Goal: Task Accomplishment & Management: Manage account settings

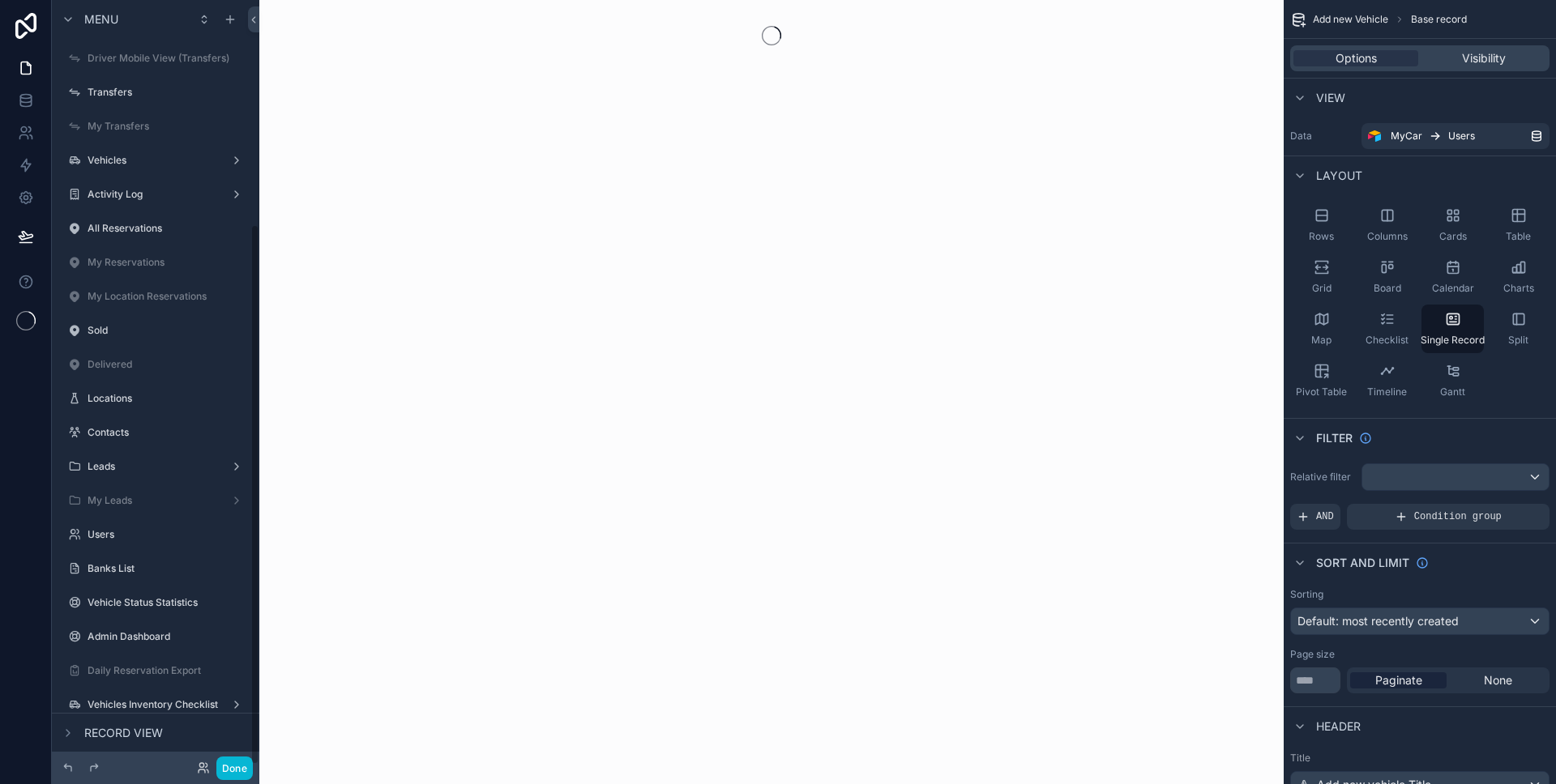
scroll to position [318, 0]
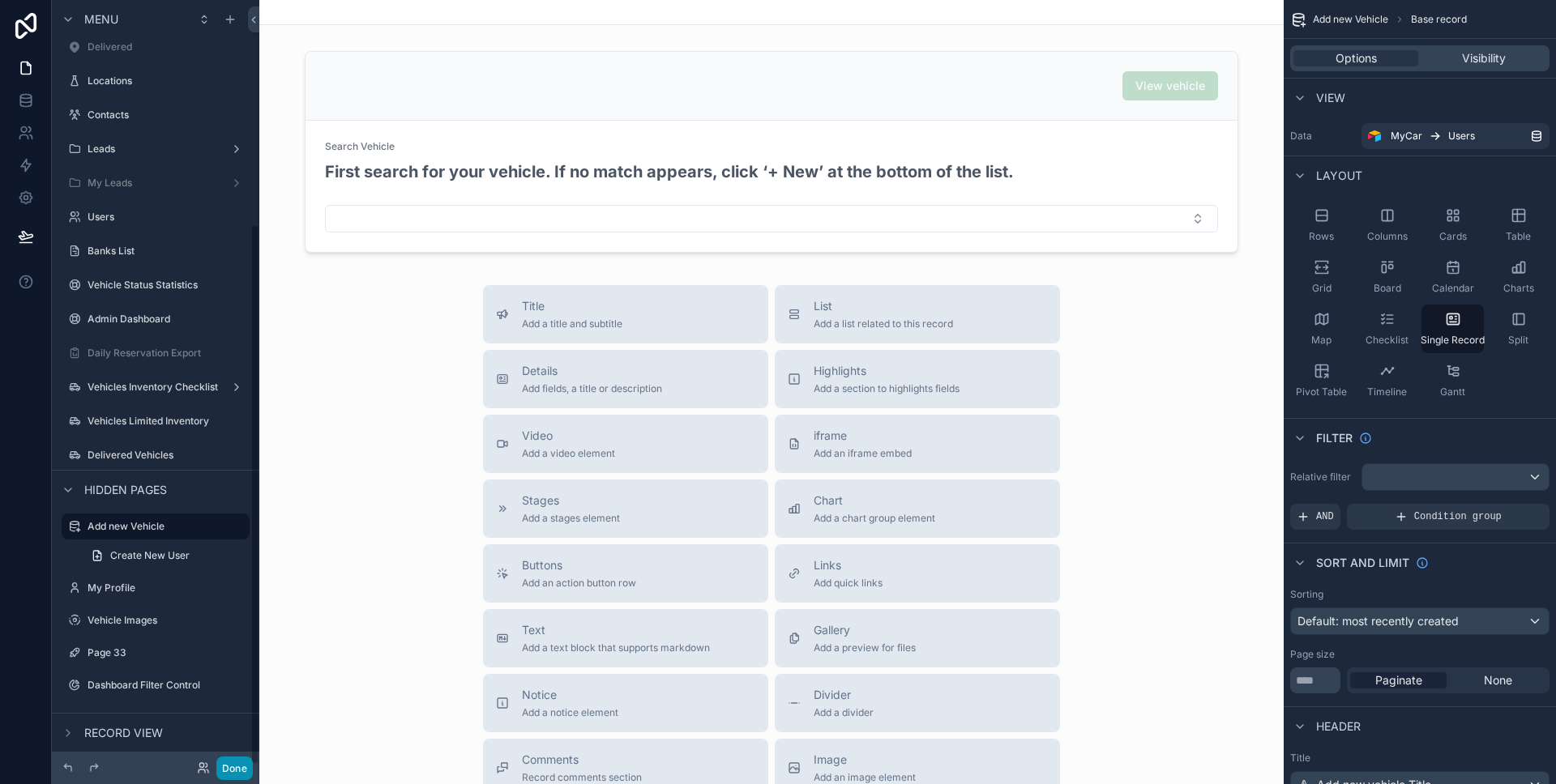
click at [236, 763] on button "Done" at bounding box center [234, 768] width 36 height 23
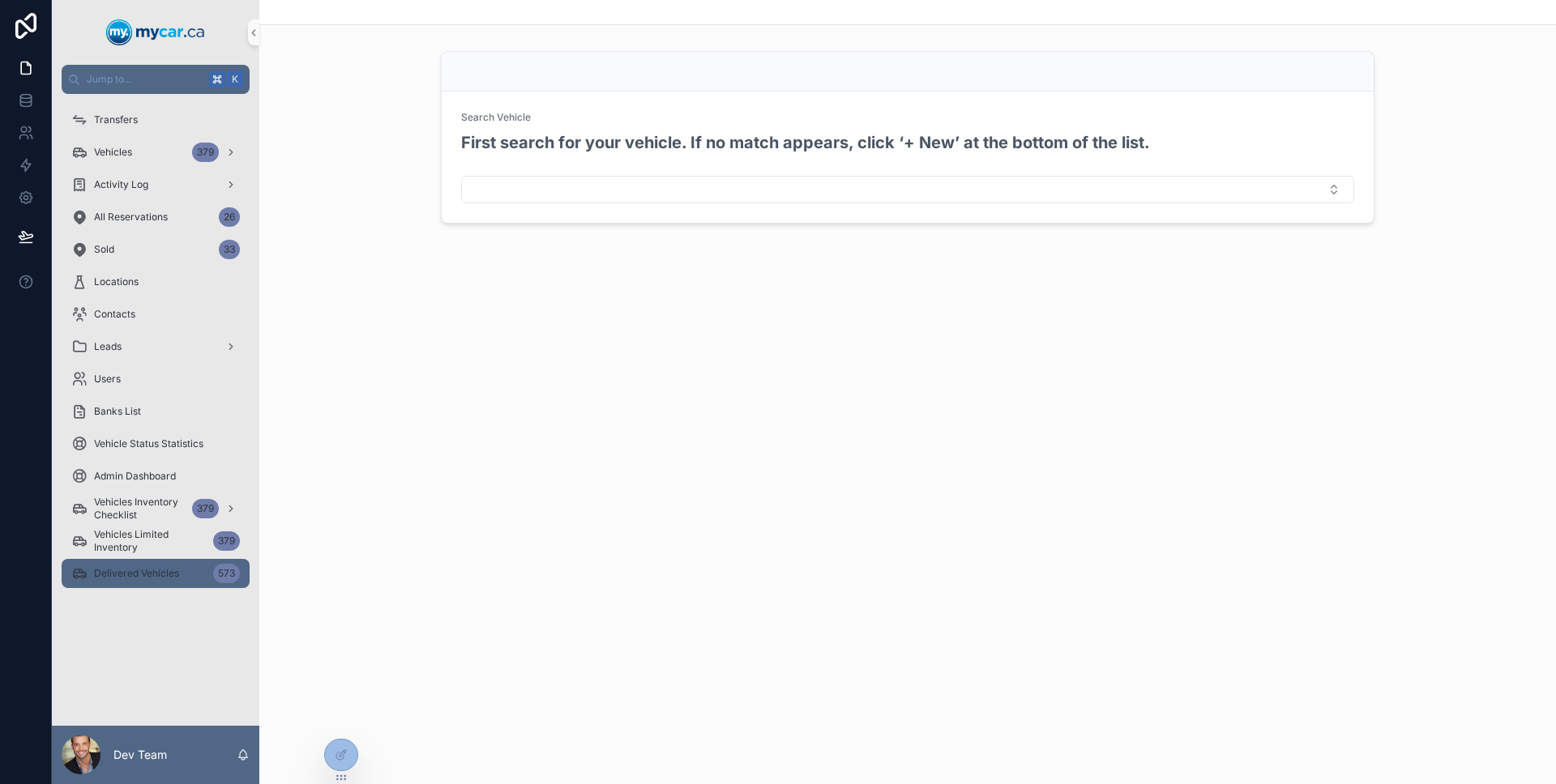
click at [199, 586] on div "Delivered Vehicles 573" at bounding box center [156, 573] width 168 height 26
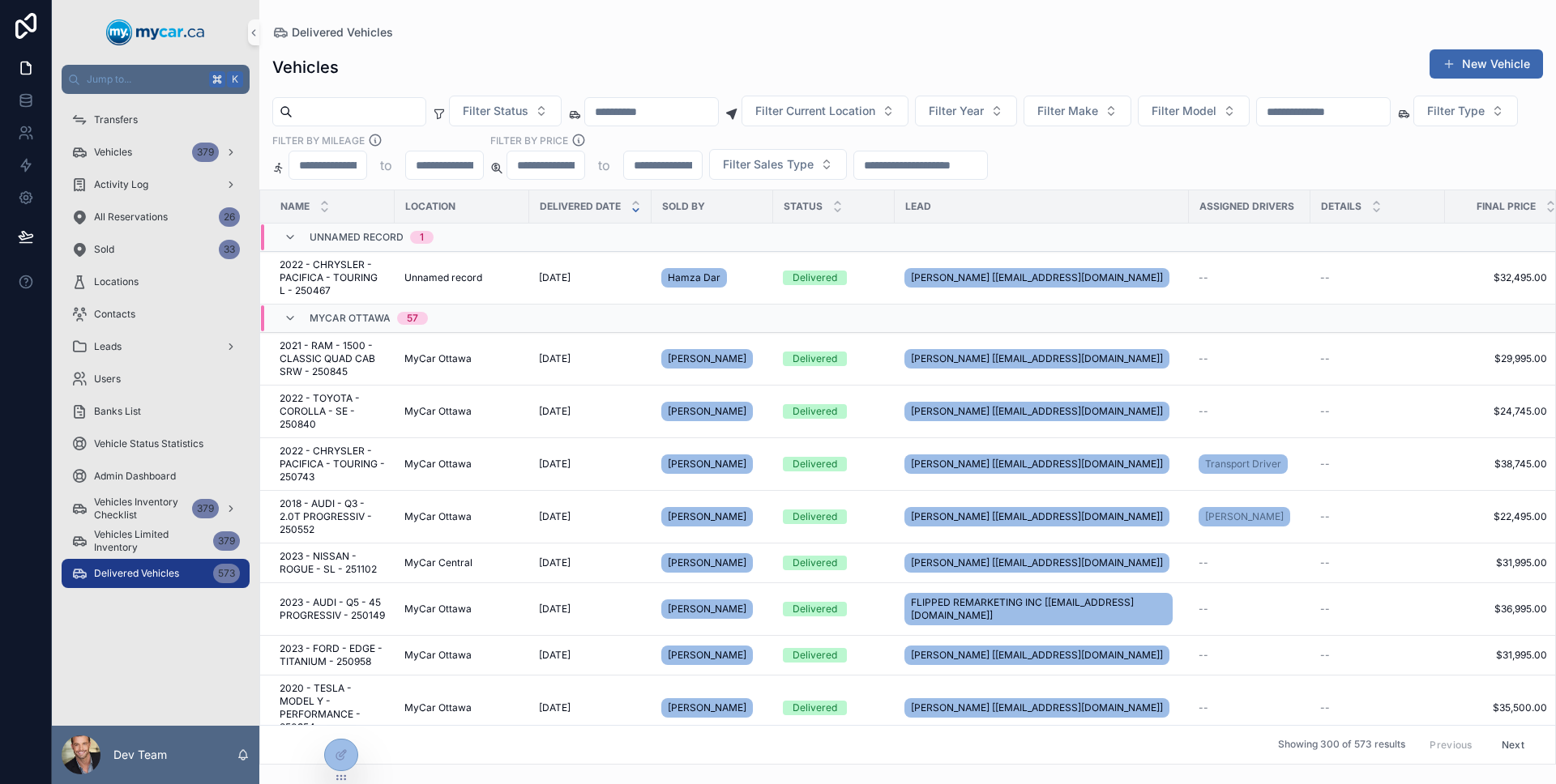
click at [286, 331] on td "MyCar Ottawa 57" at bounding box center [456, 318] width 391 height 28
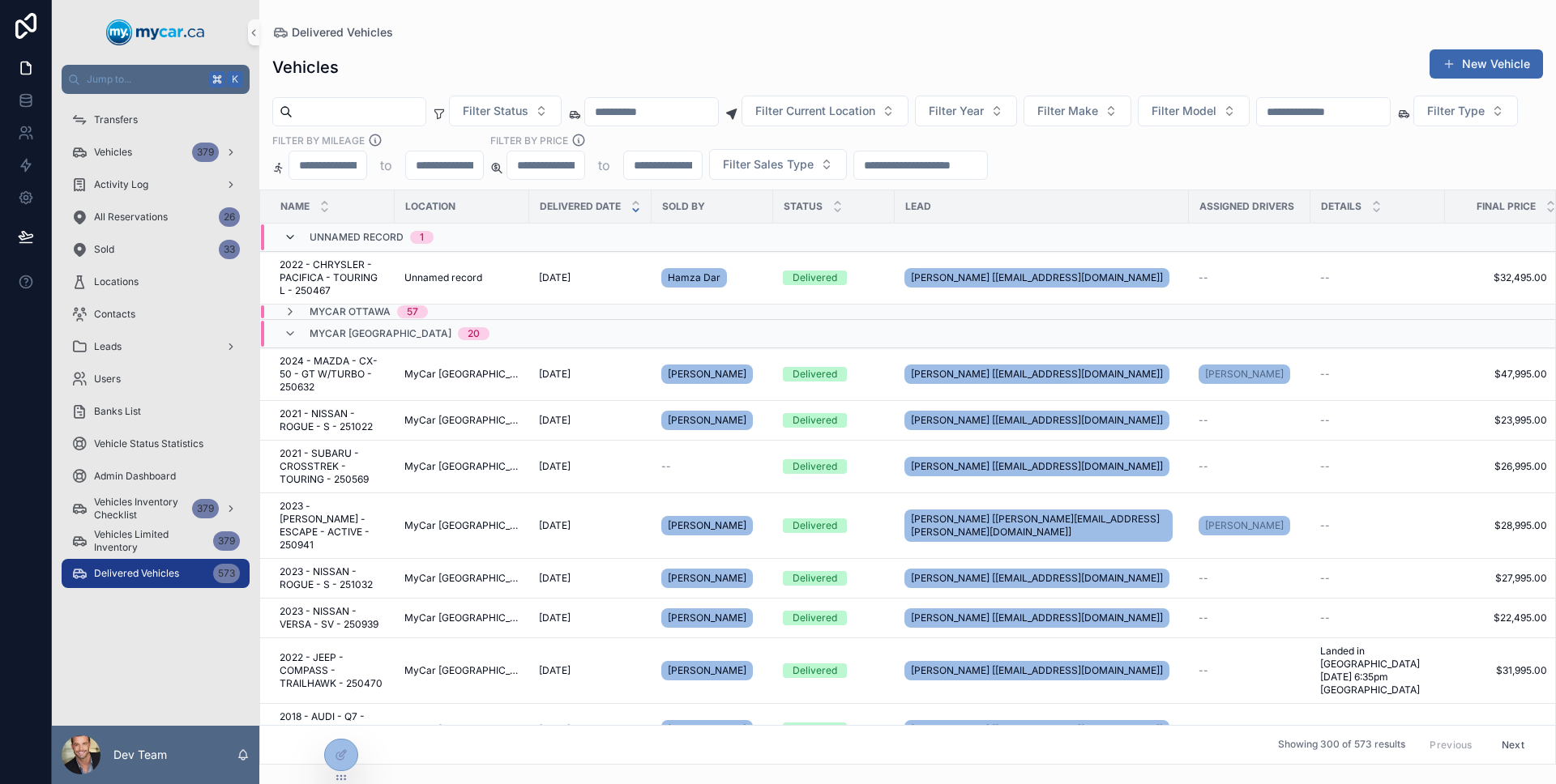
click at [291, 235] on icon "scrollable content" at bounding box center [289, 237] width 13 height 13
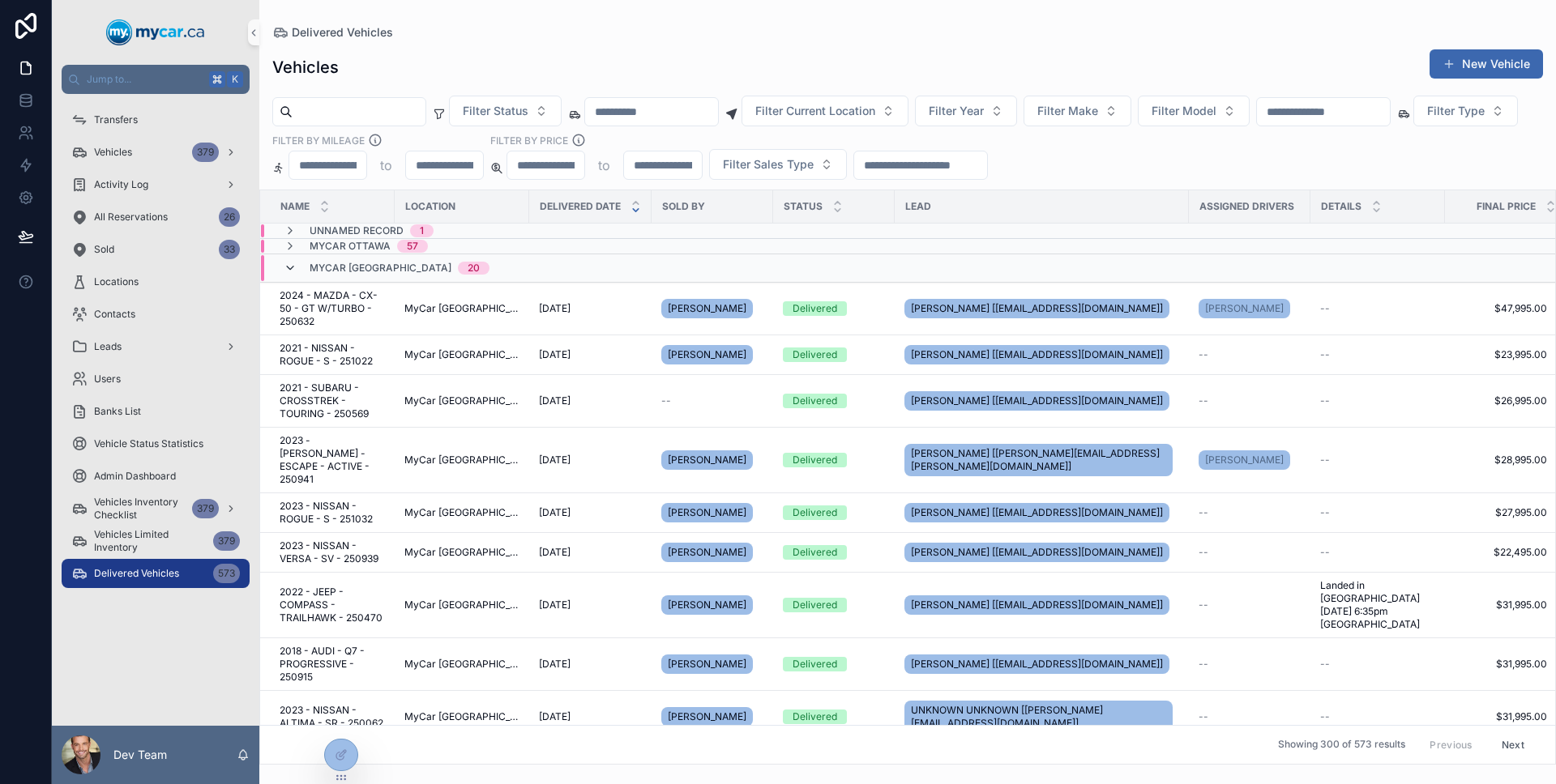
click at [294, 265] on icon "scrollable content" at bounding box center [289, 268] width 13 height 13
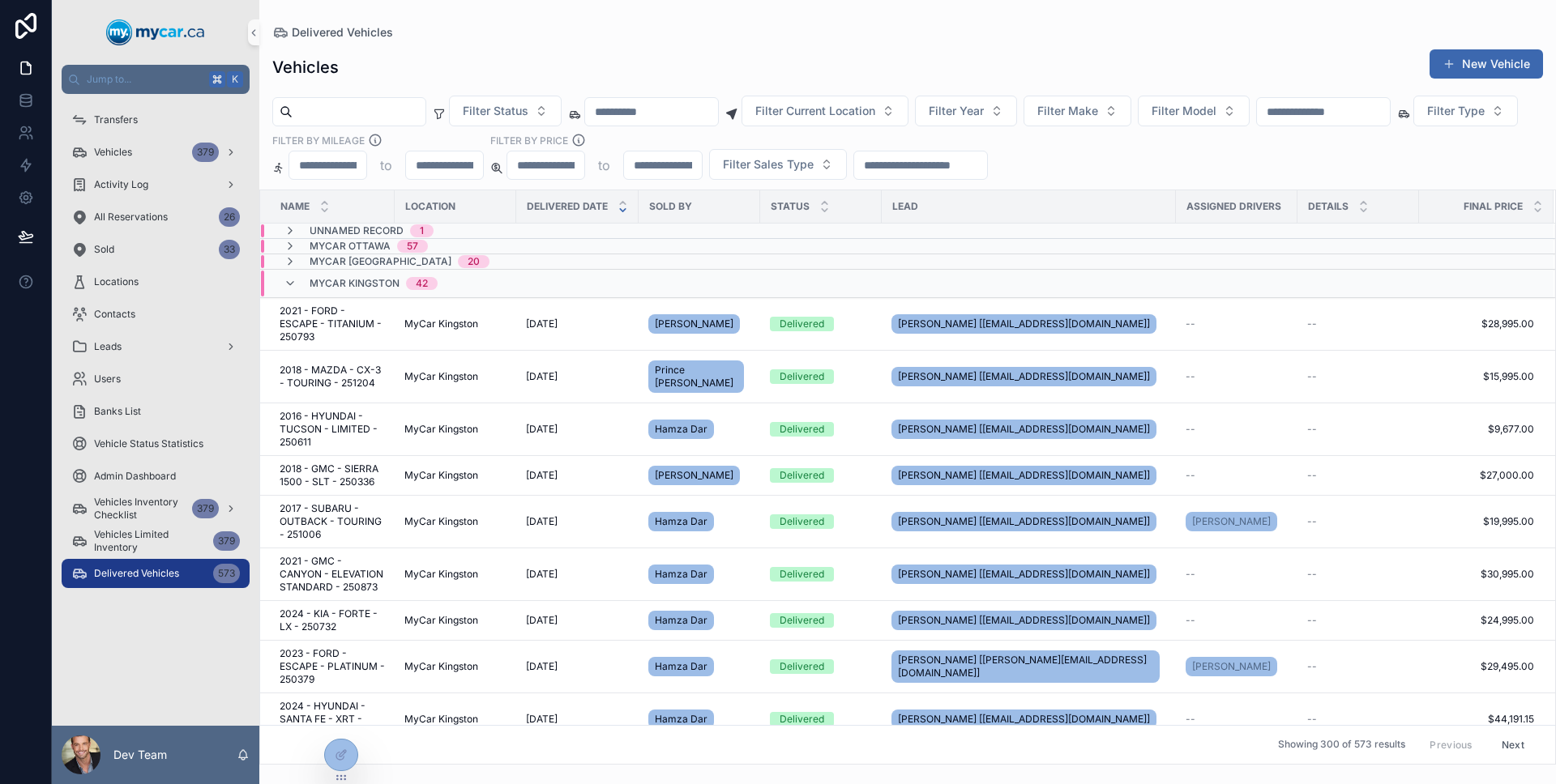
click at [294, 276] on div "MyCar Kingston 42" at bounding box center [360, 283] width 154 height 26
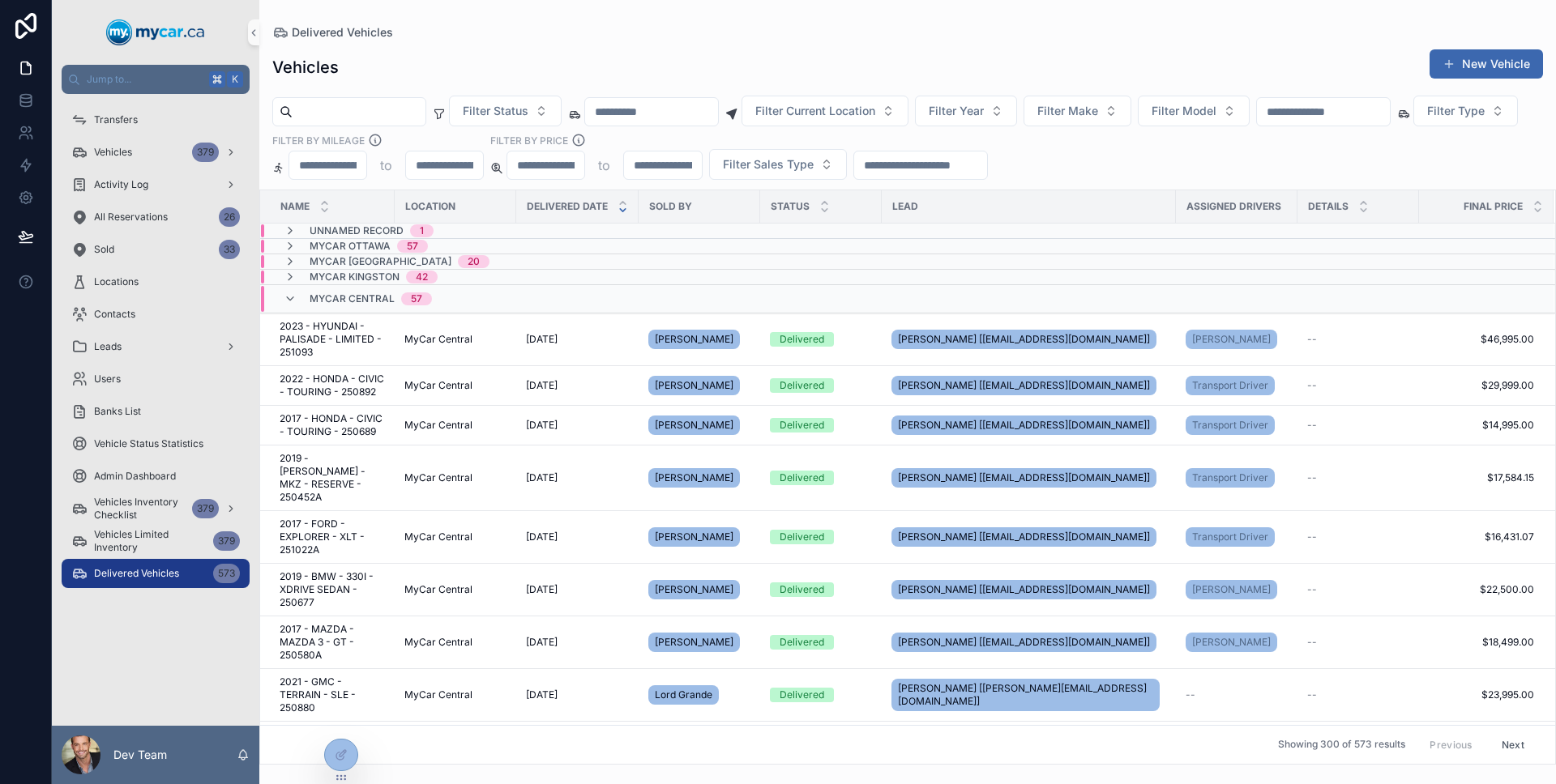
click at [294, 290] on div "MyCar Central 57" at bounding box center [358, 298] width 149 height 26
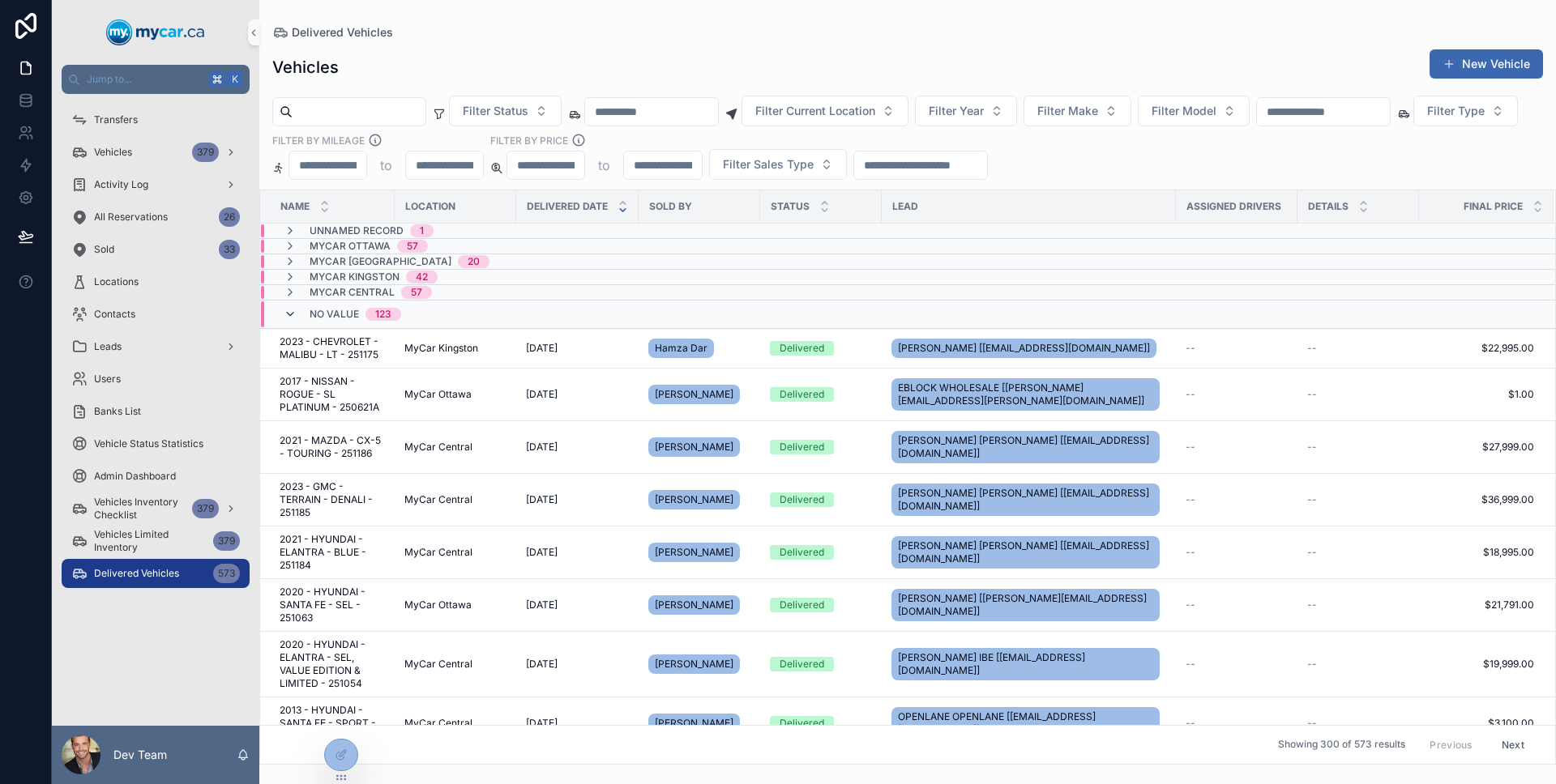
click at [295, 312] on icon "scrollable content" at bounding box center [289, 314] width 13 height 13
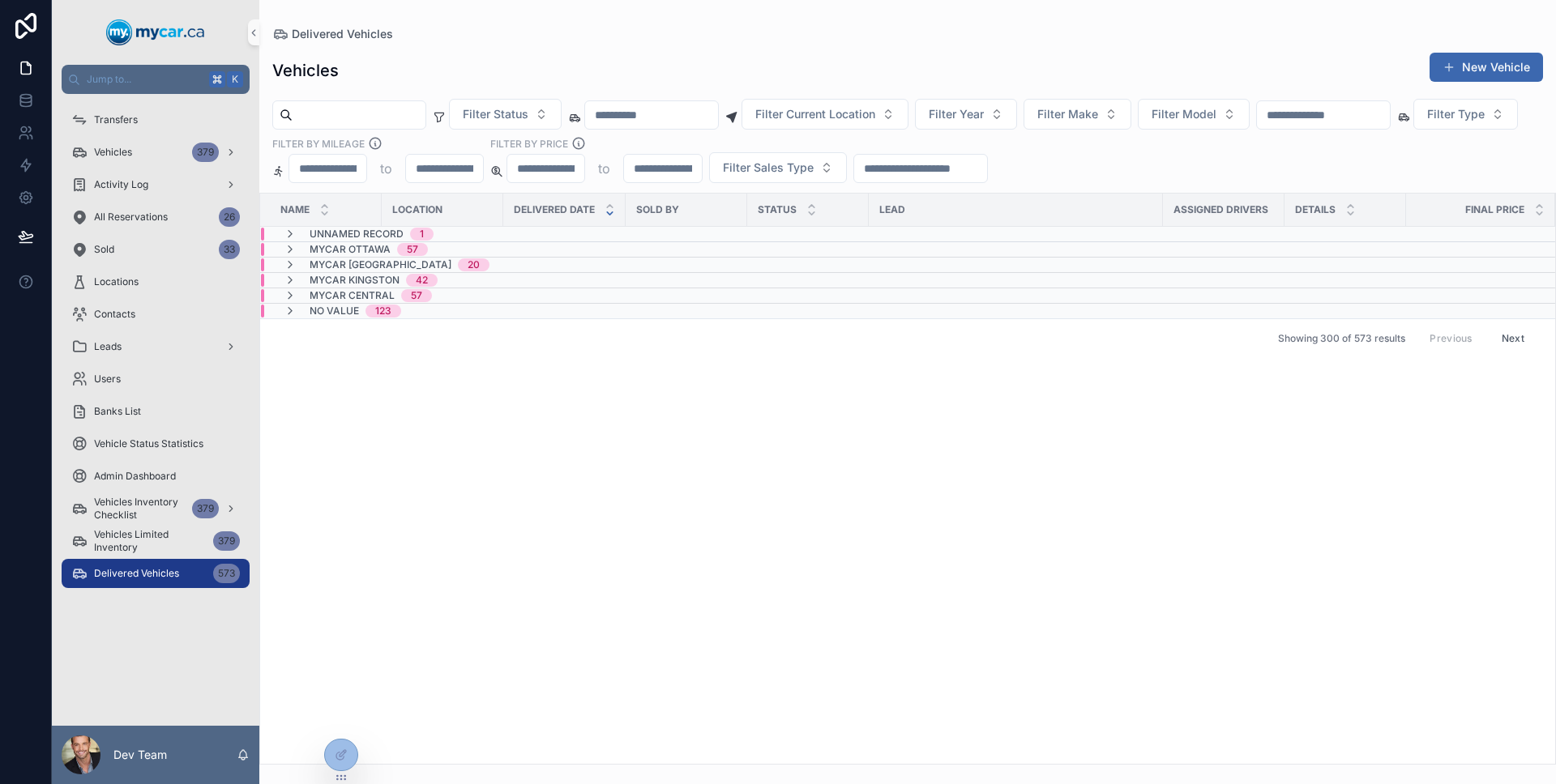
click at [295, 312] on icon "scrollable content" at bounding box center [289, 310] width 13 height 13
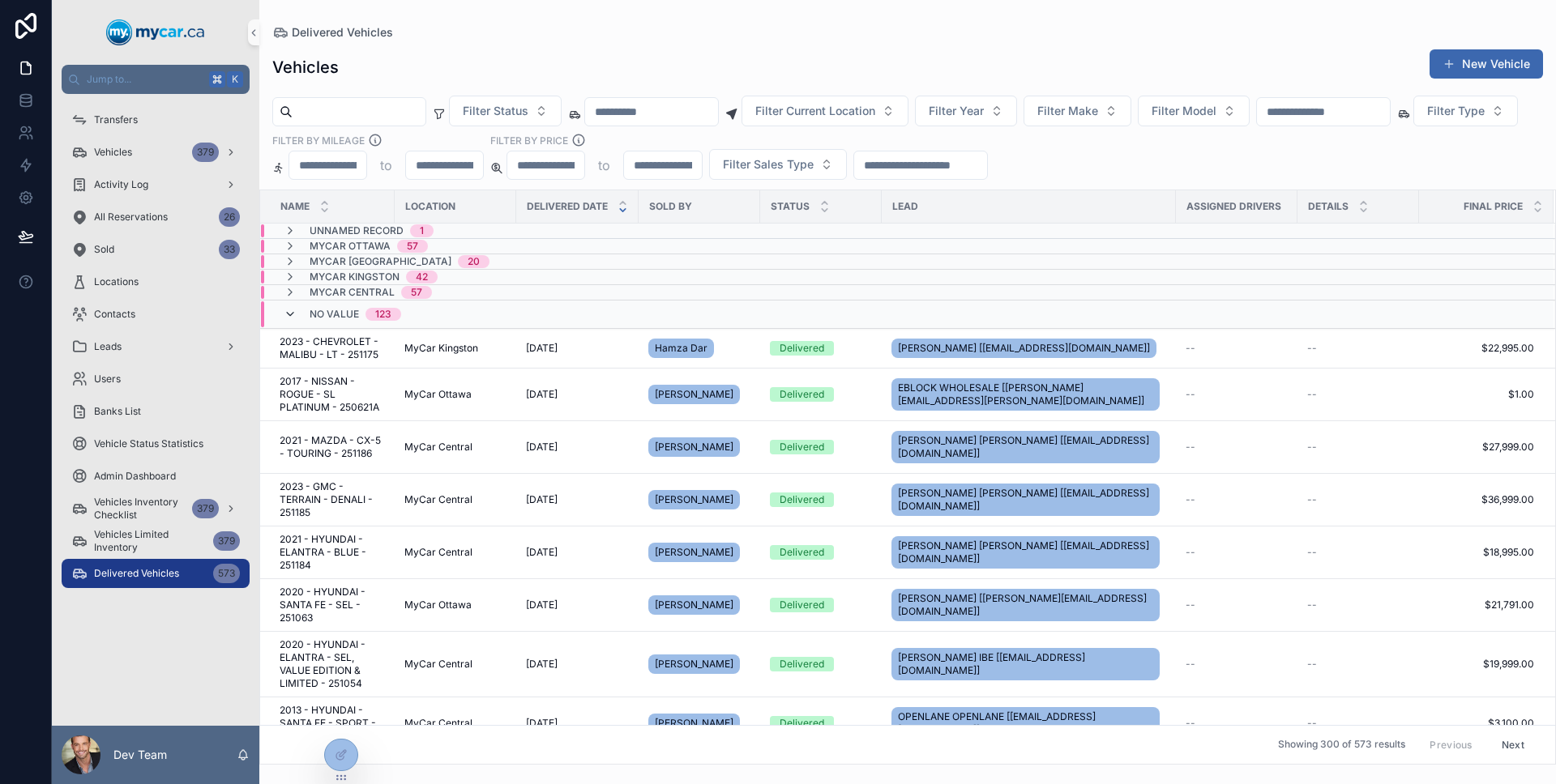
click at [284, 316] on icon "scrollable content" at bounding box center [289, 314] width 13 height 13
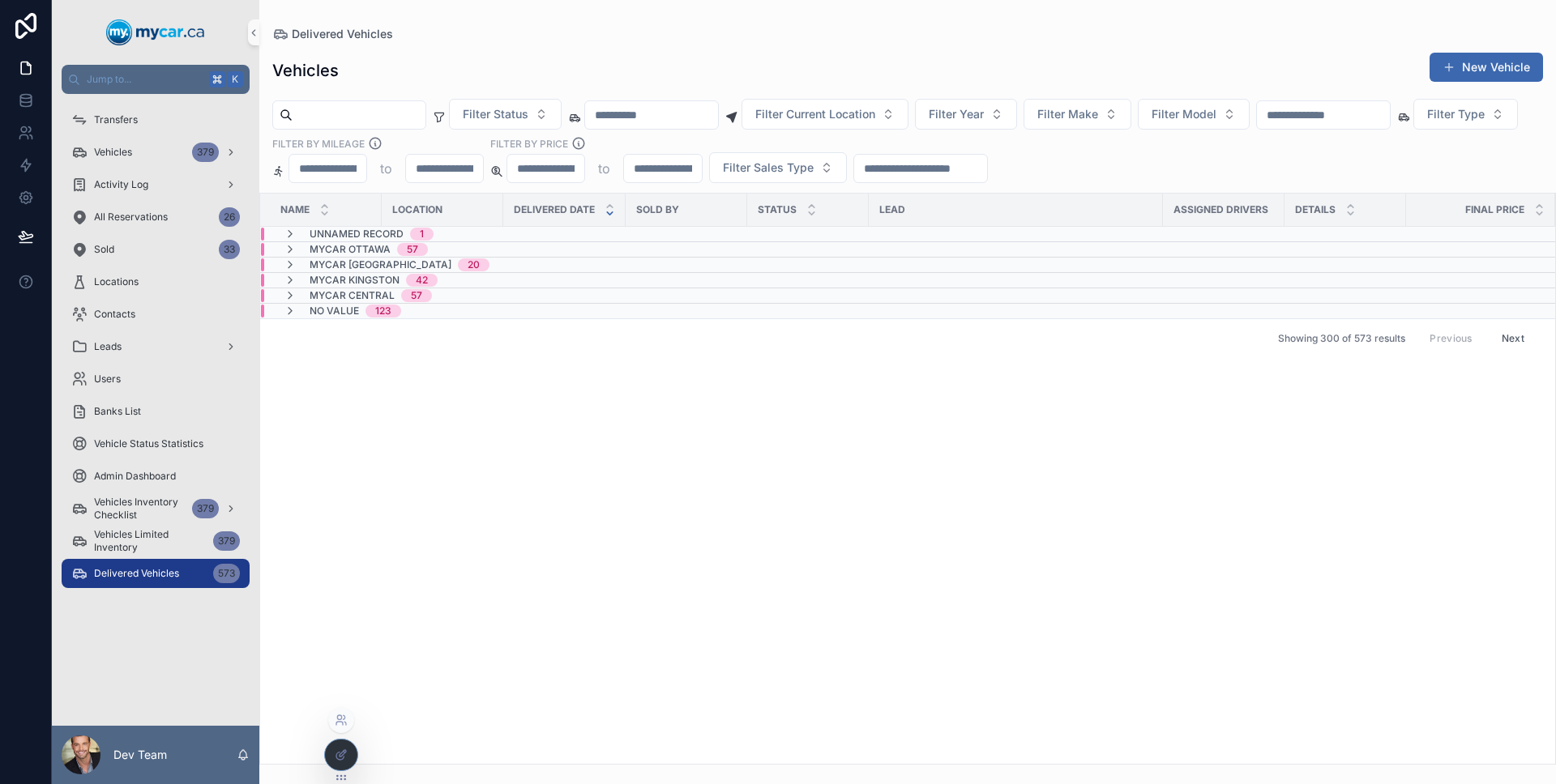
click at [342, 750] on icon at bounding box center [340, 754] width 13 height 13
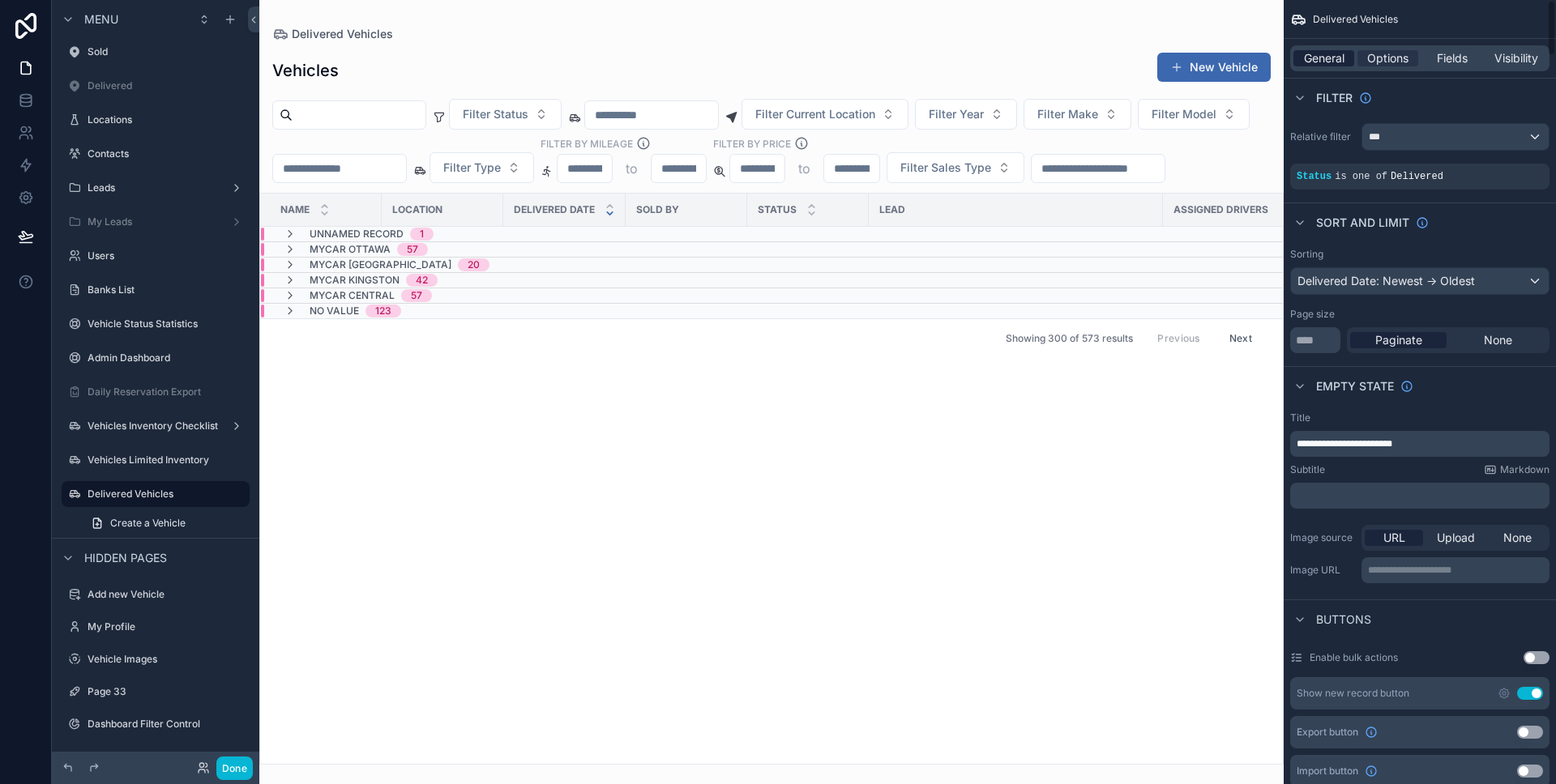
click at [1344, 65] on div "General" at bounding box center [1323, 58] width 61 height 17
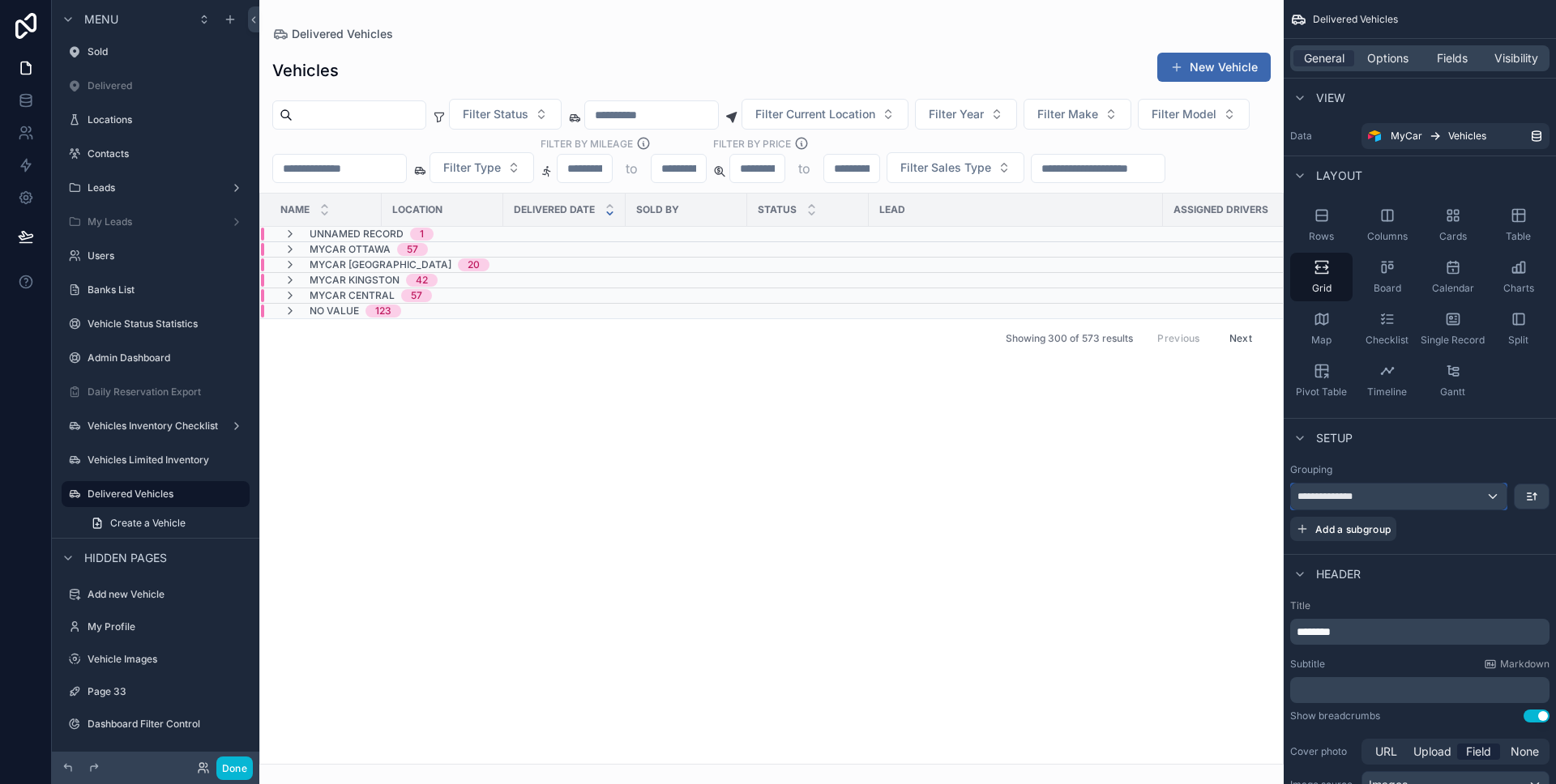
click at [1422, 491] on div "**********" at bounding box center [1399, 497] width 215 height 26
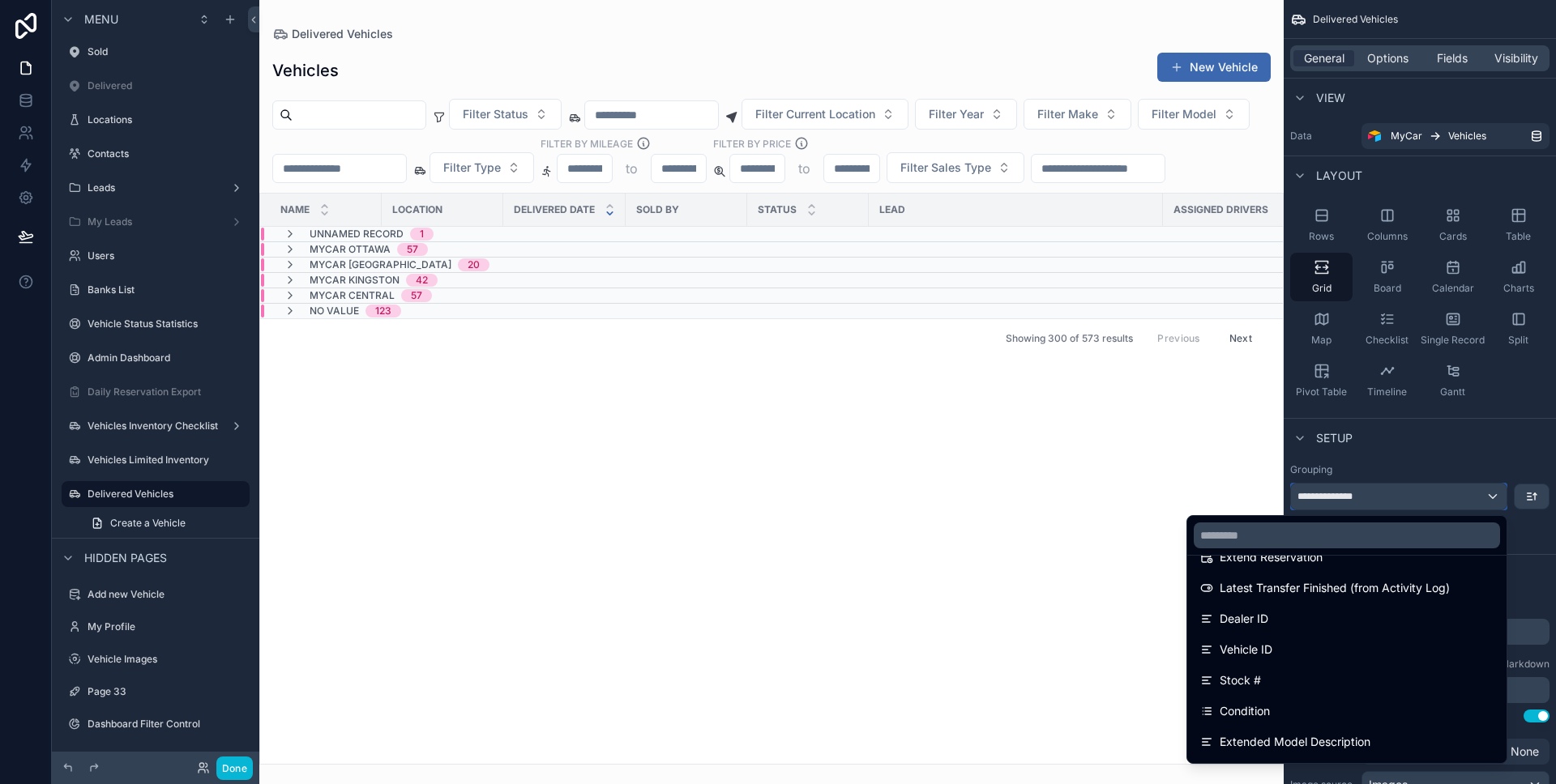
scroll to position [833, 0]
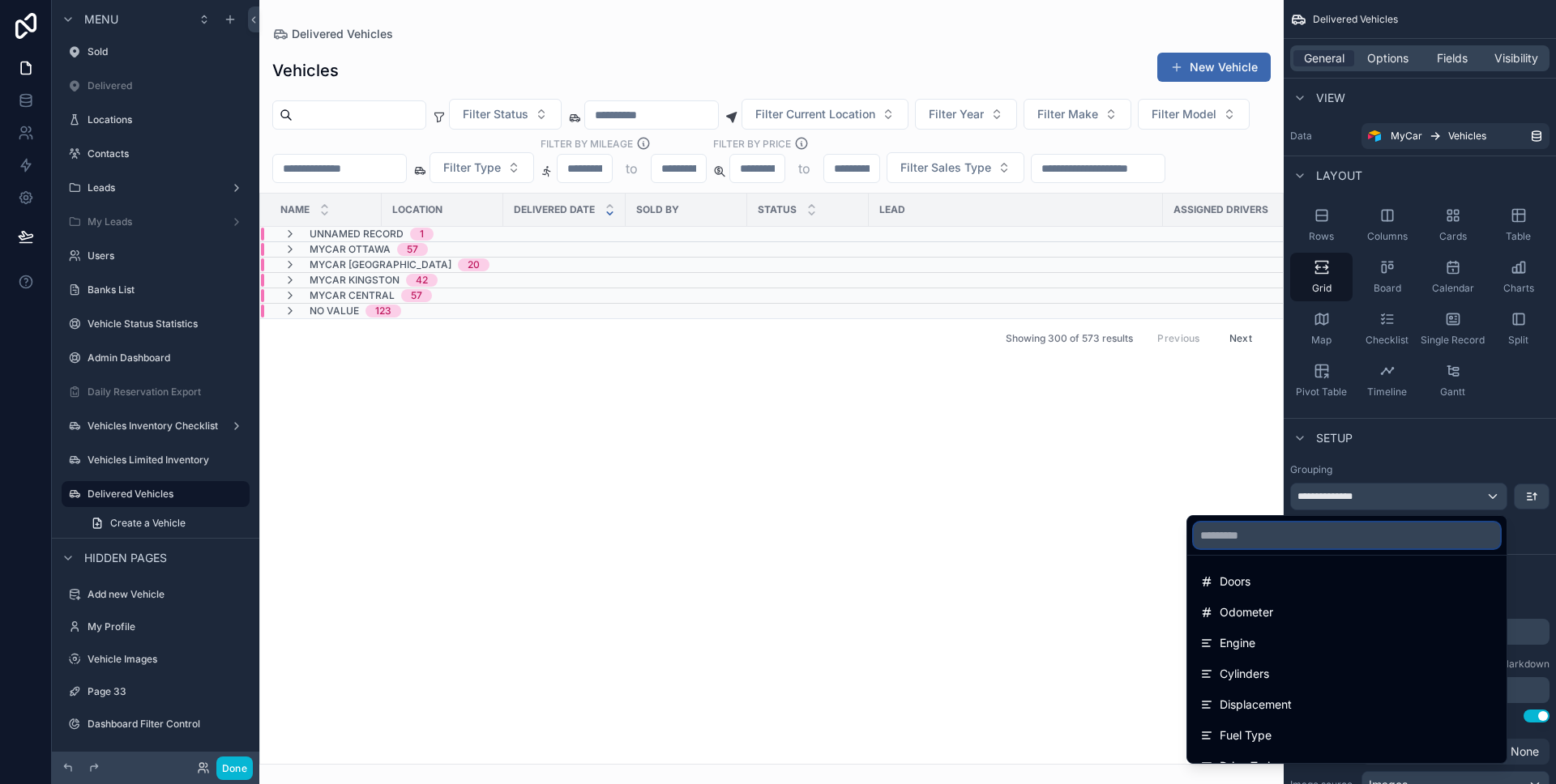
click at [1327, 531] on input "text" at bounding box center [1346, 535] width 306 height 26
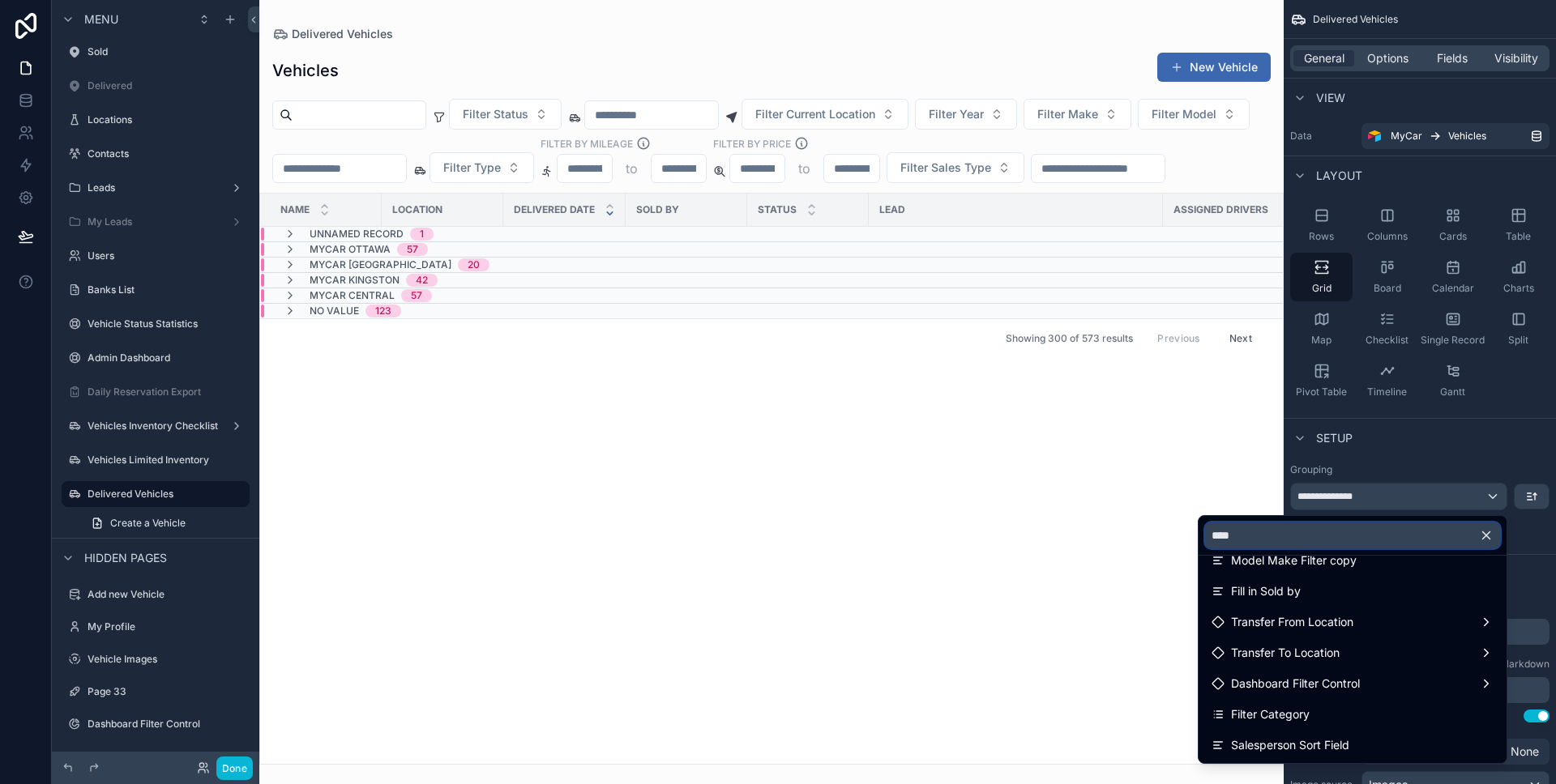
scroll to position [54, 0]
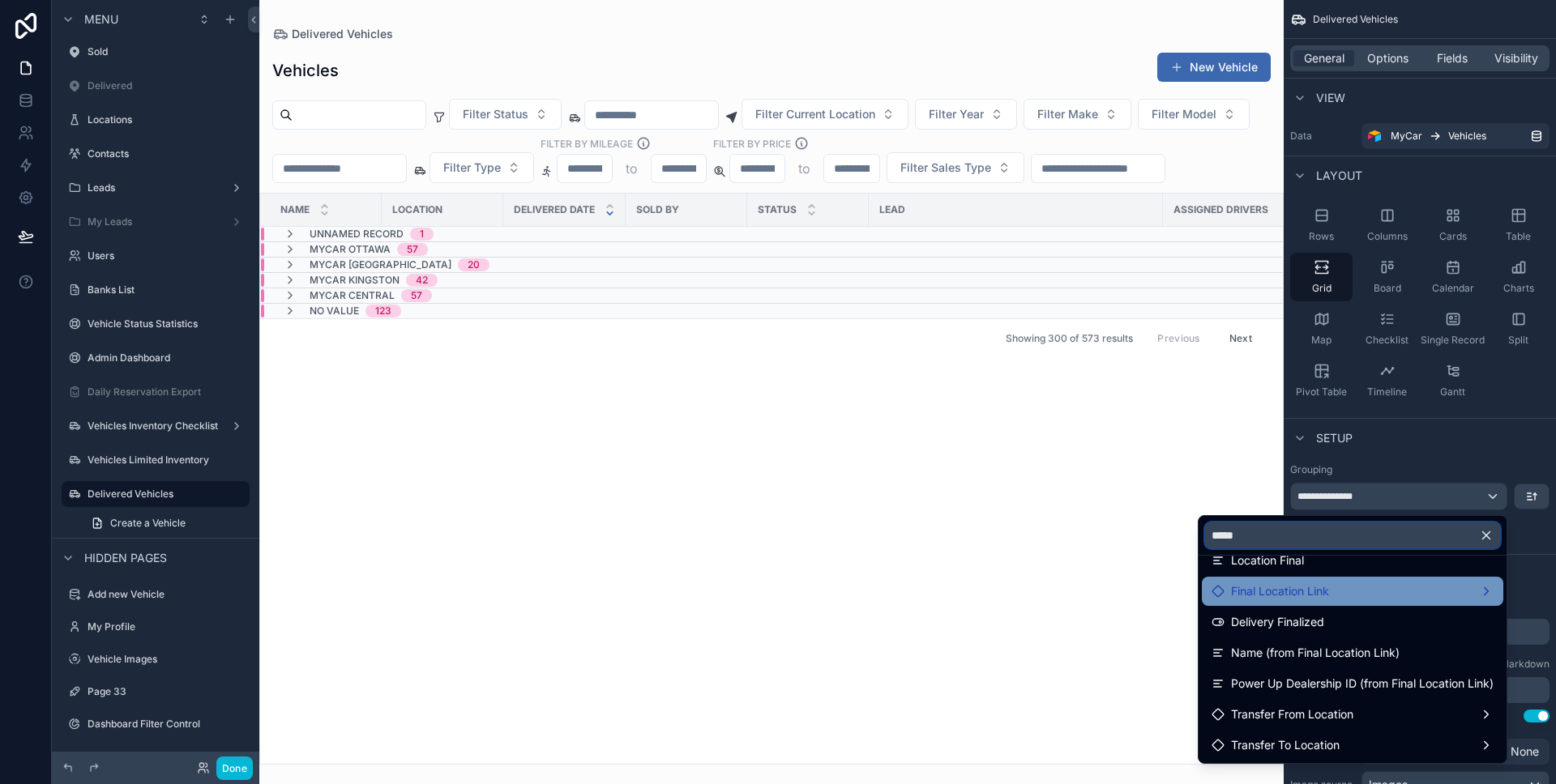
type input "*****"
click at [1342, 582] on div "Final Location Link" at bounding box center [1352, 591] width 282 height 20
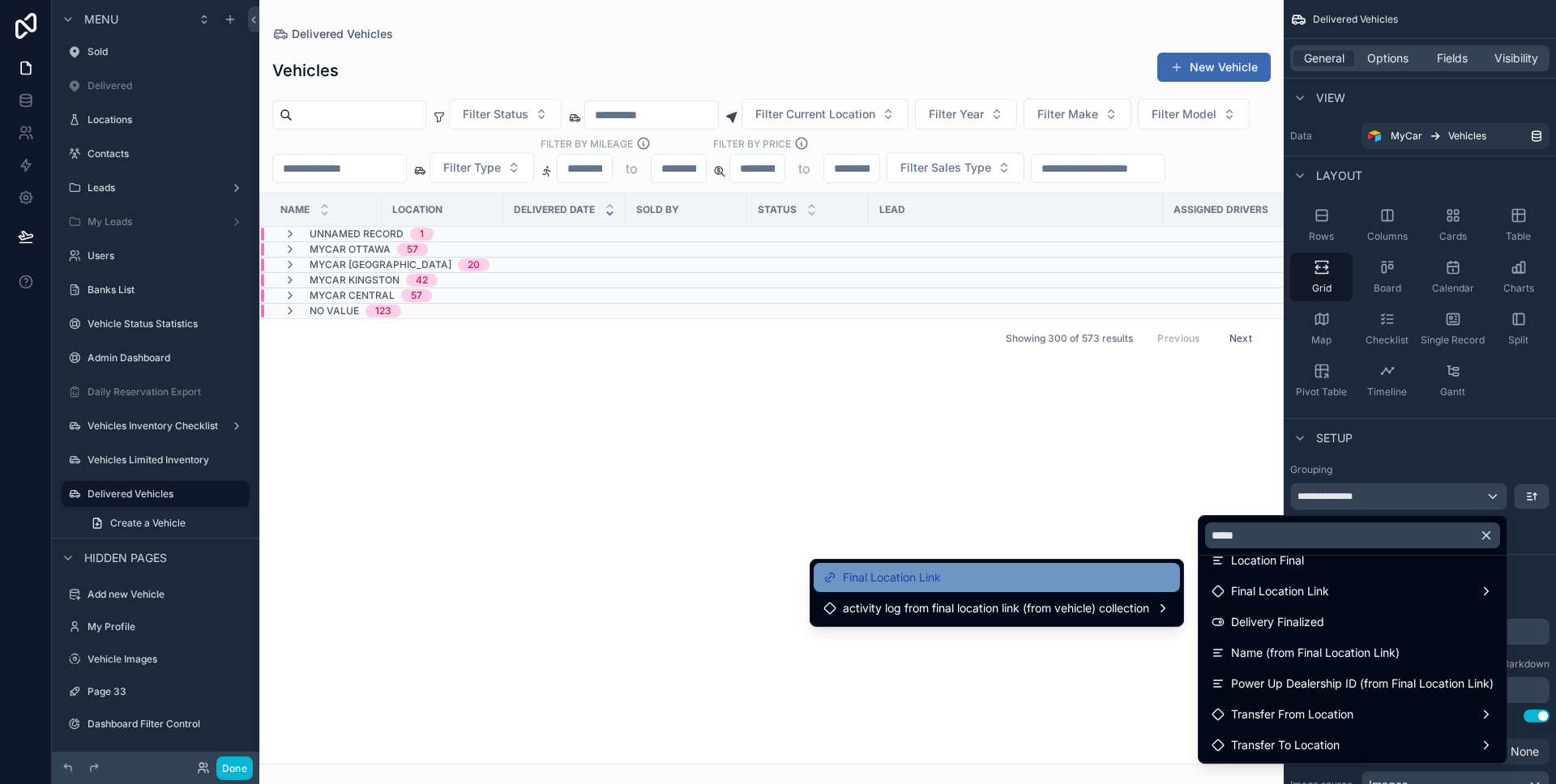
click at [1169, 586] on div "Final Location Link" at bounding box center [997, 578] width 347 height 20
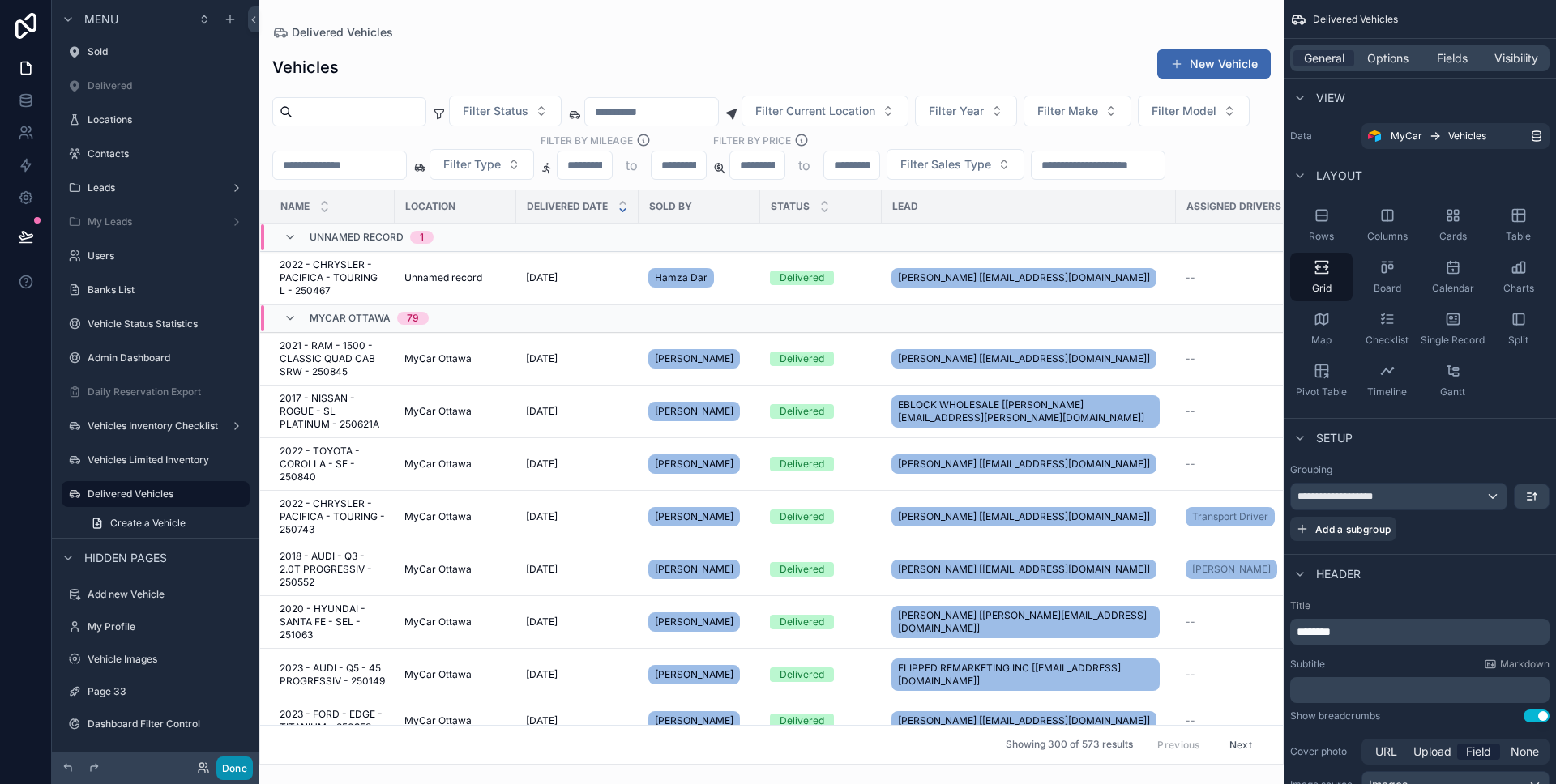
click at [244, 766] on button "Done" at bounding box center [234, 768] width 36 height 23
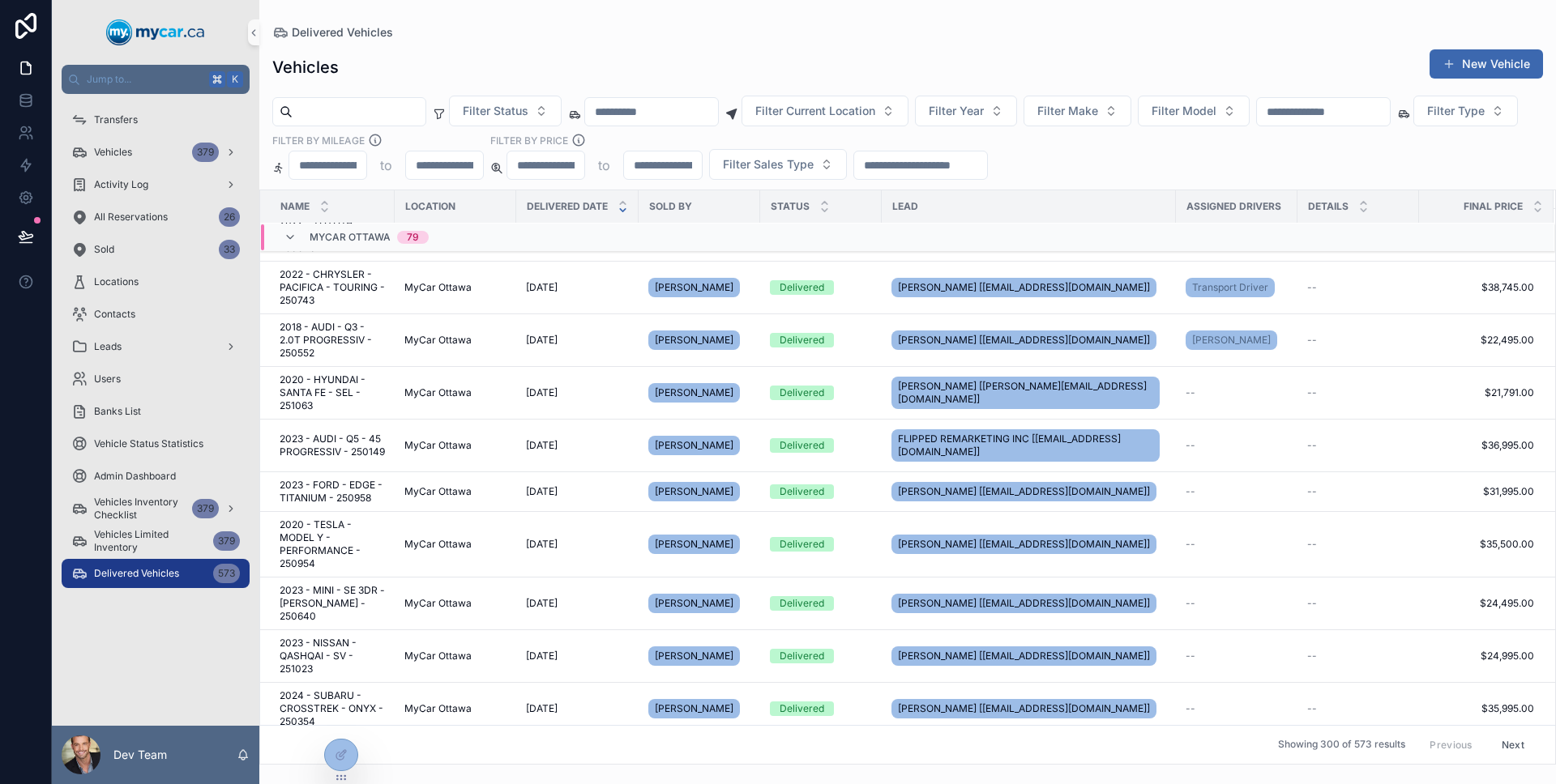
click at [300, 237] on div "MyCar Ottawa 79" at bounding box center [356, 237] width 145 height 26
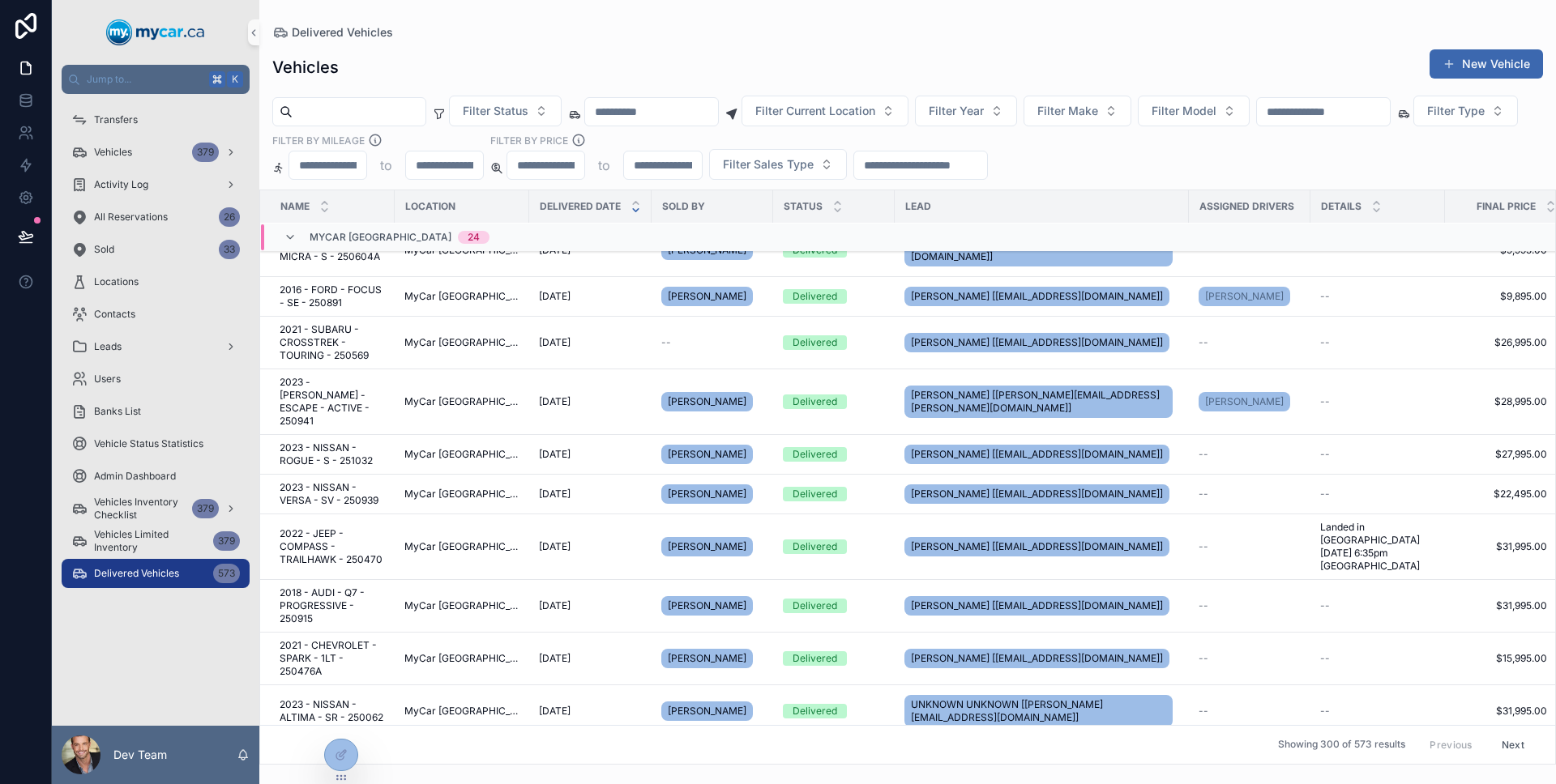
click at [298, 243] on div "MyCar North Bay 24" at bounding box center [386, 237] width 205 height 26
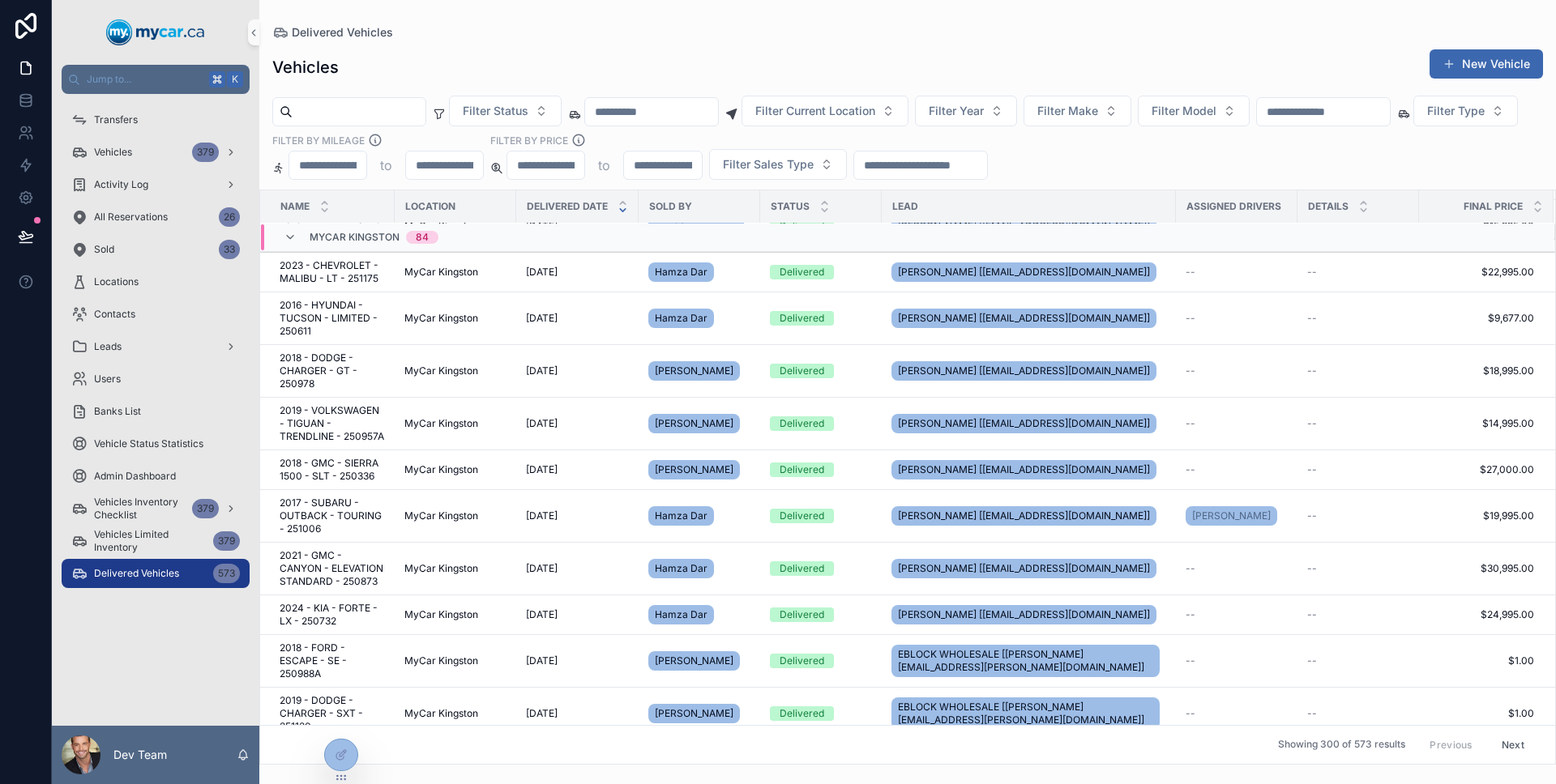
scroll to position [229, 0]
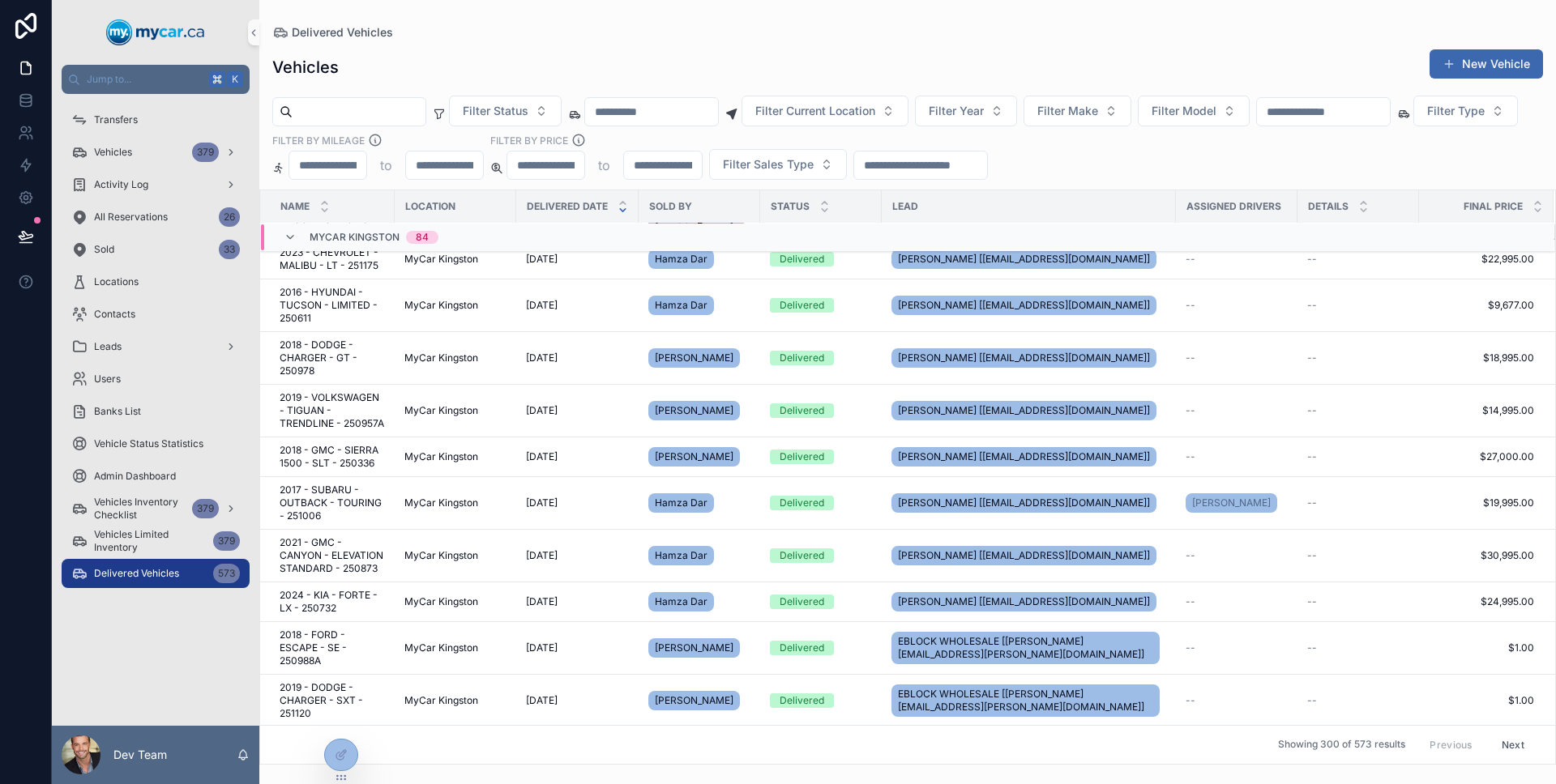
click at [298, 243] on div "MyCar Kingston 84" at bounding box center [361, 237] width 155 height 26
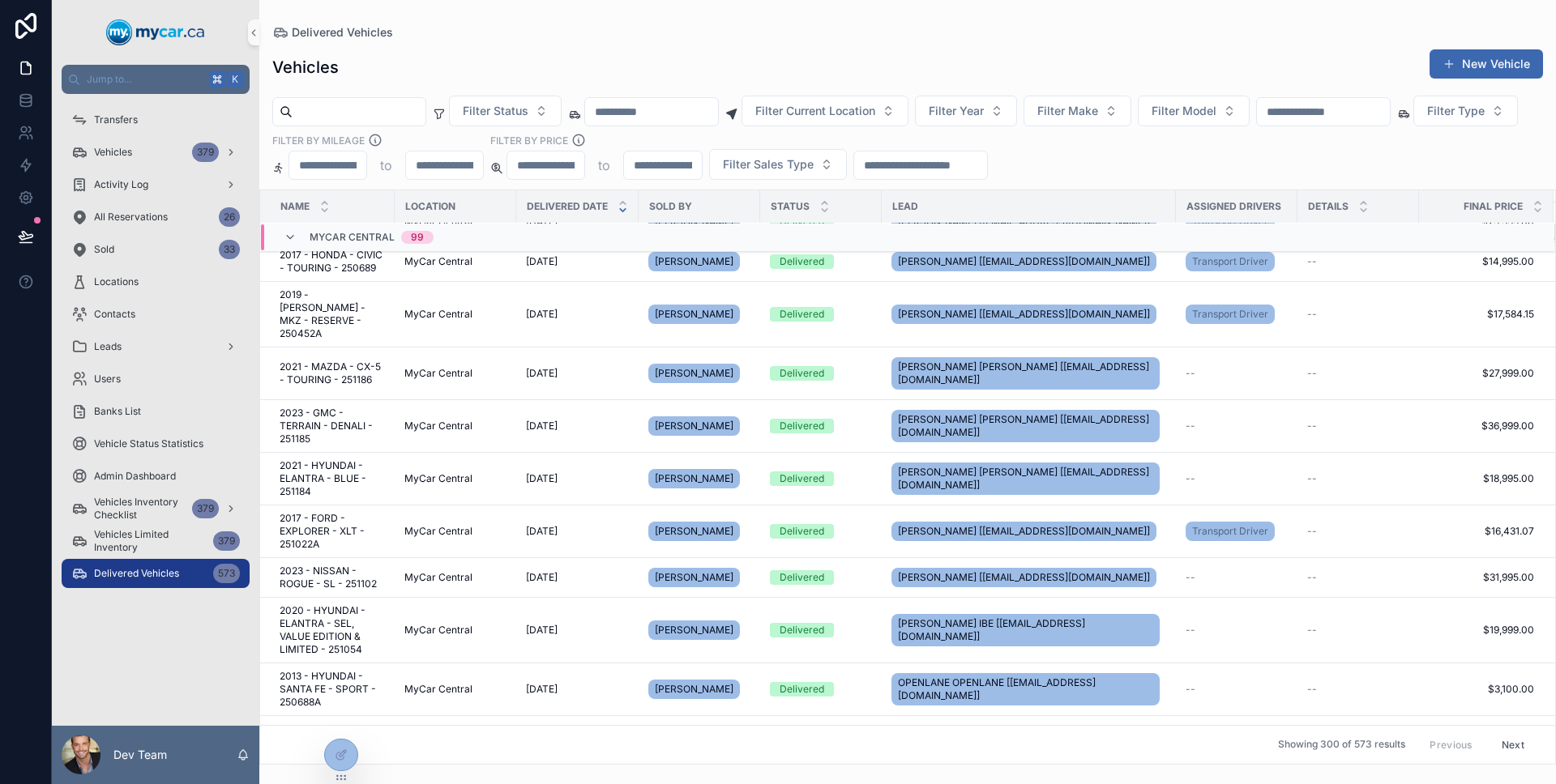
click at [298, 243] on div "MyCar Central 99" at bounding box center [358, 237] width 150 height 26
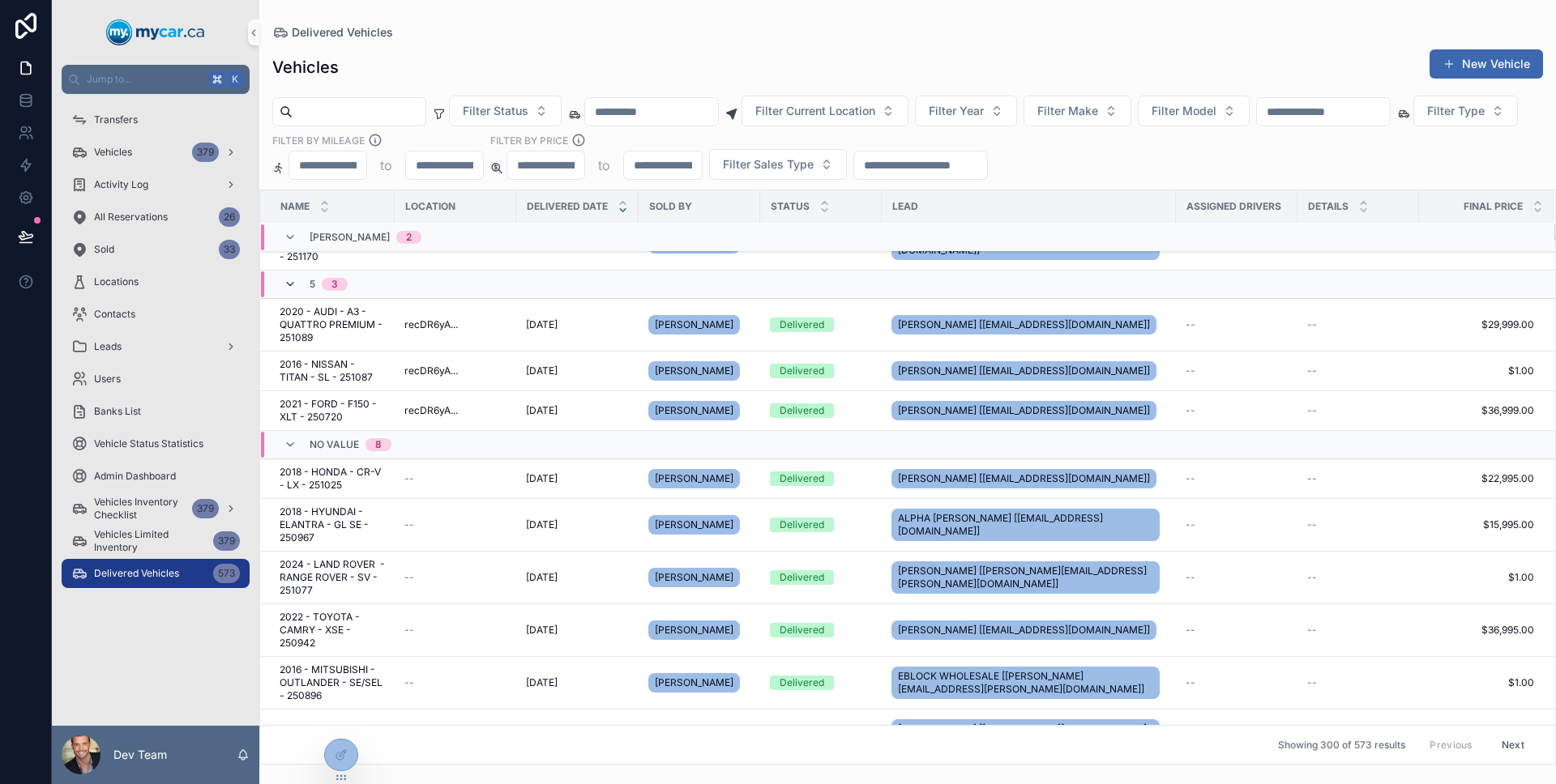
click at [293, 287] on icon "scrollable content" at bounding box center [289, 283] width 13 height 13
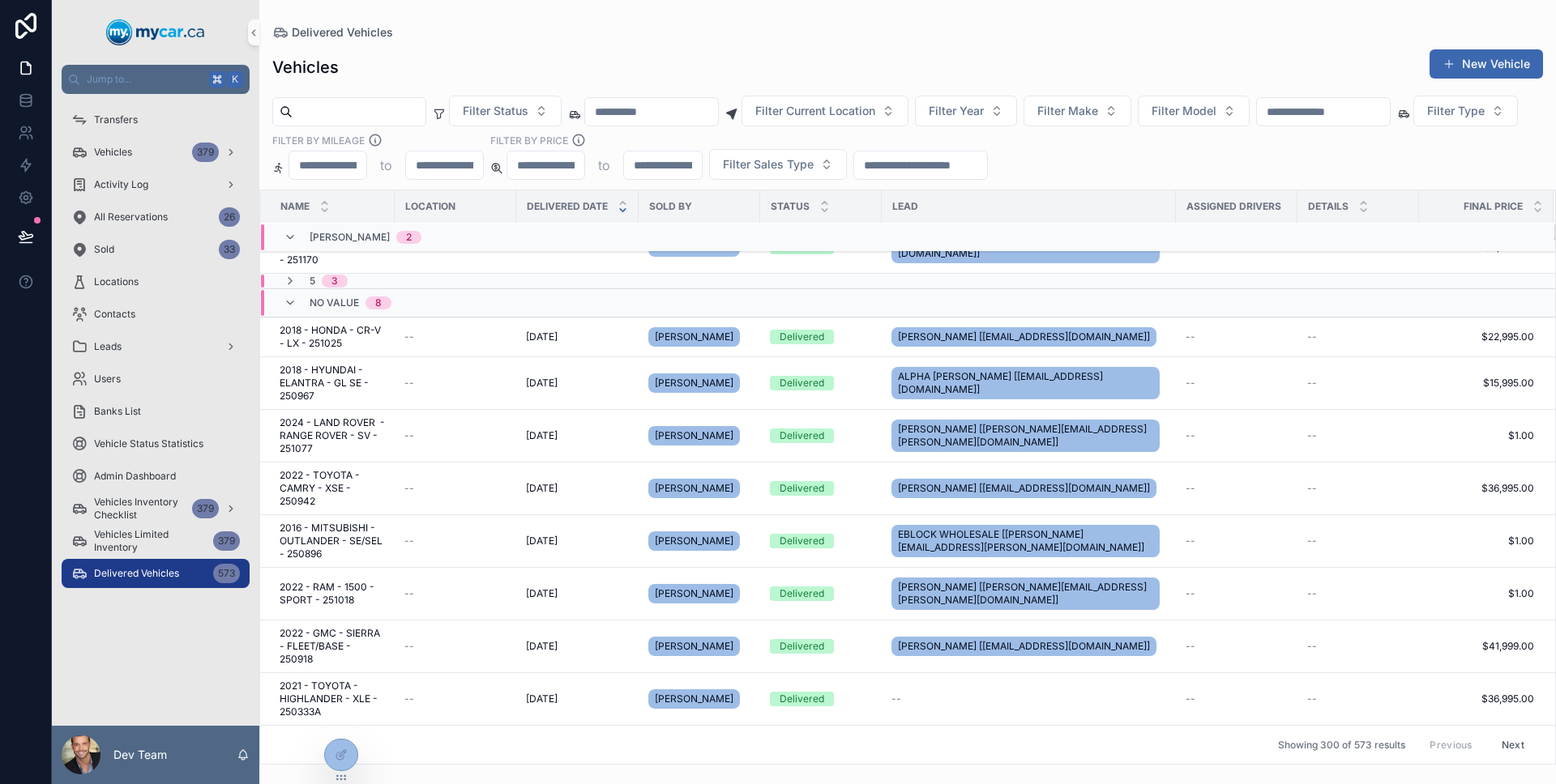
scroll to position [73, 0]
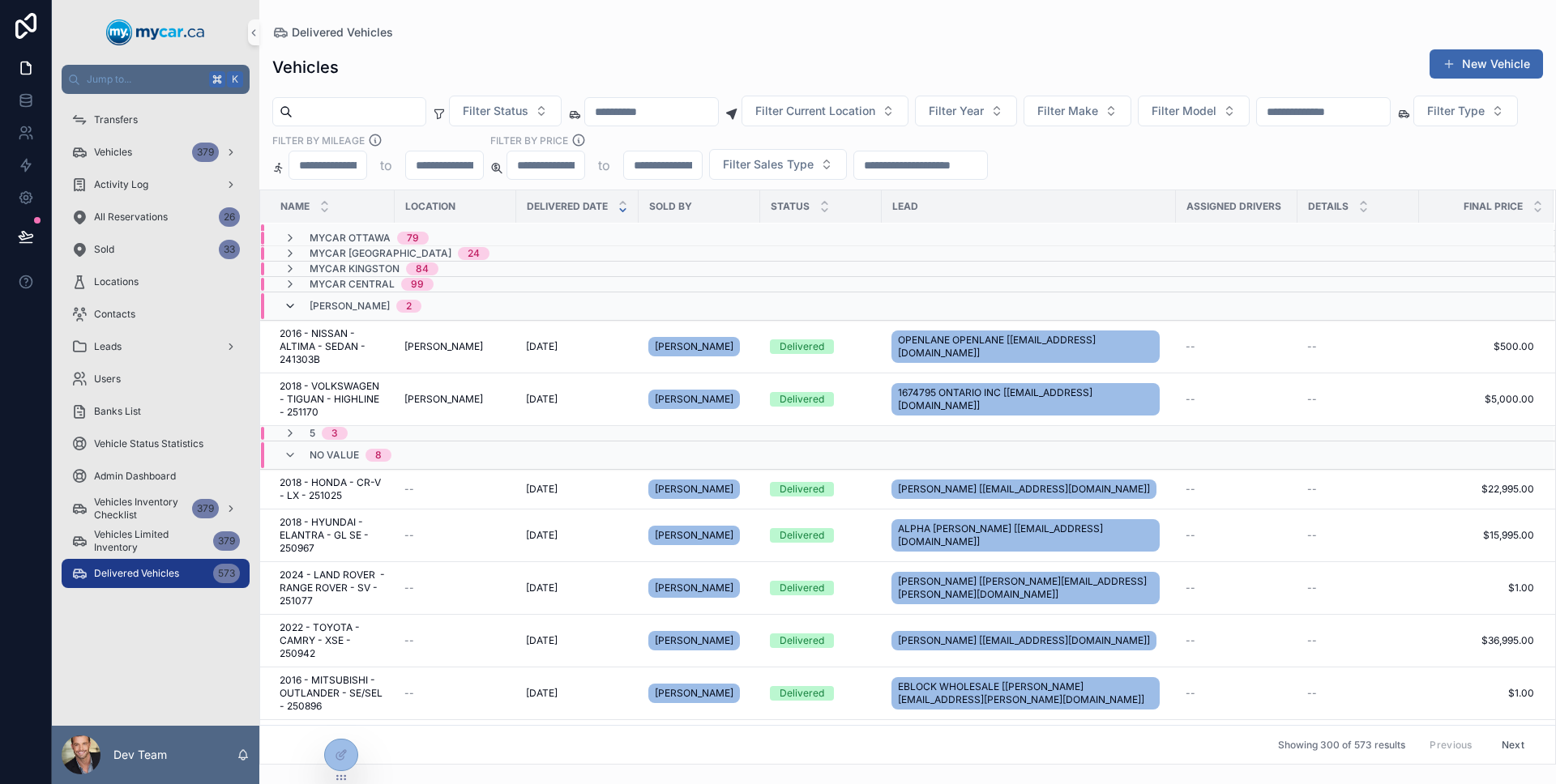
click at [289, 312] on icon "scrollable content" at bounding box center [289, 306] width 13 height 13
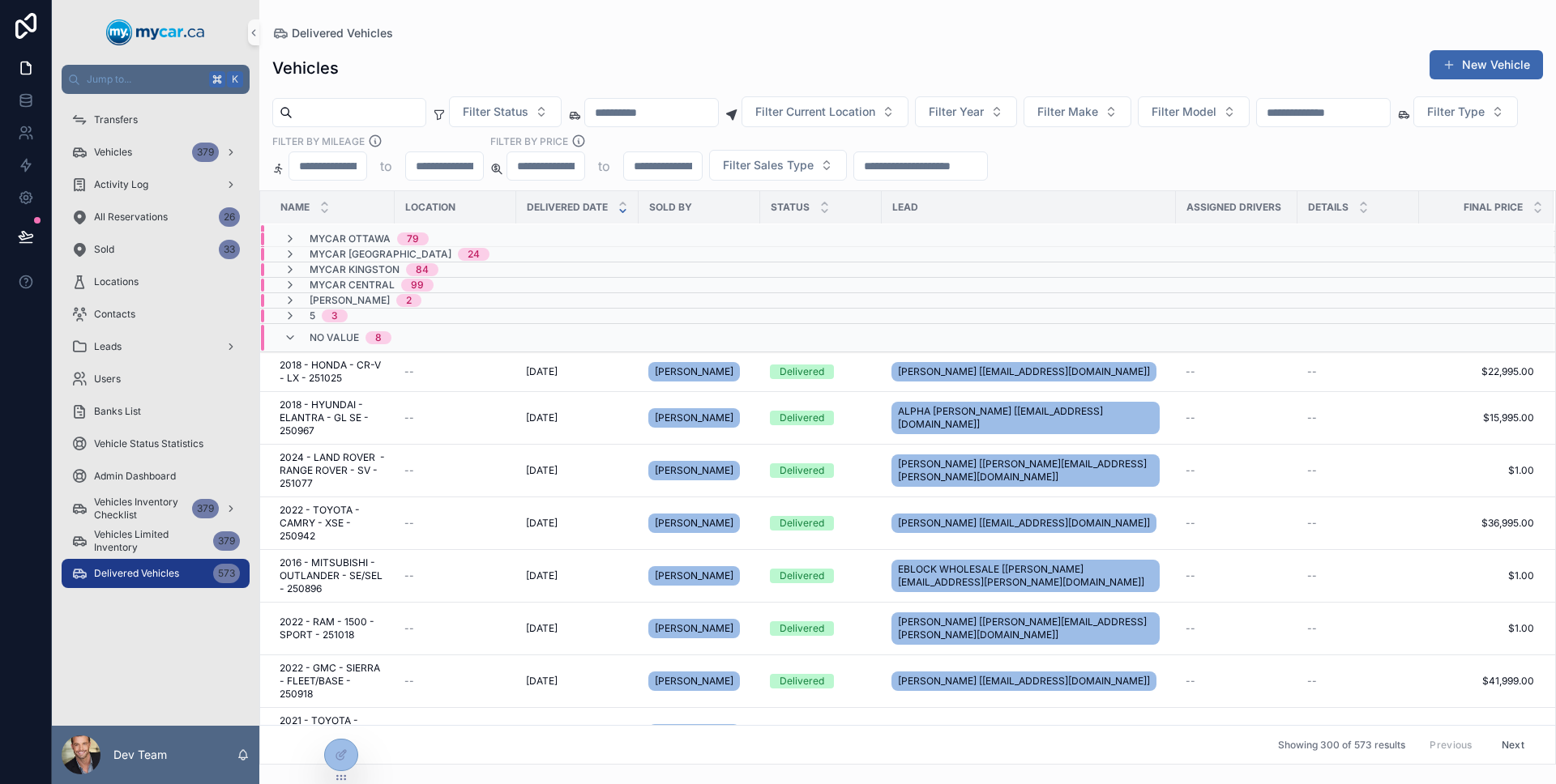
scroll to position [0, 0]
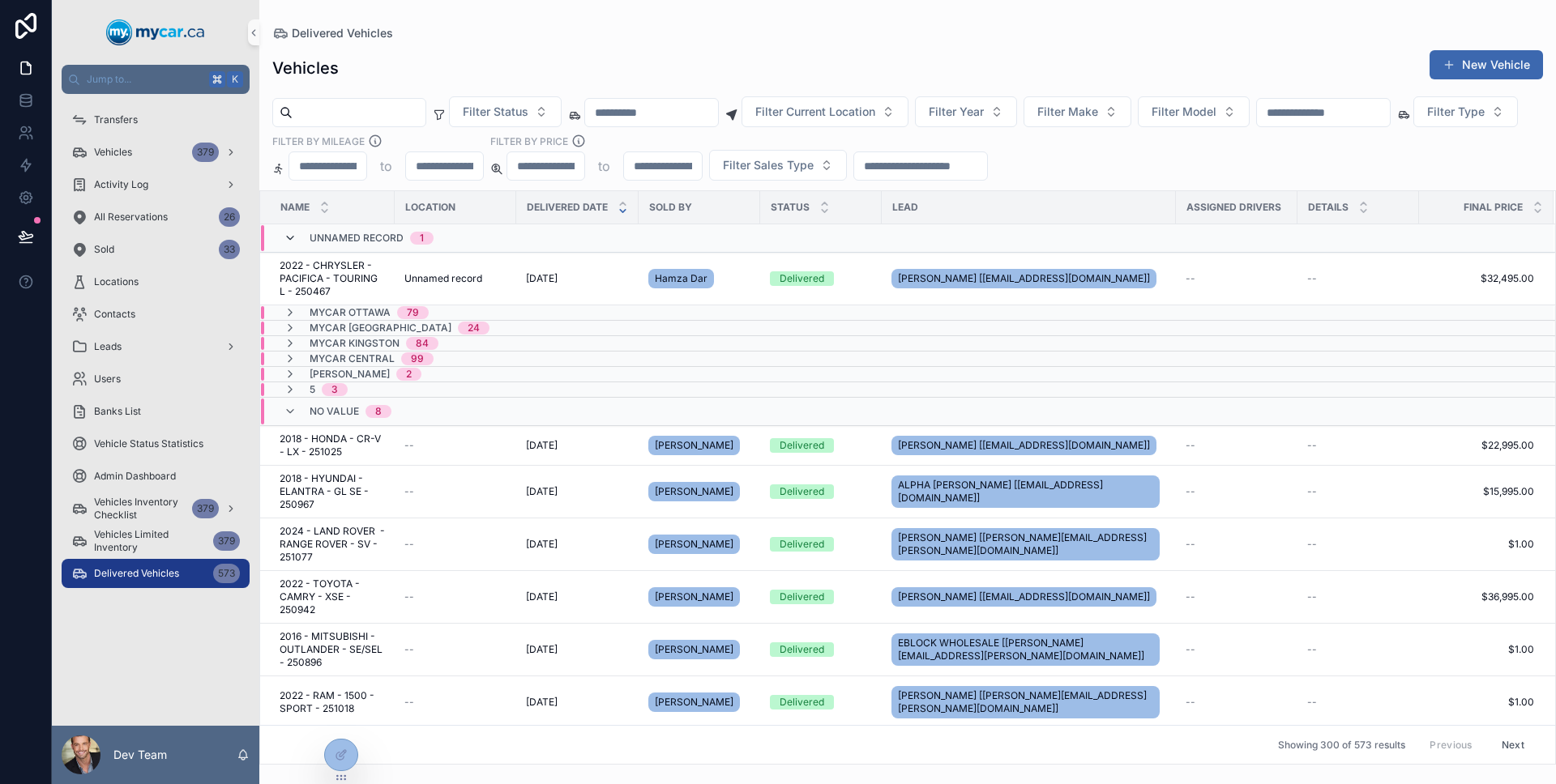
click at [289, 239] on icon "scrollable content" at bounding box center [289, 238] width 13 height 13
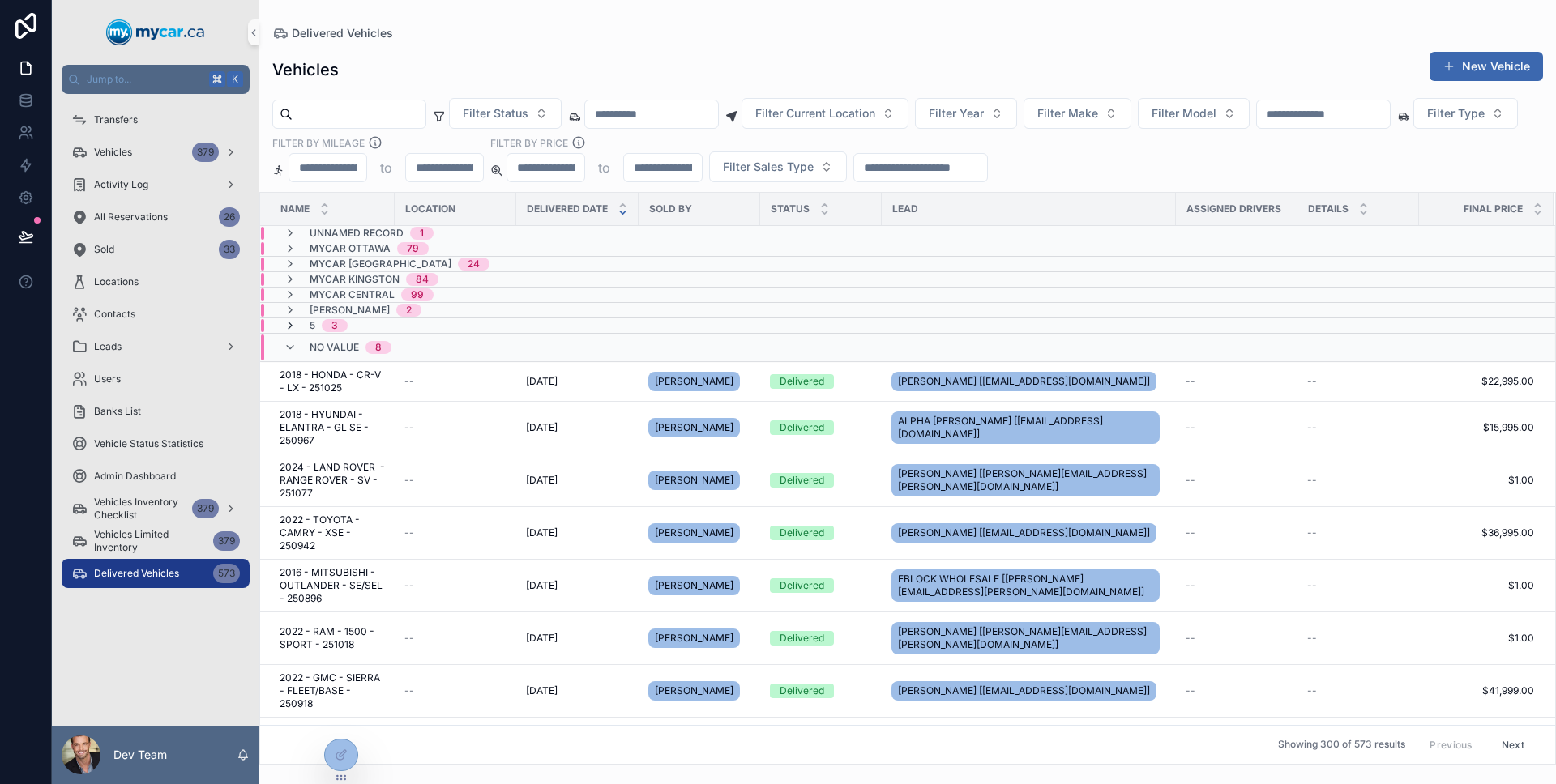
click at [289, 324] on icon "scrollable content" at bounding box center [289, 325] width 13 height 13
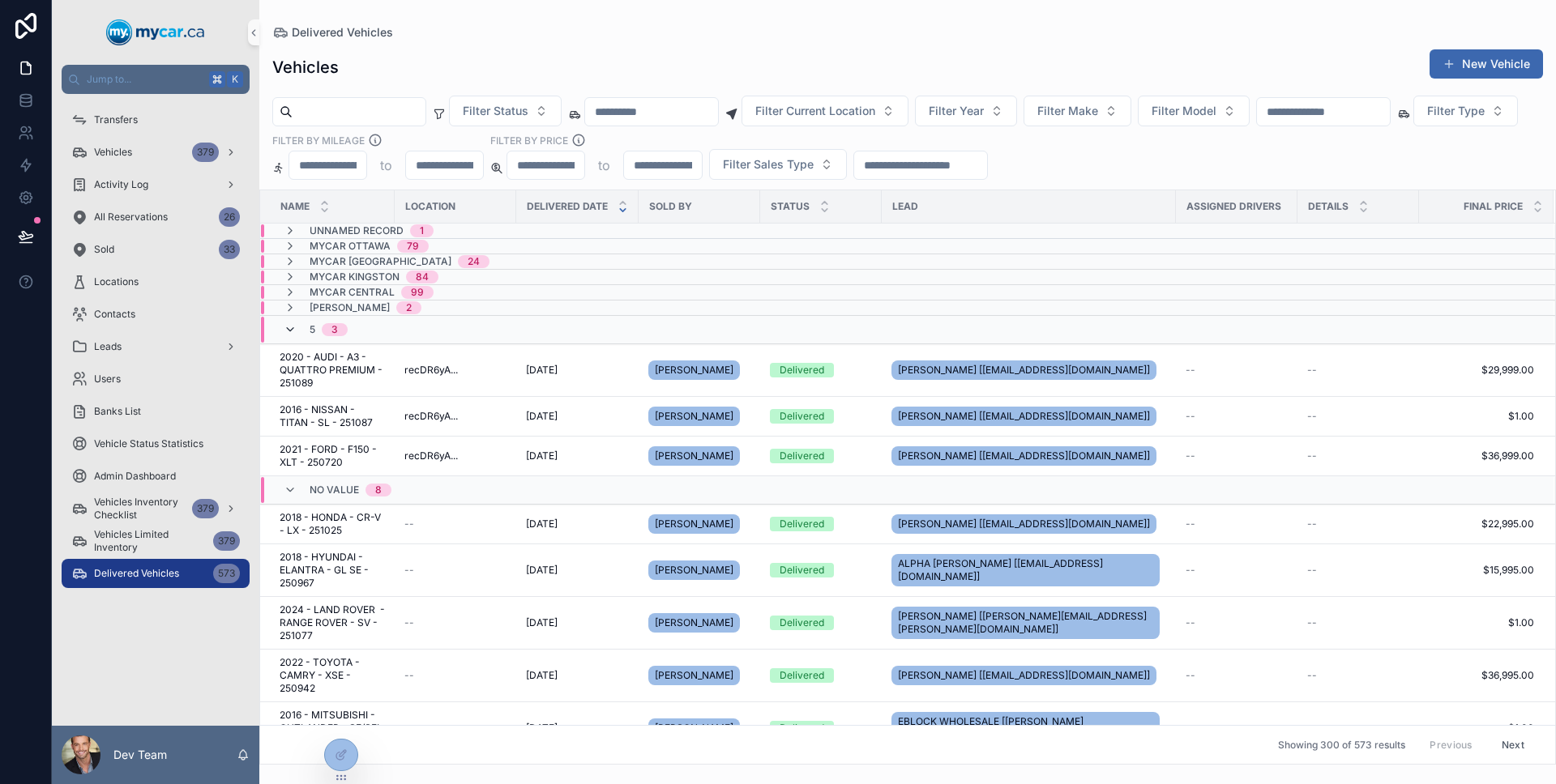
click at [293, 331] on icon "scrollable content" at bounding box center [289, 329] width 13 height 13
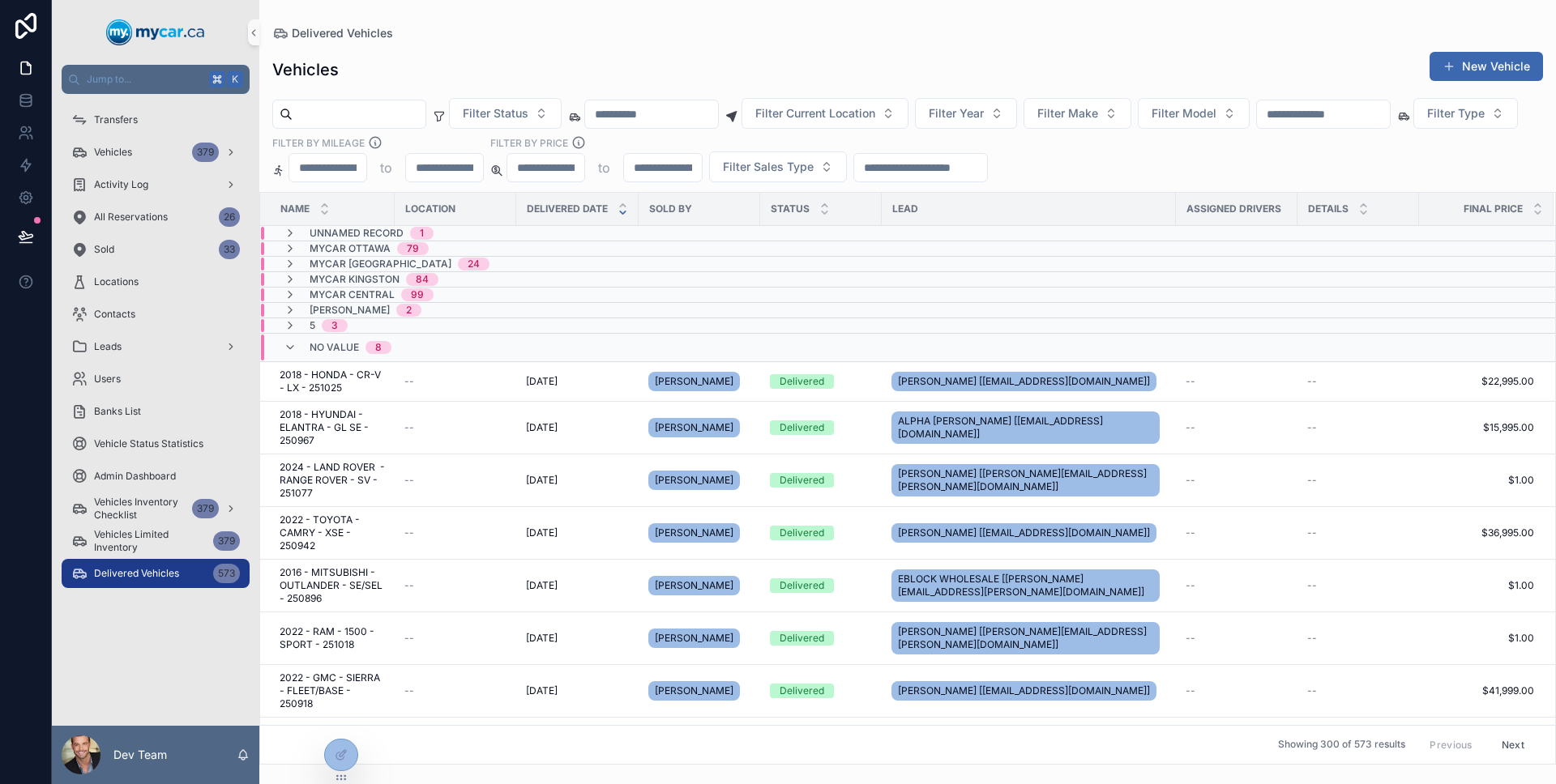
click at [298, 344] on div "No value 8" at bounding box center [337, 347] width 108 height 26
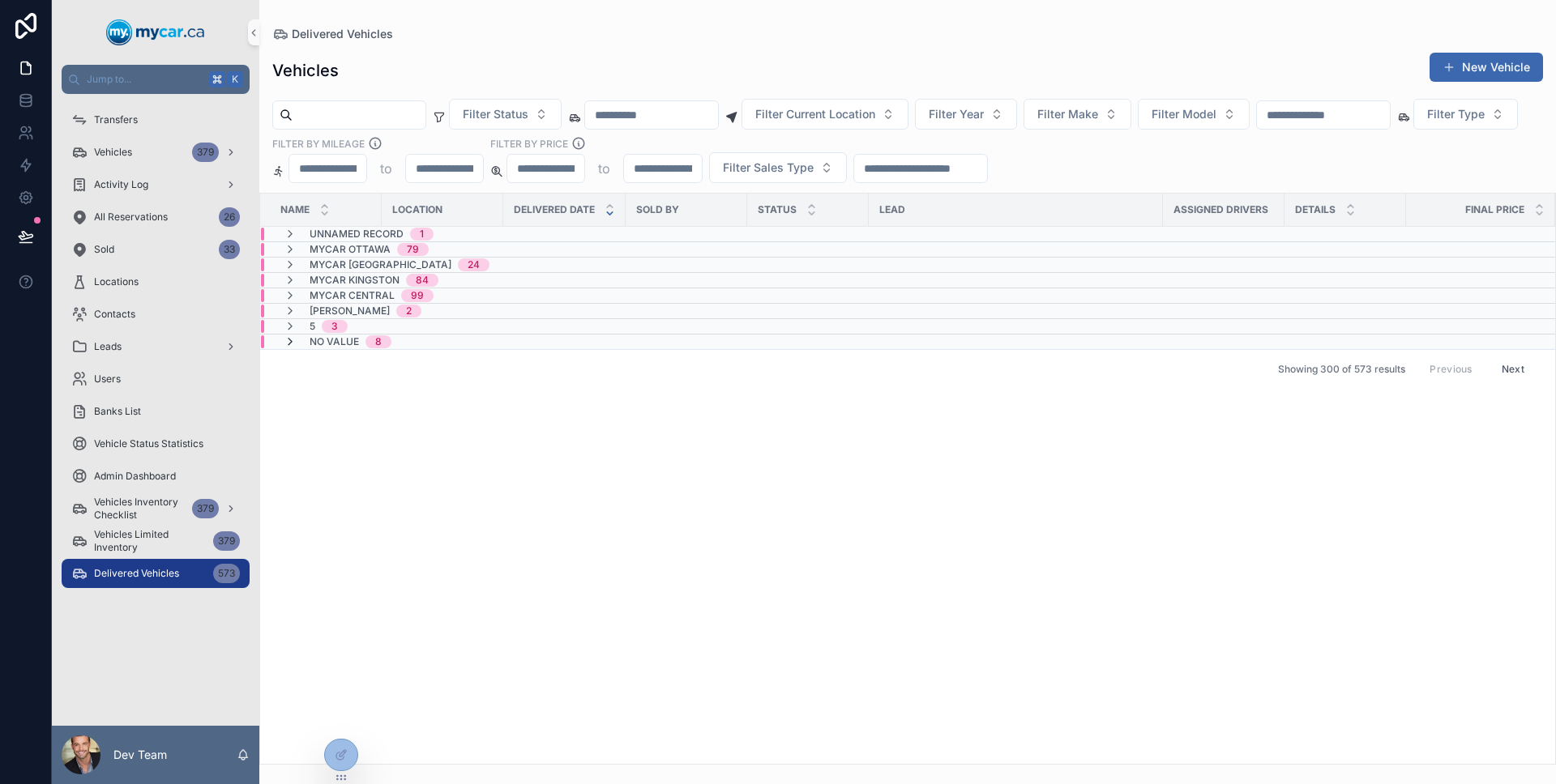
click at [290, 342] on icon "scrollable content" at bounding box center [289, 341] width 13 height 13
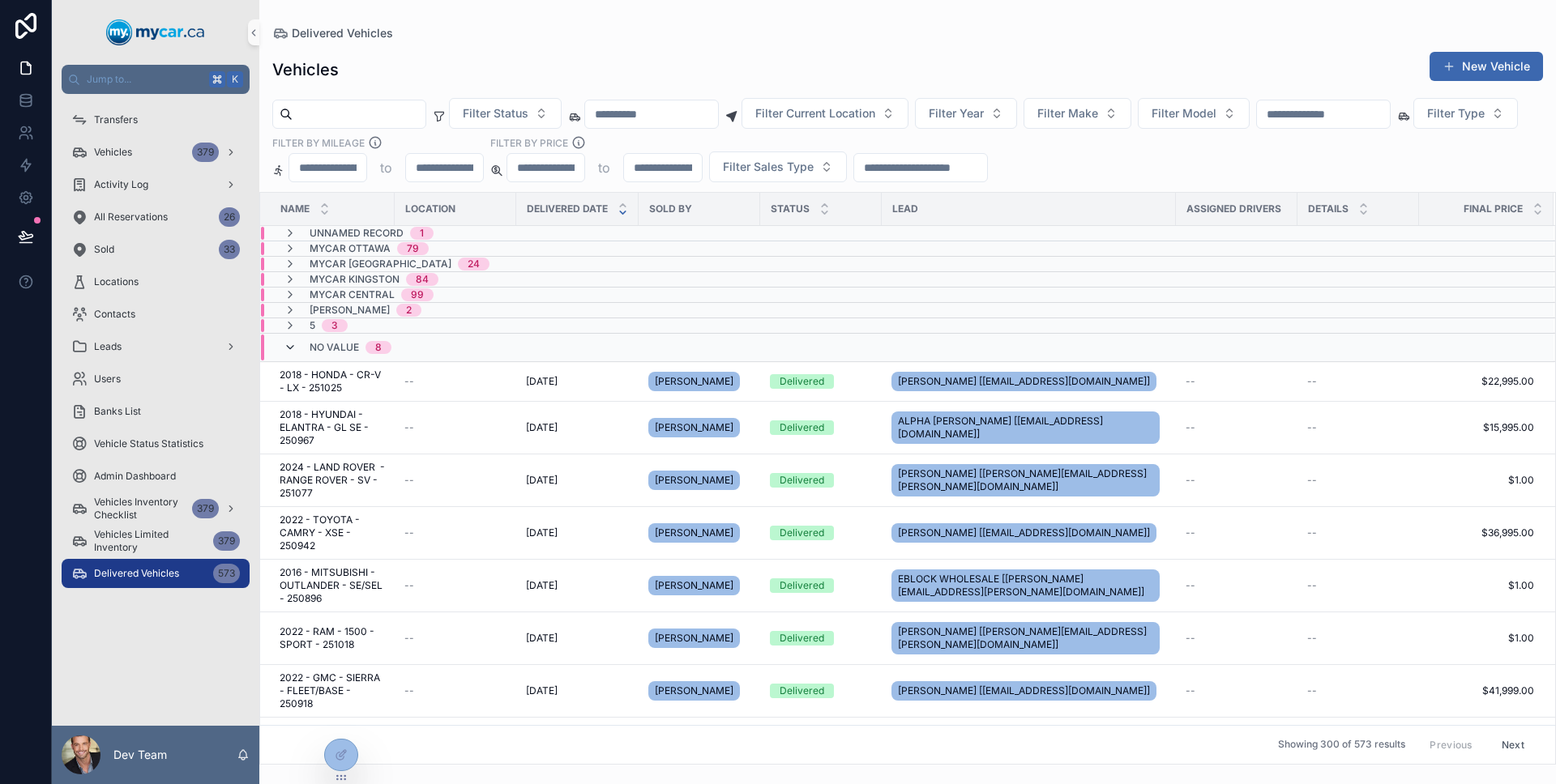
click at [293, 342] on icon "scrollable content" at bounding box center [289, 347] width 13 height 13
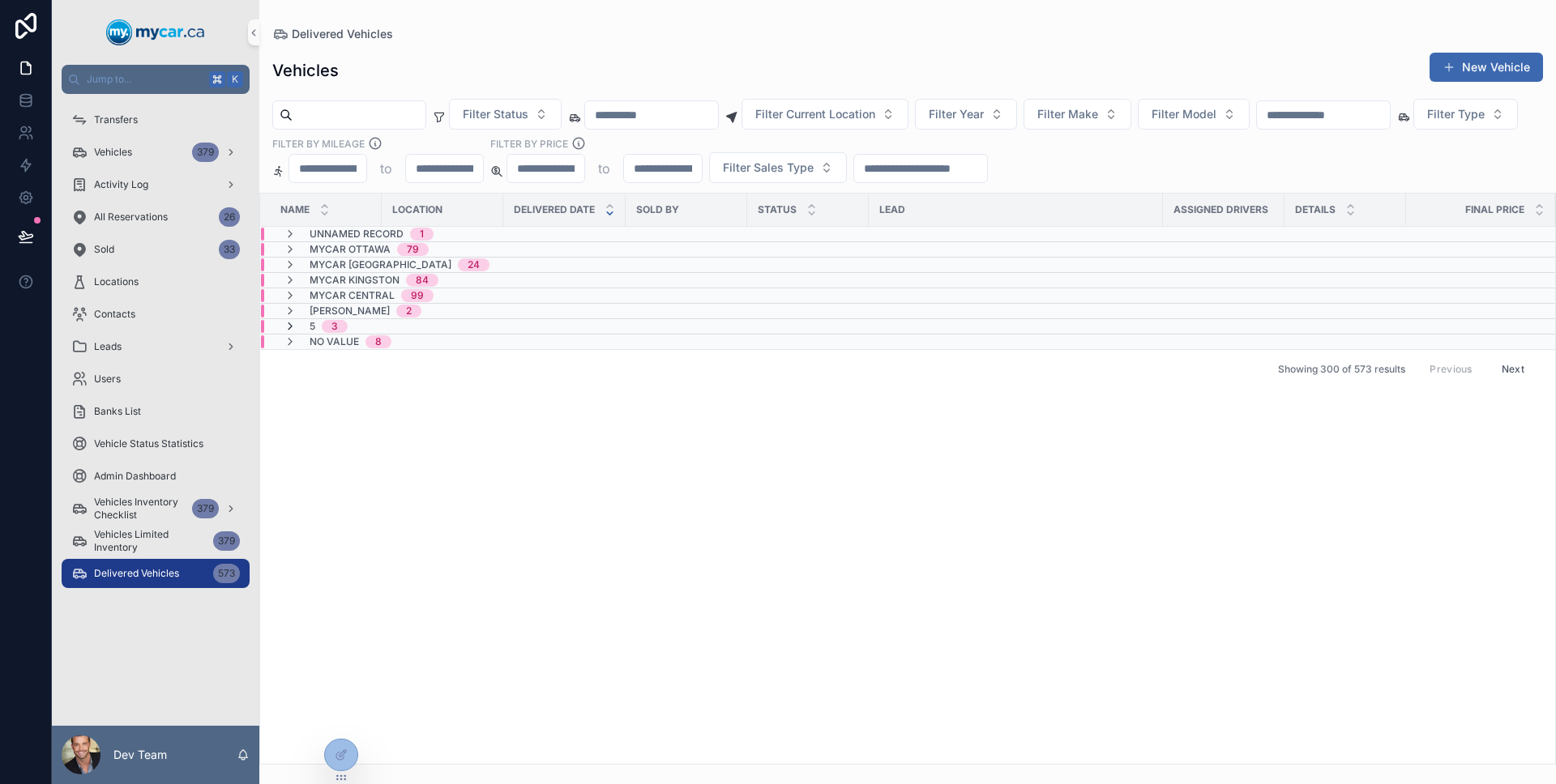
click at [290, 327] on icon "scrollable content" at bounding box center [289, 326] width 13 height 13
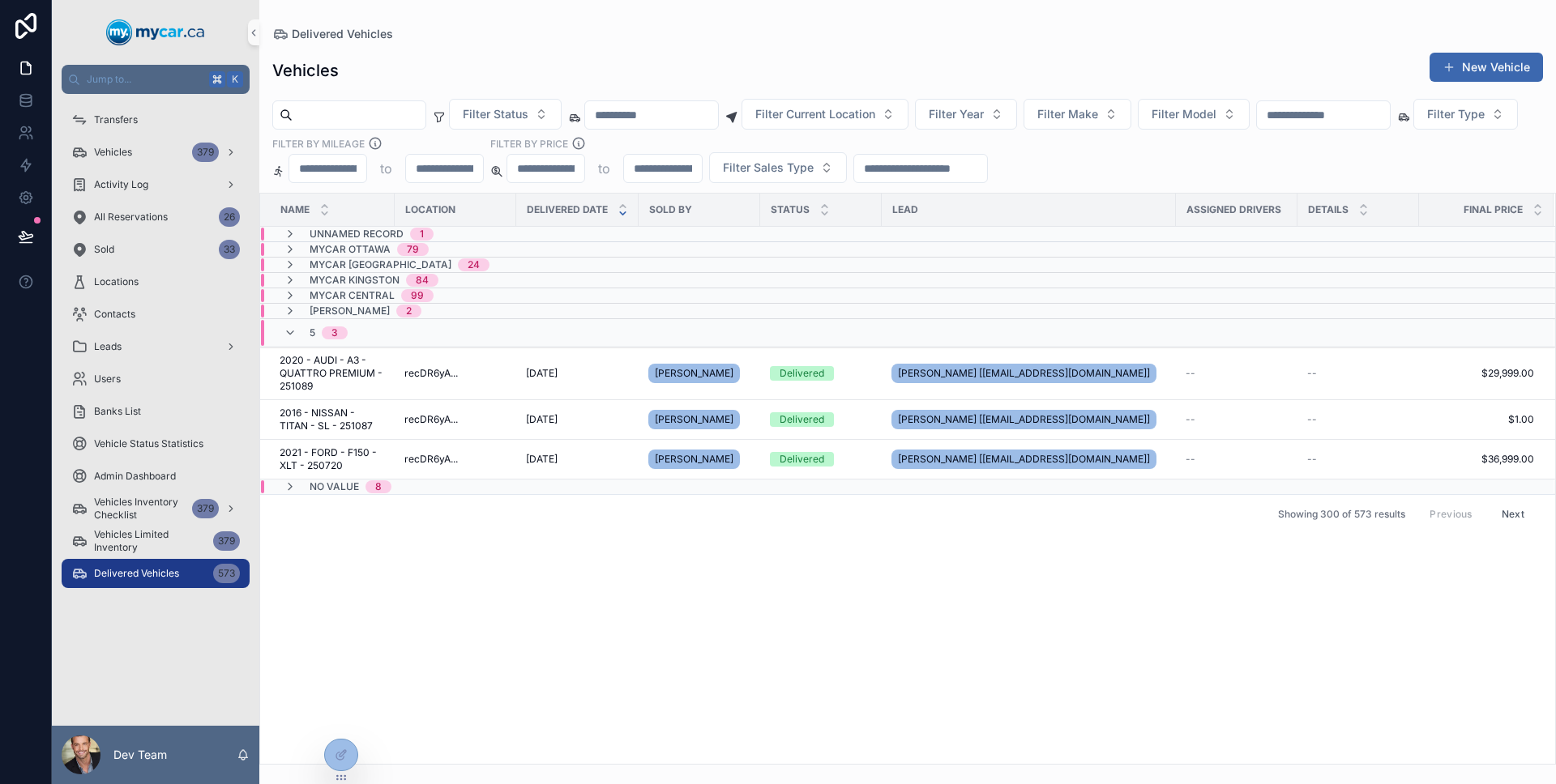
click at [290, 327] on icon "scrollable content" at bounding box center [289, 332] width 13 height 13
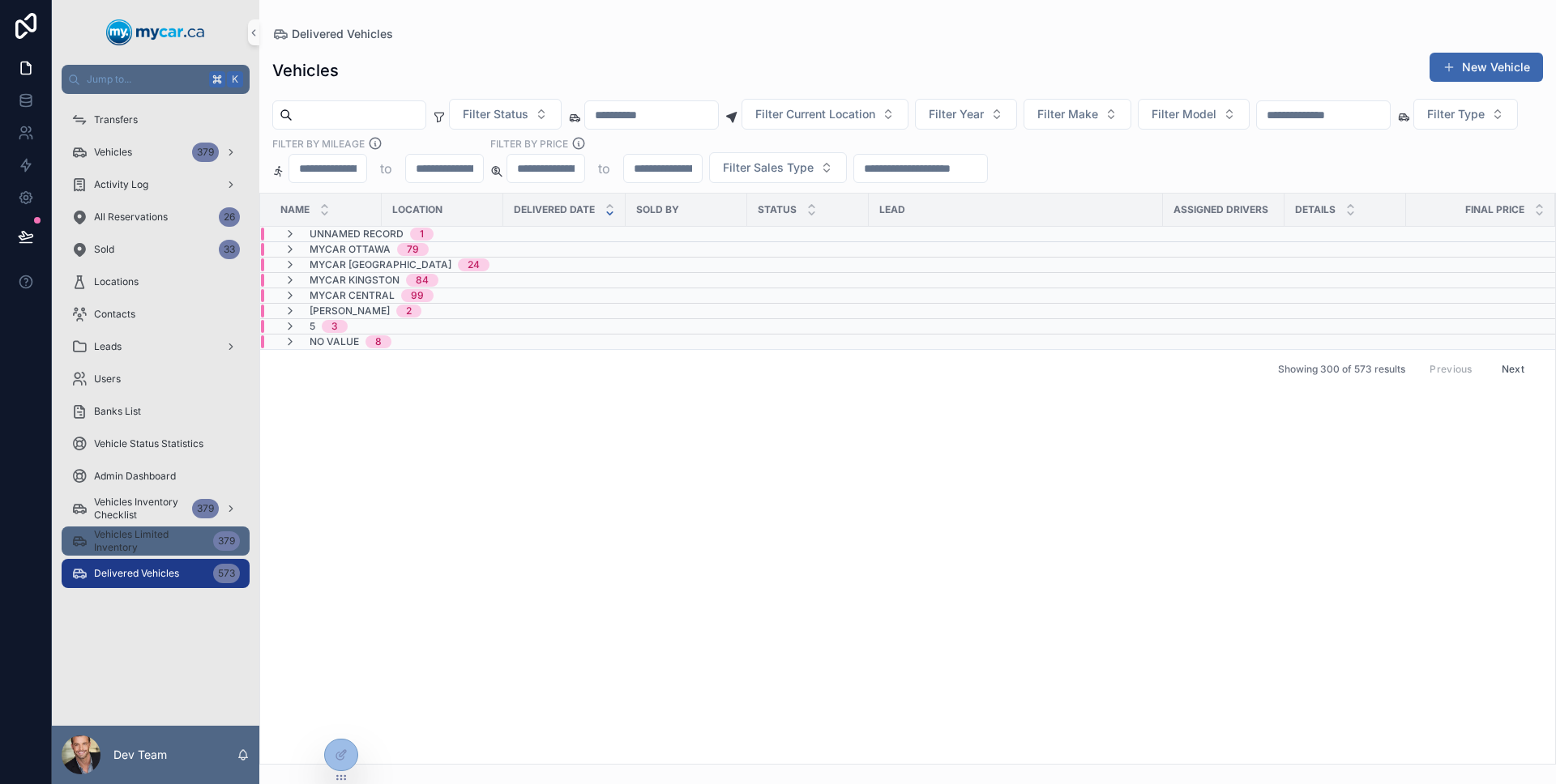
click at [187, 530] on span "Vehicles Limited Inventory" at bounding box center [150, 541] width 112 height 26
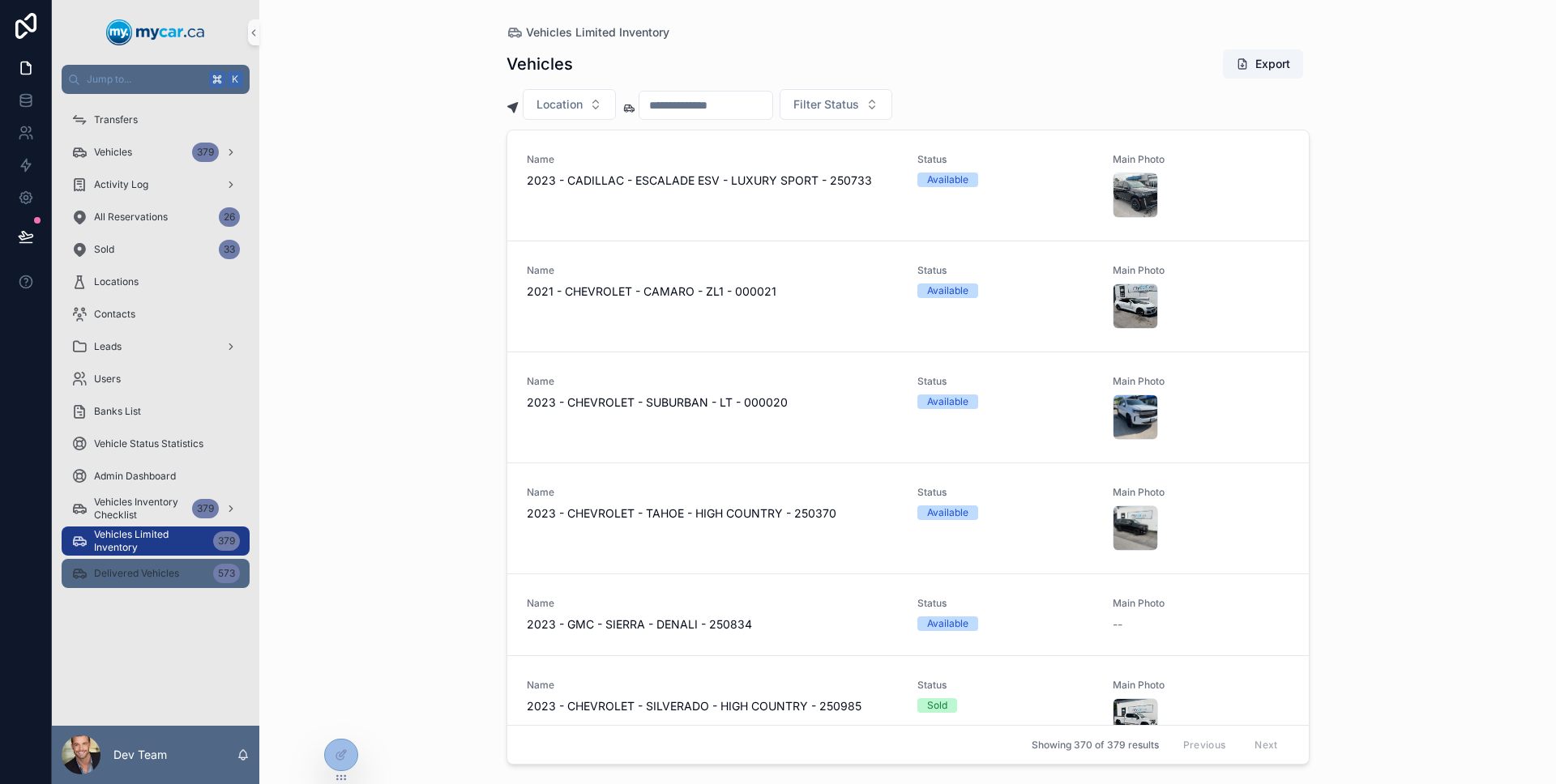
click at [173, 569] on span "Delivered Vehicles" at bounding box center [136, 573] width 85 height 13
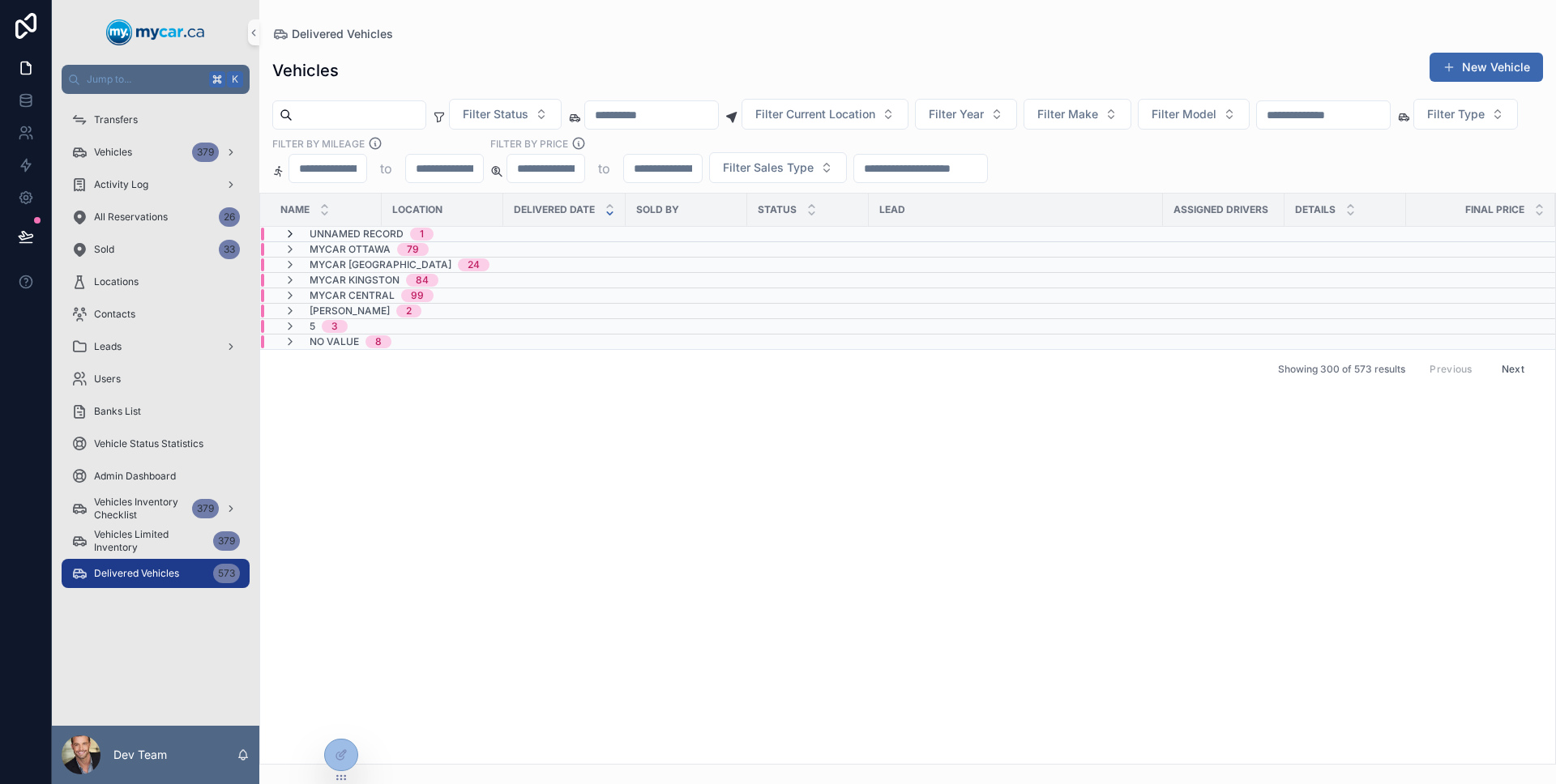
click at [289, 236] on icon "scrollable content" at bounding box center [289, 234] width 13 height 13
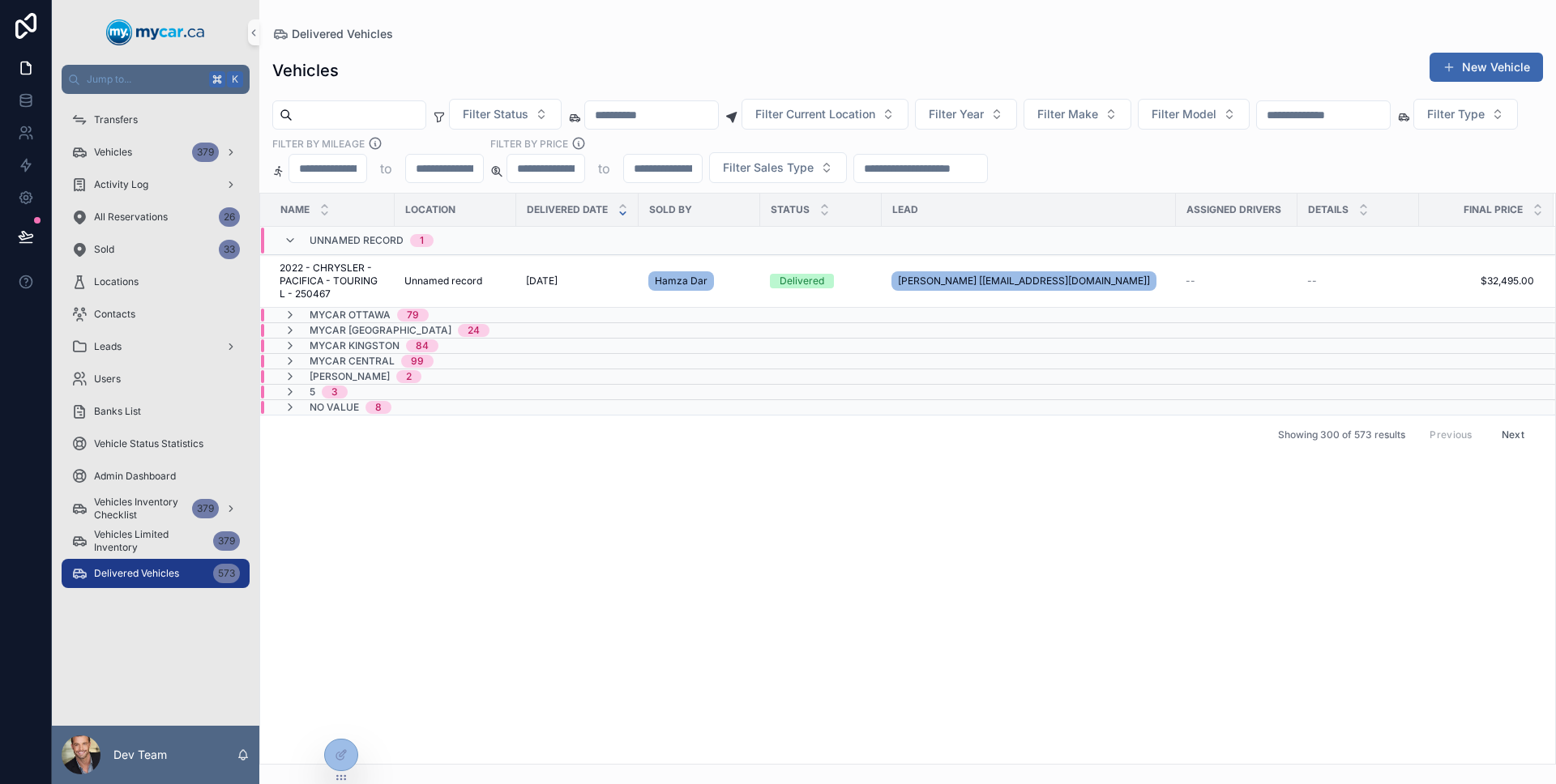
click at [289, 236] on icon "scrollable content" at bounding box center [289, 240] width 13 height 13
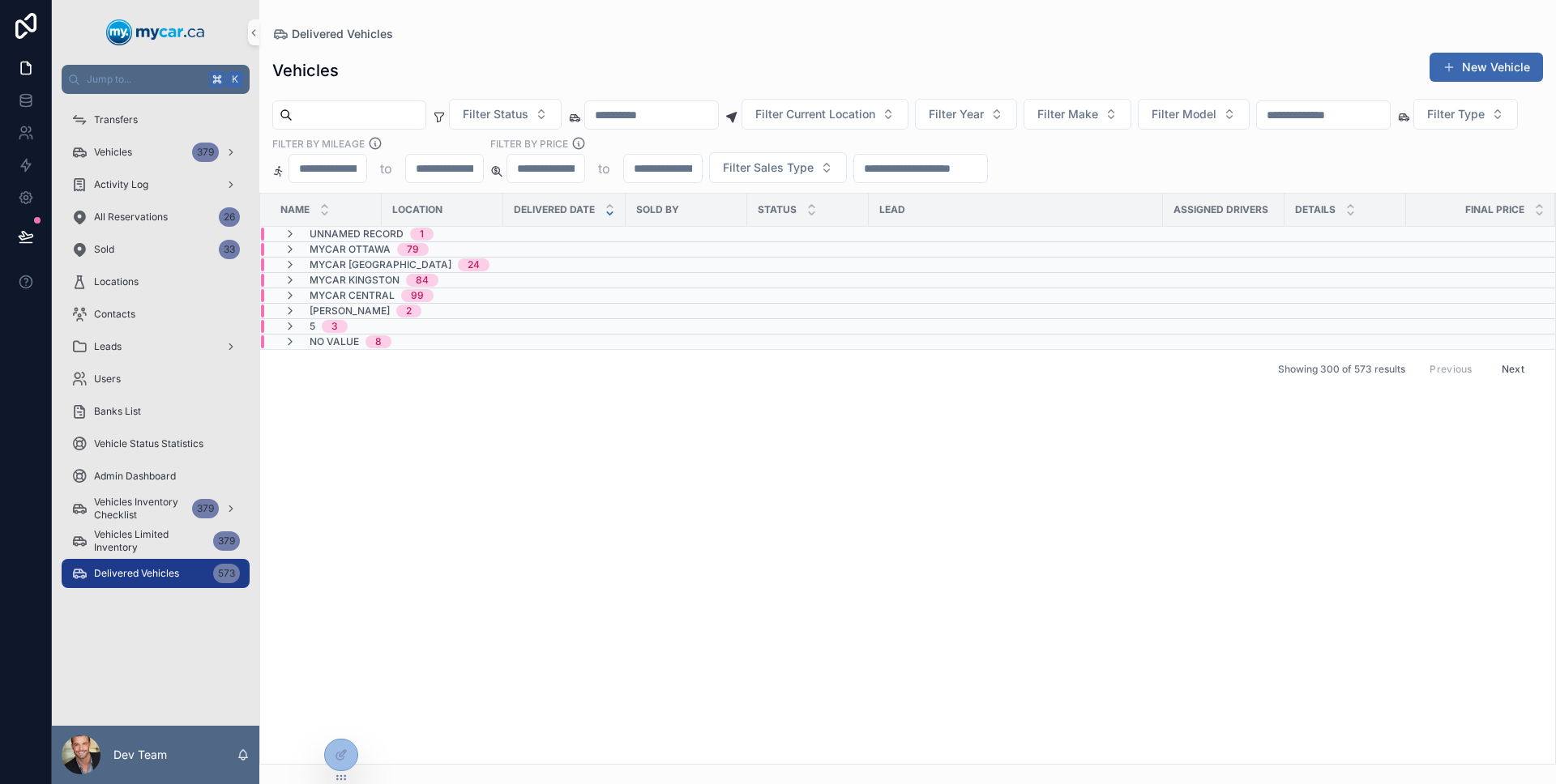
click at [289, 236] on icon "scrollable content" at bounding box center [289, 234] width 13 height 13
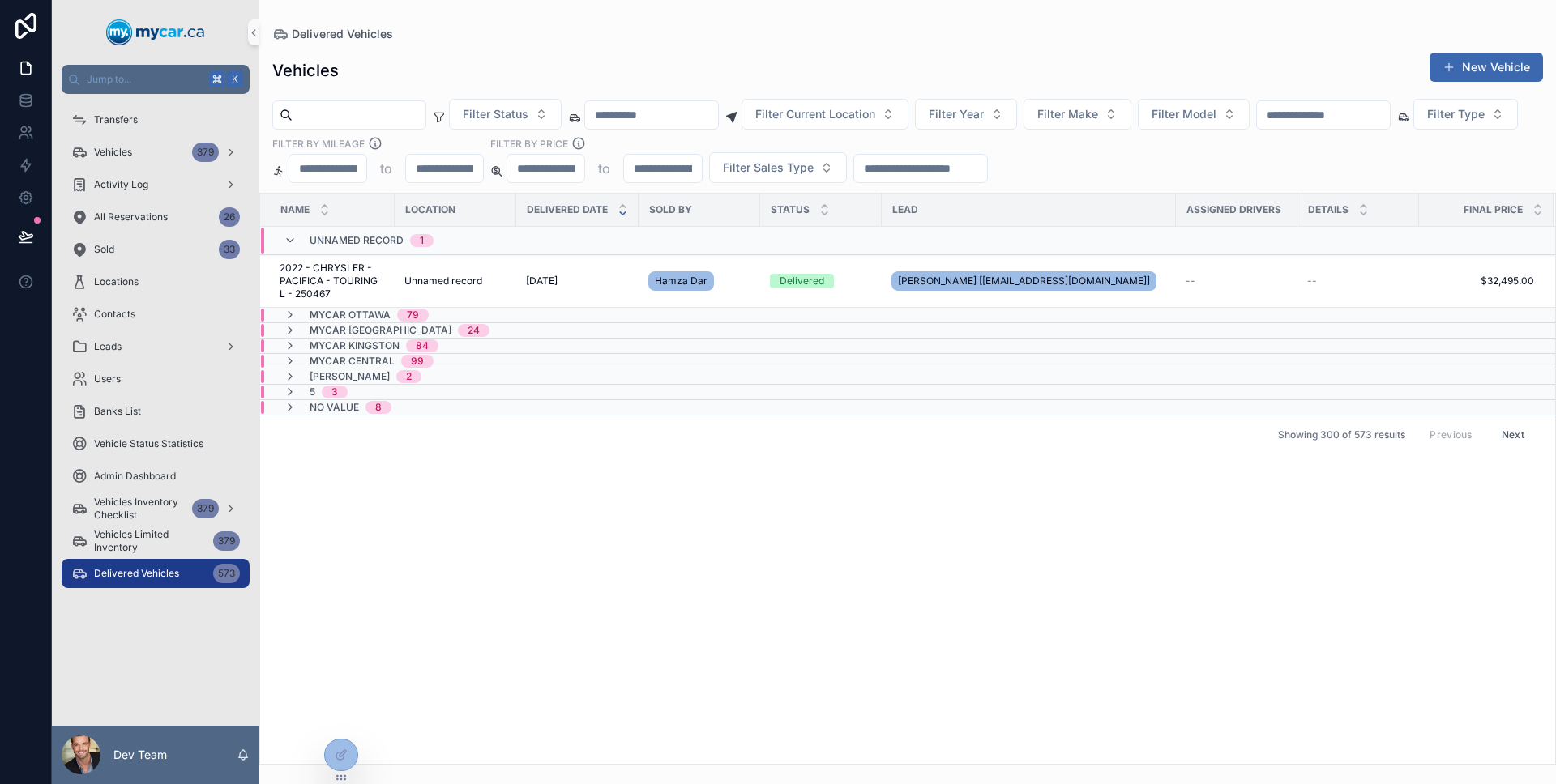
click at [307, 244] on div "Unnamed record 1" at bounding box center [358, 240] width 150 height 26
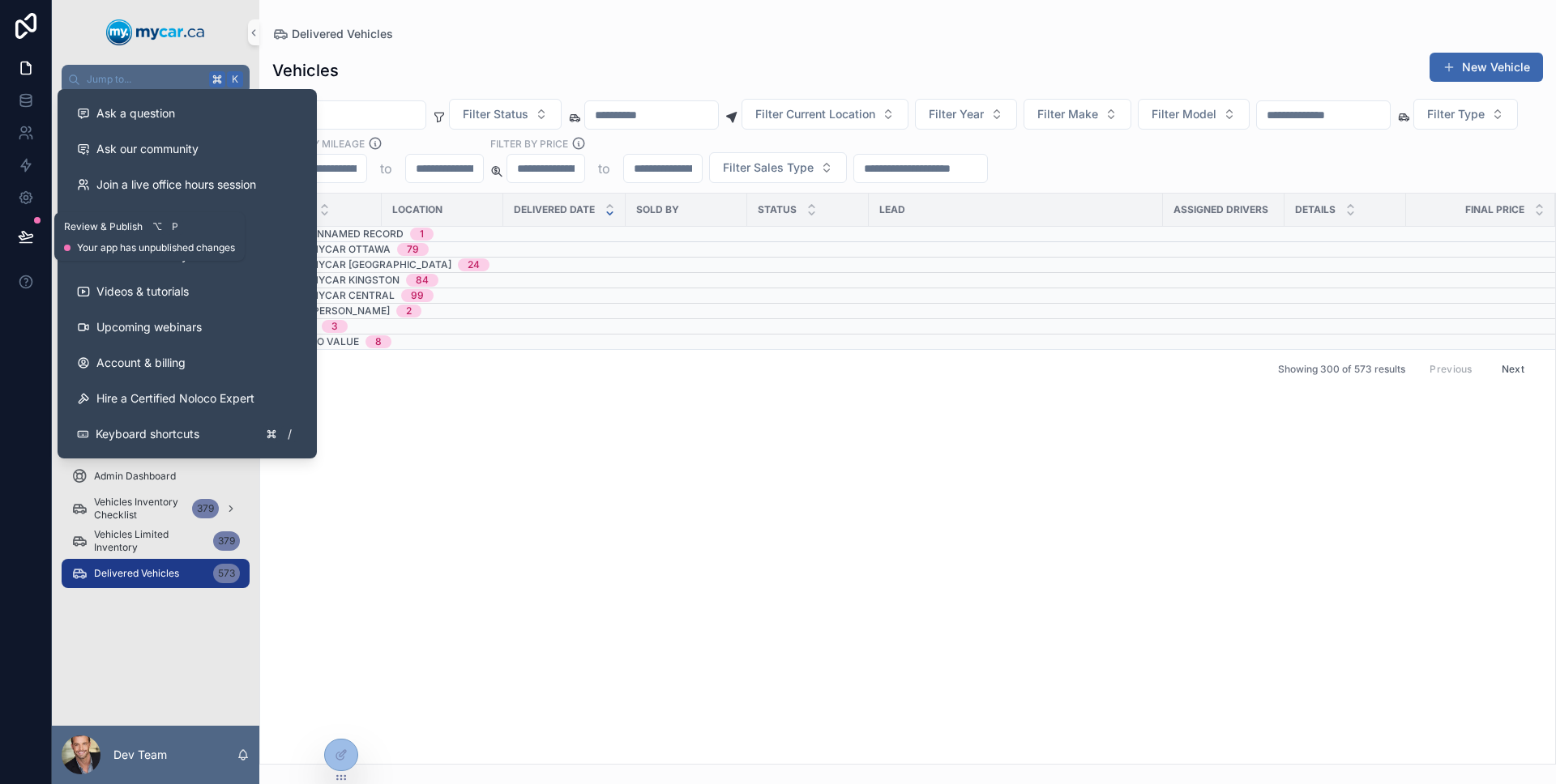
click at [26, 252] on button at bounding box center [25, 237] width 35 height 45
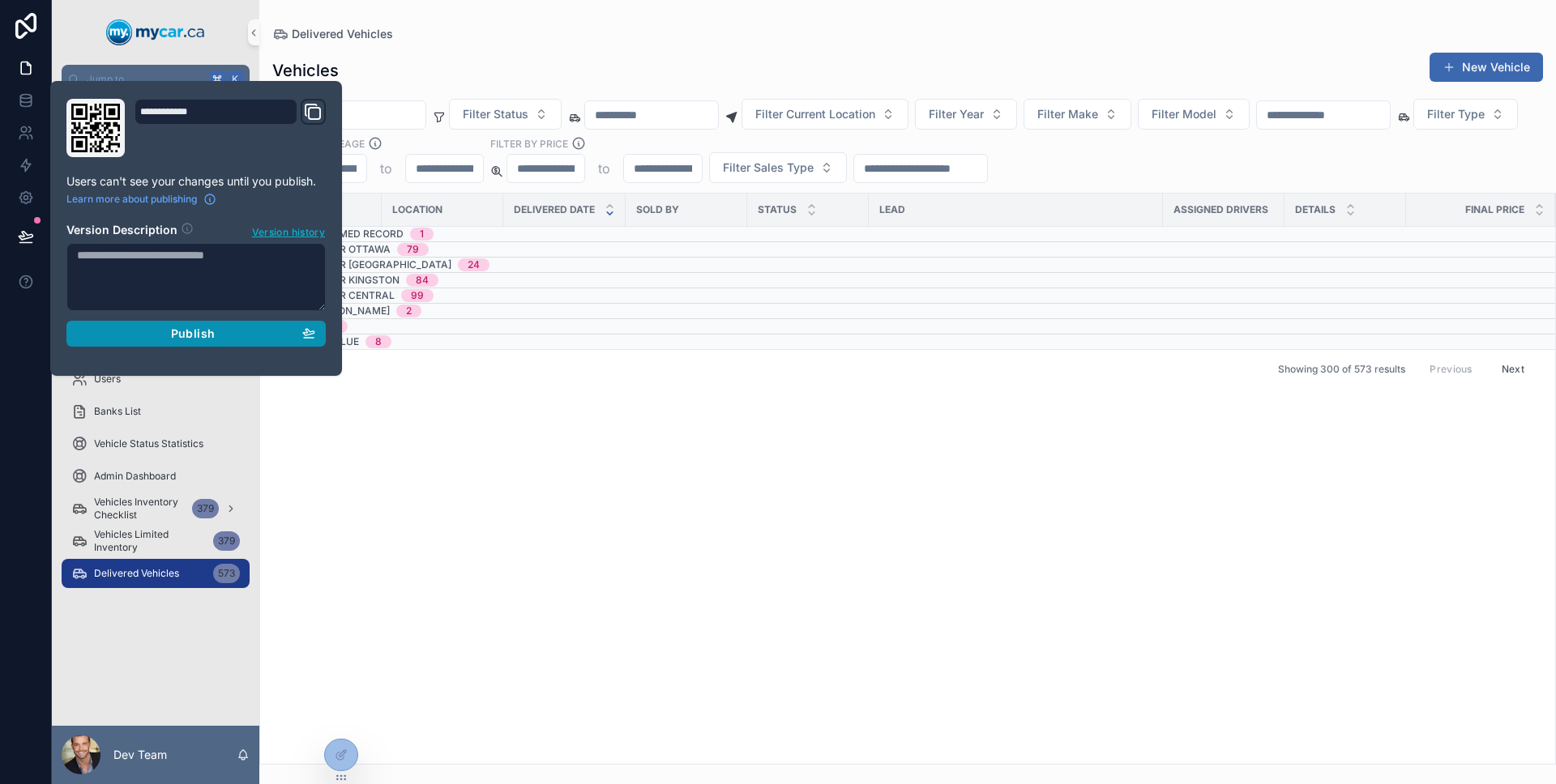
click at [127, 337] on div "Publish" at bounding box center [197, 333] width 239 height 15
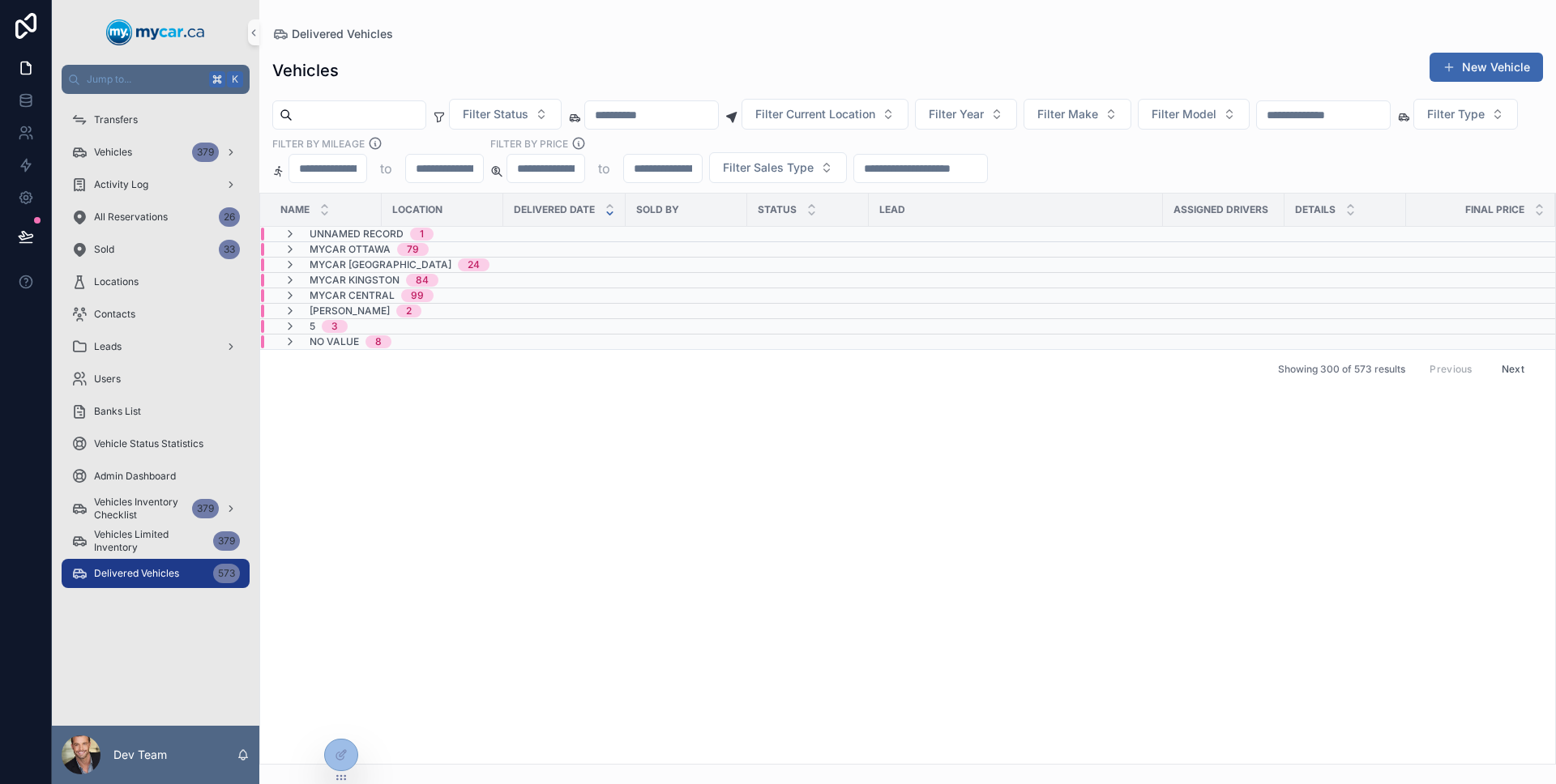
click at [10, 364] on div at bounding box center [25, 392] width 52 height 784
click at [292, 342] on icon "scrollable content" at bounding box center [289, 341] width 13 height 13
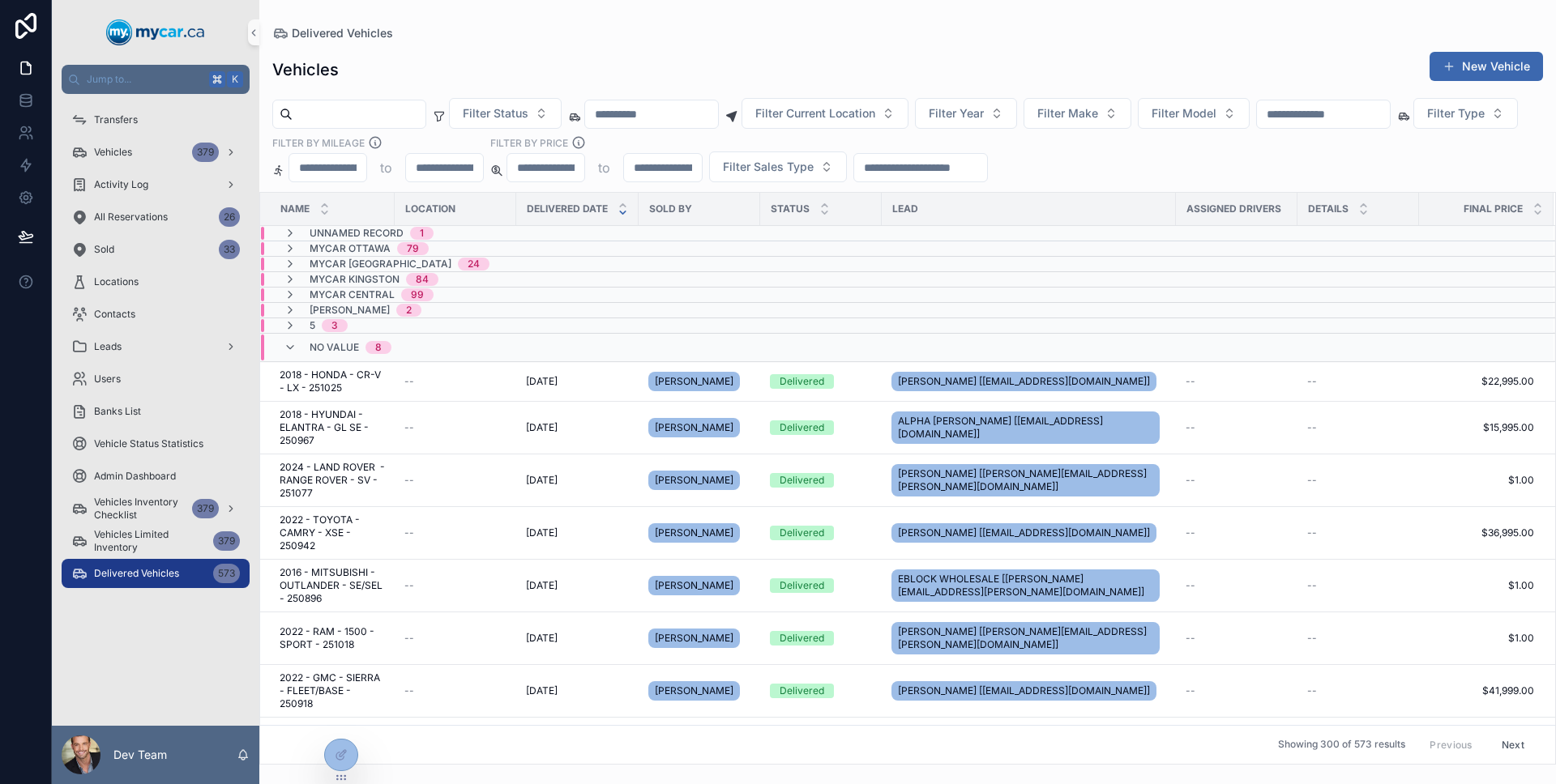
click at [292, 342] on icon "scrollable content" at bounding box center [289, 347] width 13 height 13
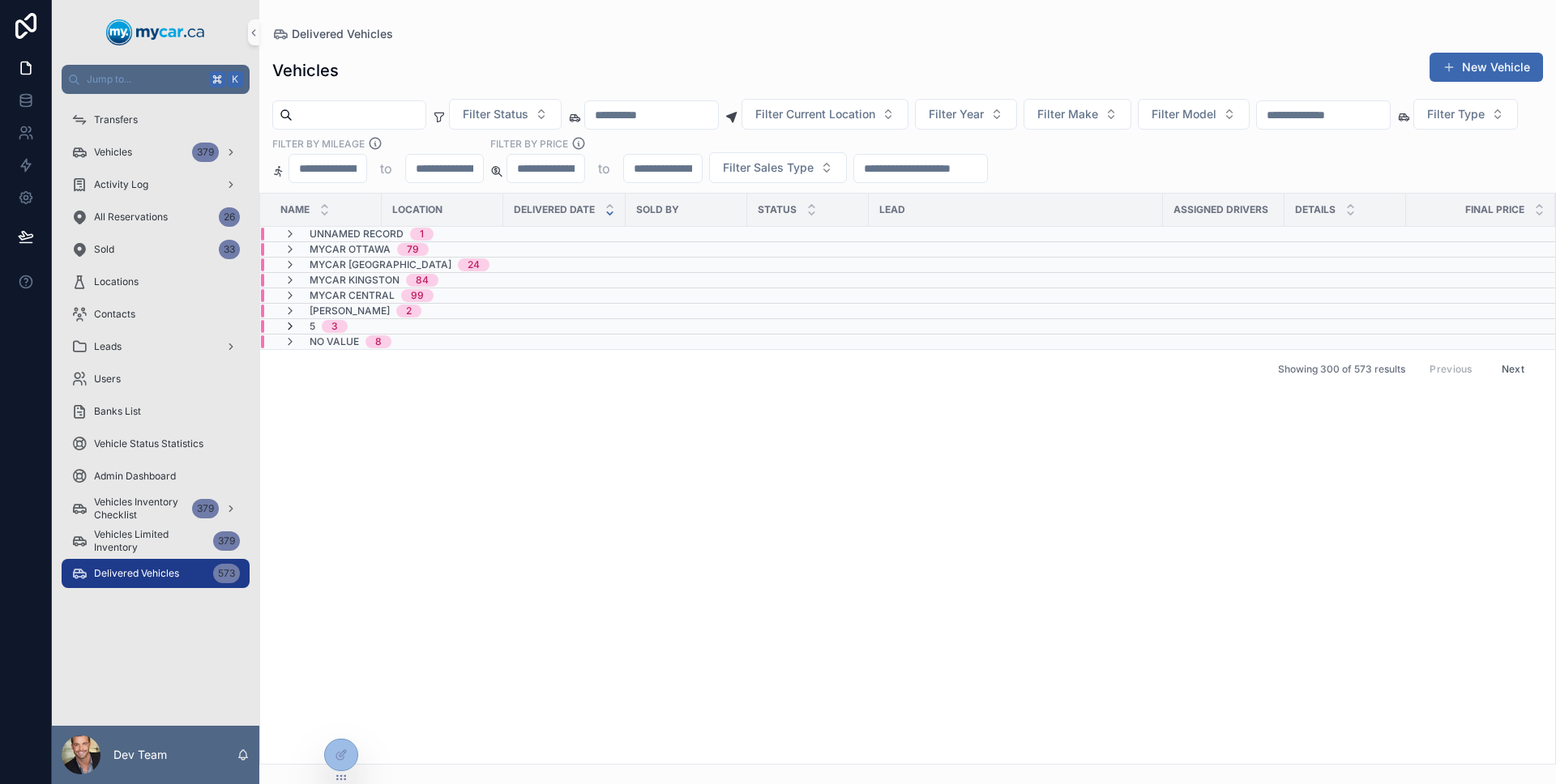
click at [290, 325] on icon "scrollable content" at bounding box center [289, 326] width 13 height 13
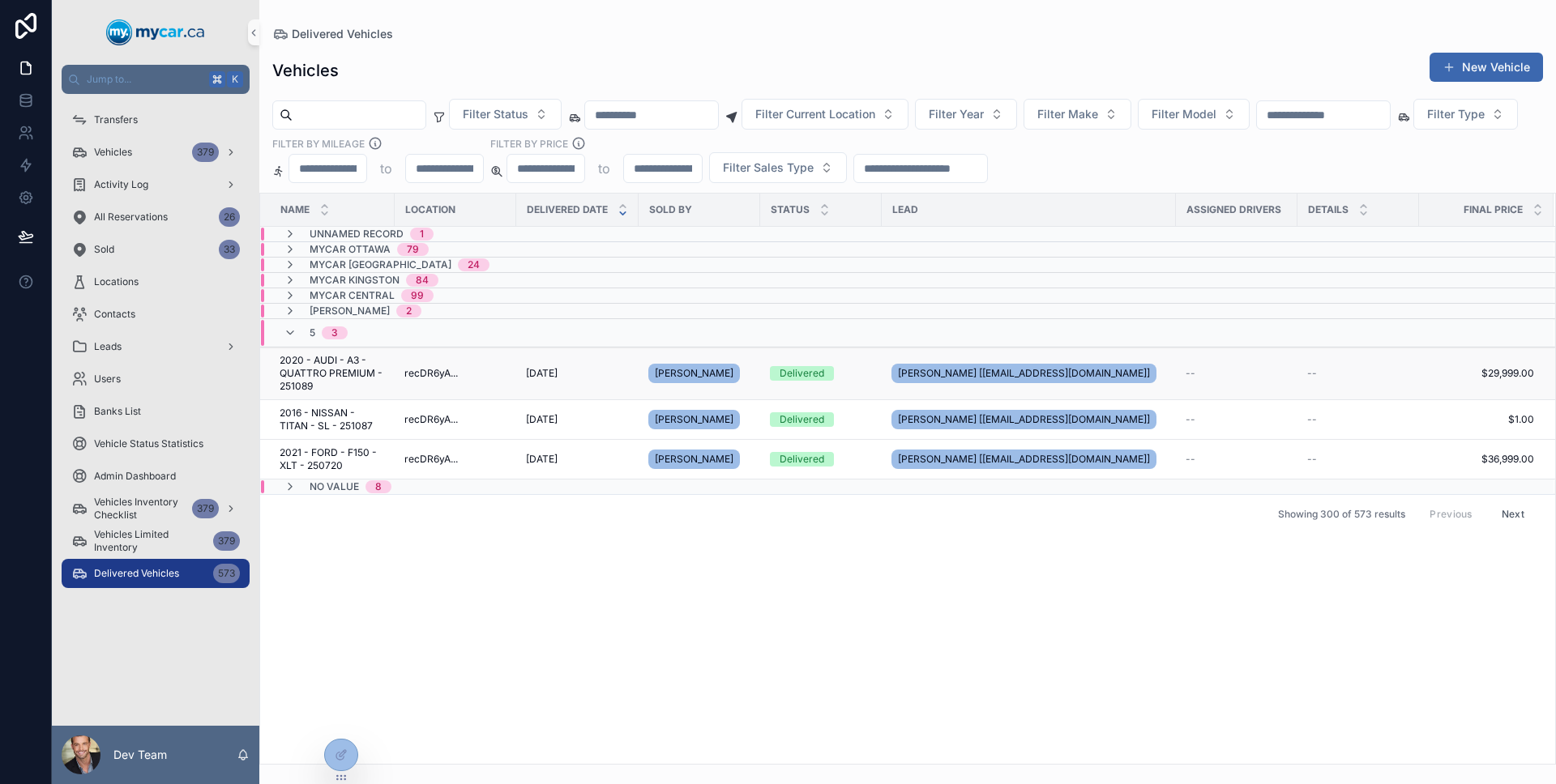
click at [579, 380] on td "8/23/2025 8/23/2025" at bounding box center [577, 373] width 122 height 53
click at [583, 375] on div "8/23/2025 8/23/2025" at bounding box center [577, 372] width 103 height 13
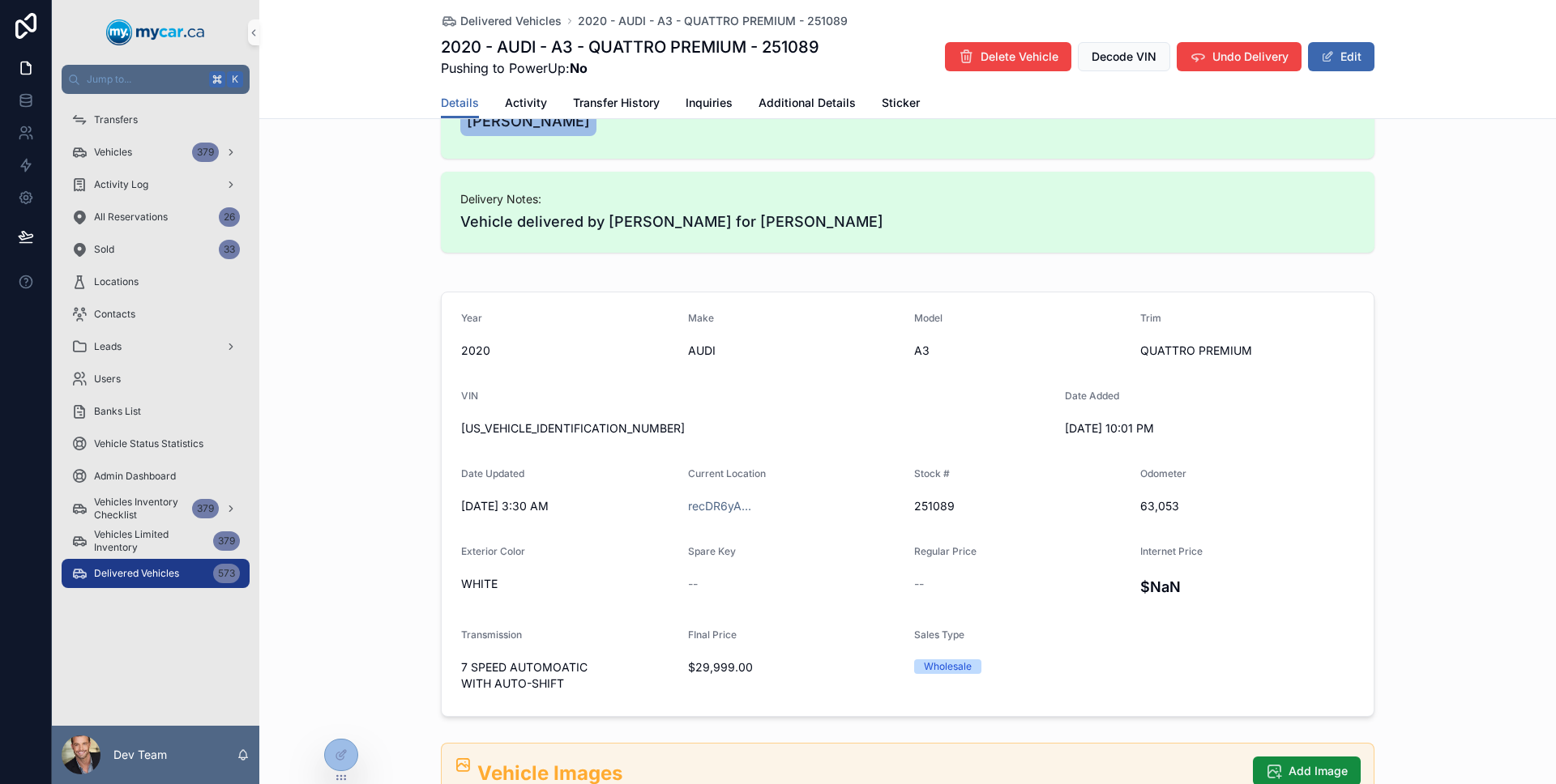
scroll to position [208, 0]
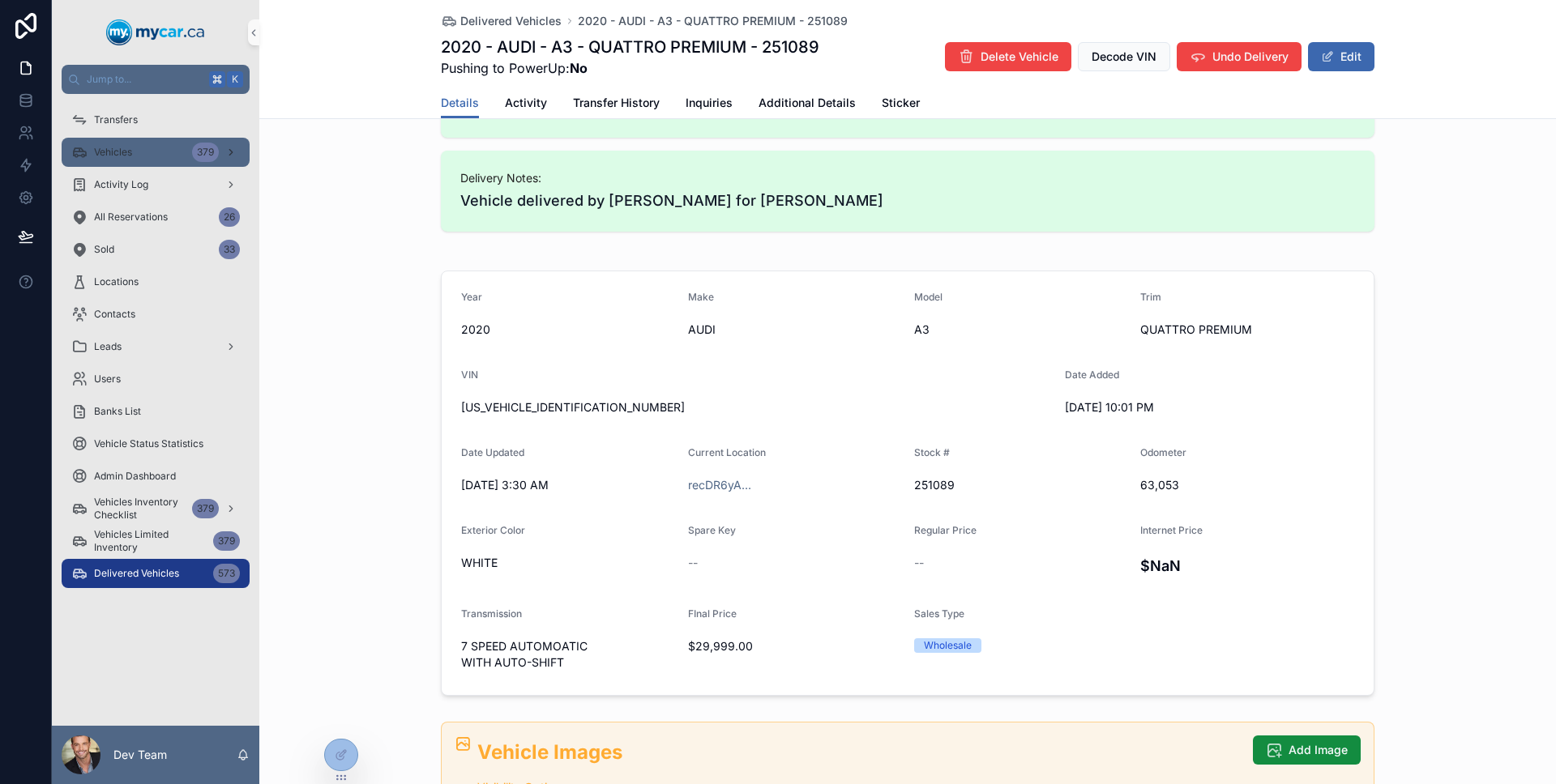
click at [166, 145] on div "Vehicles 379" at bounding box center [156, 152] width 168 height 26
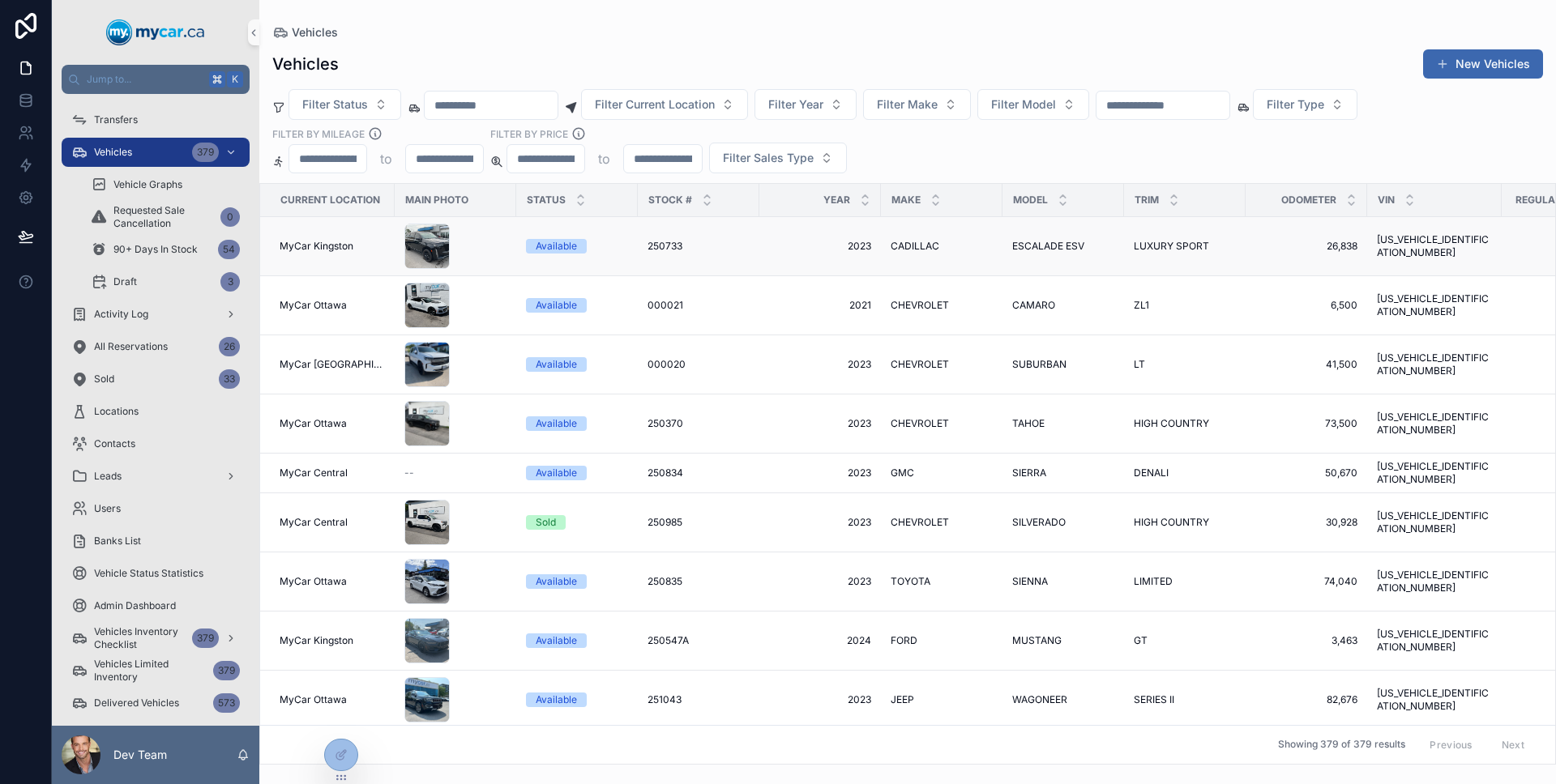
click at [493, 254] on div "scrollable content" at bounding box center [455, 246] width 102 height 45
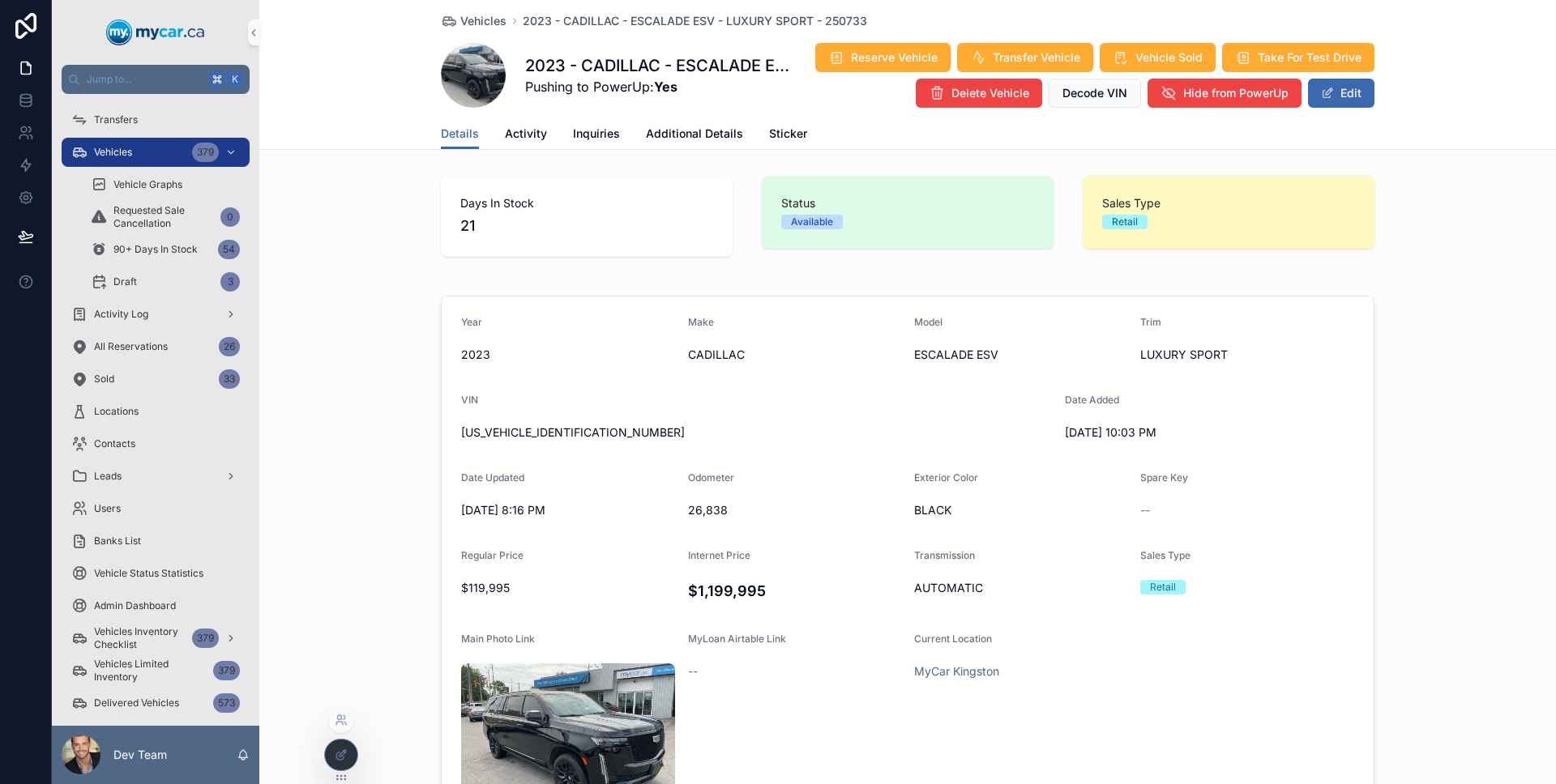
click at [334, 766] on div at bounding box center [340, 754] width 32 height 30
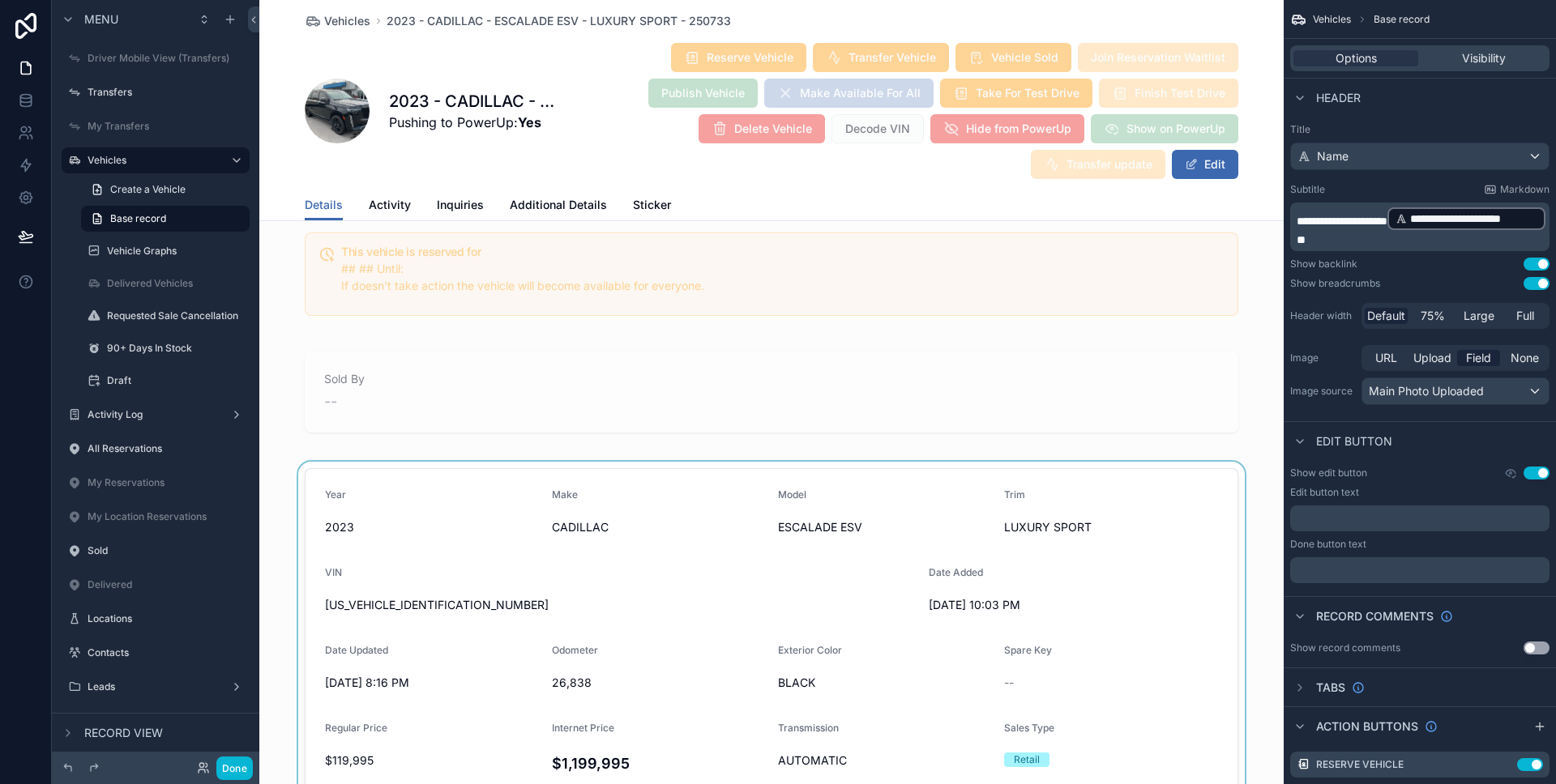
scroll to position [1698, 0]
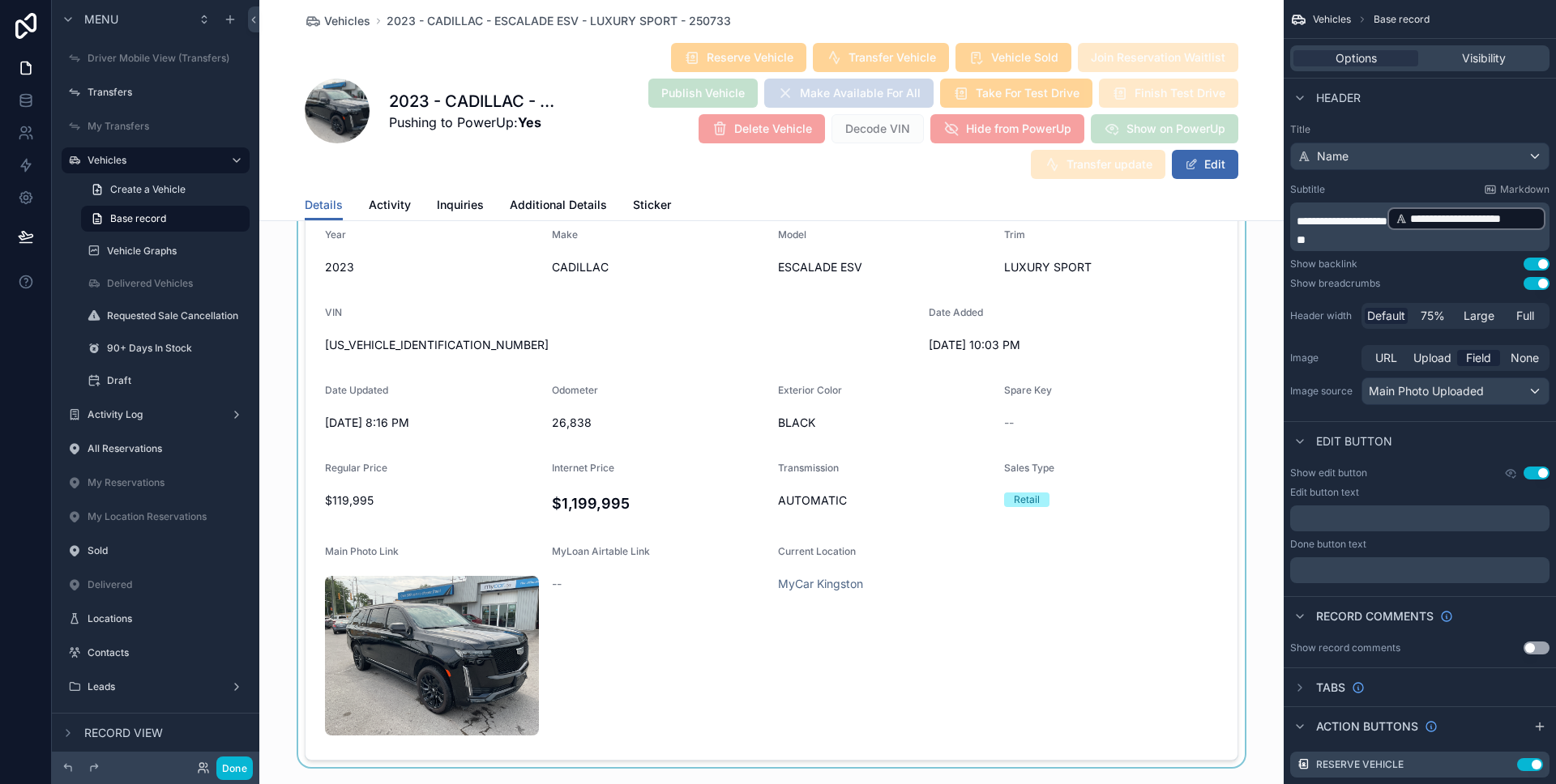
click at [656, 524] on div "scrollable content" at bounding box center [771, 484] width 1024 height 566
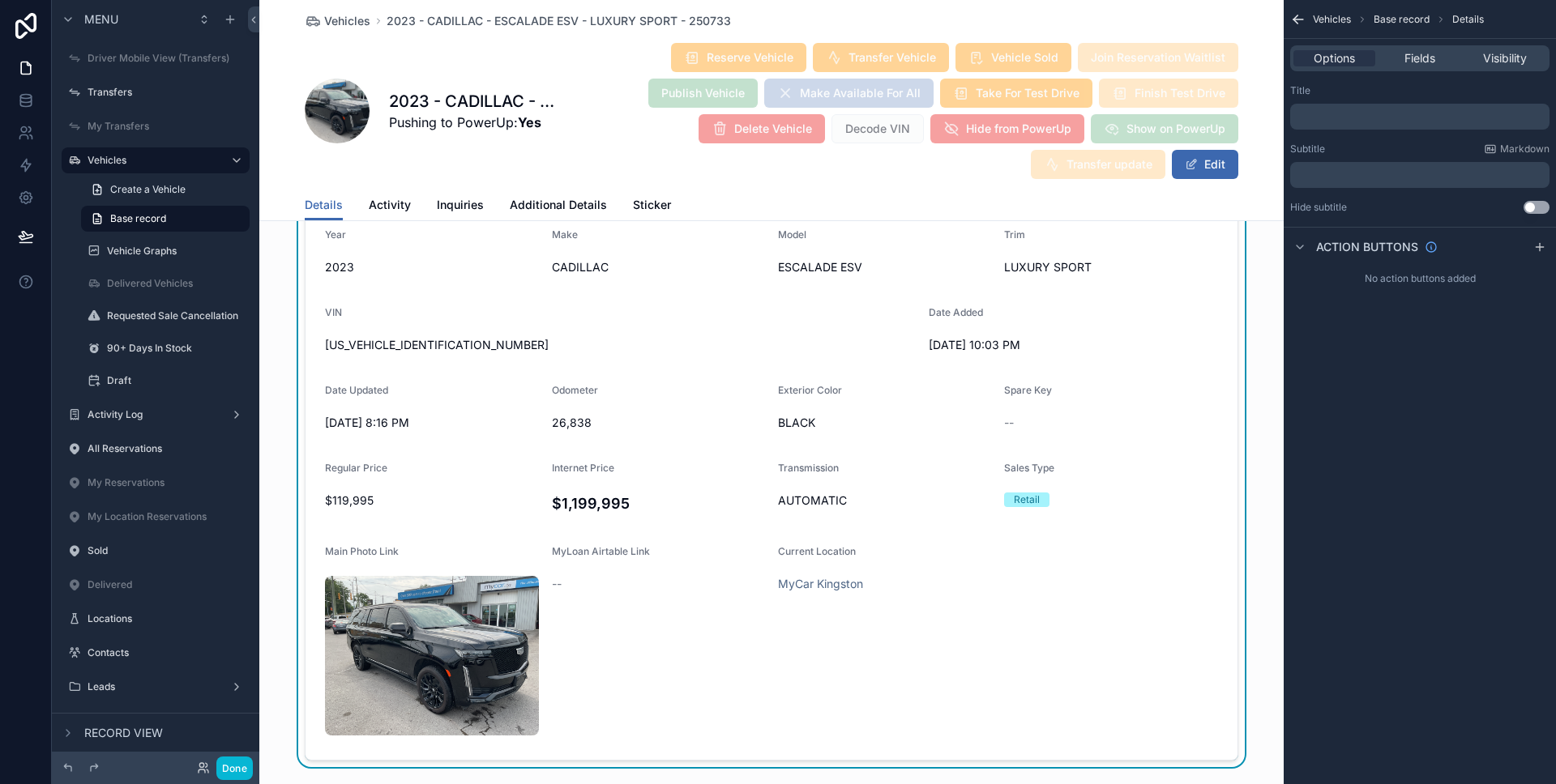
click at [1416, 69] on div "Options Fields Visibility" at bounding box center [1419, 58] width 259 height 26
click at [1414, 65] on span "Fields" at bounding box center [1419, 58] width 30 height 17
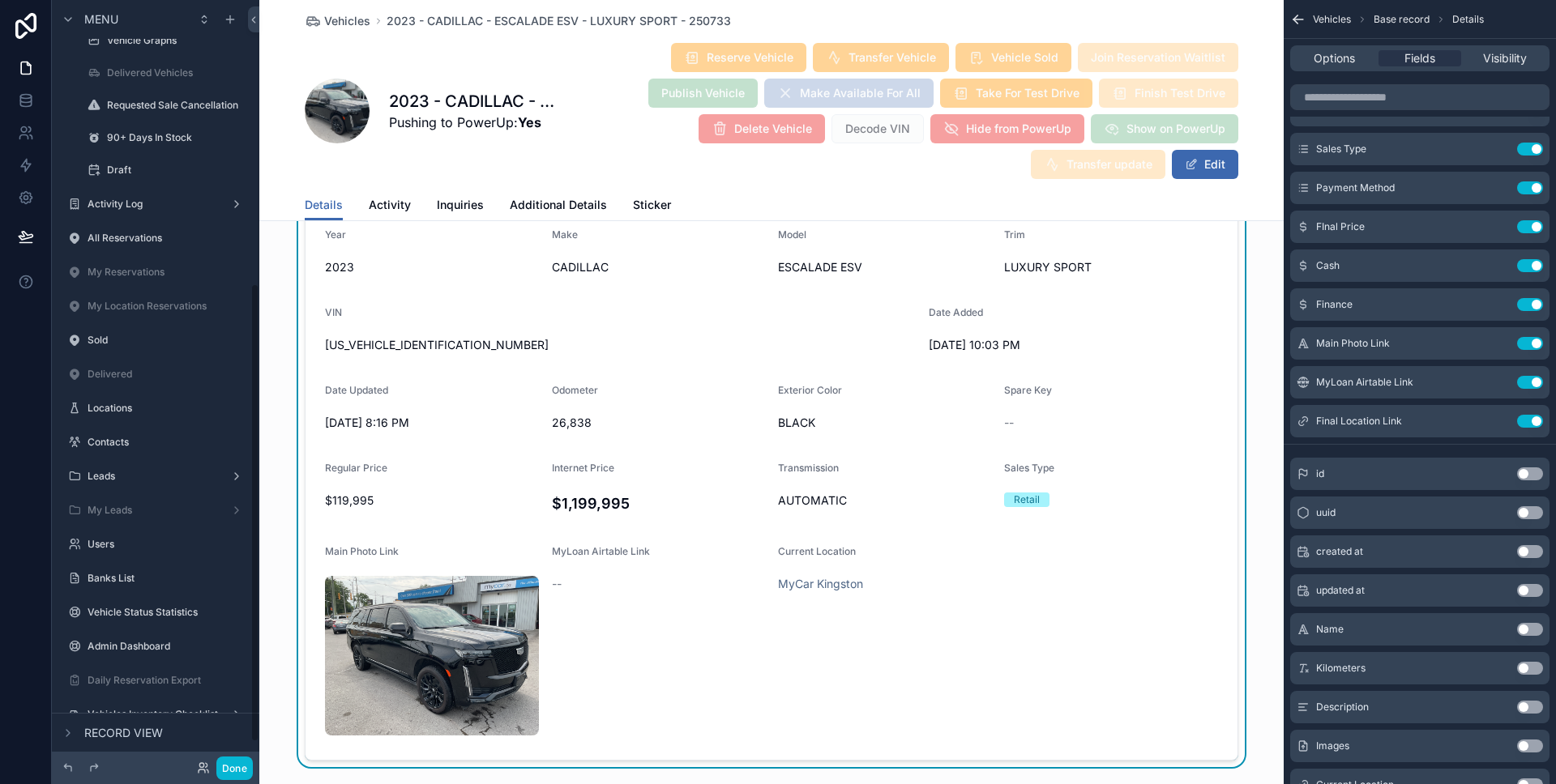
scroll to position [508, 0]
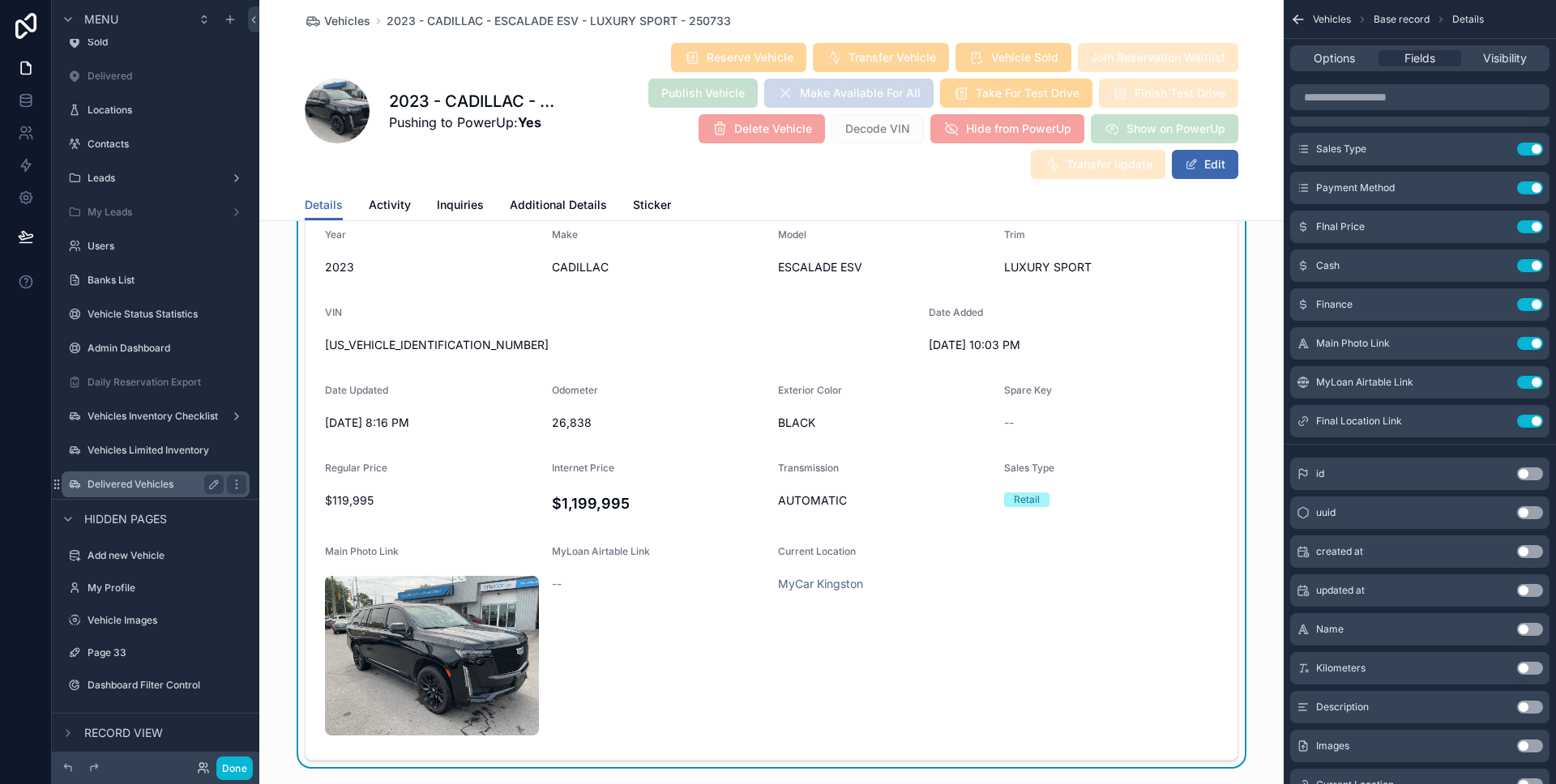
click at [147, 478] on label "Delivered Vehicles" at bounding box center [152, 484] width 130 height 13
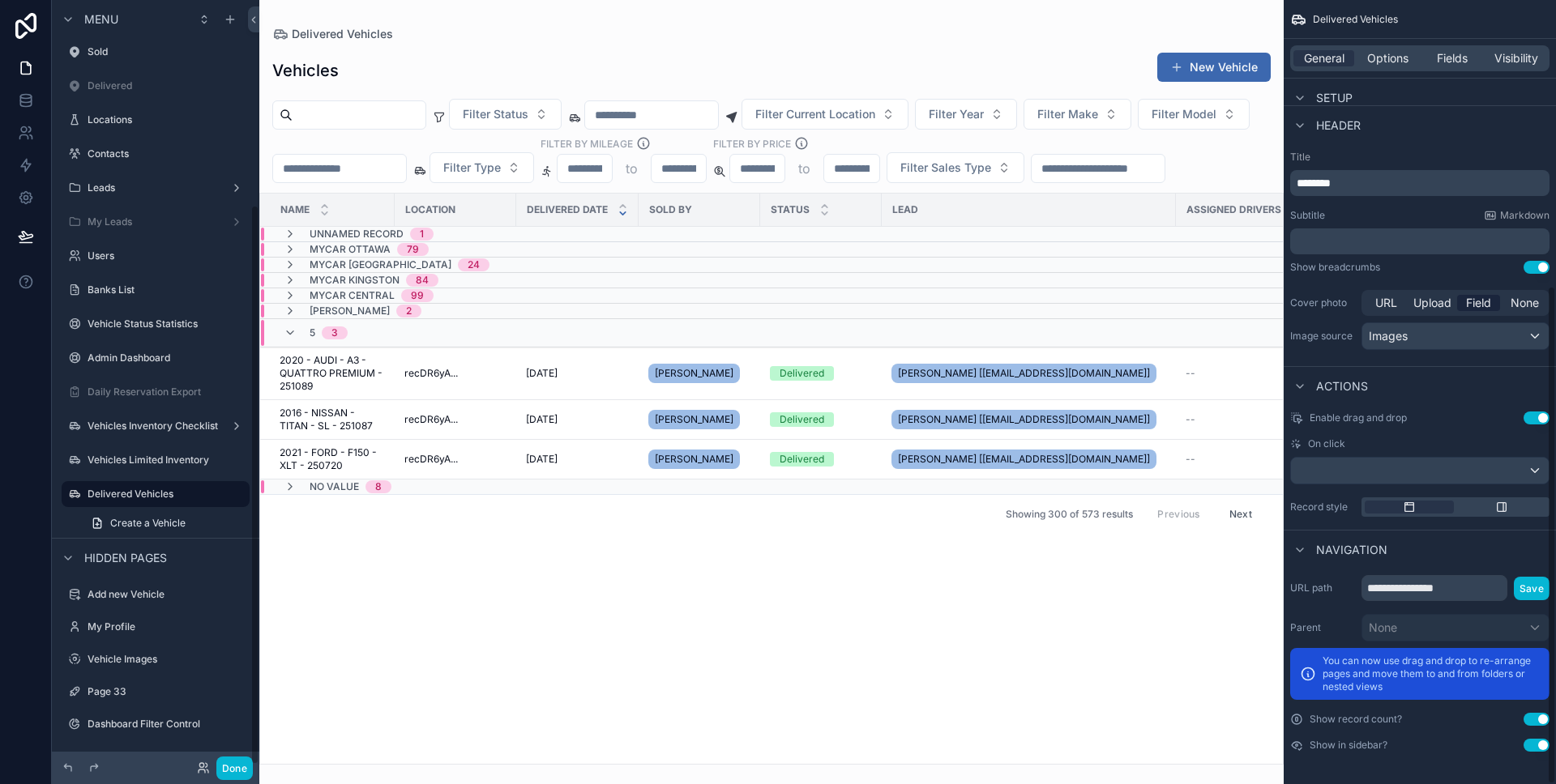
scroll to position [449, 0]
click at [472, 417] on div "scrollable content" at bounding box center [771, 392] width 1024 height 784
click at [471, 400] on td "recDR6yA..." at bounding box center [455, 373] width 121 height 53
click at [471, 318] on div "Adesa Brampton 2" at bounding box center [449, 310] width 377 height 13
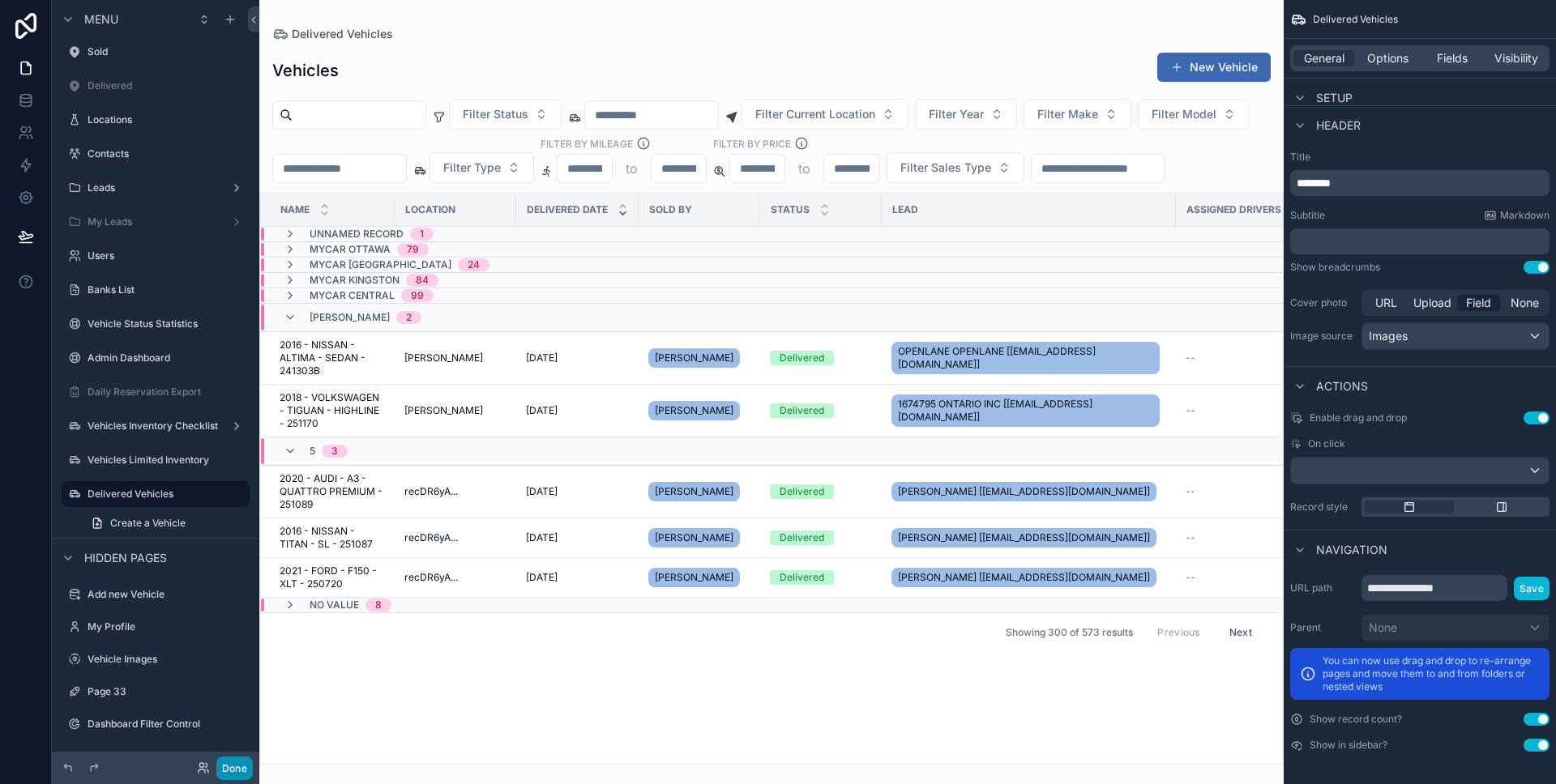
click at [246, 768] on button "Done" at bounding box center [234, 768] width 36 height 23
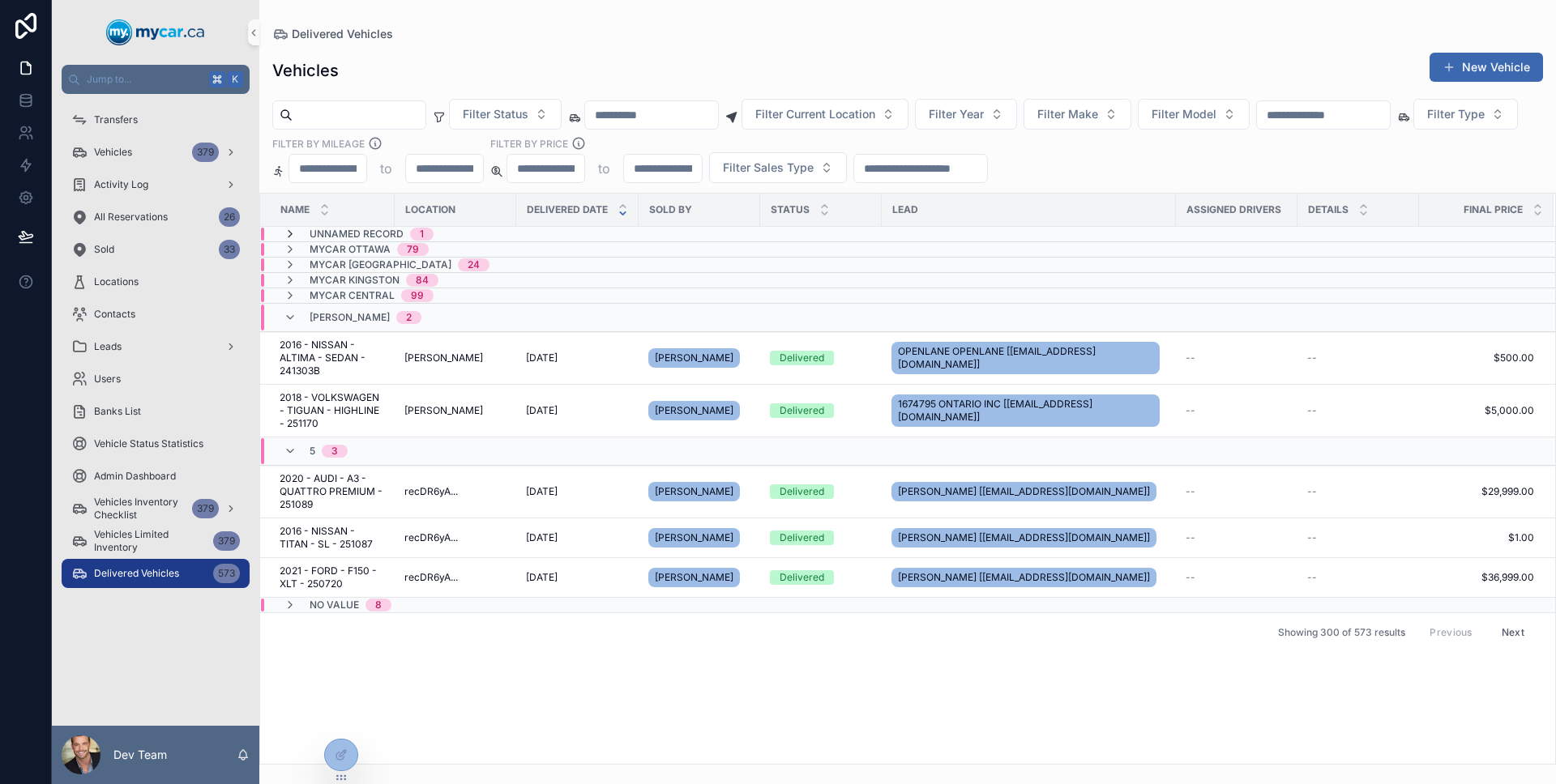
click at [290, 236] on icon "scrollable content" at bounding box center [289, 234] width 13 height 13
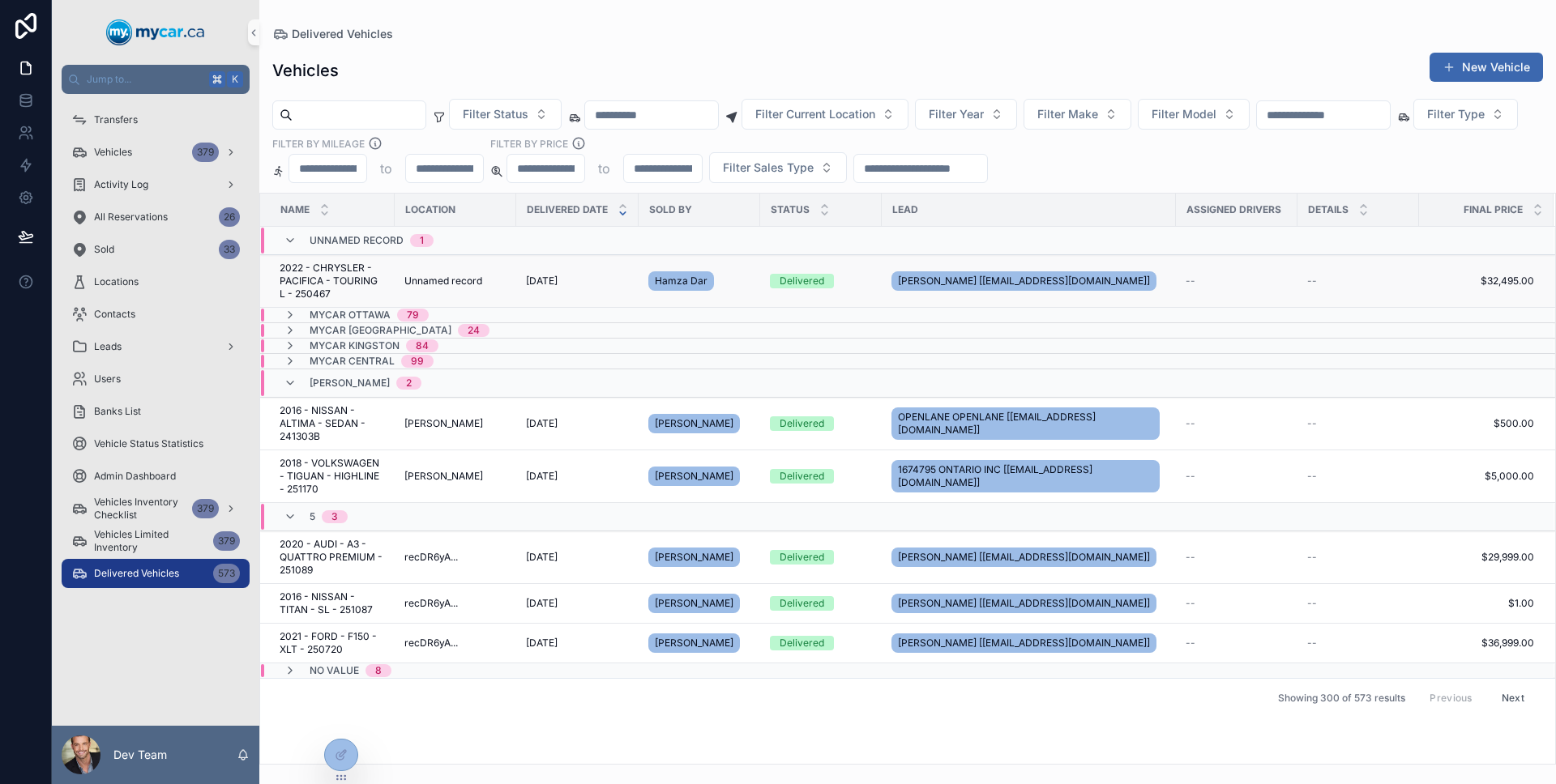
click at [444, 272] on td "Unnamed record" at bounding box center [455, 282] width 121 height 53
click at [473, 276] on span "Unnamed record" at bounding box center [443, 281] width 78 height 13
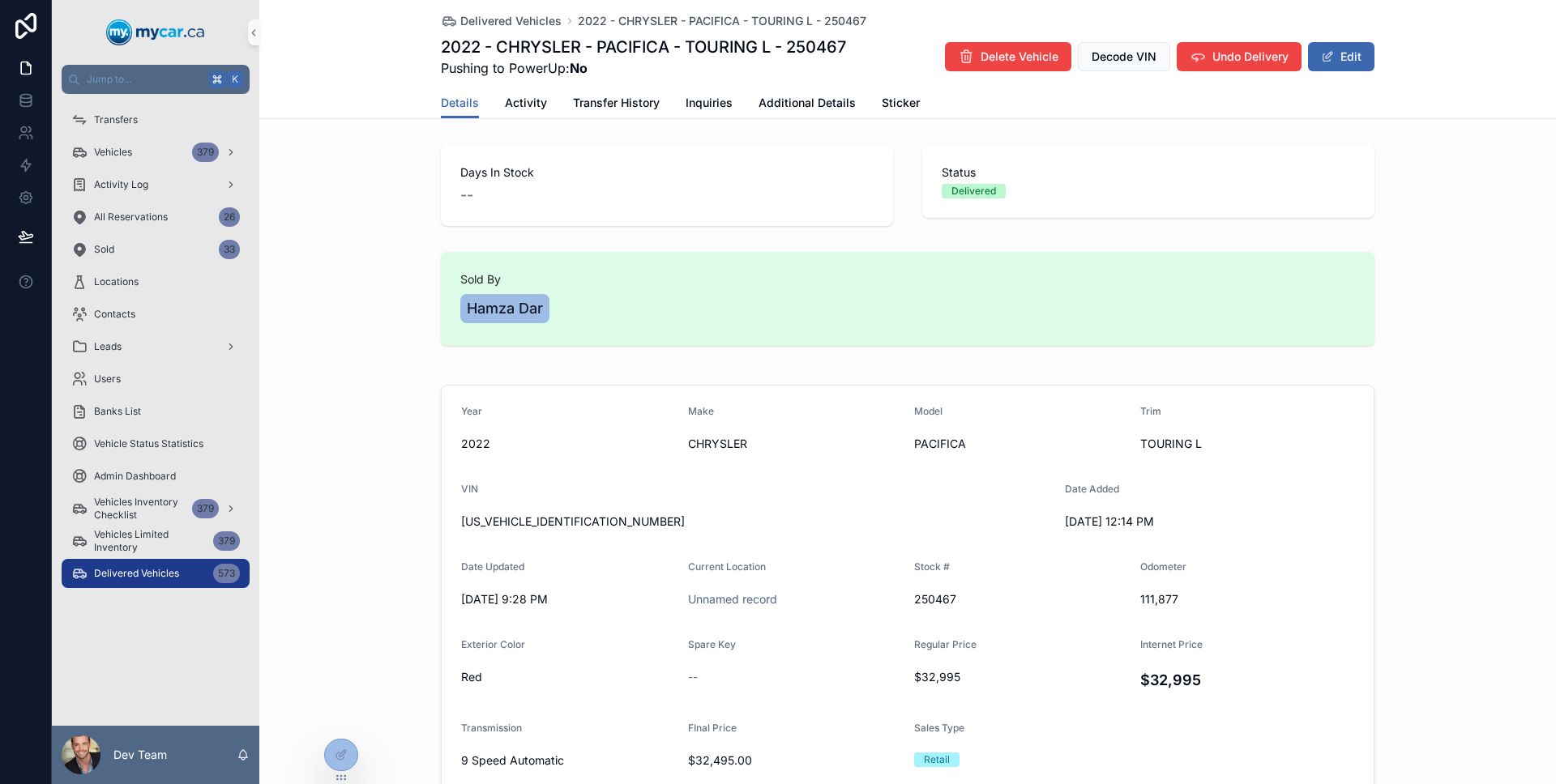
scroll to position [115, 0]
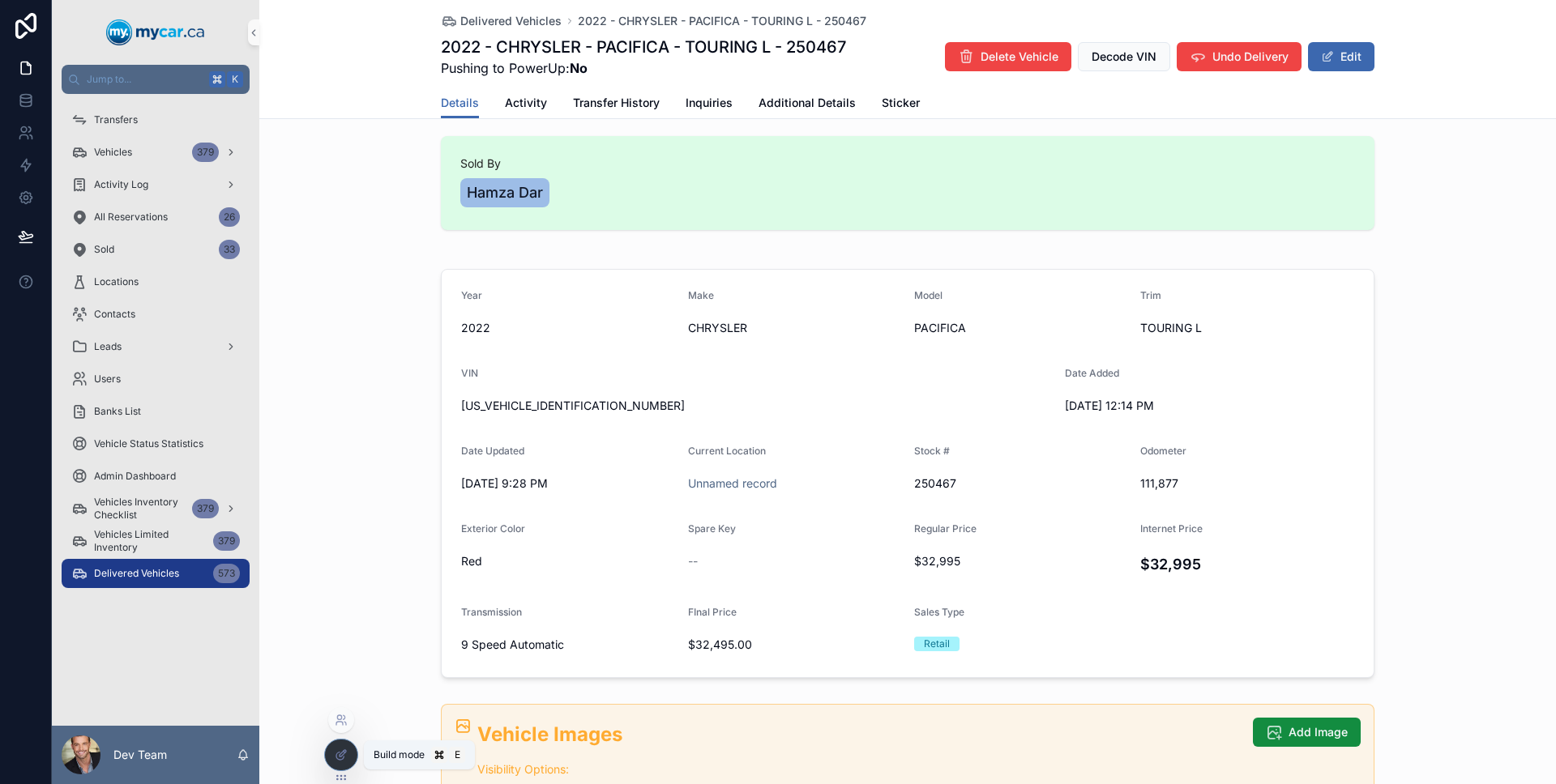
click at [352, 760] on div at bounding box center [340, 754] width 32 height 30
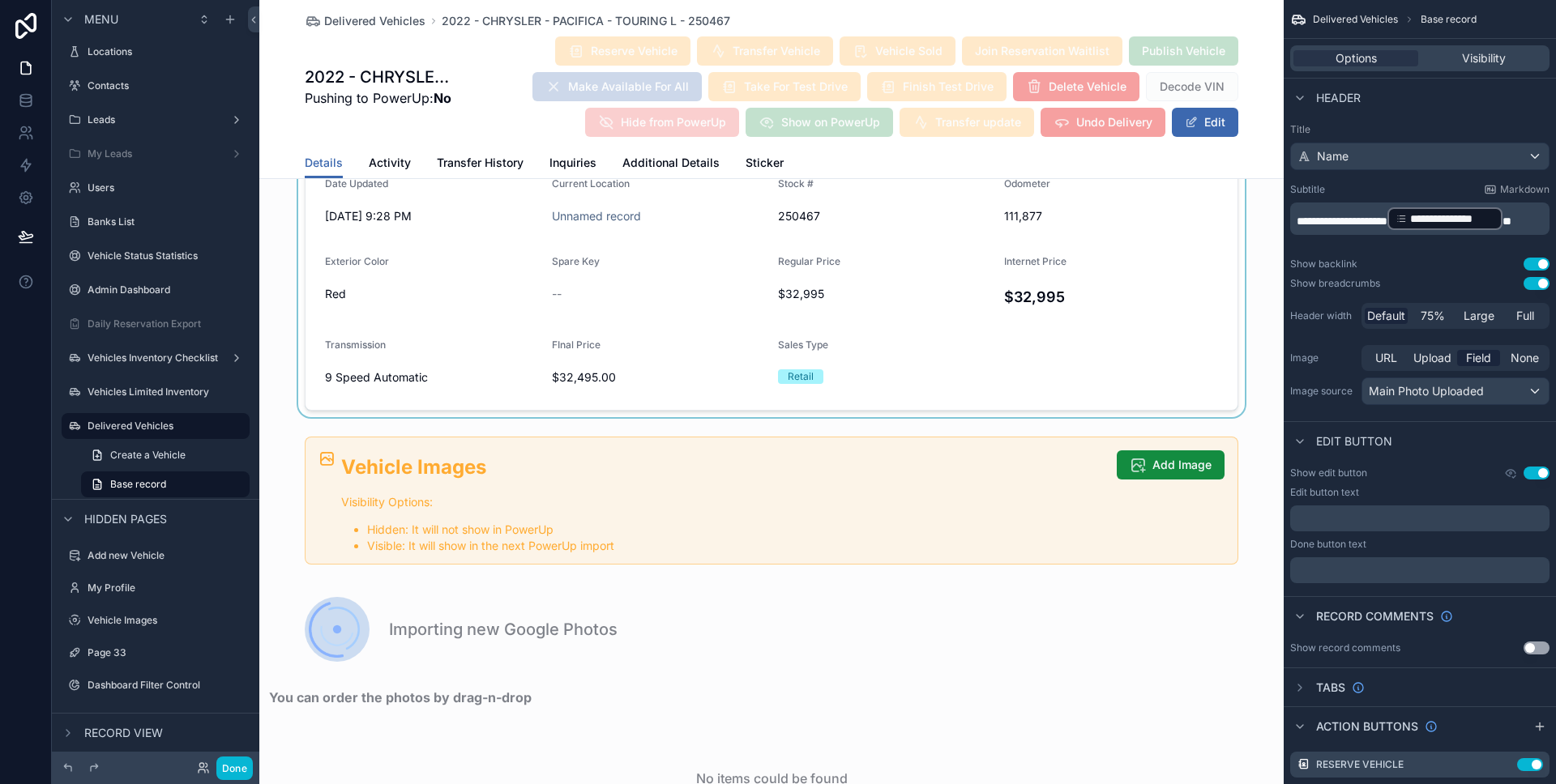
scroll to position [1779, 0]
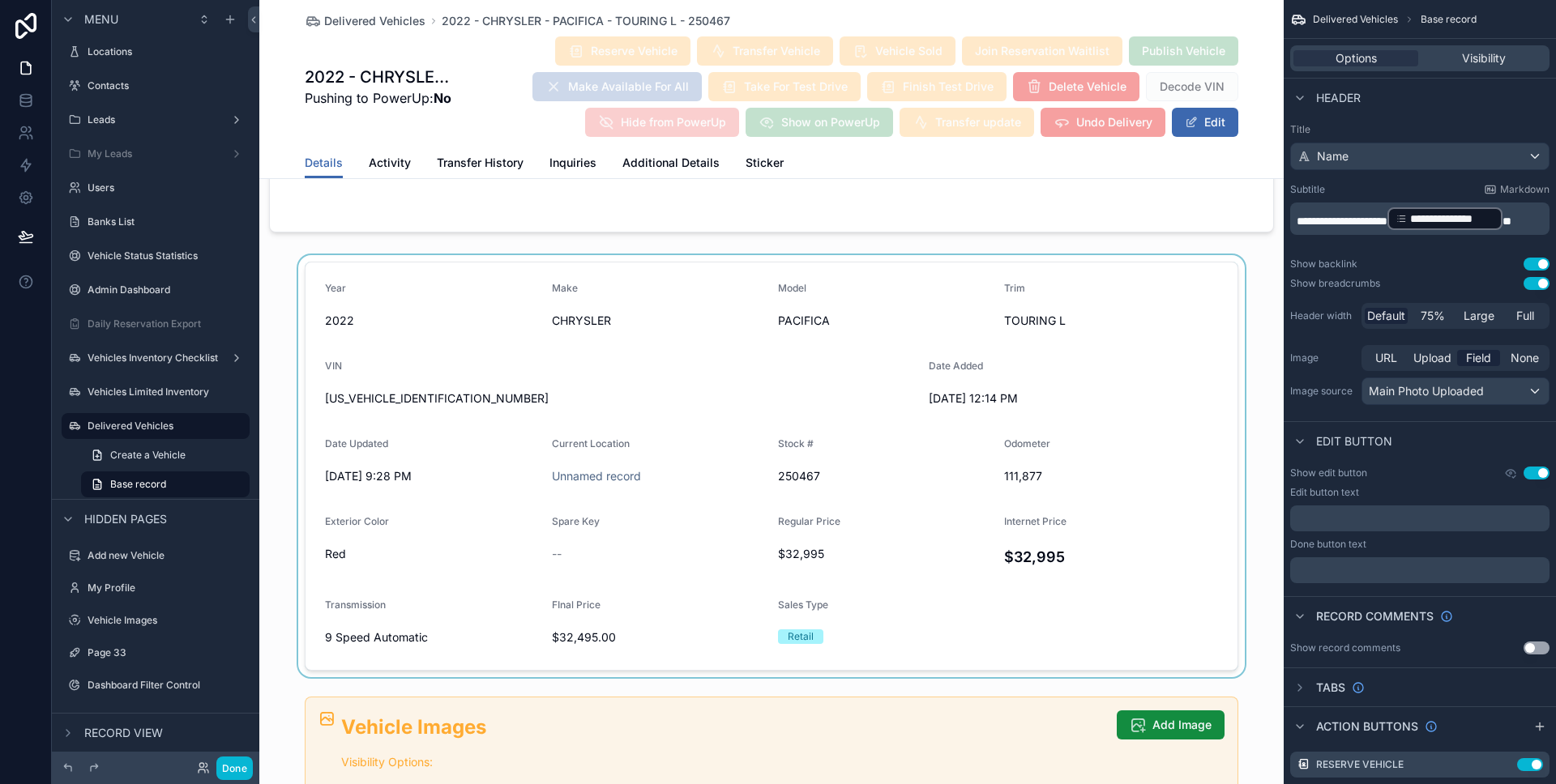
click at [691, 438] on div "scrollable content" at bounding box center [771, 466] width 1024 height 422
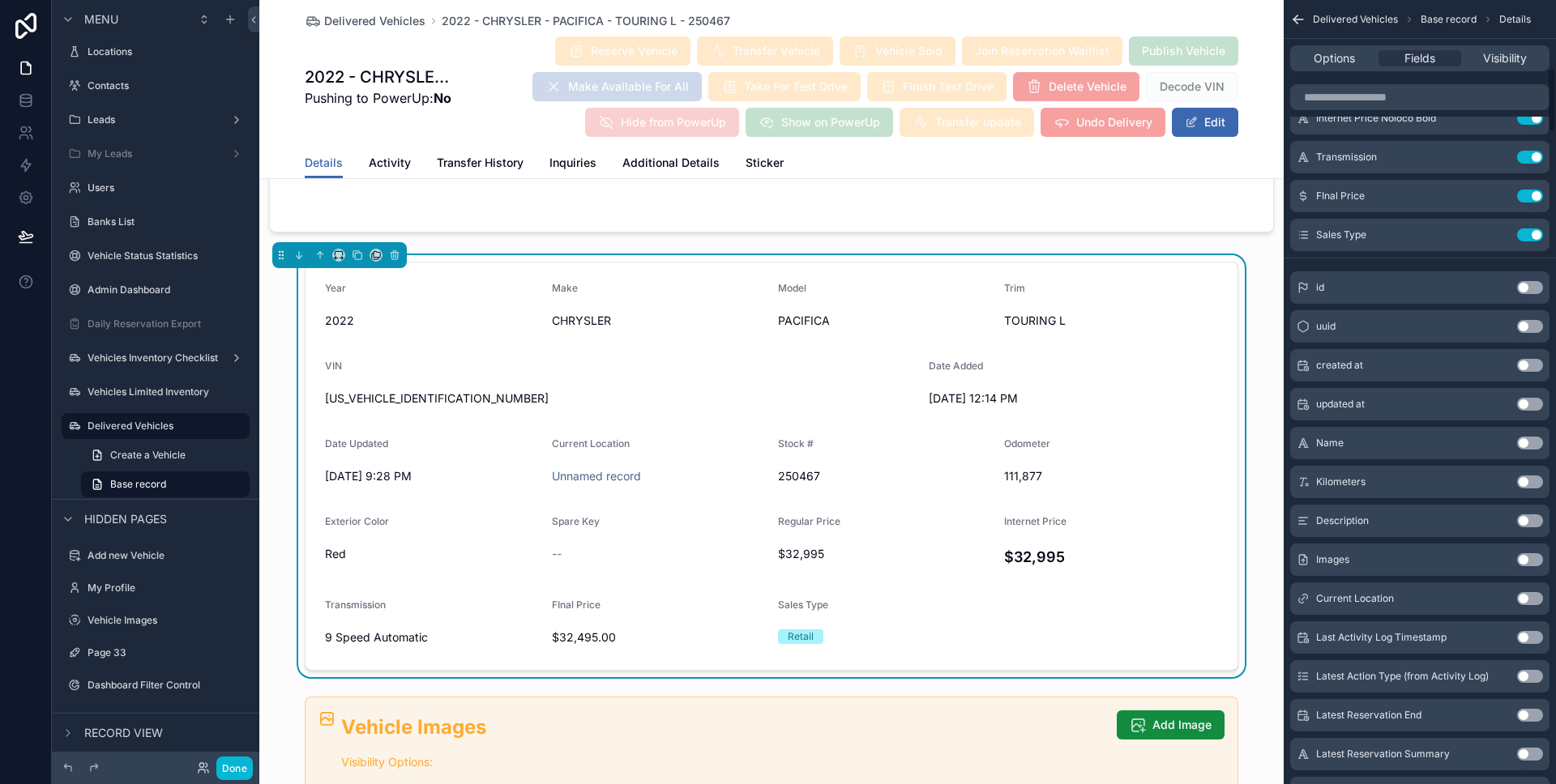
scroll to position [0, 0]
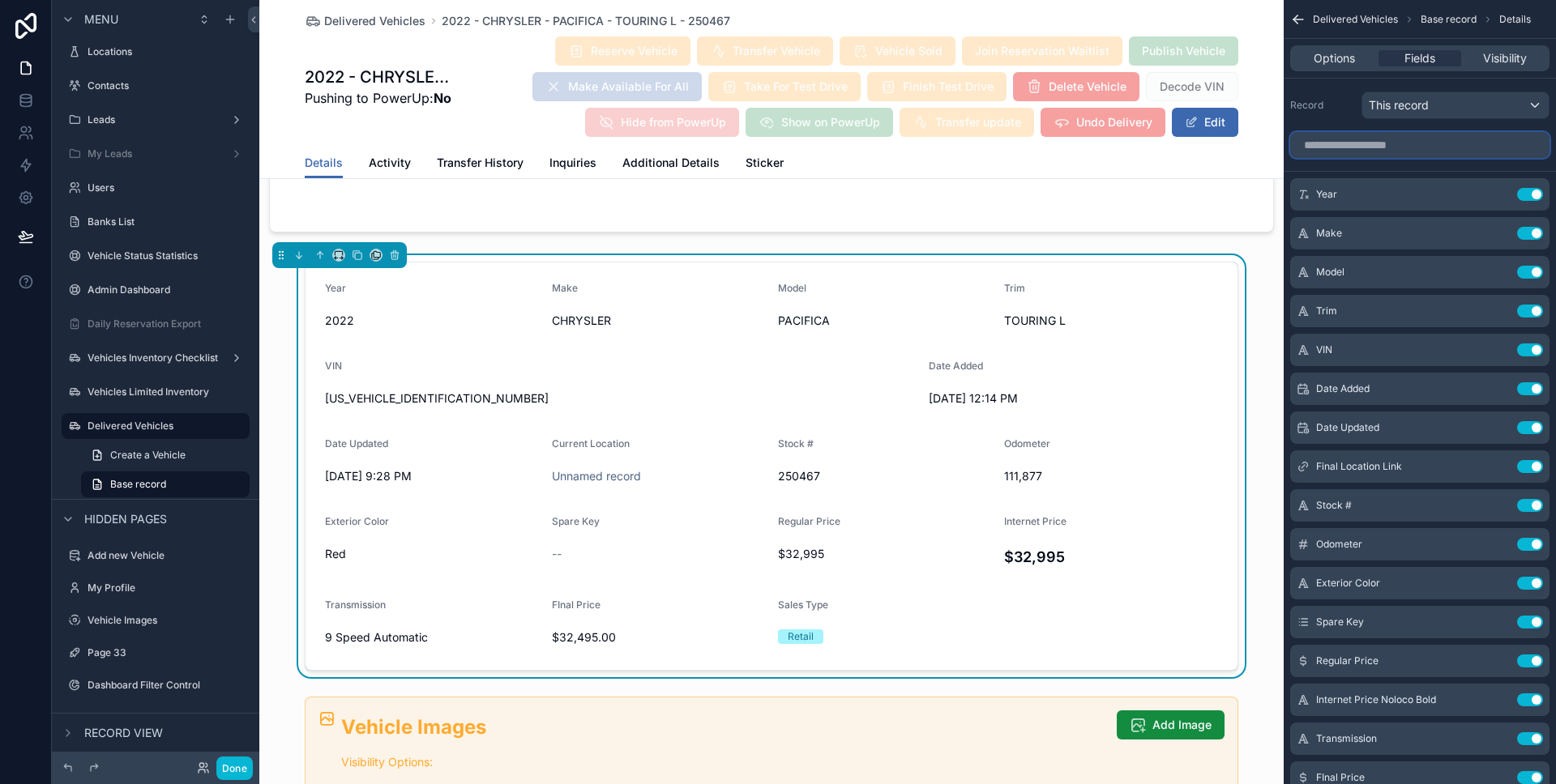
click at [1412, 153] on input "scrollable content" at bounding box center [1419, 145] width 259 height 26
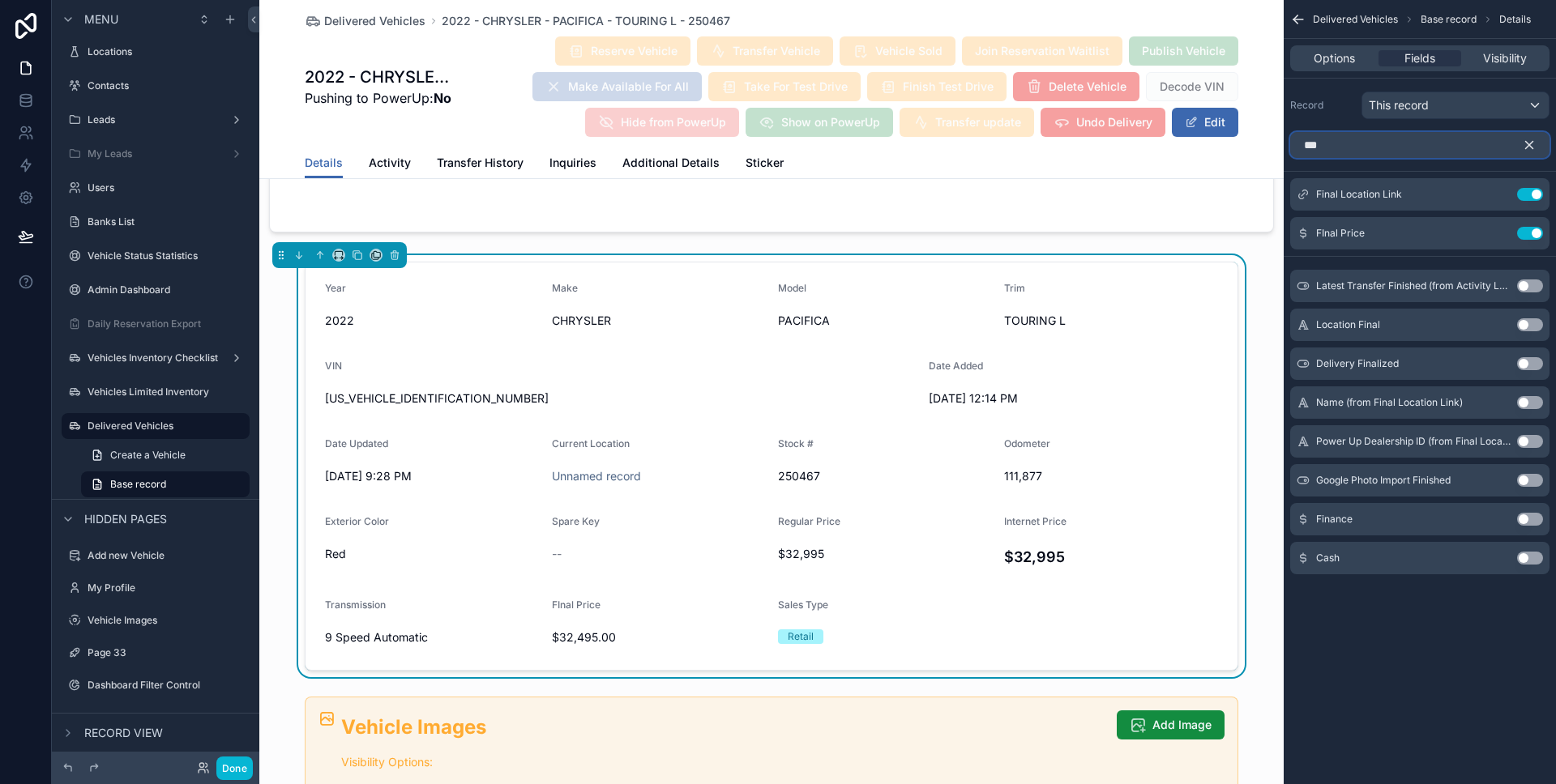
type input "***"
click at [1073, 393] on span "5/12/2025 12:14 PM" at bounding box center [1035, 398] width 214 height 17
click at [252, 758] on div "Done" at bounding box center [220, 768] width 65 height 23
click at [249, 760] on button "Done" at bounding box center [234, 768] width 36 height 23
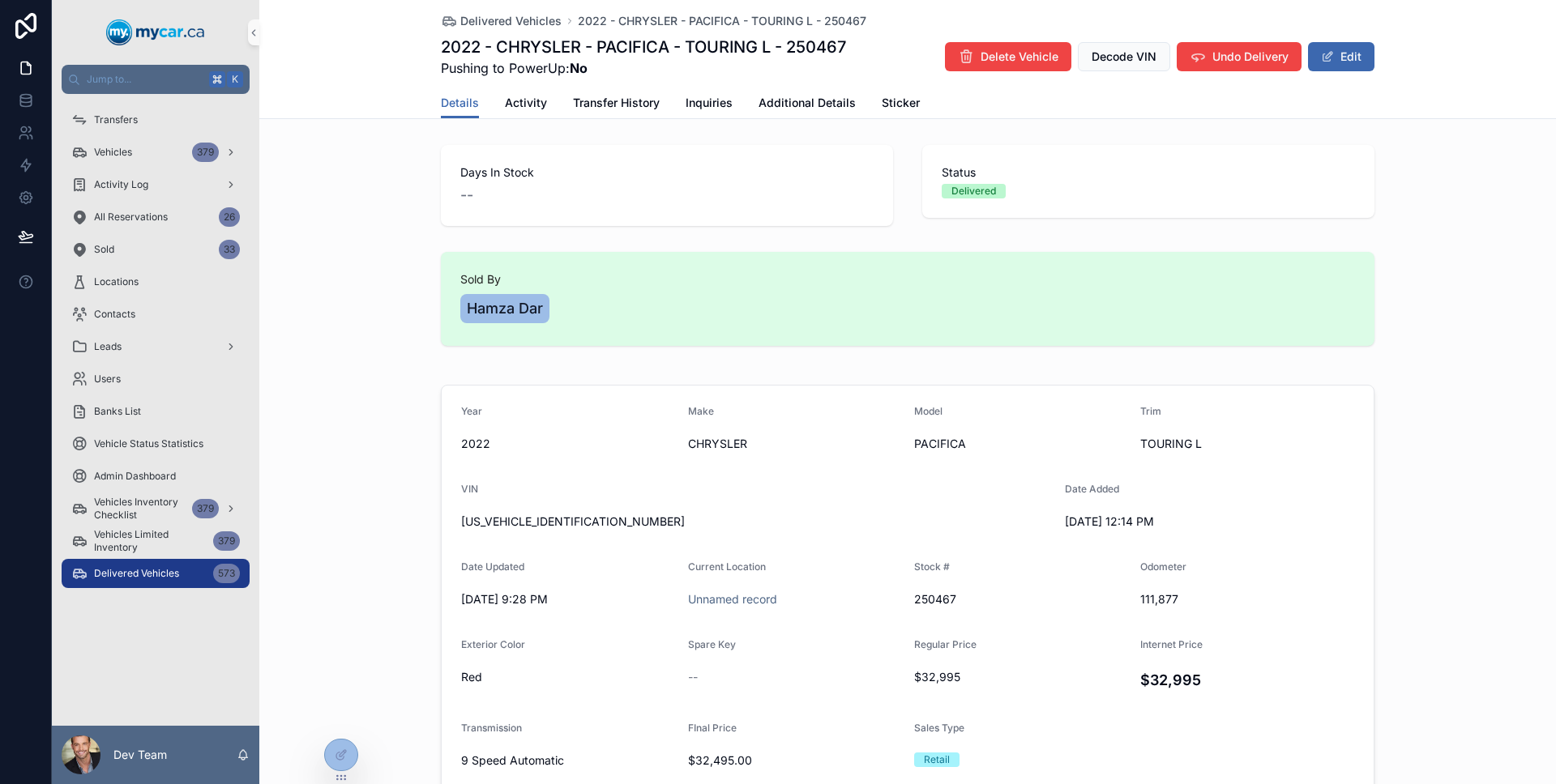
scroll to position [114, 0]
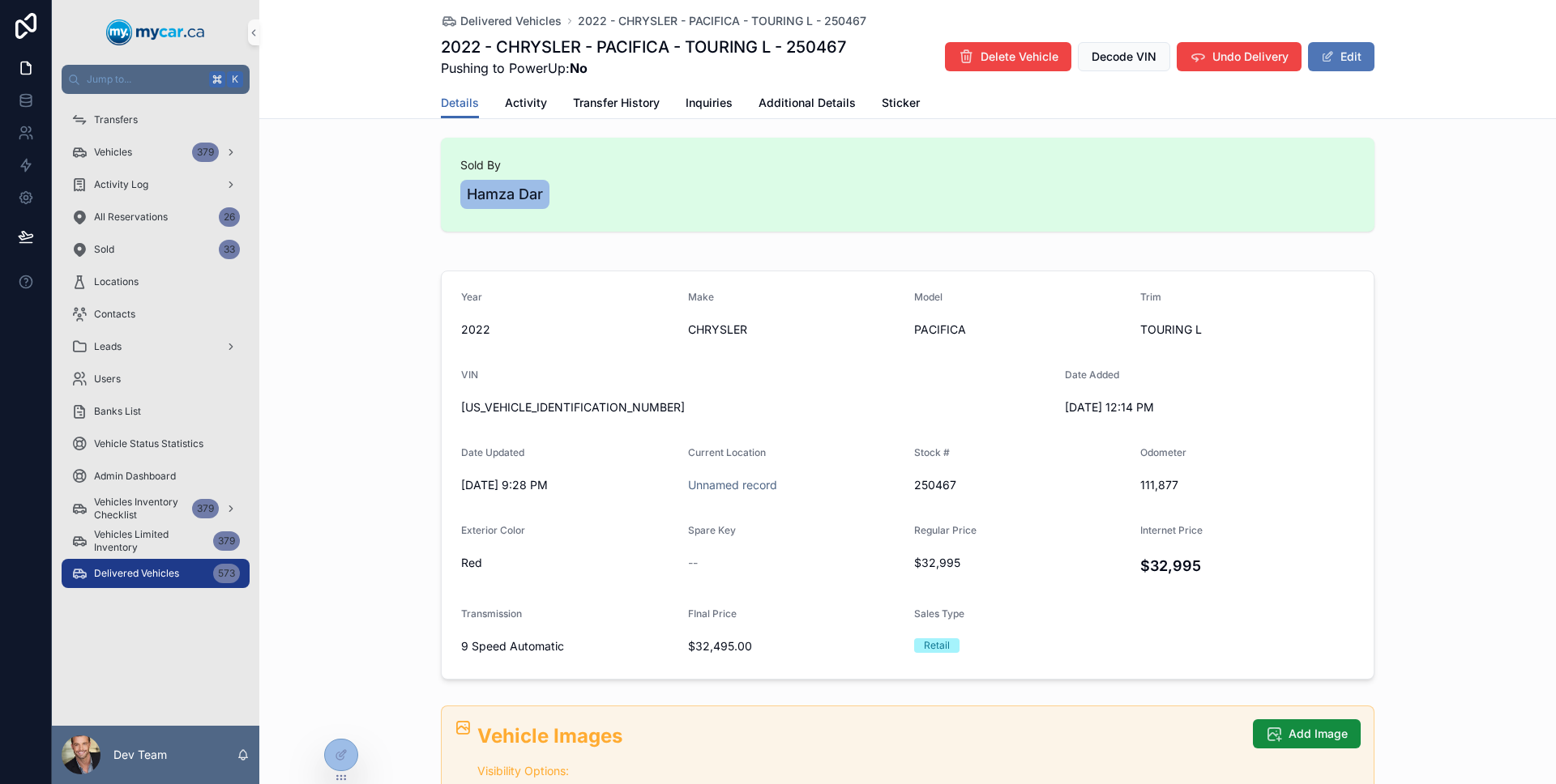
click at [1321, 59] on span "scrollable content" at bounding box center [1326, 56] width 13 height 13
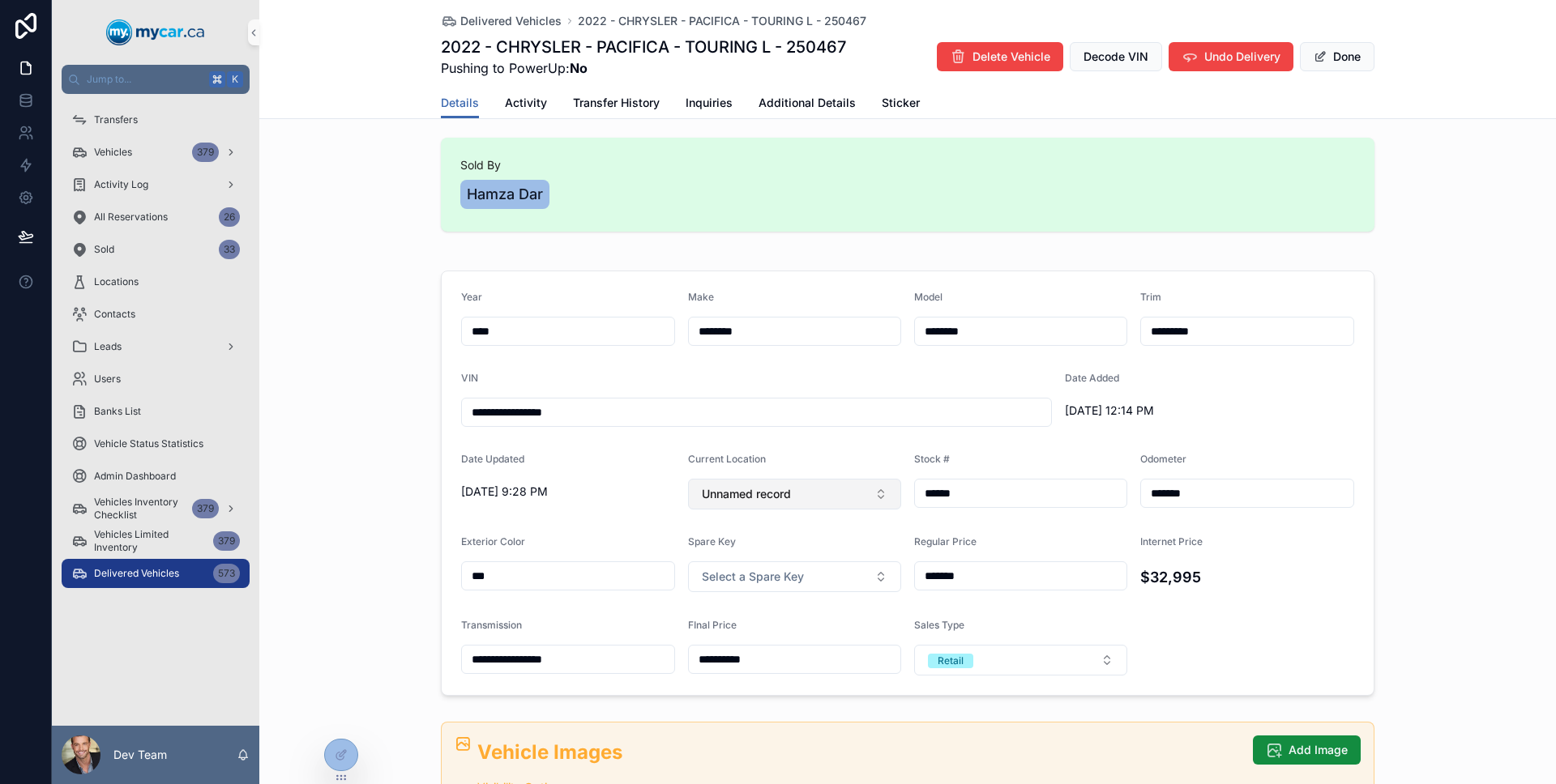
click at [776, 501] on span "Unnamed record" at bounding box center [745, 494] width 89 height 17
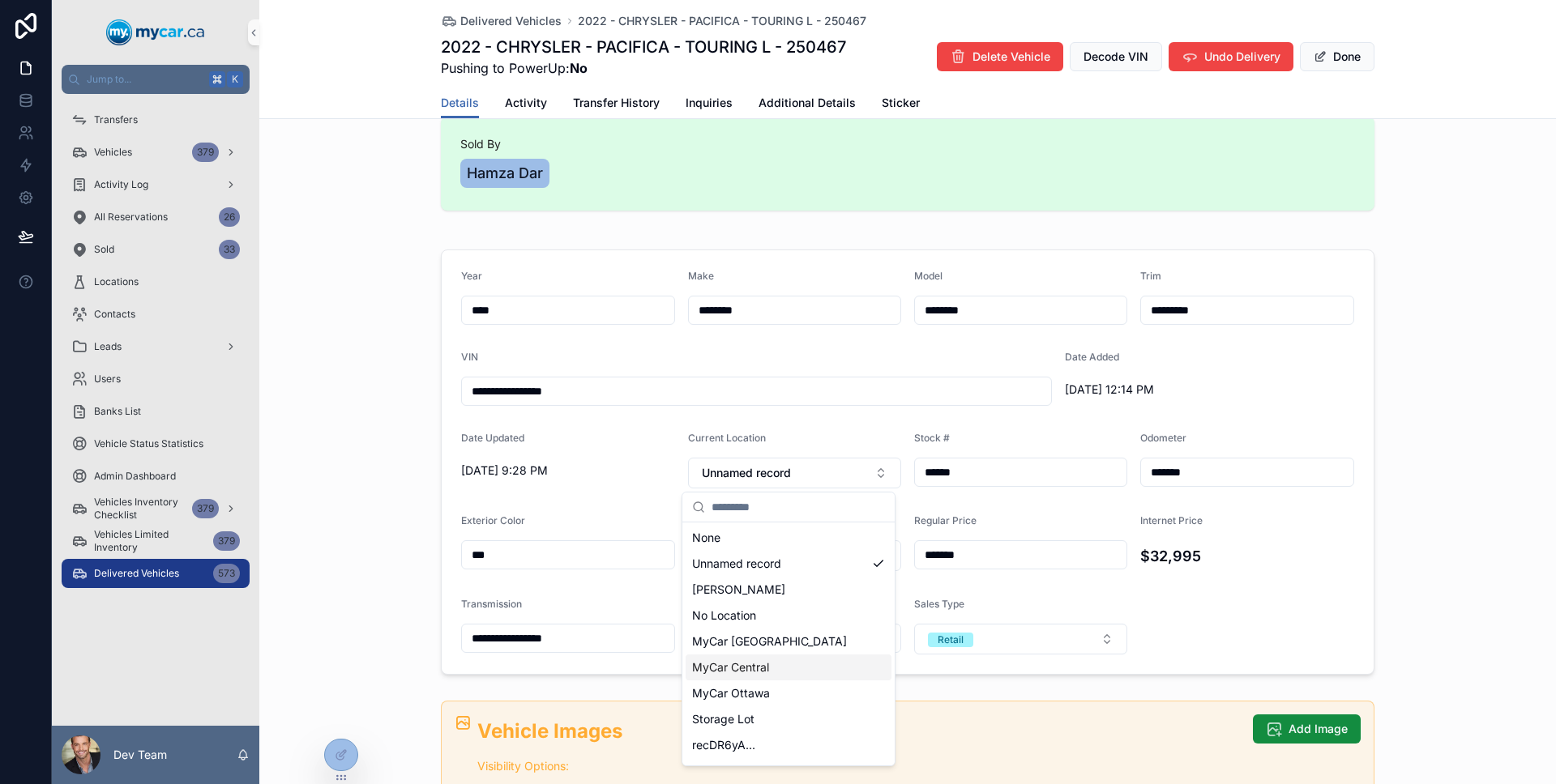
scroll to position [0, 0]
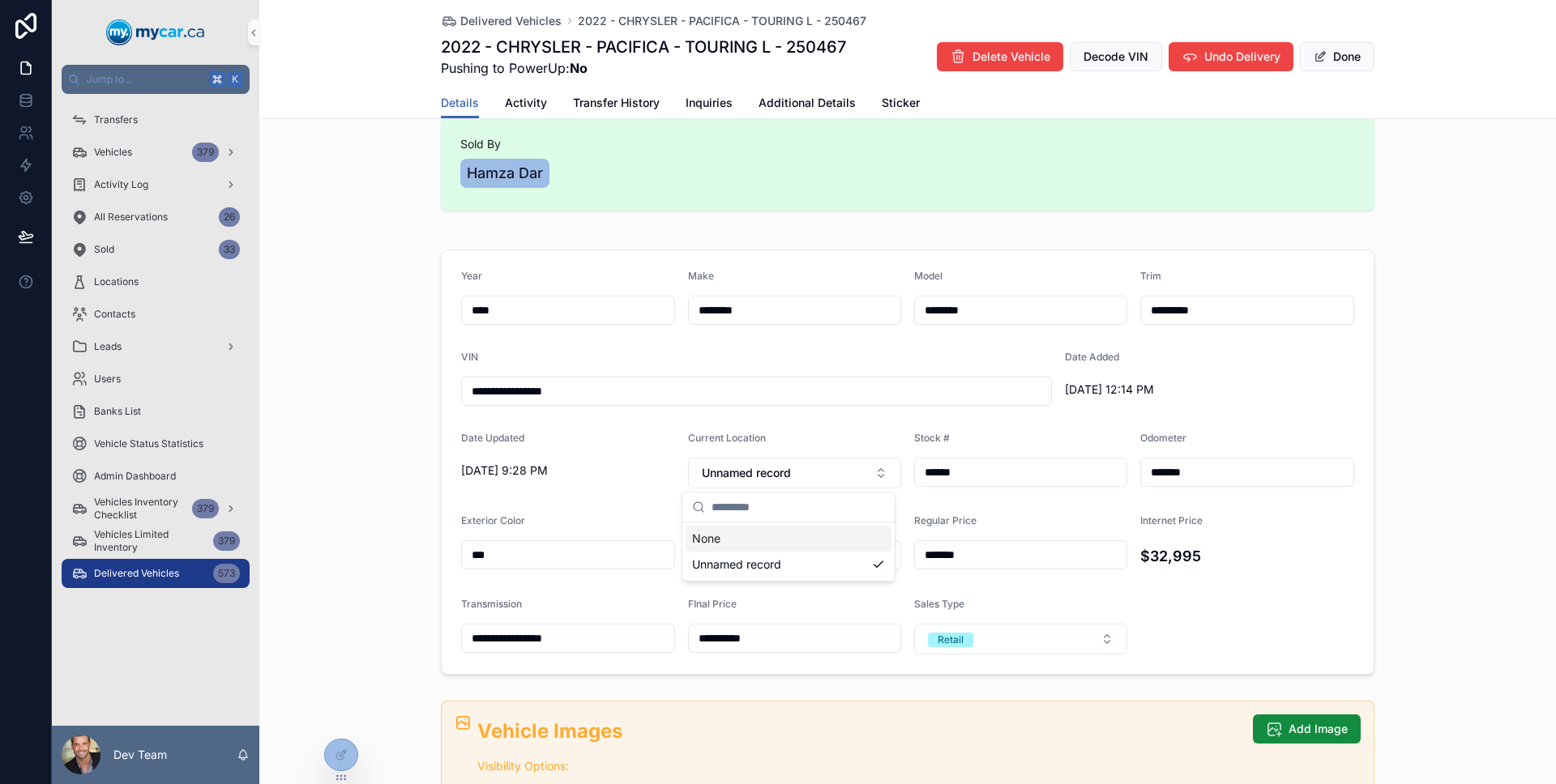
click at [385, 401] on div "**********" at bounding box center [907, 462] width 1296 height 438
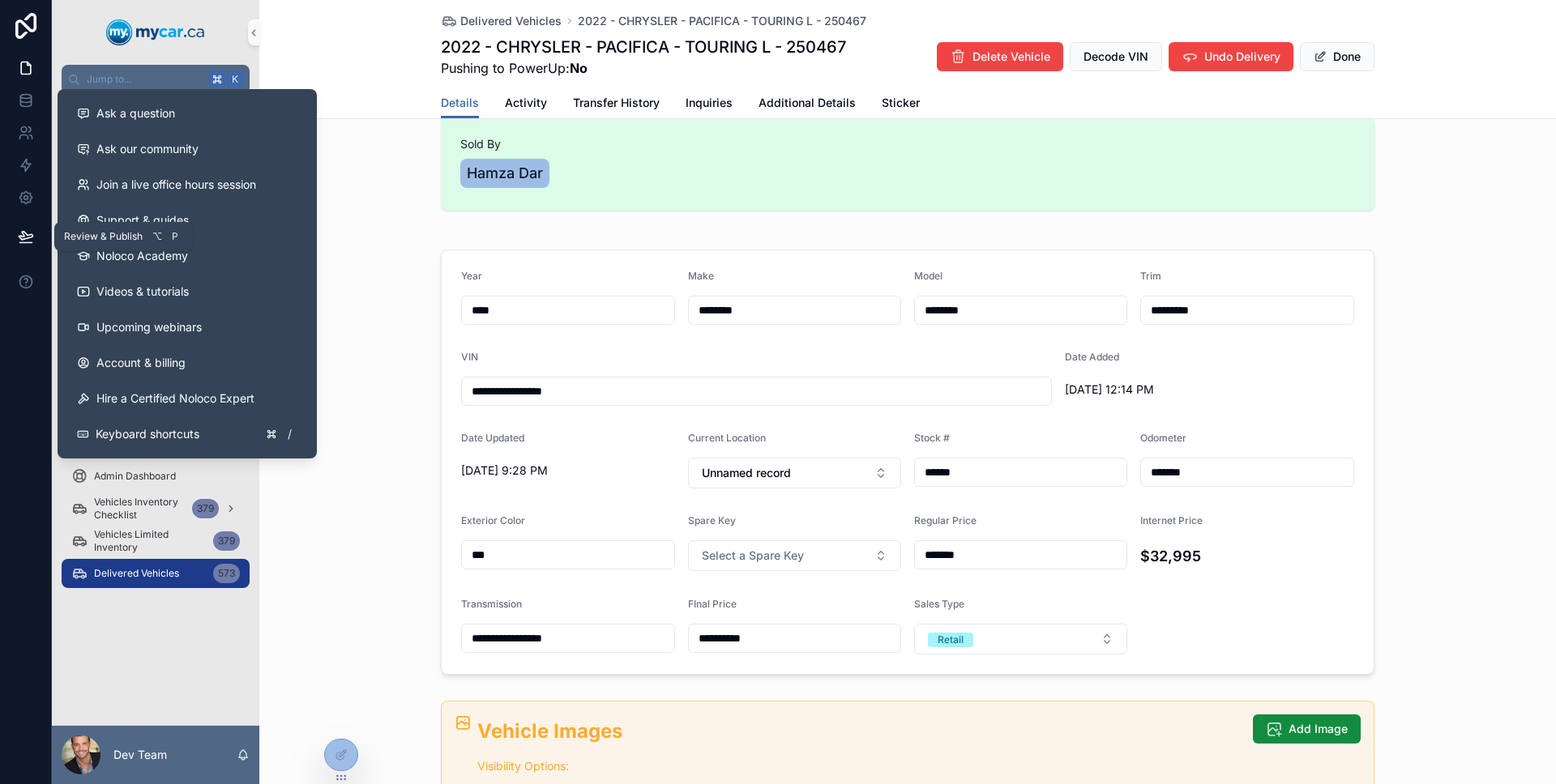
click at [27, 247] on button at bounding box center [25, 237] width 35 height 45
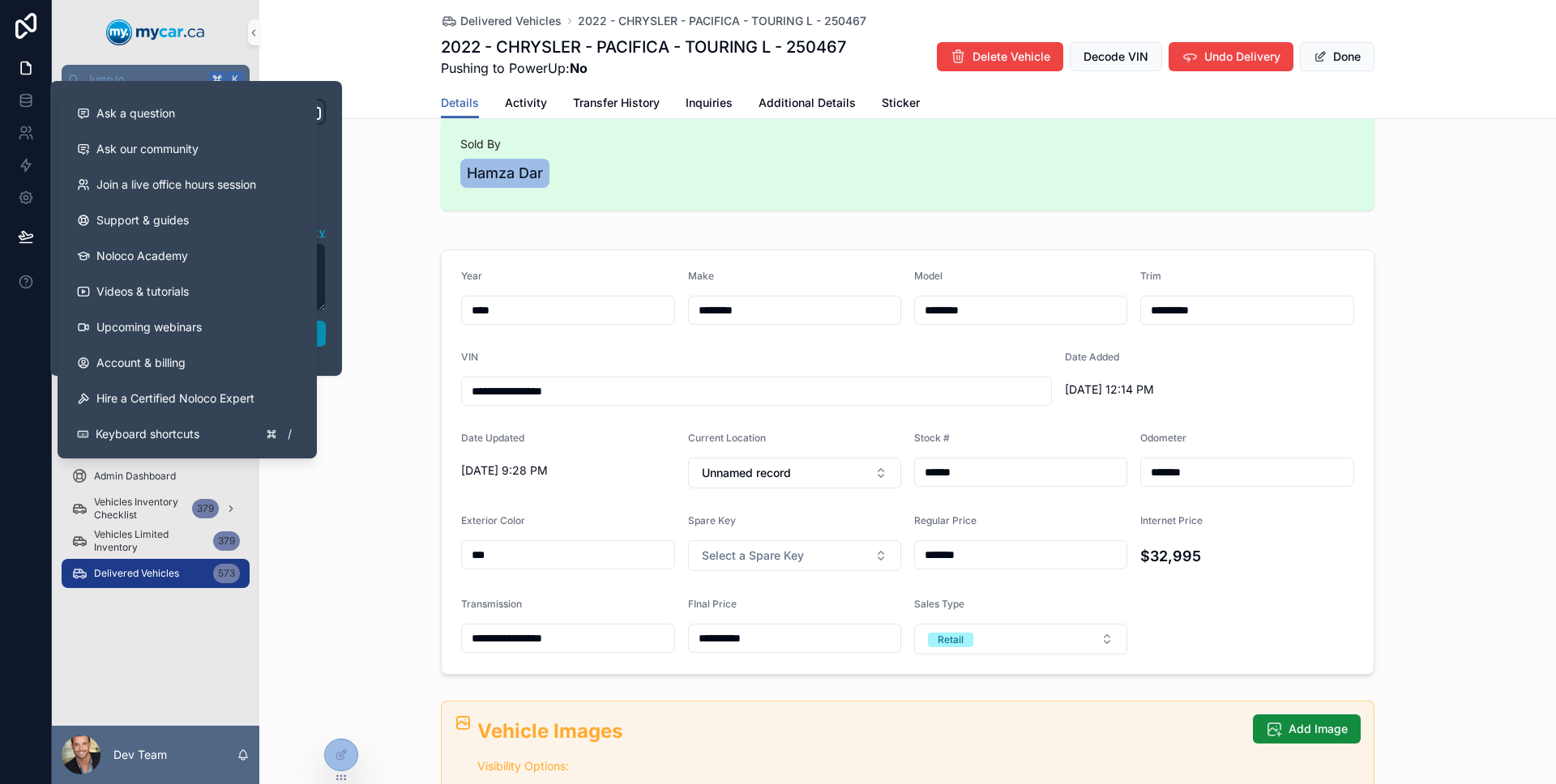
click at [320, 332] on button "Publish" at bounding box center [196, 333] width 259 height 26
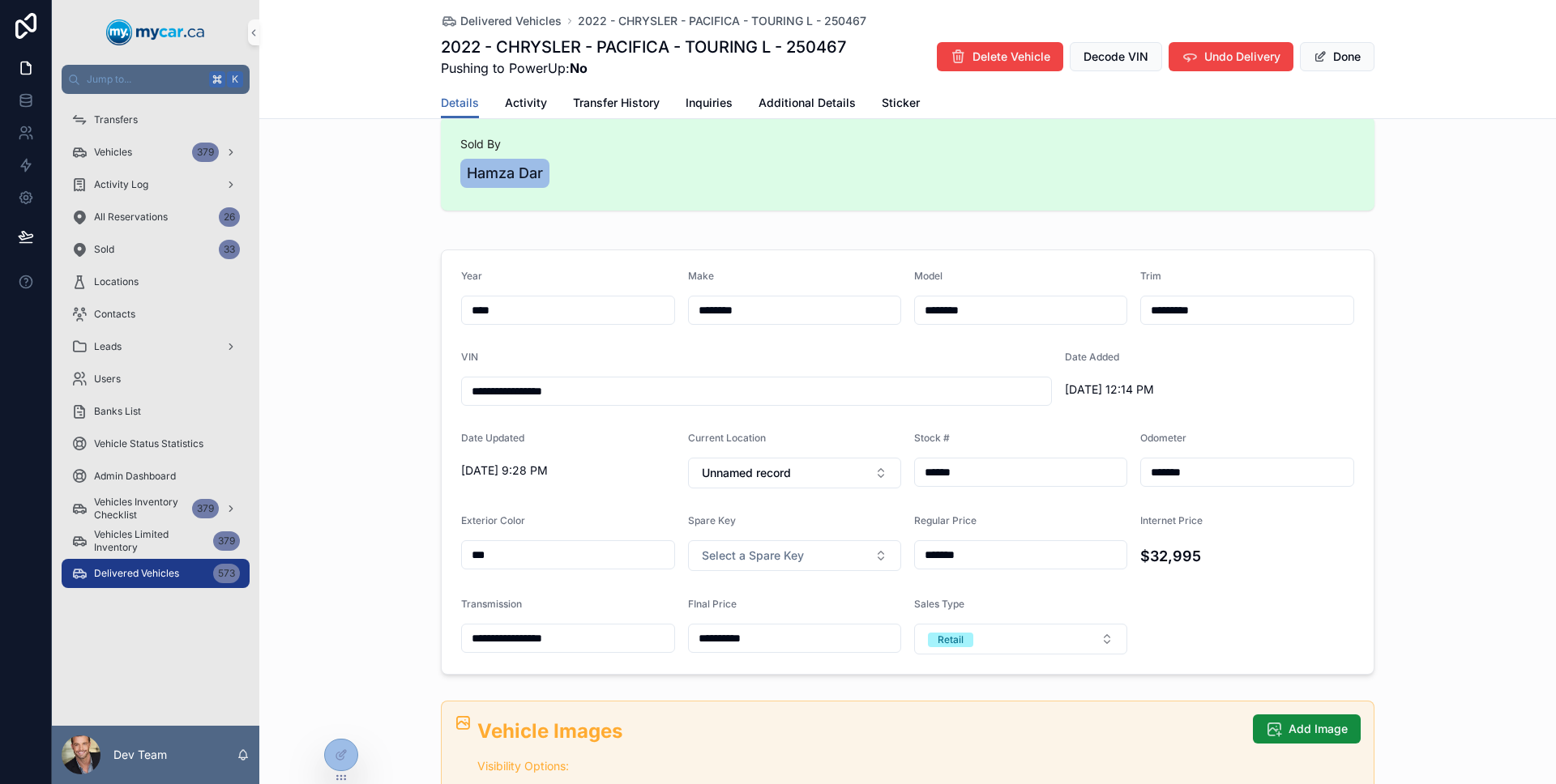
click at [22, 403] on div at bounding box center [25, 392] width 52 height 784
click at [153, 563] on div "Delivered Vehicles 573" at bounding box center [156, 573] width 168 height 26
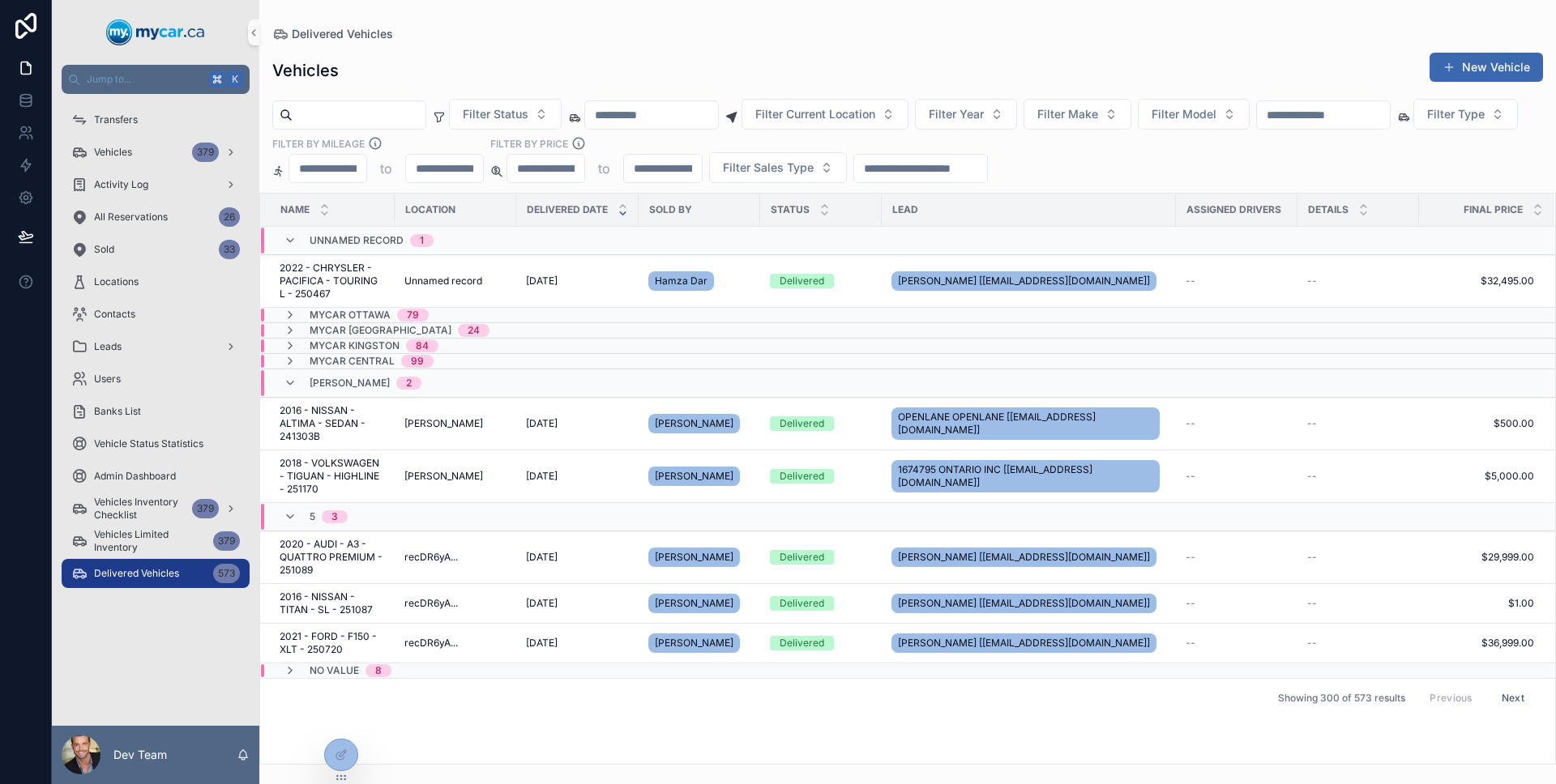
click at [281, 385] on div "Adesa Brampton 2" at bounding box center [352, 383] width 177 height 26
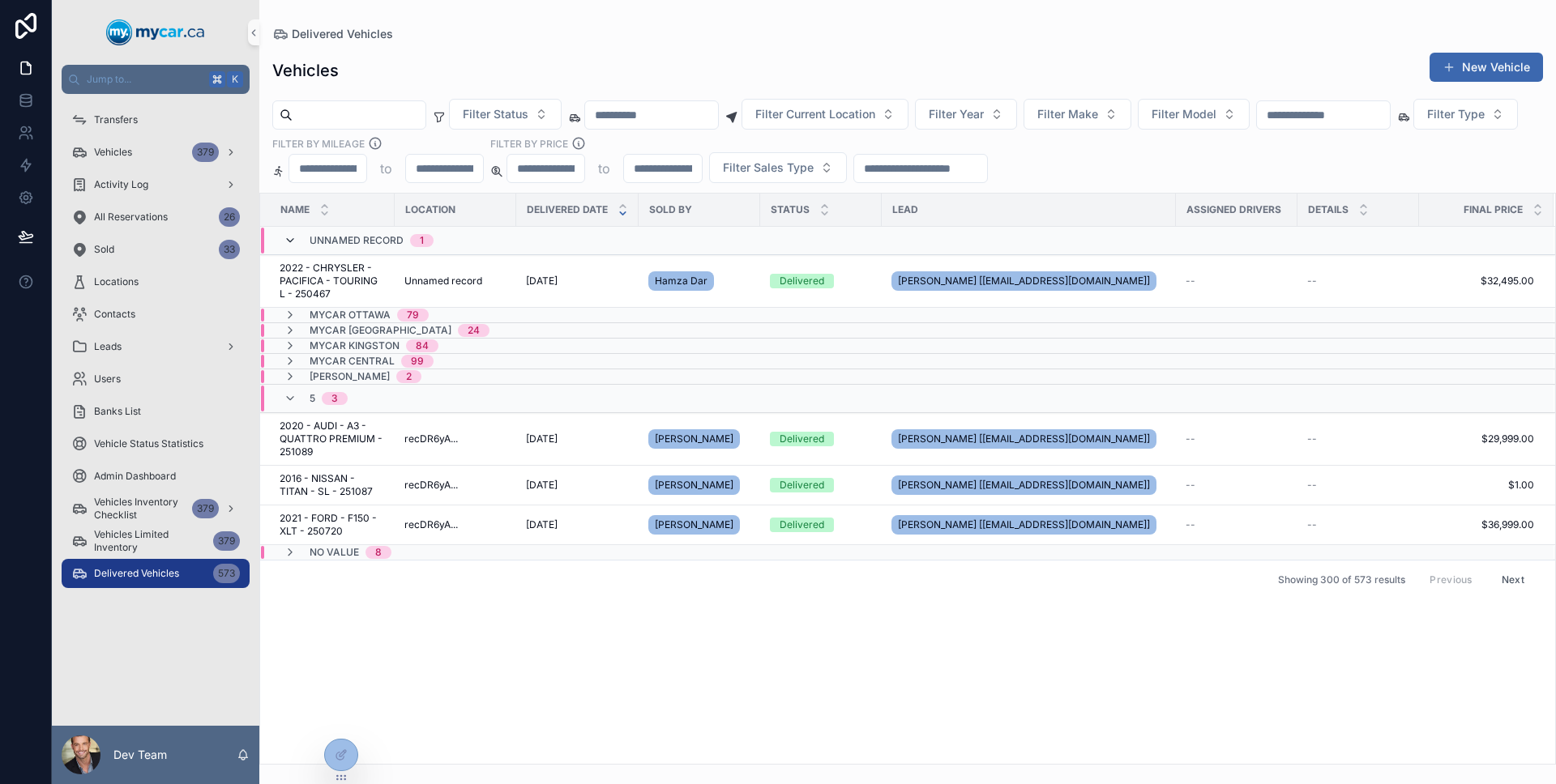
click at [289, 240] on icon "scrollable content" at bounding box center [289, 240] width 13 height 13
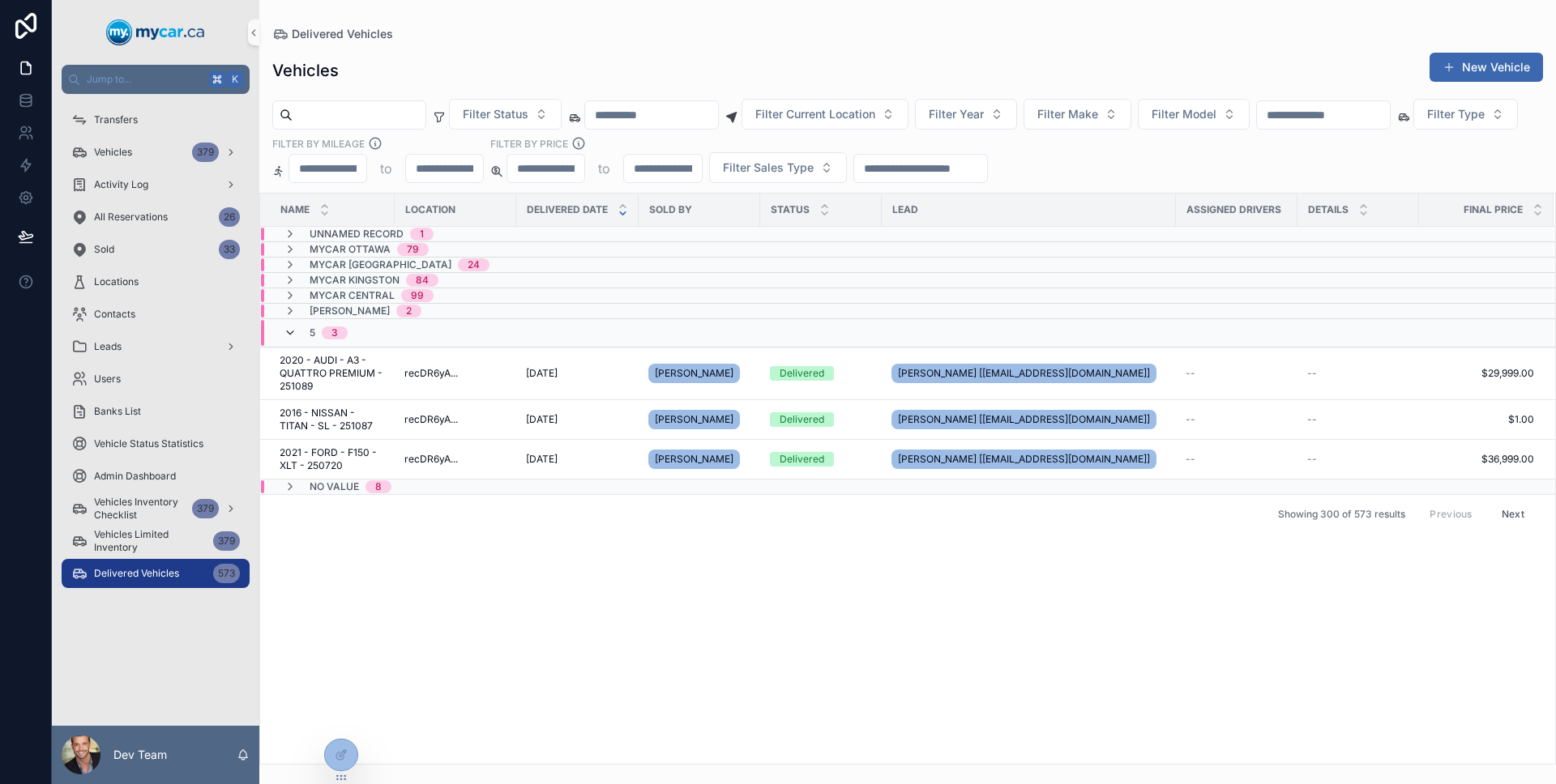
click at [285, 329] on icon "scrollable content" at bounding box center [289, 332] width 13 height 13
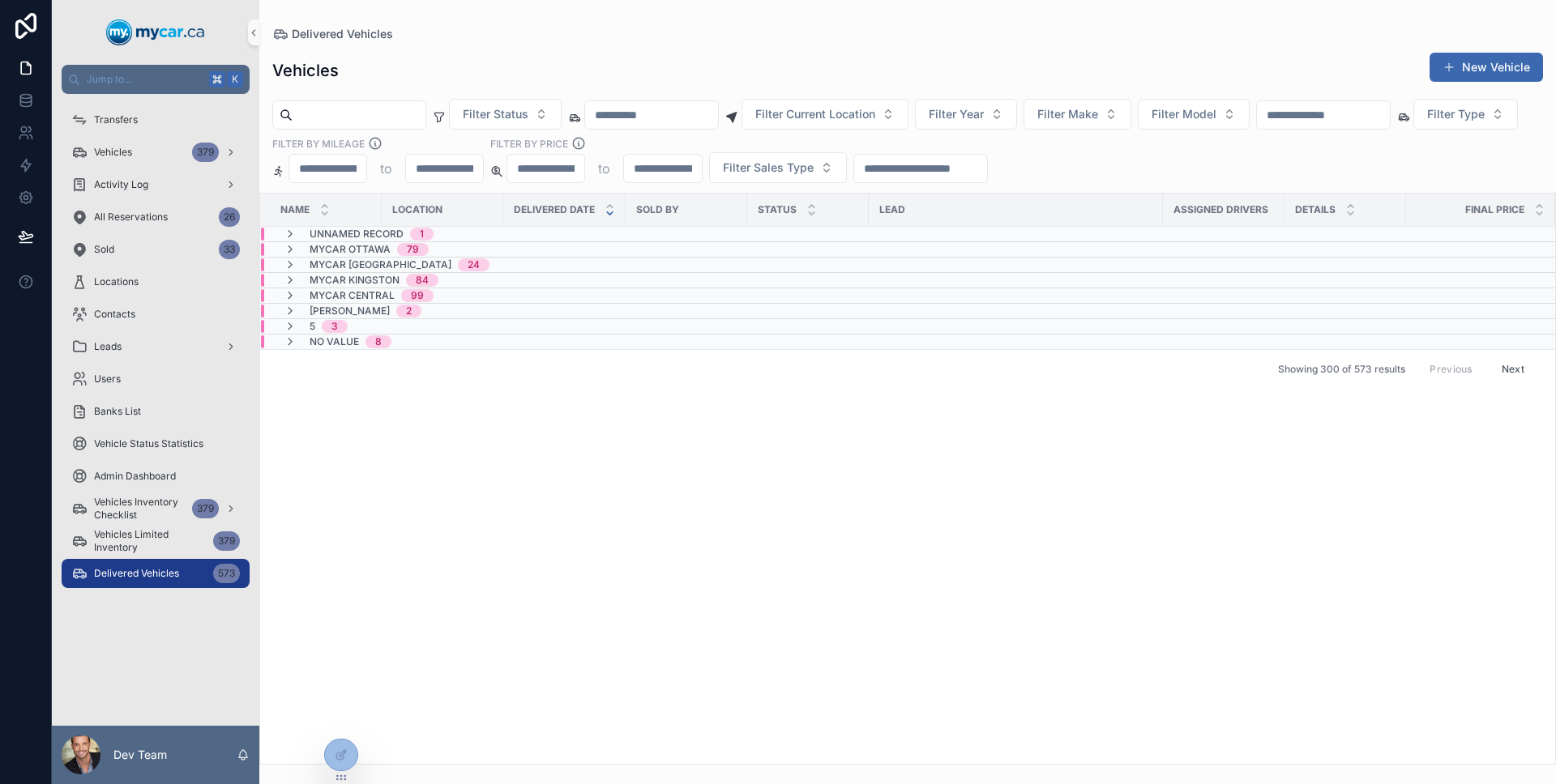
click at [282, 325] on div "5 3" at bounding box center [315, 326] width 103 height 13
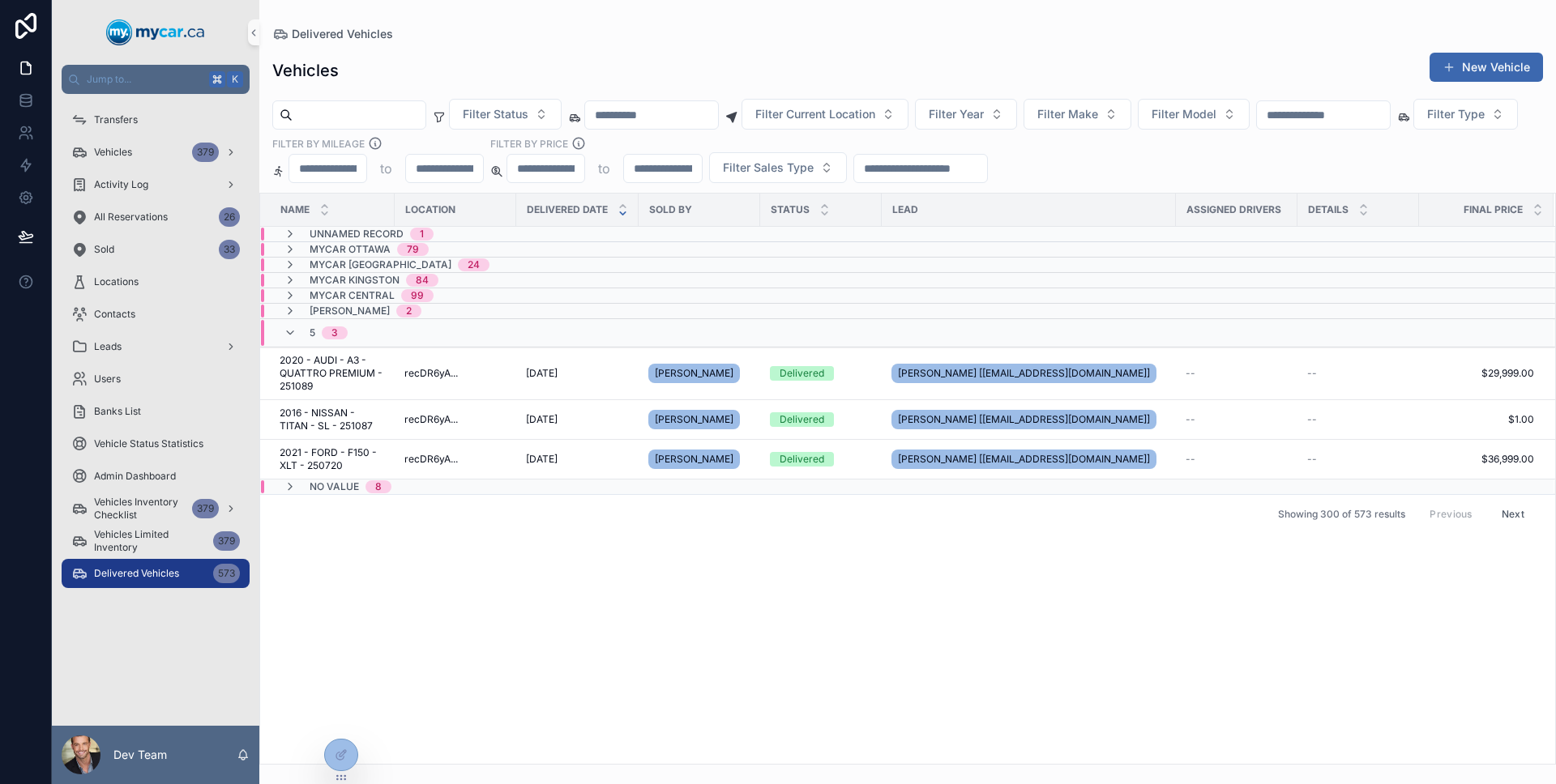
click at [282, 325] on div "5 3" at bounding box center [315, 332] width 103 height 26
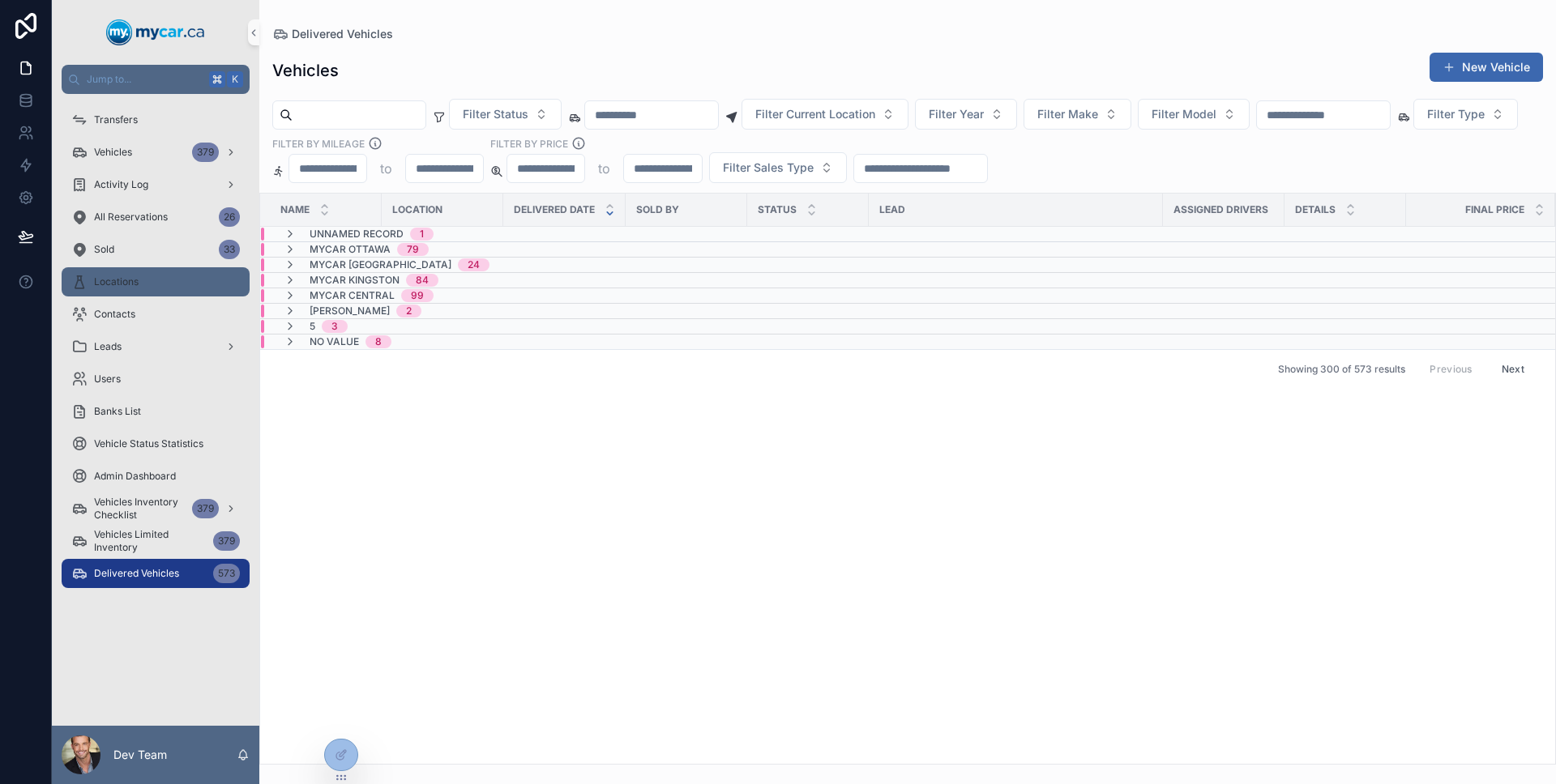
click at [151, 290] on div "Locations" at bounding box center [156, 282] width 168 height 26
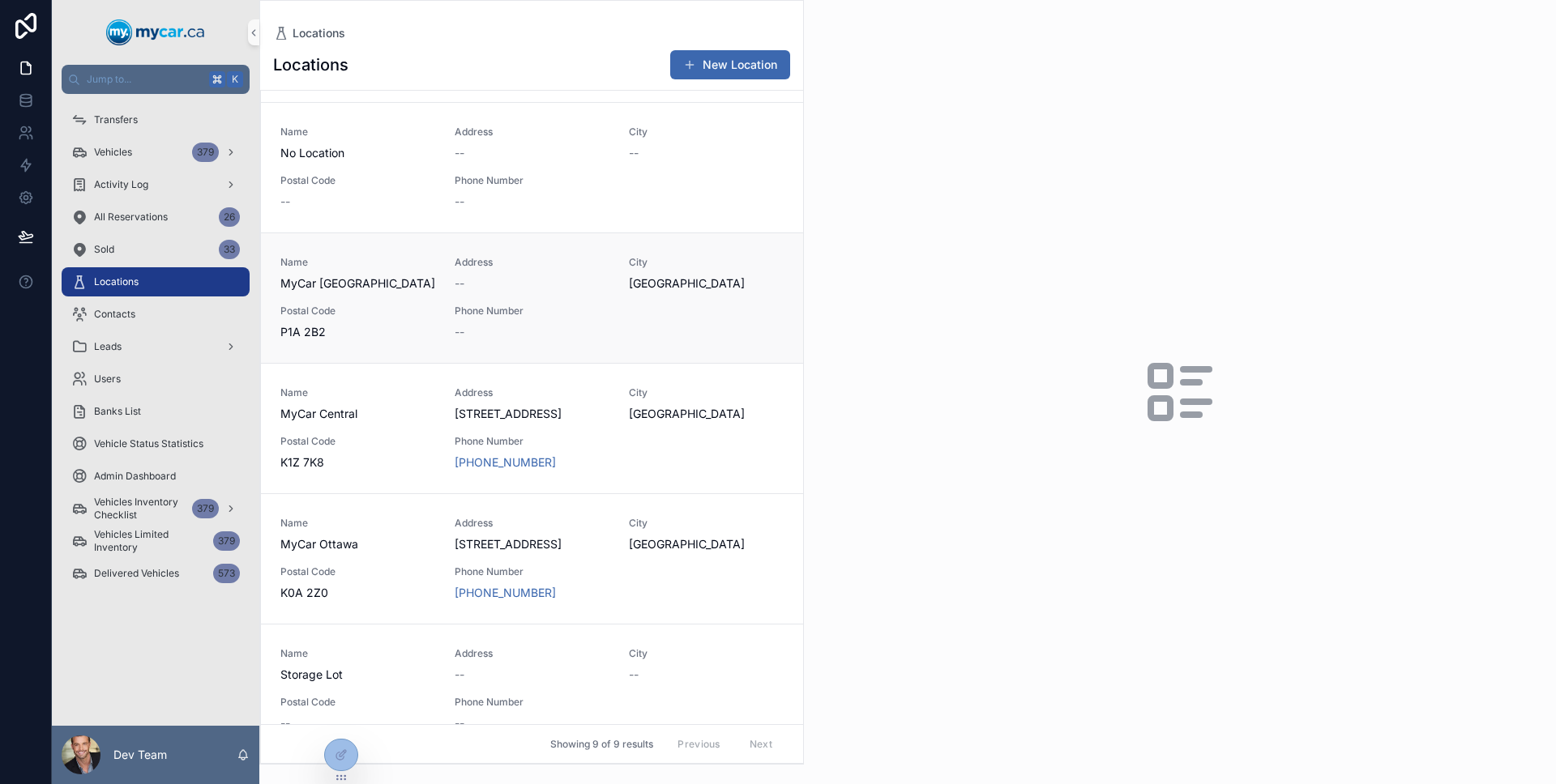
scroll to position [540, 0]
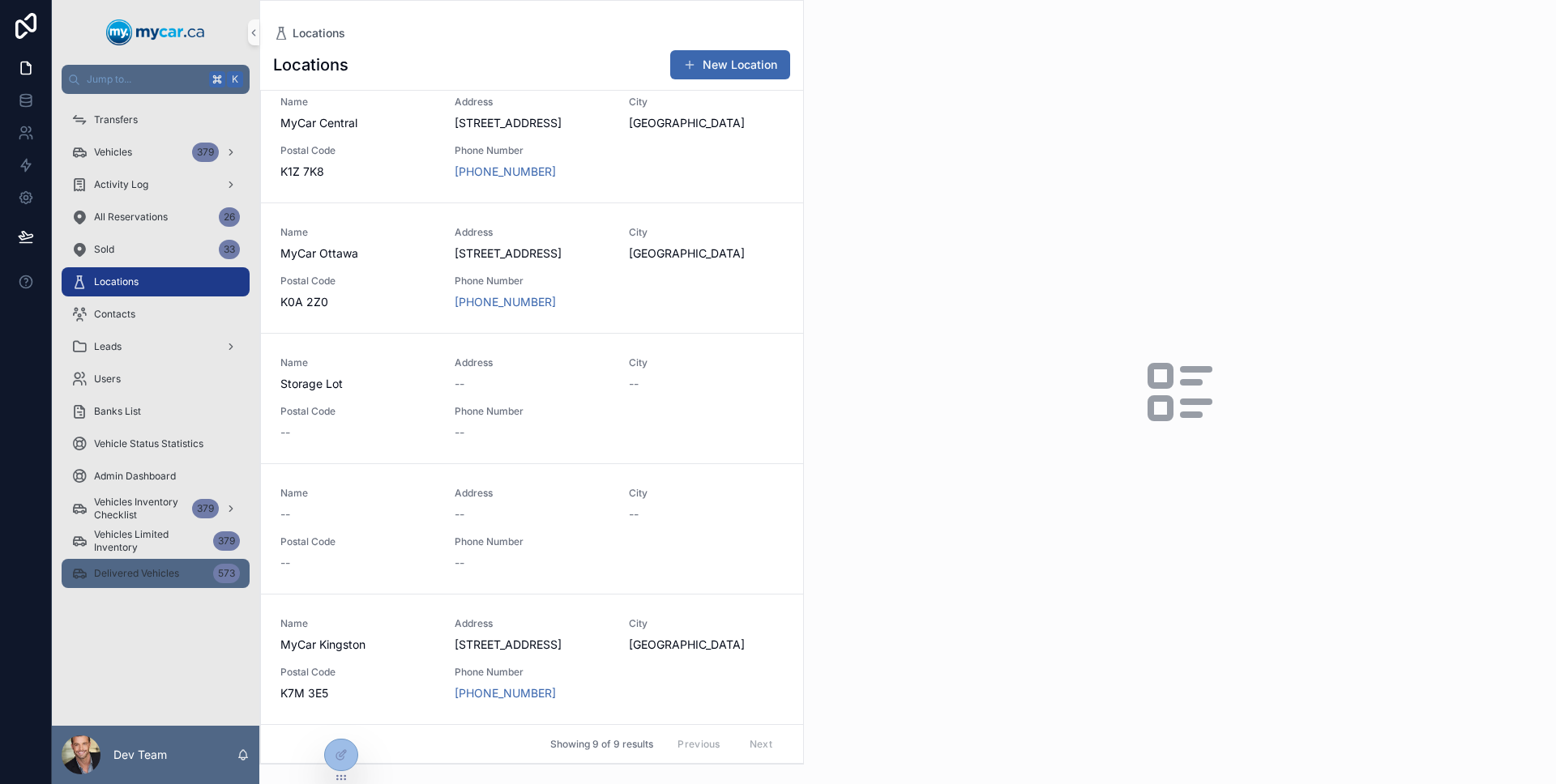
click at [161, 576] on span "Delivered Vehicles" at bounding box center [136, 573] width 85 height 13
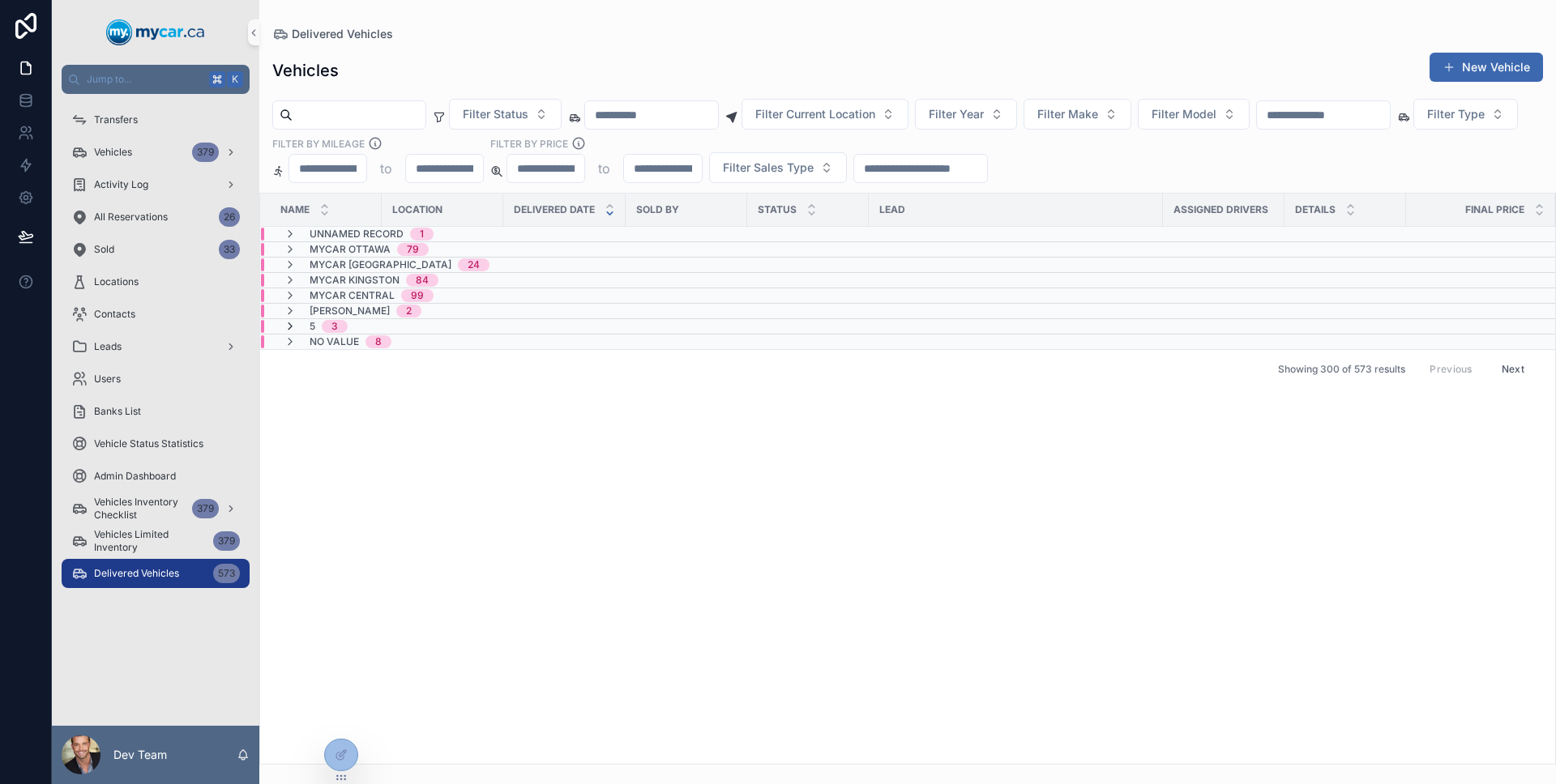
click at [289, 327] on icon "scrollable content" at bounding box center [289, 326] width 13 height 13
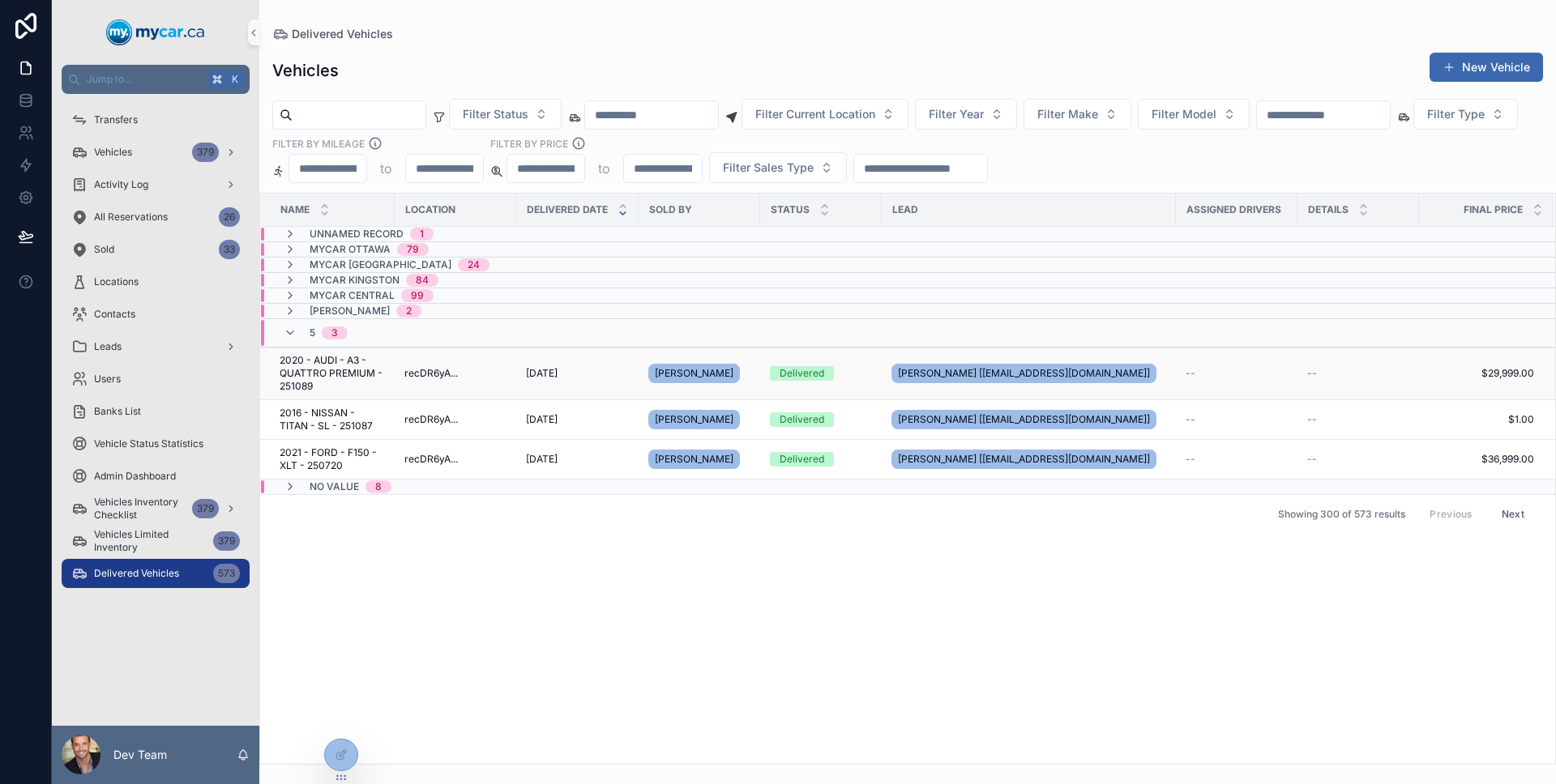
click at [320, 363] on span "2020 - AUDI - A3 - QUATTRO PREMIUM - 251089" at bounding box center [333, 373] width 106 height 39
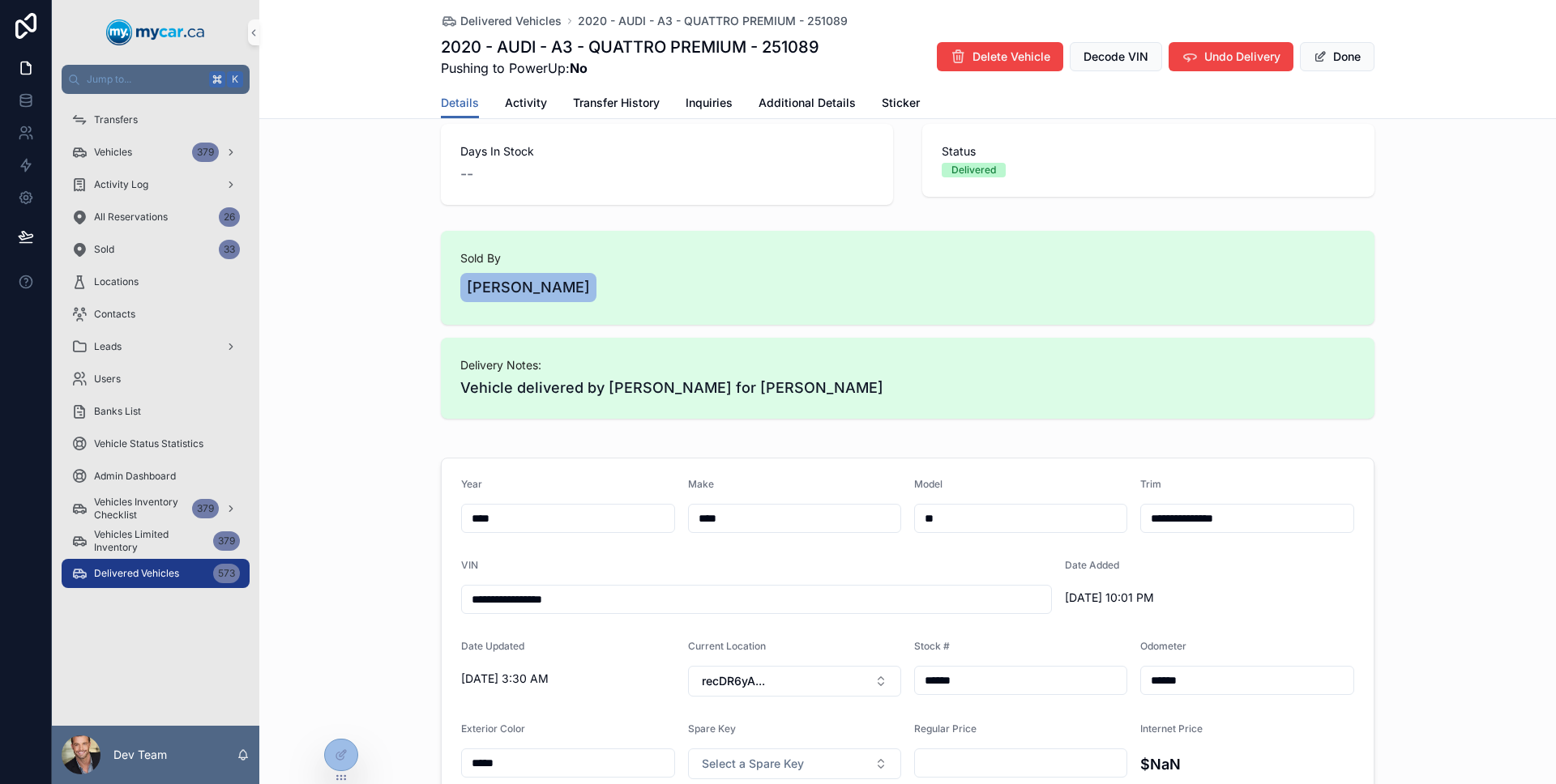
scroll to position [211, 0]
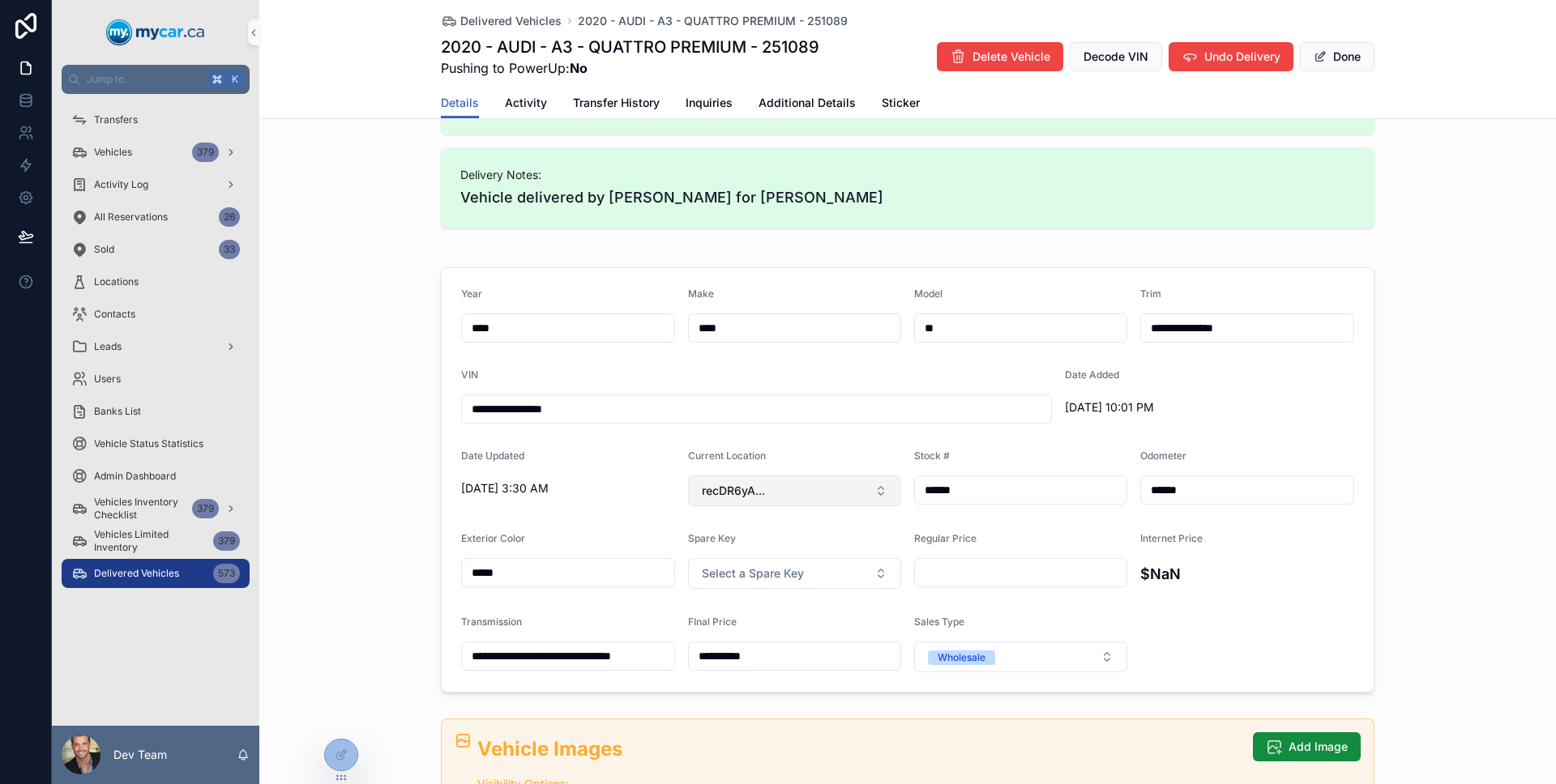
click at [834, 489] on button "recDR6yA..." at bounding box center [794, 490] width 214 height 30
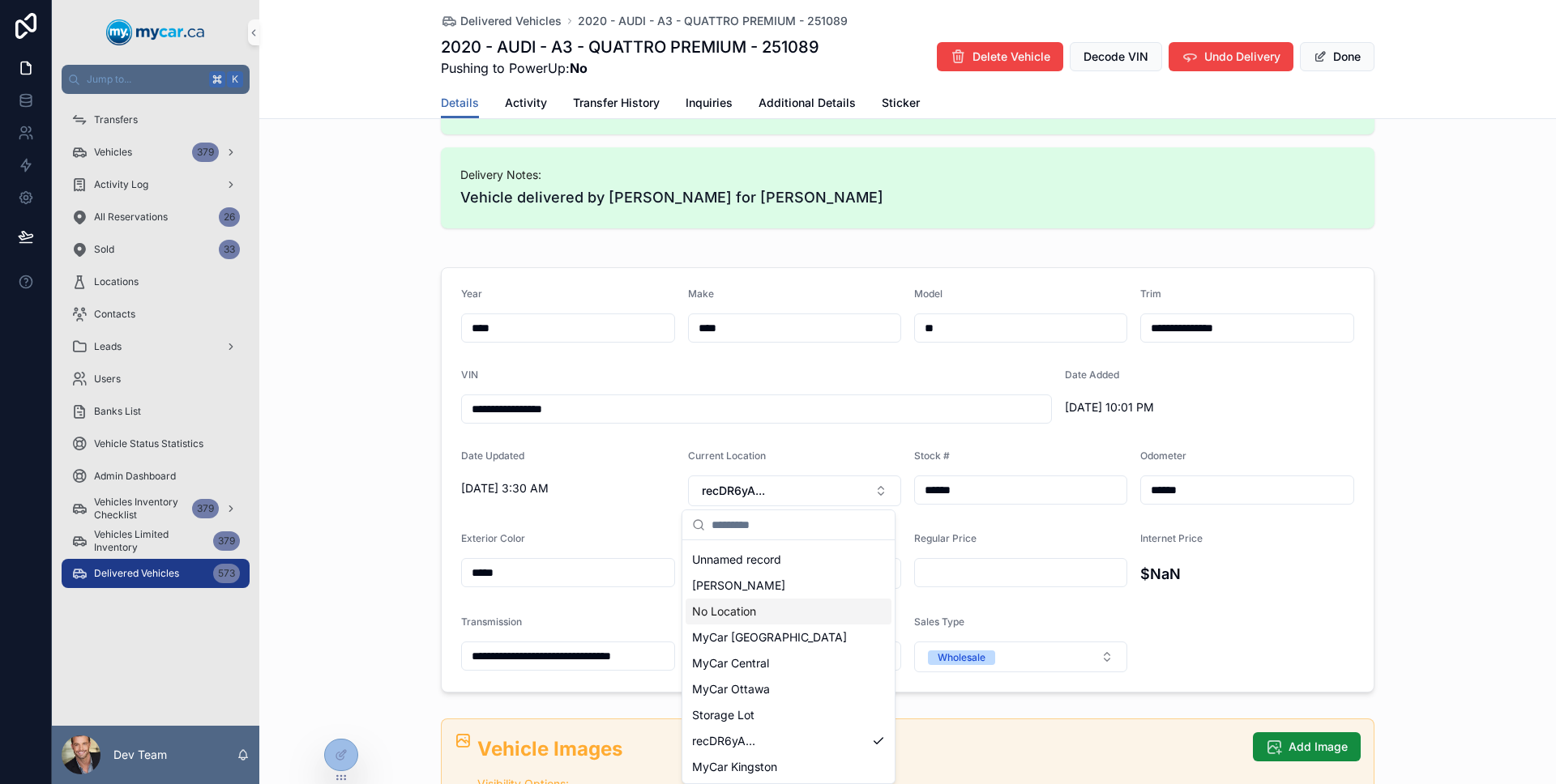
scroll to position [0, 0]
click at [398, 458] on div "**********" at bounding box center [907, 480] width 1296 height 438
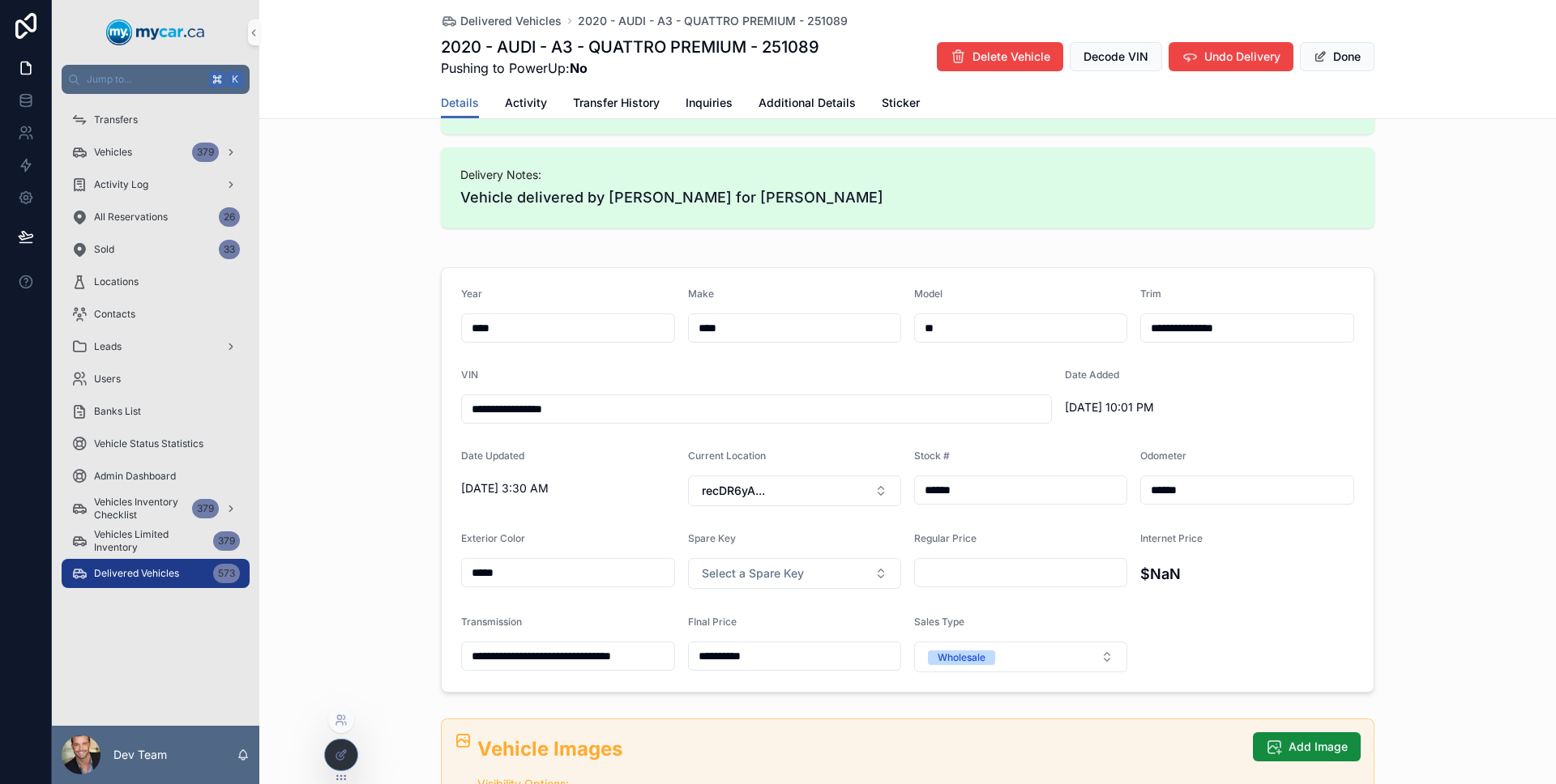
click at [351, 760] on div at bounding box center [340, 754] width 32 height 30
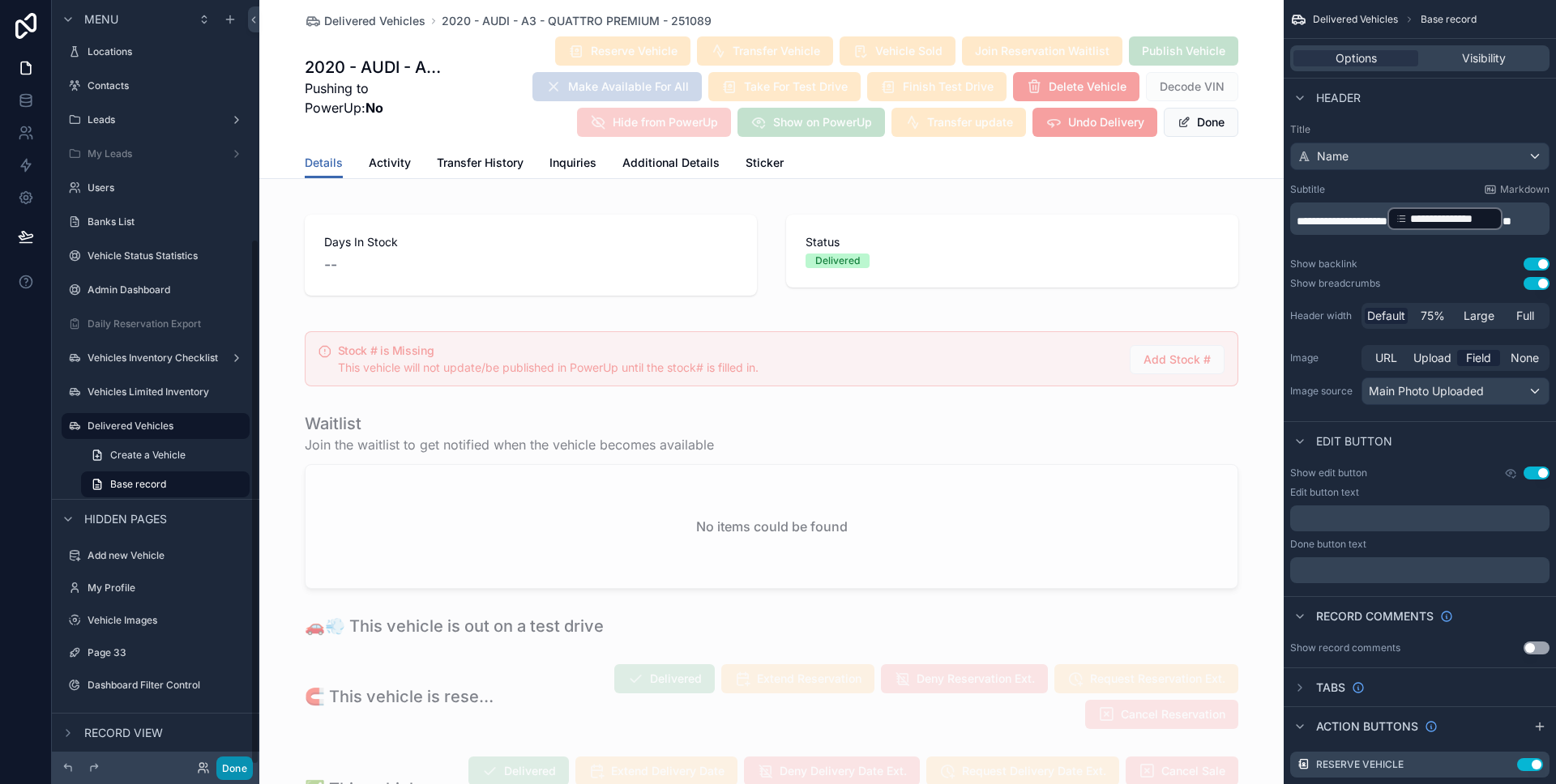
click at [232, 764] on button "Done" at bounding box center [234, 768] width 36 height 23
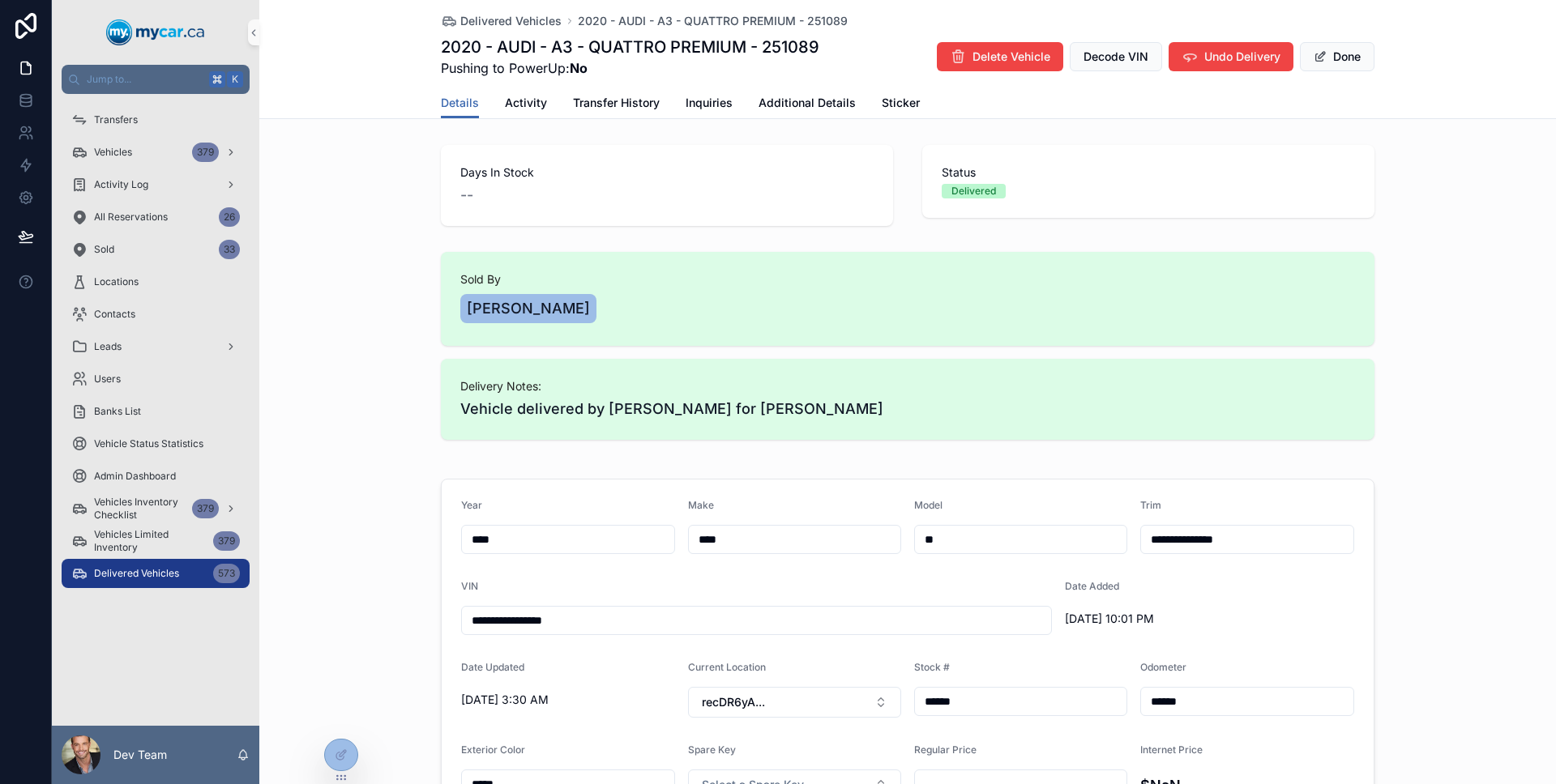
click at [156, 574] on span "Delivered Vehicles" at bounding box center [136, 573] width 85 height 13
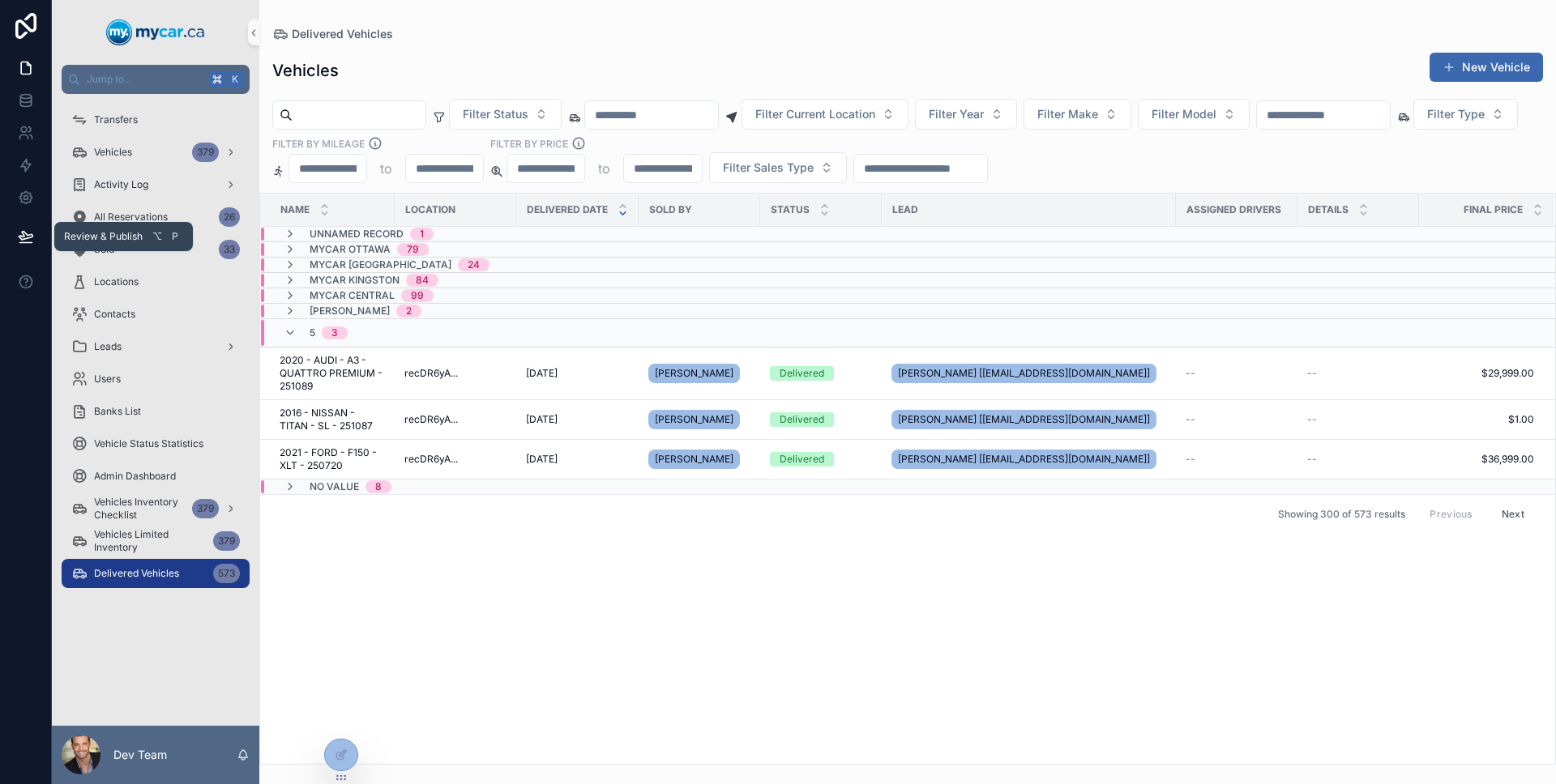
click at [26, 241] on icon at bounding box center [25, 237] width 17 height 17
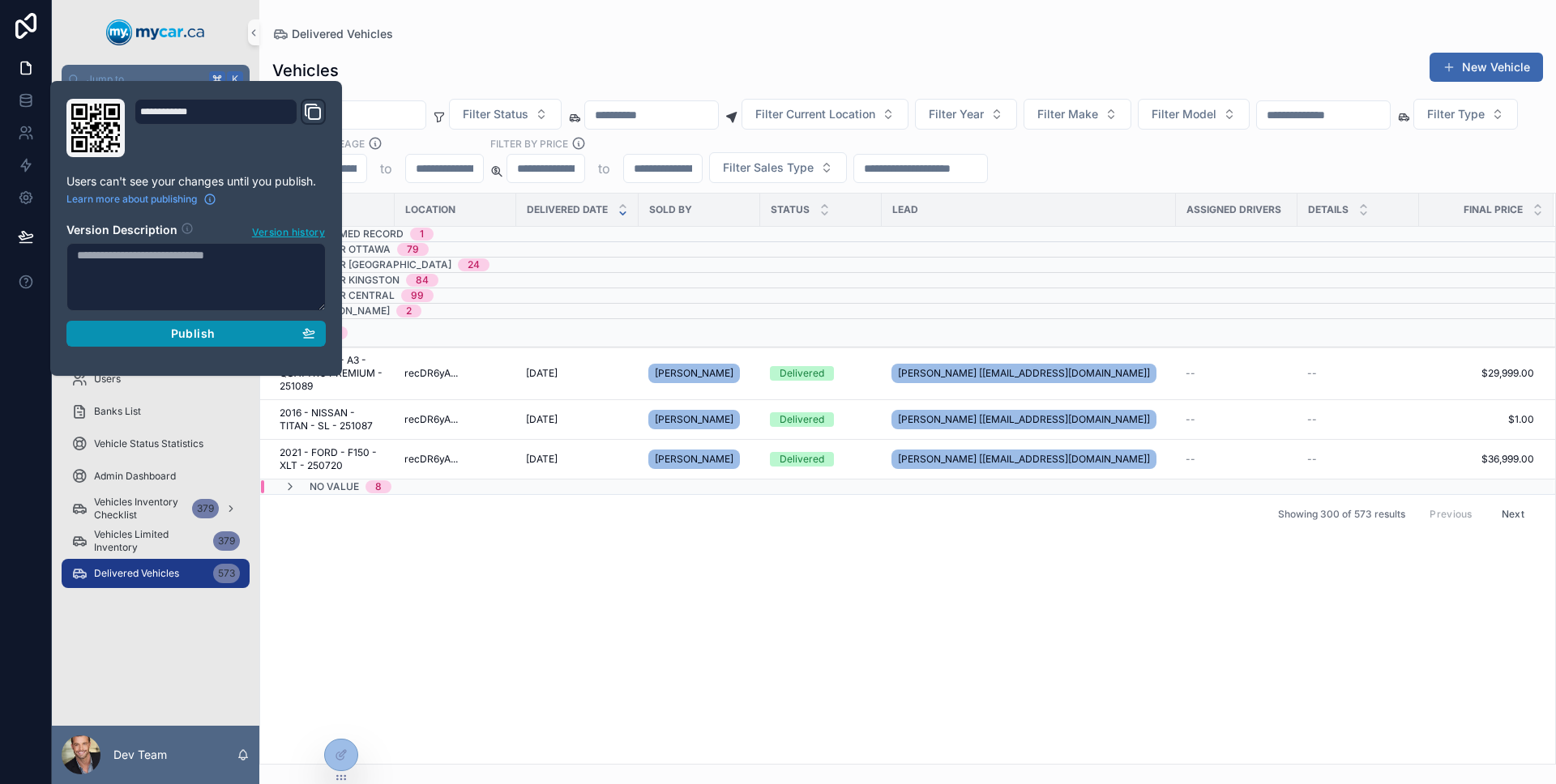
click at [121, 339] on div "Publish" at bounding box center [197, 333] width 239 height 15
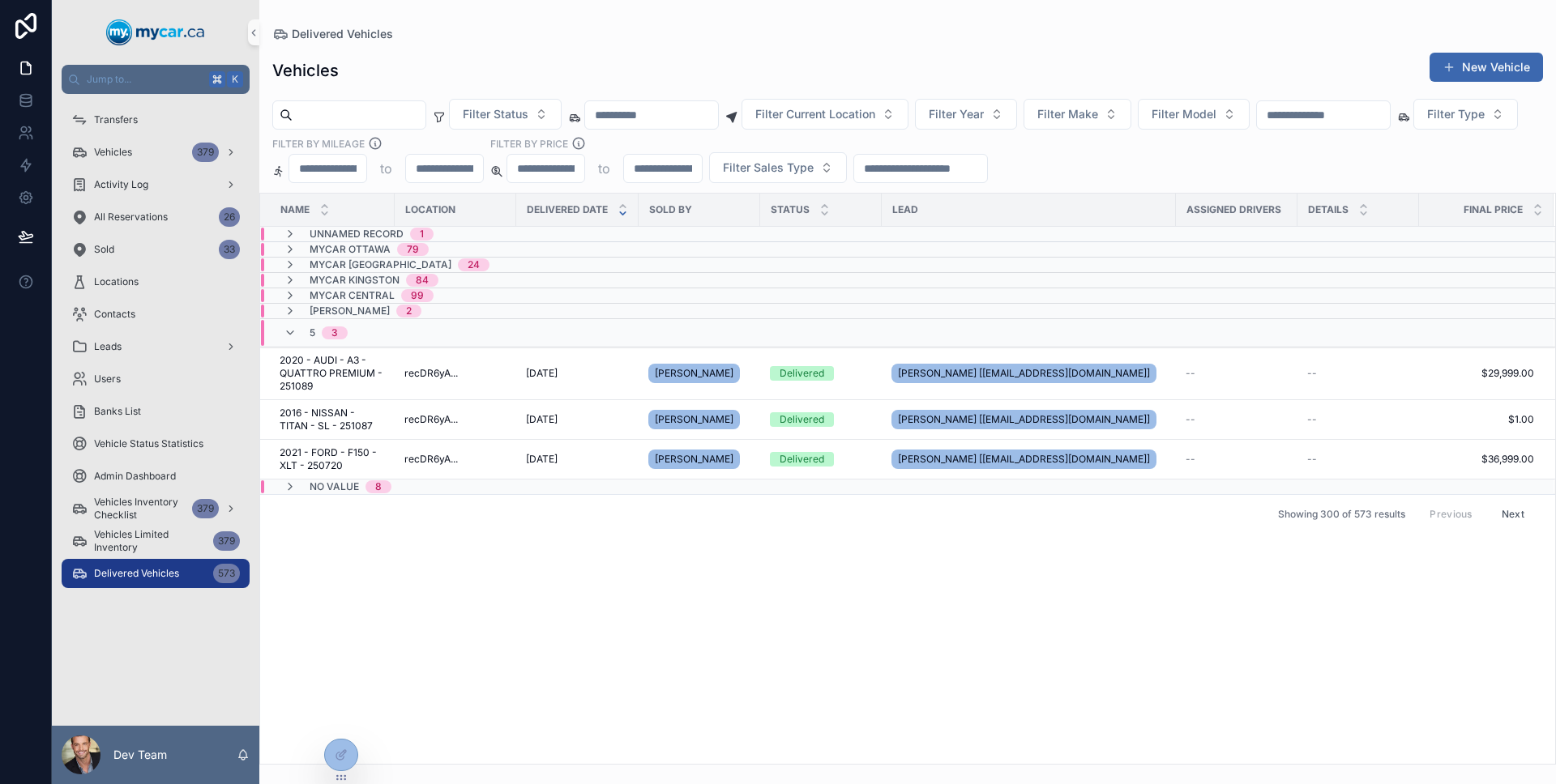
click at [17, 389] on div at bounding box center [25, 392] width 52 height 784
click at [282, 337] on div "5 3" at bounding box center [315, 332] width 103 height 26
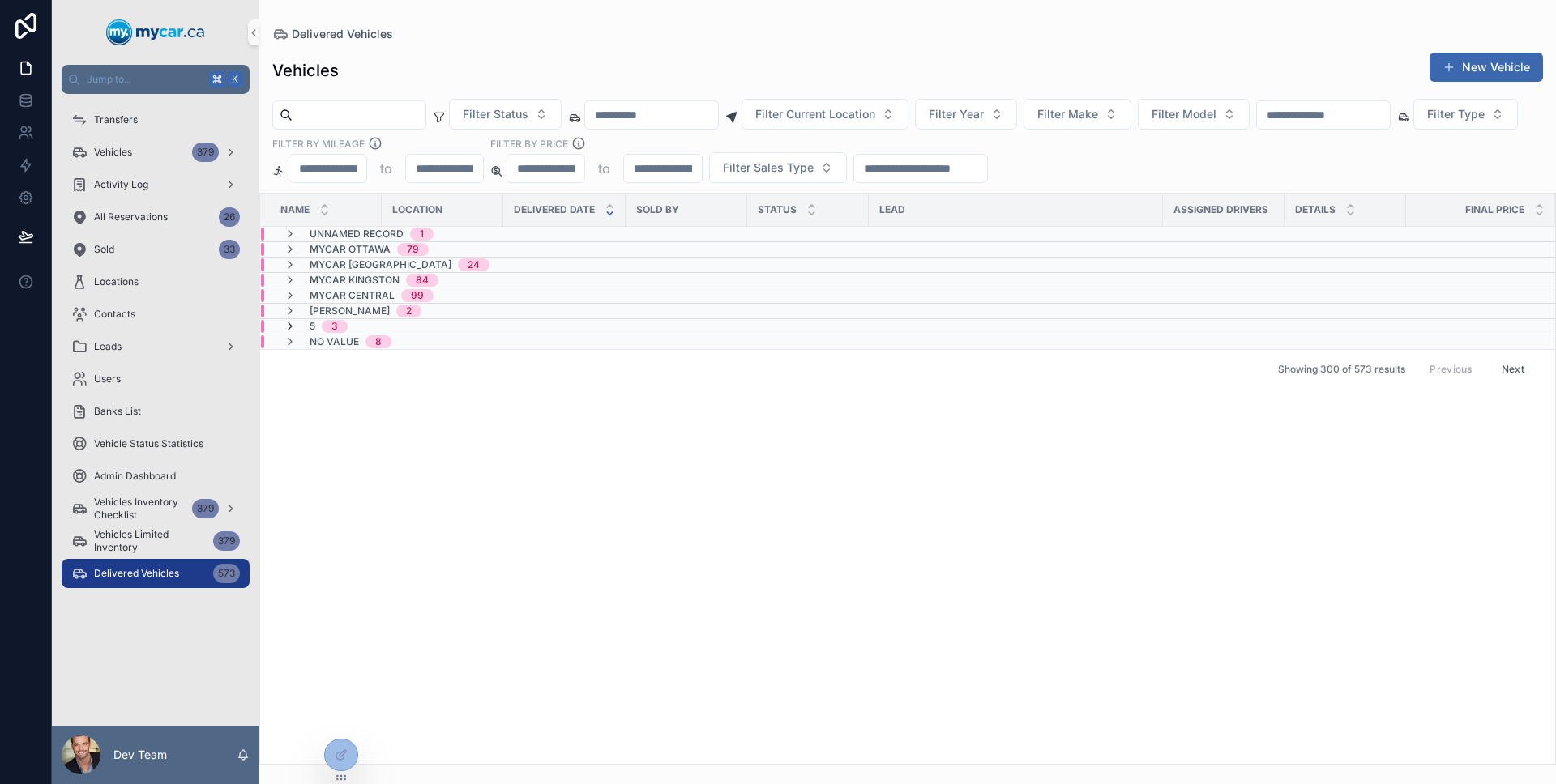
click at [289, 328] on icon "scrollable content" at bounding box center [289, 326] width 13 height 13
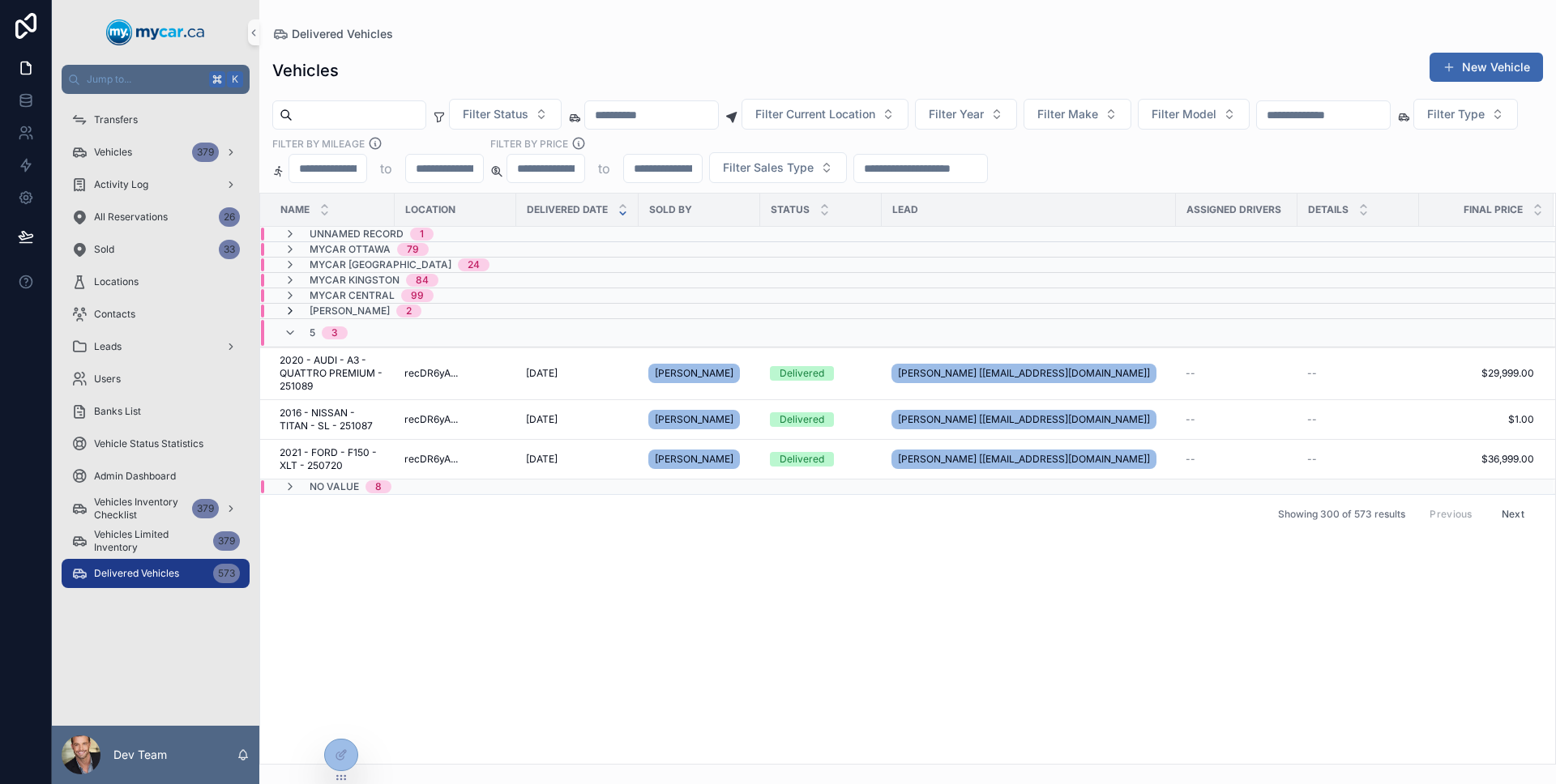
click at [287, 307] on icon "scrollable content" at bounding box center [289, 310] width 13 height 13
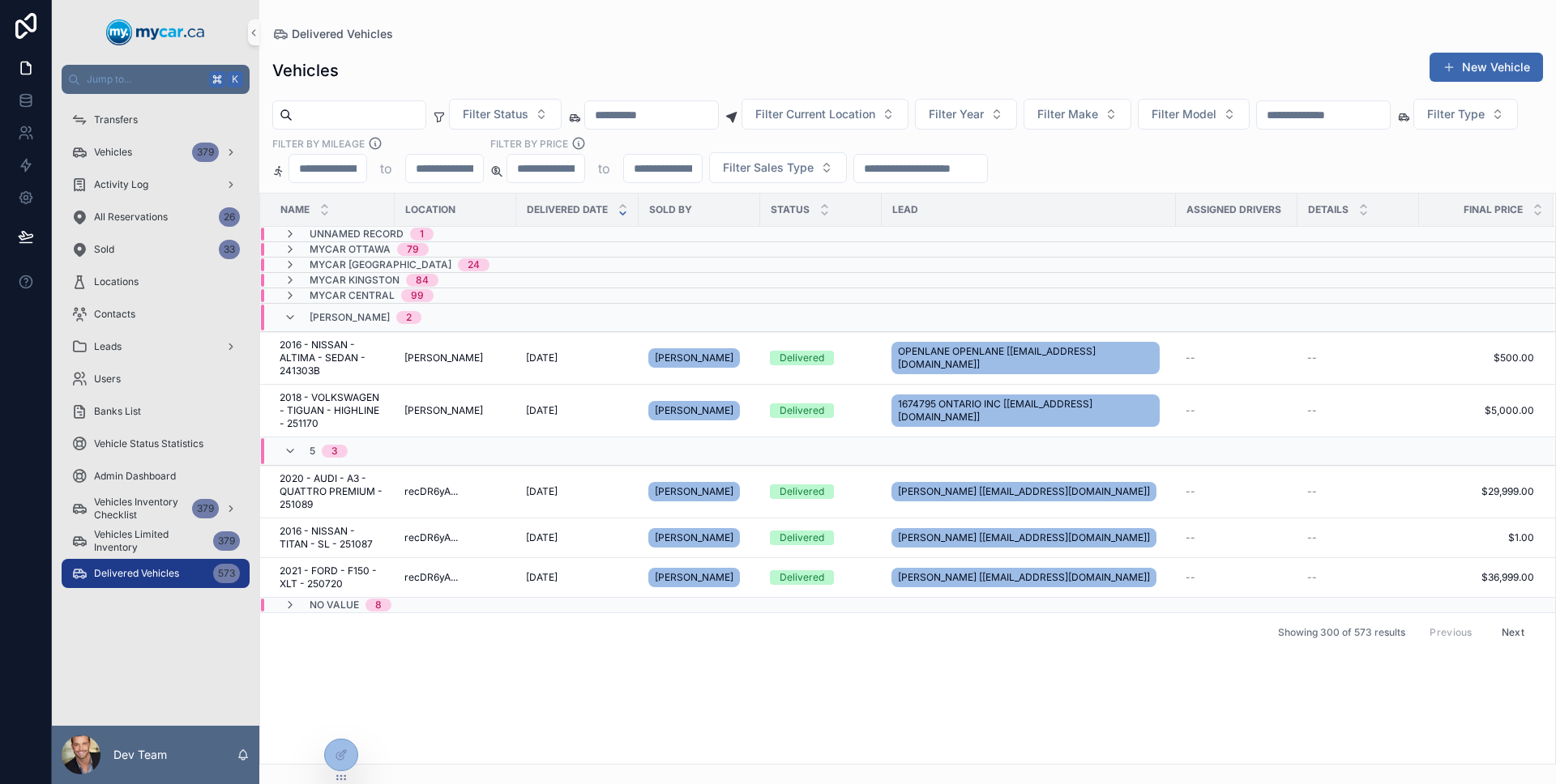
click at [287, 307] on div "Adesa Brampton 2" at bounding box center [352, 317] width 138 height 26
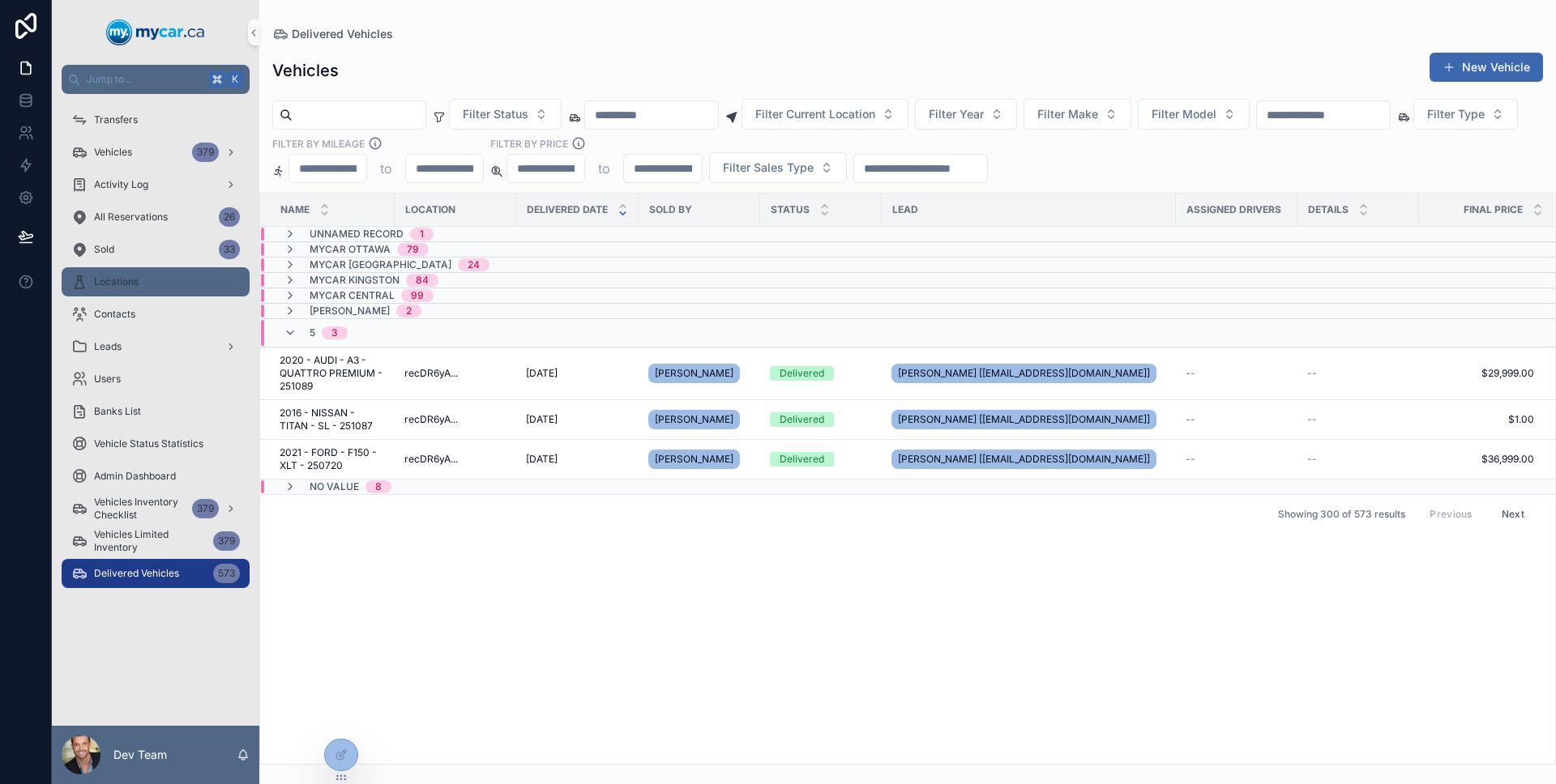
click at [181, 290] on div "Locations" at bounding box center [156, 282] width 168 height 26
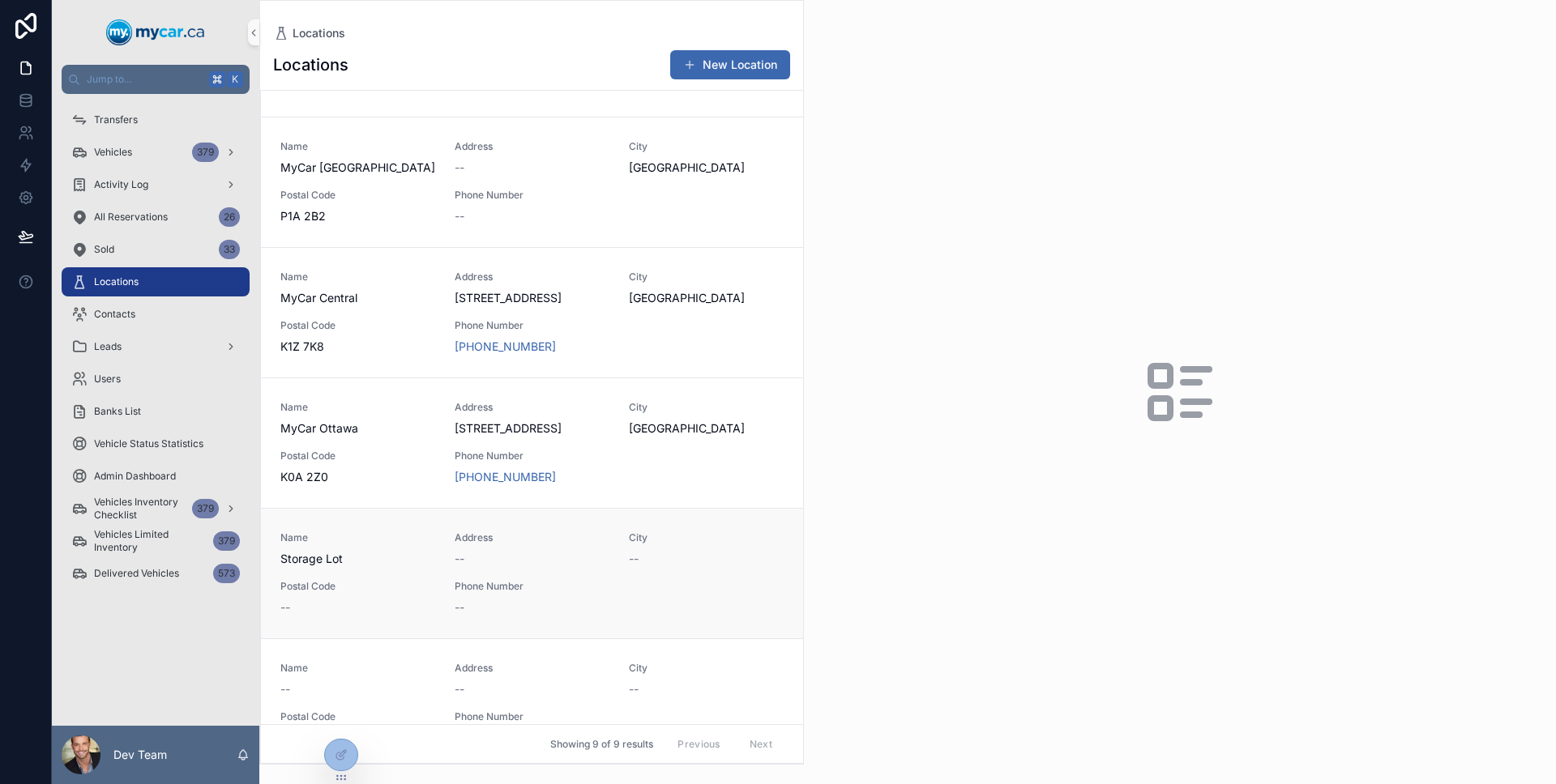
scroll to position [540, 0]
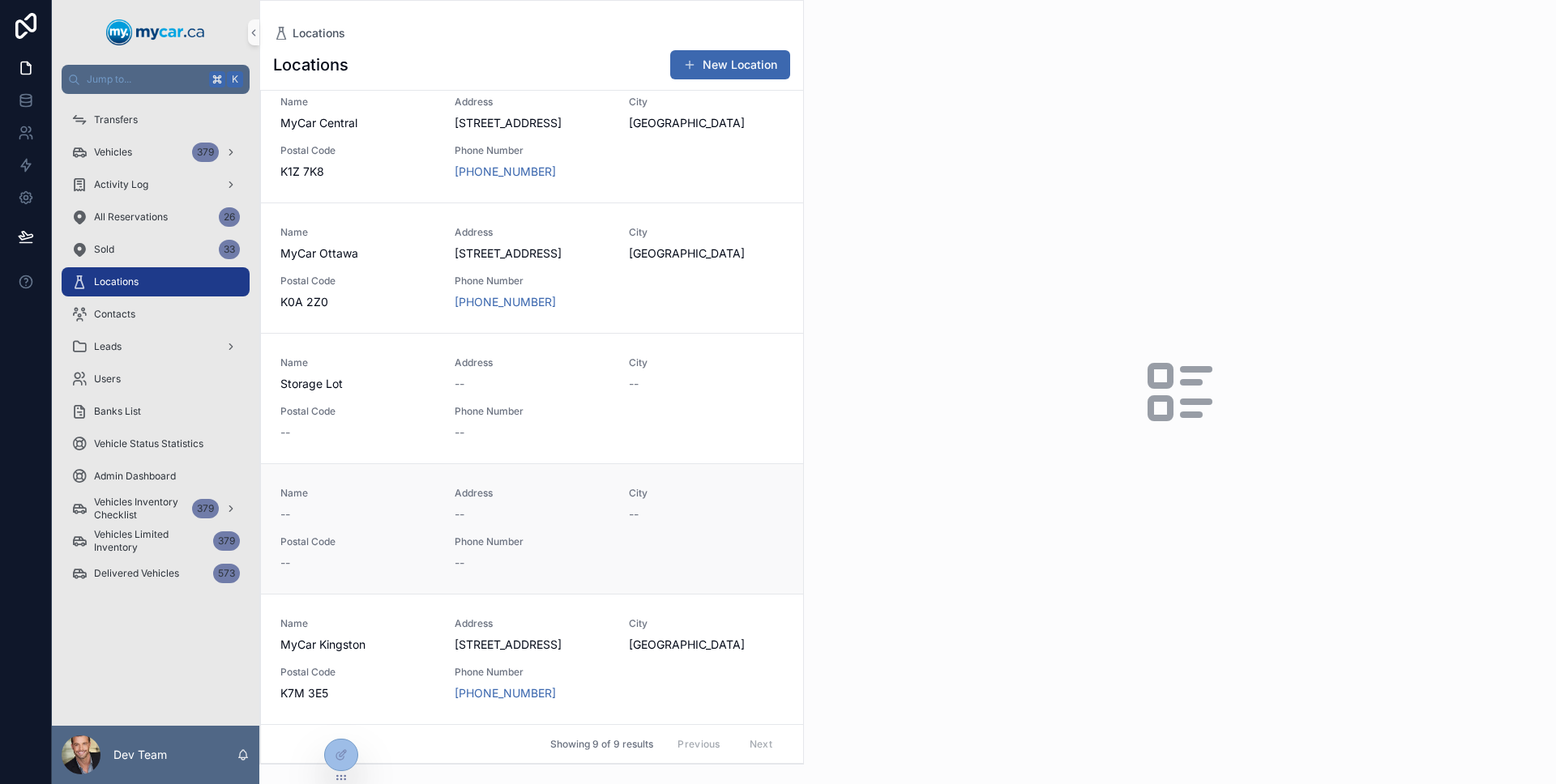
click at [416, 526] on div "Name -- Address -- City -- Postal Code -- Phone Number --" at bounding box center [532, 529] width 503 height 84
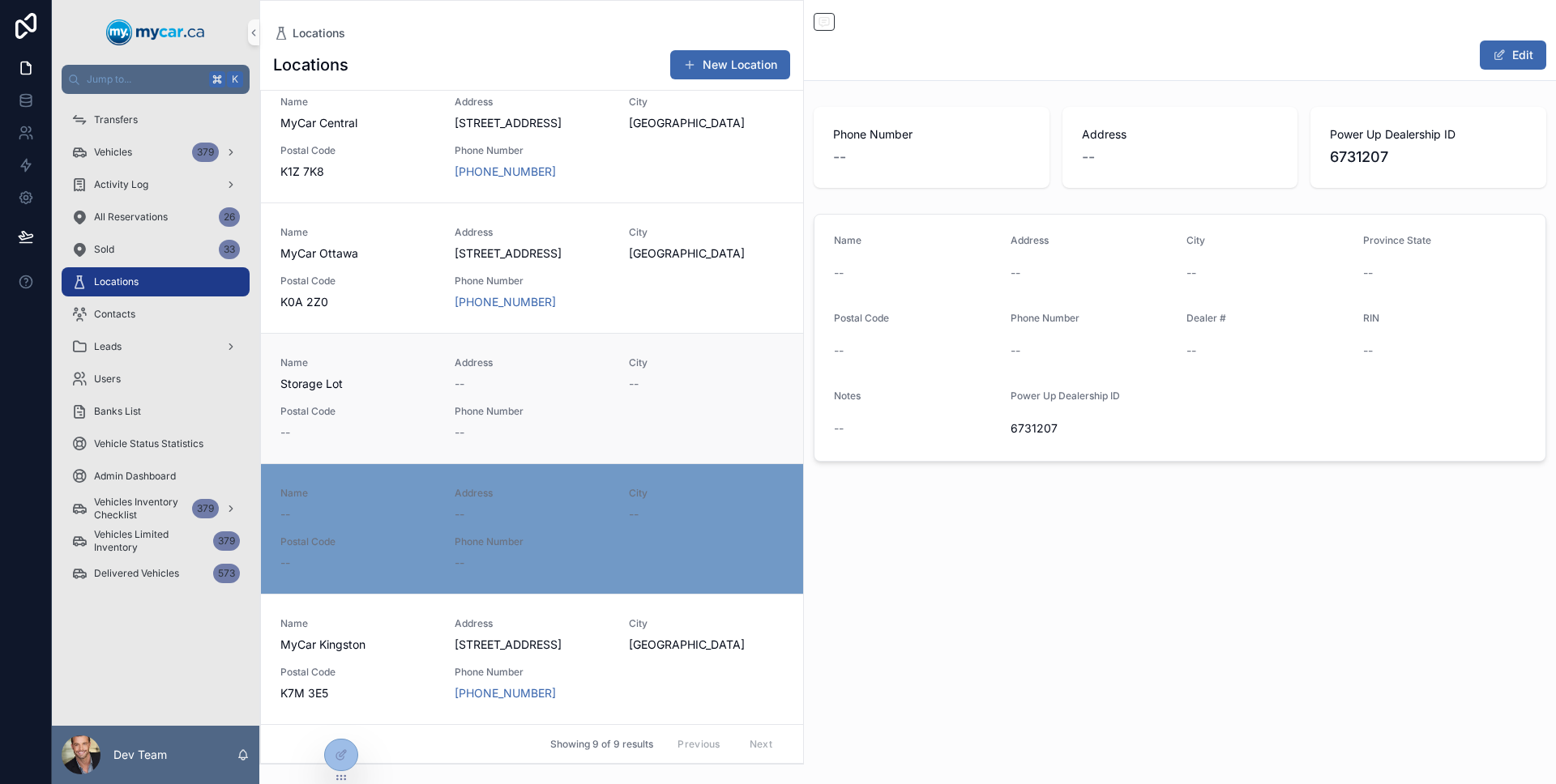
click at [432, 378] on div "Name Storage Lot Address -- City -- Postal Code -- Phone Number --" at bounding box center [532, 398] width 503 height 84
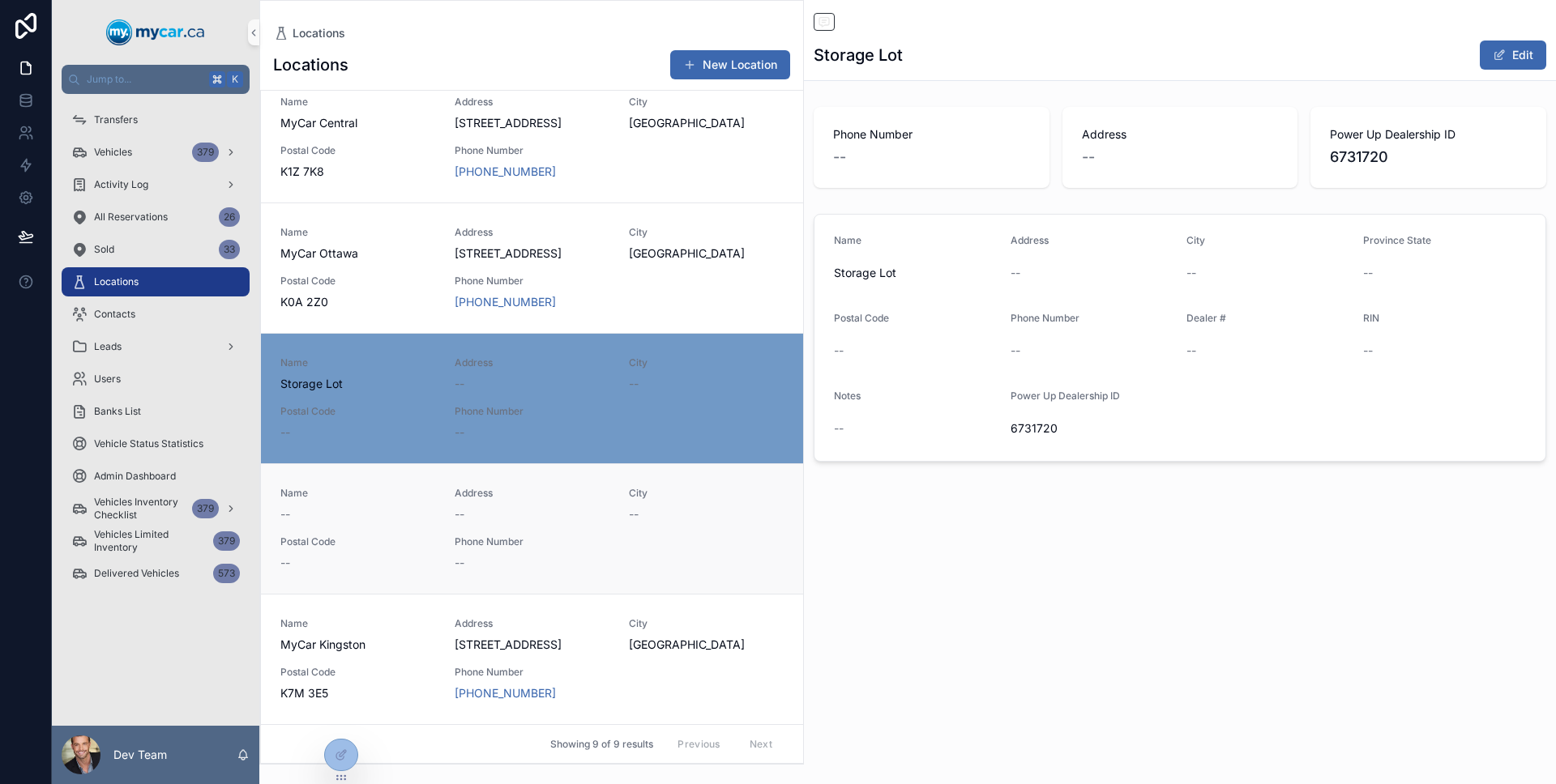
click at [422, 508] on div "--" at bounding box center [358, 514] width 155 height 17
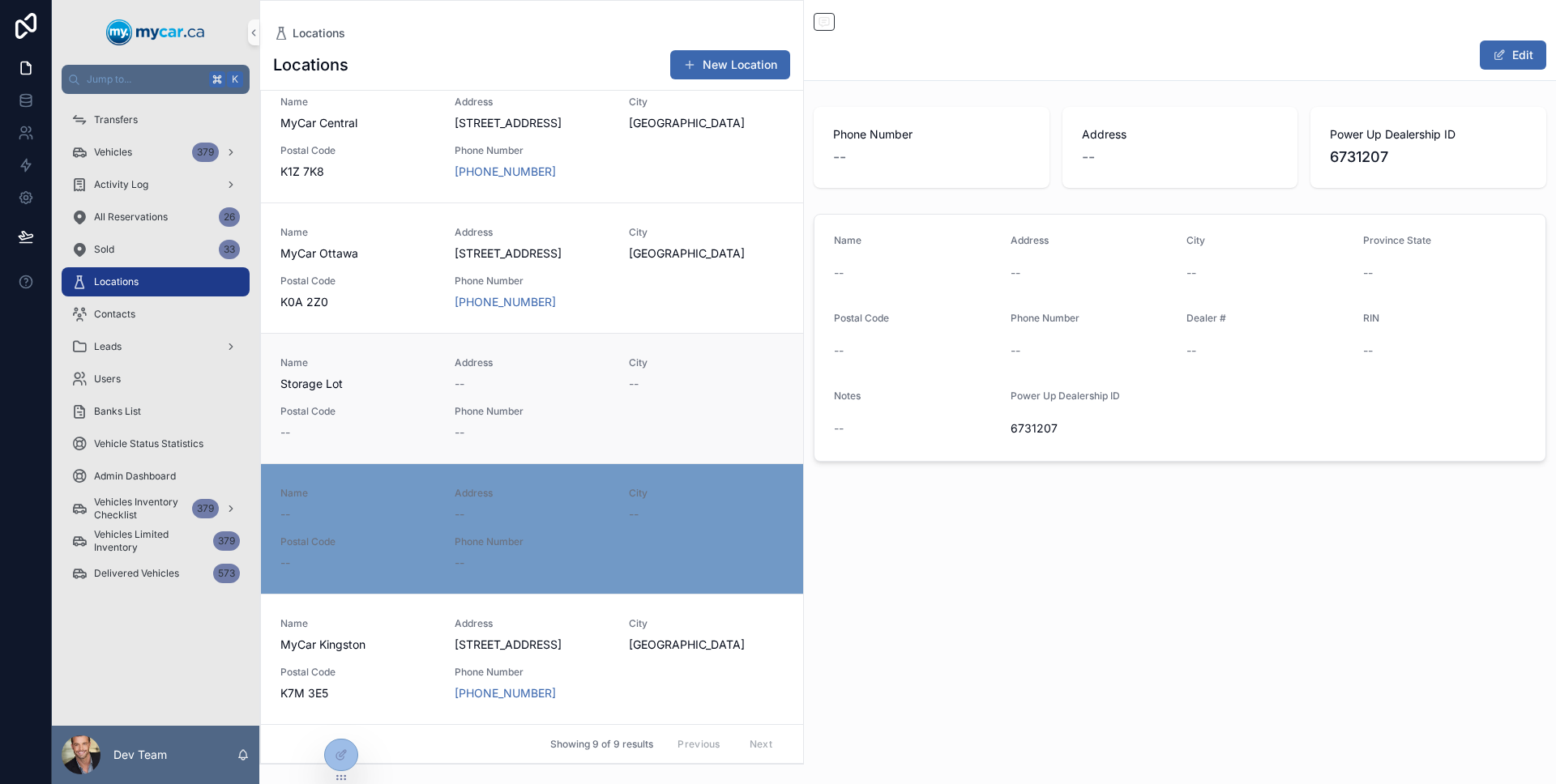
click at [421, 403] on div "Name Storage Lot Address -- City -- Postal Code -- Phone Number --" at bounding box center [532, 398] width 503 height 84
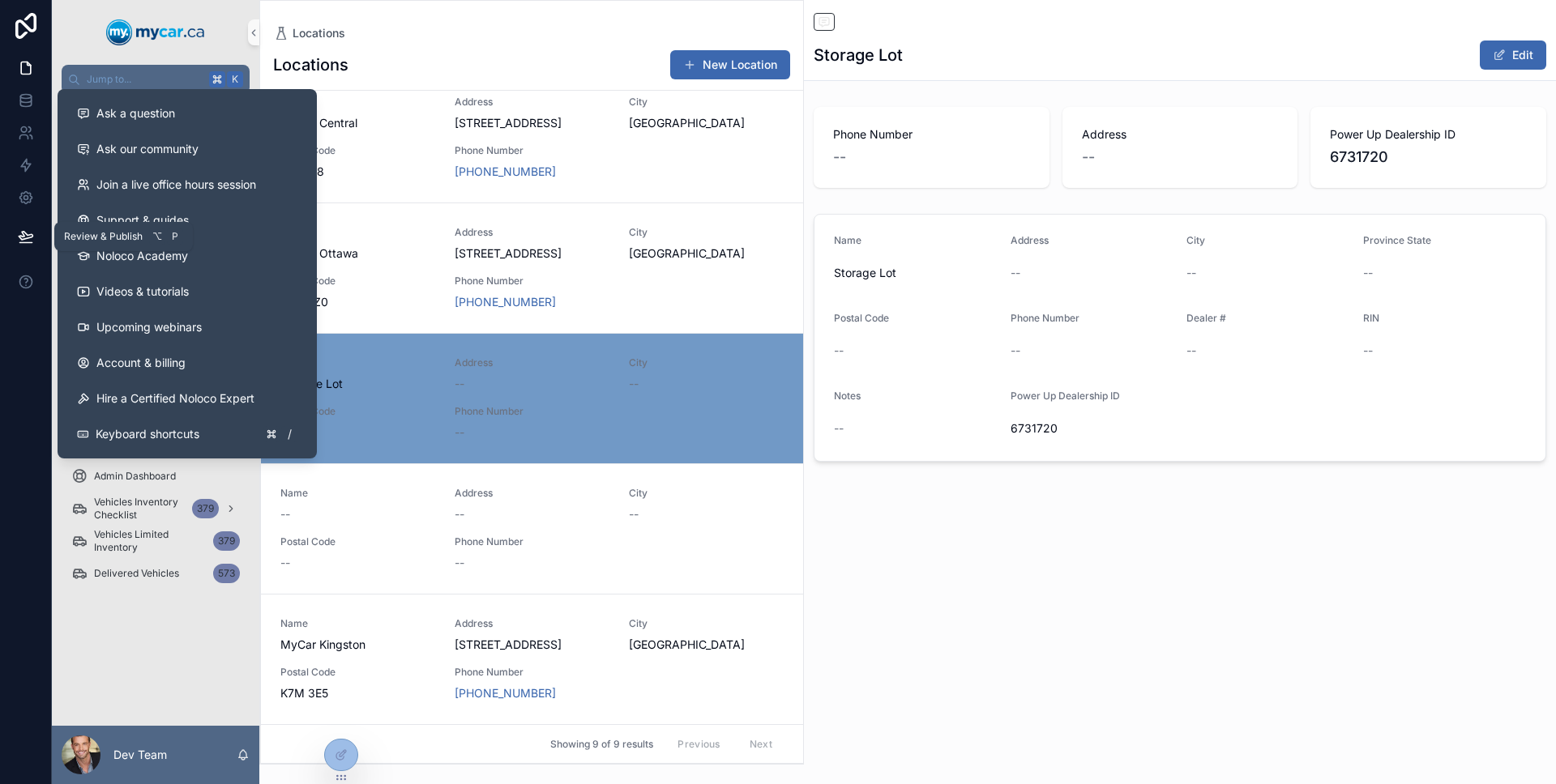
click at [30, 243] on icon at bounding box center [25, 243] width 12 height 0
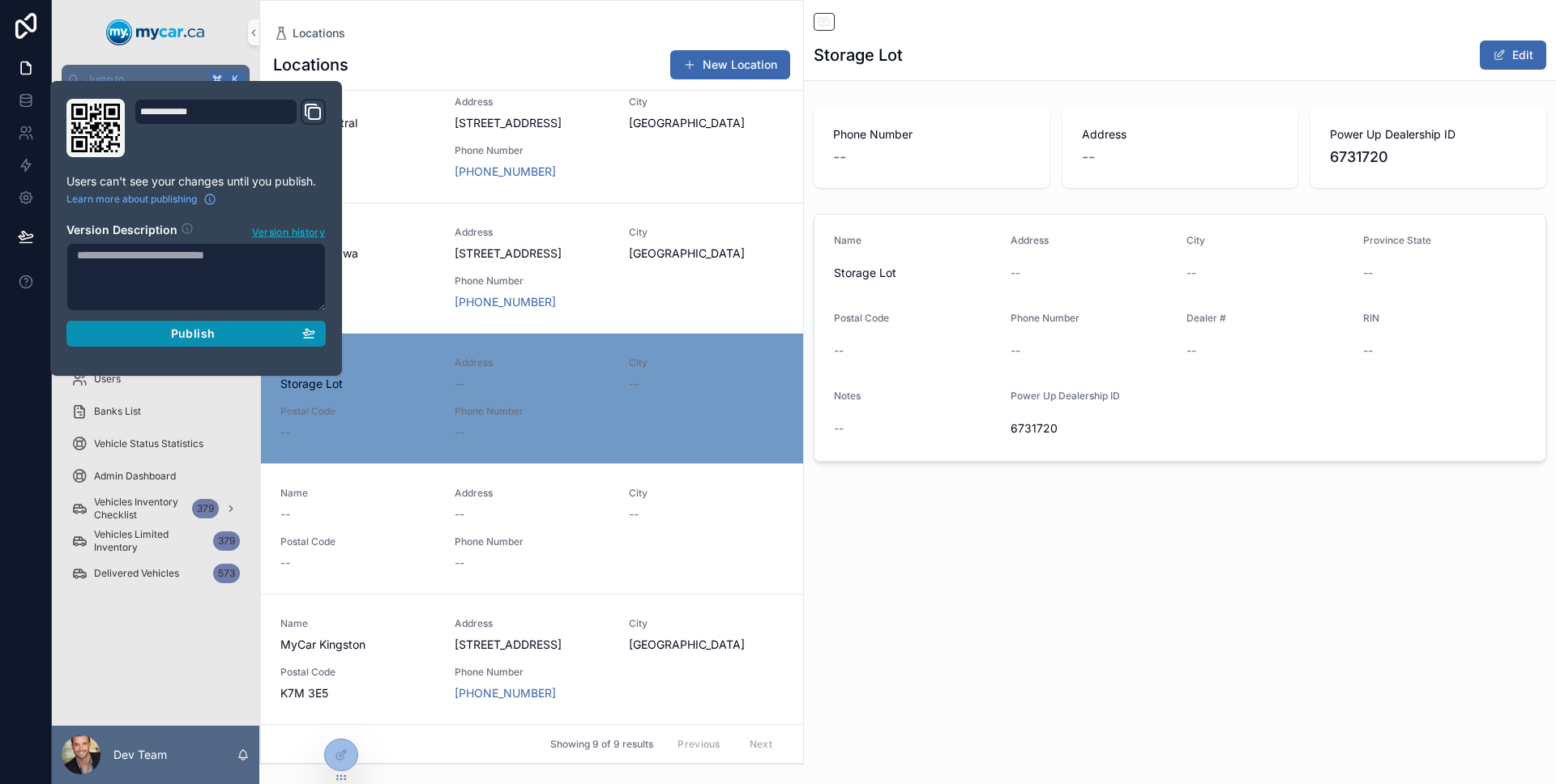
click at [130, 323] on button "Publish" at bounding box center [196, 333] width 259 height 26
click at [29, 362] on div at bounding box center [25, 392] width 52 height 784
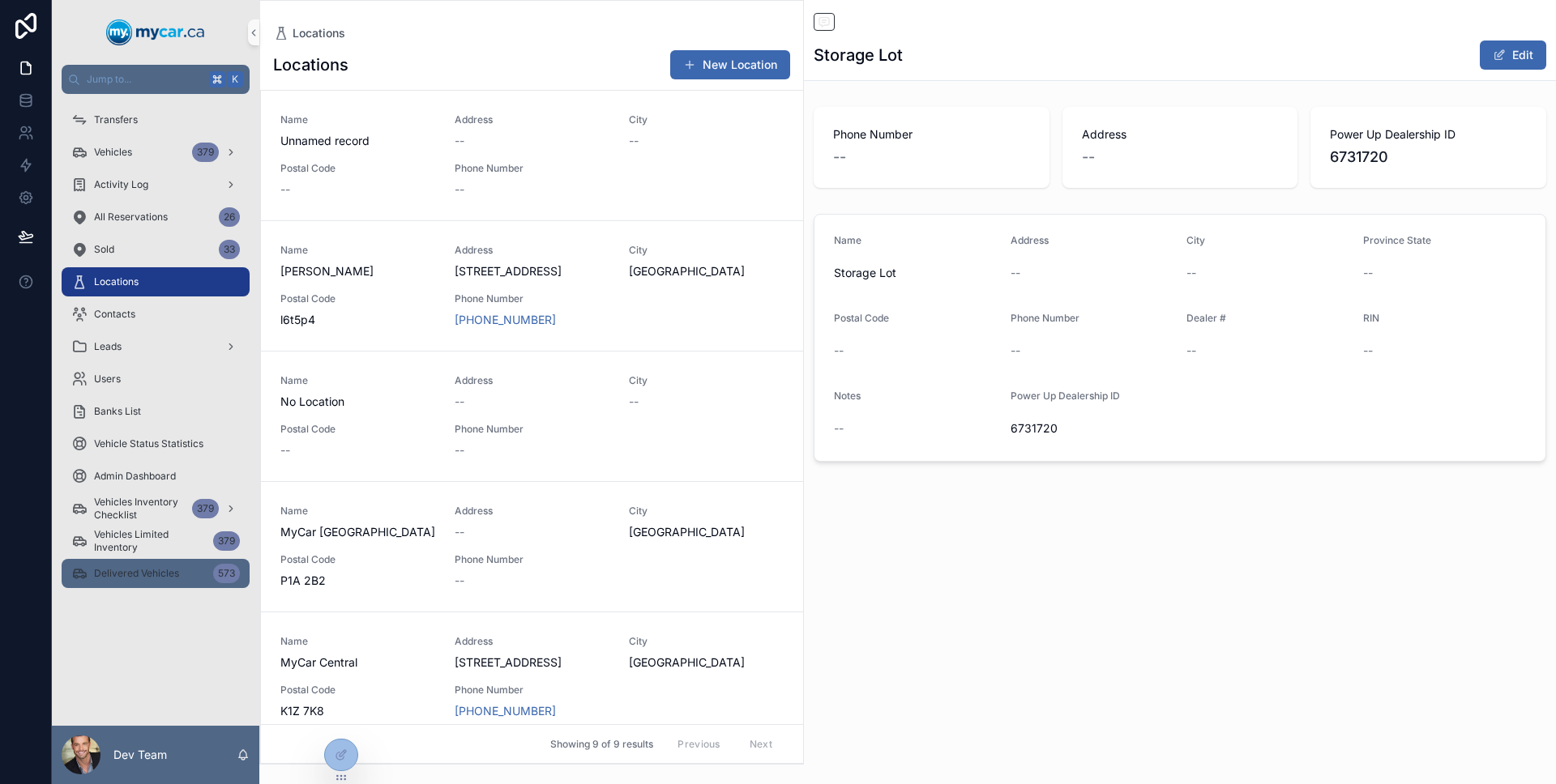
scroll to position [540, 0]
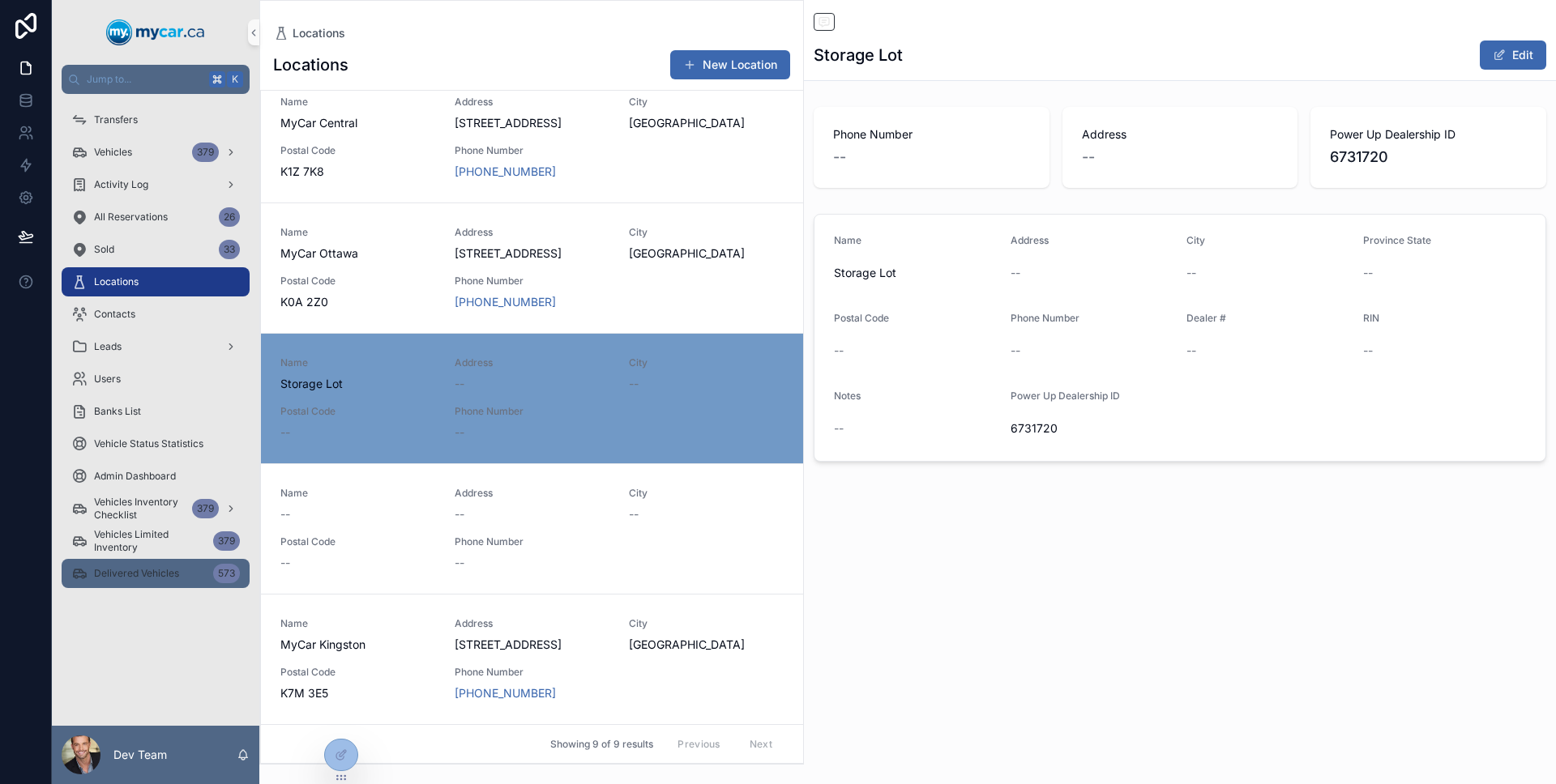
click at [133, 564] on div "Delivered Vehicles 573" at bounding box center [156, 573] width 168 height 26
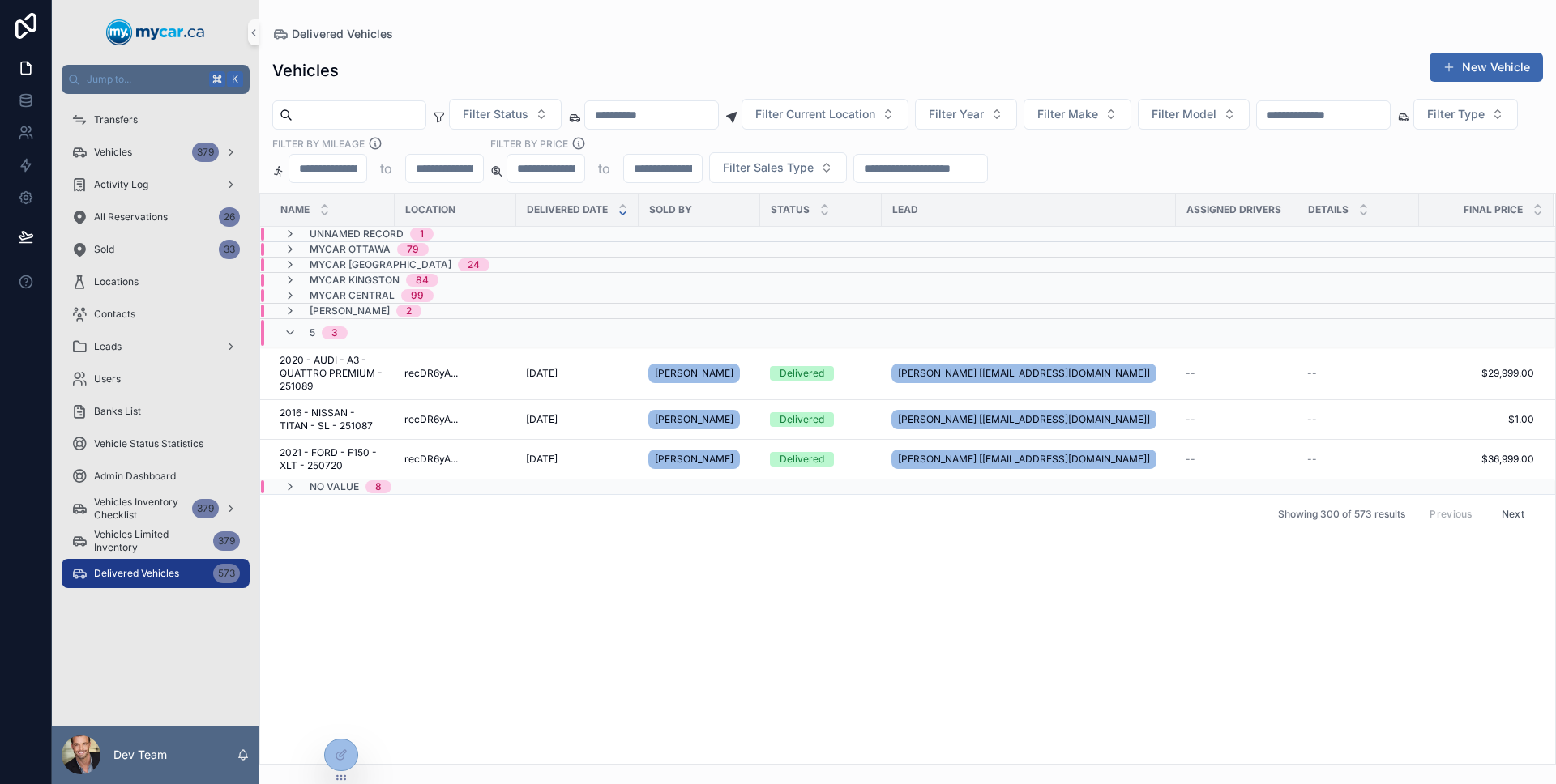
drag, startPoint x: 515, startPoint y: 217, endPoint x: 523, endPoint y: 215, distance: 8.2
click at [523, 215] on th "Delivered Date" at bounding box center [577, 210] width 122 height 33
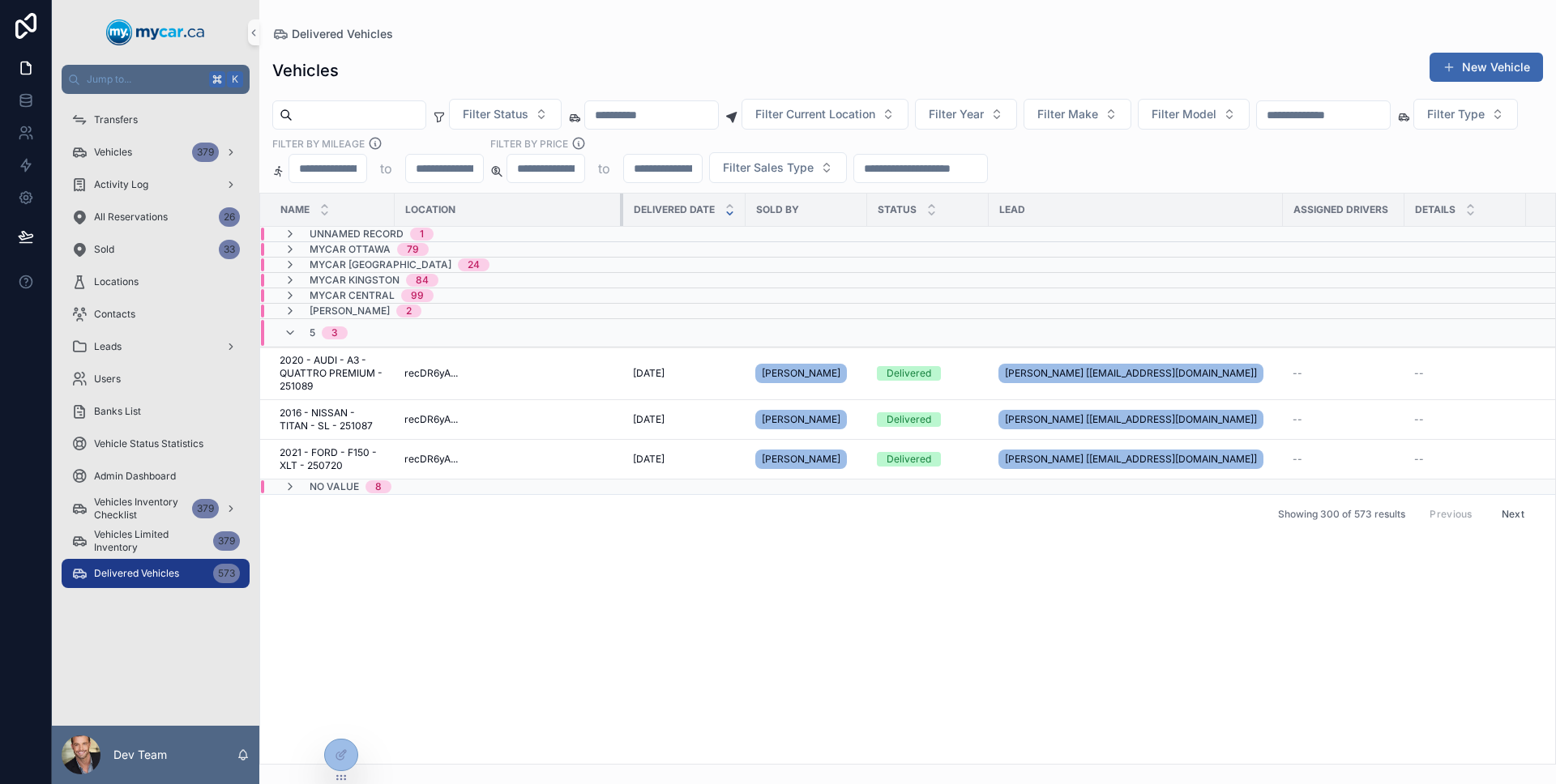
drag, startPoint x: 512, startPoint y: 216, endPoint x: 533, endPoint y: 217, distance: 21.0
click at [620, 217] on div "scrollable content" at bounding box center [623, 209] width 7 height 32
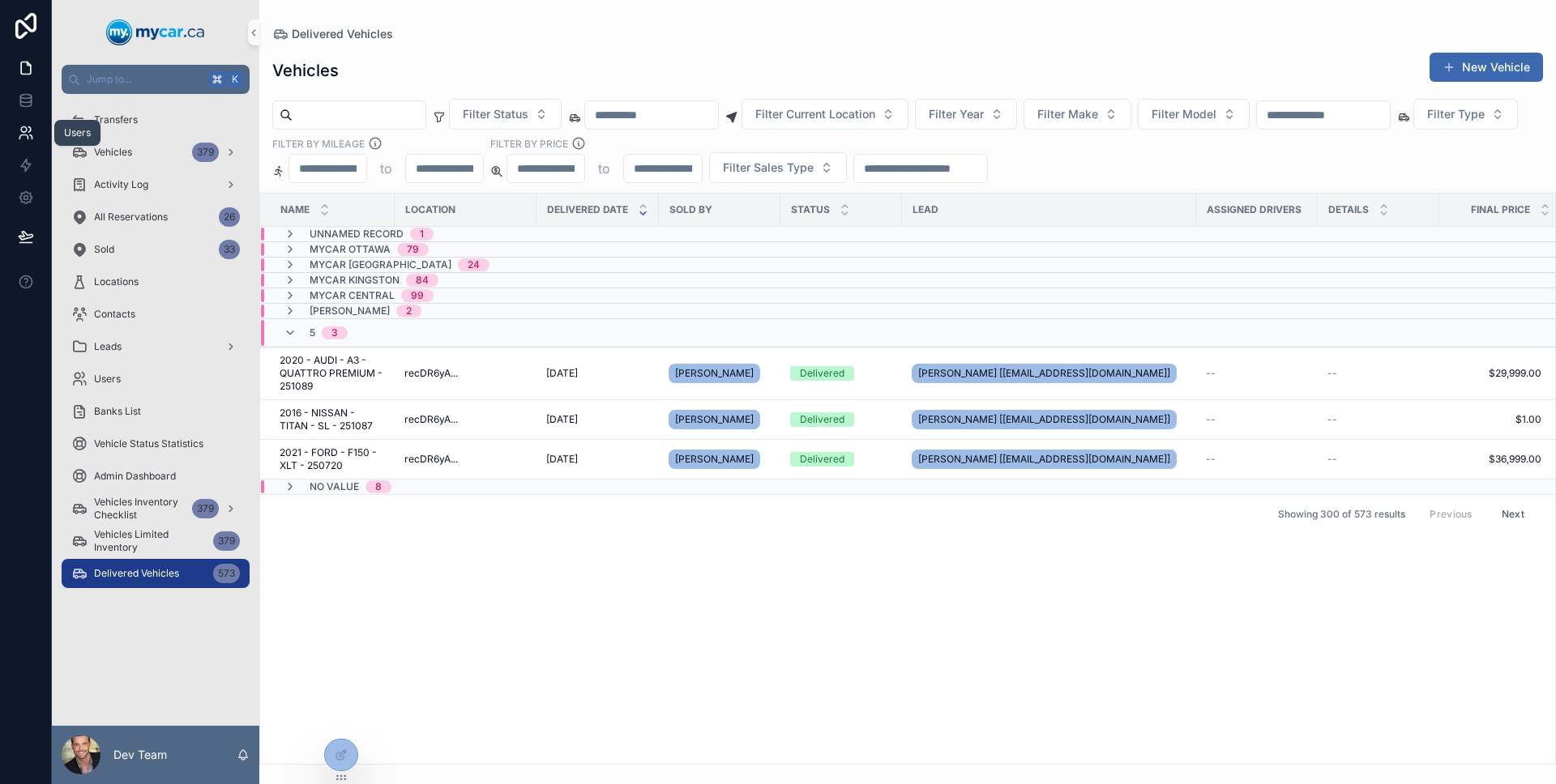
click at [24, 136] on icon at bounding box center [25, 133] width 17 height 17
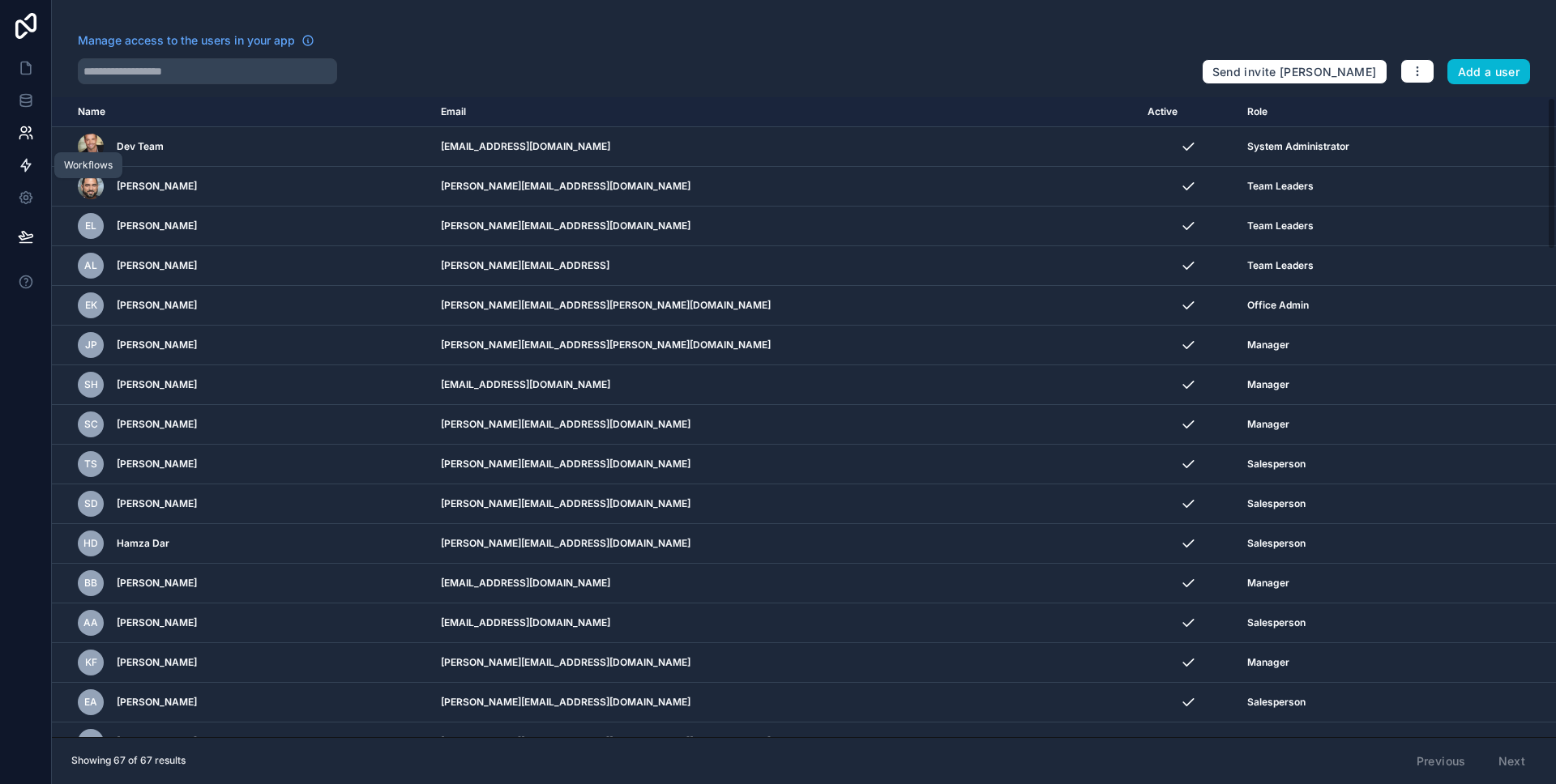
click at [28, 163] on icon at bounding box center [26, 165] width 10 height 12
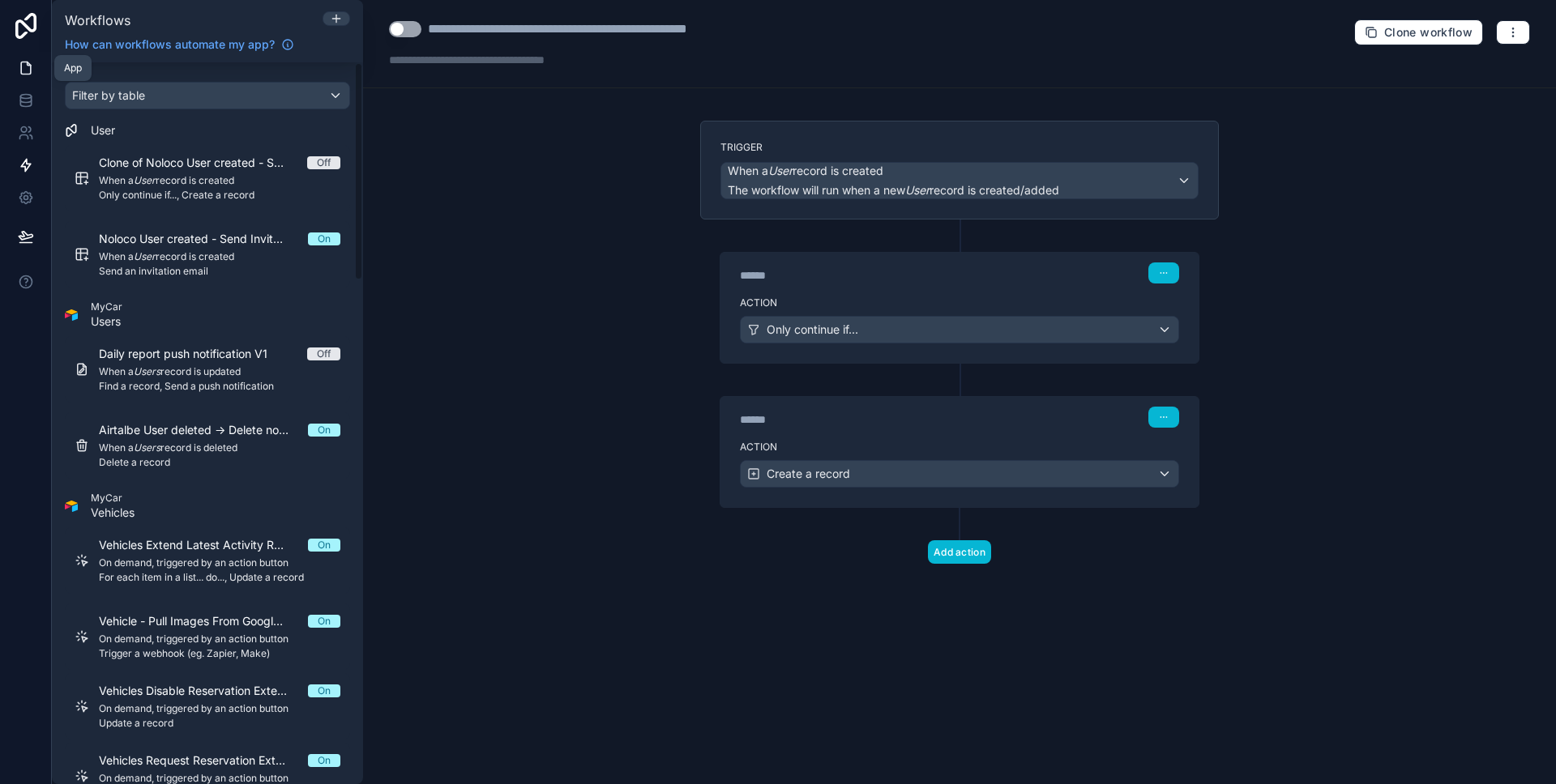
click at [31, 57] on link at bounding box center [25, 67] width 51 height 32
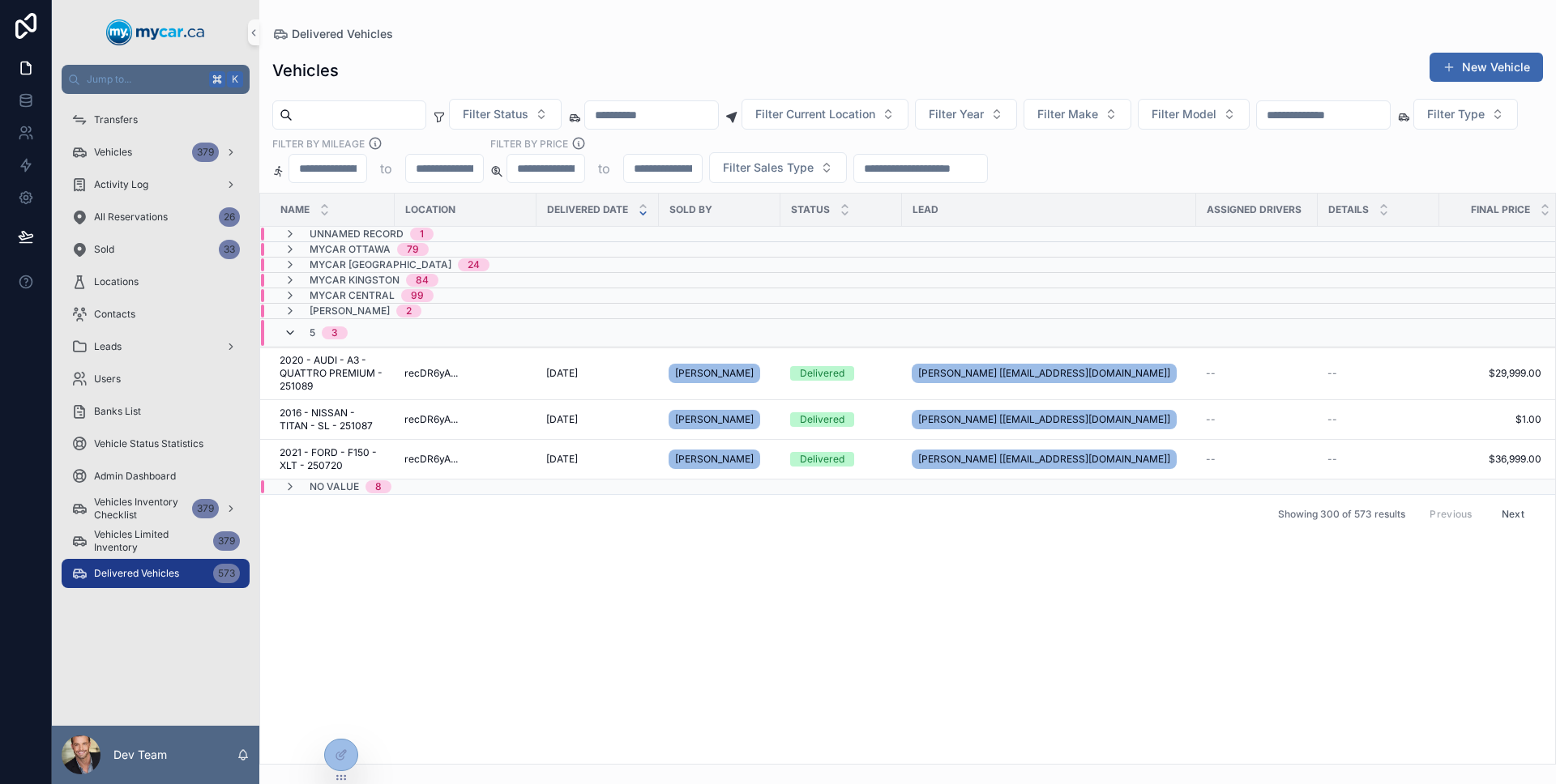
click at [289, 330] on icon "scrollable content" at bounding box center [289, 332] width 13 height 13
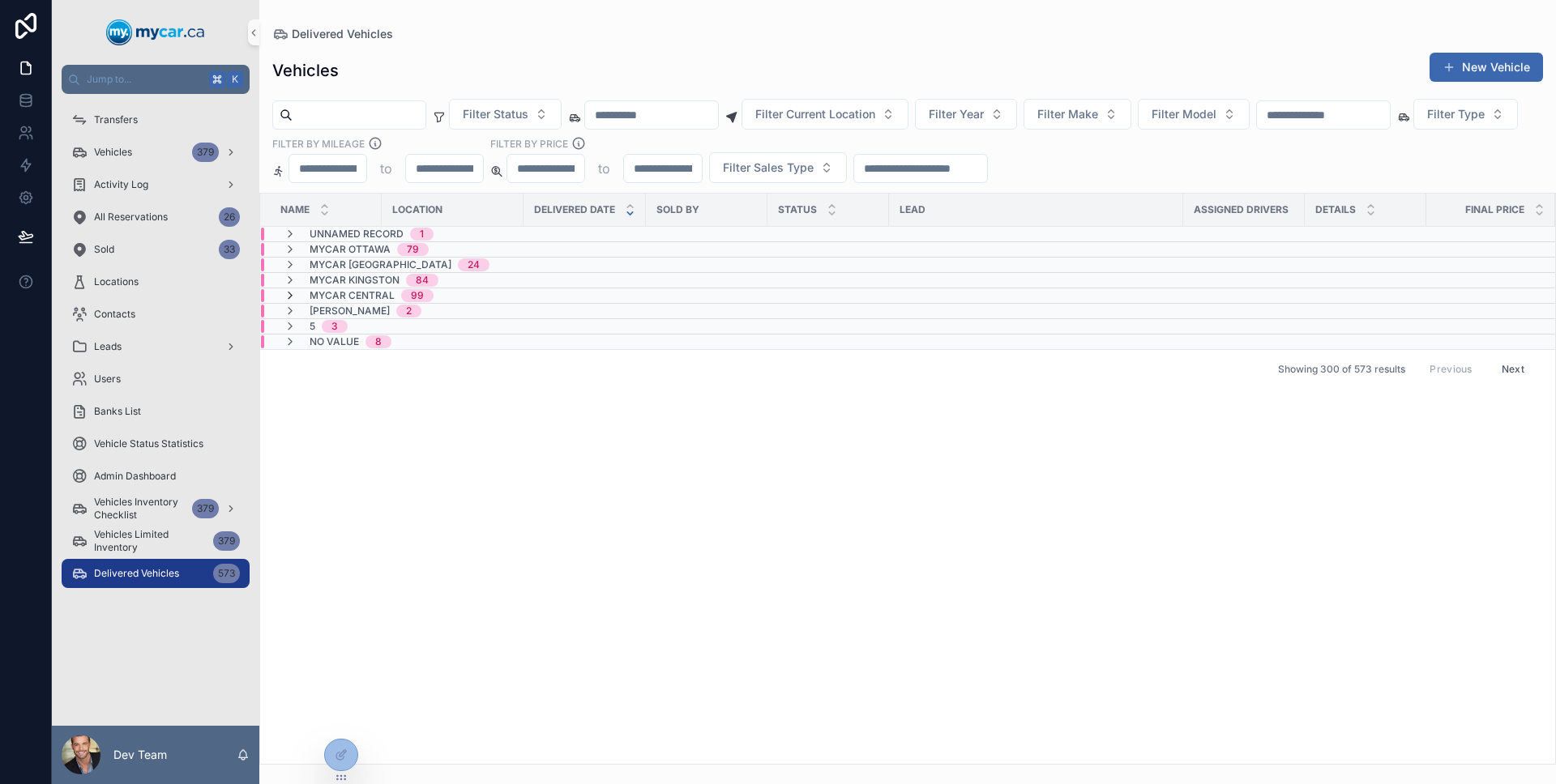
click at [291, 297] on icon "scrollable content" at bounding box center [289, 295] width 13 height 13
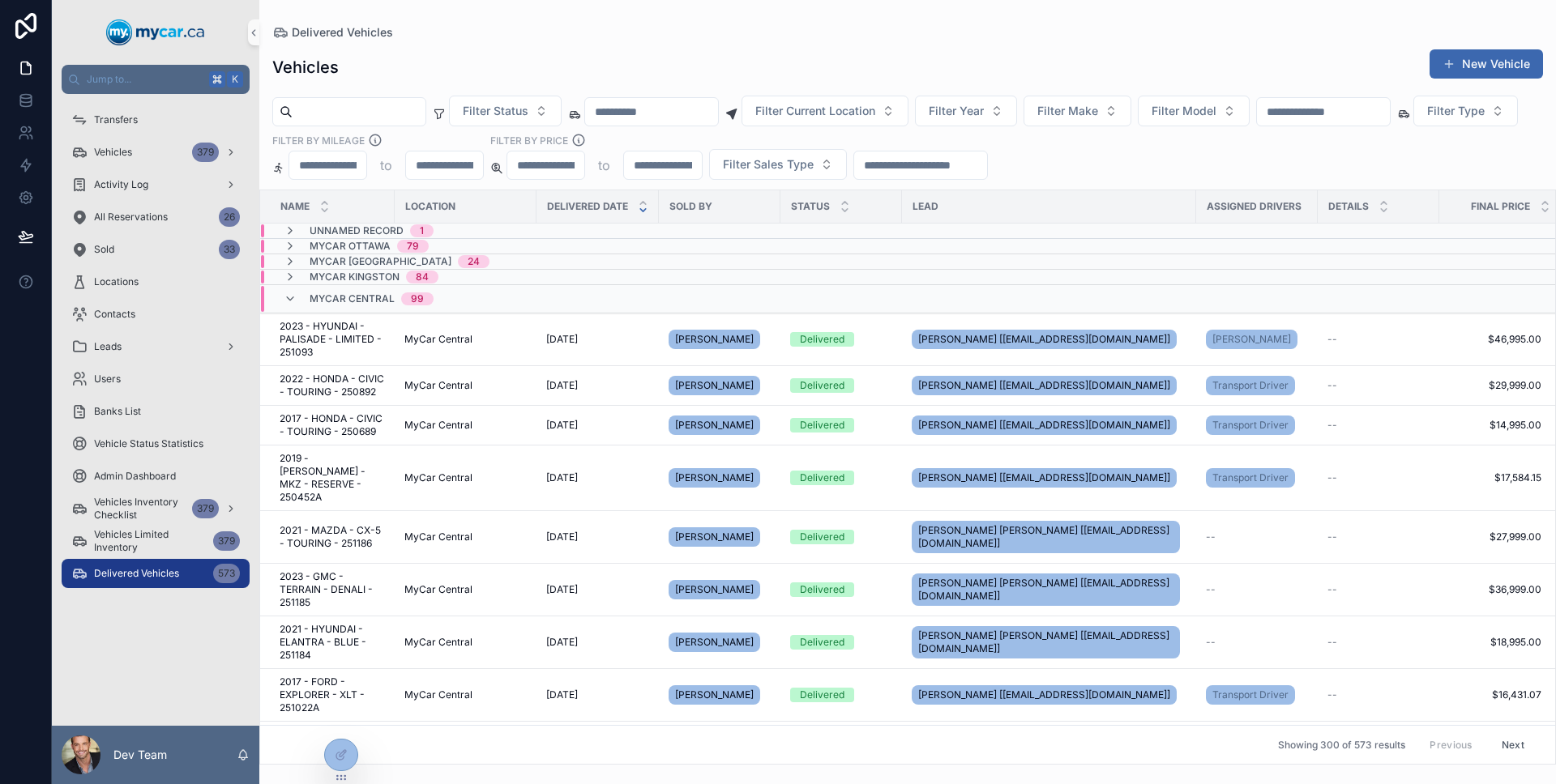
click at [291, 297] on icon "scrollable content" at bounding box center [289, 298] width 13 height 13
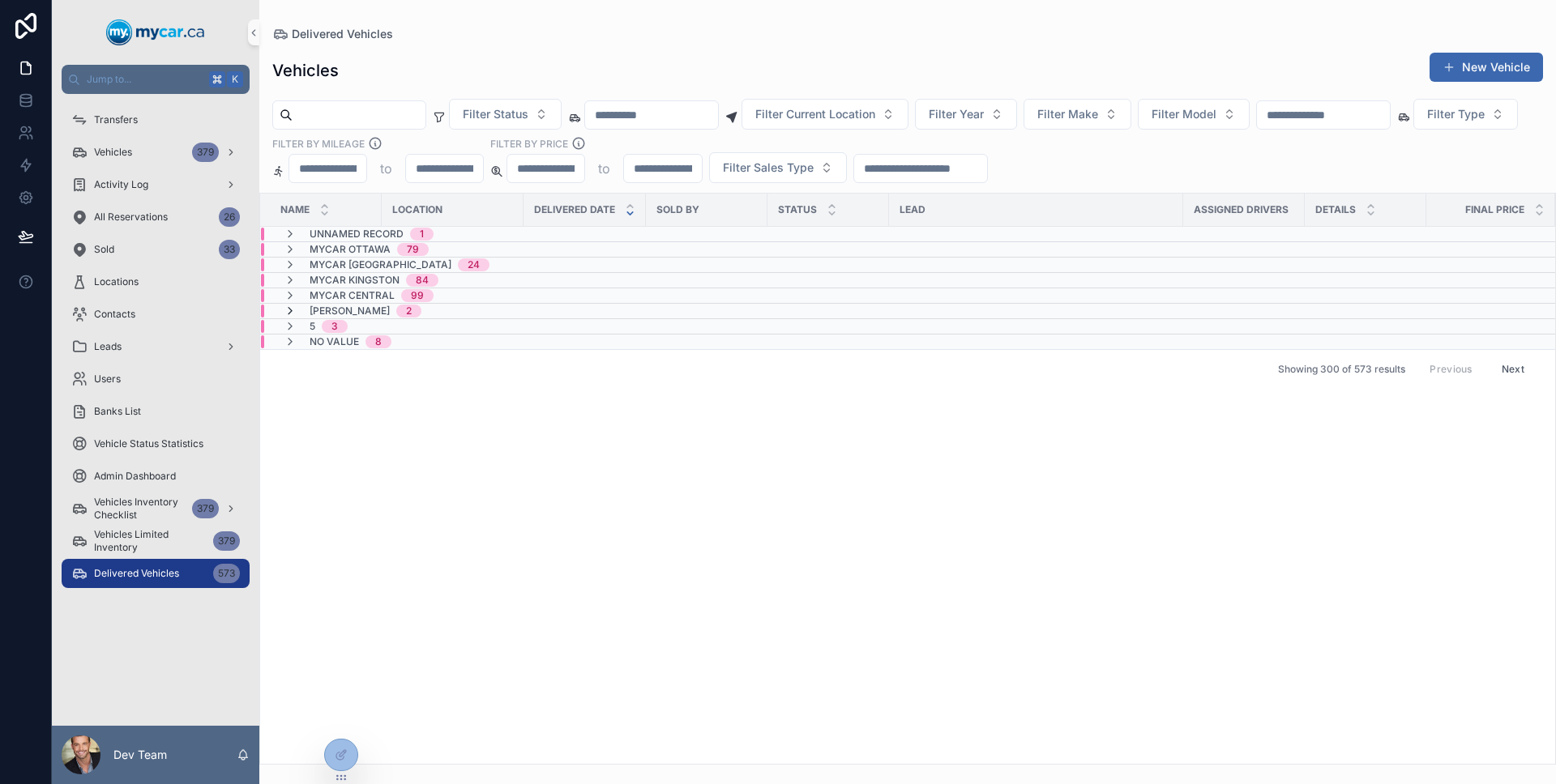
click at [292, 311] on icon "scrollable content" at bounding box center [289, 310] width 13 height 13
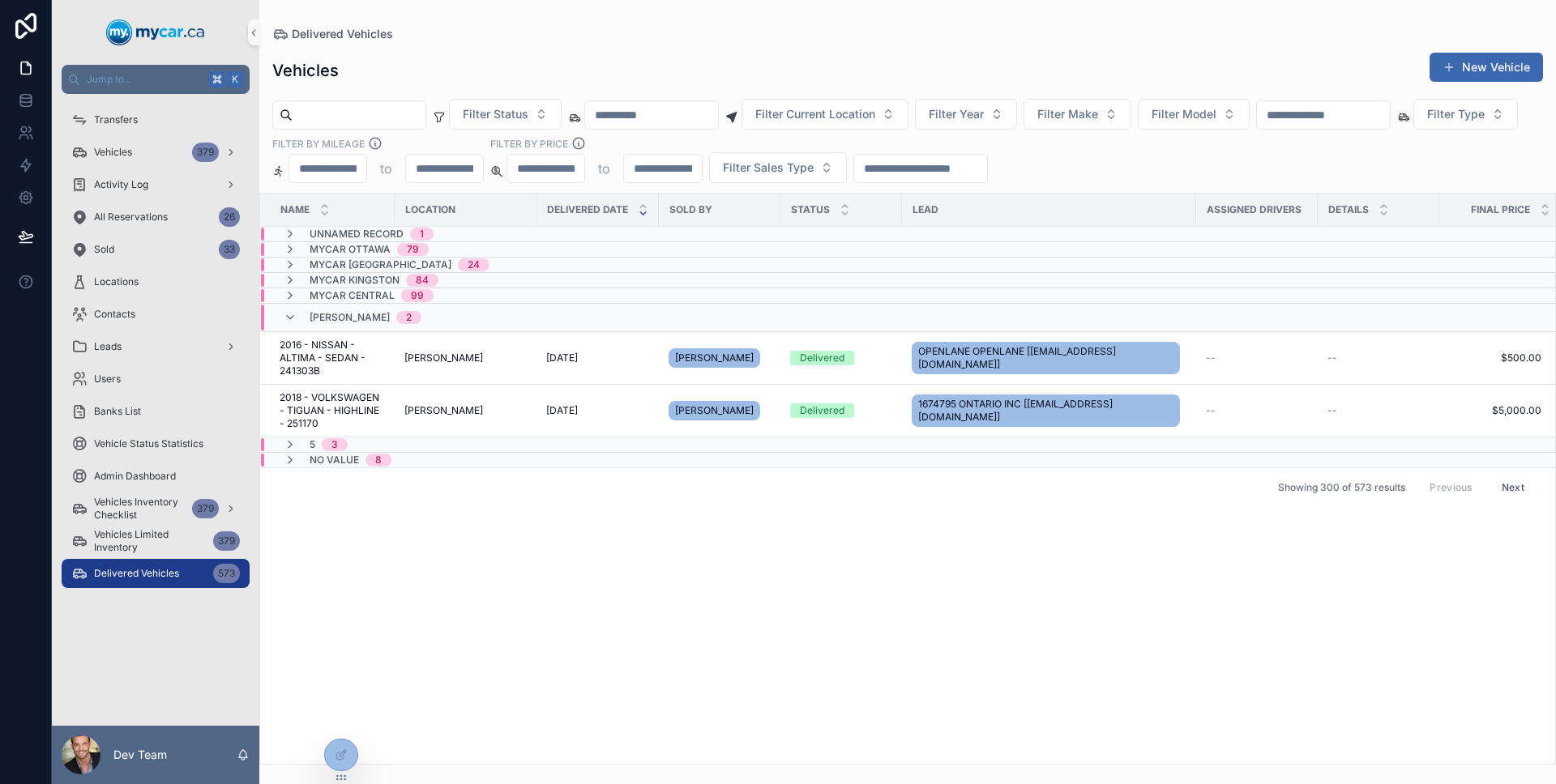
click at [292, 311] on icon "scrollable content" at bounding box center [289, 317] width 13 height 13
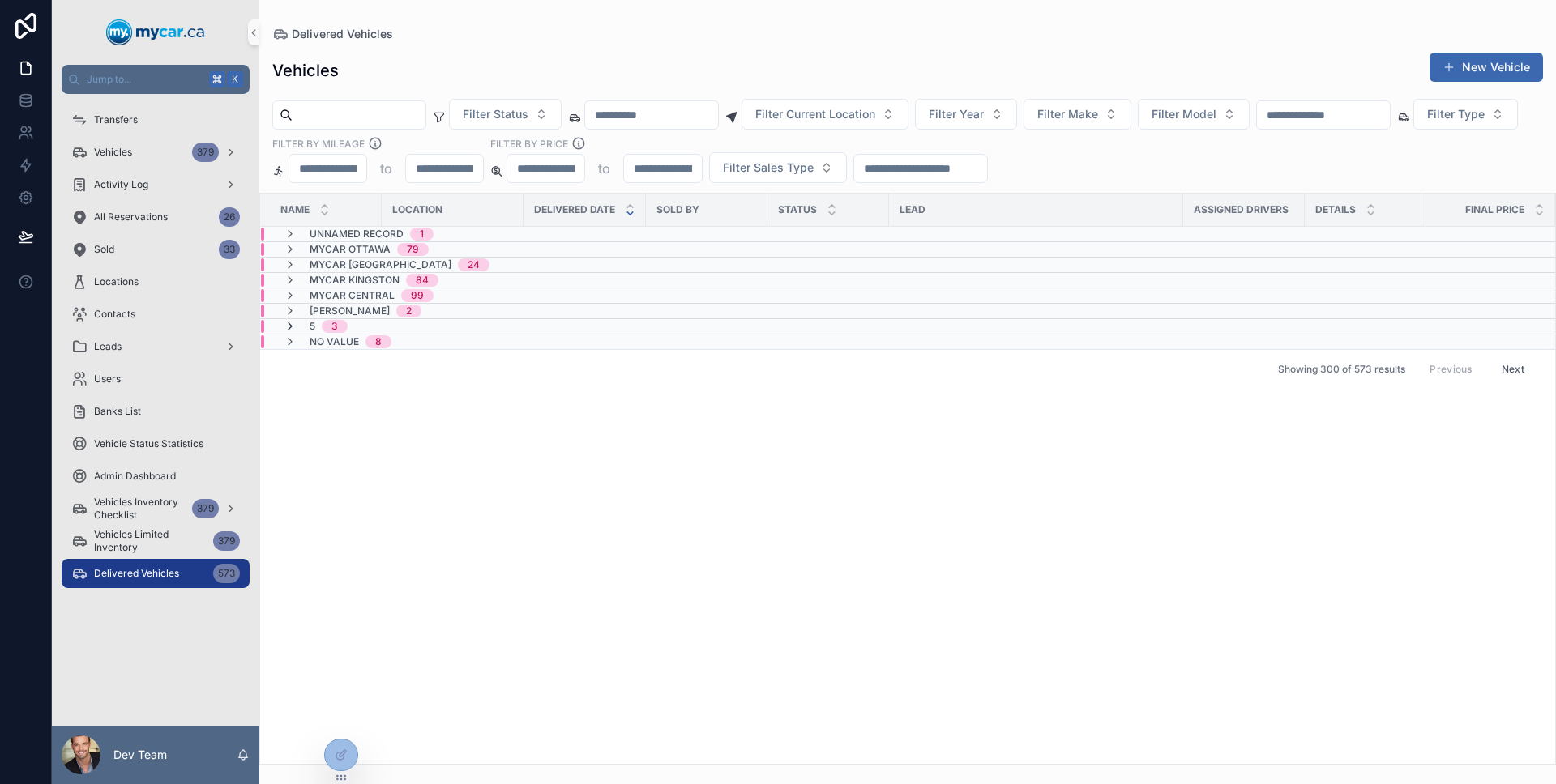
click at [295, 326] on icon "scrollable content" at bounding box center [289, 326] width 13 height 13
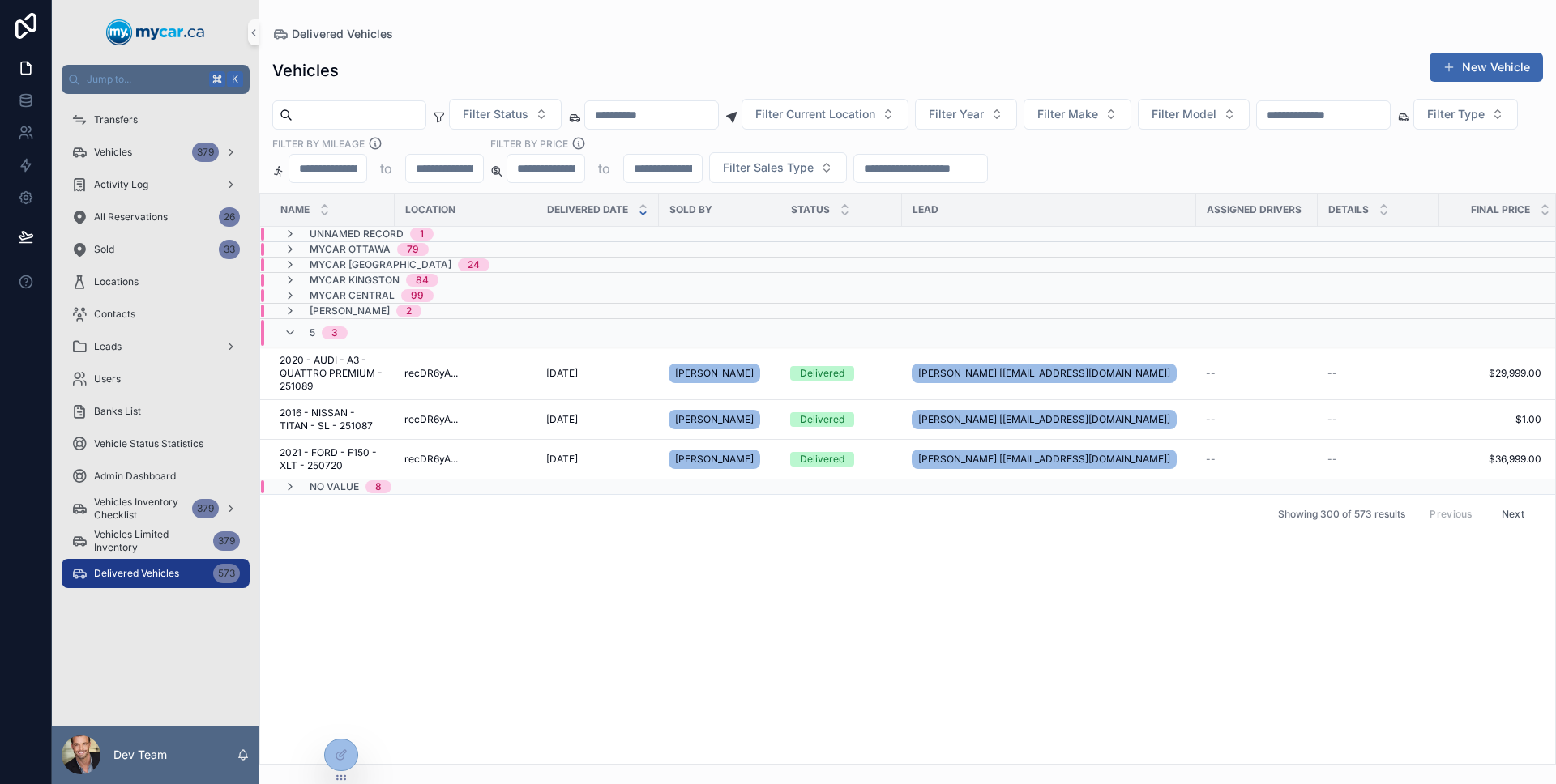
click at [295, 327] on icon "scrollable content" at bounding box center [289, 332] width 13 height 13
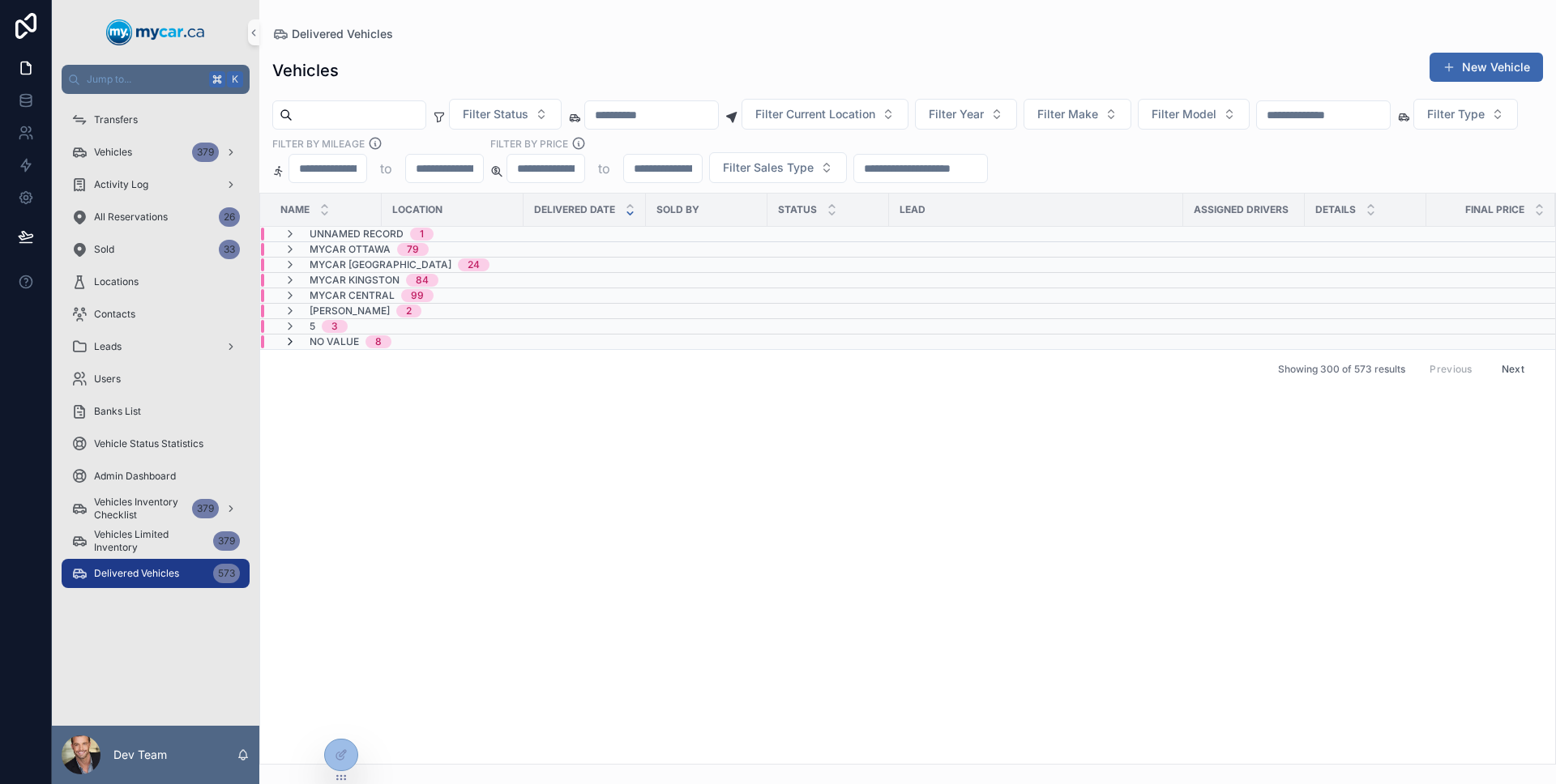
click at [292, 339] on icon "scrollable content" at bounding box center [289, 341] width 13 height 13
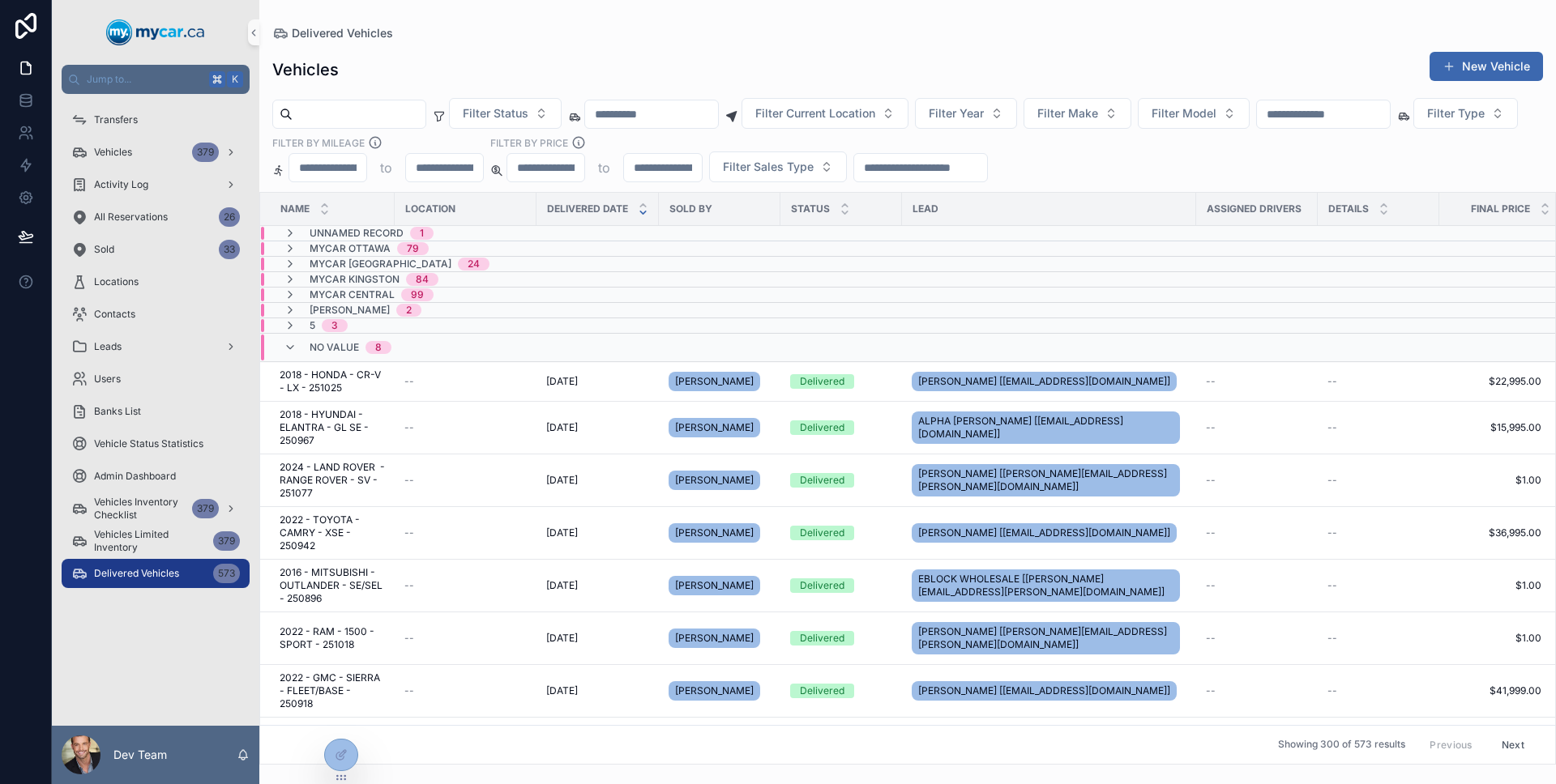
click at [292, 341] on icon "scrollable content" at bounding box center [289, 347] width 13 height 13
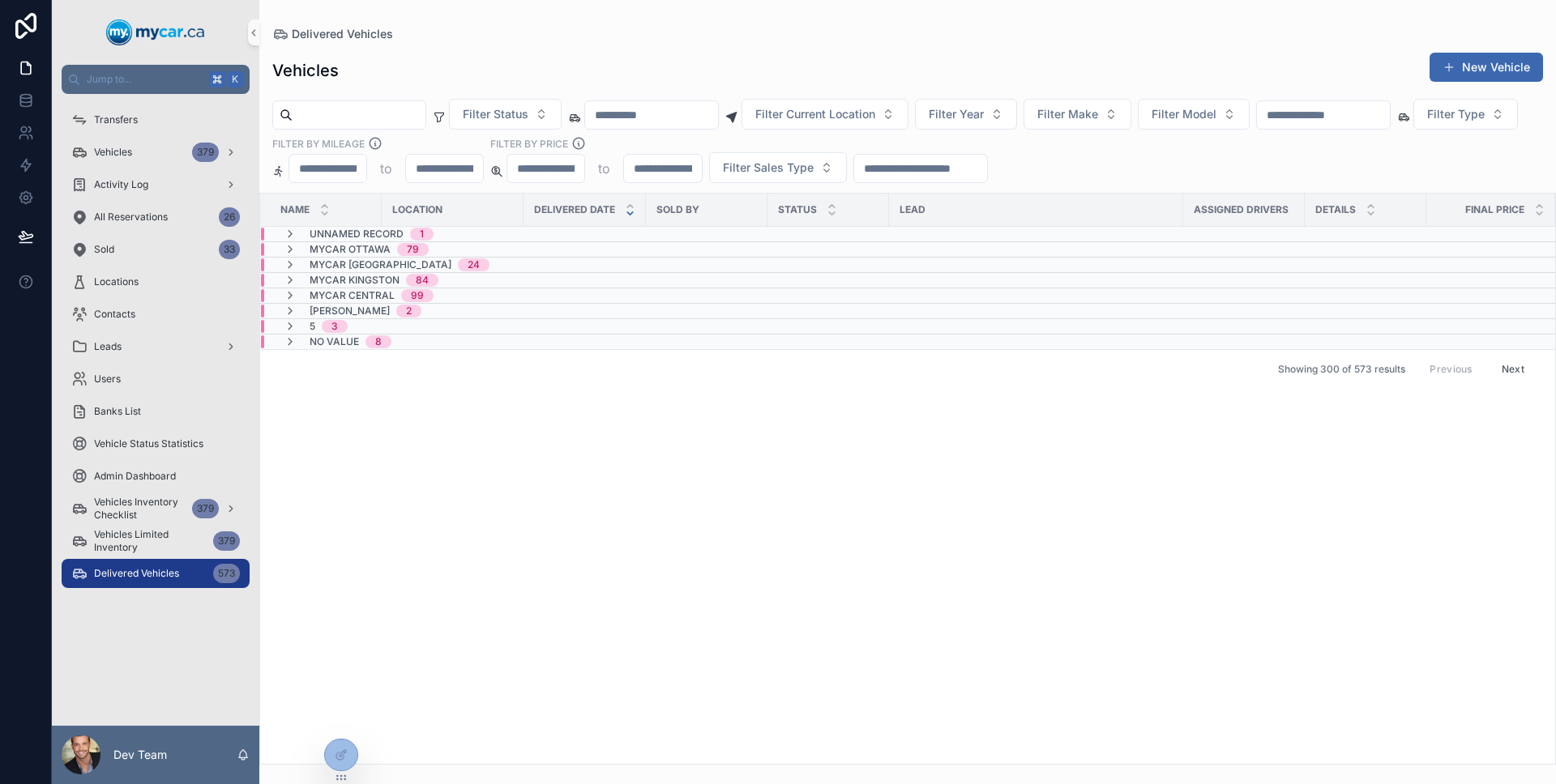
click at [292, 339] on icon "scrollable content" at bounding box center [289, 341] width 13 height 13
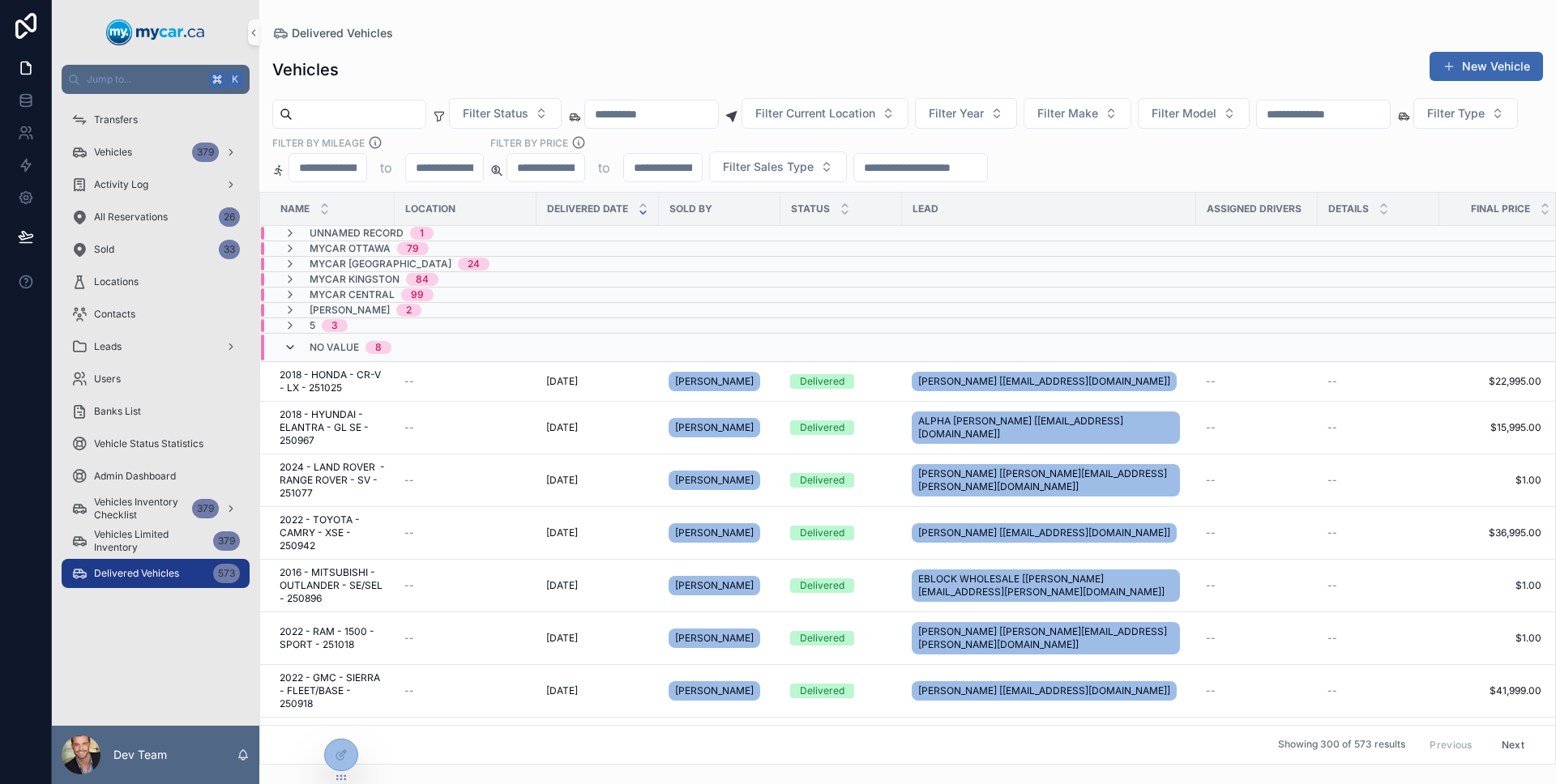
click at [291, 341] on icon "scrollable content" at bounding box center [289, 347] width 13 height 13
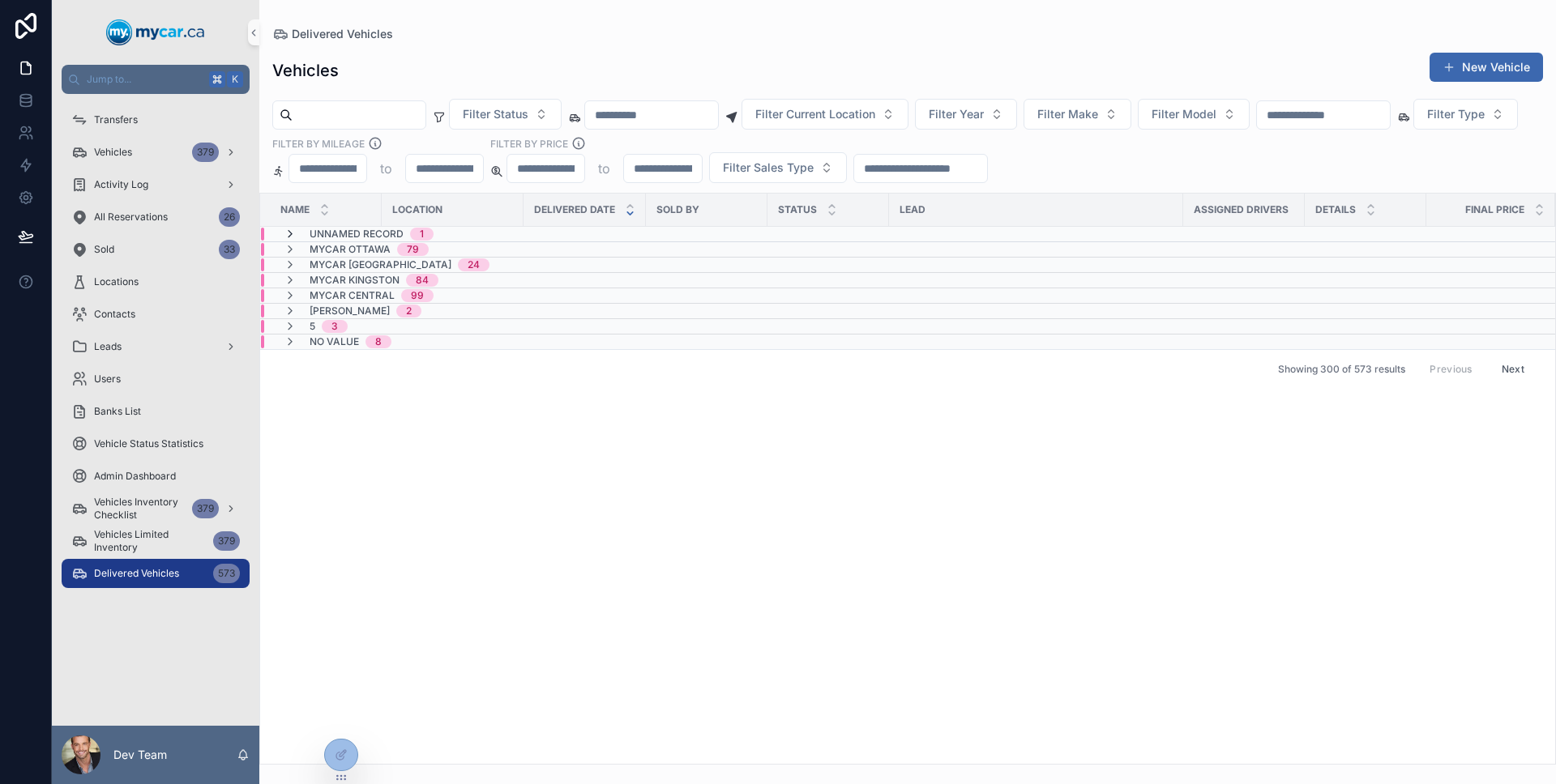
click at [289, 237] on icon "scrollable content" at bounding box center [289, 234] width 13 height 13
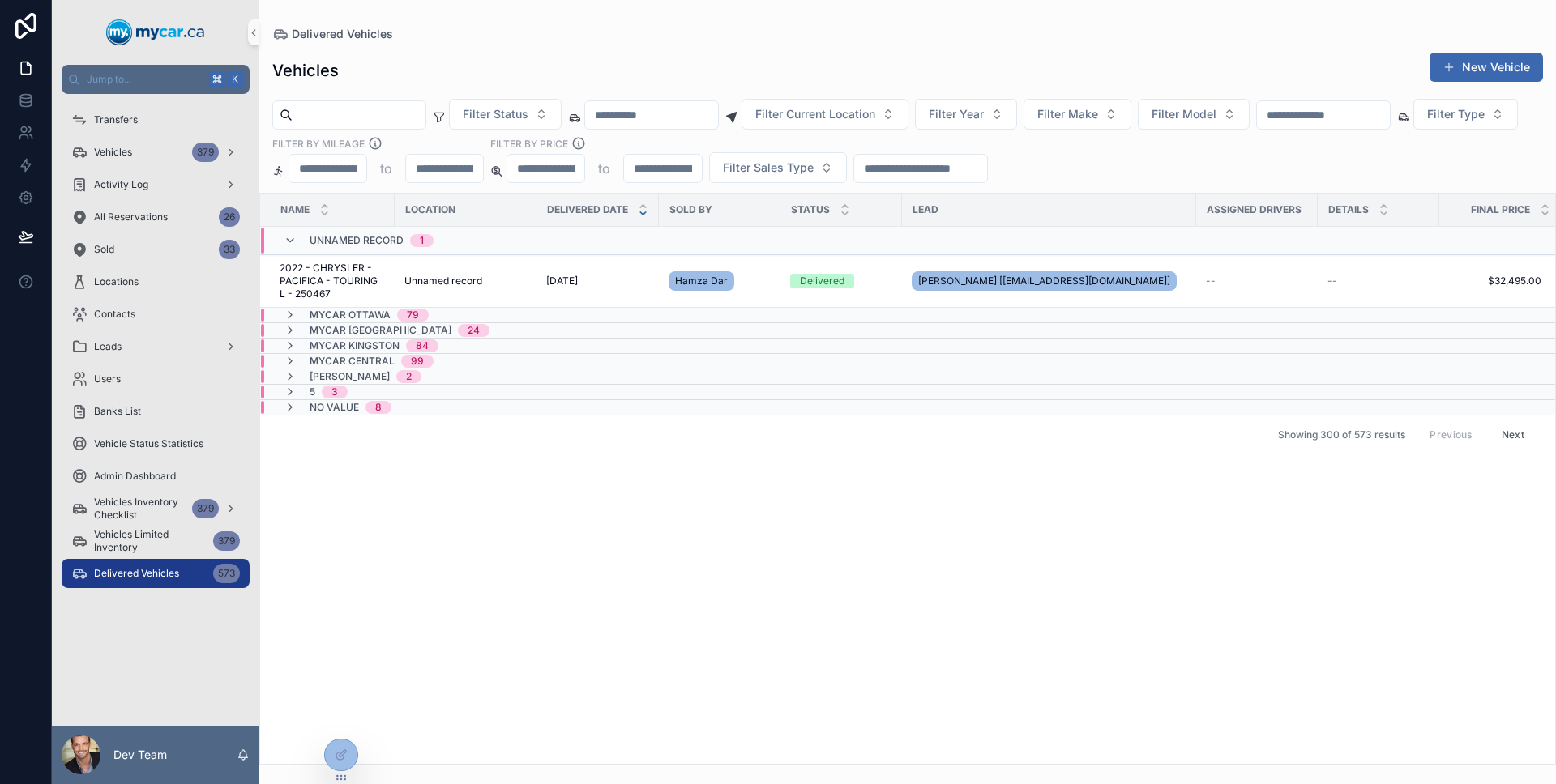
click at [289, 237] on icon "scrollable content" at bounding box center [289, 240] width 13 height 13
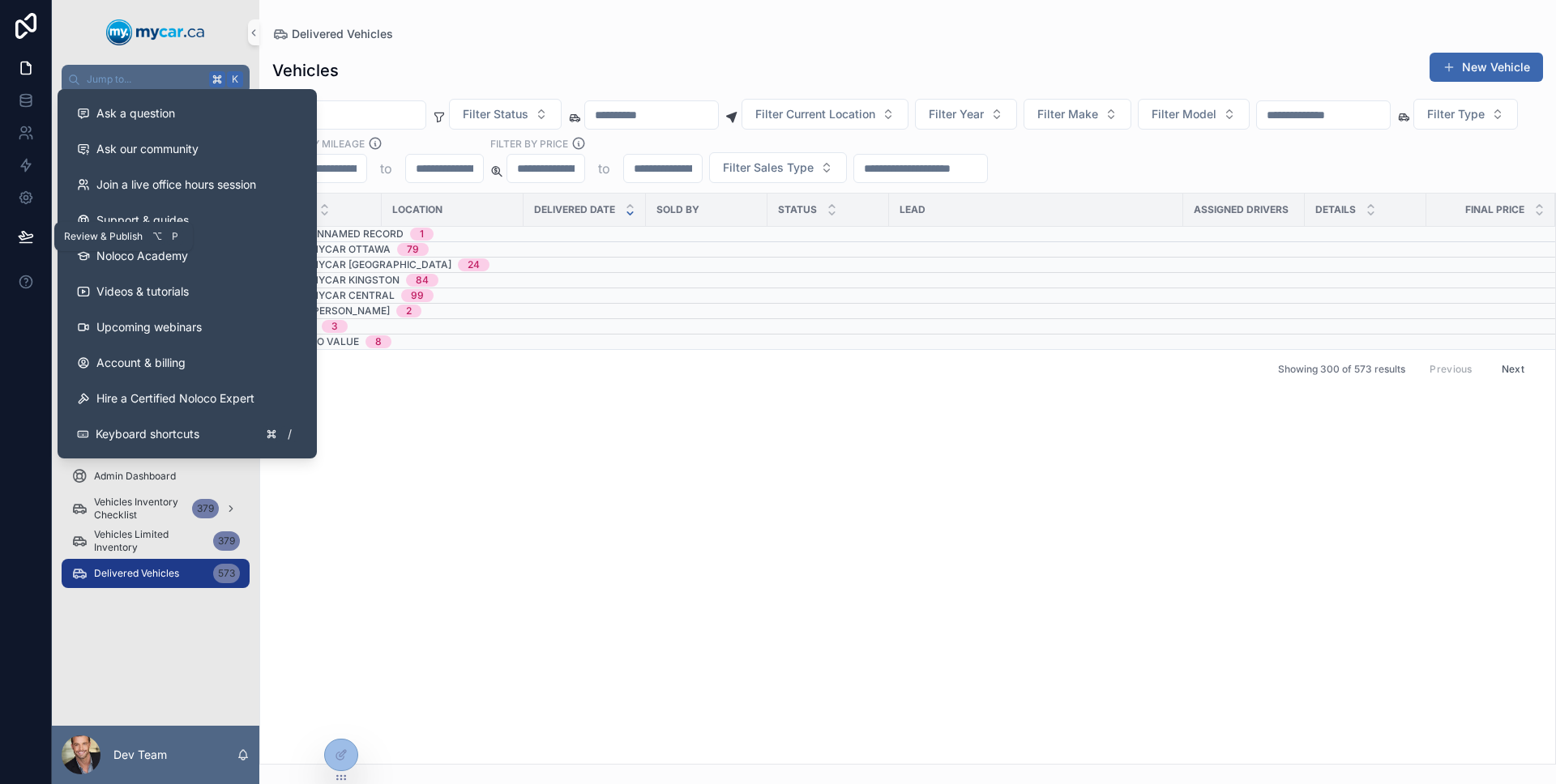
click at [25, 243] on icon at bounding box center [25, 237] width 17 height 17
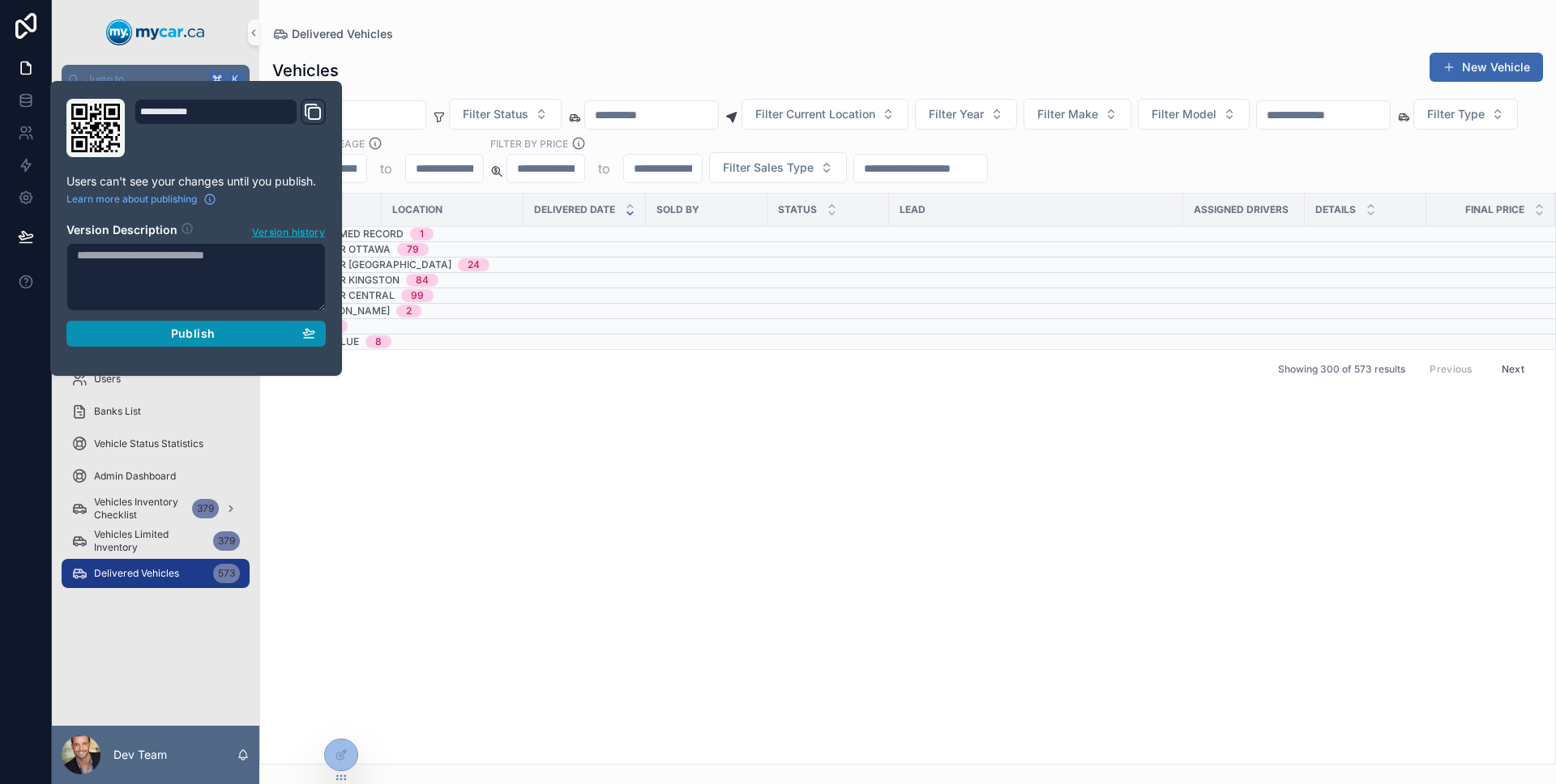
click at [130, 330] on div "Publish" at bounding box center [197, 333] width 239 height 15
click at [26, 368] on div at bounding box center [25, 392] width 52 height 784
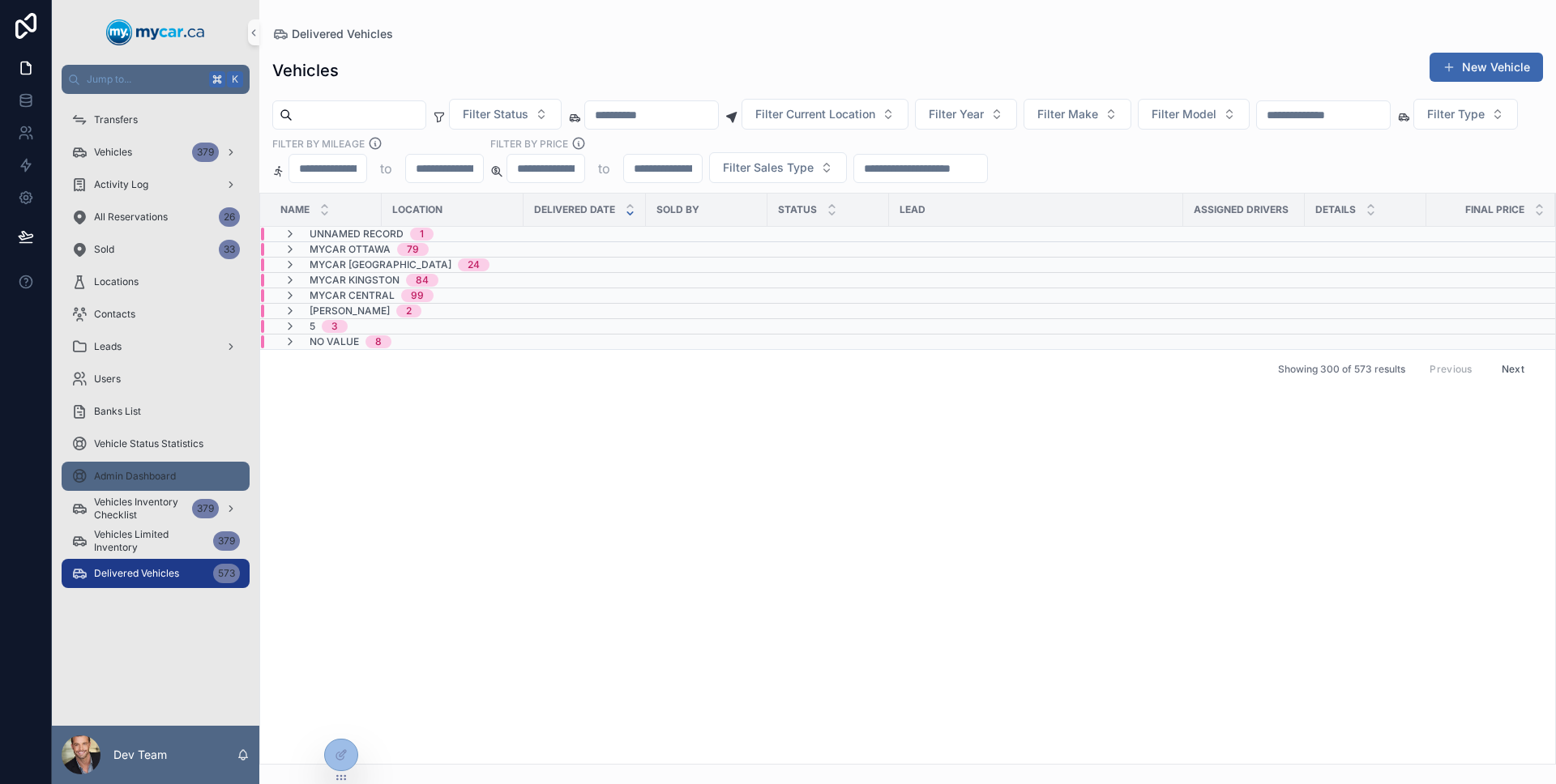
click at [125, 489] on div "Admin Dashboard" at bounding box center [156, 476] width 168 height 26
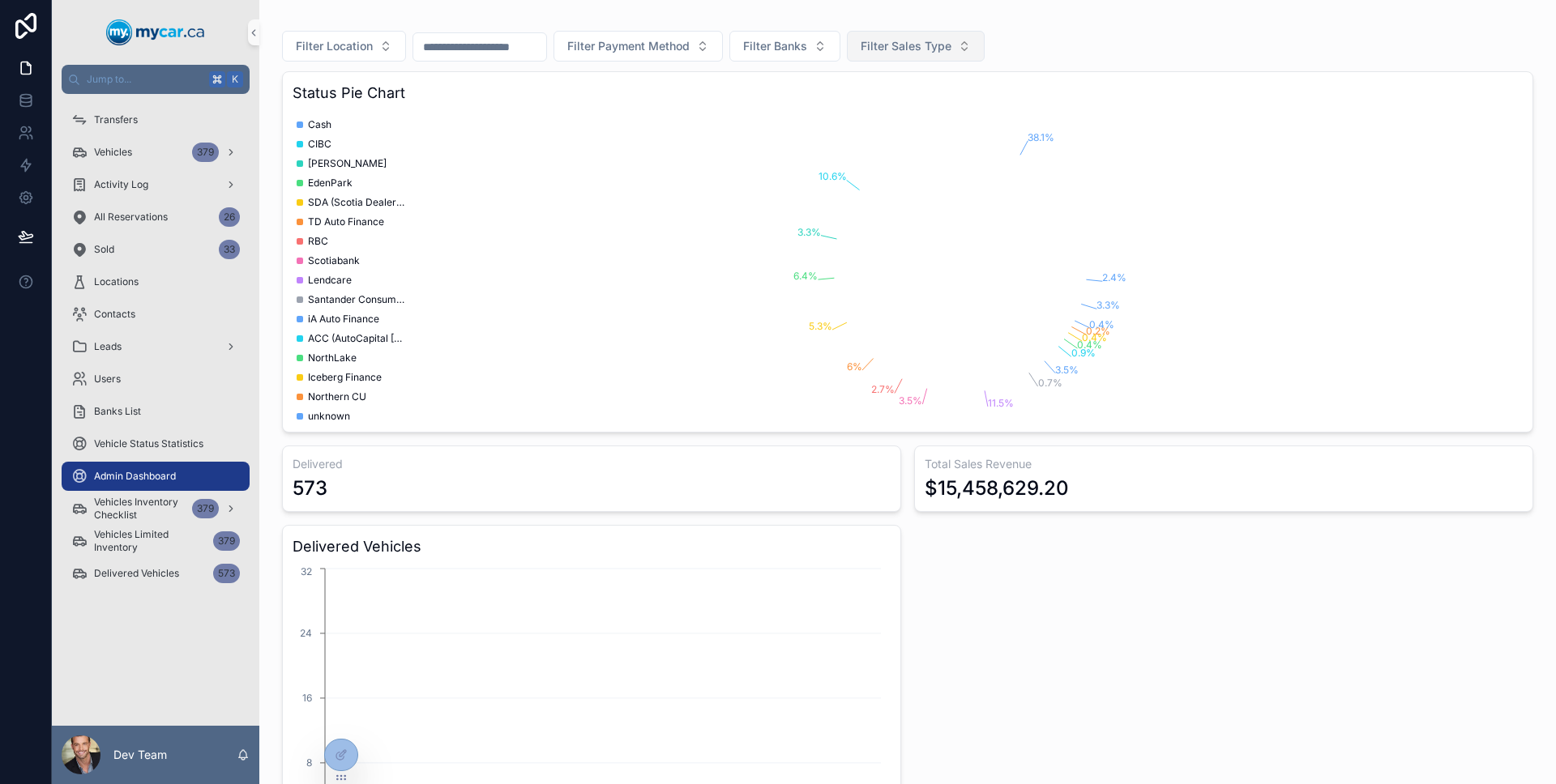
click at [928, 56] on button "Filter Sales Type" at bounding box center [915, 45] width 138 height 30
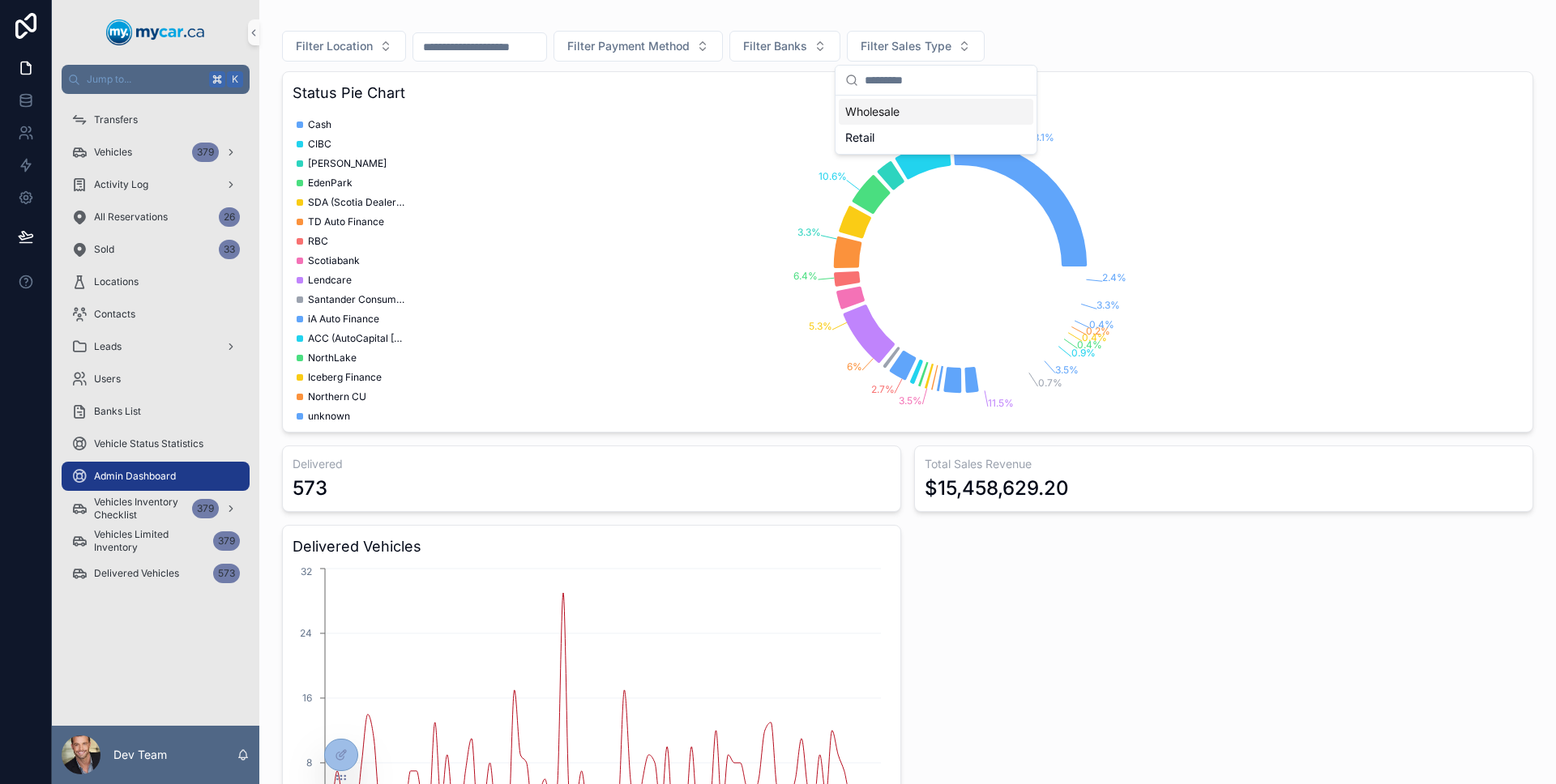
click at [971, 13] on div "Filter Location Filter Payment Method Filter Banks Filter Sales Type Status Pie…" at bounding box center [907, 453] width 1270 height 880
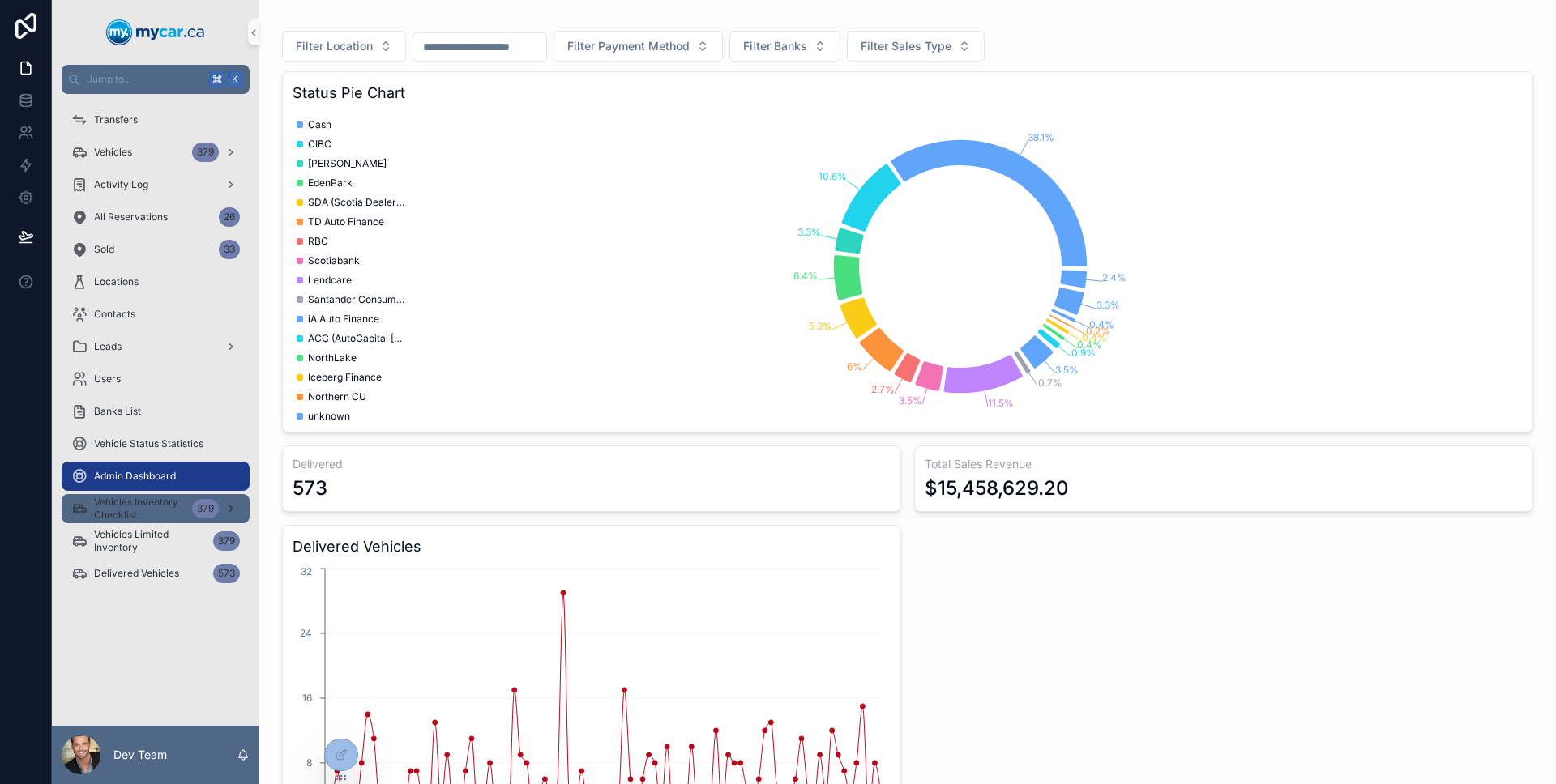
click at [145, 522] on link "Vehicles Inventory Checklist 379" at bounding box center [156, 508] width 188 height 29
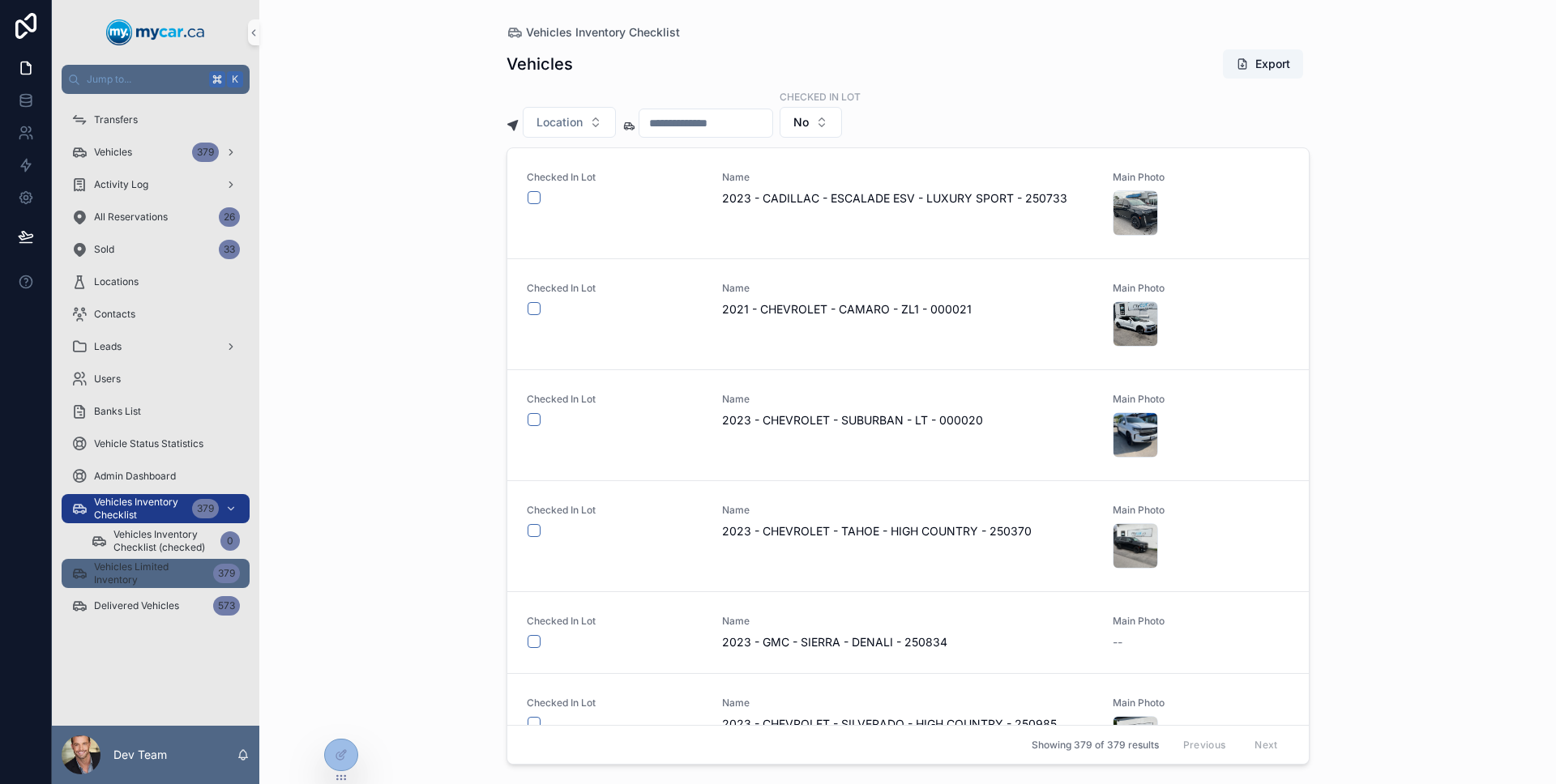
click at [141, 560] on span "Vehicles Limited Inventory" at bounding box center [150, 573] width 112 height 26
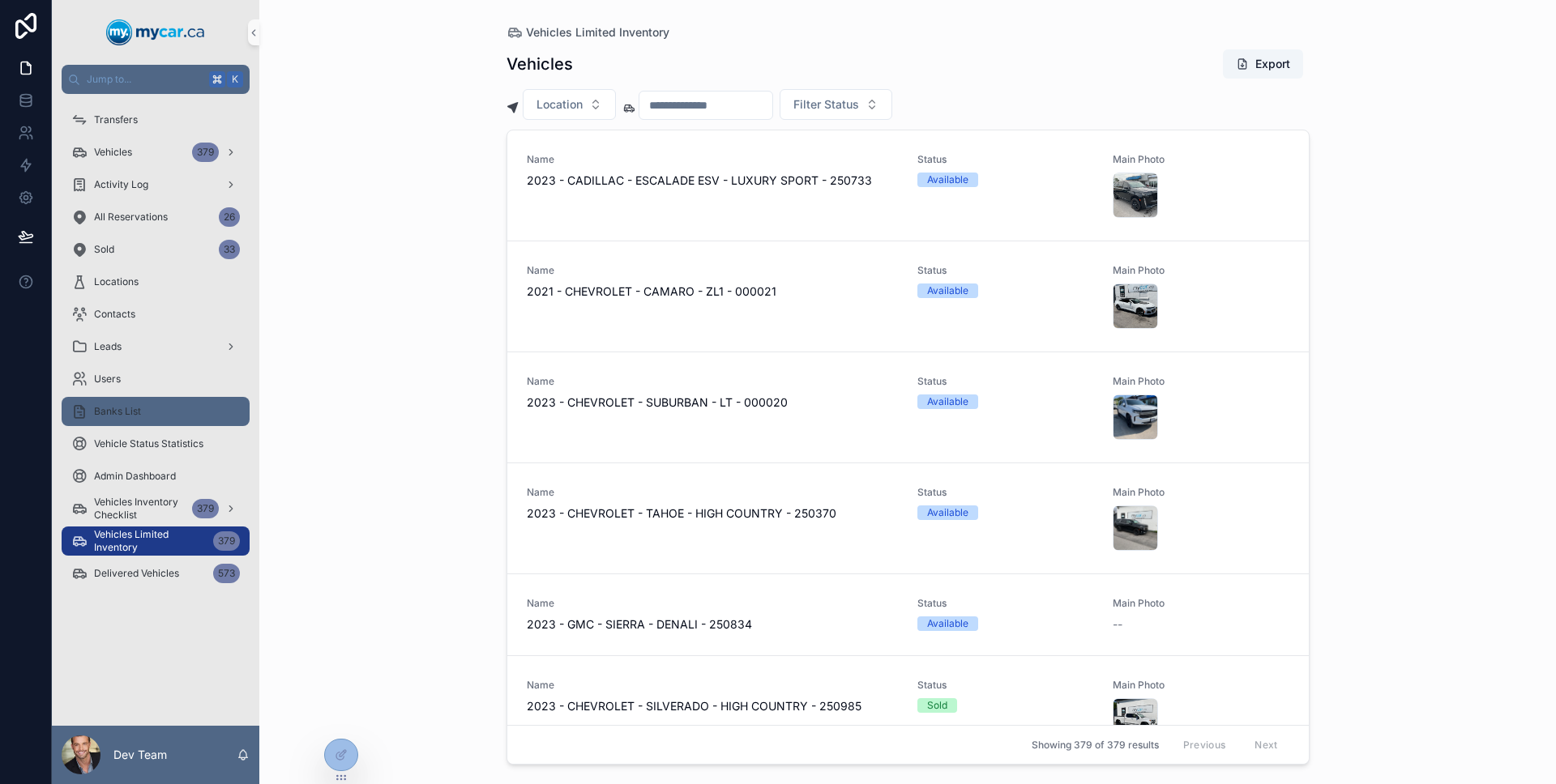
click at [151, 408] on div "Banks List" at bounding box center [156, 412] width 168 height 26
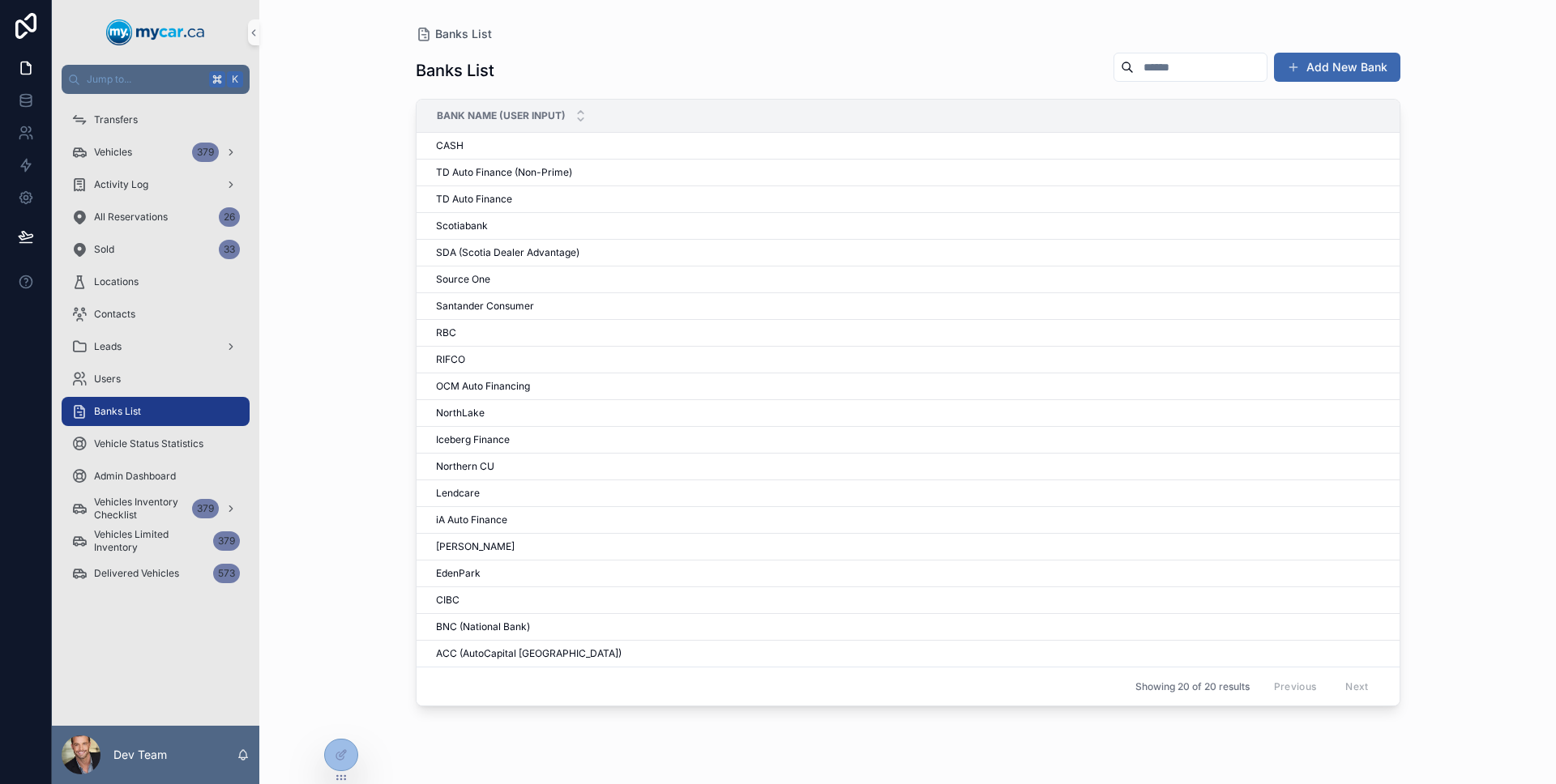
click at [157, 363] on div "Users" at bounding box center [156, 378] width 207 height 32
click at [135, 384] on div "Users" at bounding box center [156, 378] width 168 height 26
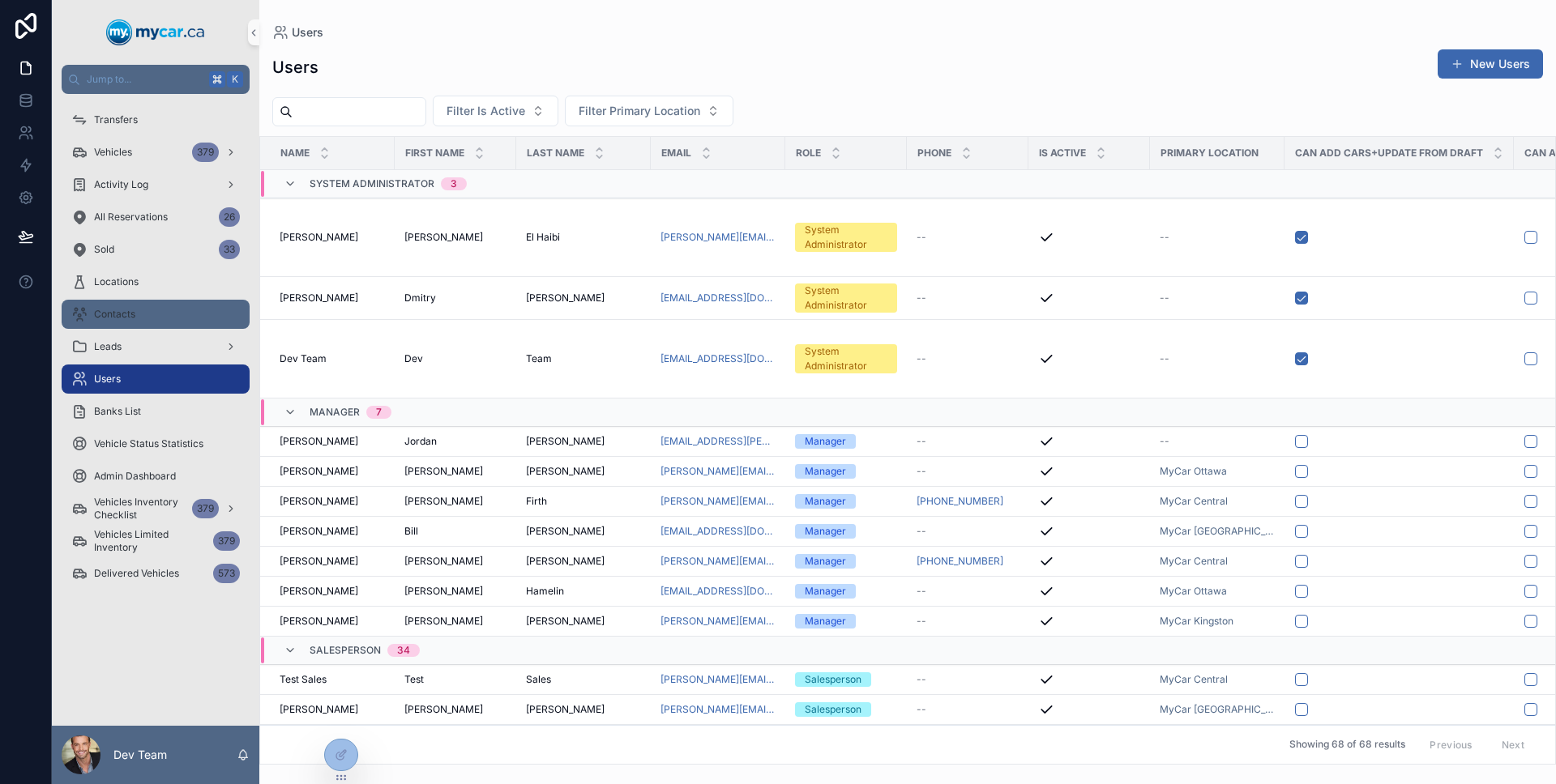
click at [154, 309] on div "Contacts" at bounding box center [156, 314] width 168 height 26
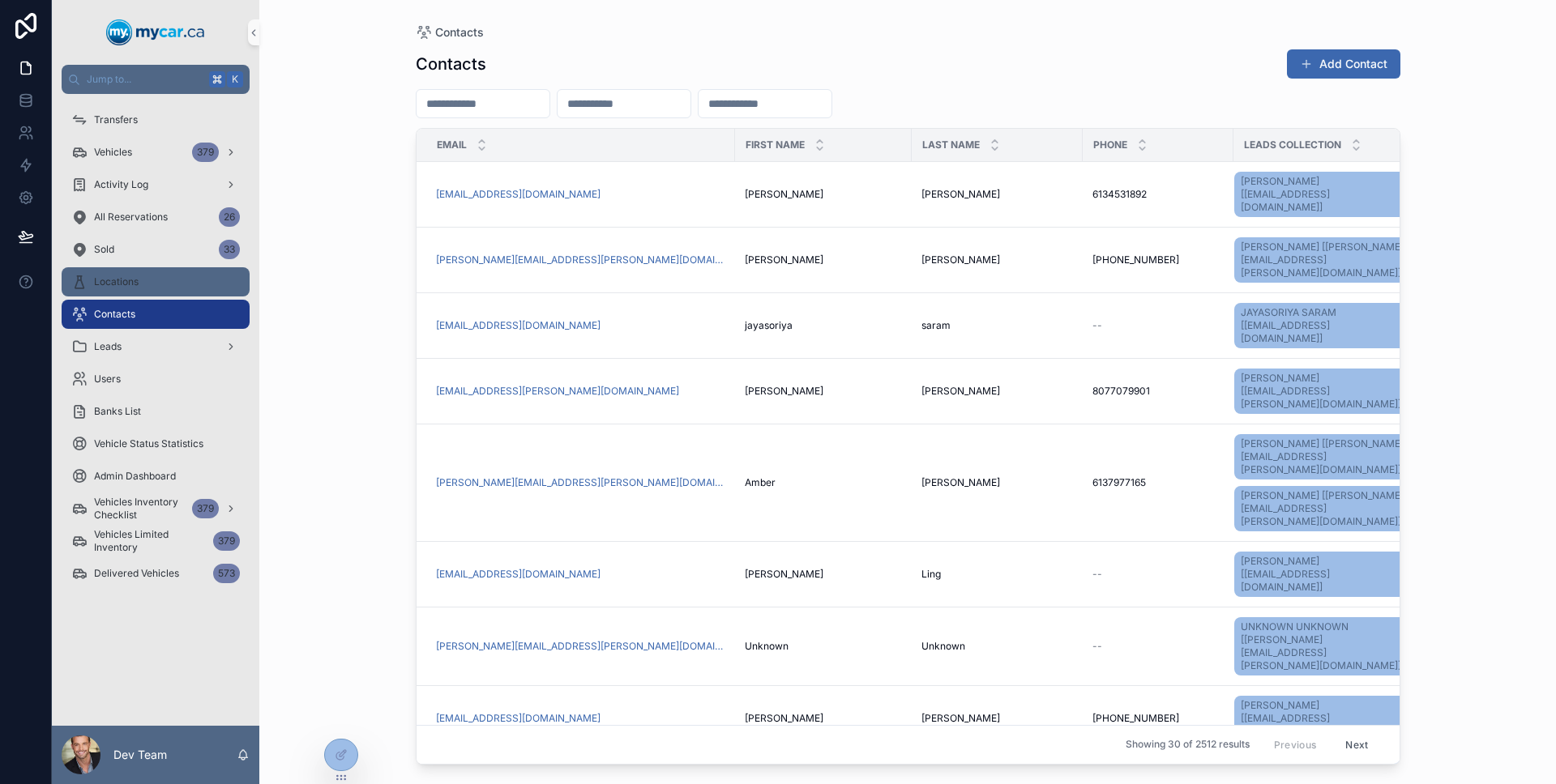
click at [149, 290] on div "Locations" at bounding box center [156, 282] width 168 height 26
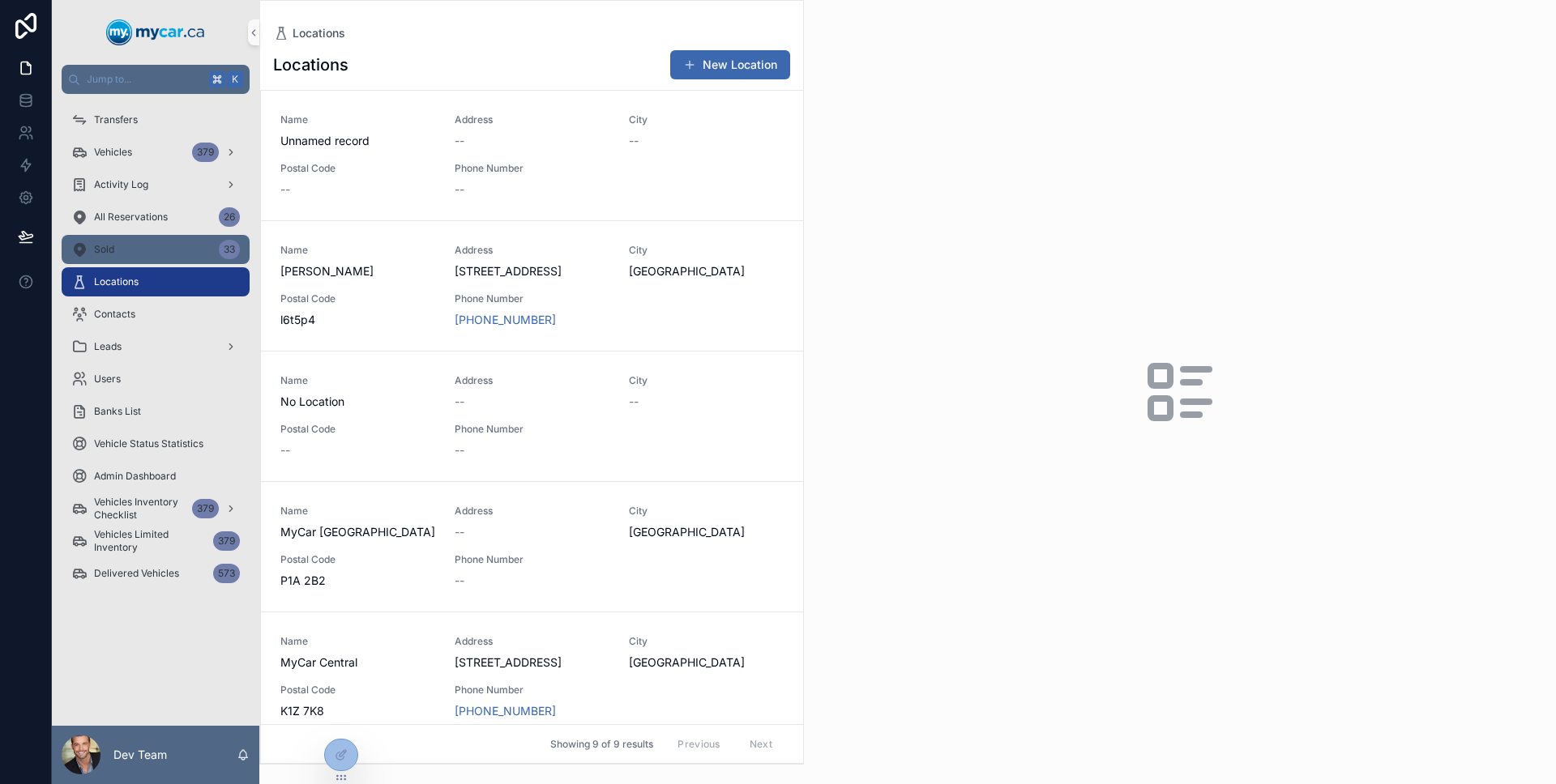
click at [158, 251] on div "Sold 33" at bounding box center [156, 249] width 168 height 26
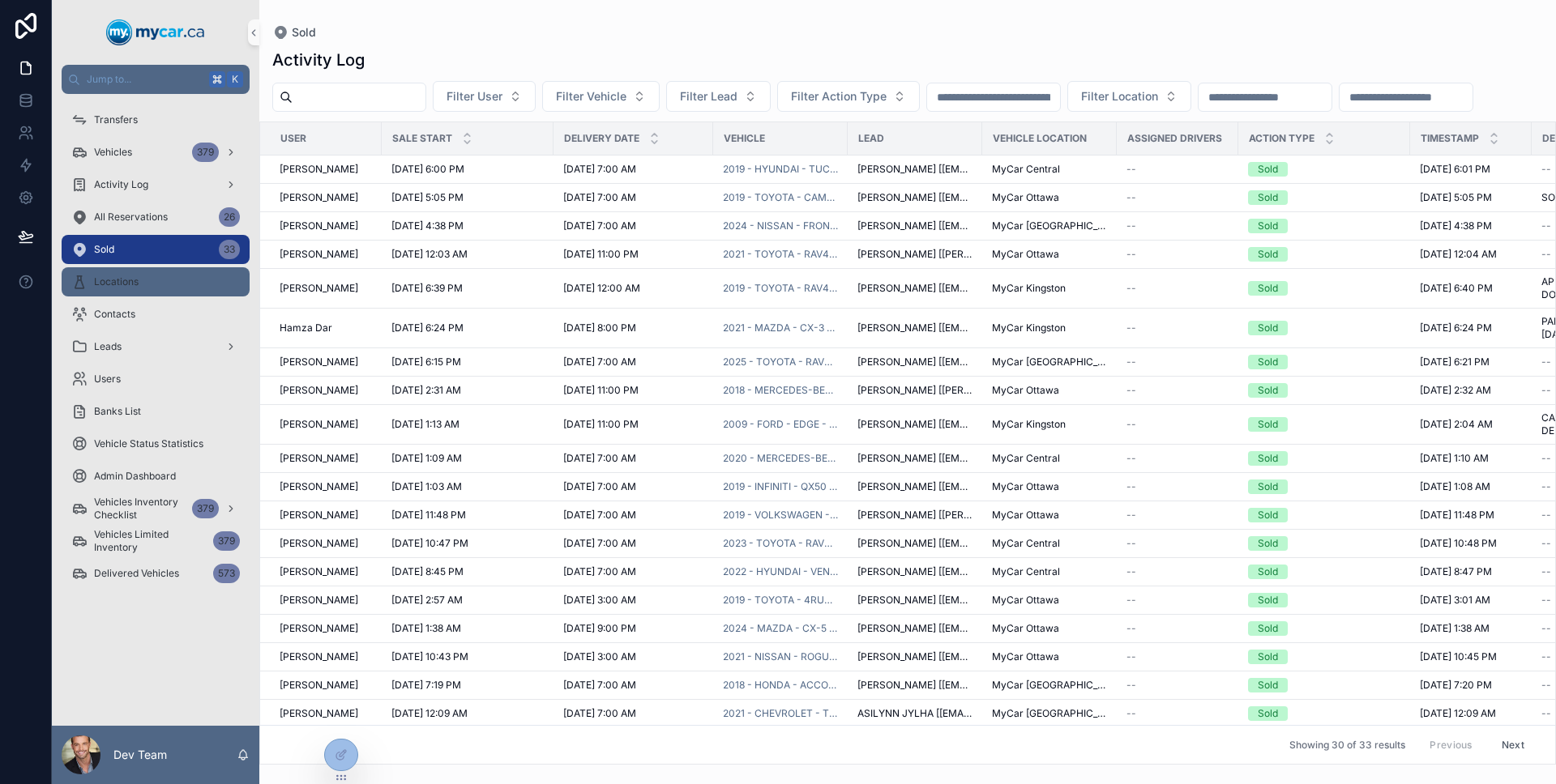
click at [155, 276] on div "Locations" at bounding box center [156, 282] width 168 height 26
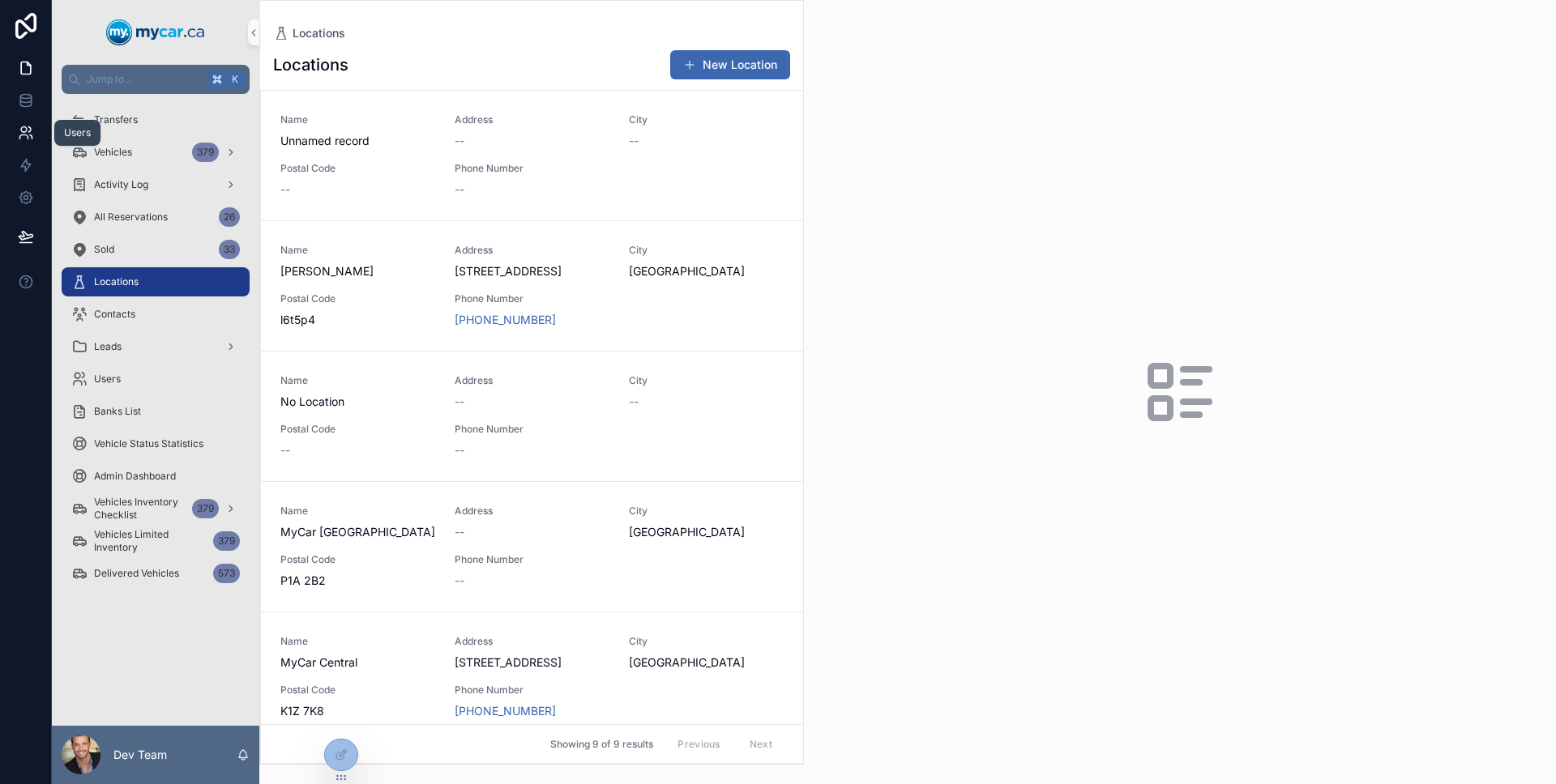
click at [22, 136] on icon at bounding box center [25, 133] width 17 height 17
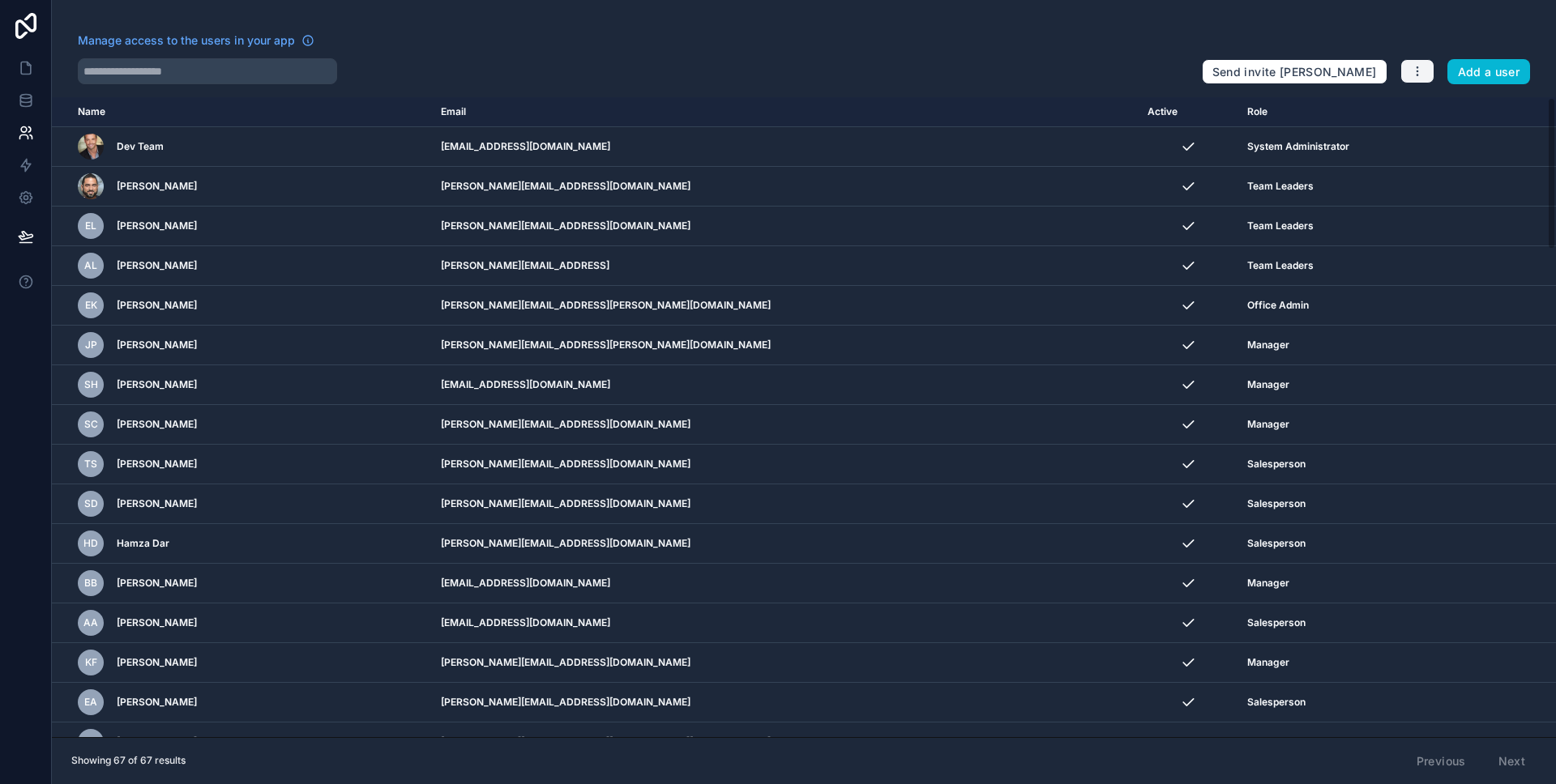
click at [1423, 62] on button "button" at bounding box center [1416, 70] width 34 height 24
click at [1427, 116] on link "Manage roles" at bounding box center [1455, 109] width 113 height 26
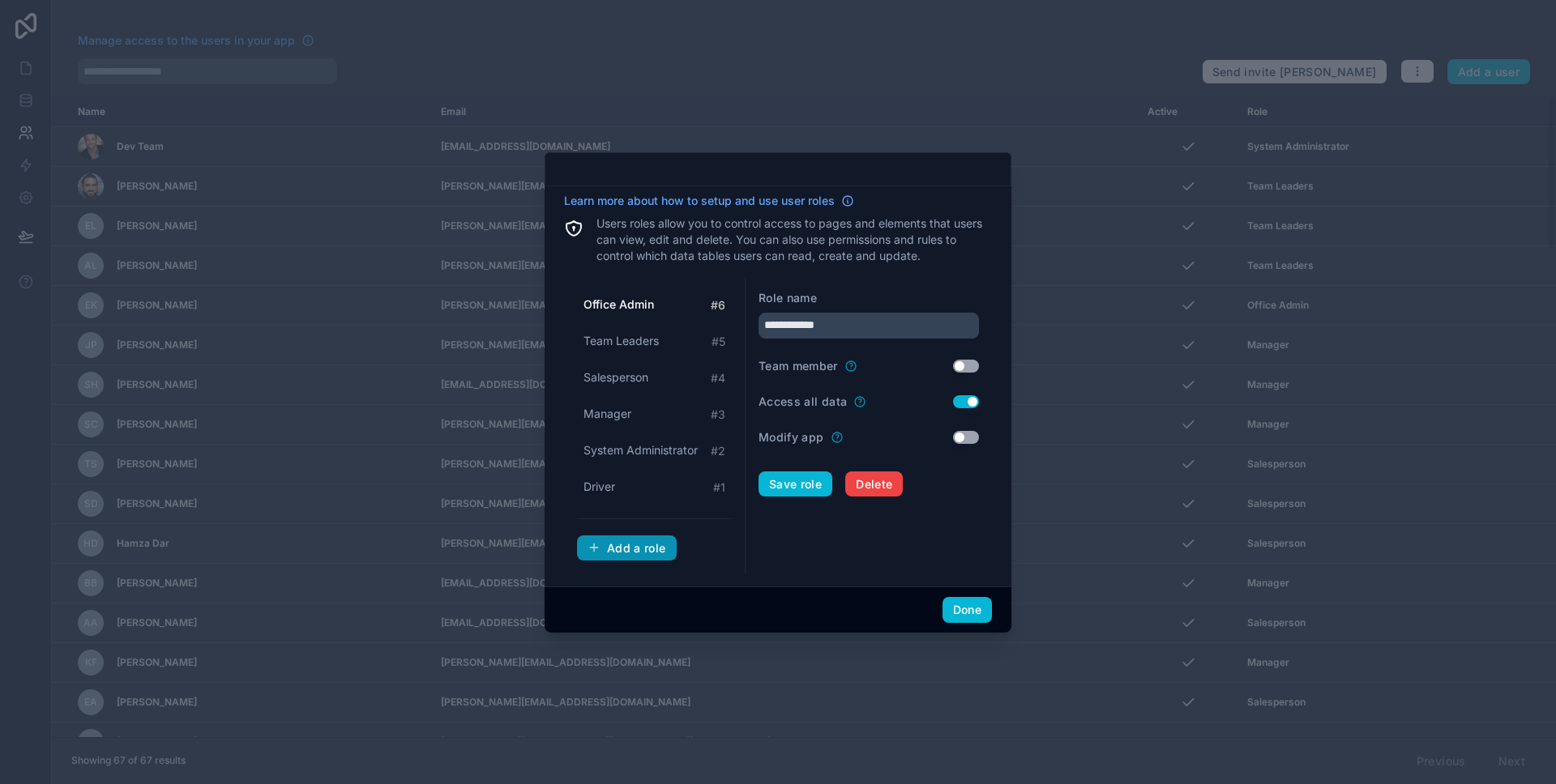
click at [621, 542] on div "Add a role" at bounding box center [627, 547] width 78 height 15
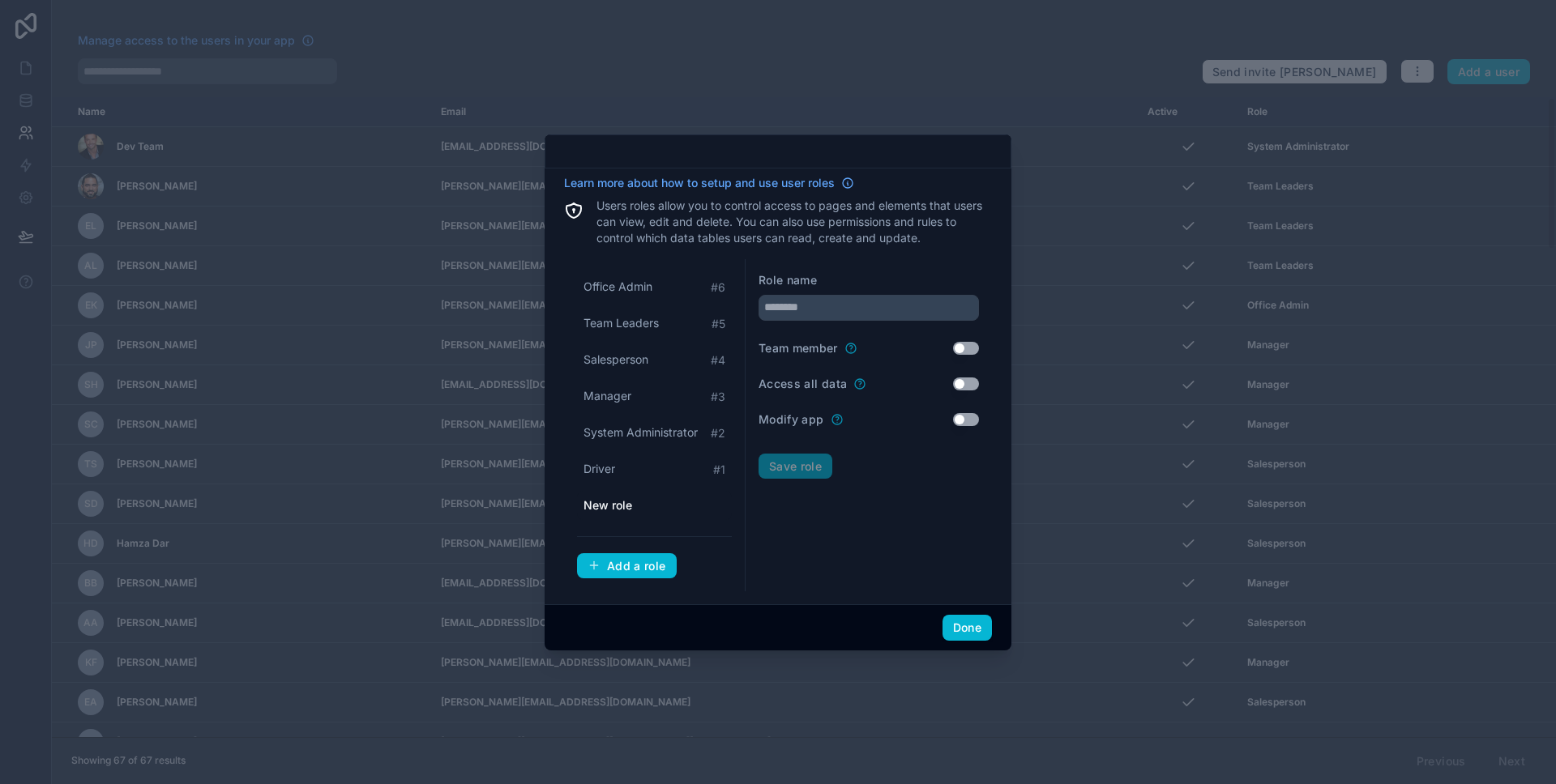
click at [629, 509] on span "New role" at bounding box center [607, 505] width 49 height 17
click at [628, 508] on span "New role" at bounding box center [607, 505] width 49 height 17
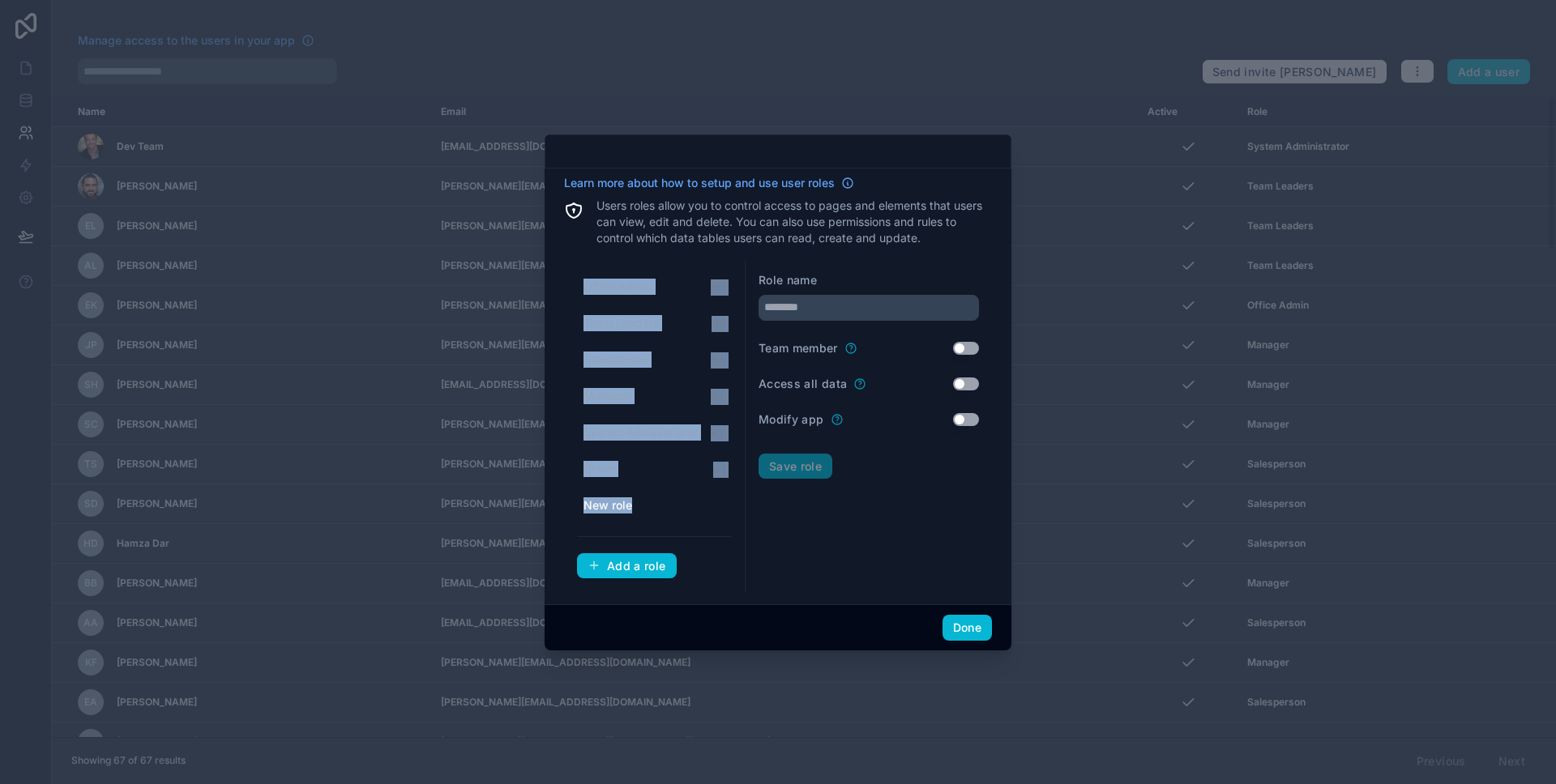
click at [628, 508] on span "New role" at bounding box center [607, 505] width 49 height 17
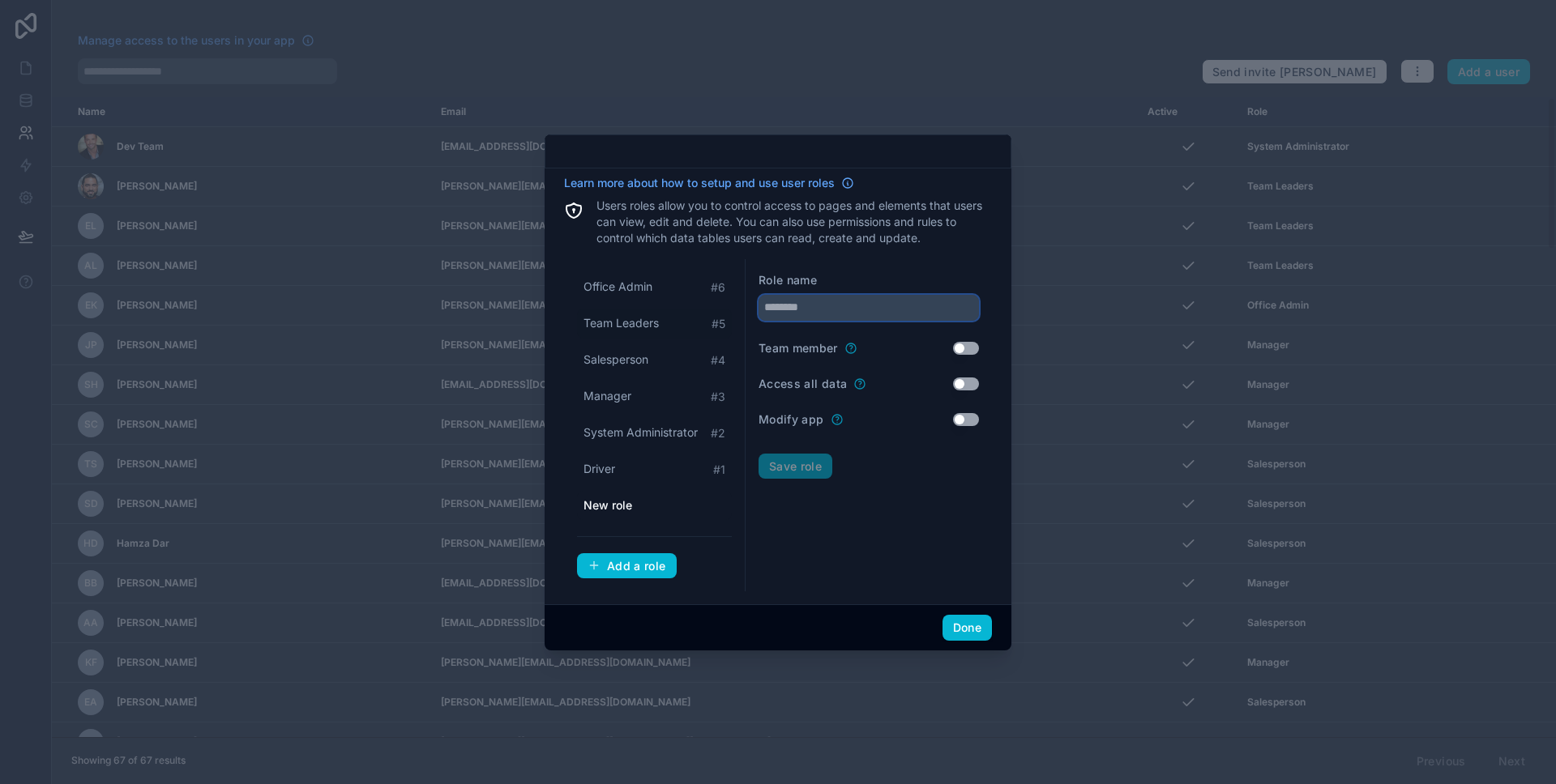
drag, startPoint x: 851, startPoint y: 317, endPoint x: 721, endPoint y: 311, distance: 130.1
click at [721, 311] on div "Office Admin # 6 Team Leaders # 5 Salesperson # 4 Manager # 3 System Administra…" at bounding box center [778, 425] width 427 height 332
type input "**********"
click at [956, 622] on button "Done" at bounding box center [966, 628] width 50 height 26
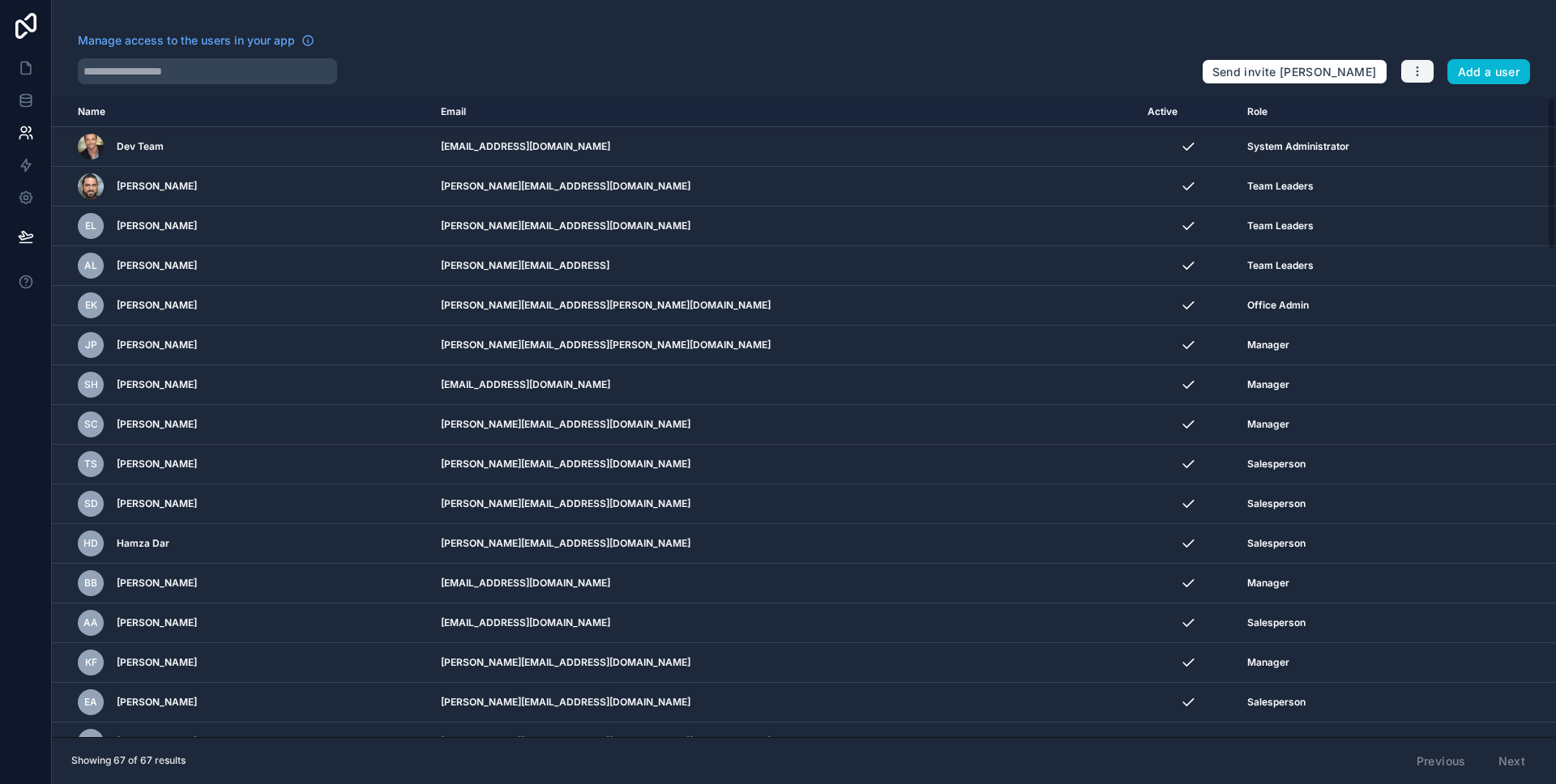
click at [1417, 67] on icon "button" at bounding box center [1416, 67] width 1 height 1
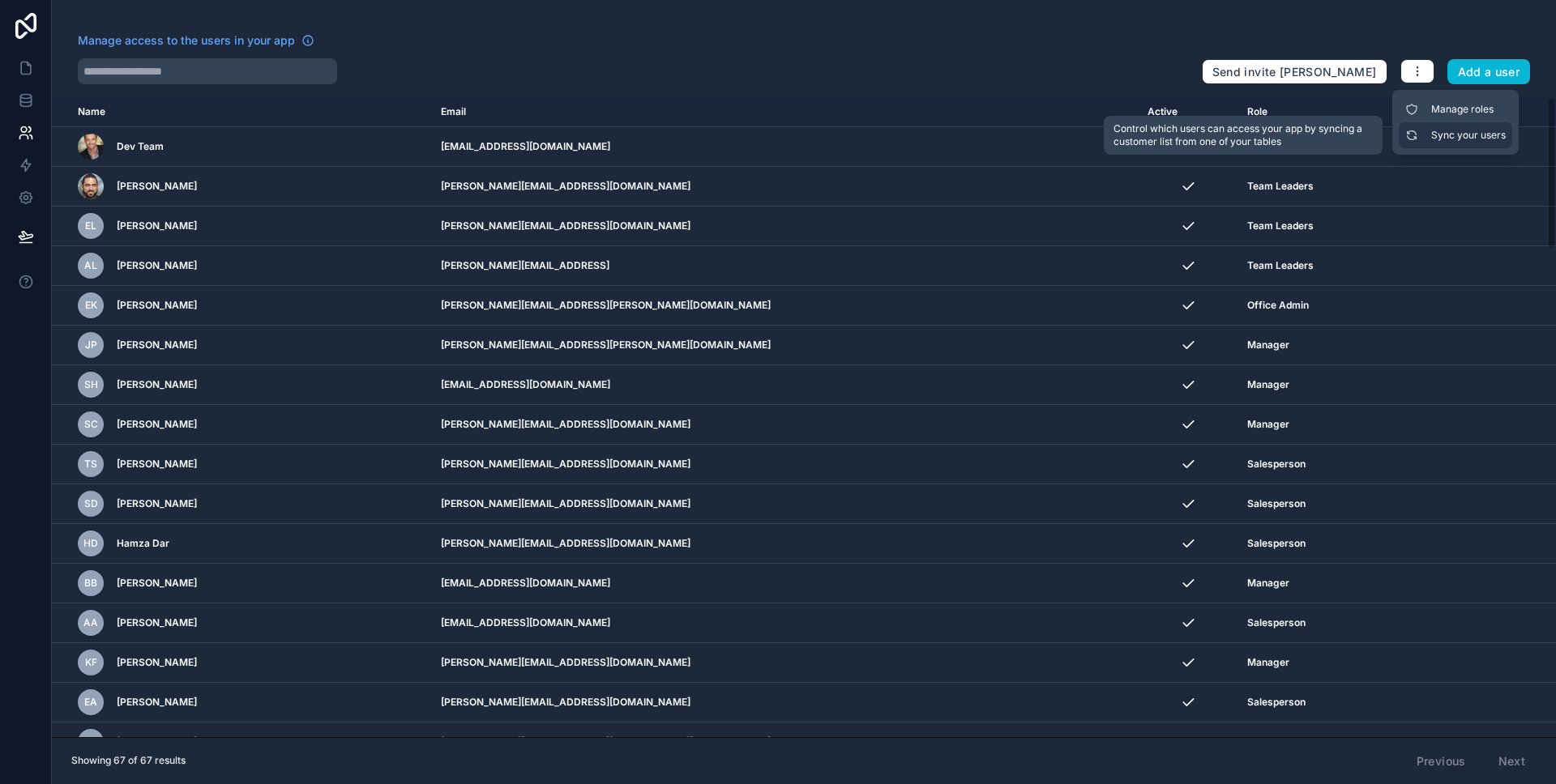
click at [1441, 147] on link "Sync your users" at bounding box center [1455, 135] width 113 height 26
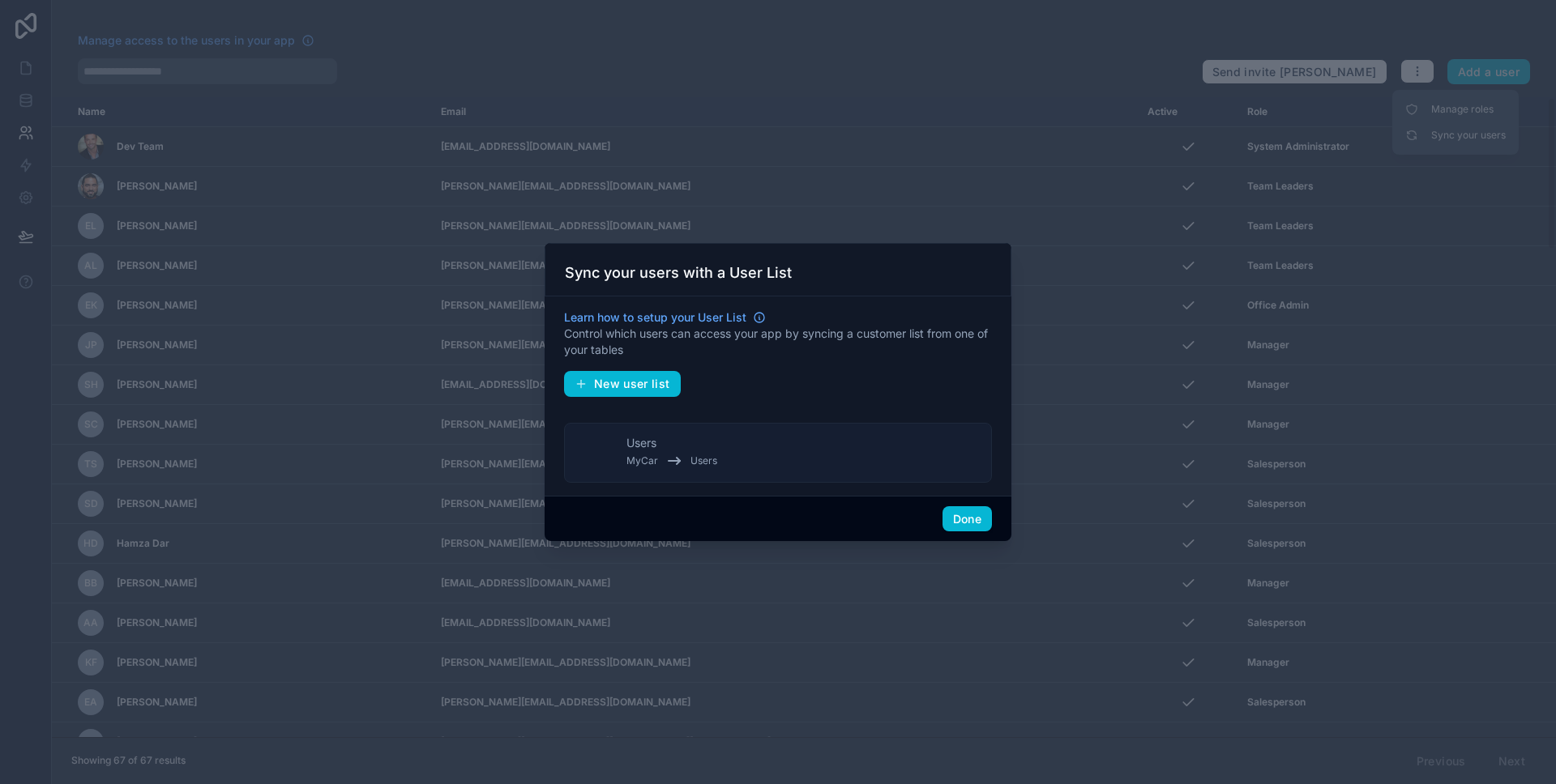
click at [741, 432] on button "Users MyCar Users" at bounding box center [778, 452] width 427 height 60
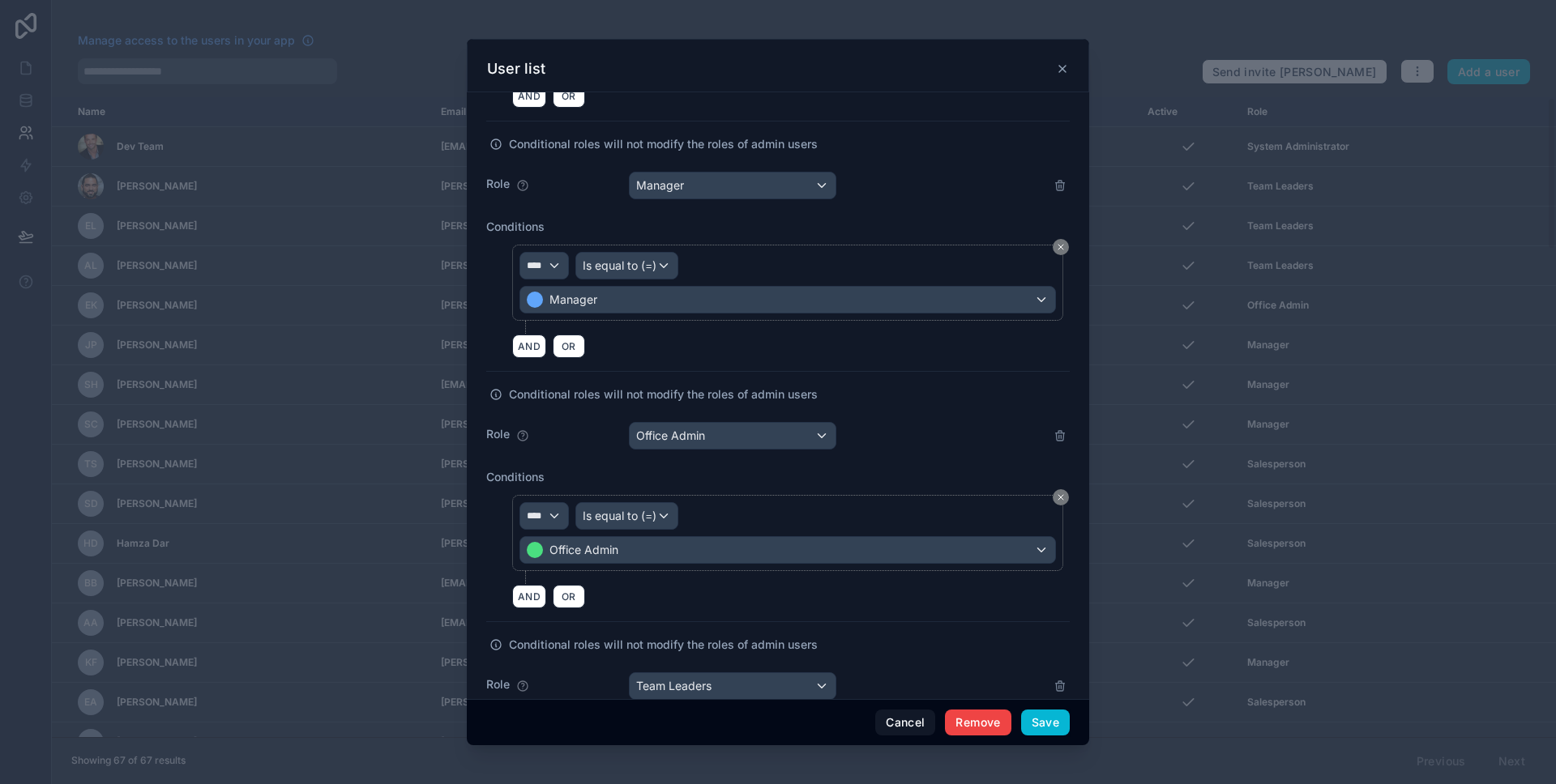
scroll to position [1349, 0]
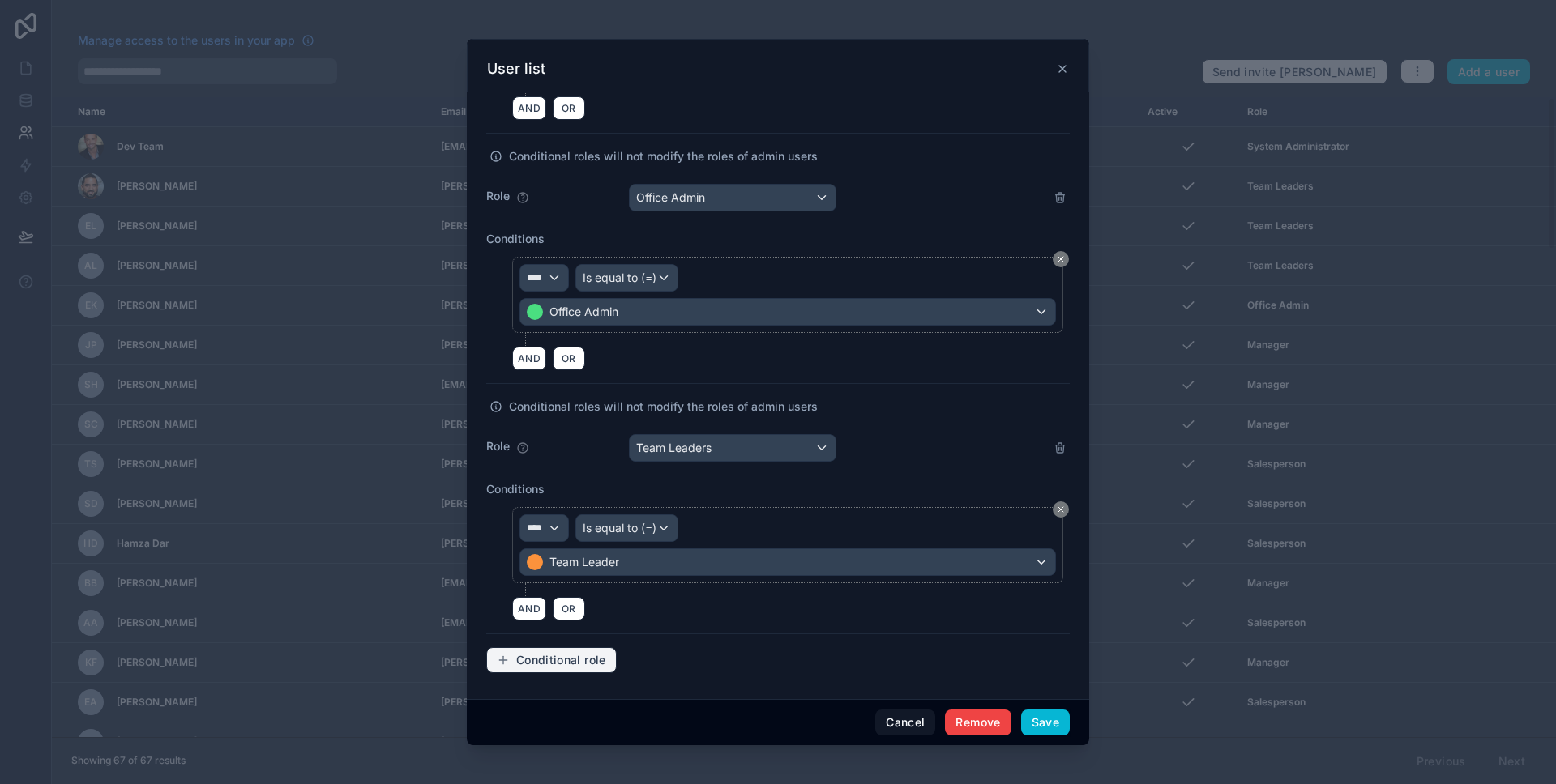
click at [587, 655] on span "Conditional role" at bounding box center [561, 660] width 90 height 15
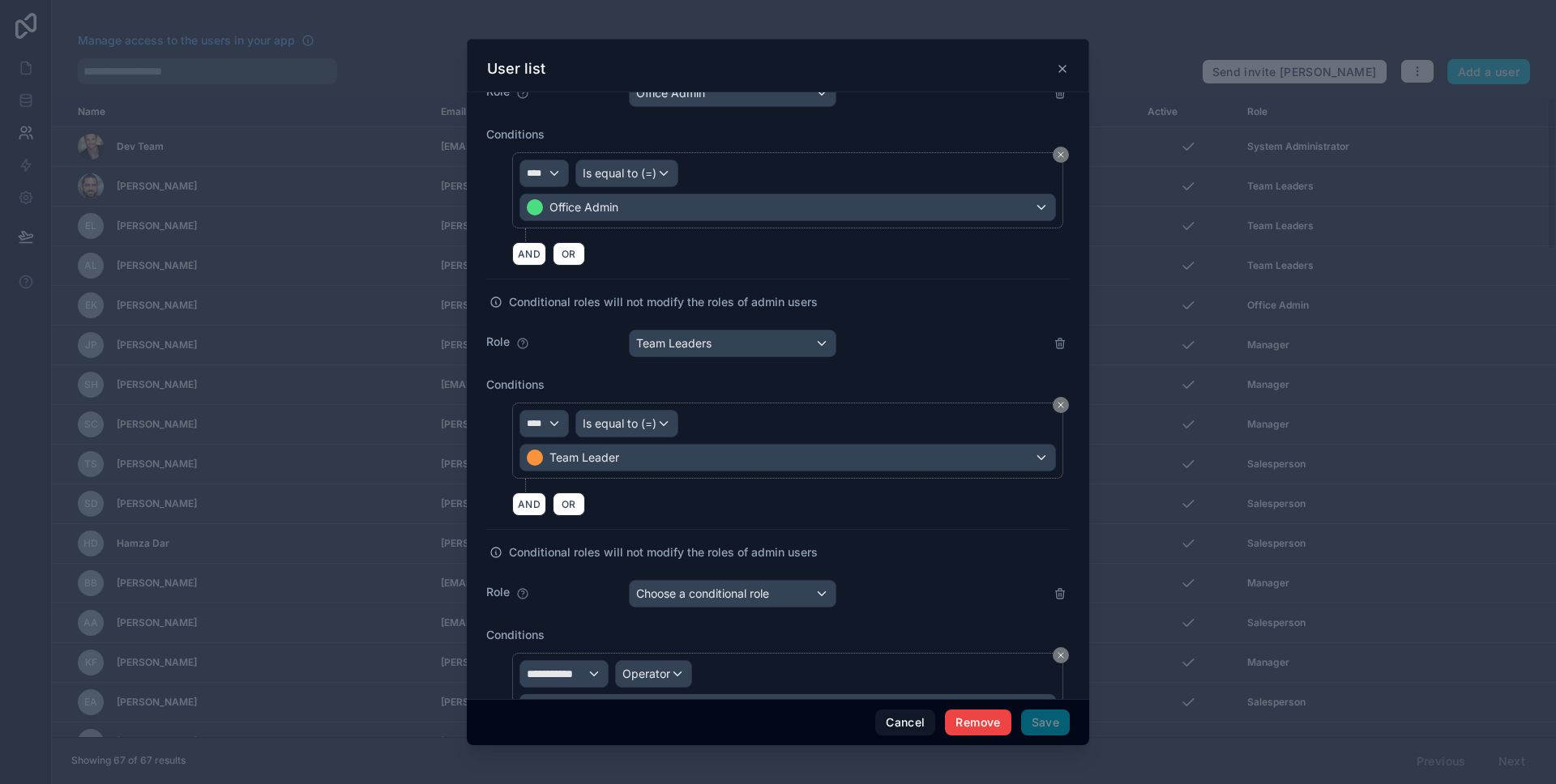
scroll to position [1464, 0]
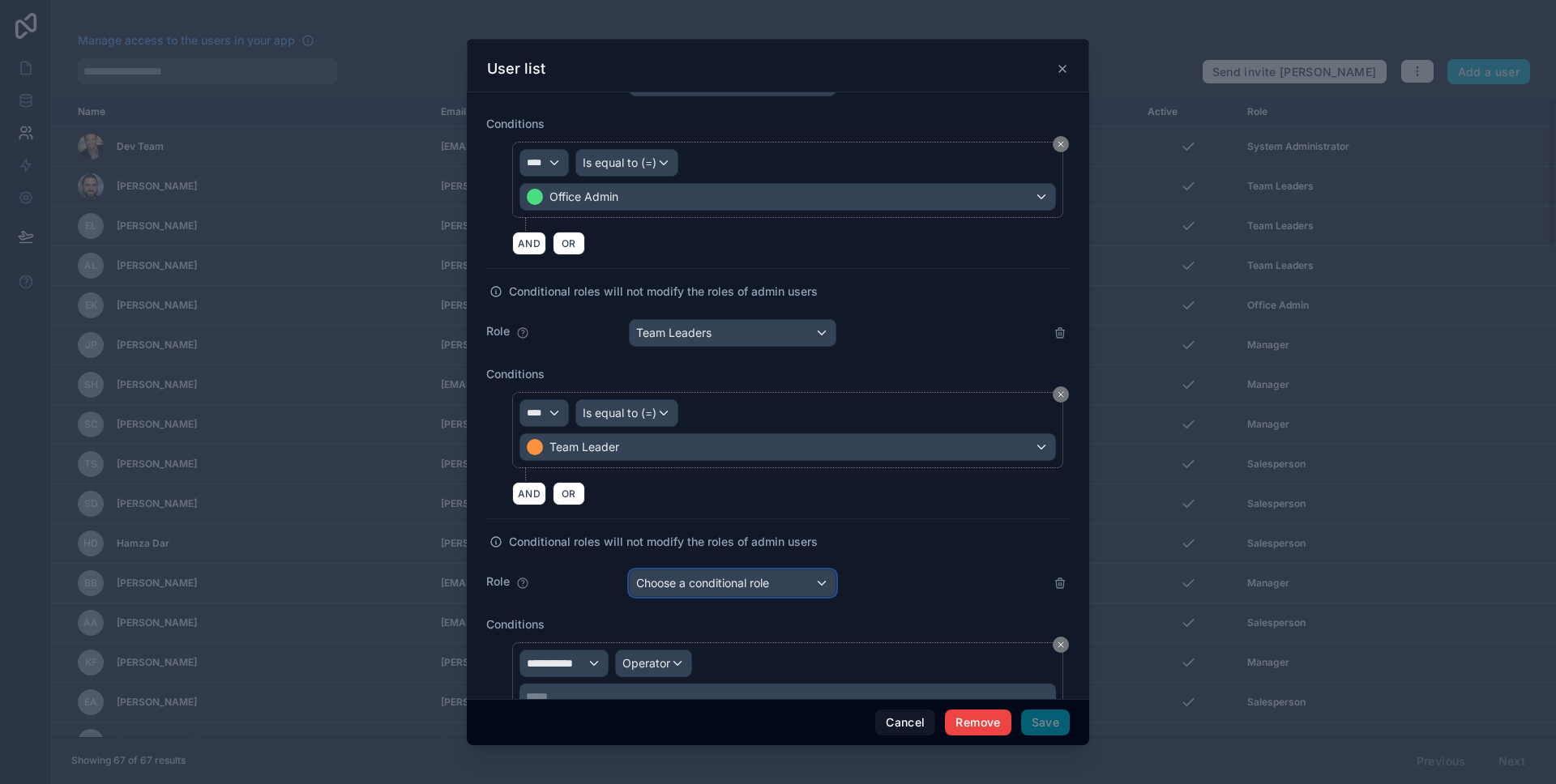
click at [747, 570] on div "Choose a conditional role" at bounding box center [733, 583] width 205 height 26
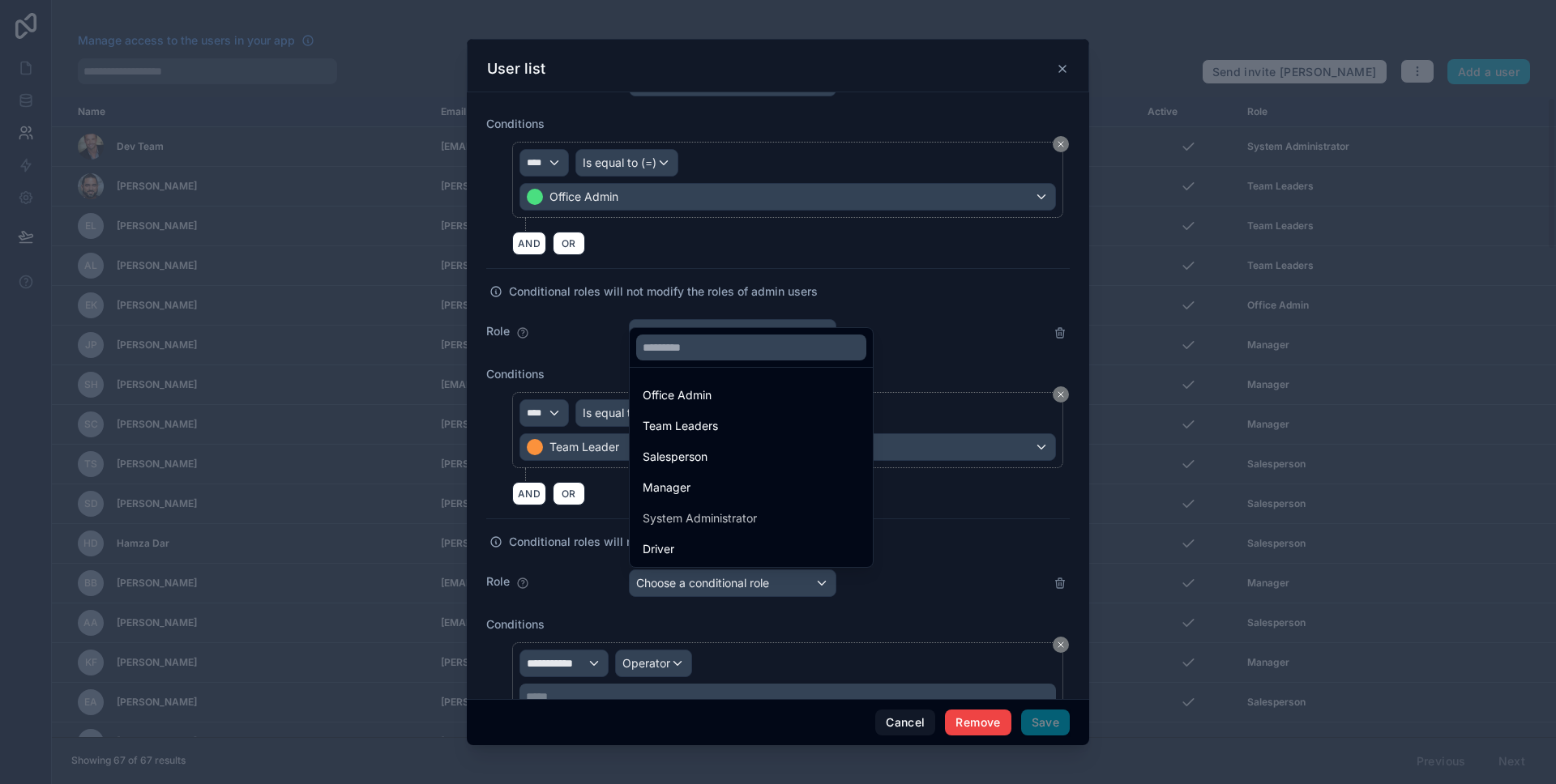
click at [893, 577] on div at bounding box center [778, 392] width 622 height 706
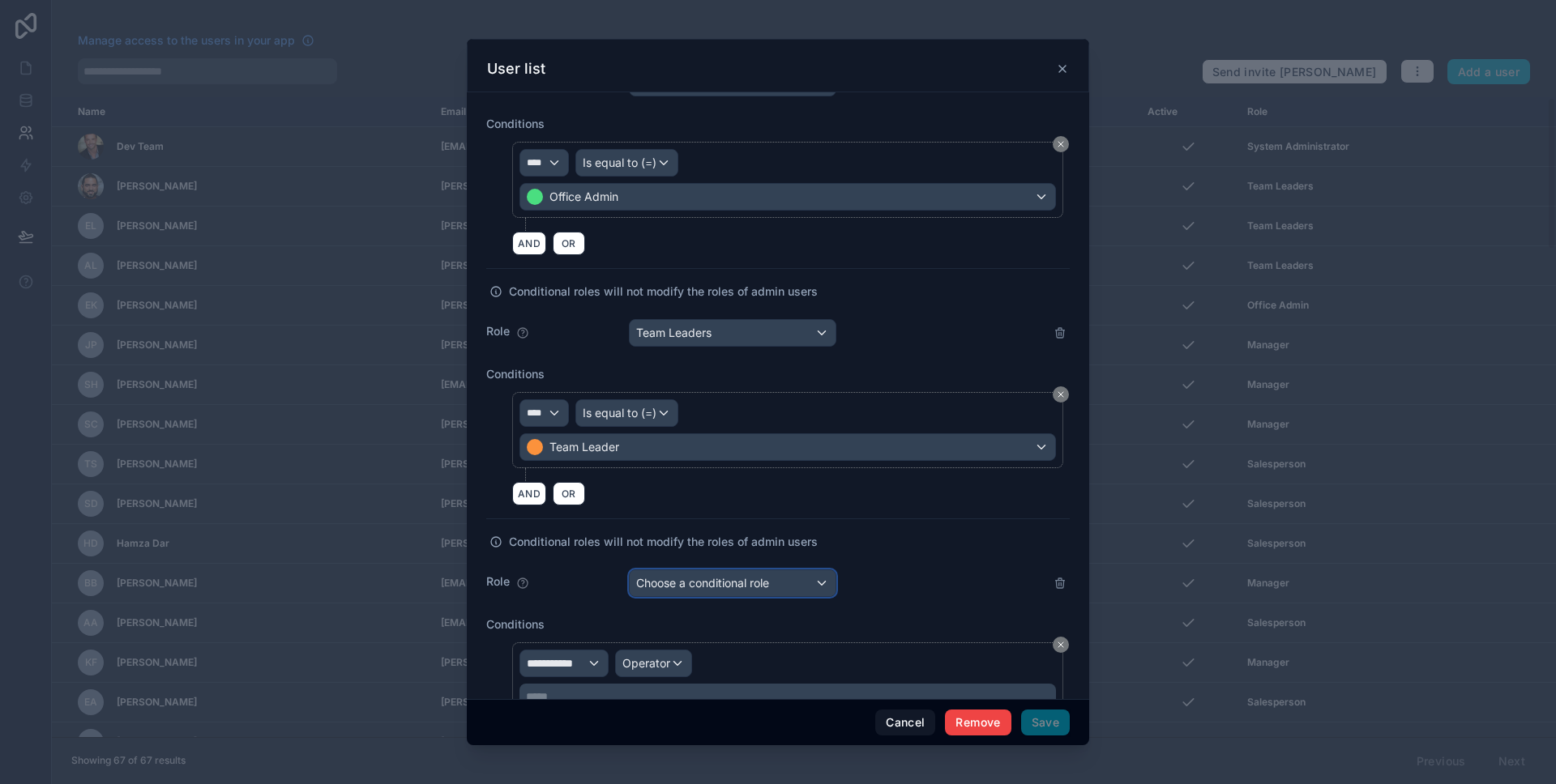
click at [764, 588] on span "Choose a conditional role" at bounding box center [702, 583] width 133 height 14
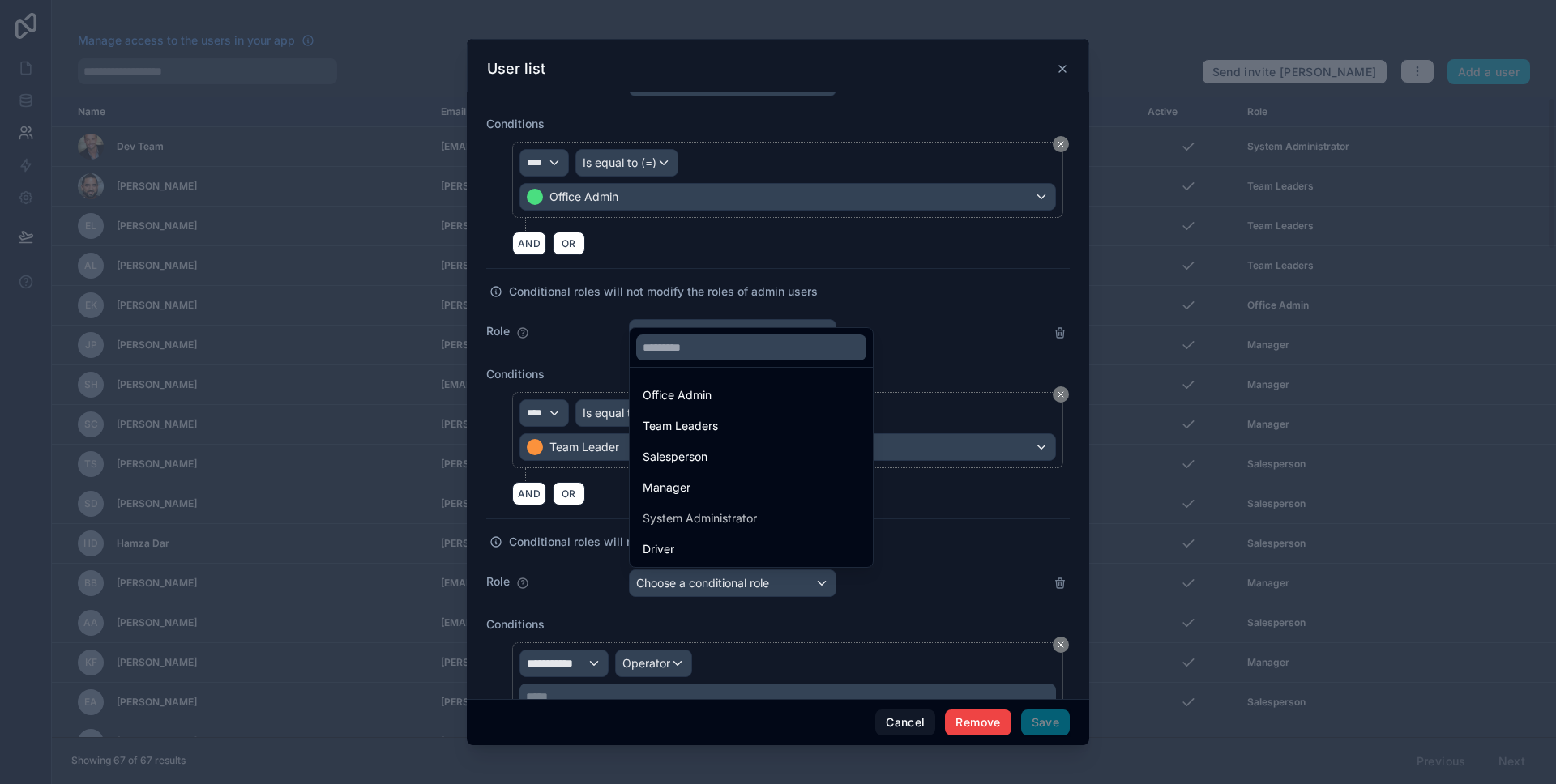
click at [880, 603] on div at bounding box center [778, 392] width 622 height 706
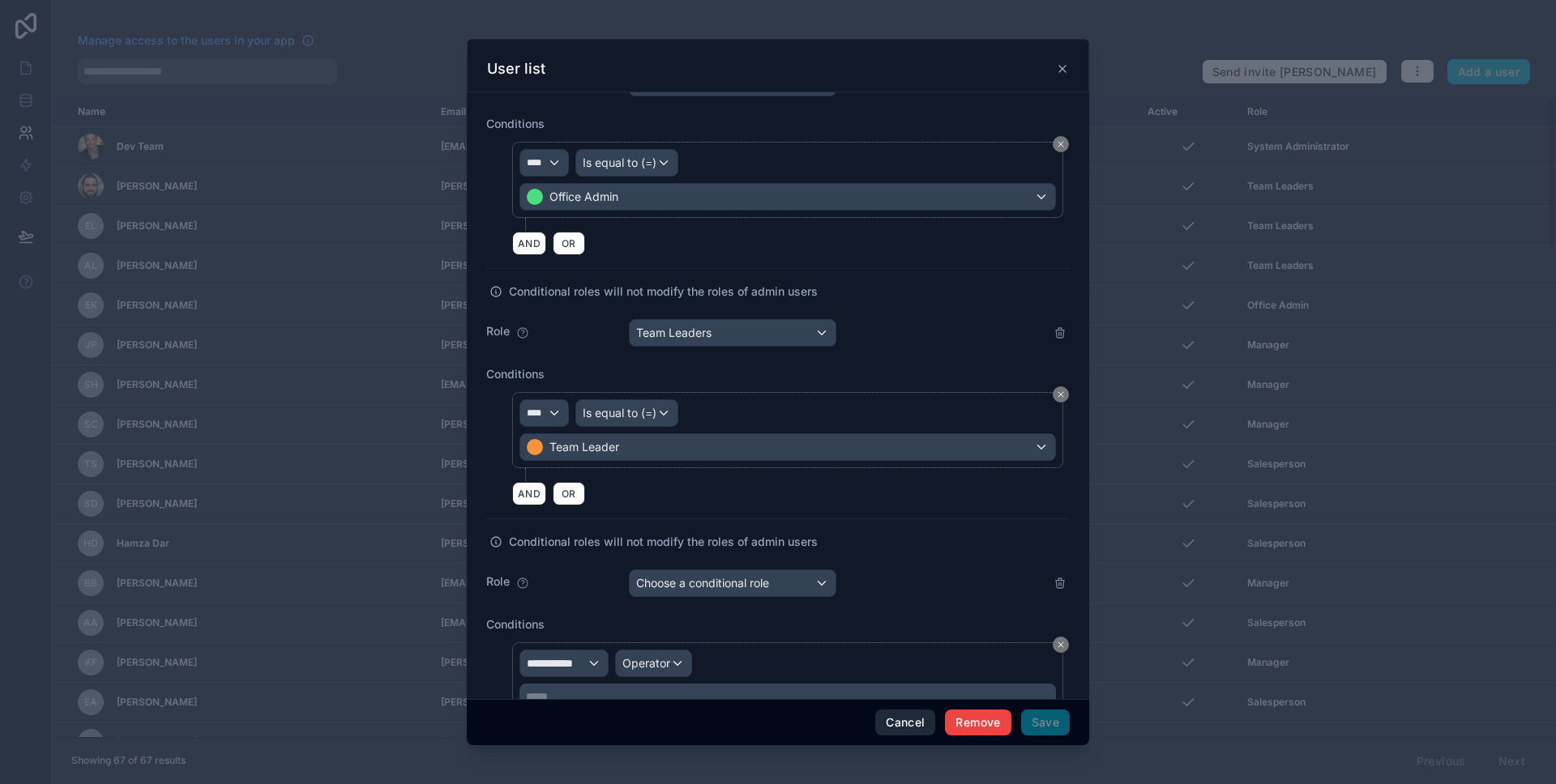
click at [897, 721] on button "Cancel" at bounding box center [905, 722] width 60 height 26
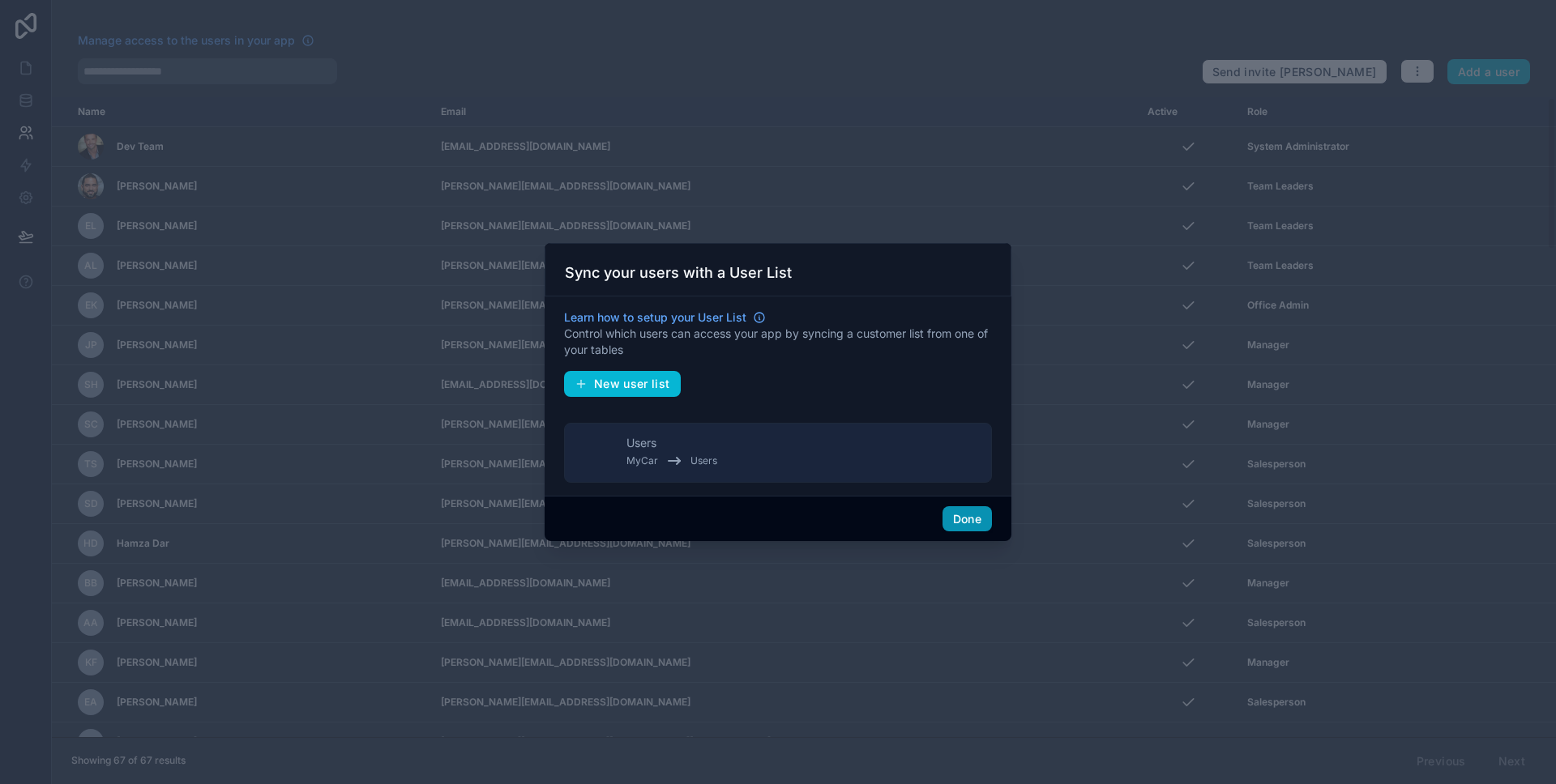
click at [949, 521] on button "Done" at bounding box center [966, 519] width 50 height 26
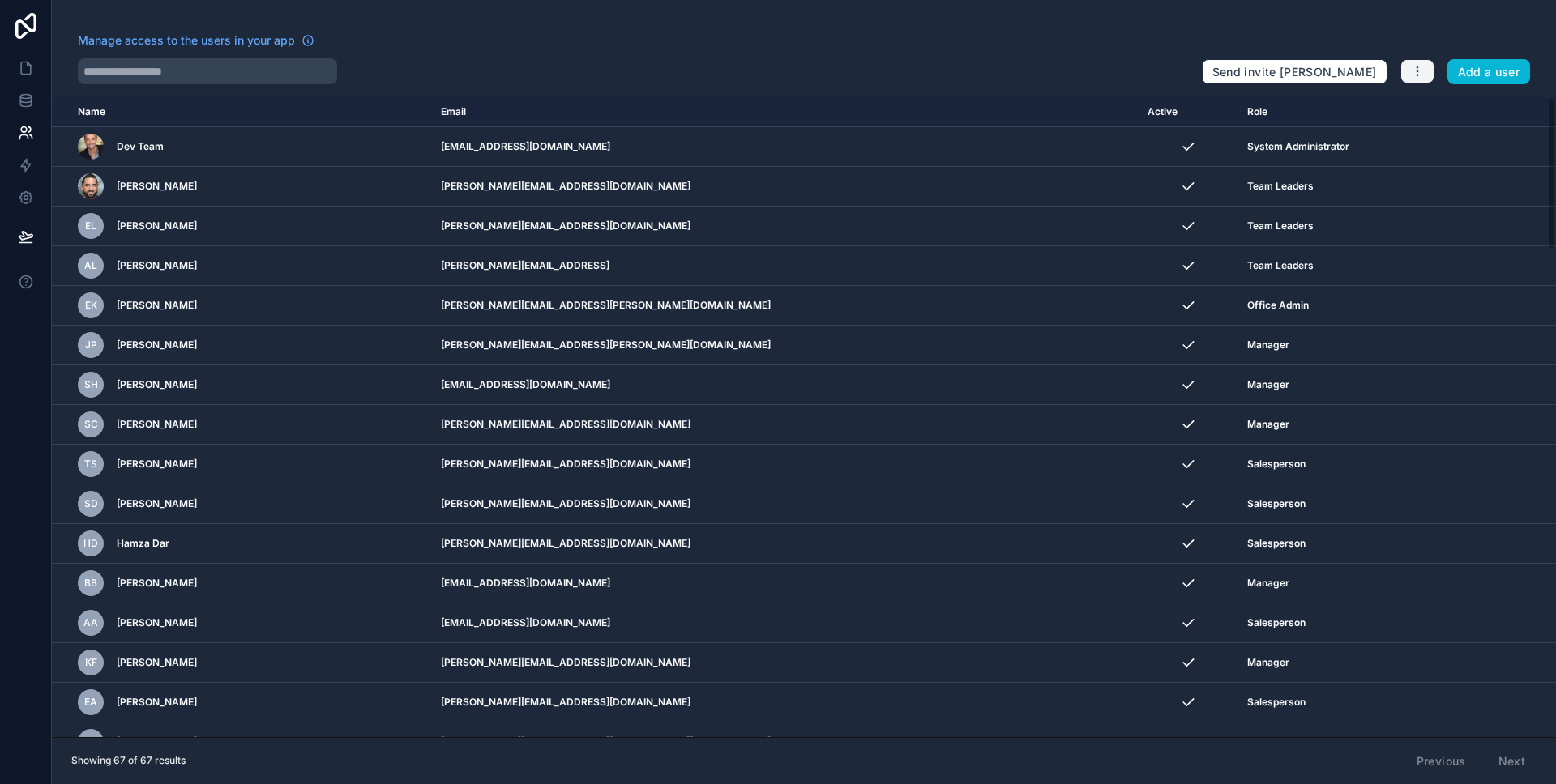
click at [1406, 68] on button "button" at bounding box center [1416, 70] width 34 height 24
click at [1436, 116] on link "Manage roles" at bounding box center [1455, 109] width 113 height 26
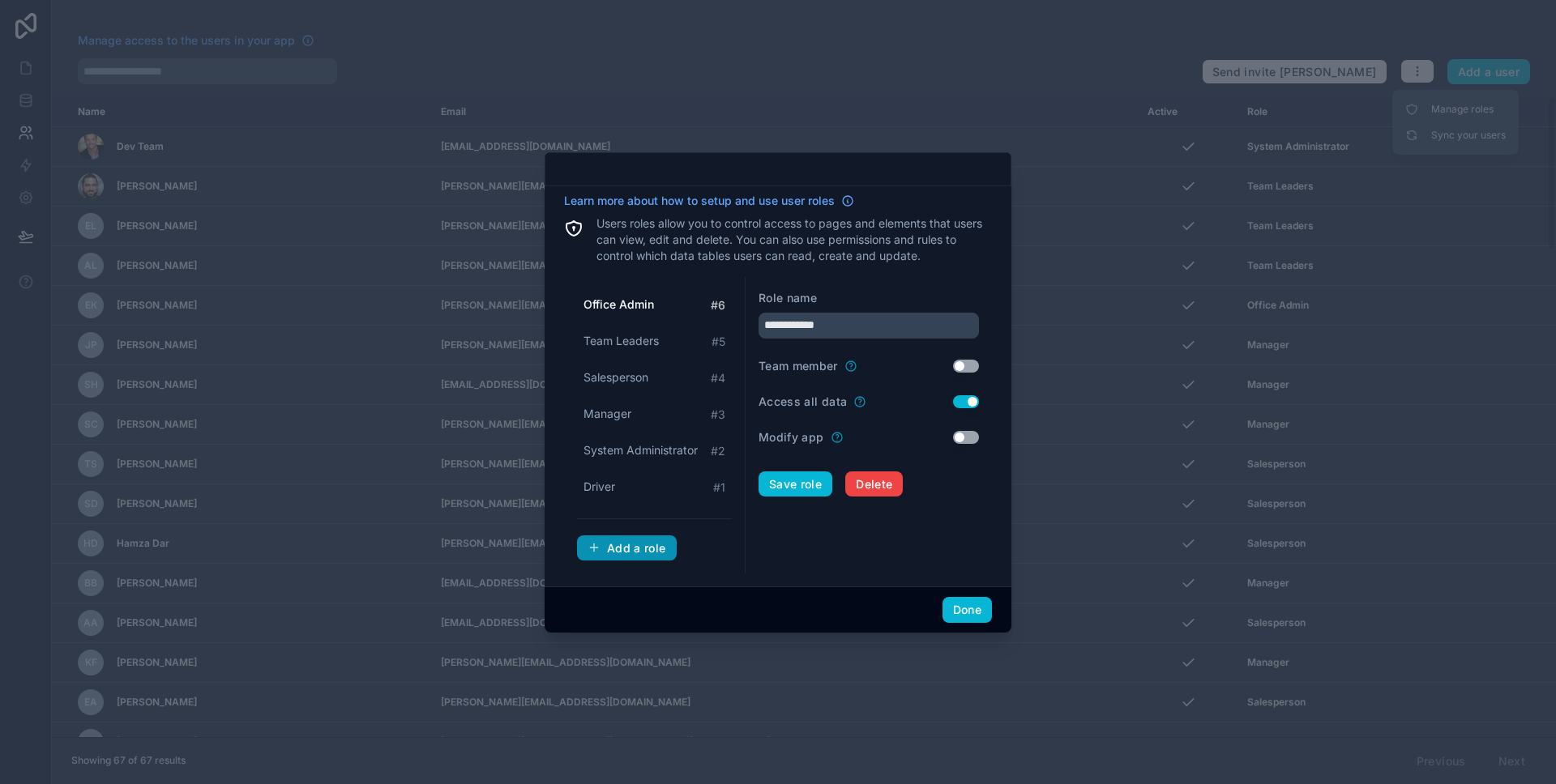
click at [635, 542] on div "Add a role" at bounding box center [627, 547] width 78 height 15
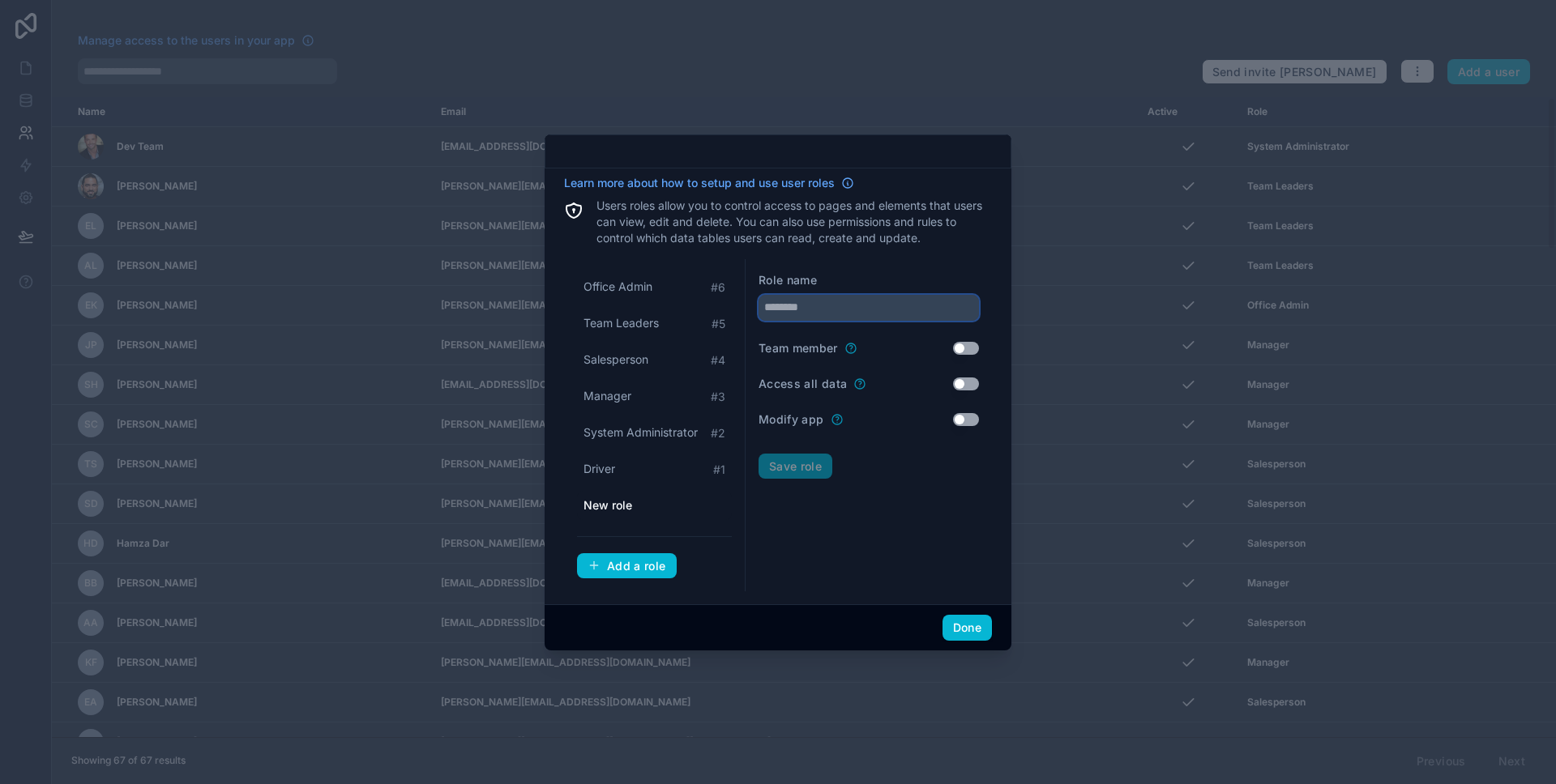
click at [920, 309] on input "text" at bounding box center [867, 308] width 220 height 26
type input "**********"
click at [805, 462] on button "Save role" at bounding box center [794, 466] width 73 height 26
click at [980, 630] on button "Done" at bounding box center [966, 629] width 50 height 26
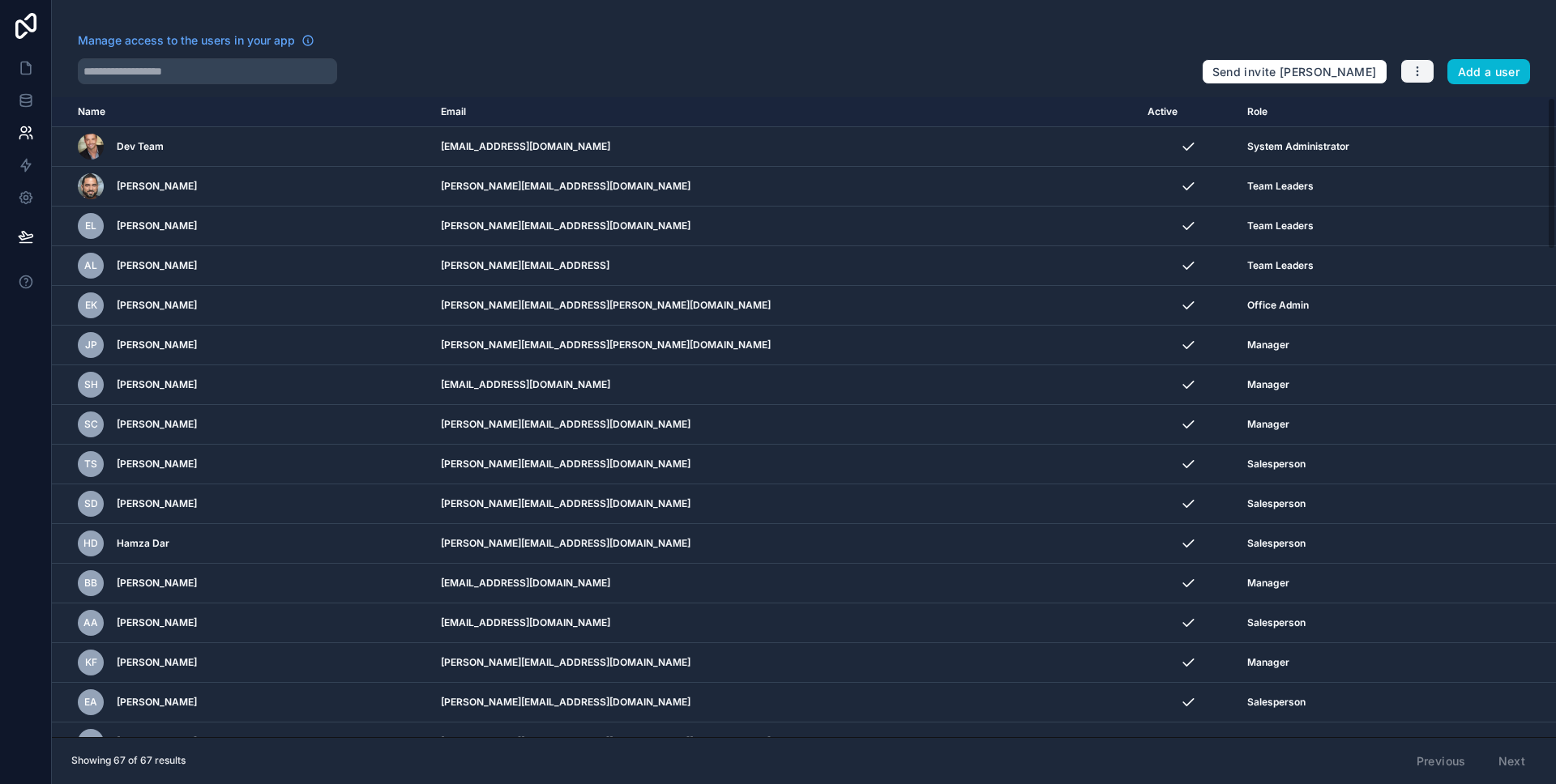
click at [1428, 75] on button "button" at bounding box center [1416, 70] width 34 height 24
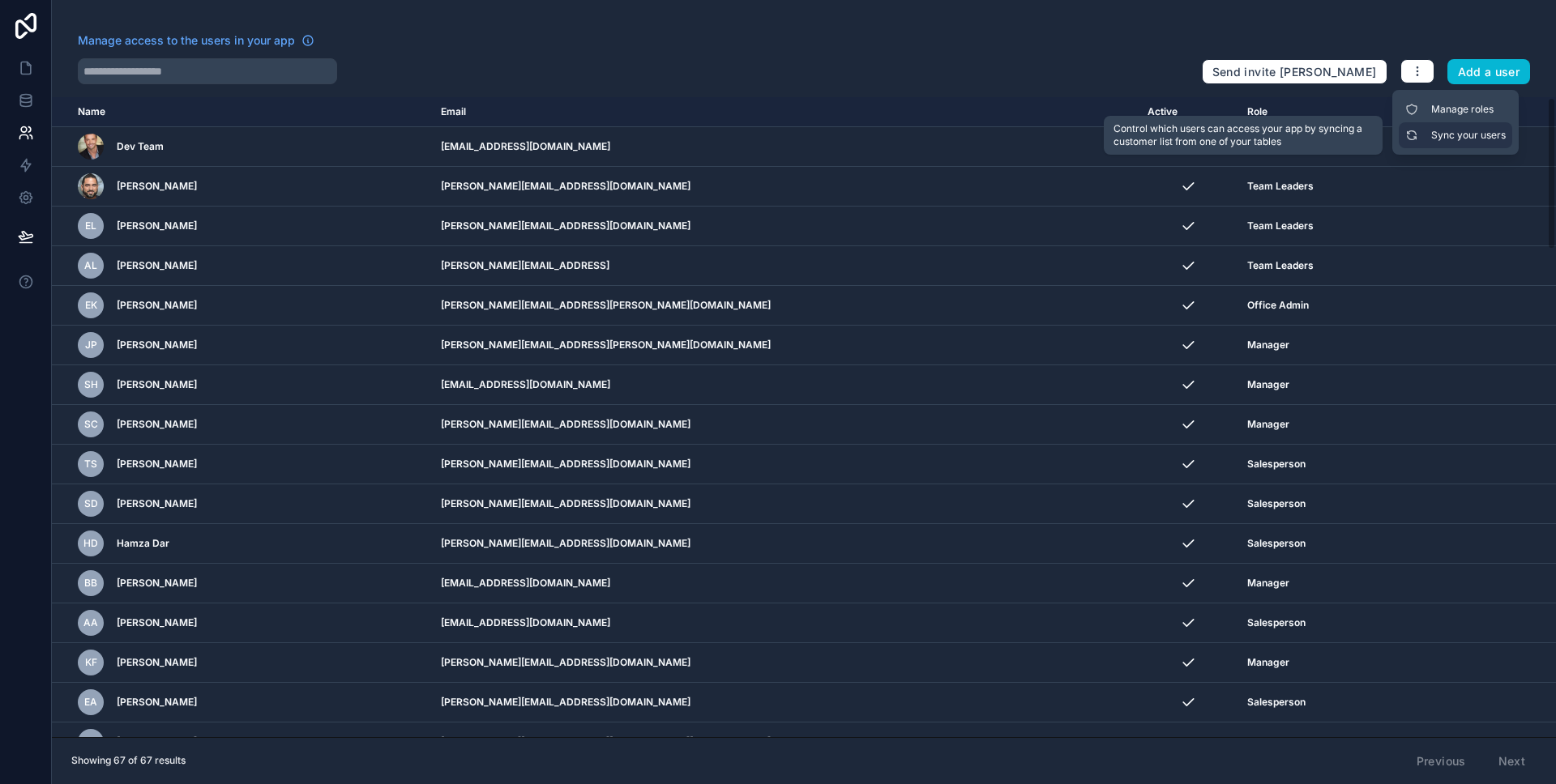
click at [1438, 132] on link "Sync your users" at bounding box center [1455, 135] width 113 height 26
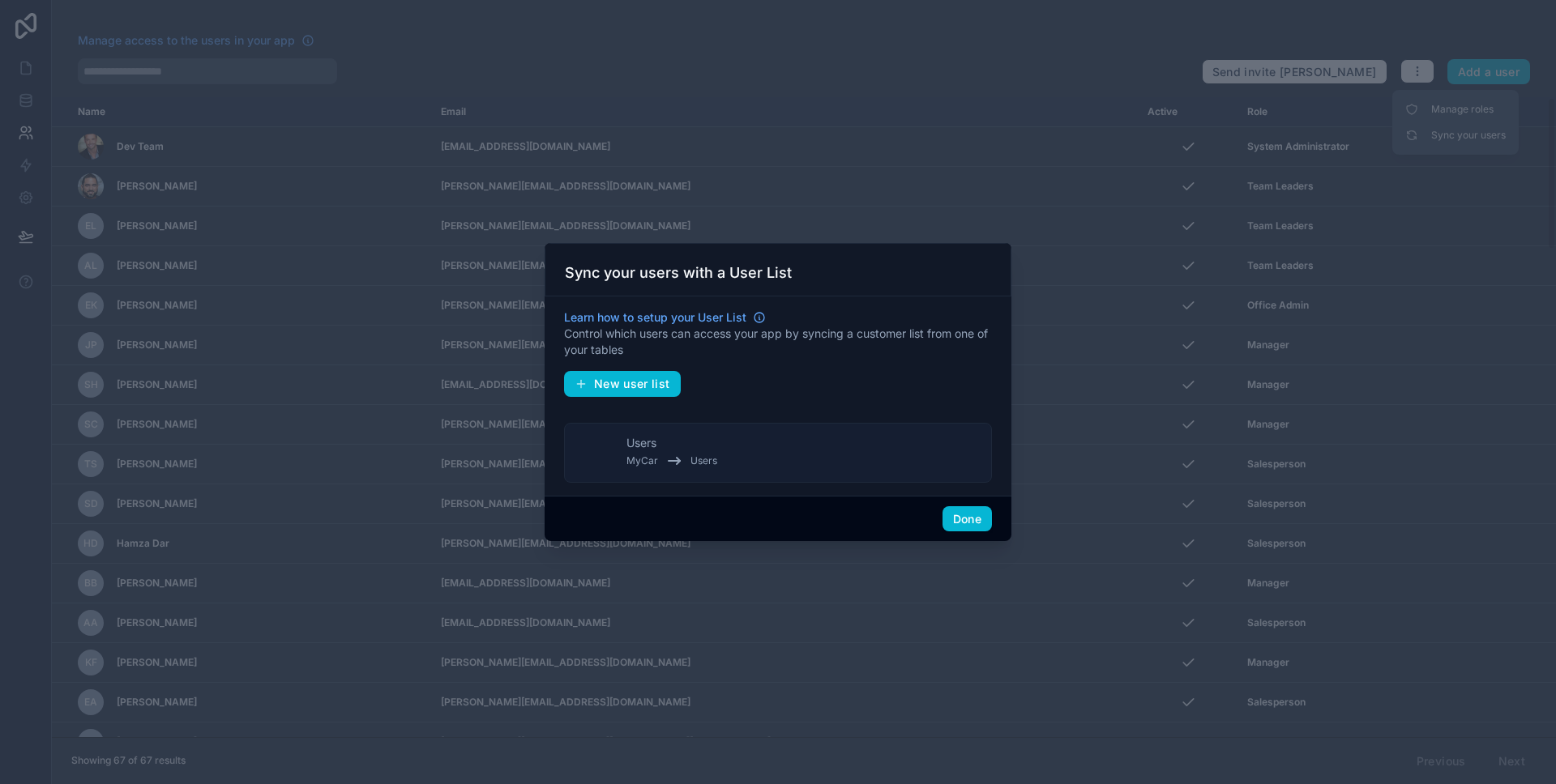
click at [730, 435] on button "Users MyCar Users" at bounding box center [778, 452] width 427 height 60
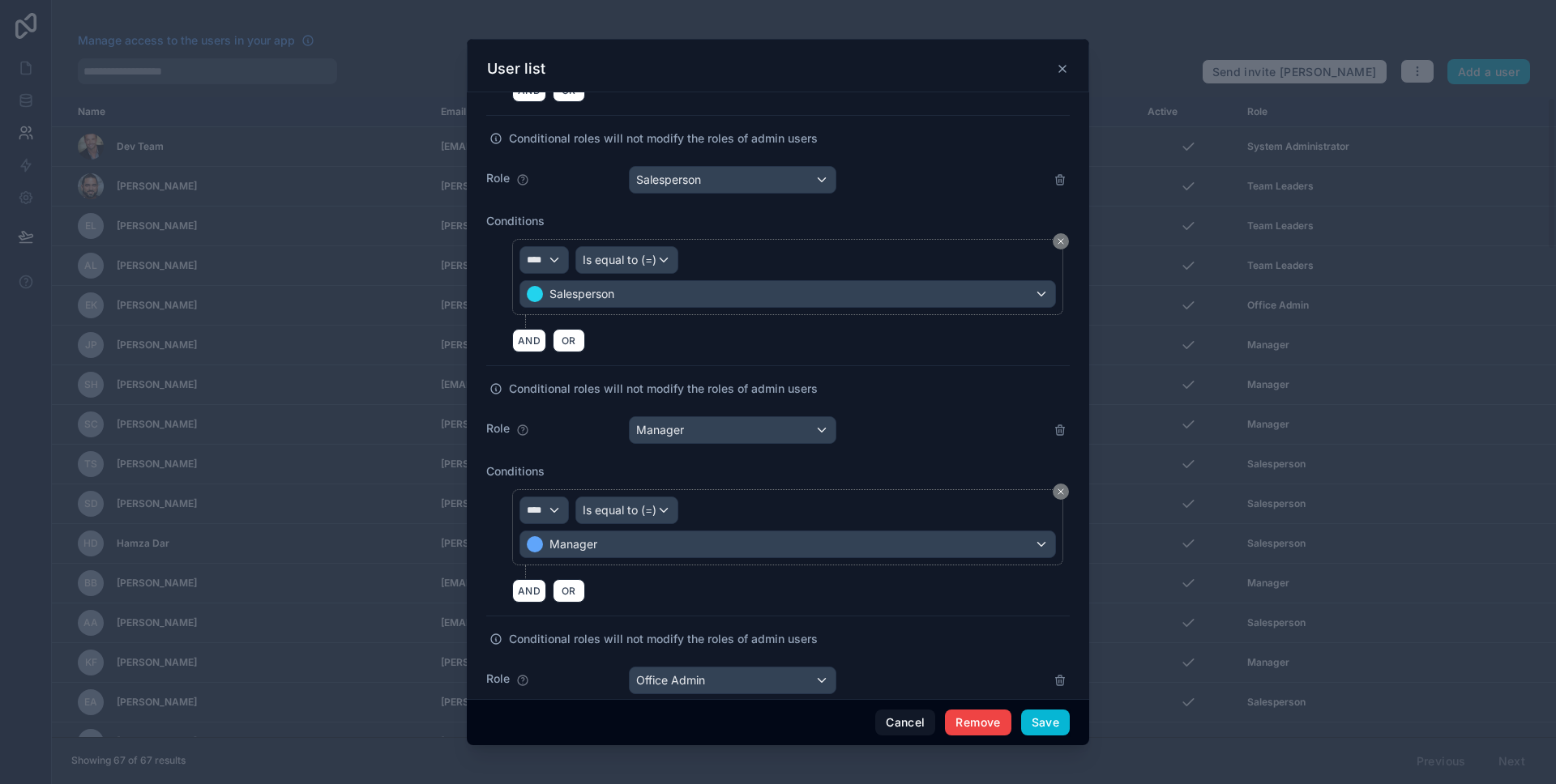
scroll to position [1349, 0]
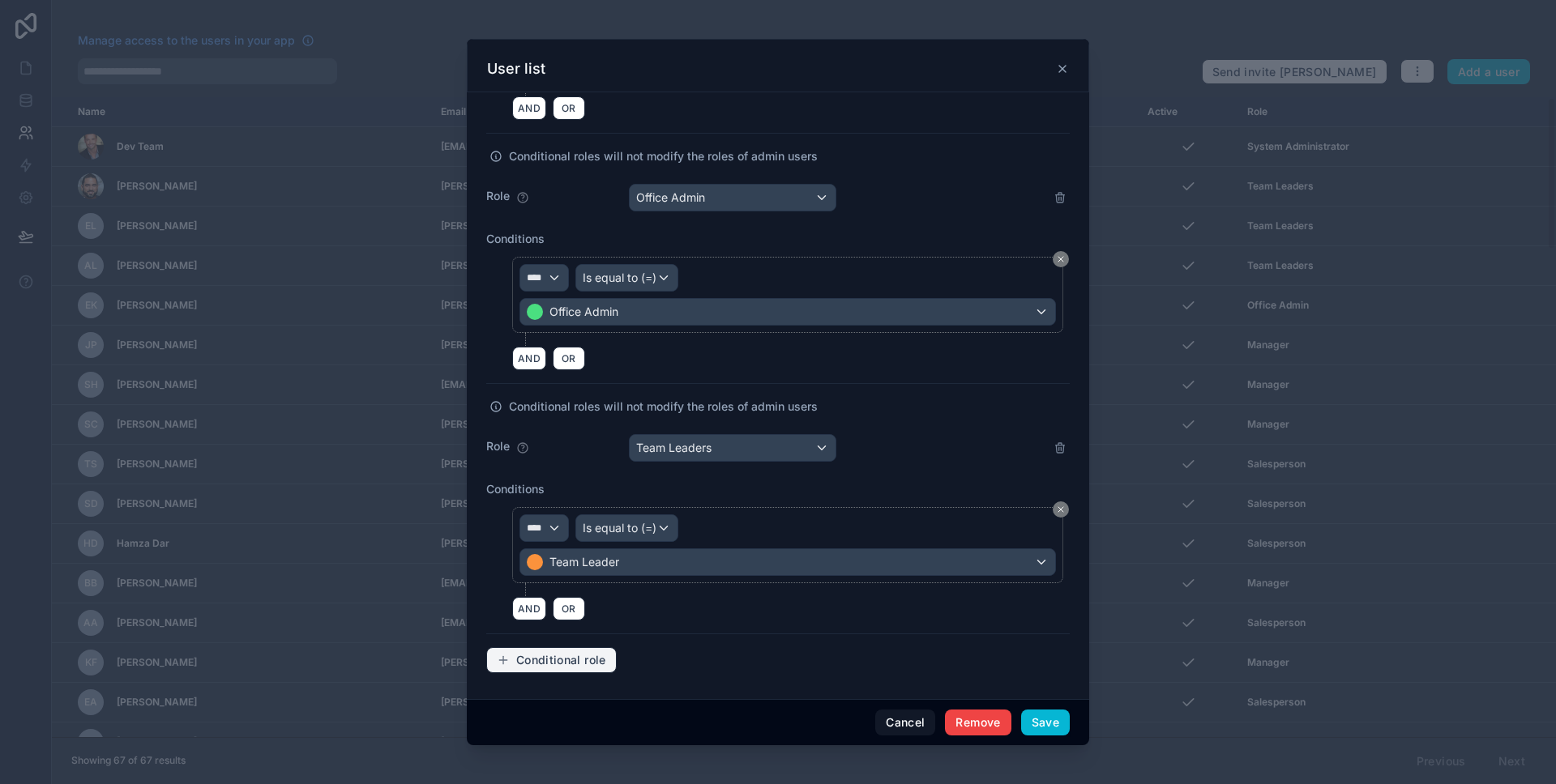
click at [608, 648] on button "Conditional role" at bounding box center [551, 660] width 130 height 26
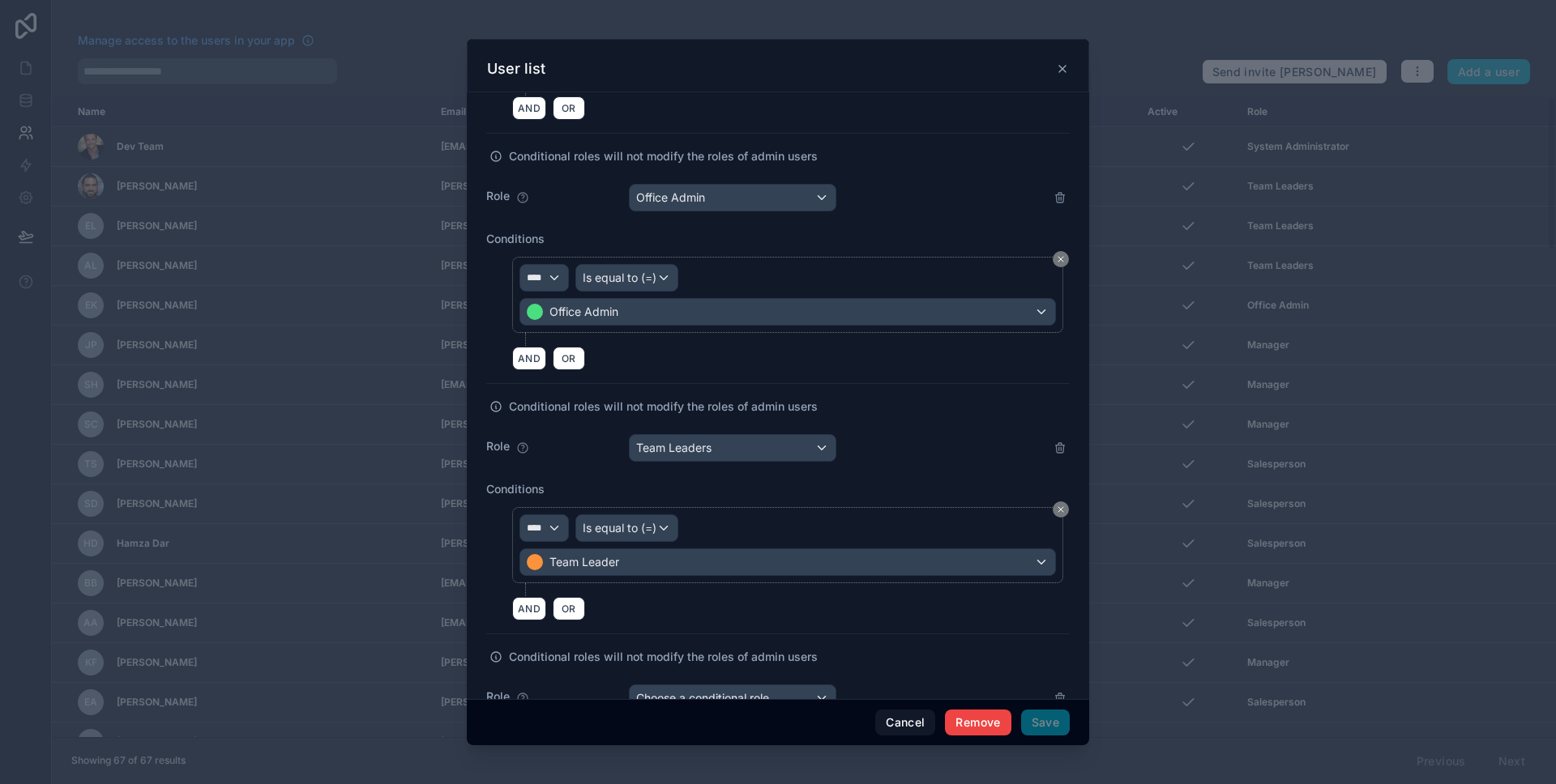
scroll to position [1597, 0]
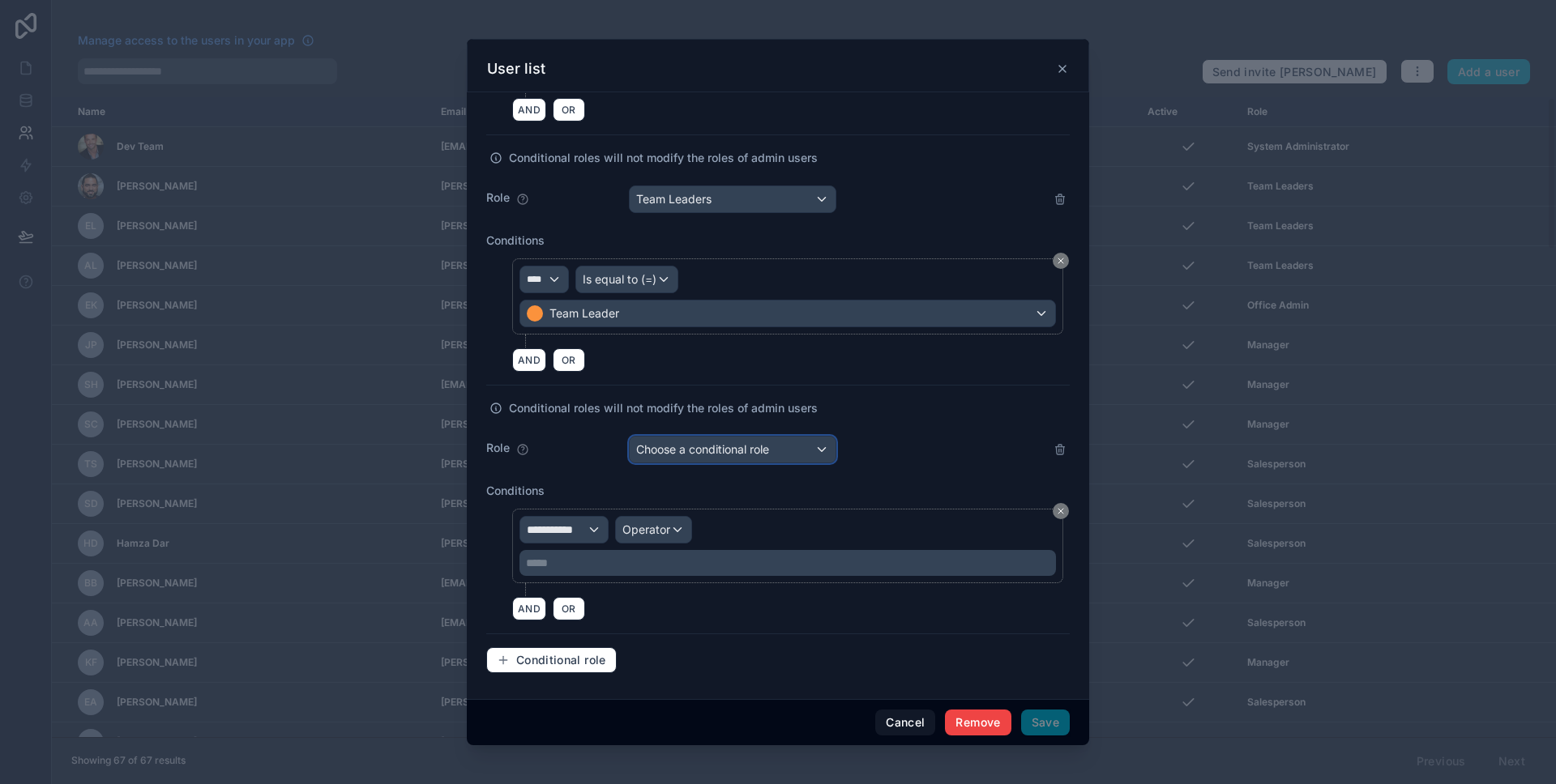
click at [700, 452] on span "Choose a conditional role" at bounding box center [702, 449] width 133 height 14
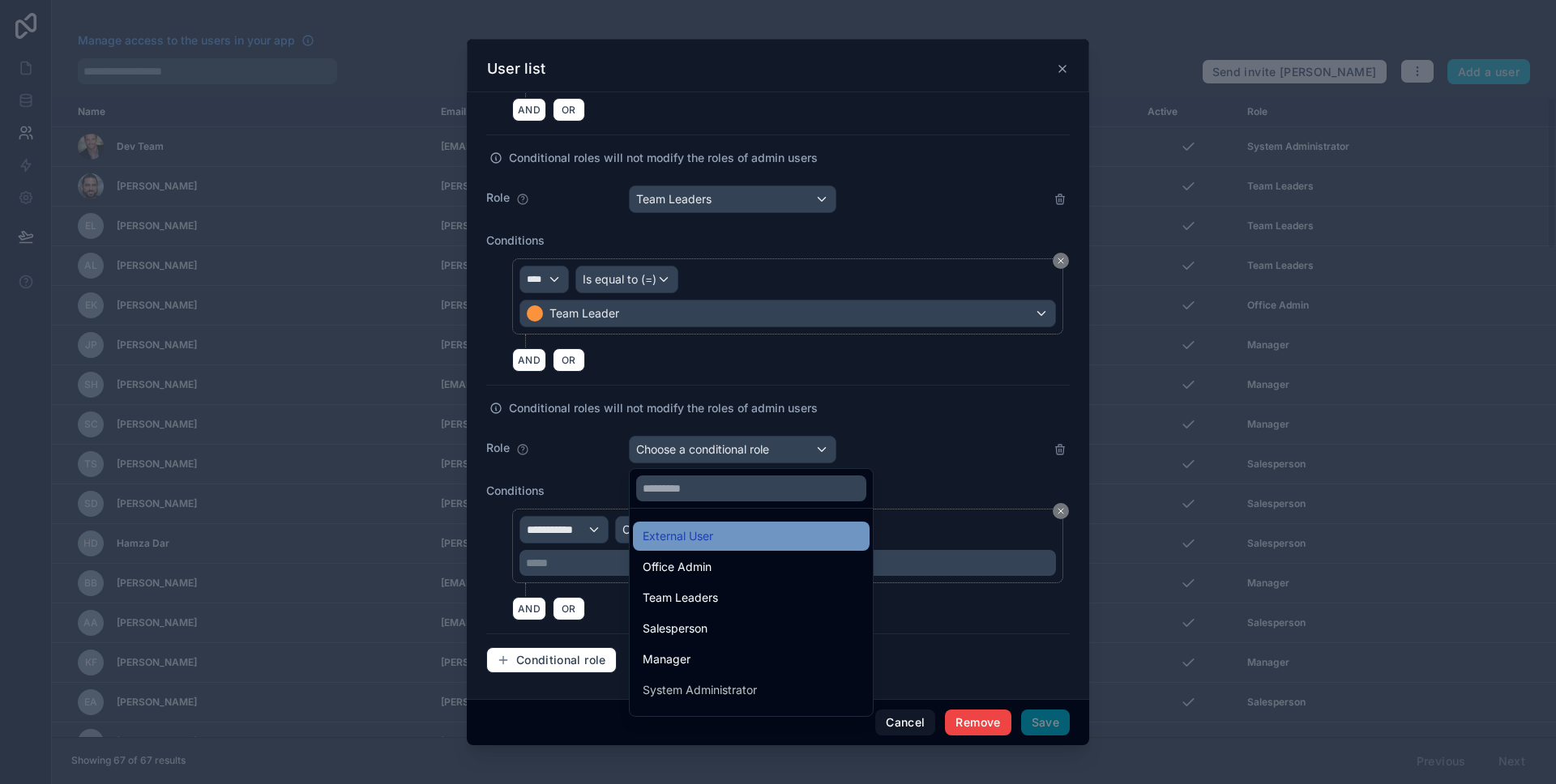
click at [707, 531] on div "External User" at bounding box center [678, 536] width 70 height 20
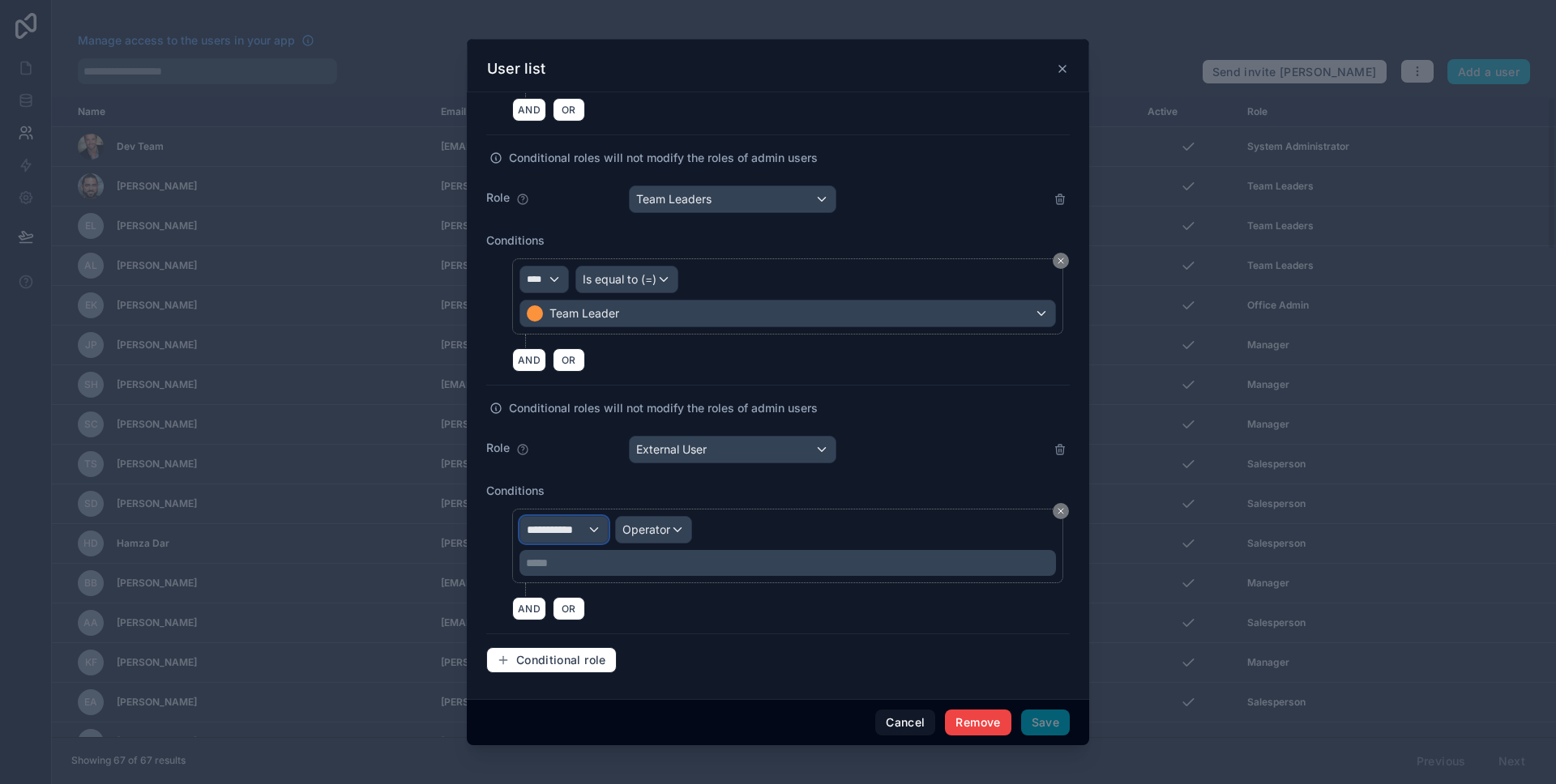
click at [568, 531] on span "**********" at bounding box center [556, 529] width 60 height 17
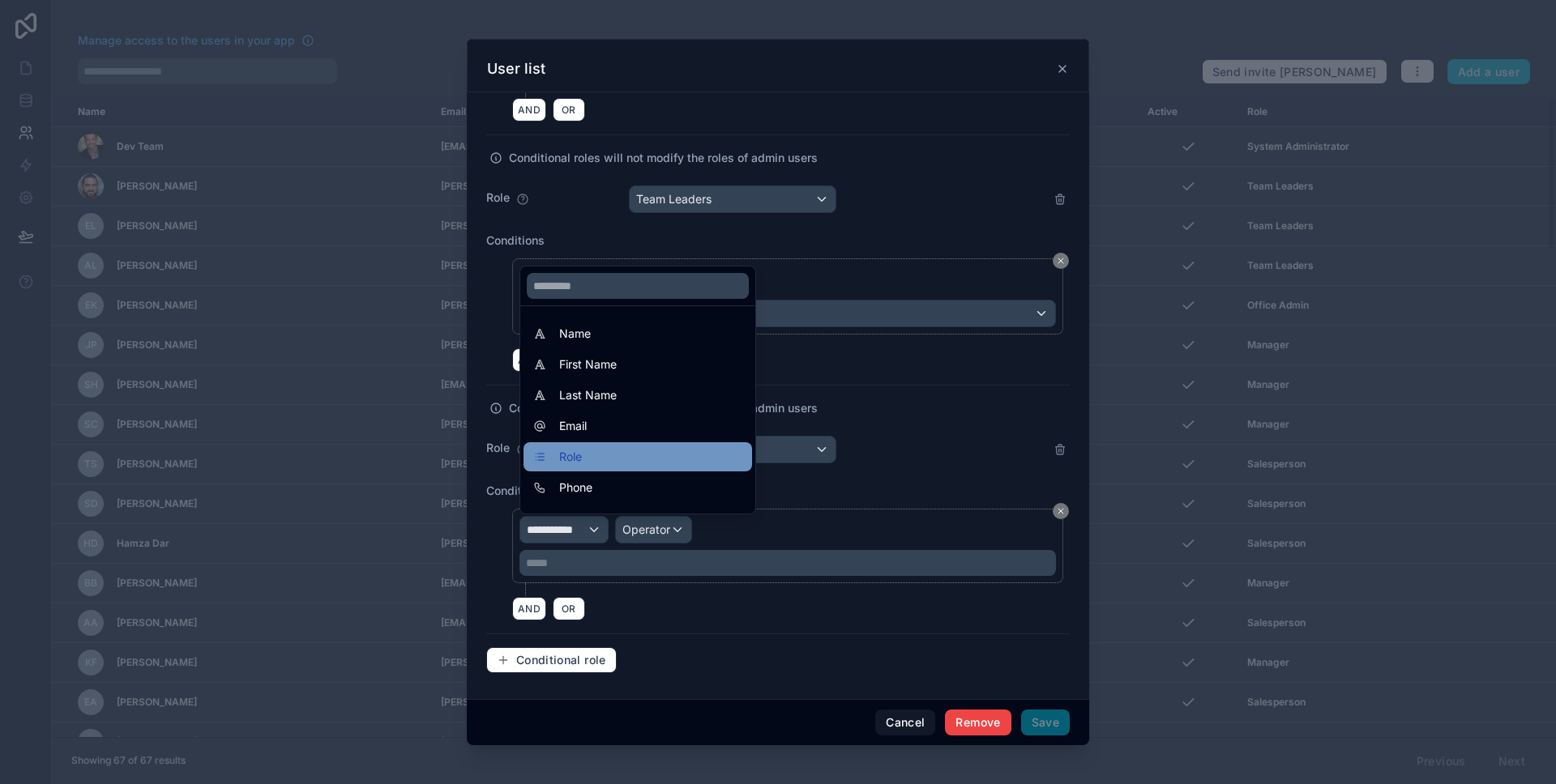
click at [599, 463] on div "Role" at bounding box center [638, 457] width 209 height 20
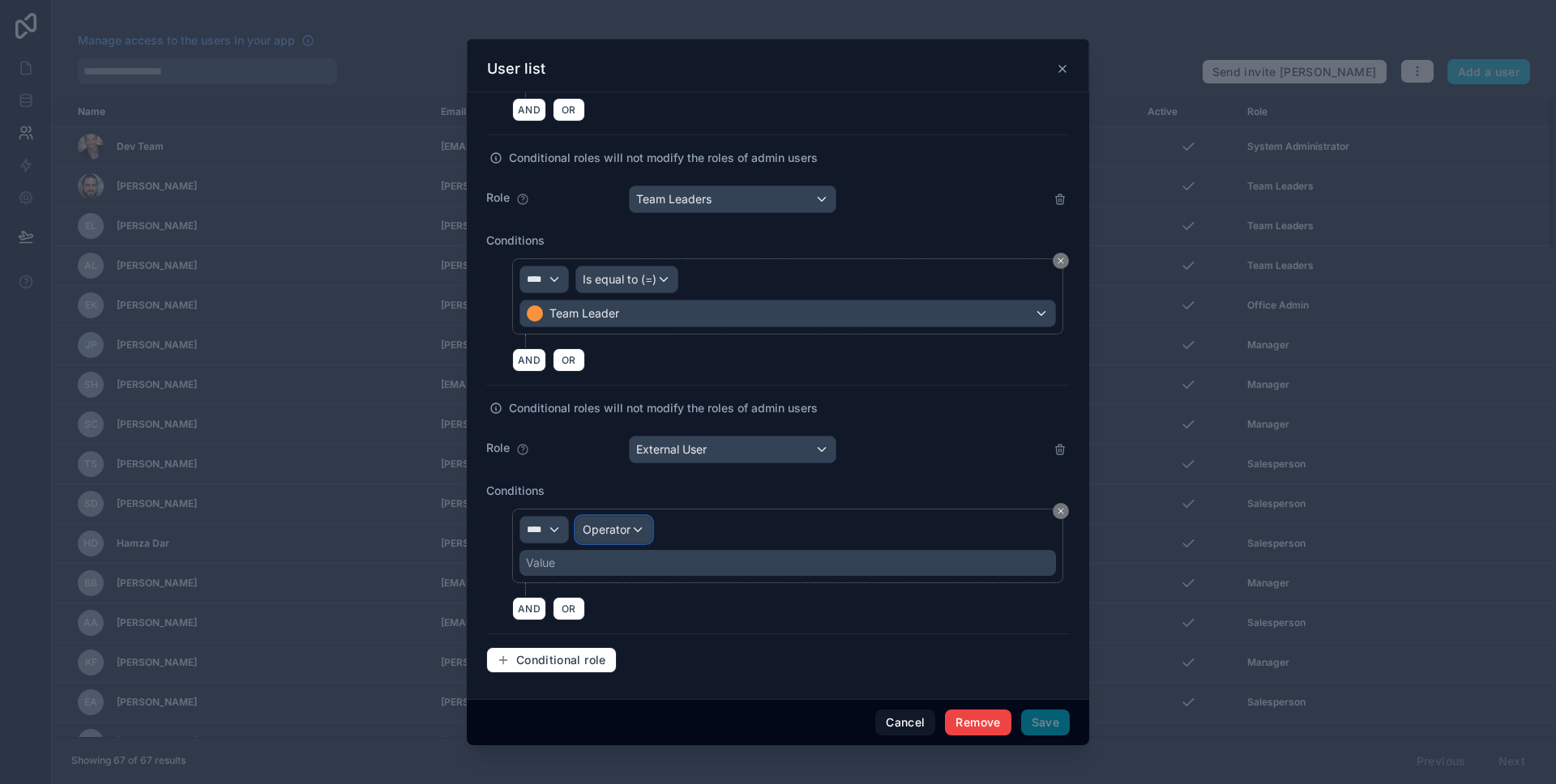
click at [642, 525] on div "Operator" at bounding box center [613, 530] width 75 height 26
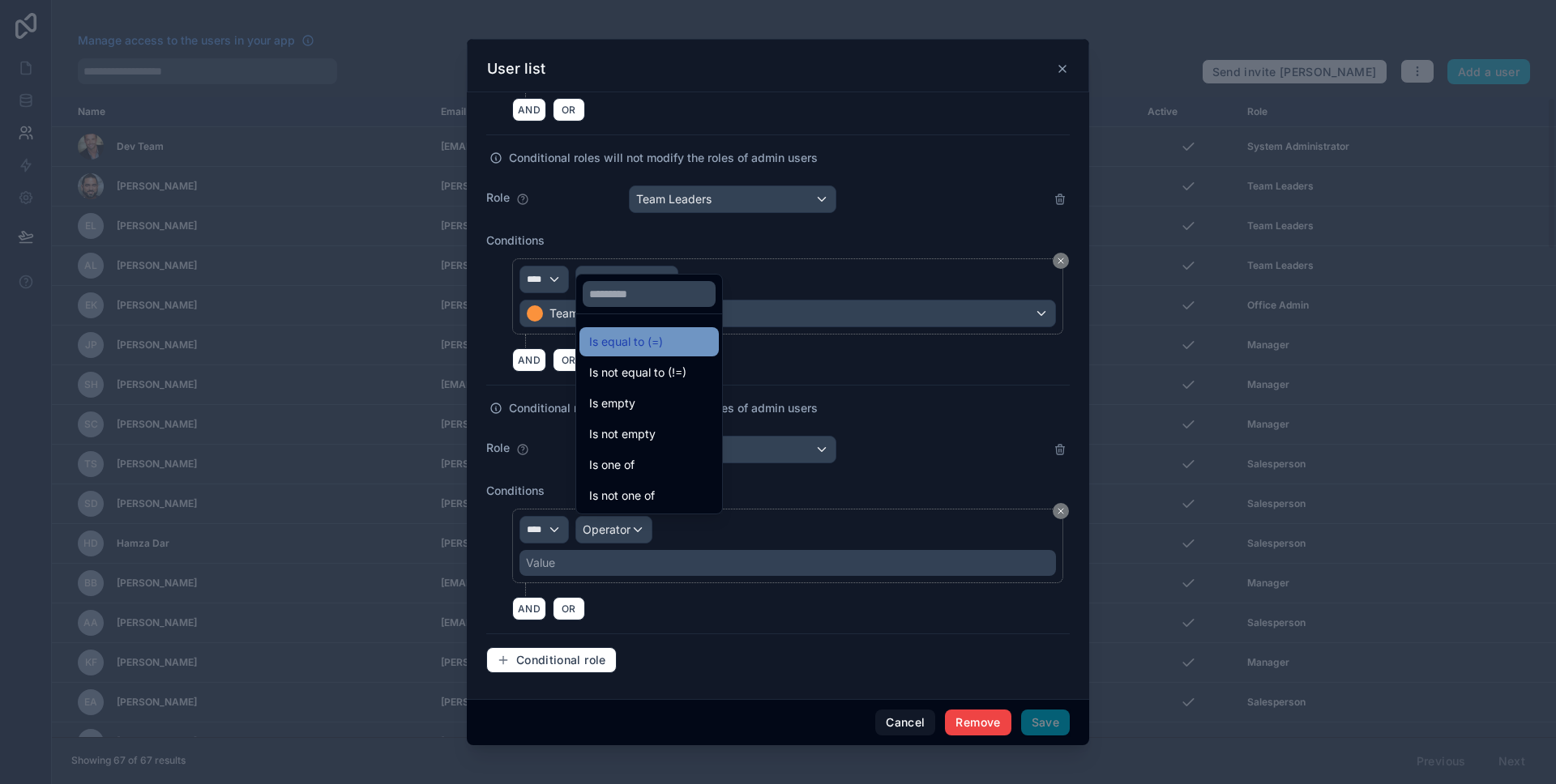
drag, startPoint x: 663, startPoint y: 357, endPoint x: 663, endPoint y: 348, distance: 9.0
click at [663, 348] on ul "Is equal to (=) Is not equal to (!=) Is empty Is not empty Is one of Is not one…" at bounding box center [648, 414] width 146 height 199
click at [663, 348] on div "Is equal to (=)" at bounding box center [648, 342] width 120 height 20
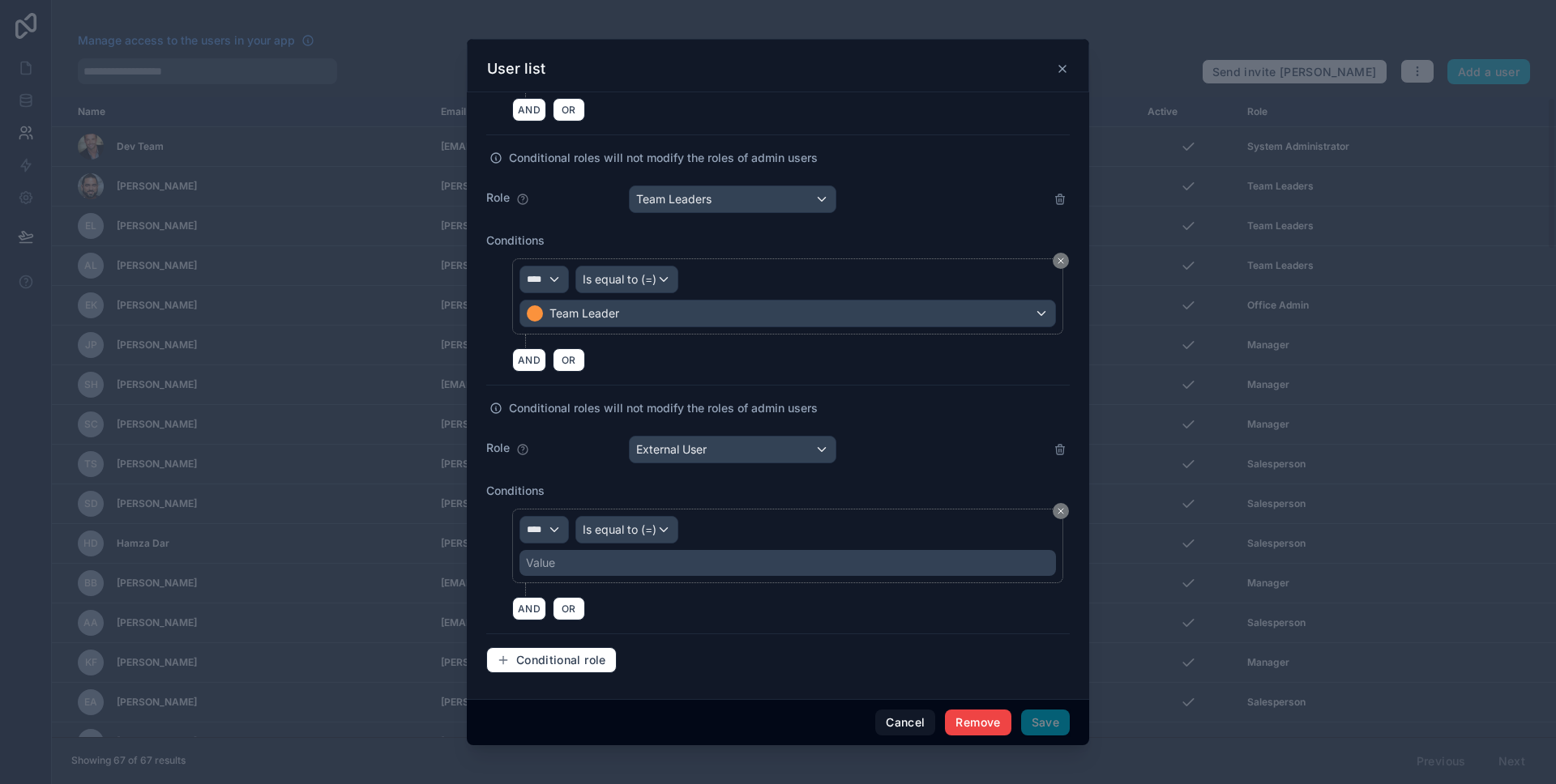
click at [623, 577] on div "**** Is equal to (=) Value" at bounding box center [787, 545] width 551 height 74
click at [622, 572] on div "Value" at bounding box center [787, 562] width 536 height 26
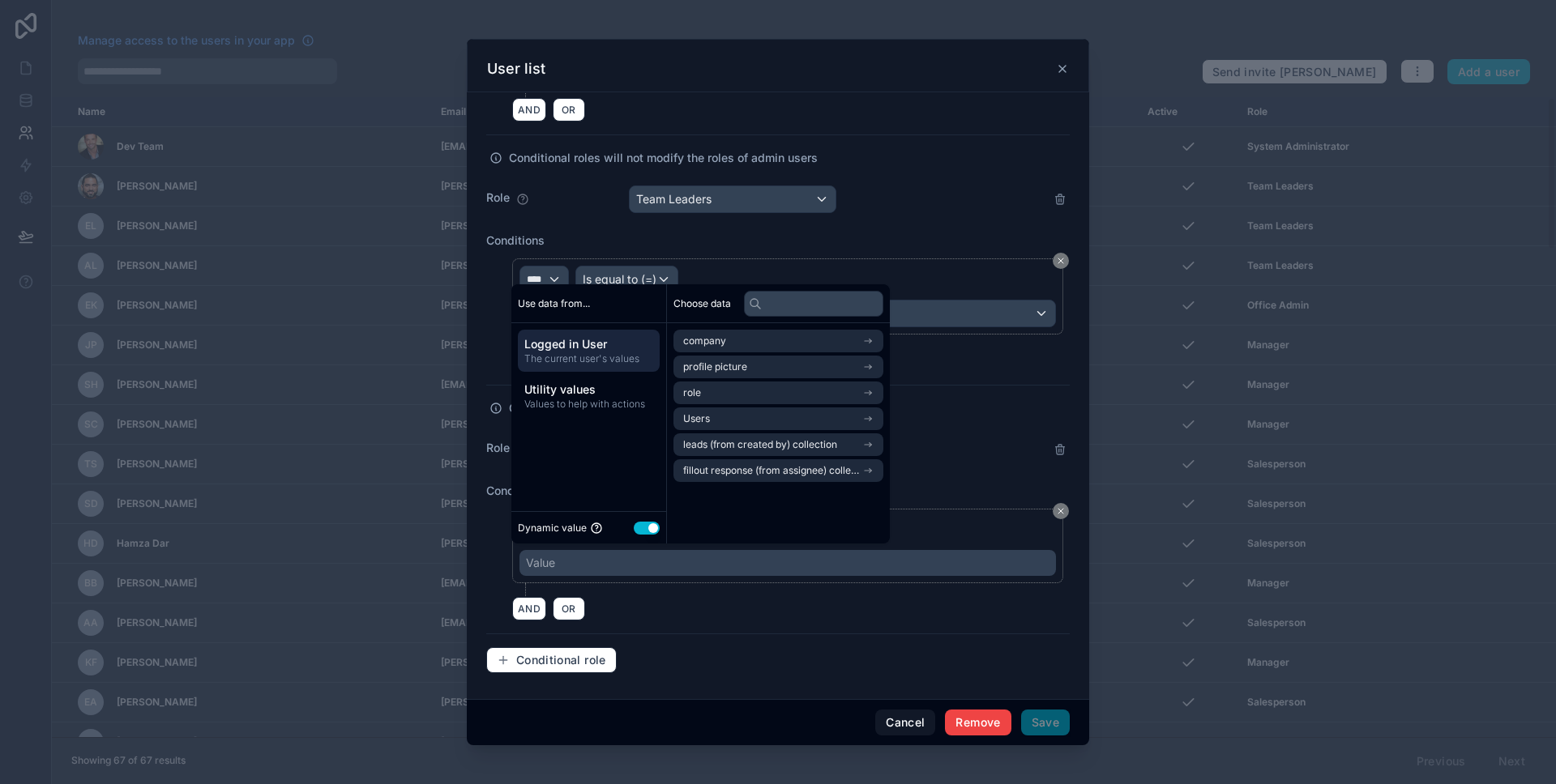
click at [641, 528] on button "Use setting" at bounding box center [646, 527] width 26 height 13
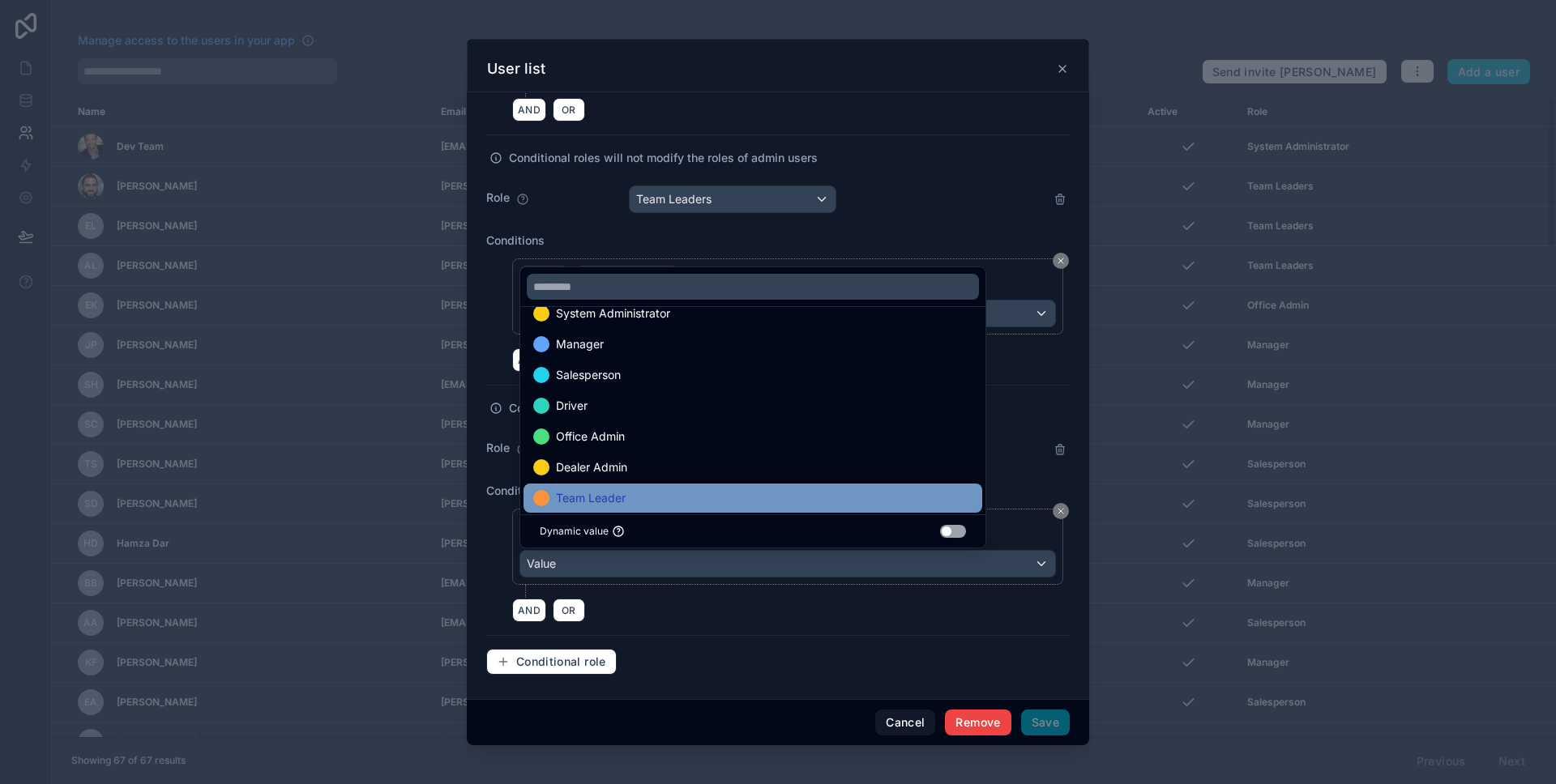
scroll to position [64, 0]
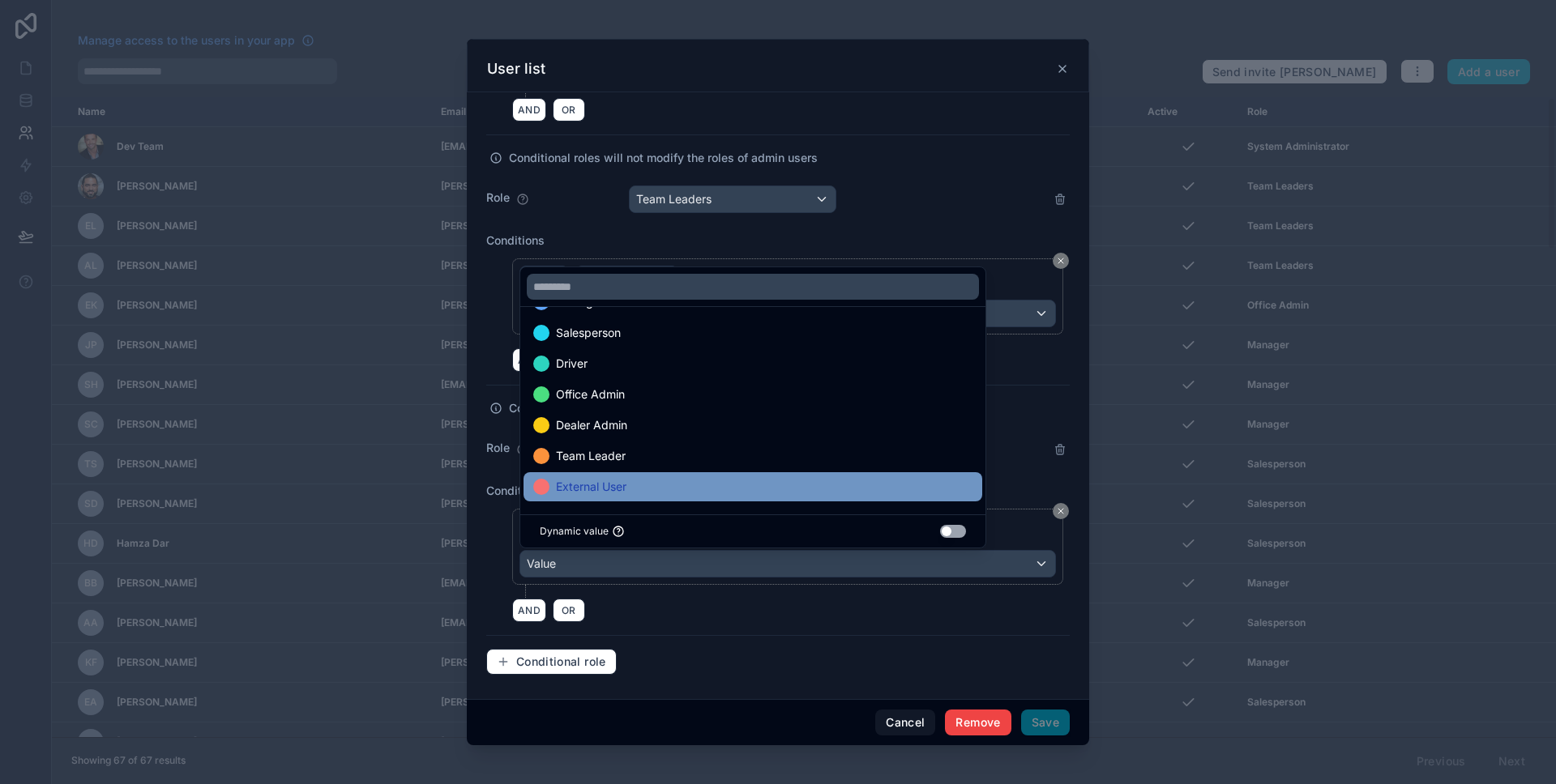
click at [645, 487] on div "External User" at bounding box center [752, 487] width 439 height 20
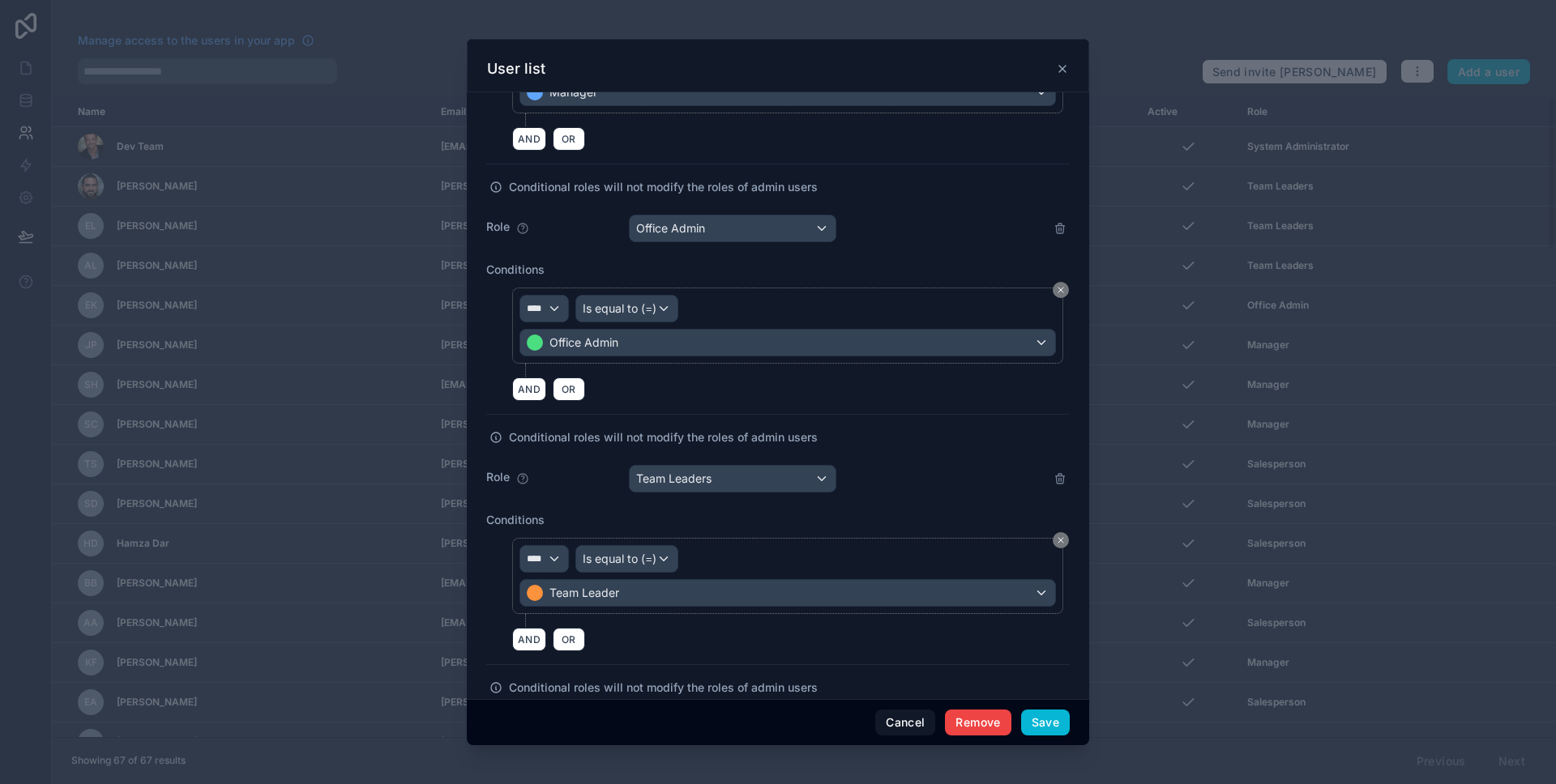
scroll to position [1599, 0]
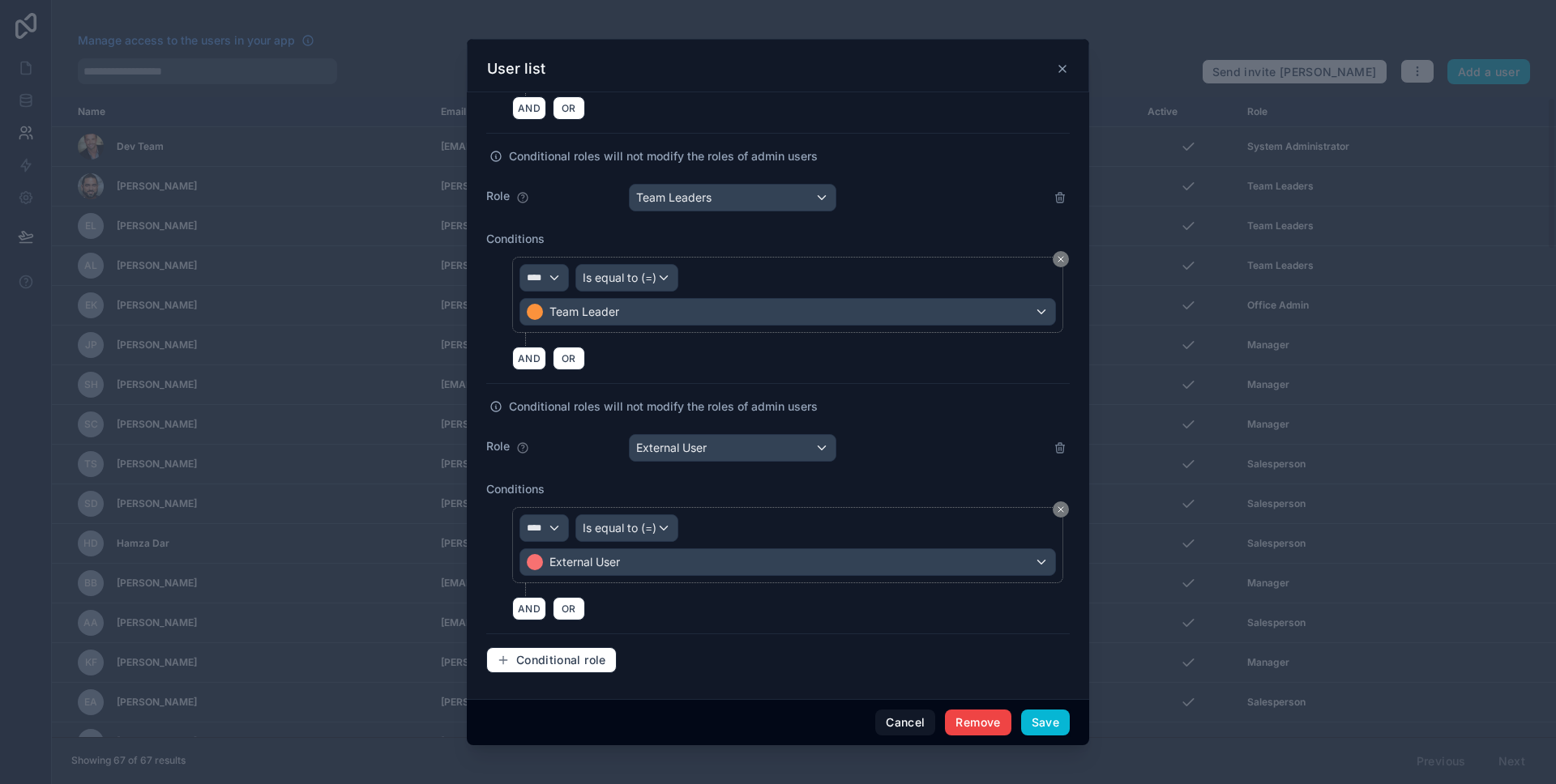
click at [1069, 724] on div "Cancel Remove Save" at bounding box center [778, 721] width 622 height 46
click at [1065, 724] on button "Save" at bounding box center [1045, 722] width 49 height 26
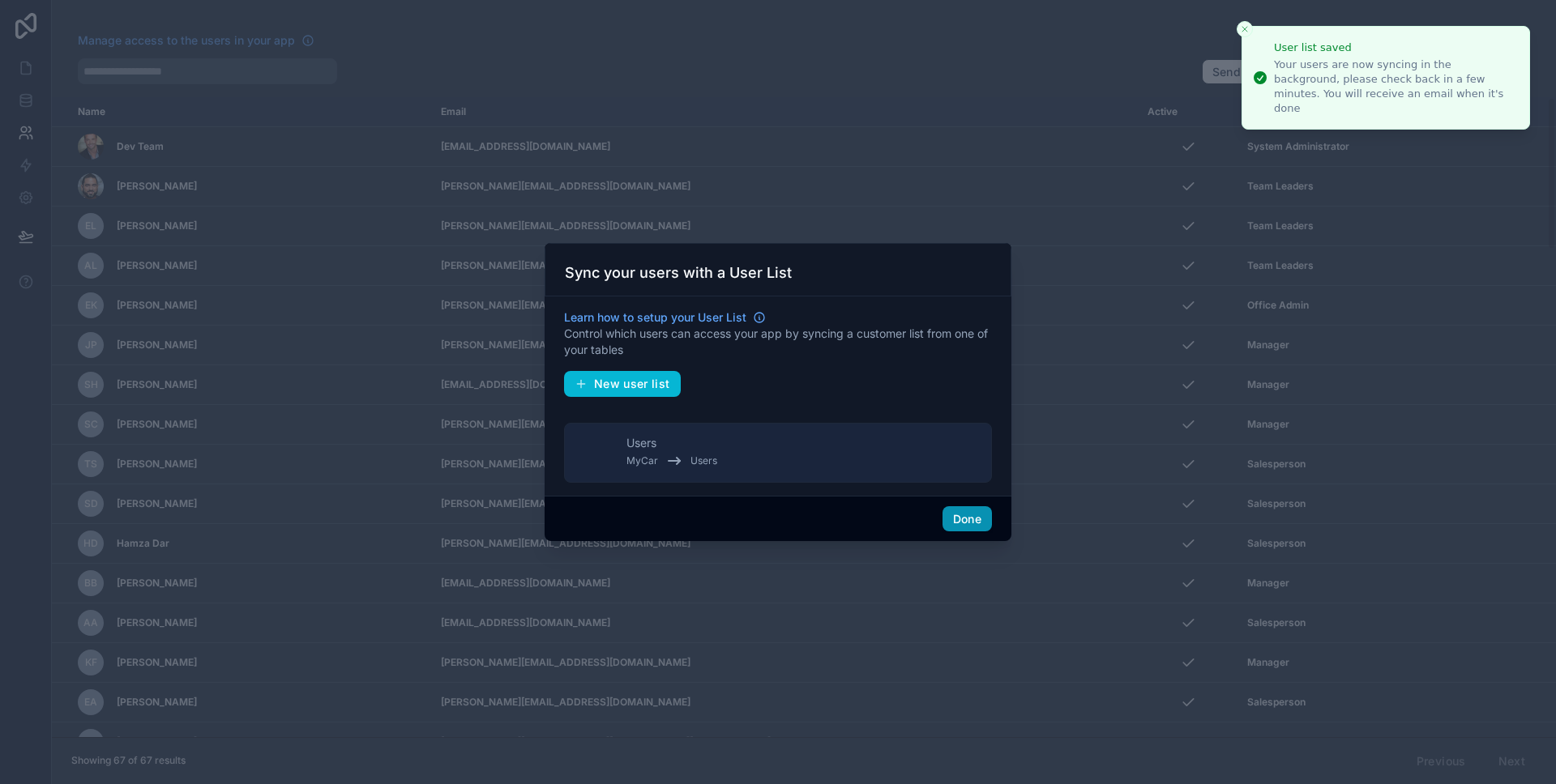
click at [956, 517] on button "Done" at bounding box center [966, 519] width 50 height 26
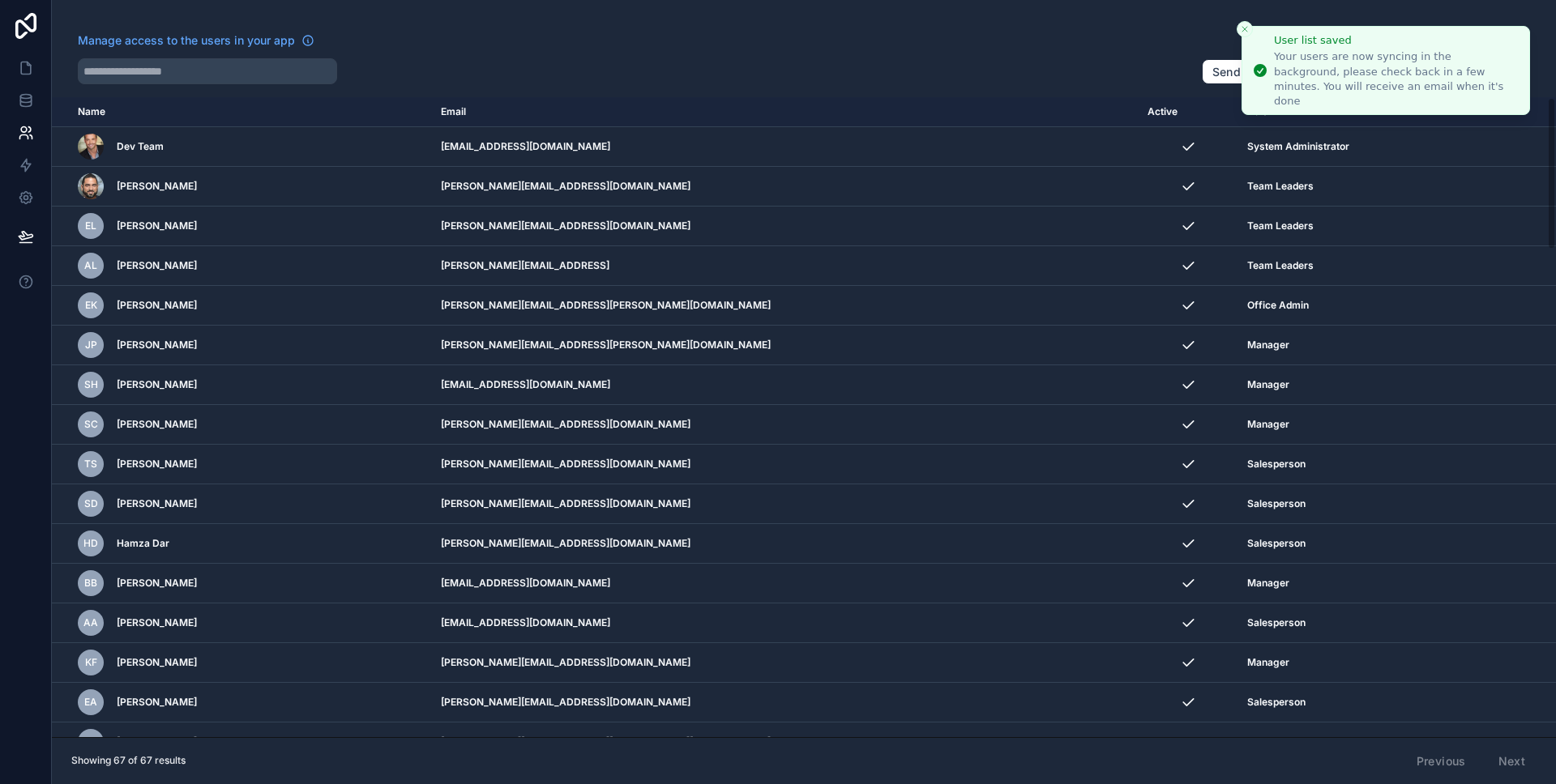
click at [1244, 25] on icon "Close toast" at bounding box center [1244, 29] width 10 height 10
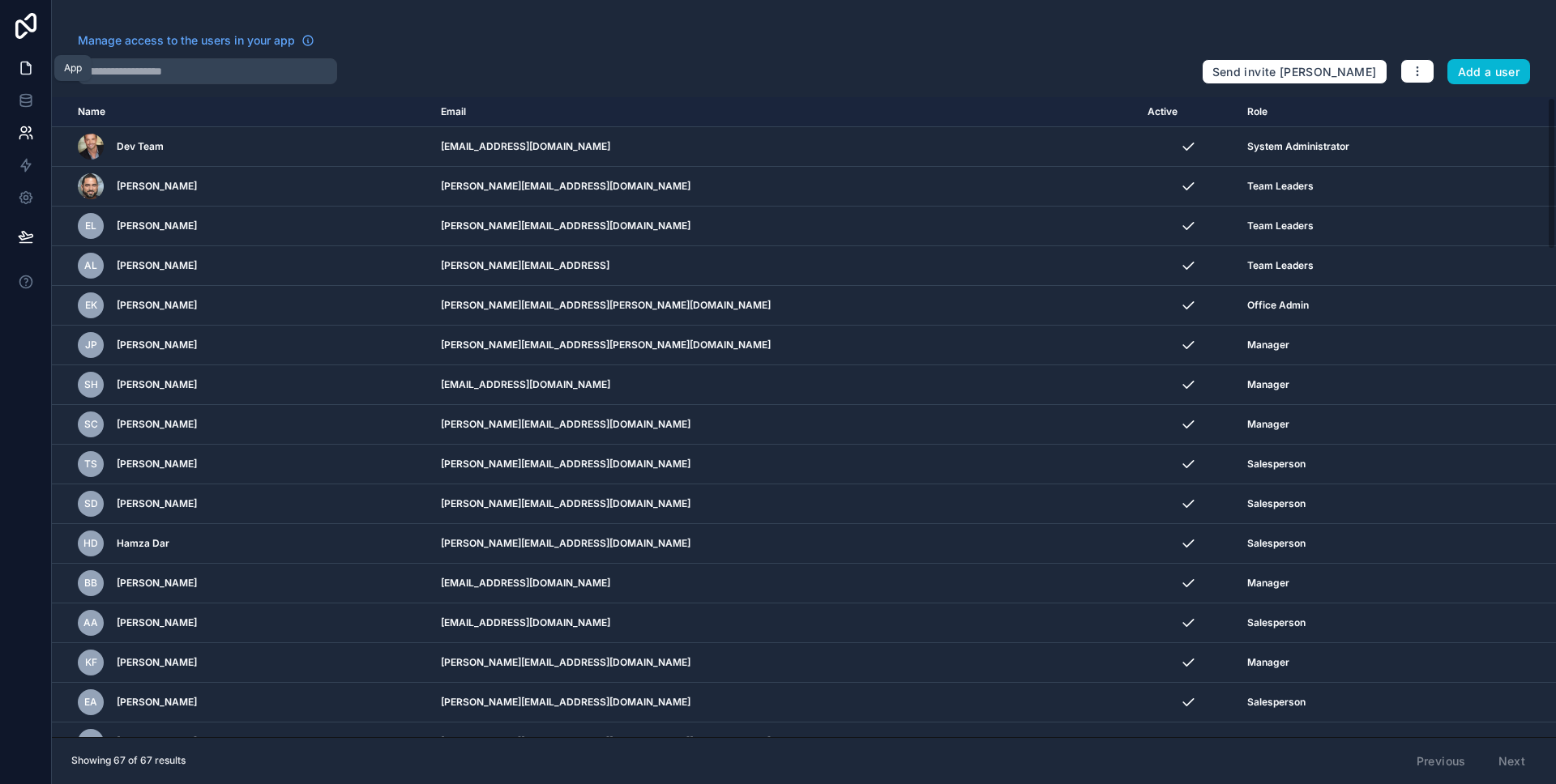
click at [22, 60] on icon at bounding box center [25, 67] width 17 height 17
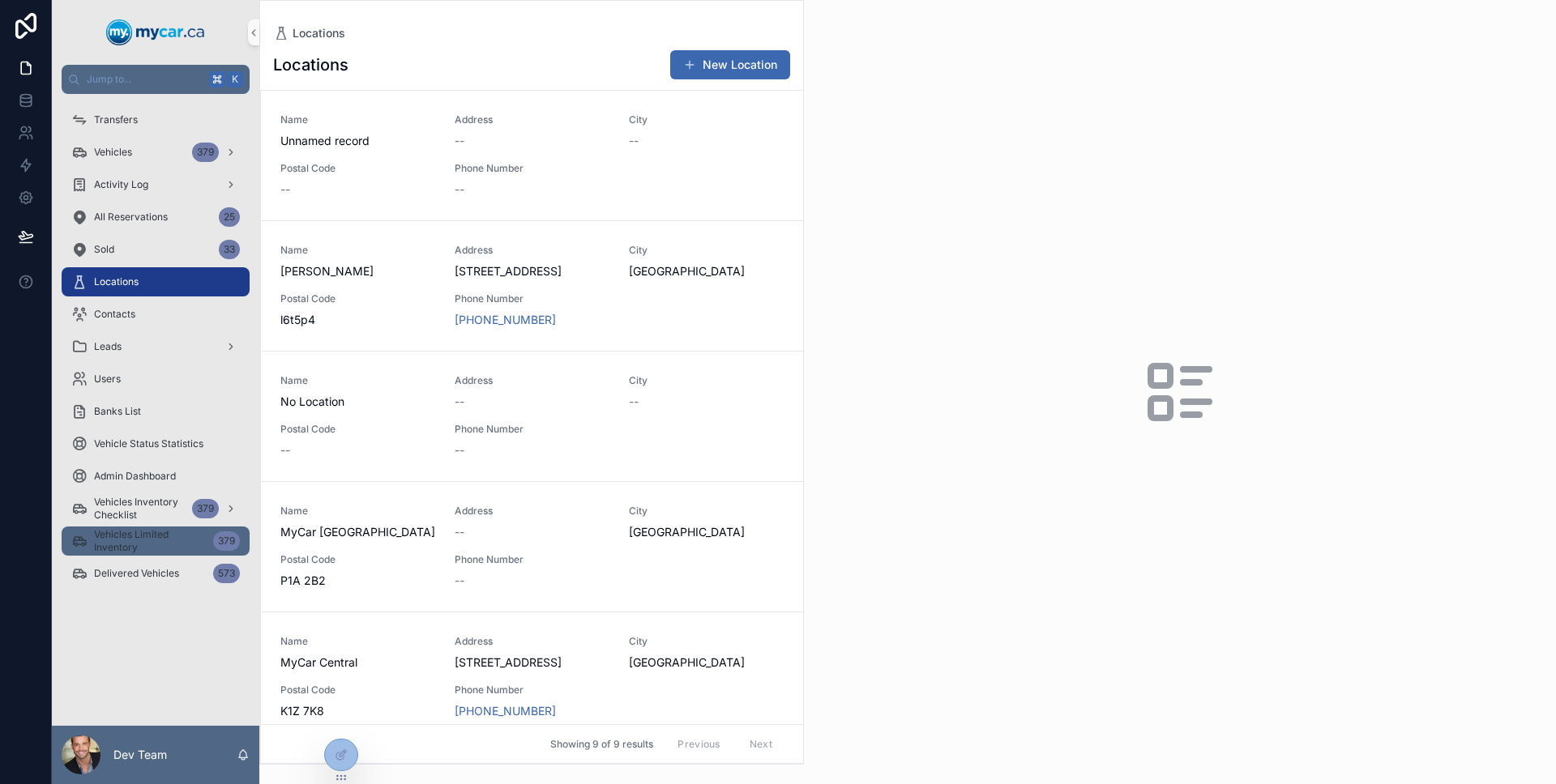
click at [158, 547] on span "Vehicles Limited Inventory" at bounding box center [150, 541] width 112 height 26
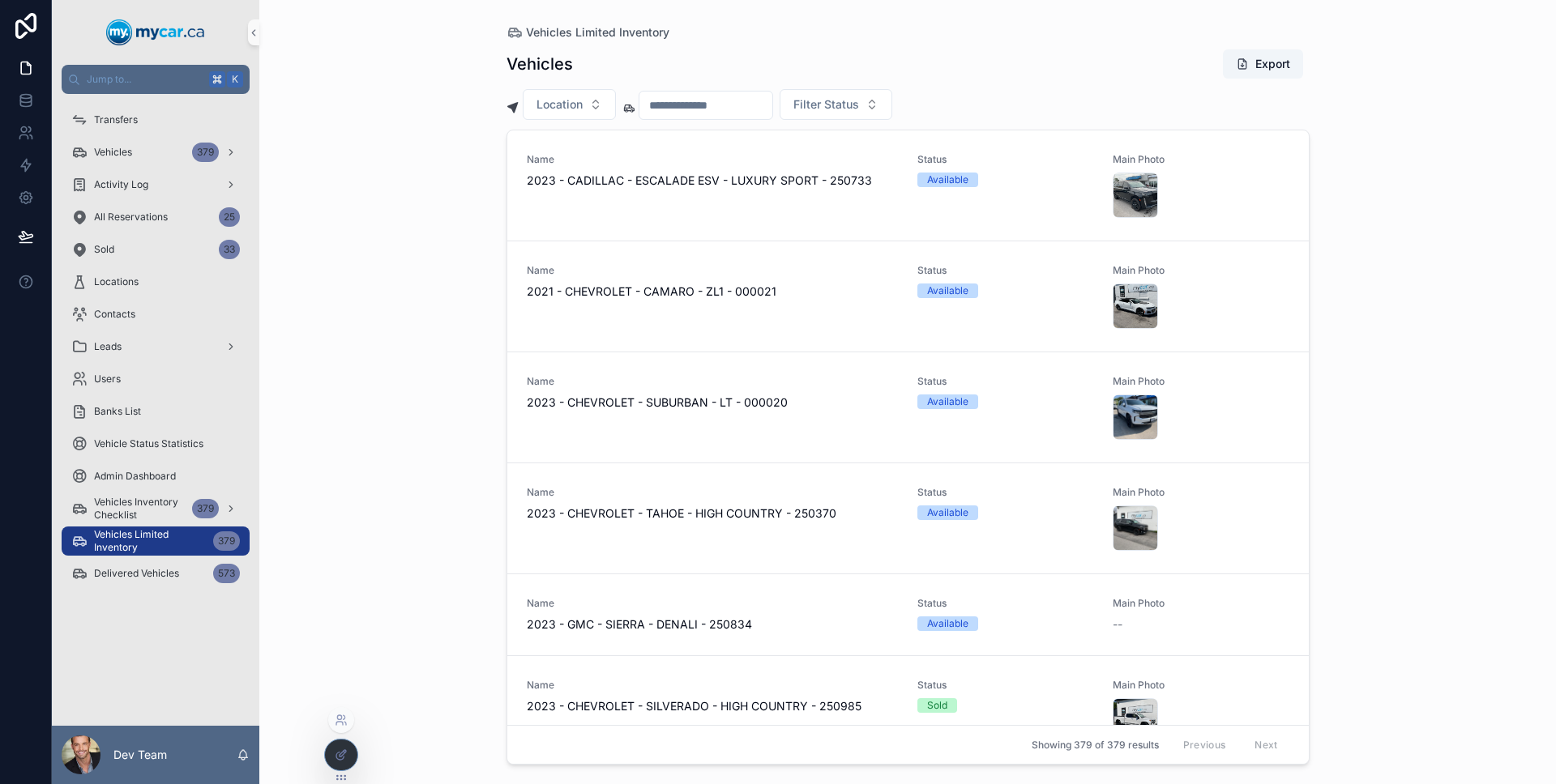
click at [350, 749] on div at bounding box center [340, 754] width 32 height 30
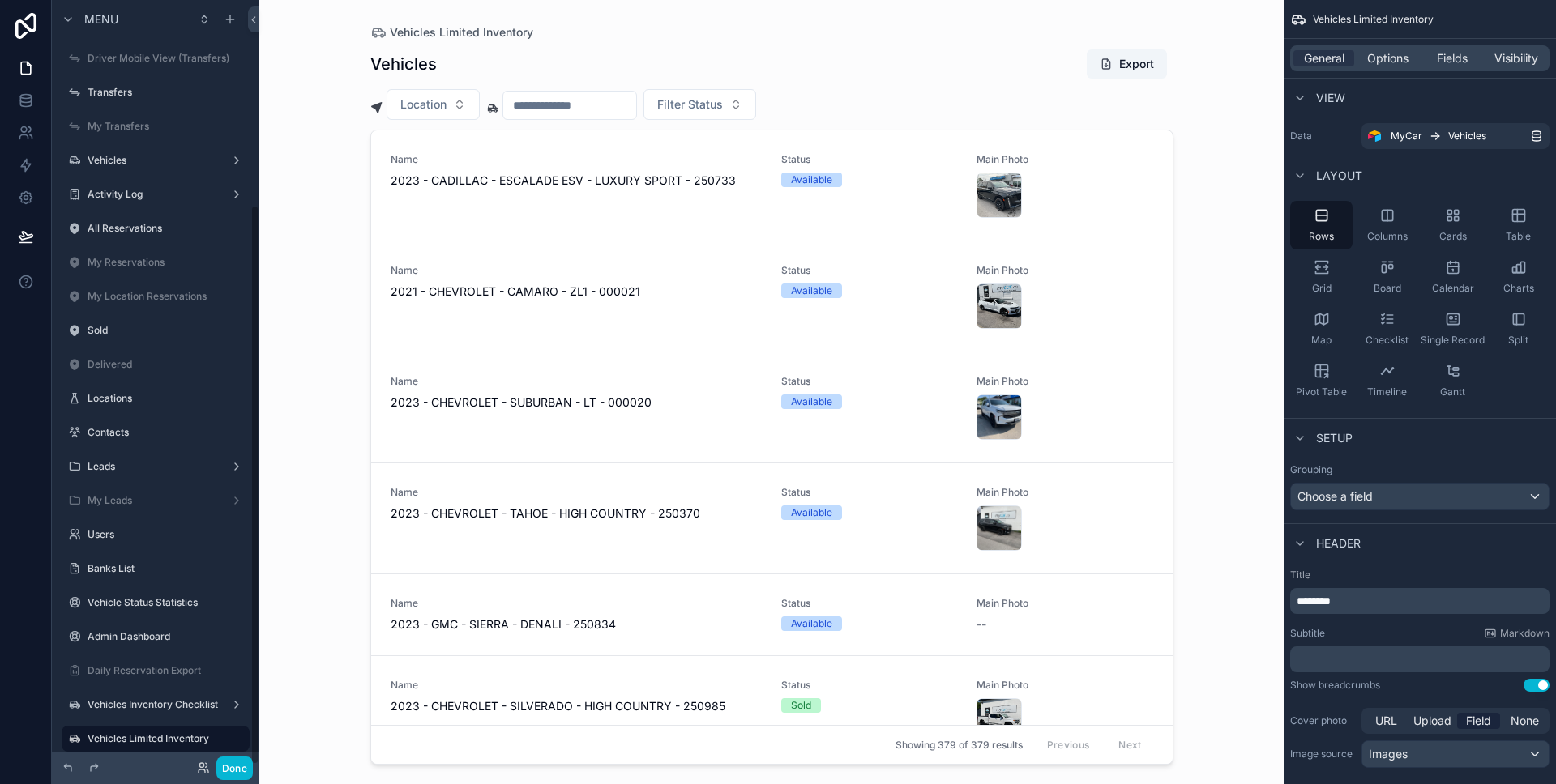
scroll to position [279, 0]
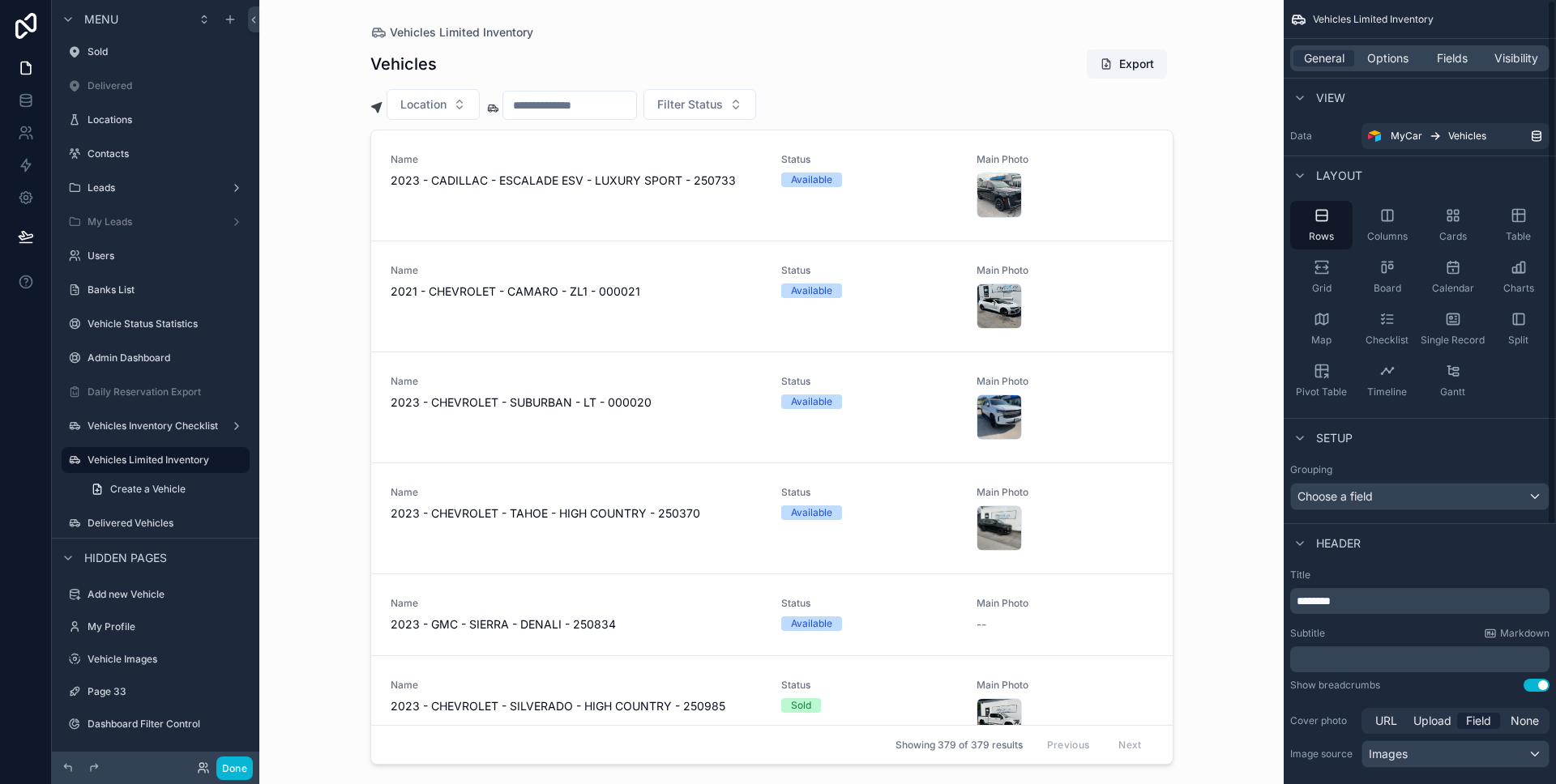
click at [1506, 46] on div "General Options Fields Visibility" at bounding box center [1419, 58] width 259 height 26
click at [1505, 51] on span "Visibility" at bounding box center [1516, 58] width 44 height 17
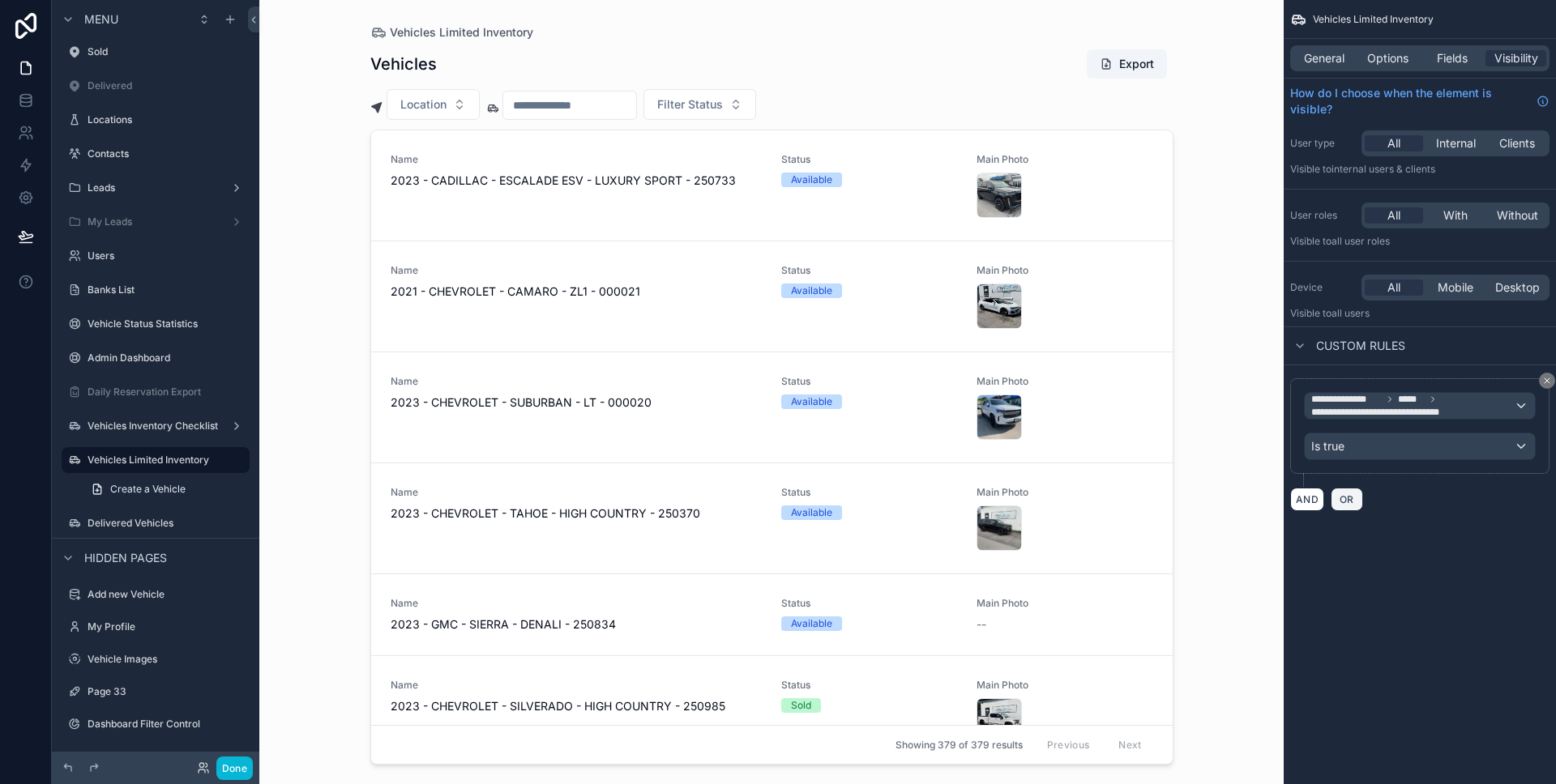
click at [1350, 493] on span "OR" at bounding box center [1347, 499] width 22 height 12
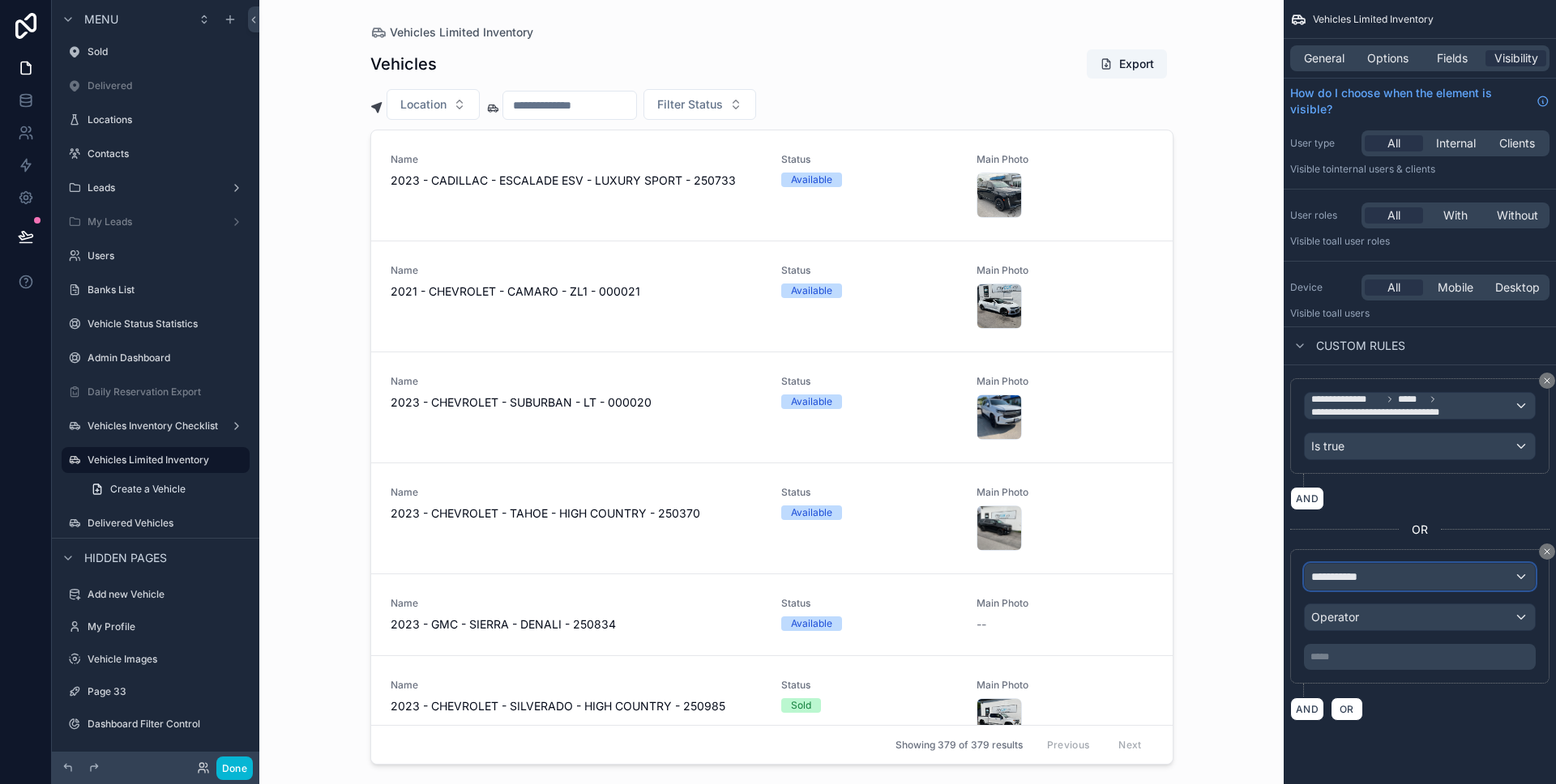
click at [1361, 574] on span "**********" at bounding box center [1340, 577] width 60 height 17
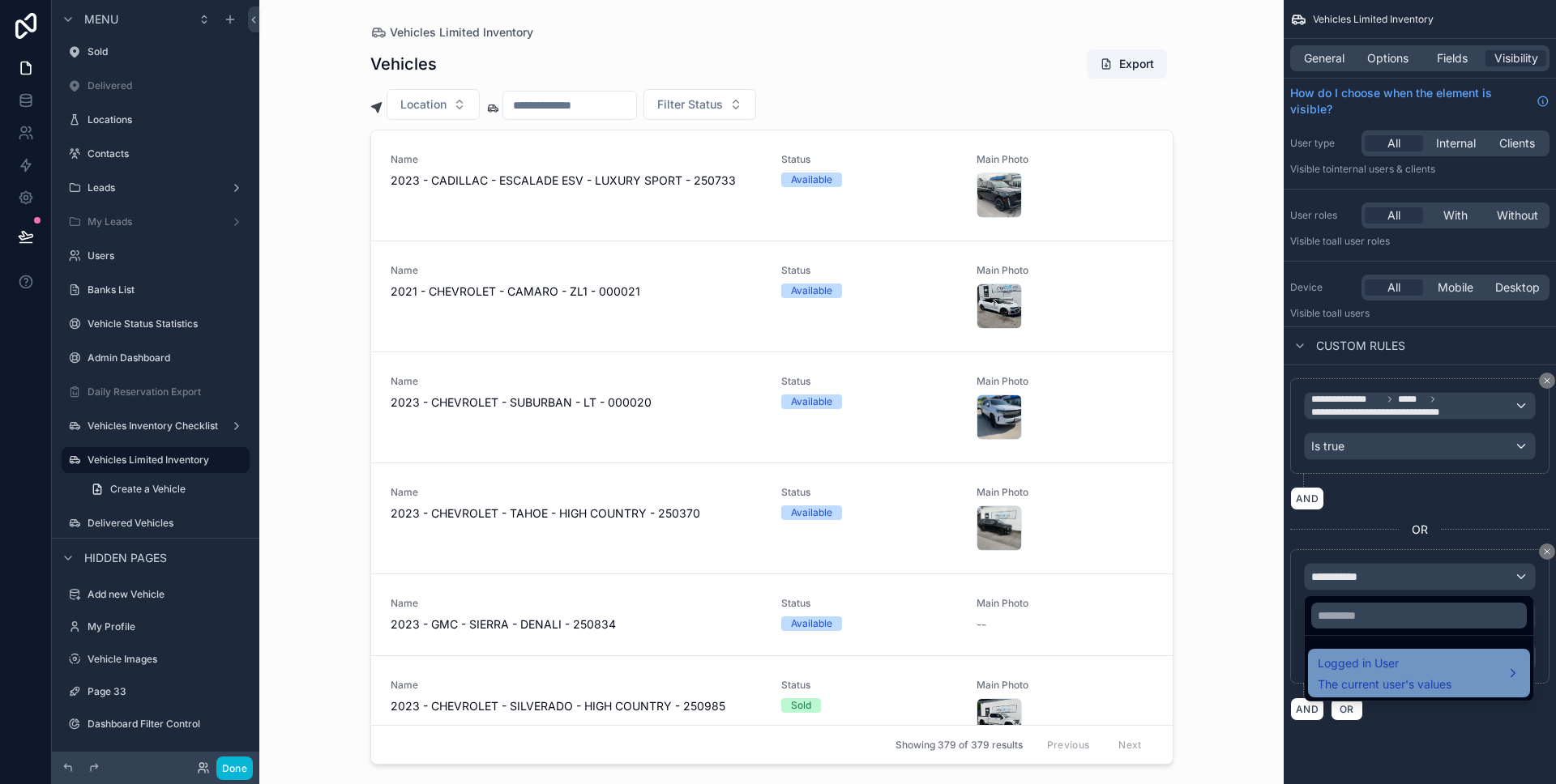
click at [1383, 668] on span "Logged in User" at bounding box center [1384, 664] width 134 height 20
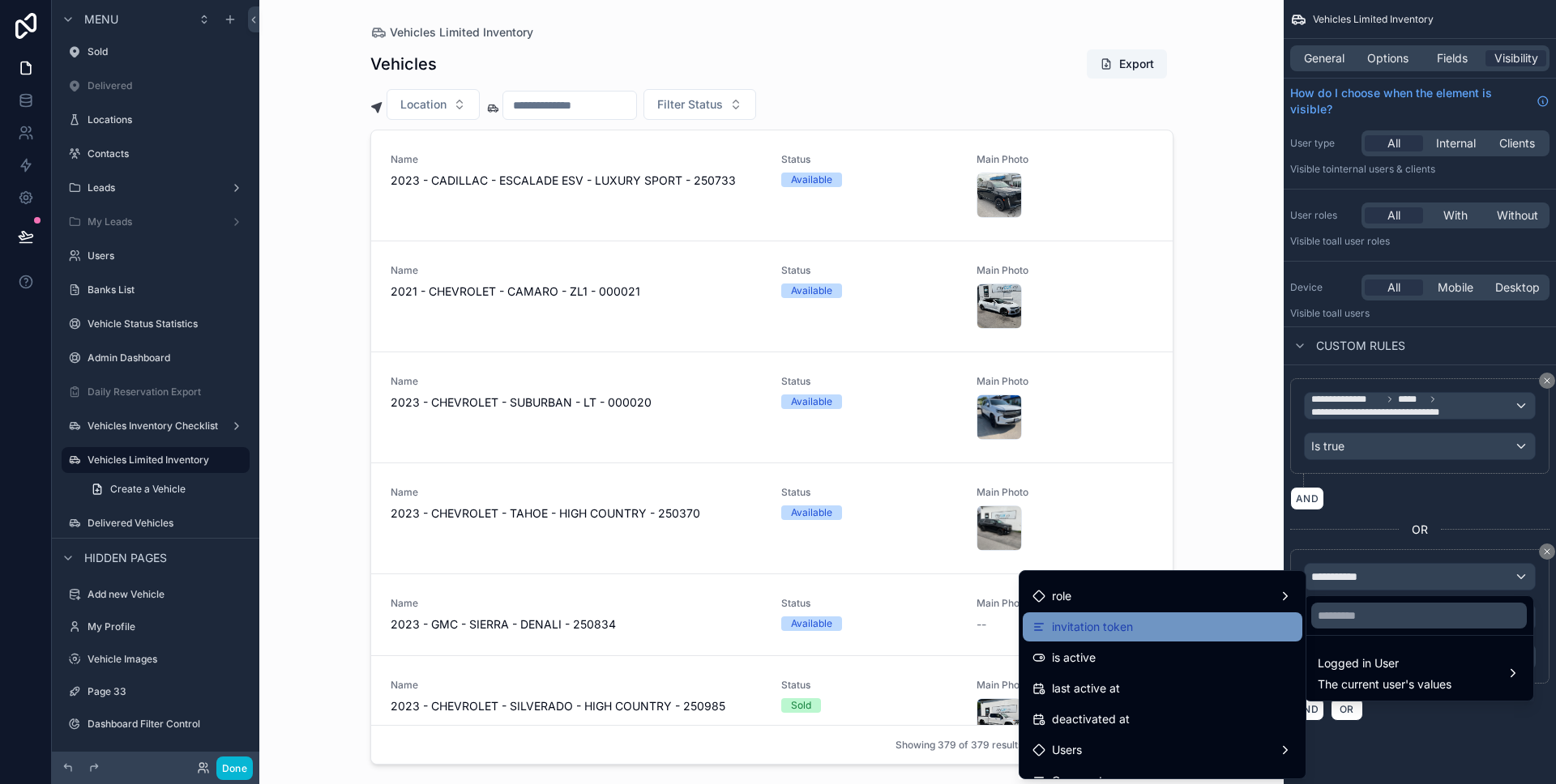
scroll to position [178, 0]
click at [1183, 627] on div "role" at bounding box center [1162, 626] width 260 height 20
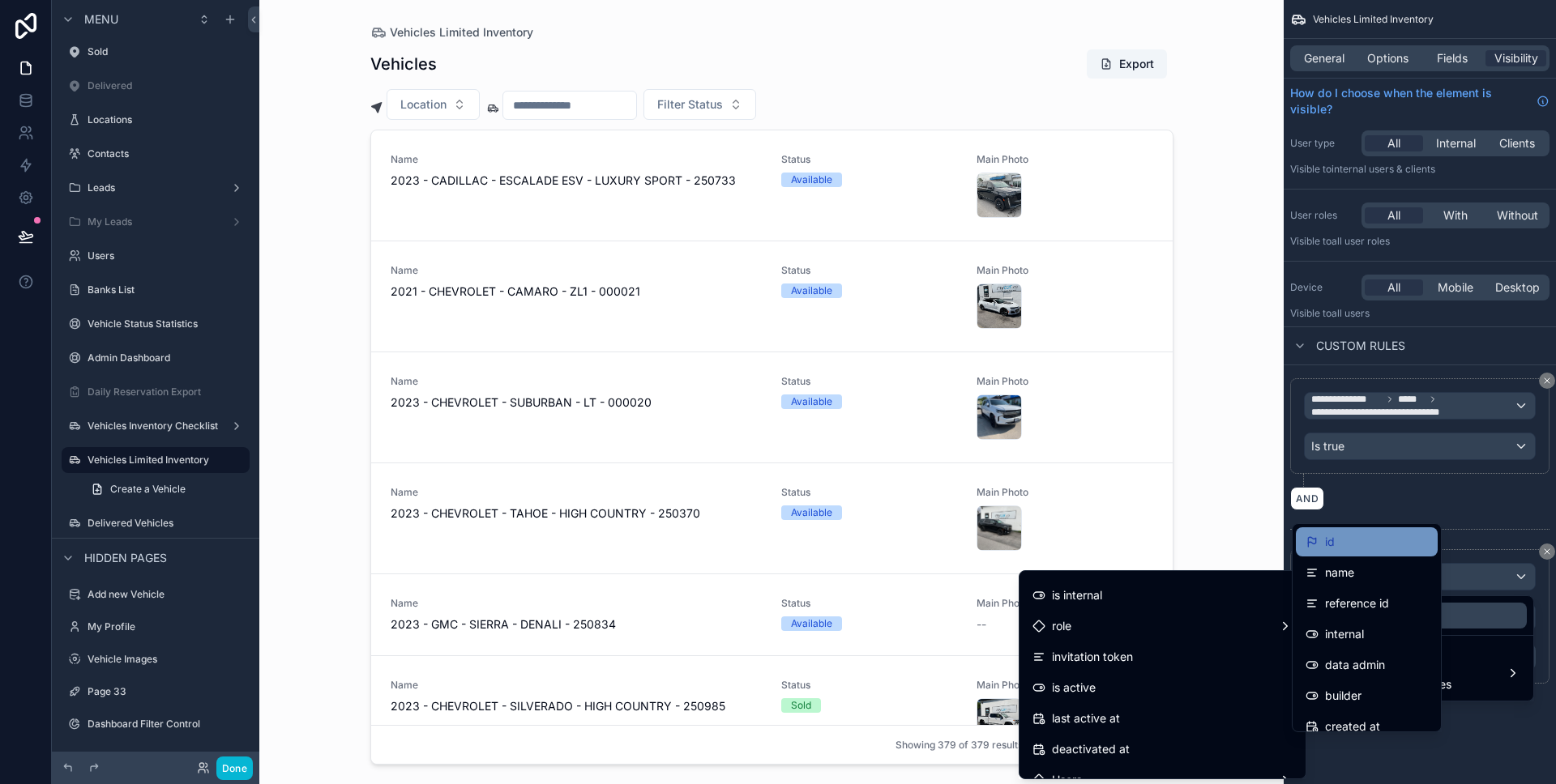
click at [1330, 547] on span "id" at bounding box center [1329, 542] width 10 height 20
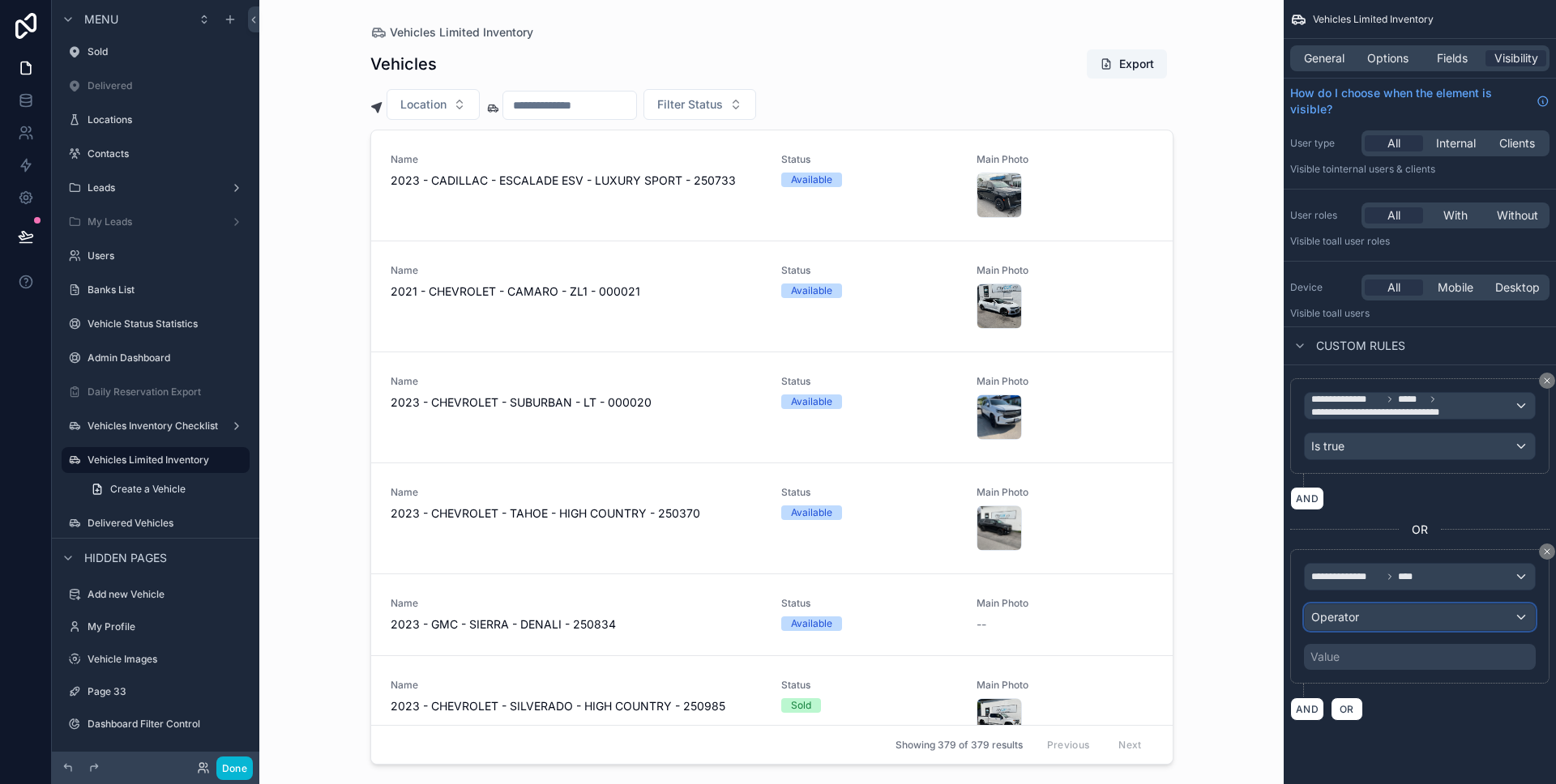
click at [1381, 622] on div "Operator" at bounding box center [1419, 617] width 230 height 26
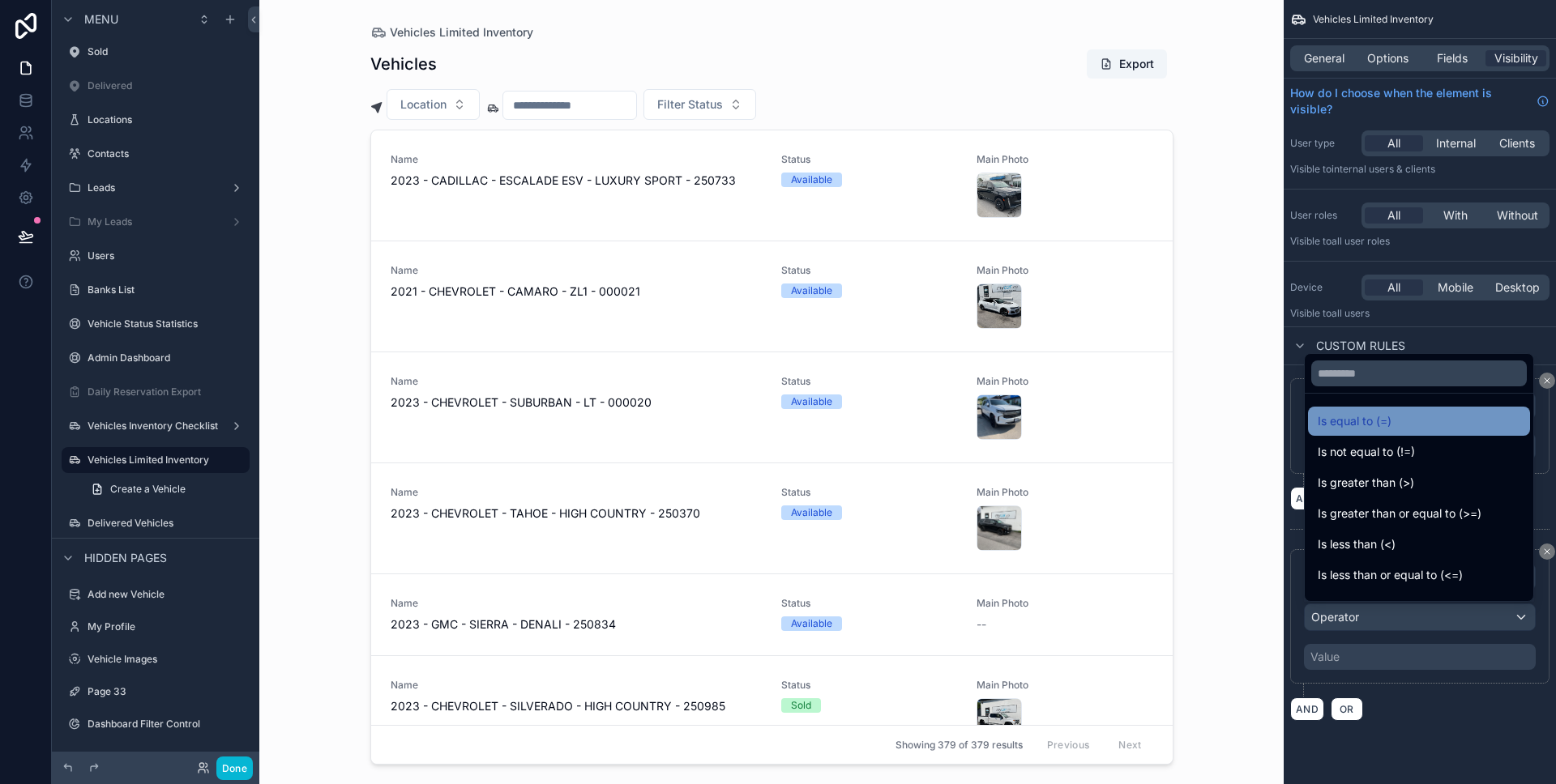
click at [1378, 414] on span "Is equal to (=)" at bounding box center [1354, 421] width 73 height 20
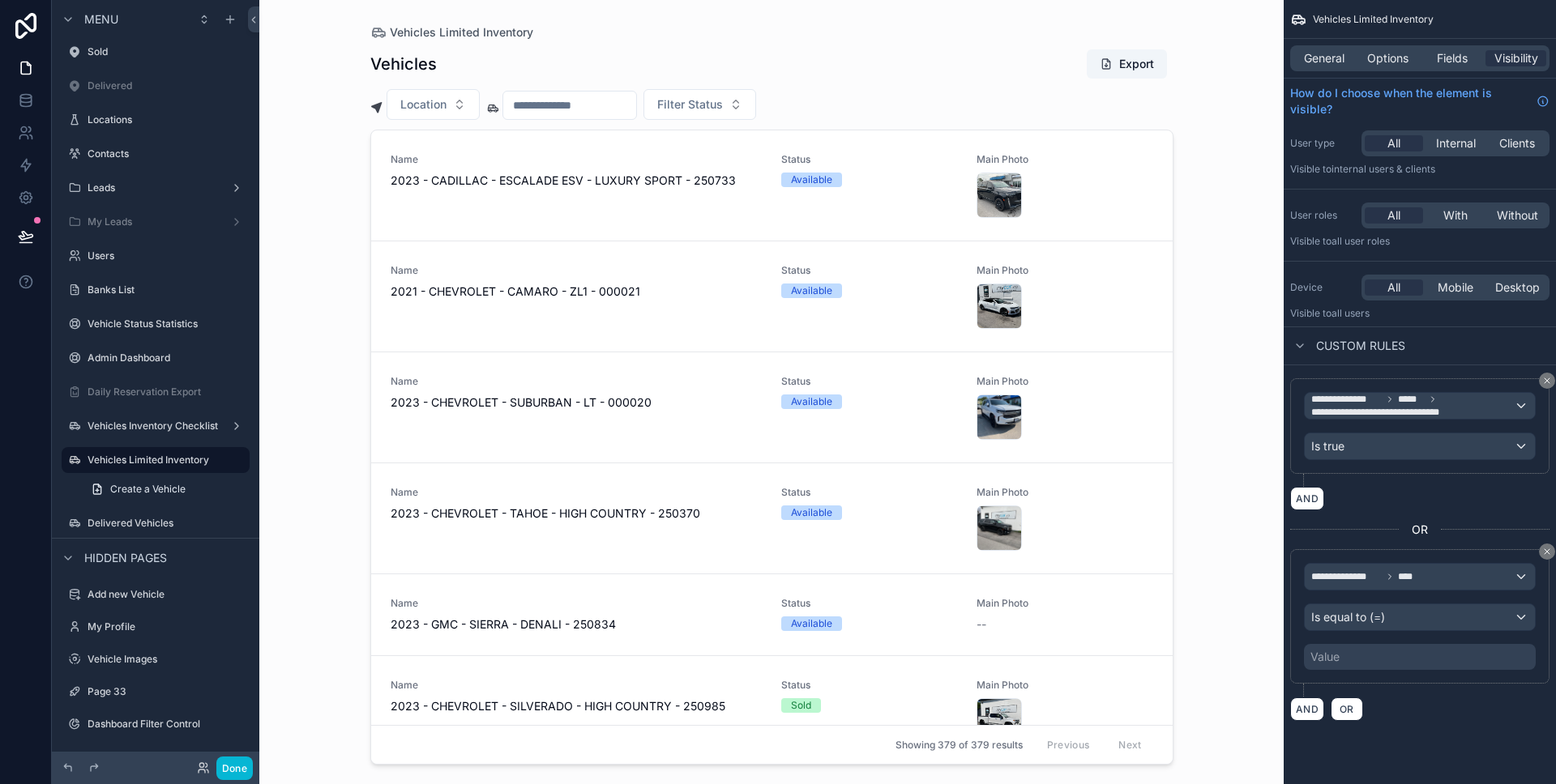
click at [1381, 656] on div "Value" at bounding box center [1419, 657] width 232 height 26
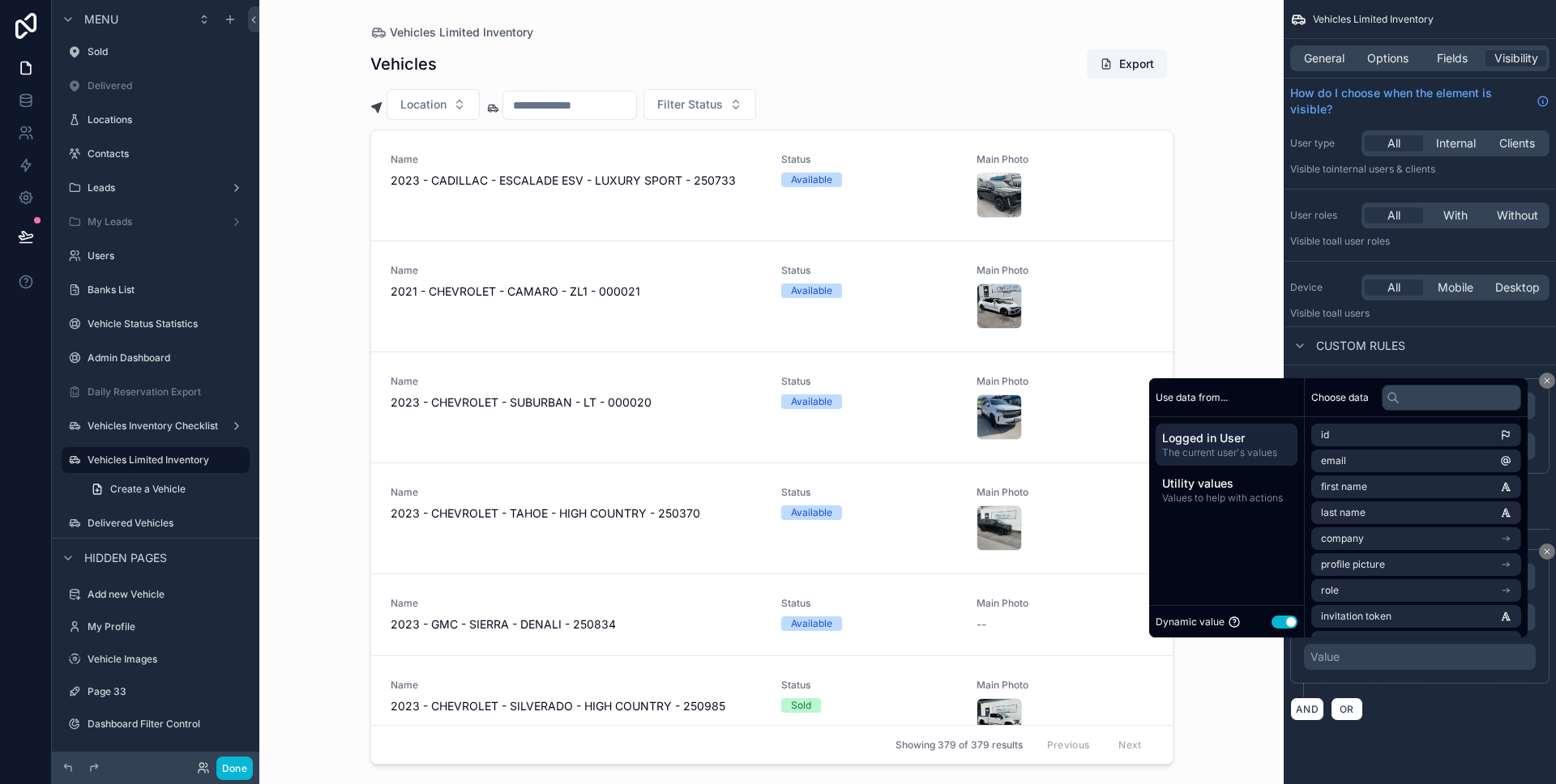
click at [1280, 627] on button "Use setting" at bounding box center [1284, 622] width 26 height 13
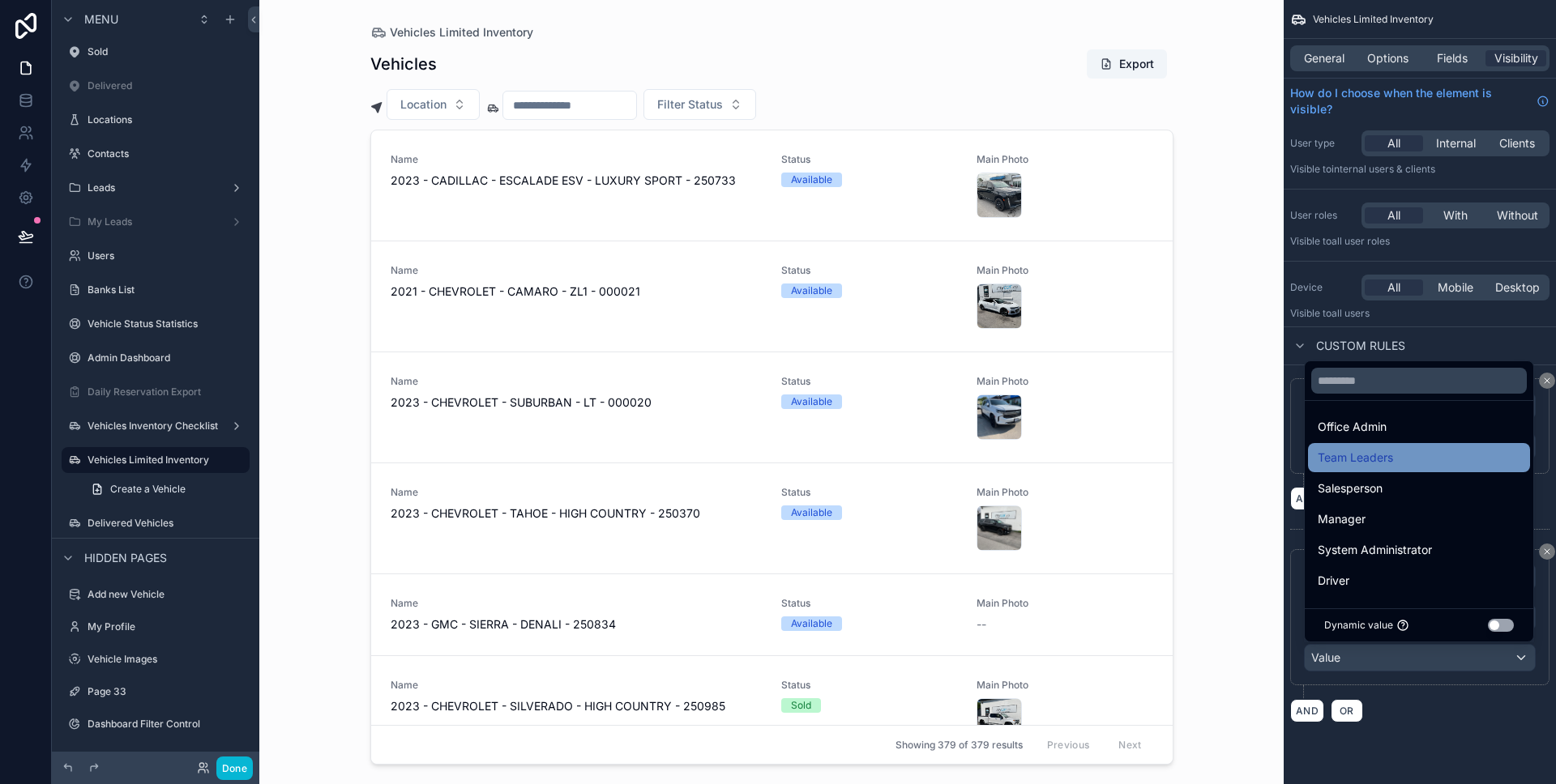
scroll to position [0, 0]
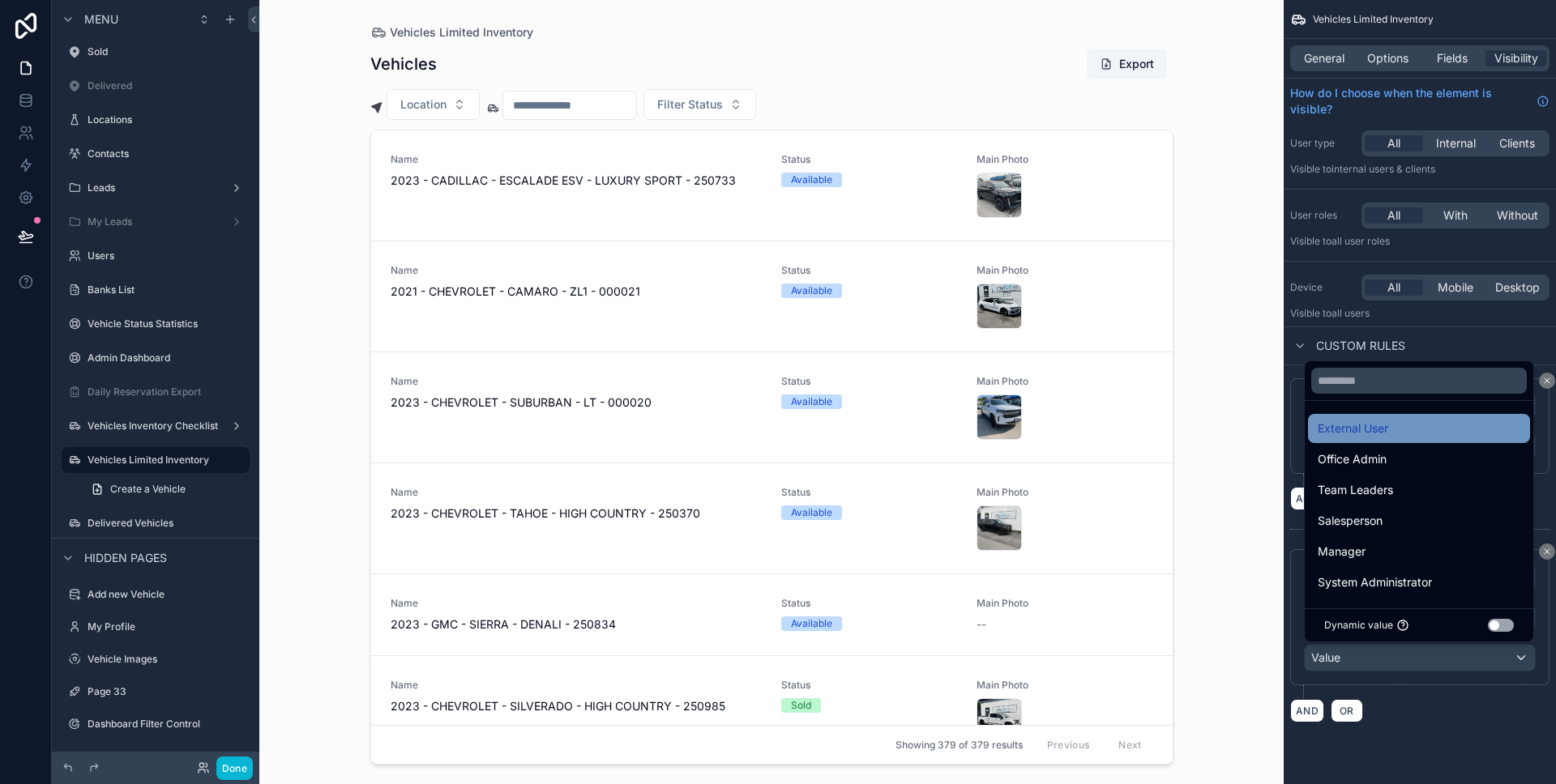
click at [1386, 422] on span "External User" at bounding box center [1353, 428] width 70 height 20
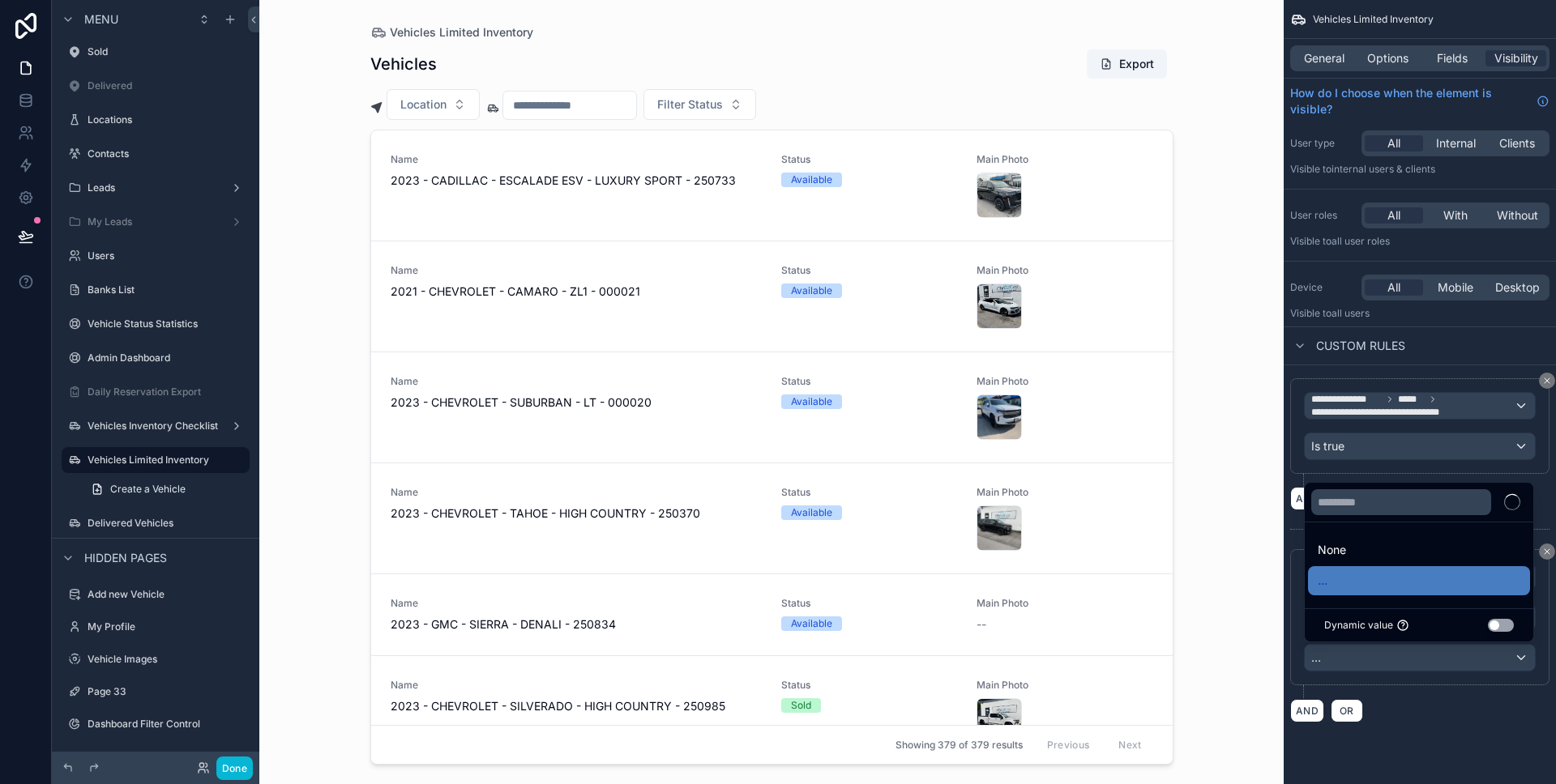
click at [1426, 703] on div "AND OR" at bounding box center [1419, 710] width 259 height 24
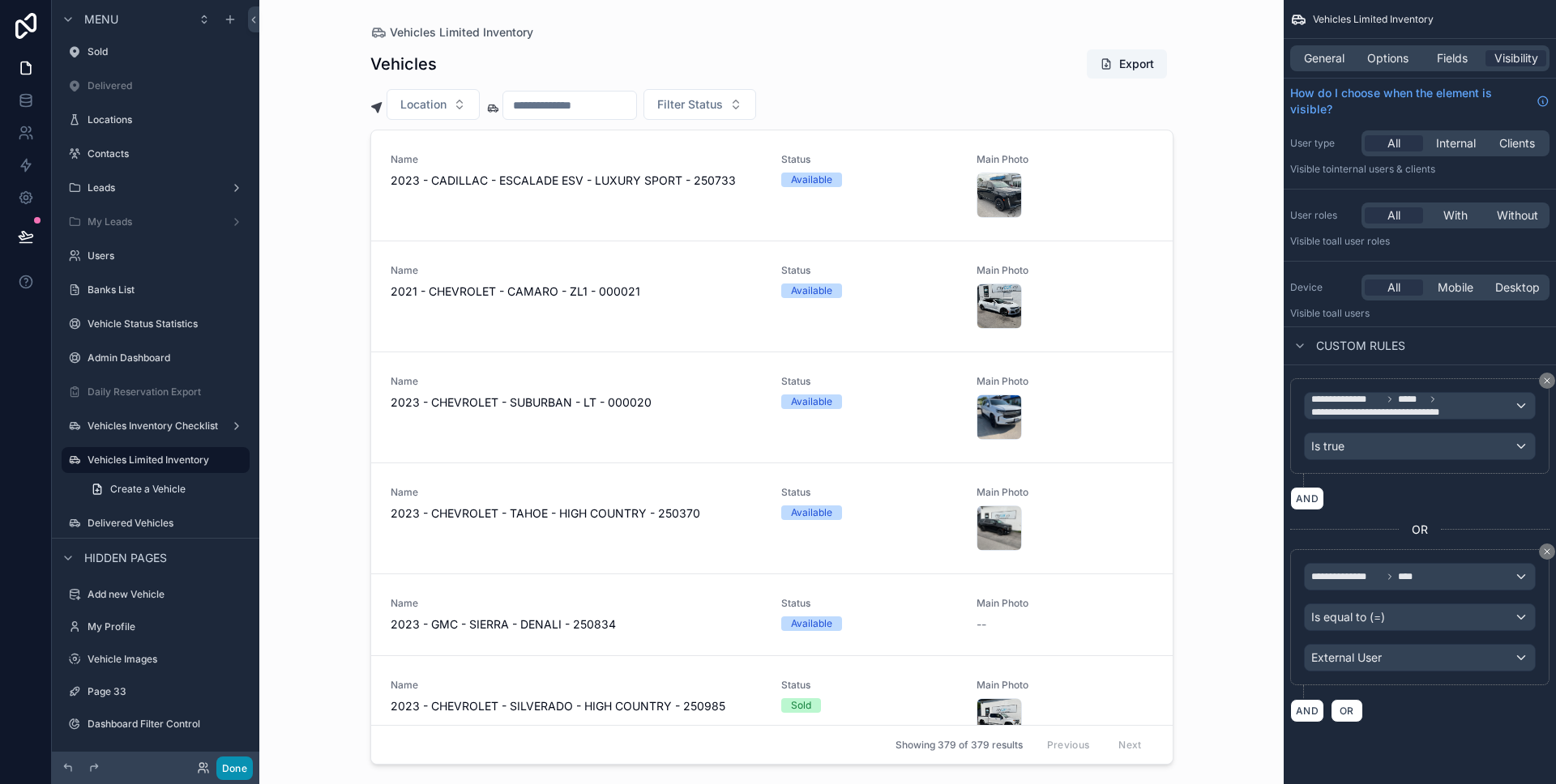
click at [229, 771] on button "Done" at bounding box center [234, 768] width 36 height 23
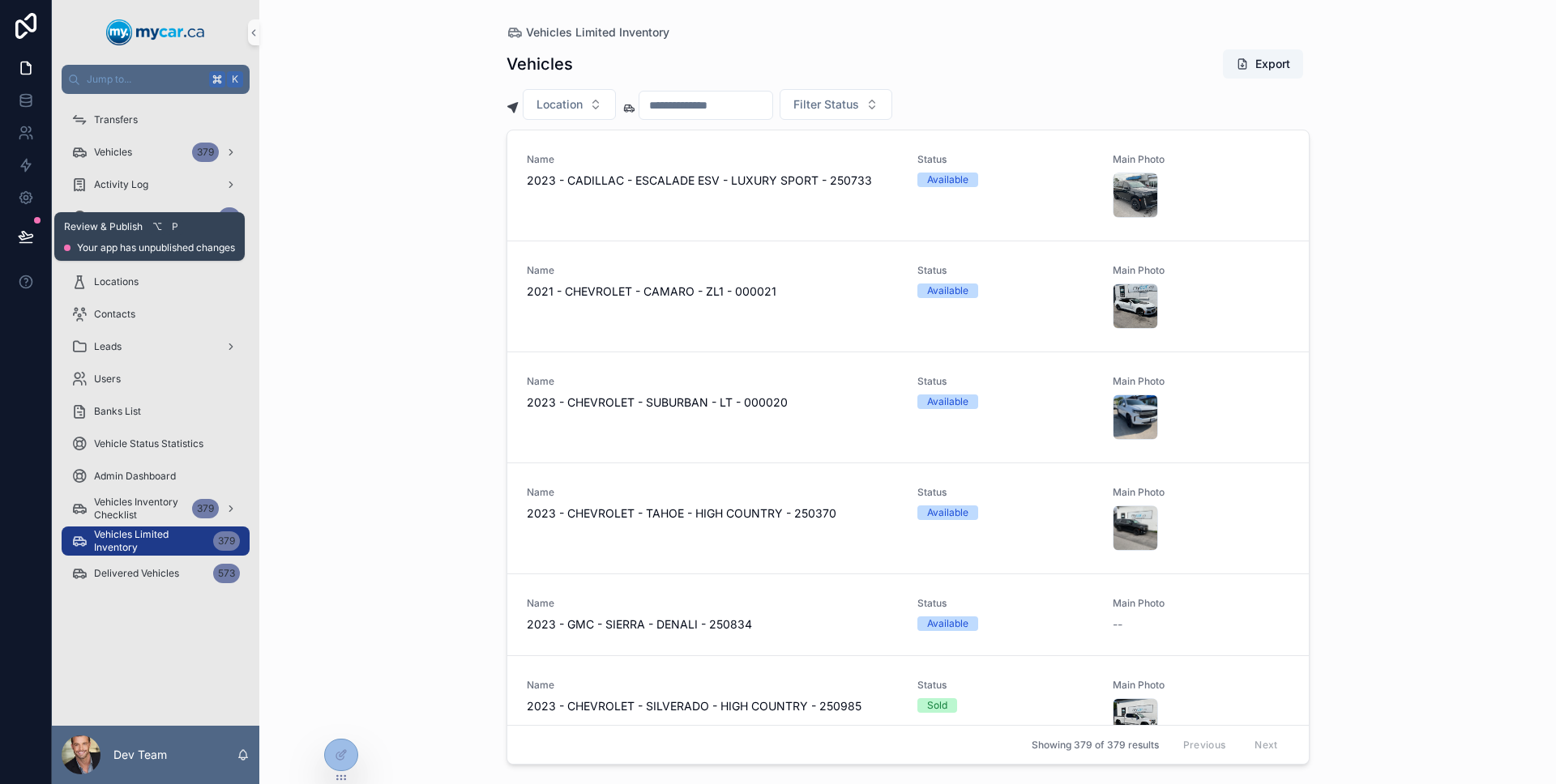
click at [39, 238] on button at bounding box center [25, 237] width 35 height 45
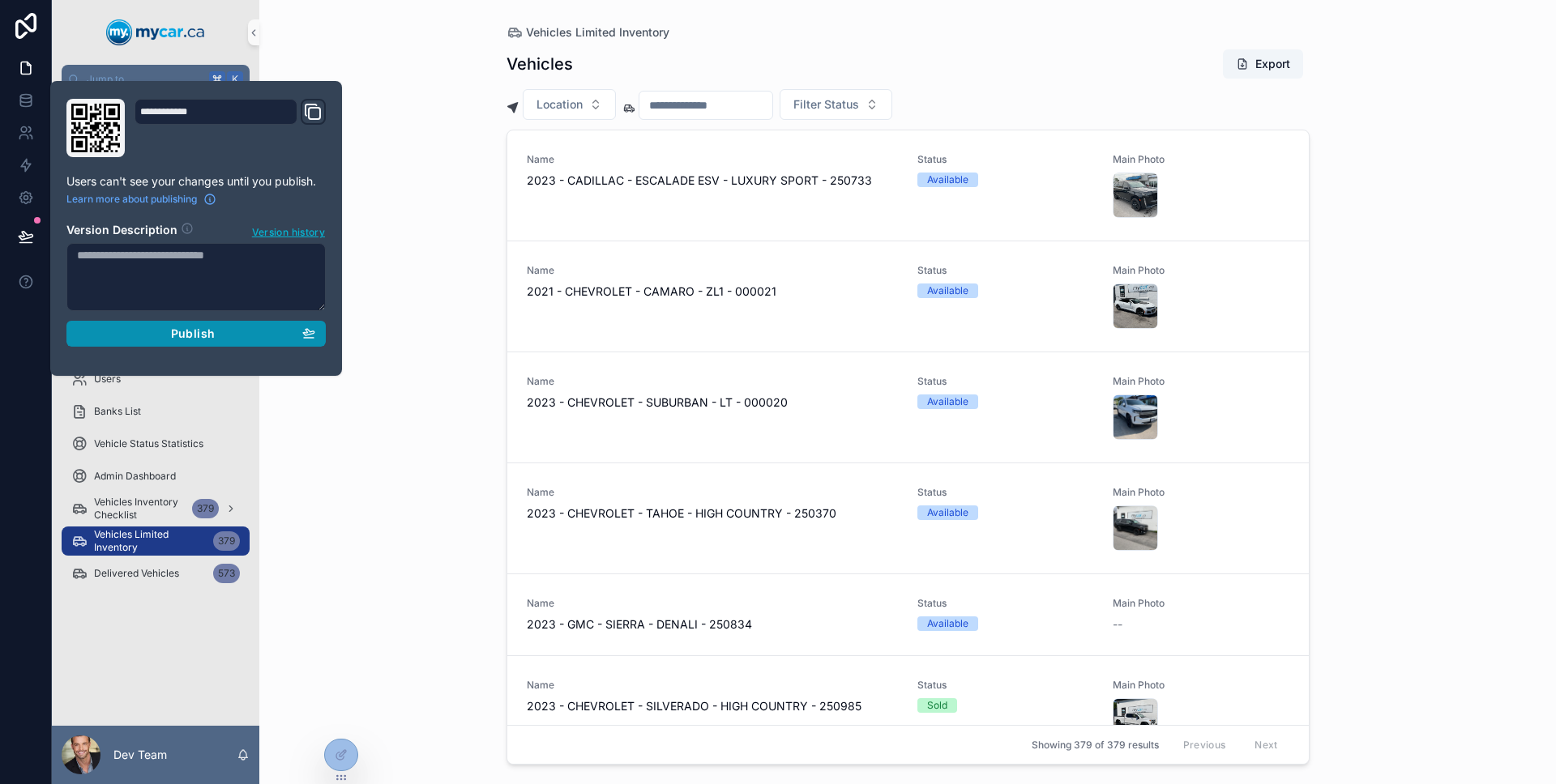
click at [128, 323] on button "Publish" at bounding box center [196, 333] width 259 height 26
click at [17, 368] on div at bounding box center [25, 392] width 52 height 784
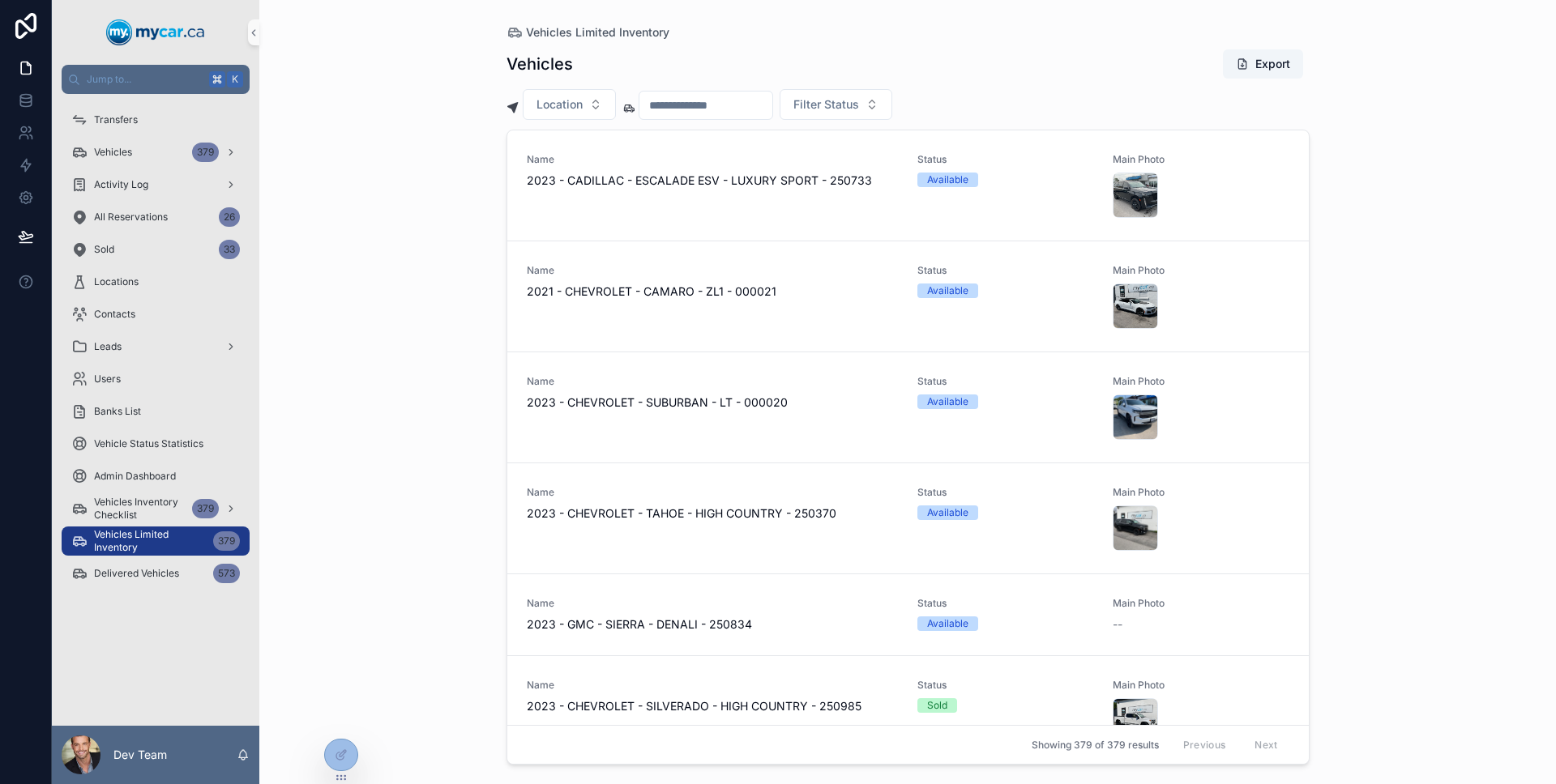
click at [121, 361] on div "Leads" at bounding box center [156, 346] width 207 height 32
click at [120, 370] on div "Users" at bounding box center [156, 378] width 168 height 26
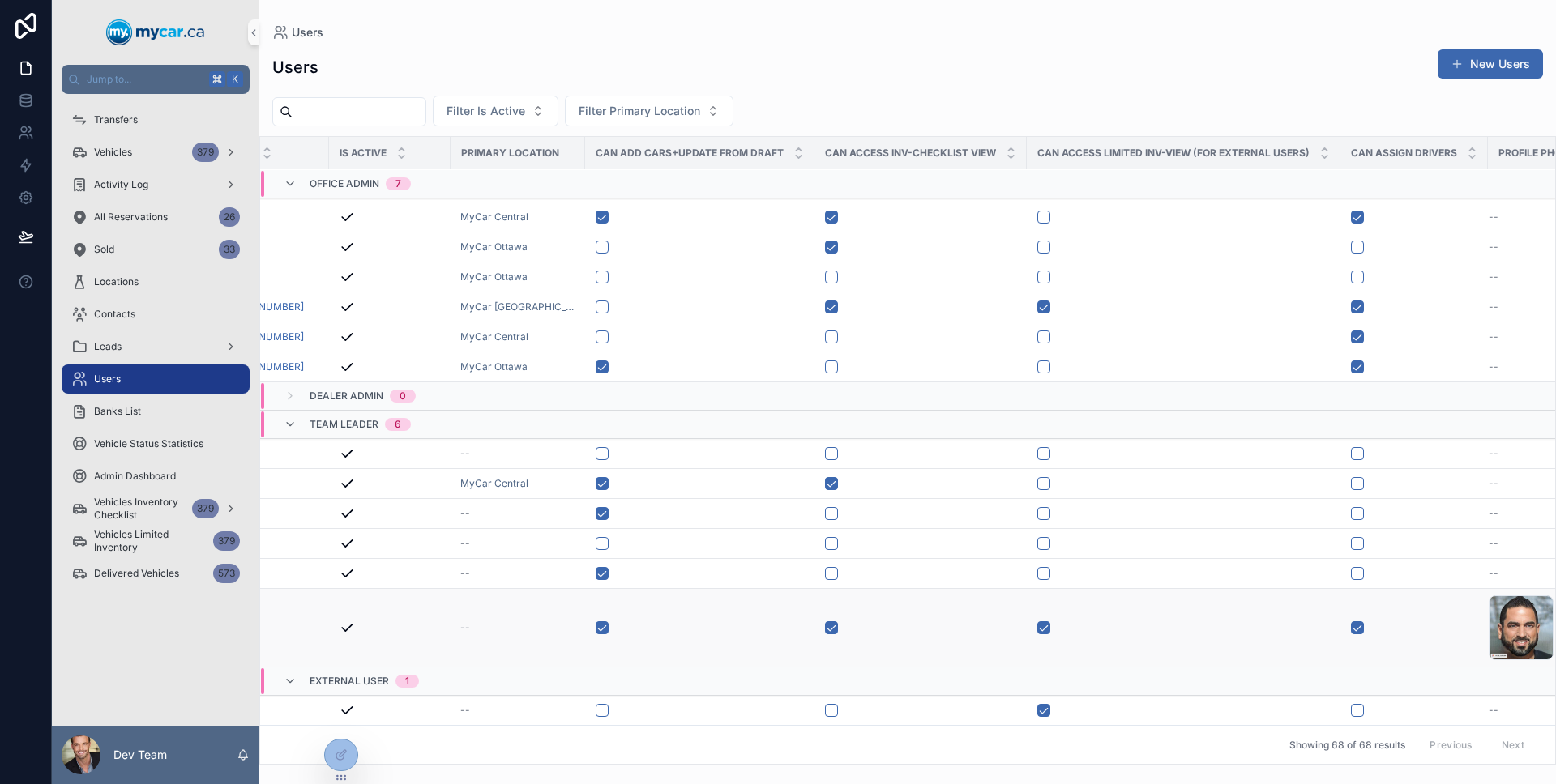
scroll to position [1892, 726]
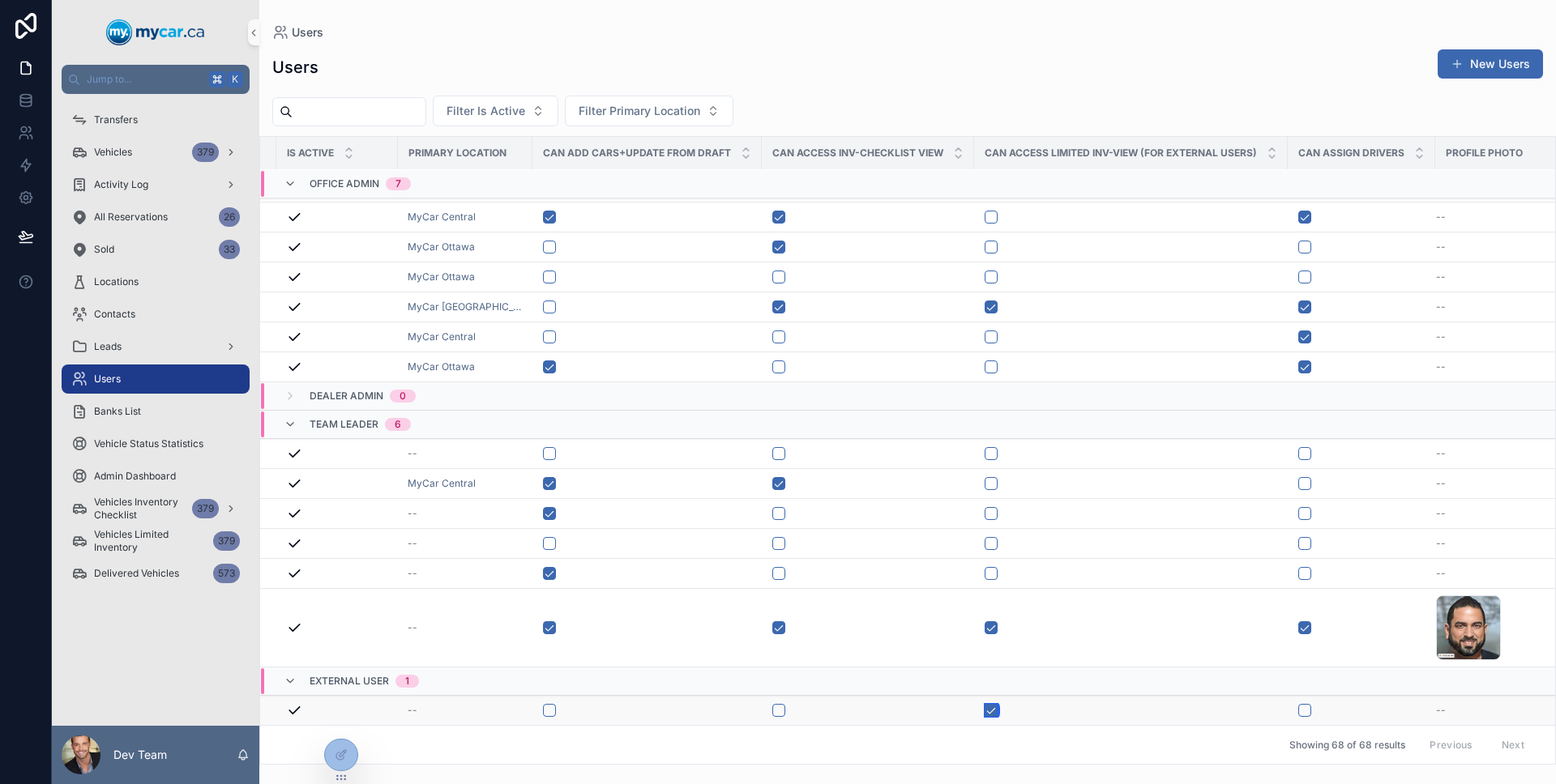
click at [985, 704] on button "scrollable content" at bounding box center [991, 710] width 13 height 13
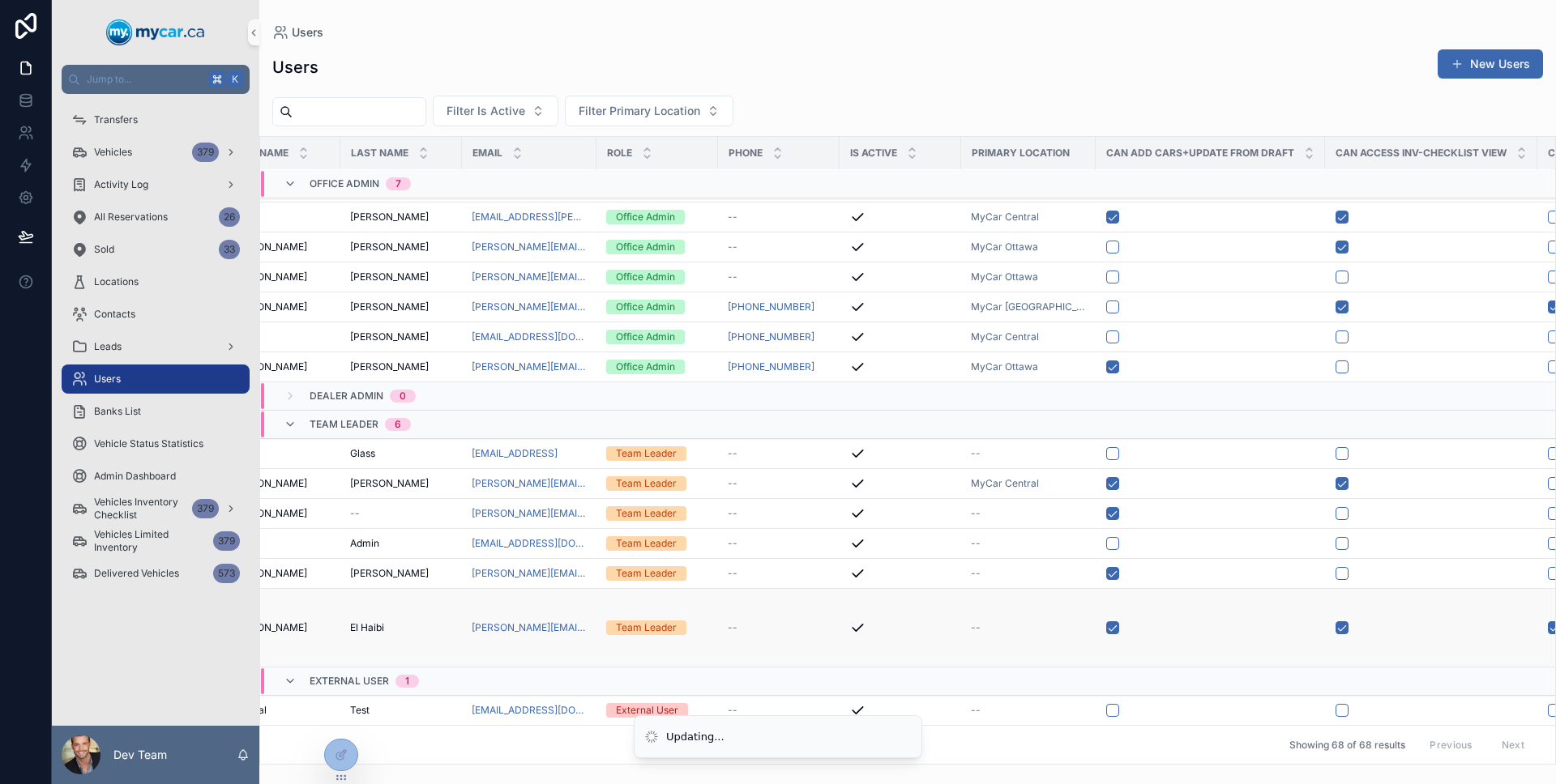
scroll to position [1892, 0]
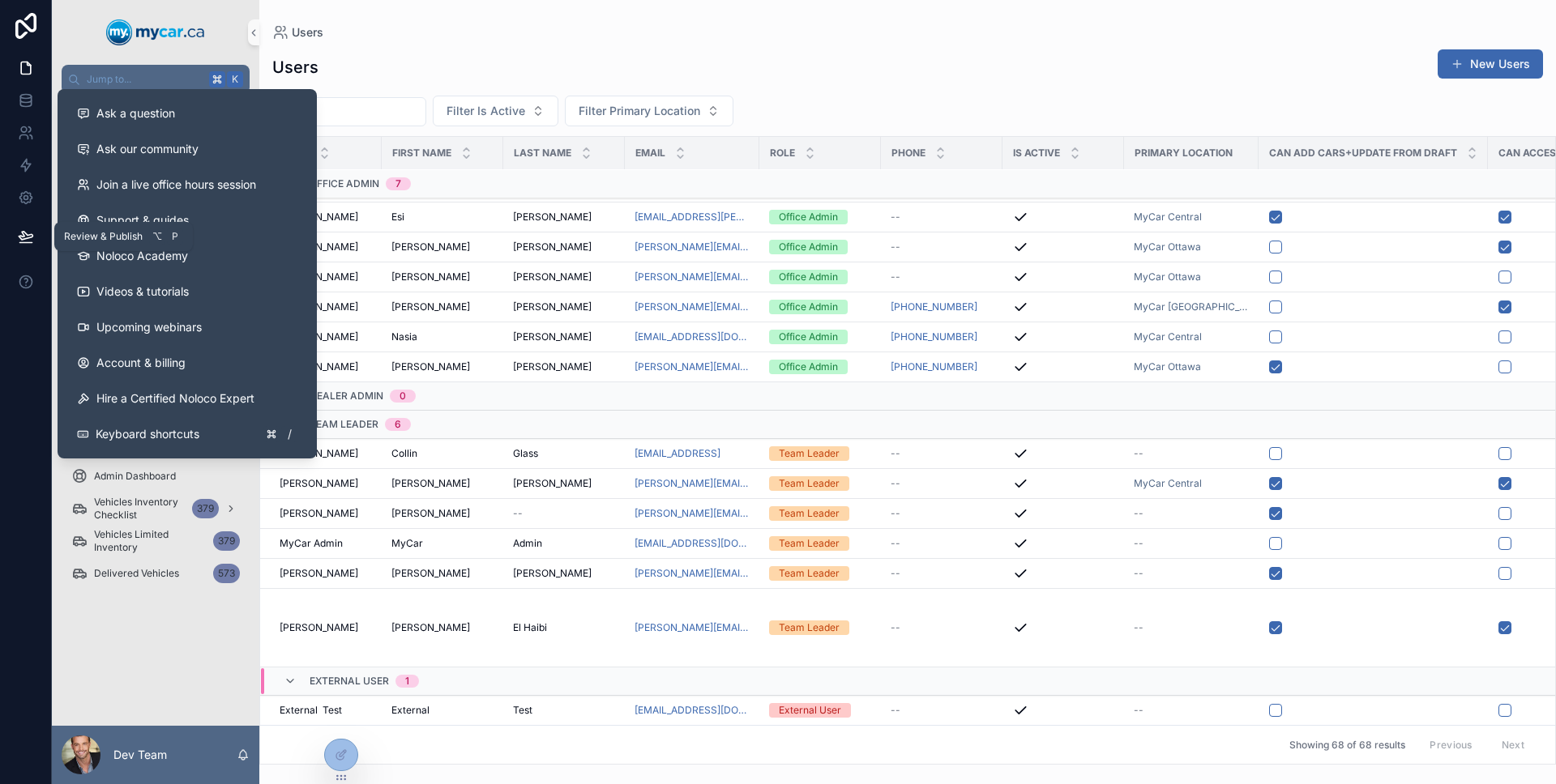
click at [27, 246] on button at bounding box center [25, 237] width 35 height 45
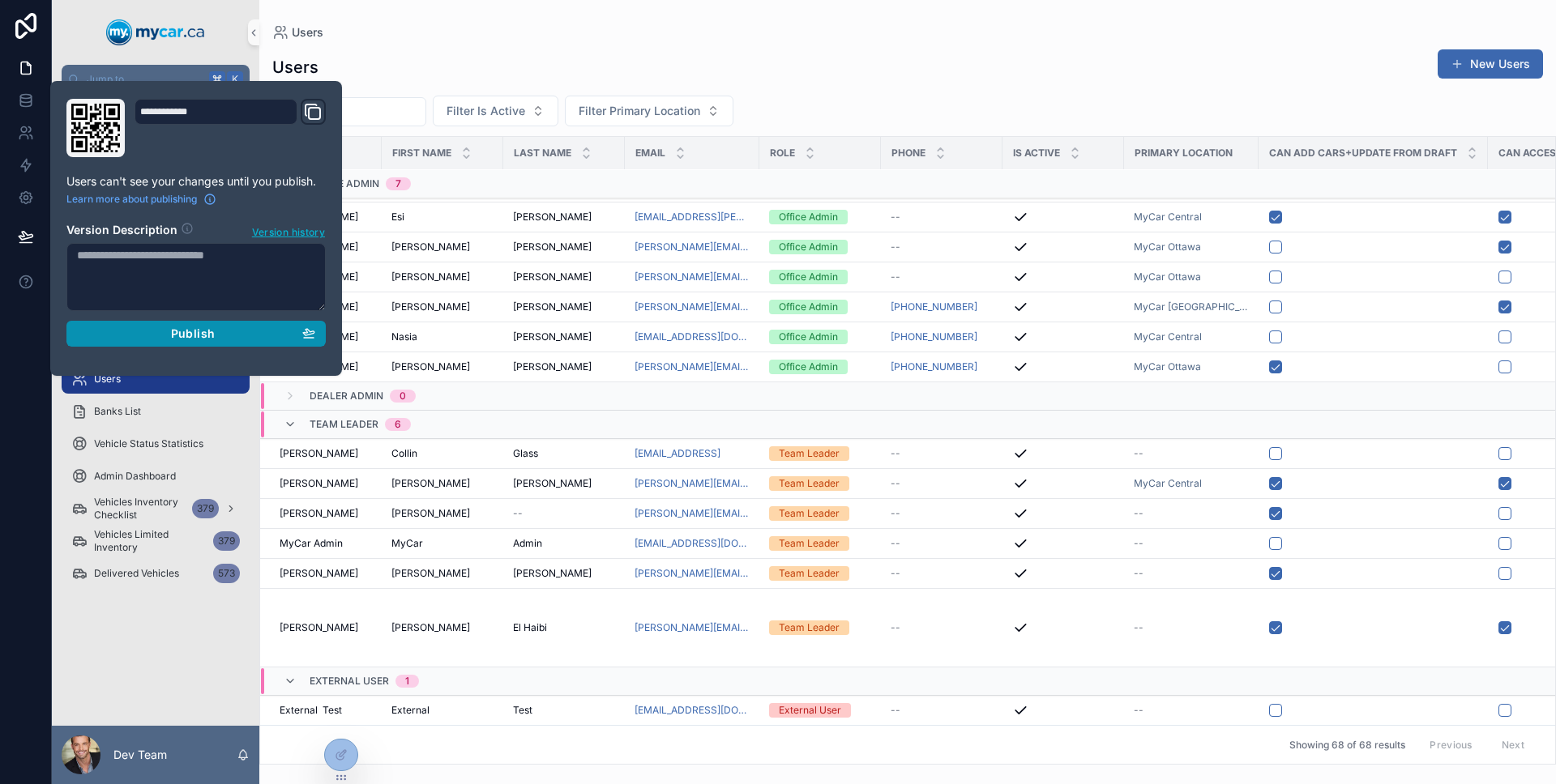
click at [130, 332] on div "Publish" at bounding box center [197, 333] width 239 height 15
click at [0, 395] on div at bounding box center [25, 392] width 52 height 784
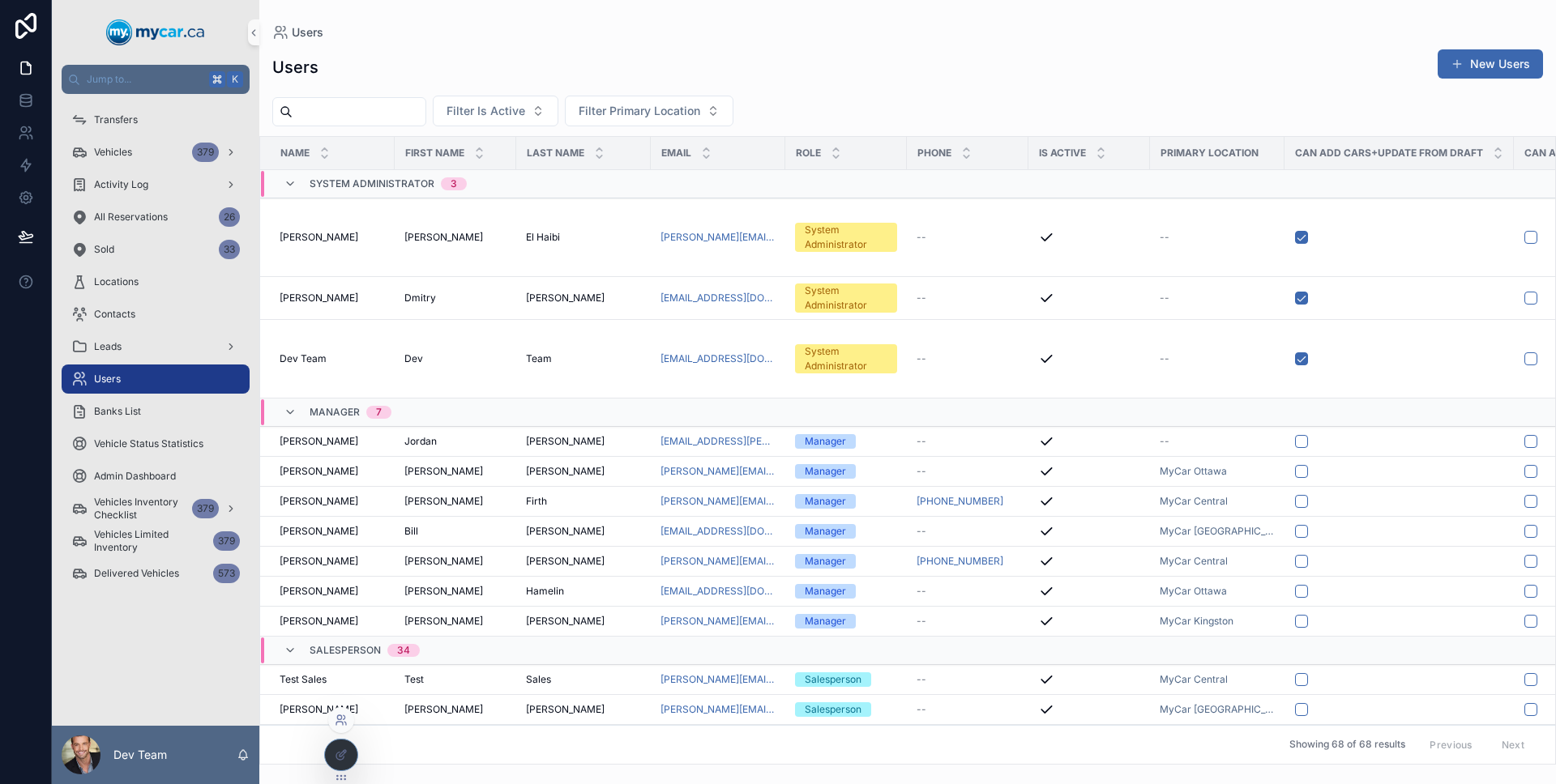
click at [334, 720] on icon at bounding box center [340, 719] width 13 height 13
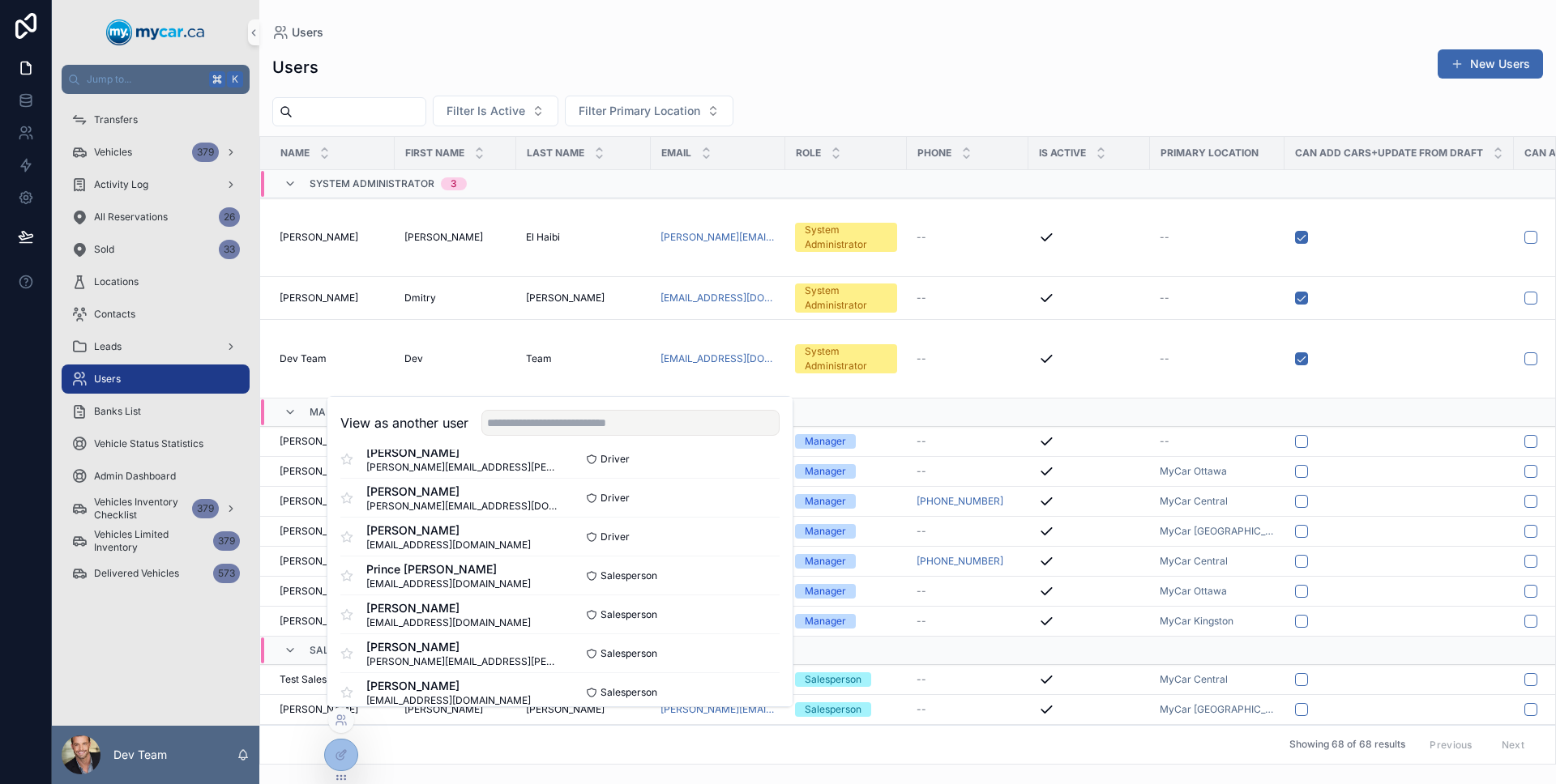
scroll to position [981, 0]
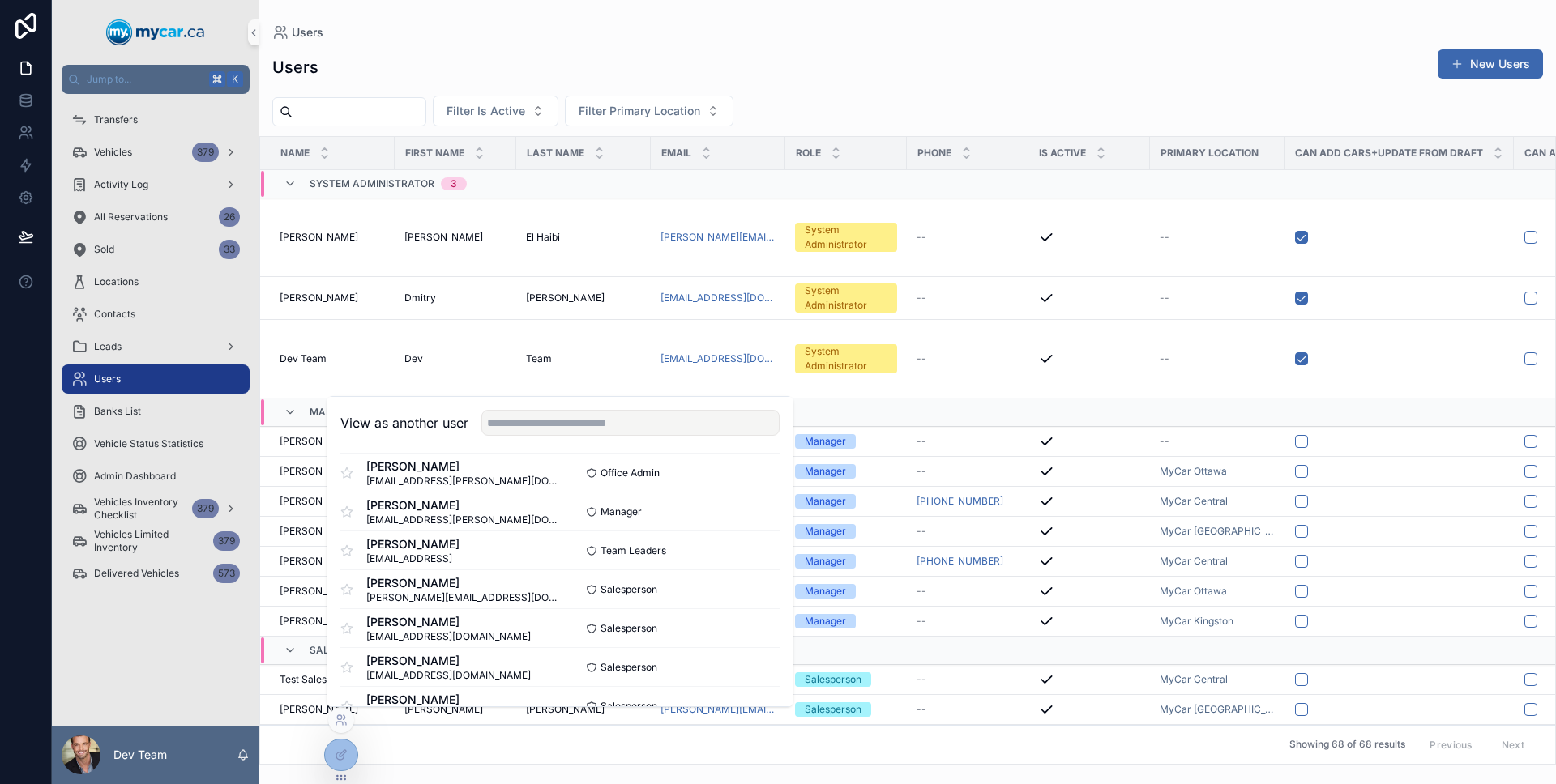
click at [594, 407] on div "View as another user" at bounding box center [560, 423] width 466 height 53
click at [594, 413] on input "text" at bounding box center [630, 422] width 298 height 26
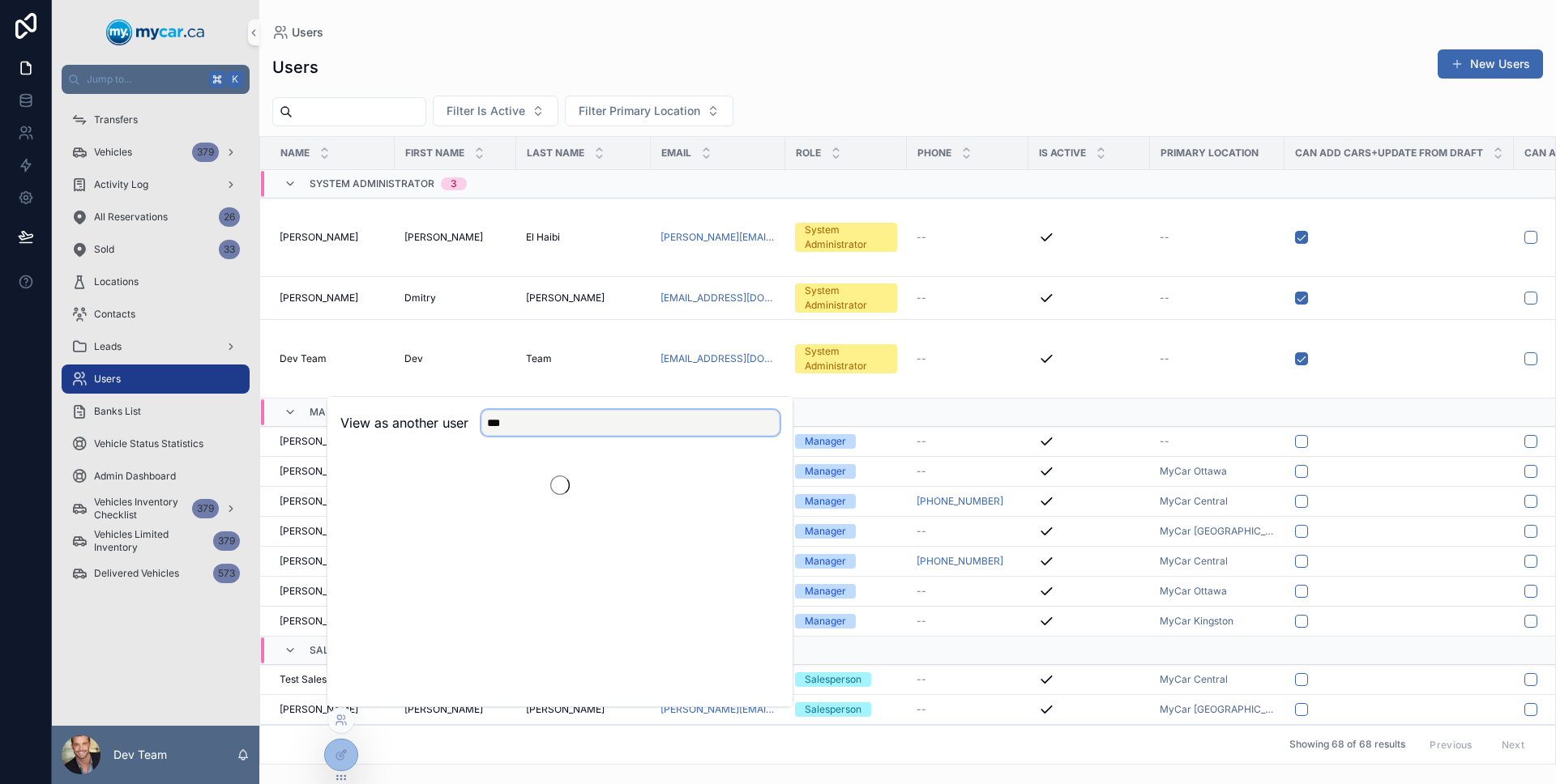
scroll to position [0, 0]
type input "***"
click at [769, 474] on button "Select" at bounding box center [758, 482] width 42 height 23
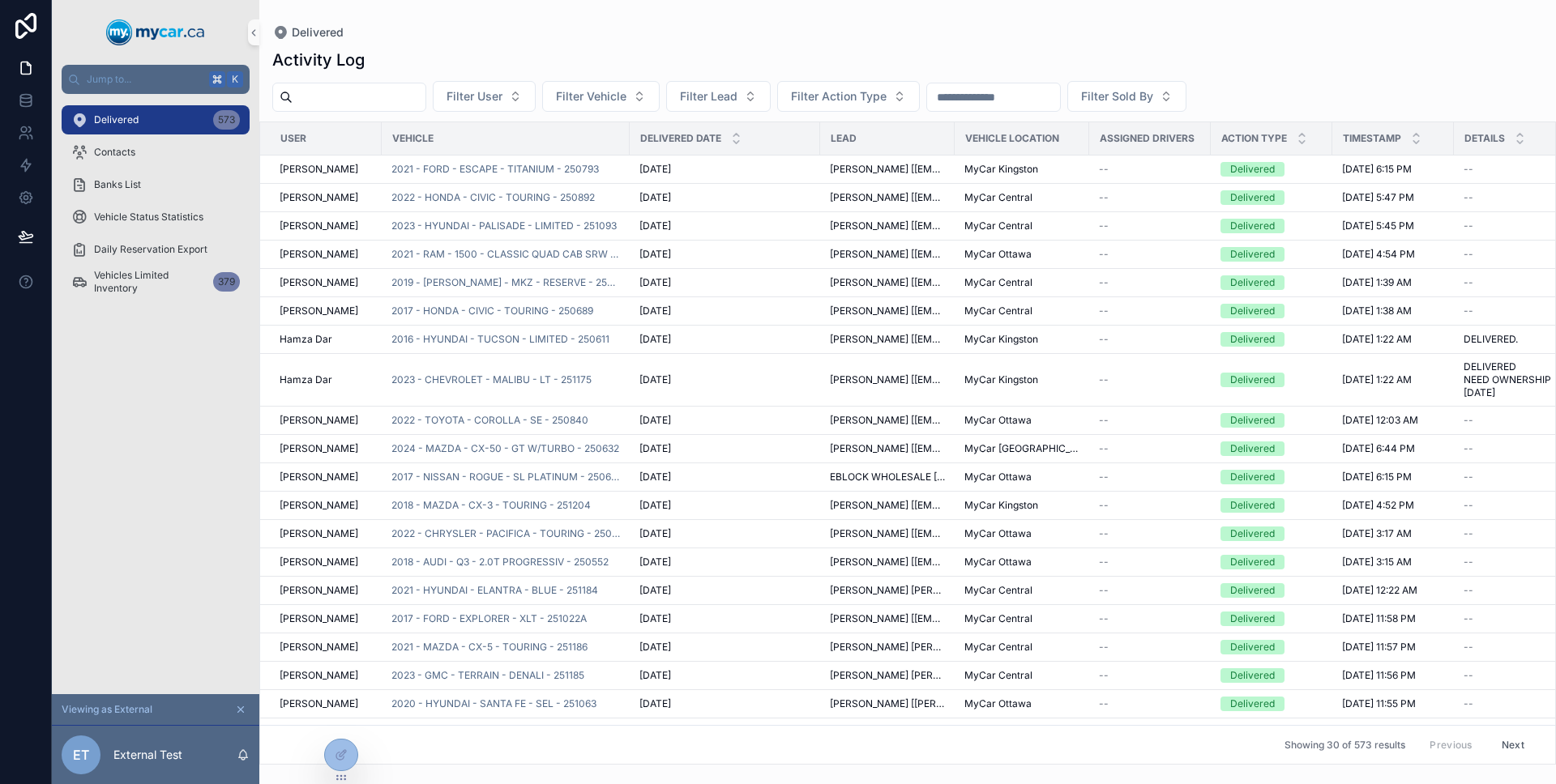
click at [164, 414] on div "Delivered 573 Contacts Banks List Vehicle Status Statistics Daily Reservation E…" at bounding box center [156, 394] width 207 height 600
click at [333, 757] on div at bounding box center [340, 754] width 32 height 30
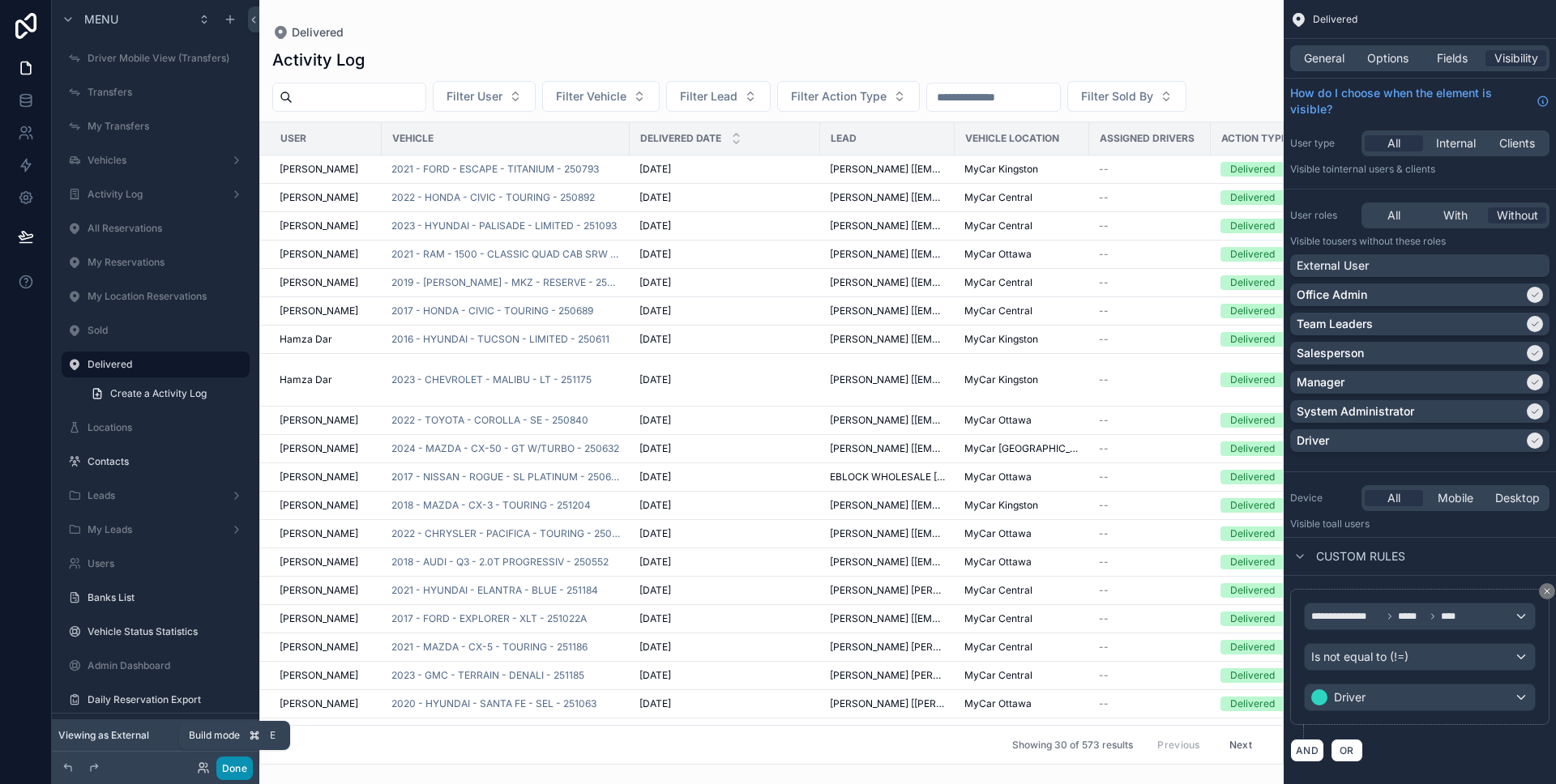
click at [243, 771] on button "Done" at bounding box center [234, 768] width 36 height 23
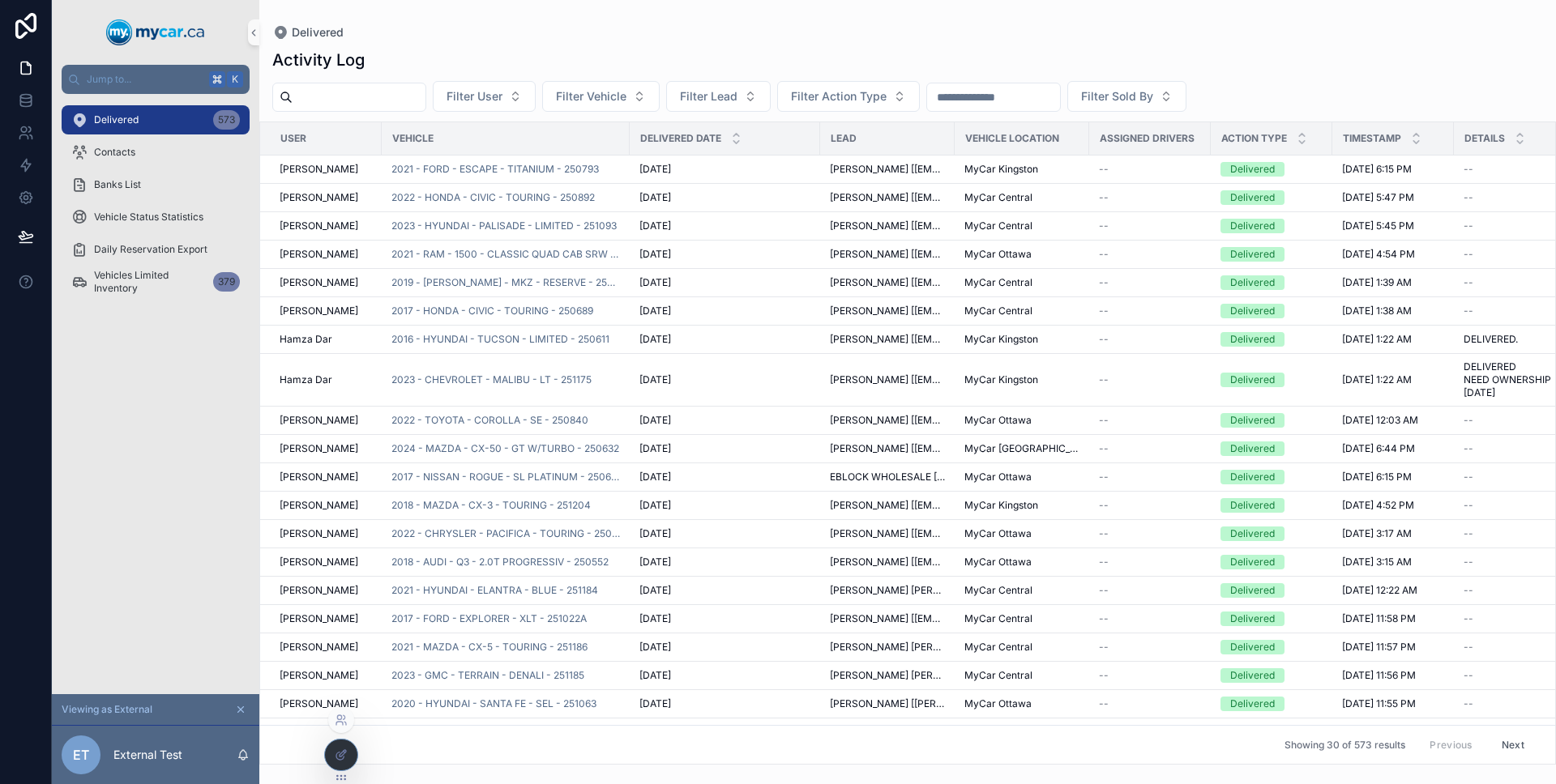
click at [334, 756] on icon at bounding box center [340, 754] width 13 height 13
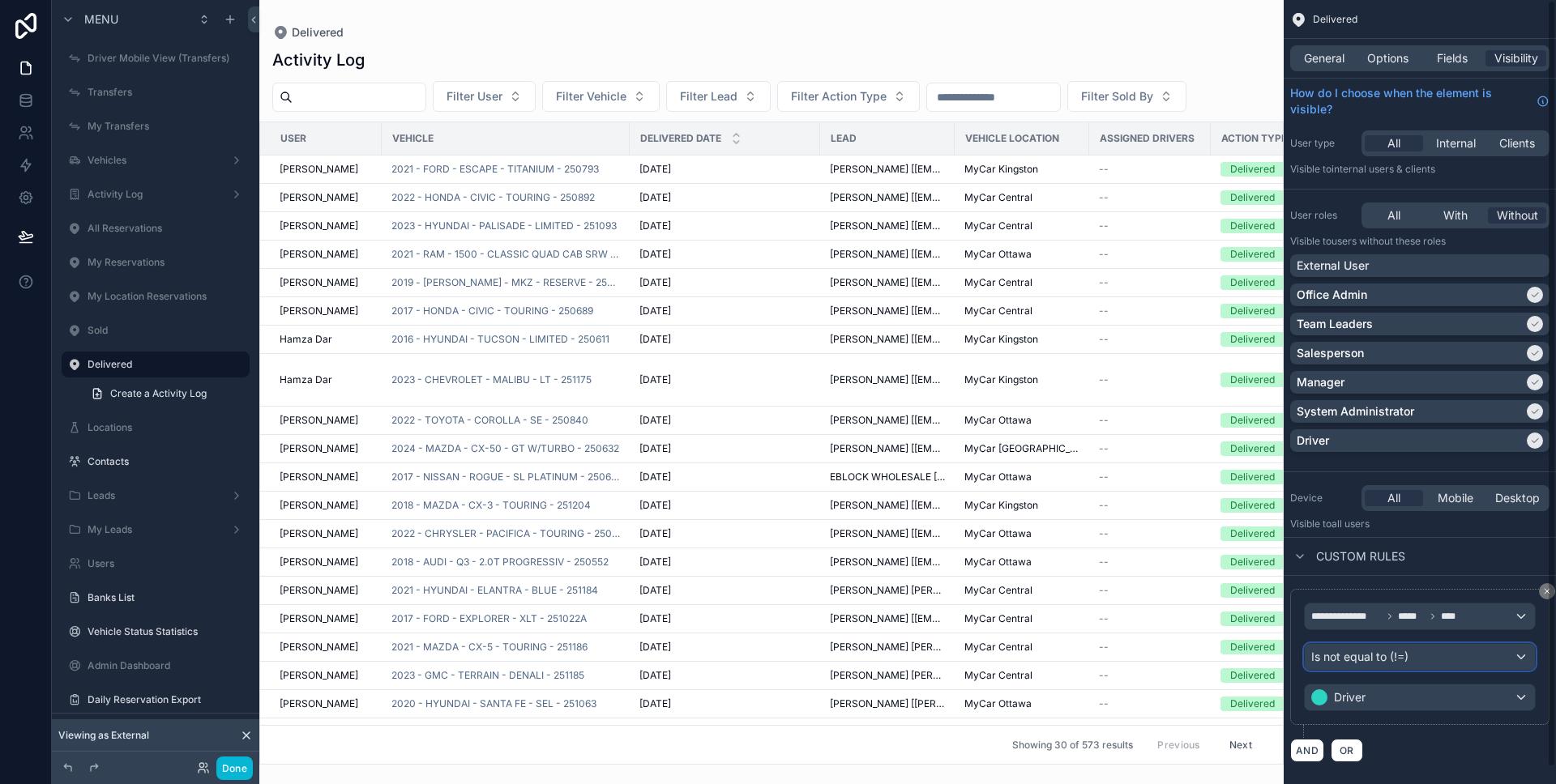
click at [1409, 654] on div "Is not equal to (!=)" at bounding box center [1419, 657] width 230 height 26
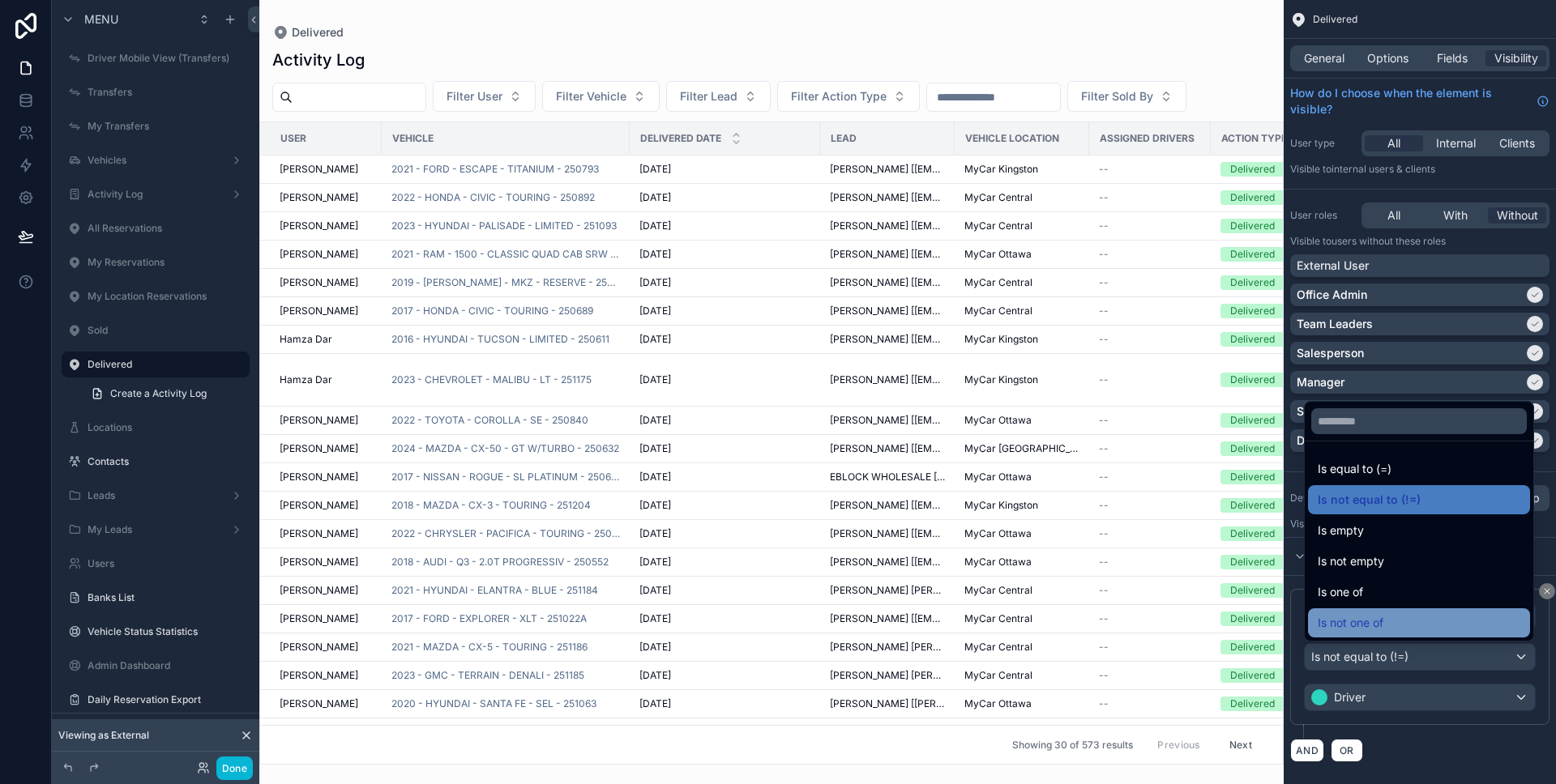
click at [1407, 614] on div "Is not one of" at bounding box center [1418, 623] width 202 height 20
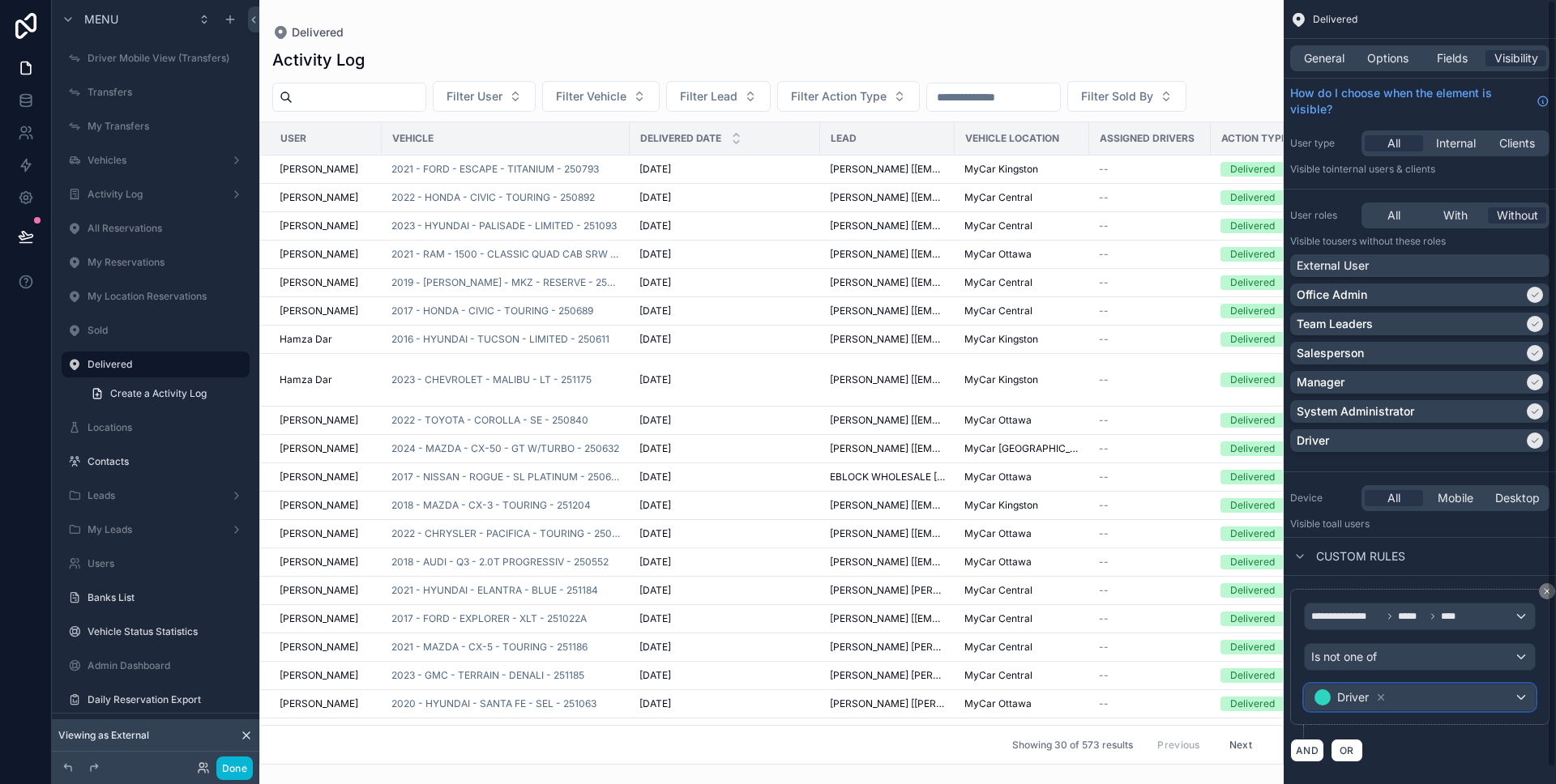
click at [1397, 693] on div "Driver" at bounding box center [1419, 697] width 230 height 26
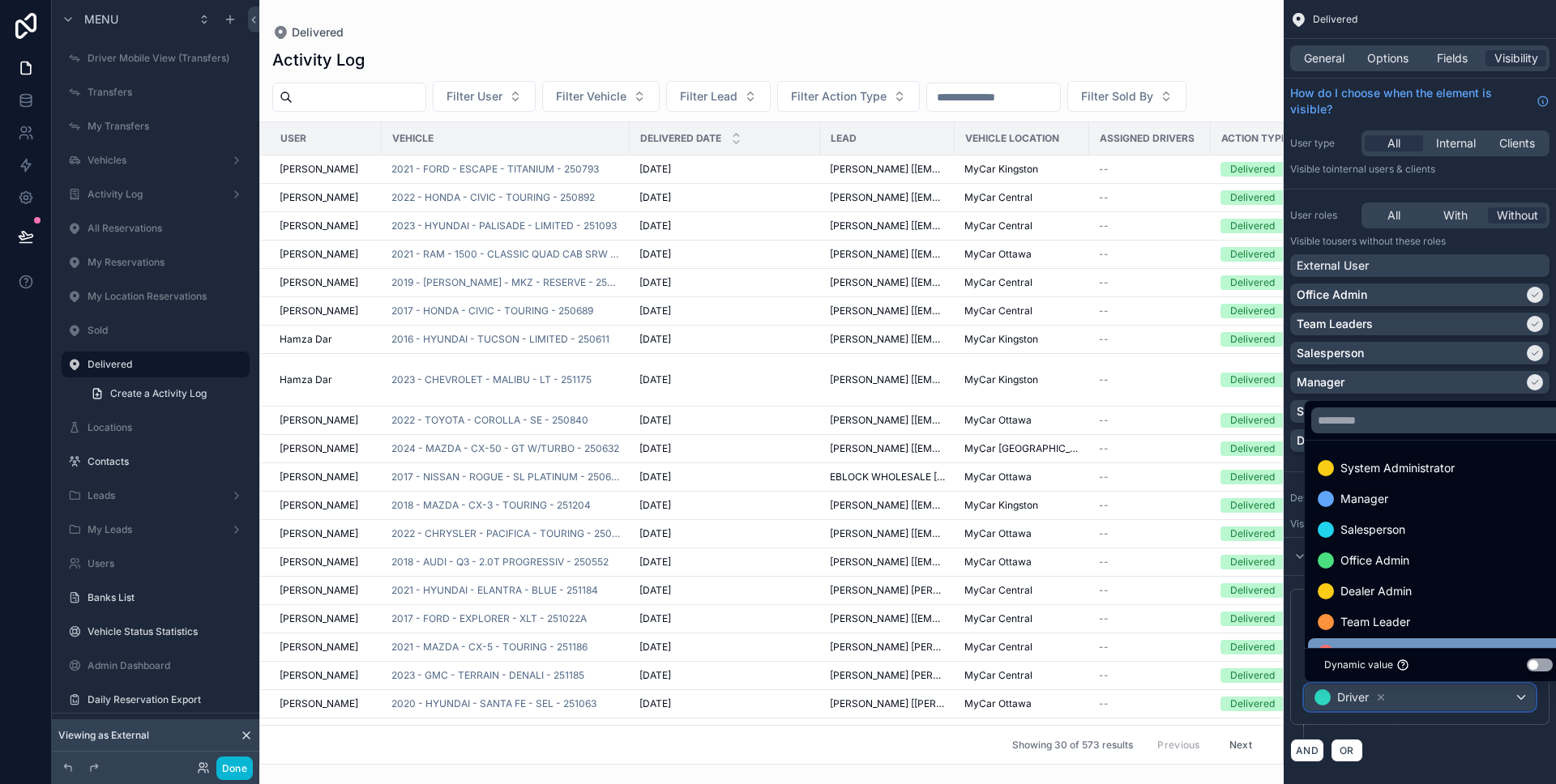
scroll to position [32, 0]
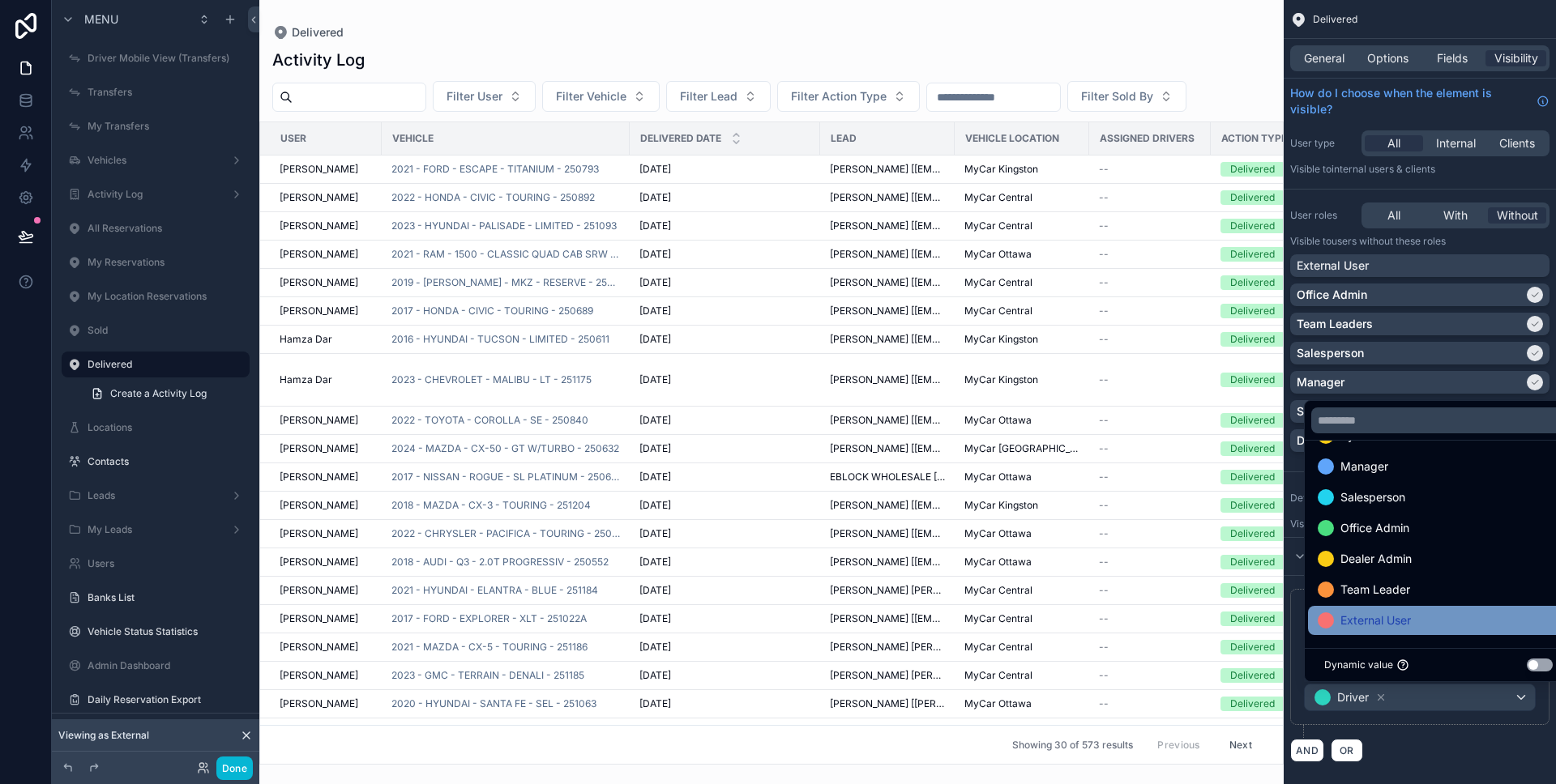
click at [1403, 621] on span "External User" at bounding box center [1375, 621] width 70 height 20
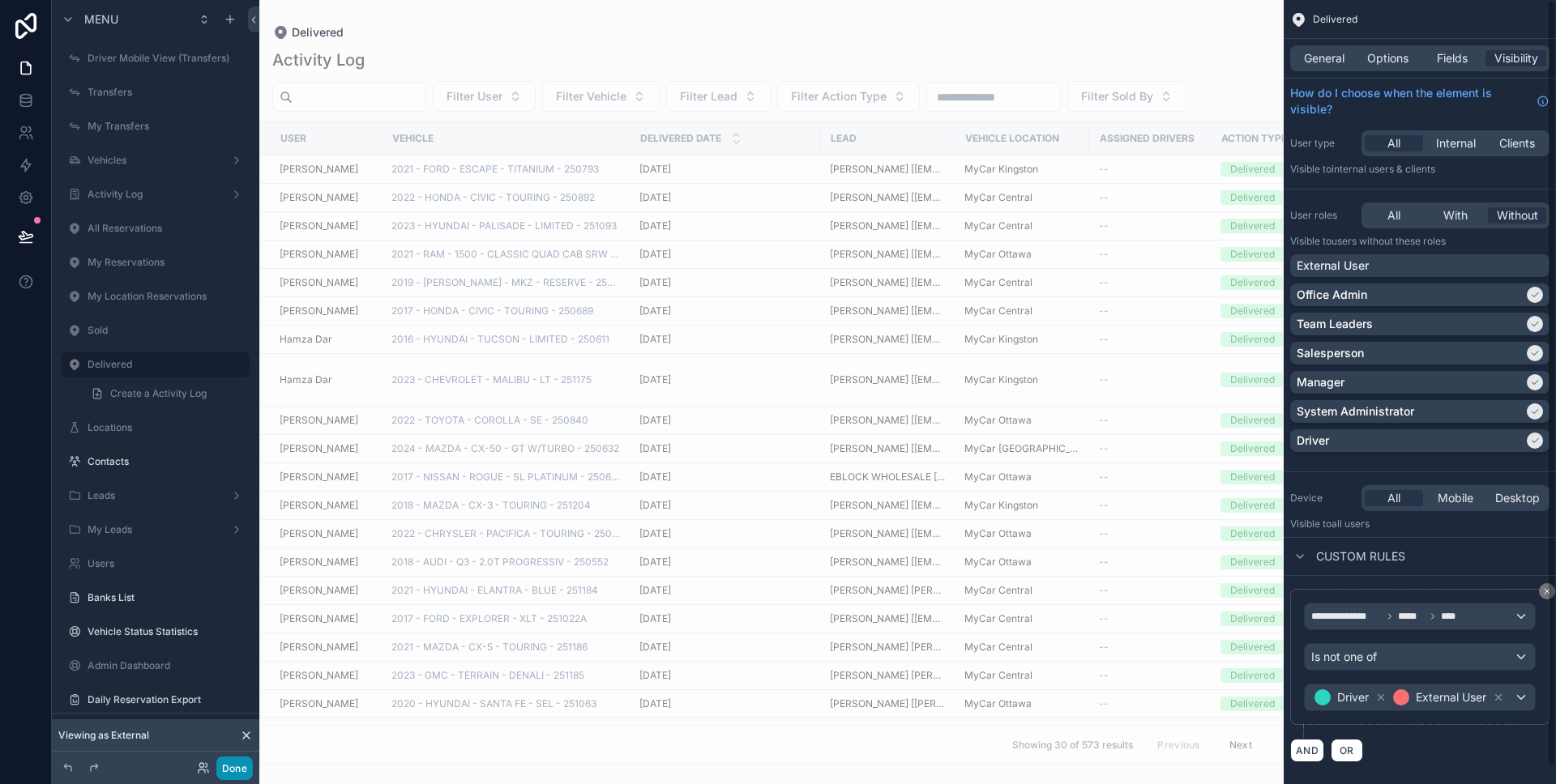
click at [242, 768] on button "Done" at bounding box center [234, 768] width 36 height 23
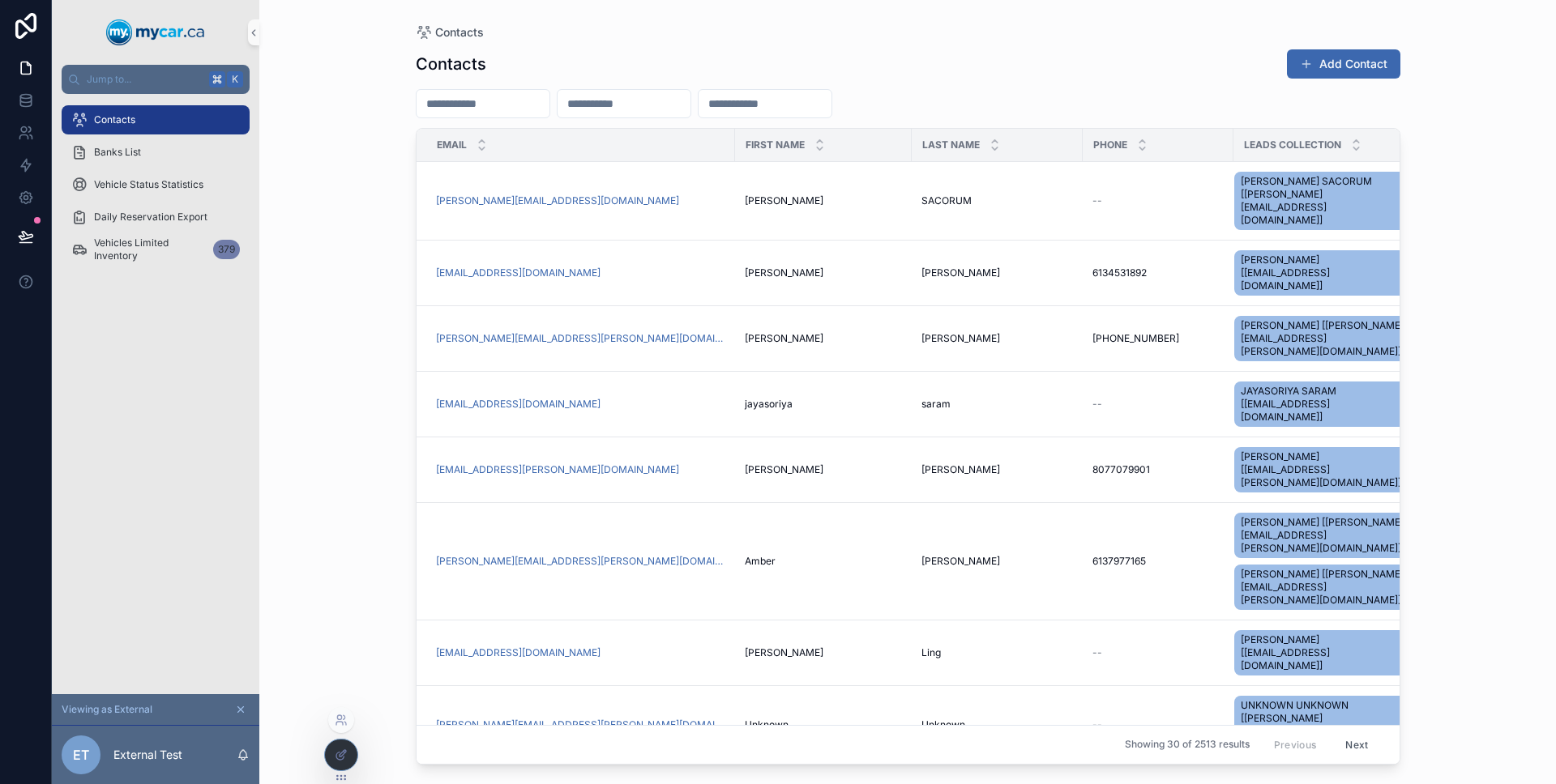
click at [337, 752] on icon at bounding box center [340, 754] width 13 height 13
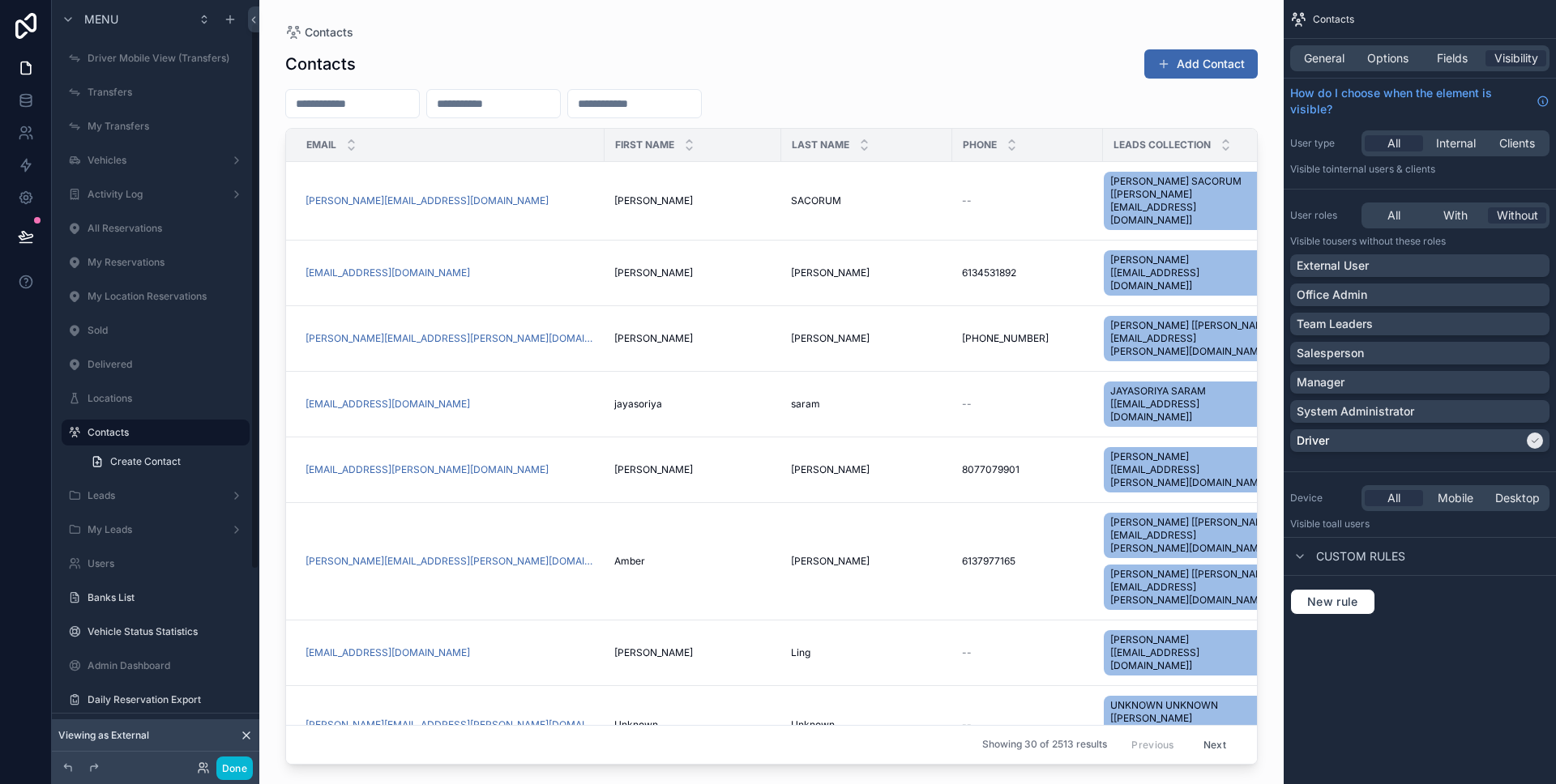
scroll to position [32, 0]
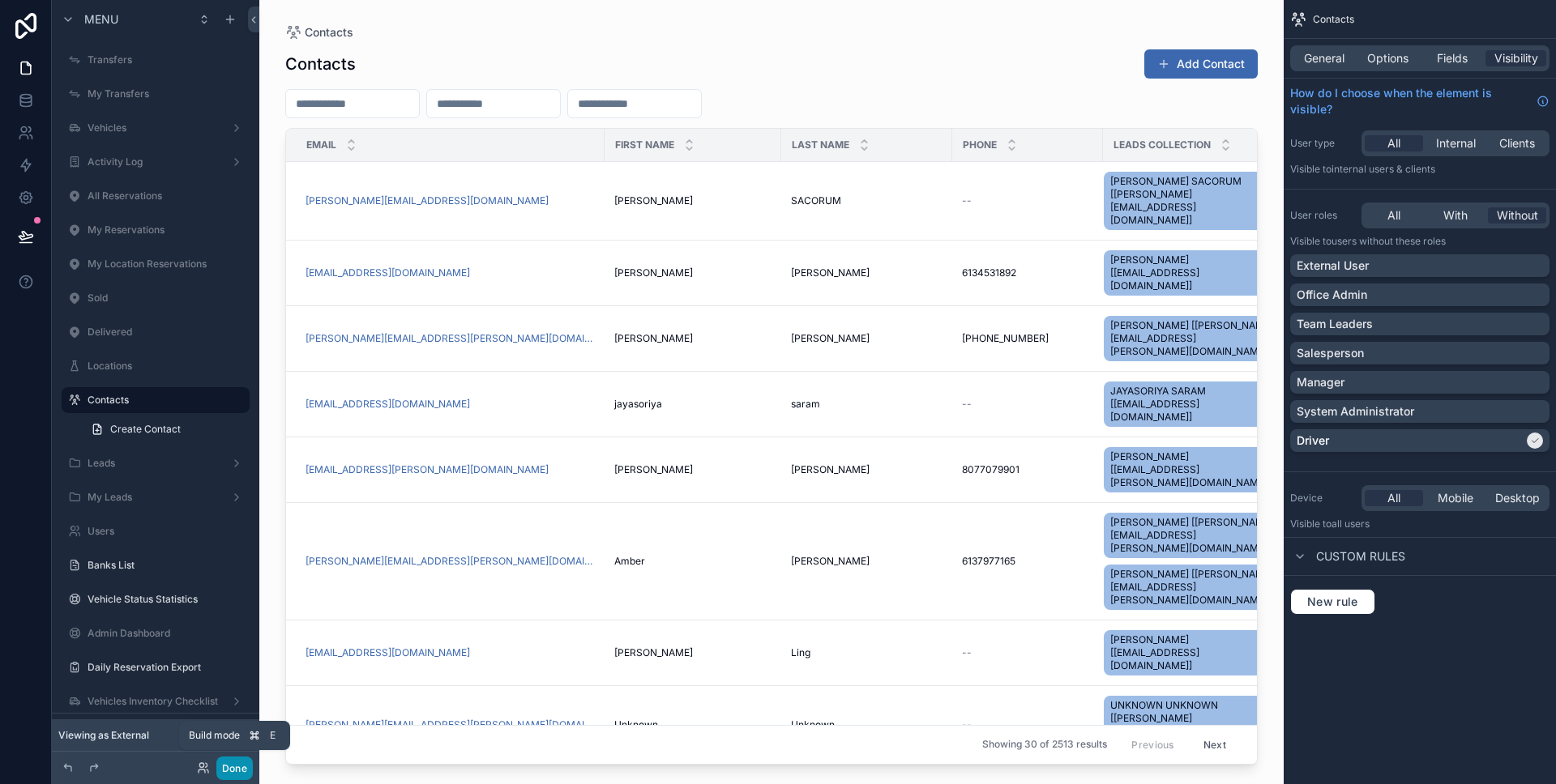
click at [234, 770] on button "Done" at bounding box center [234, 768] width 36 height 23
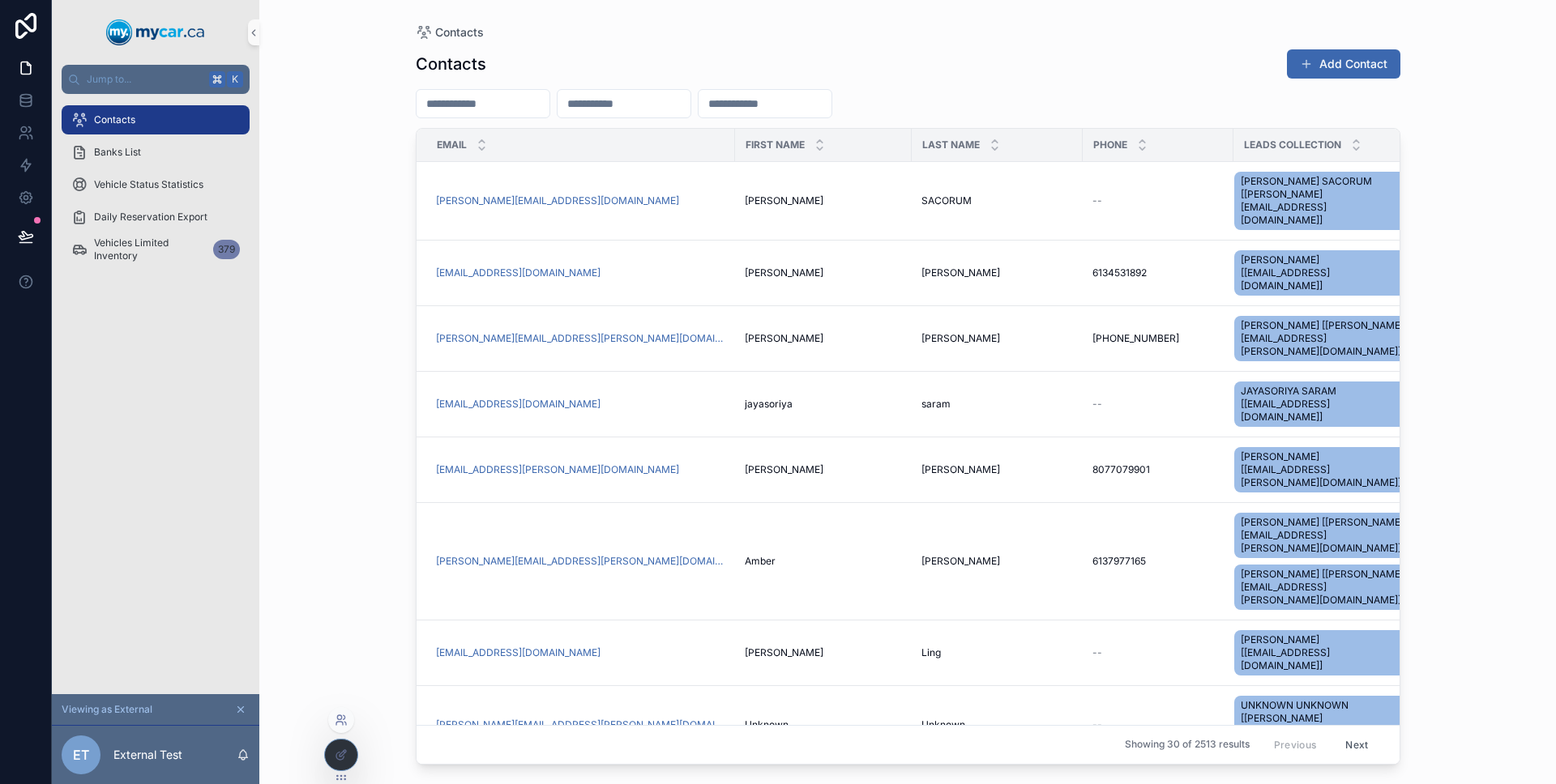
click at [339, 721] on icon at bounding box center [339, 722] width 7 height 3
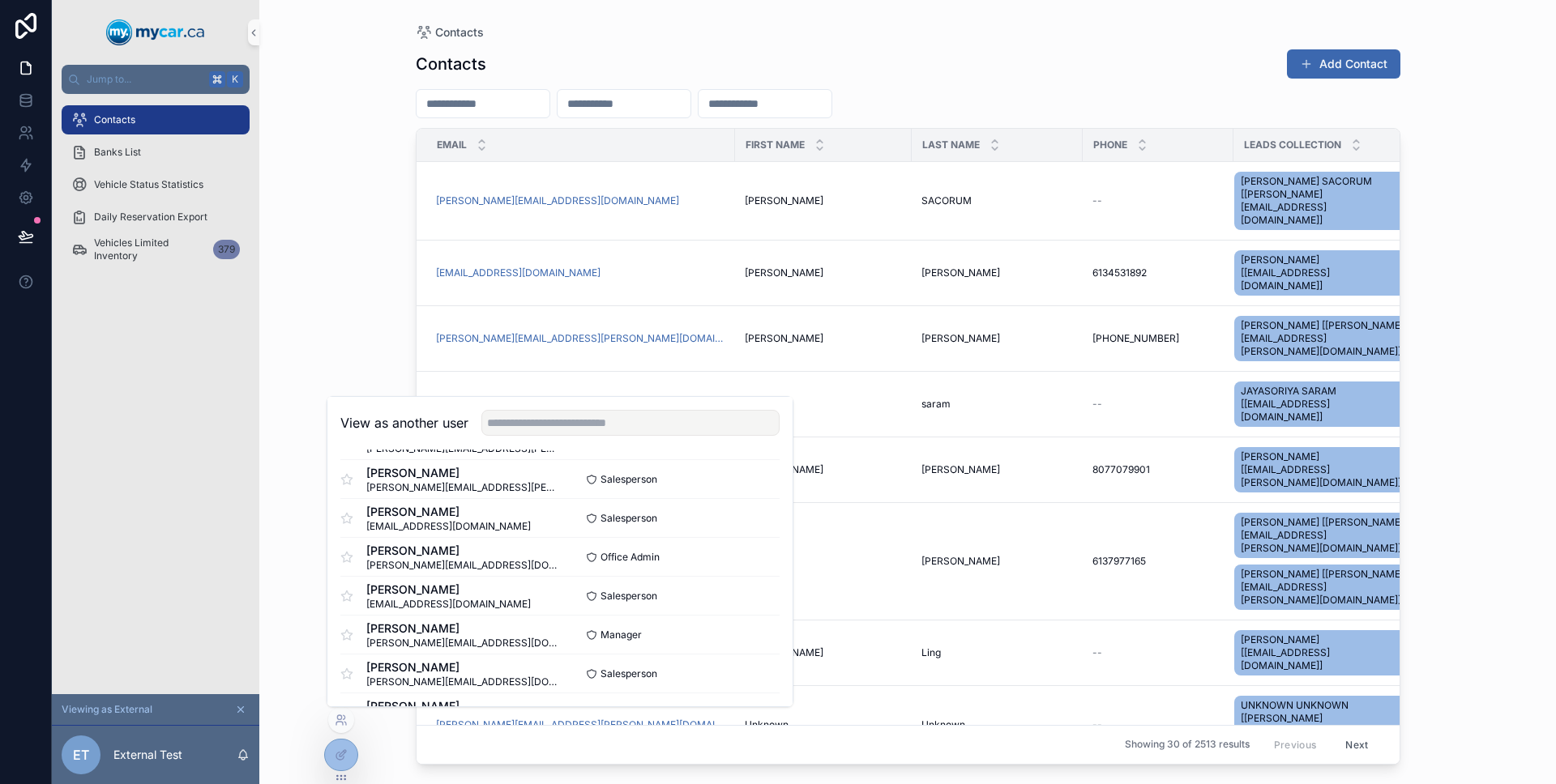
scroll to position [1891, 0]
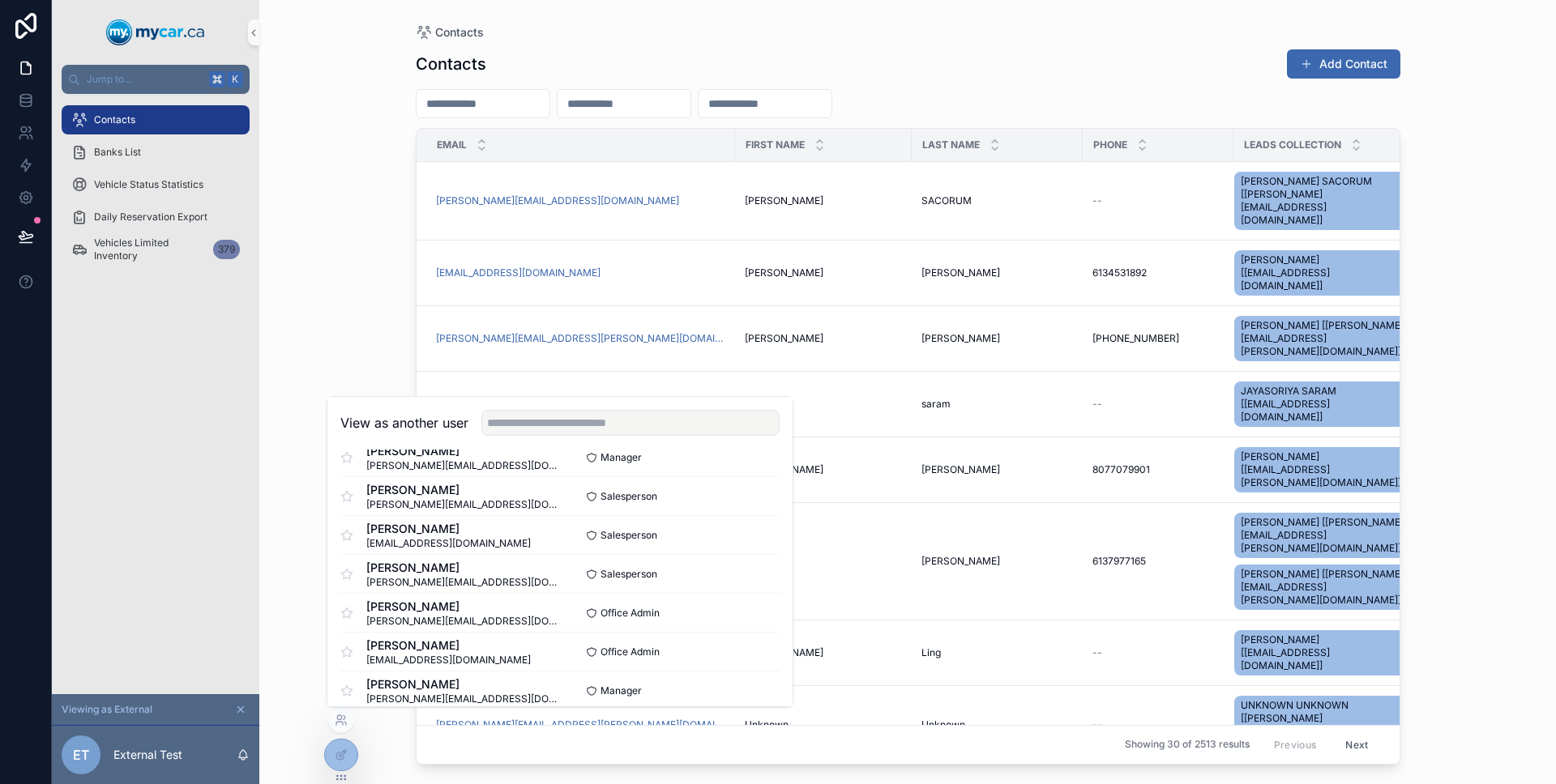
click at [211, 519] on div "Contacts Banks List Vehicle Status Statistics Daily Reservation Export Vehicles…" at bounding box center [156, 394] width 207 height 600
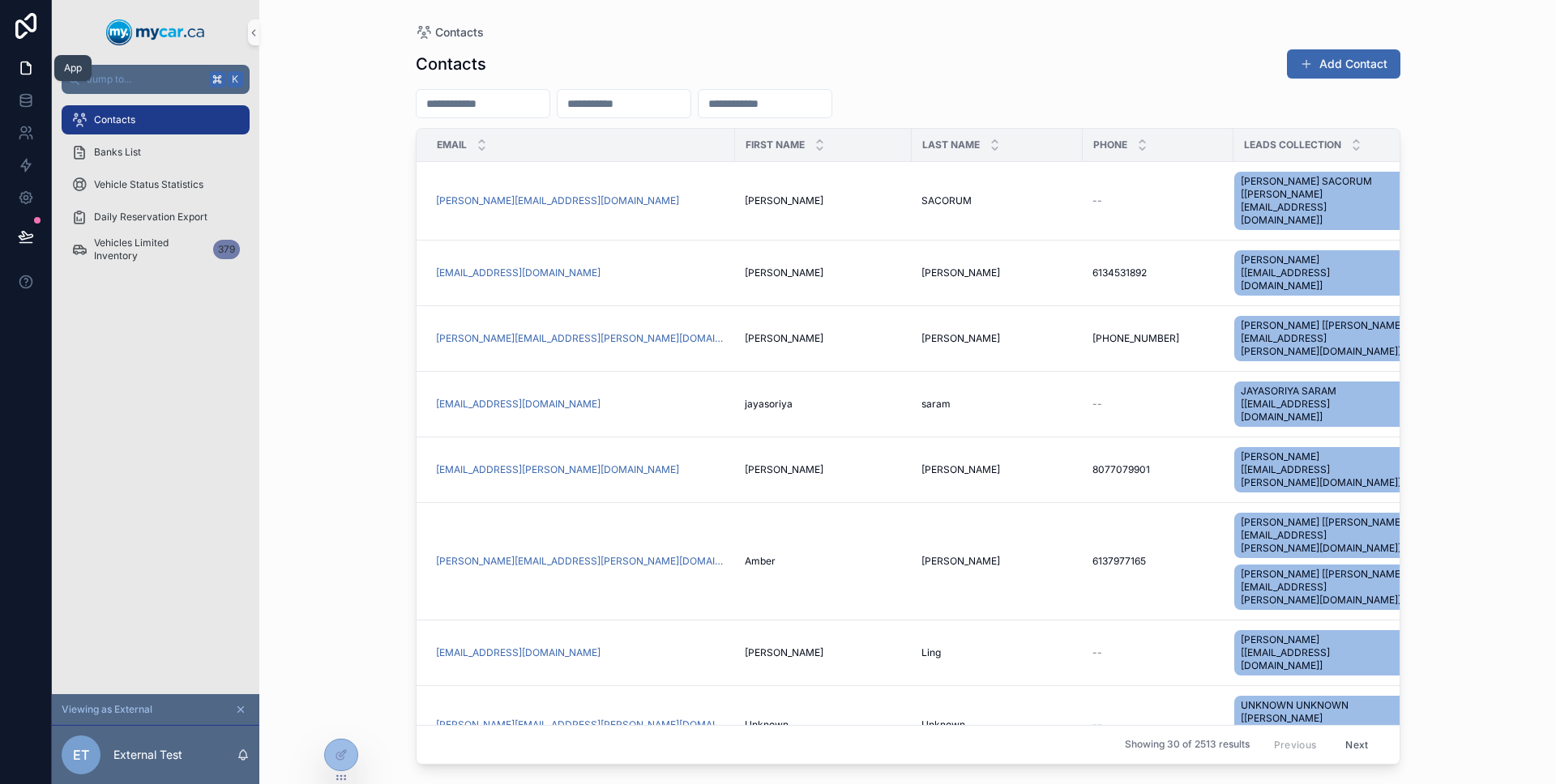
click at [29, 75] on icon at bounding box center [25, 67] width 17 height 17
click at [110, 142] on div "Banks List" at bounding box center [156, 152] width 168 height 26
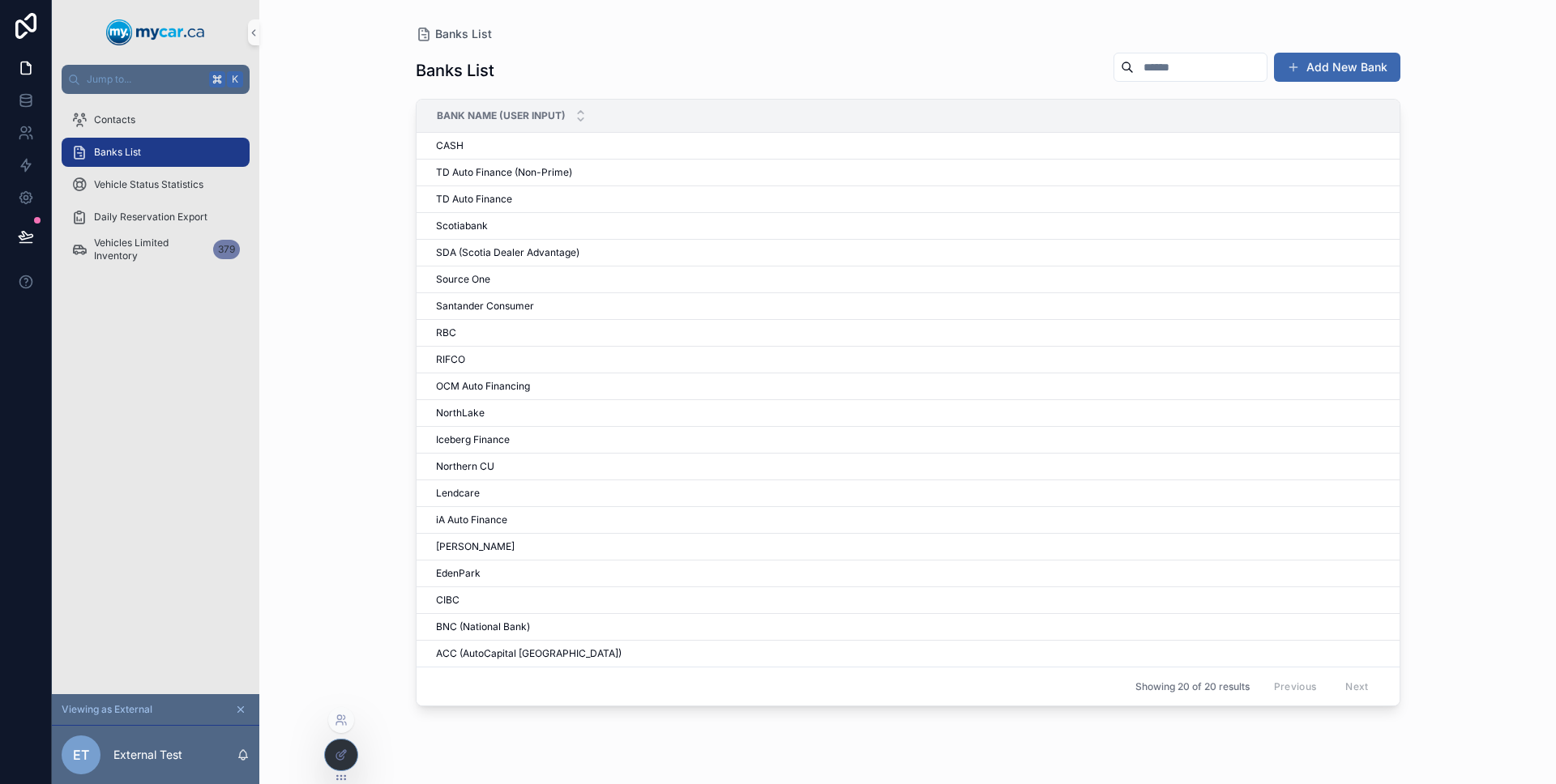
click at [330, 743] on div at bounding box center [340, 754] width 32 height 30
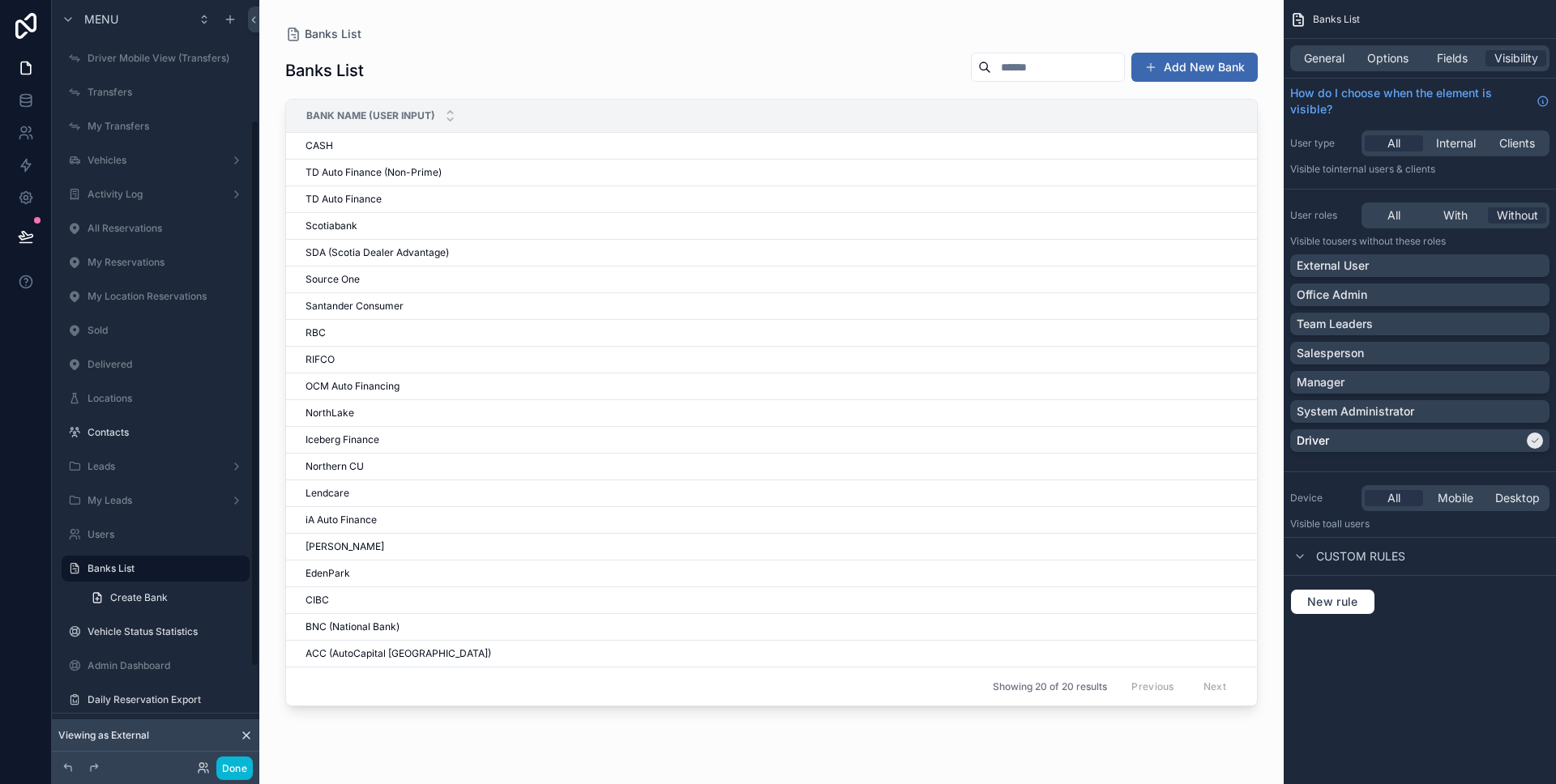
scroll to position [168, 0]
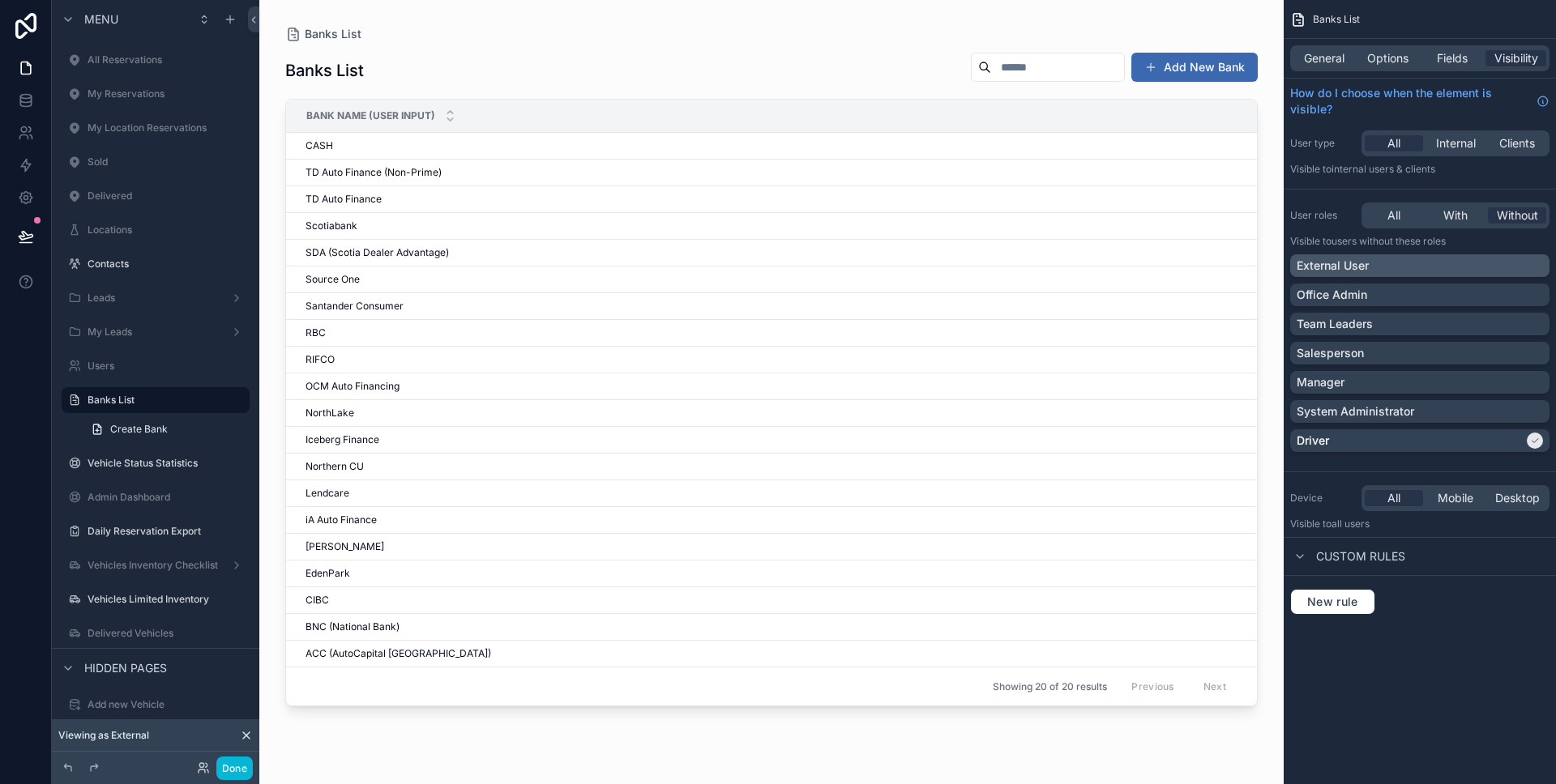
click at [1524, 257] on div "External User" at bounding box center [1419, 265] width 246 height 17
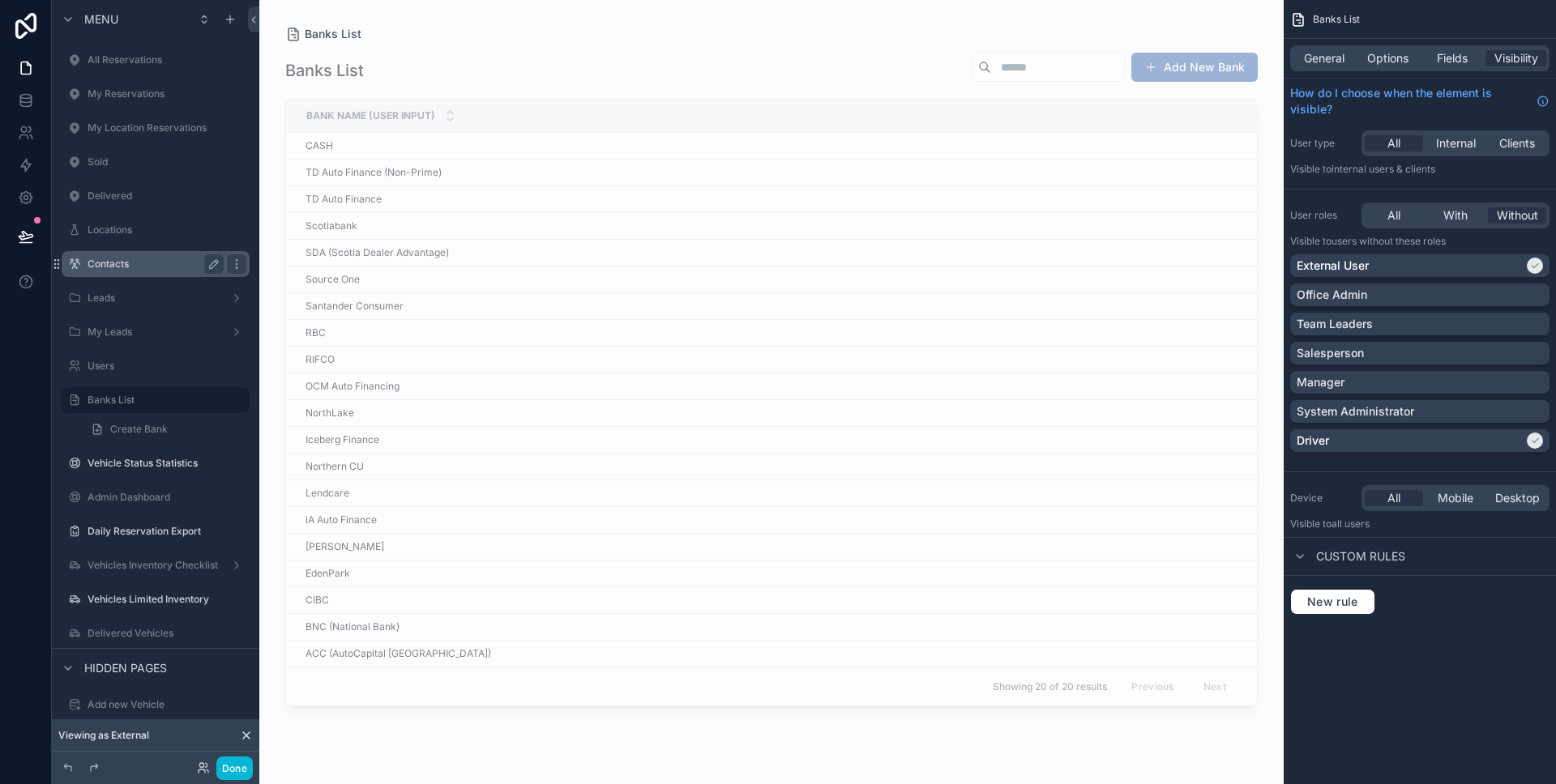
click at [156, 271] on div "Contacts" at bounding box center [155, 264] width 136 height 20
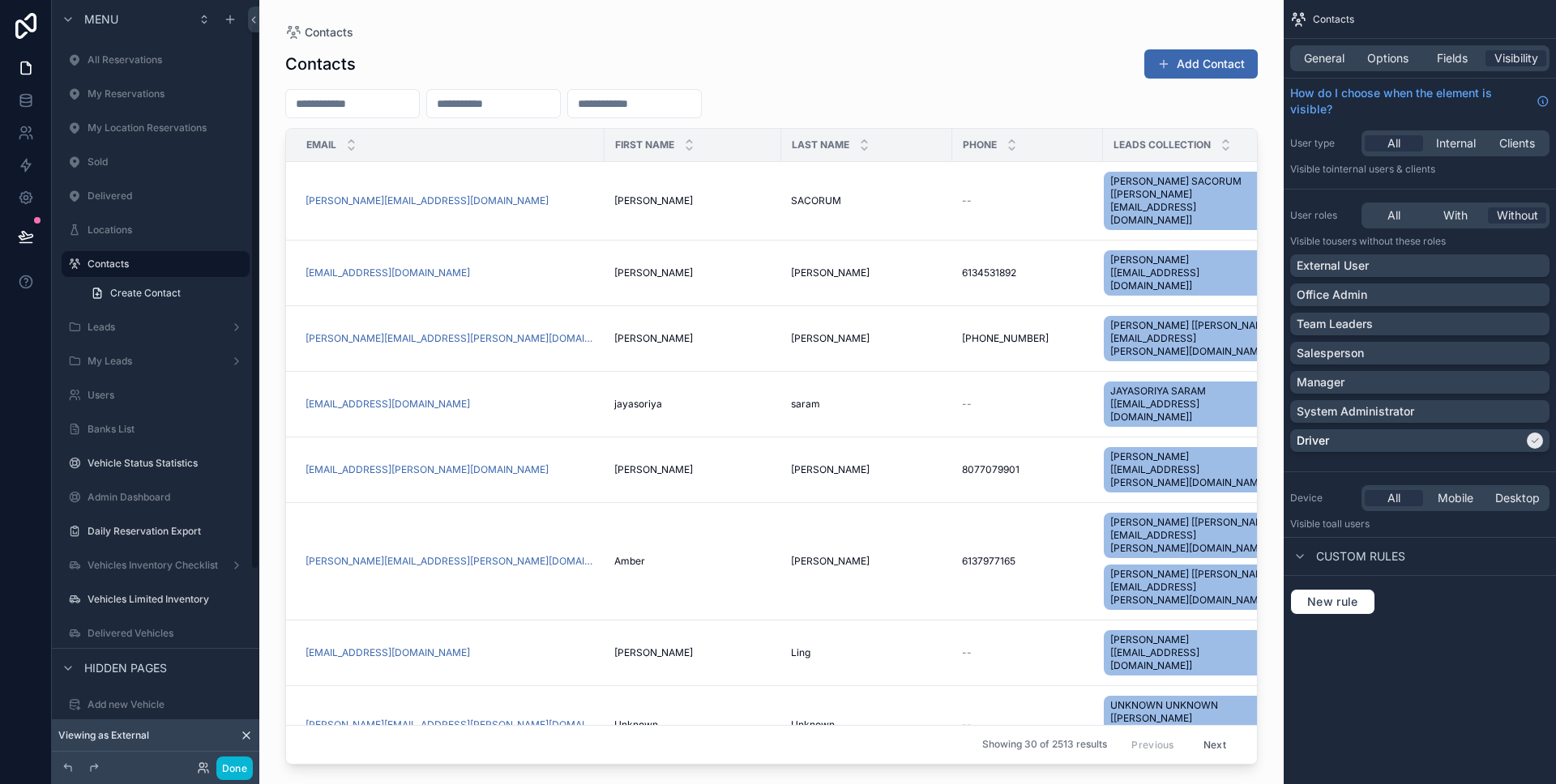
scroll to position [32, 0]
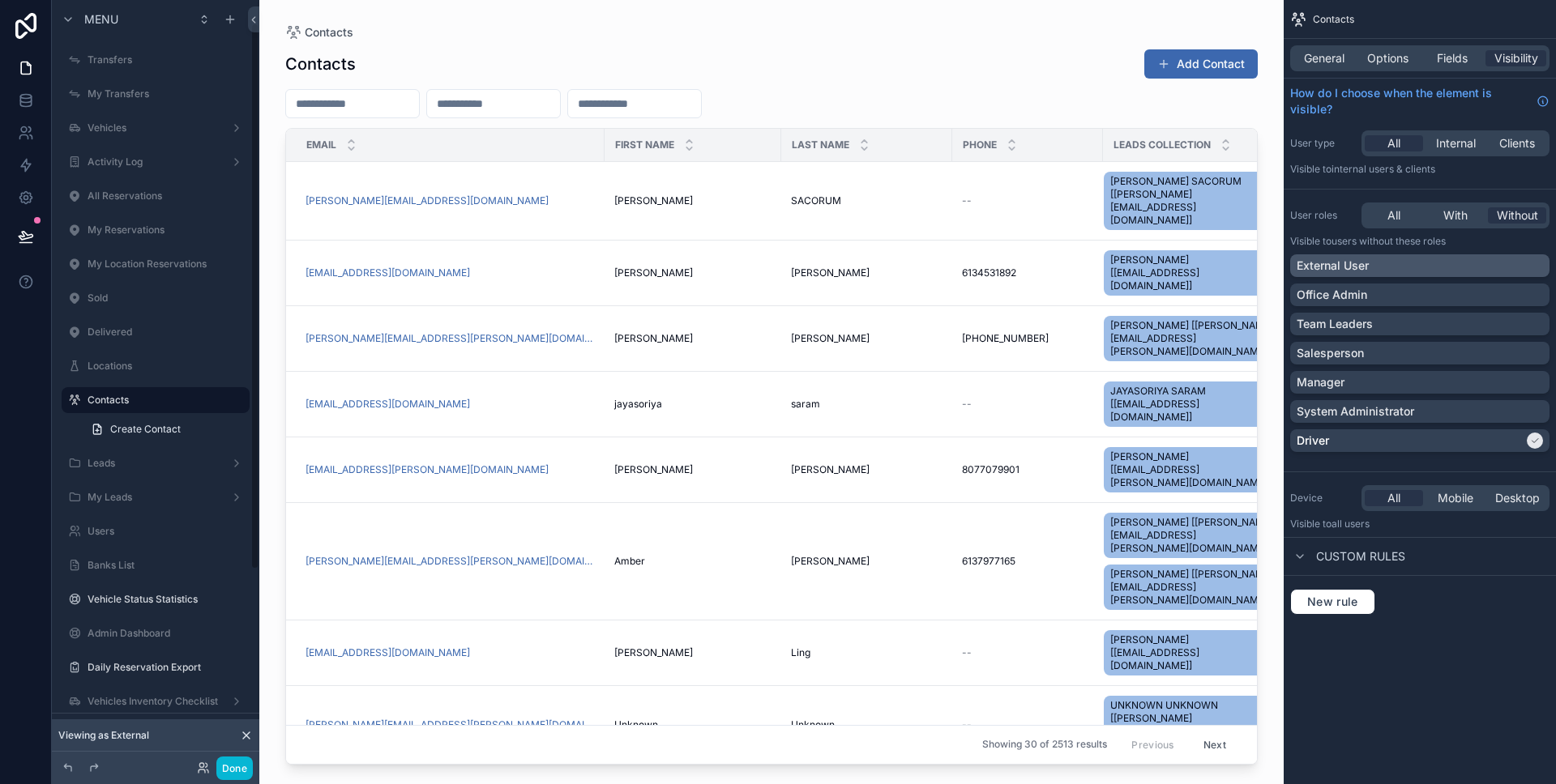
click at [1410, 266] on div "External User" at bounding box center [1419, 265] width 246 height 17
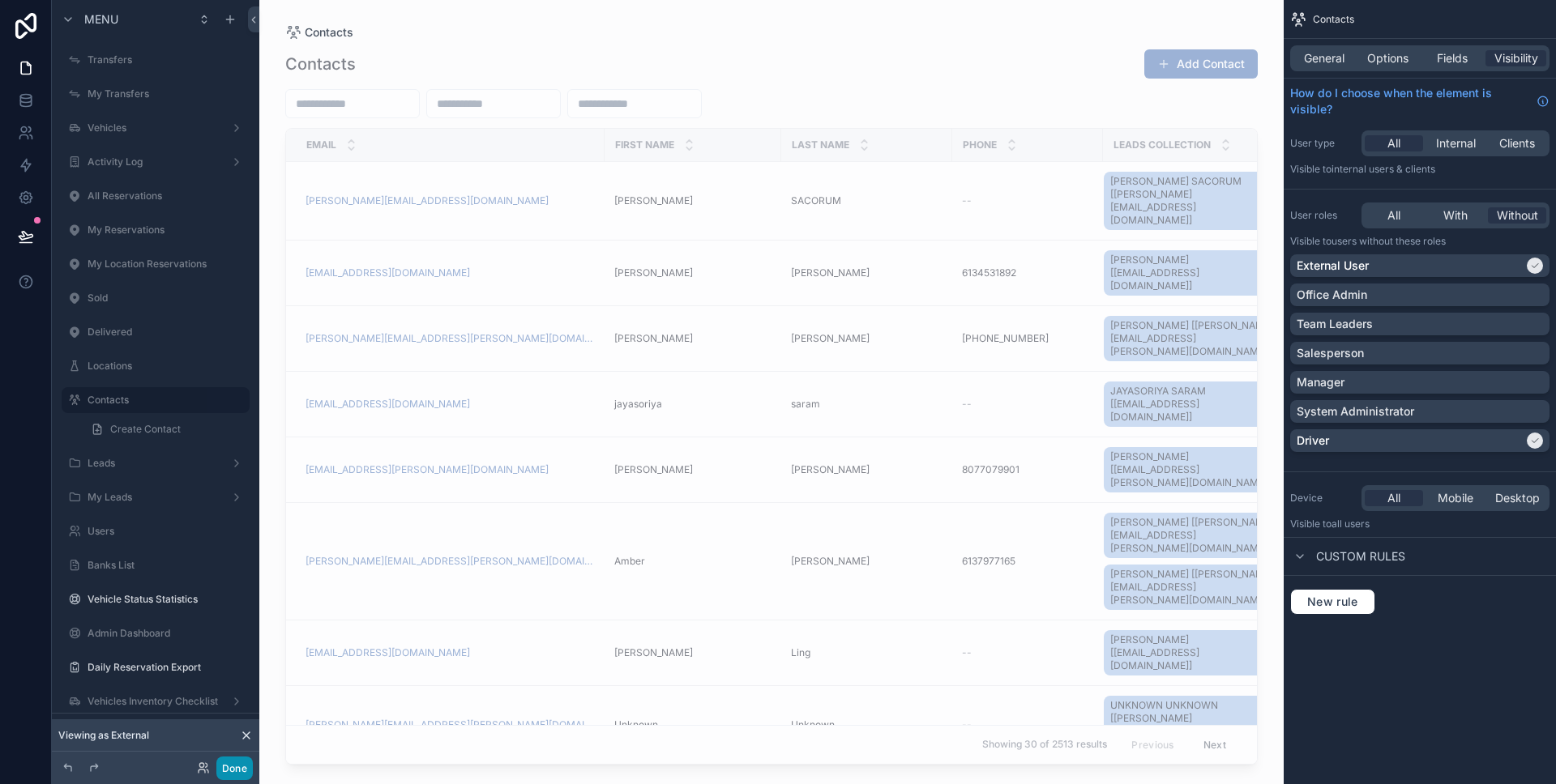
click at [241, 758] on button "Done" at bounding box center [234, 768] width 36 height 23
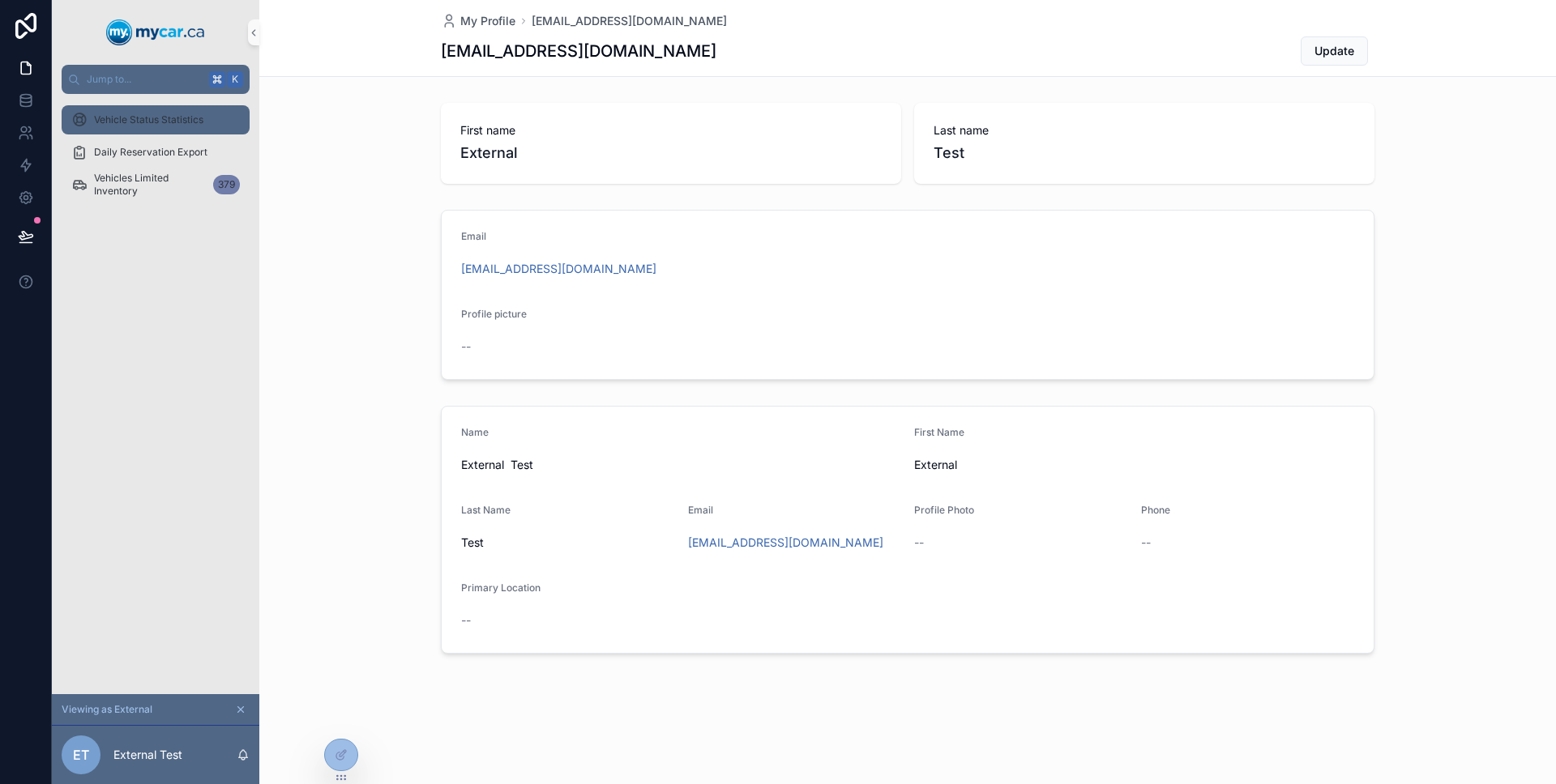
click at [164, 115] on span "Vehicle Status Statistics" at bounding box center [149, 119] width 110 height 13
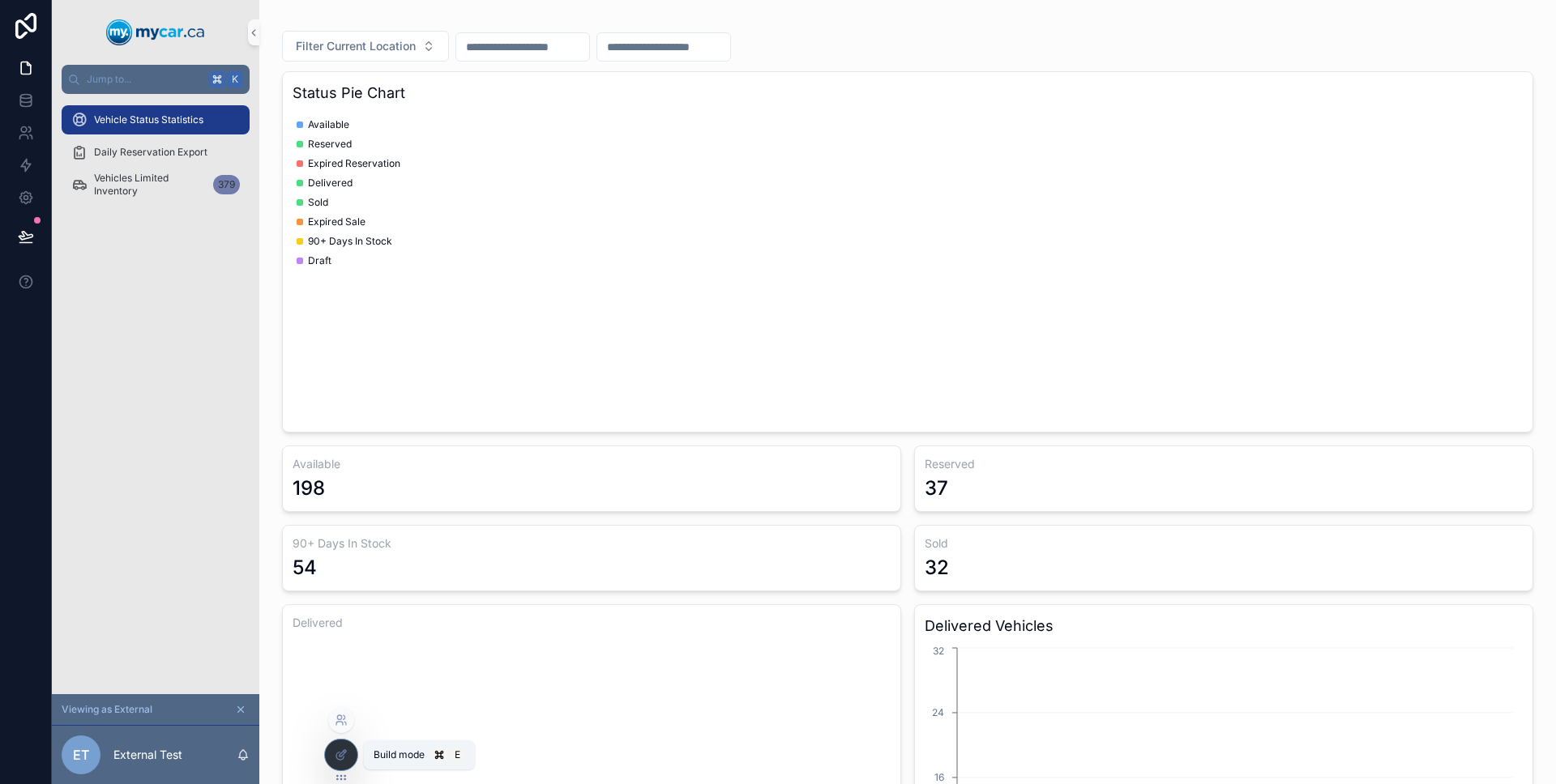
click at [347, 751] on icon at bounding box center [340, 754] width 13 height 13
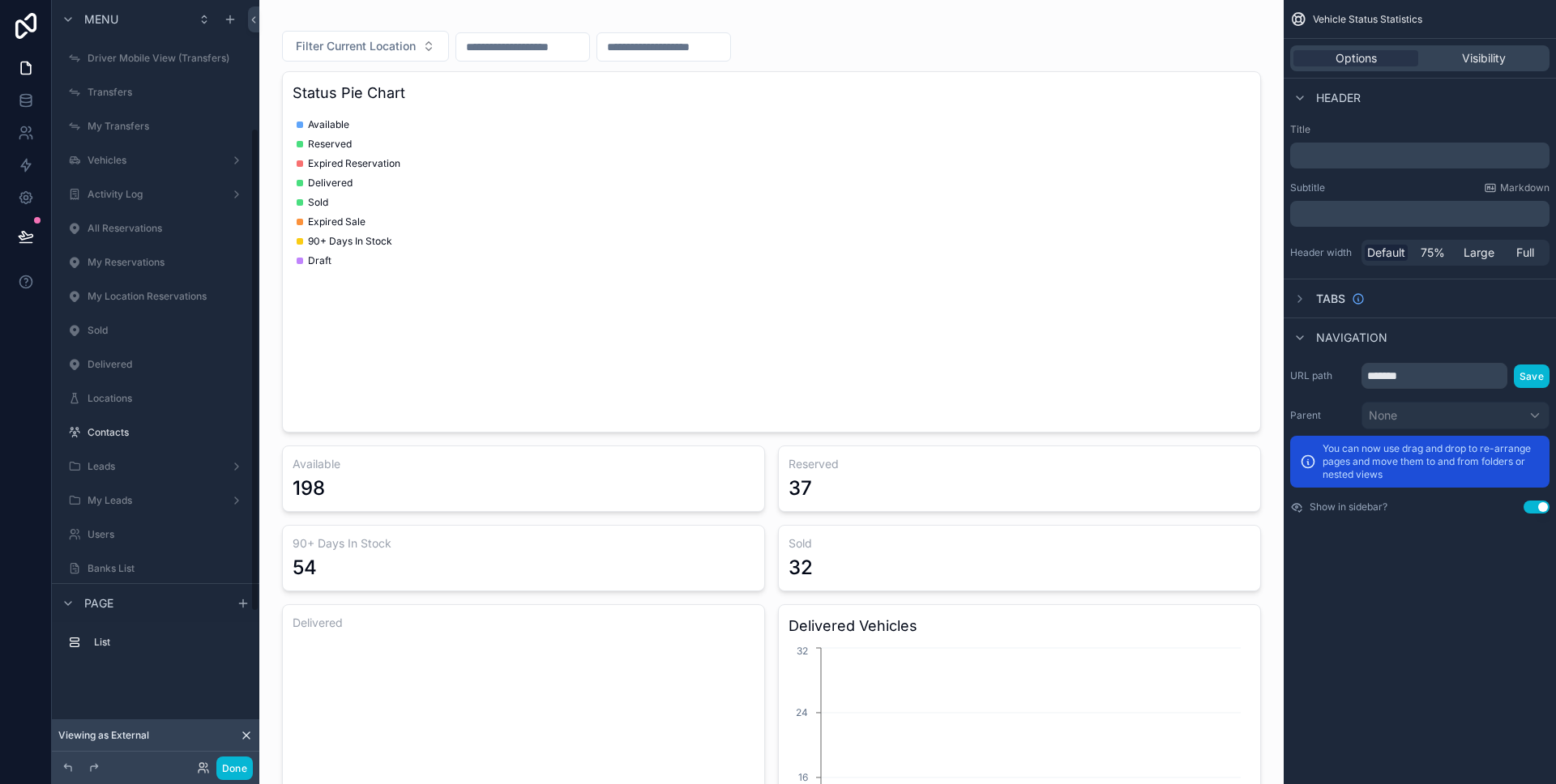
scroll to position [202, 0]
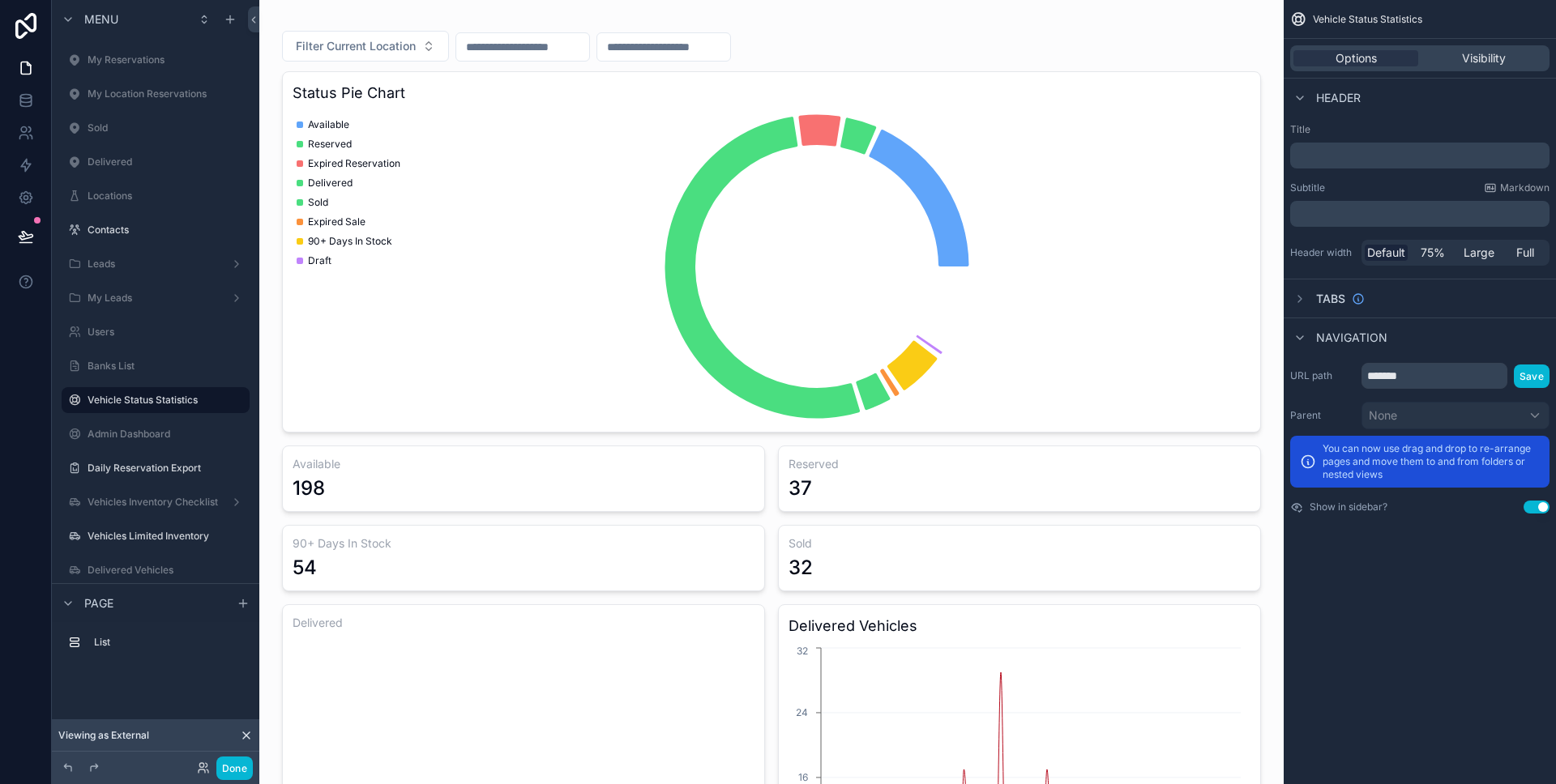
click at [1498, 46] on div "Options Visibility" at bounding box center [1419, 58] width 259 height 26
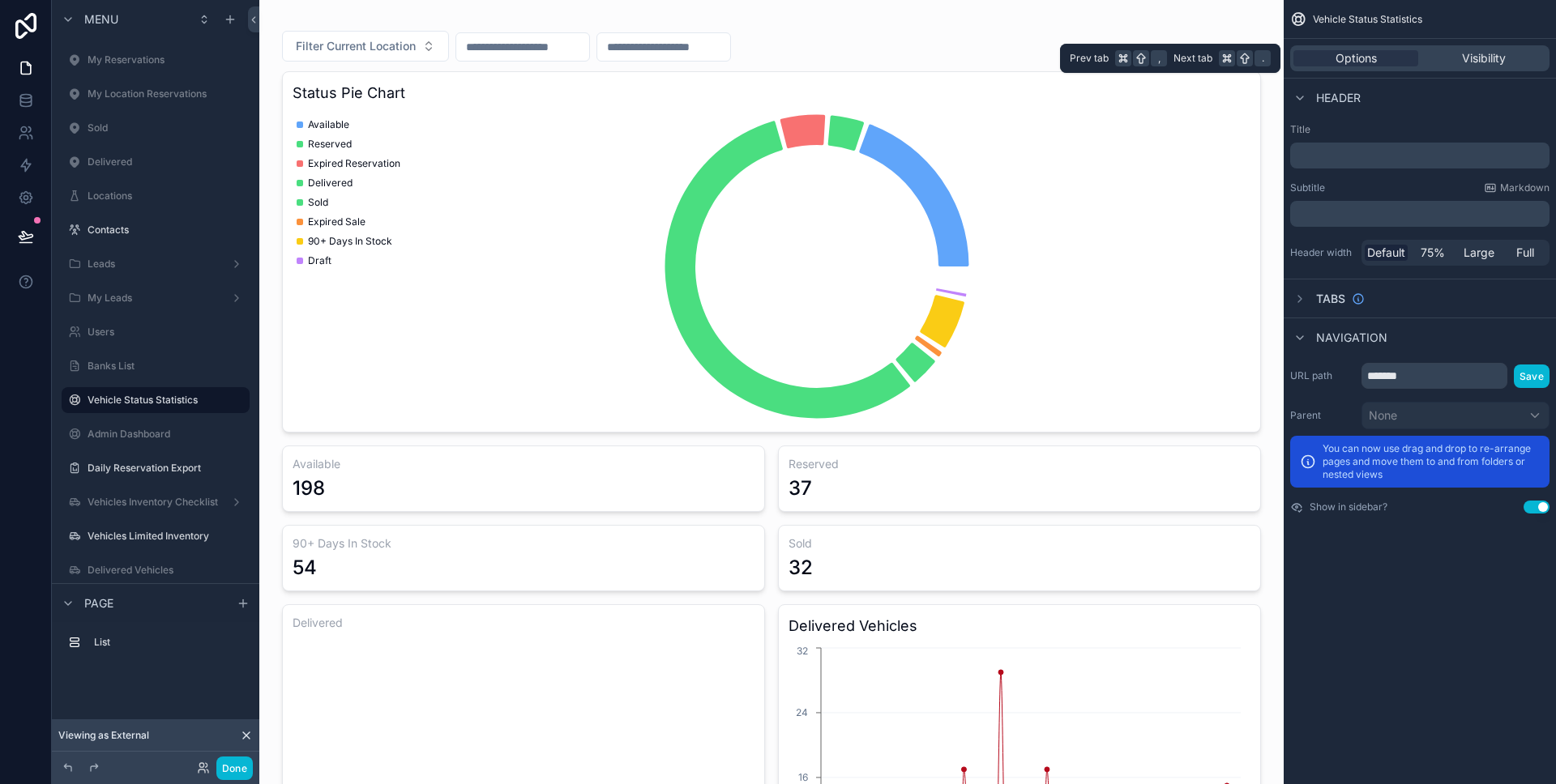
click at [1496, 48] on div "Options Visibility" at bounding box center [1419, 58] width 259 height 26
click at [1495, 50] on span "Visibility" at bounding box center [1483, 58] width 44 height 17
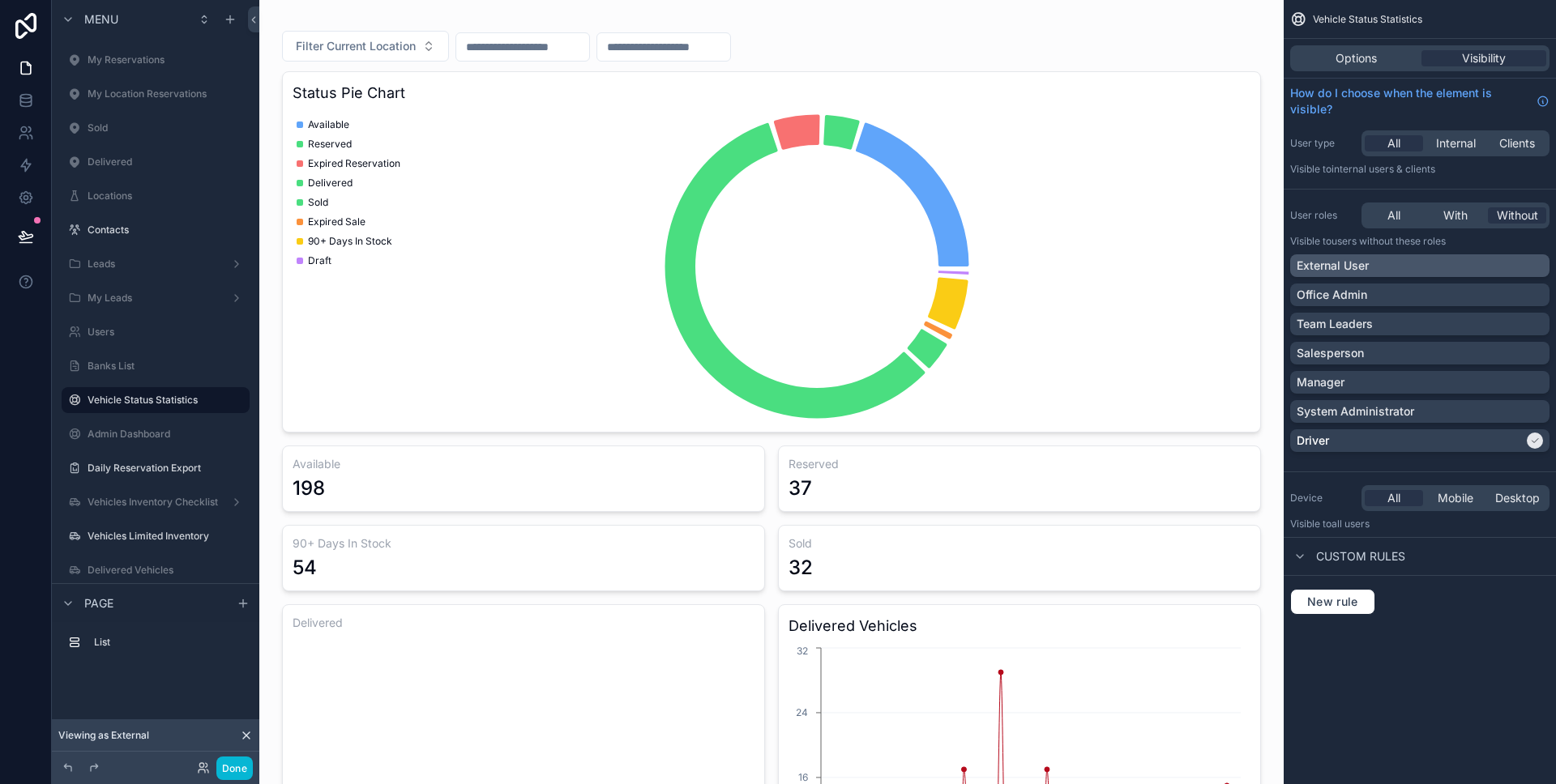
click at [1417, 265] on div "External User" at bounding box center [1419, 265] width 246 height 17
click at [237, 758] on button "Done" at bounding box center [234, 768] width 36 height 23
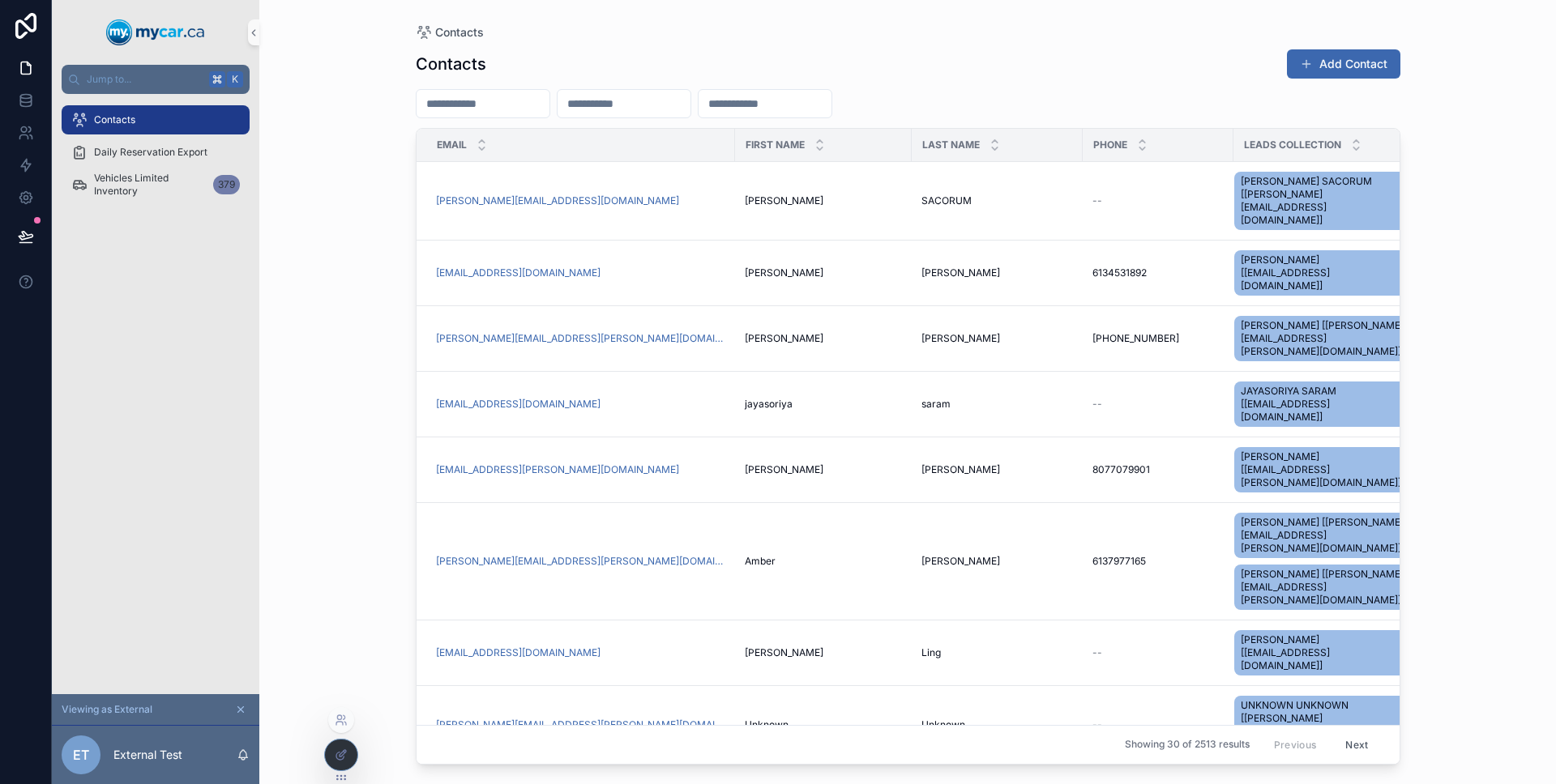
click at [334, 753] on icon at bounding box center [340, 754] width 13 height 13
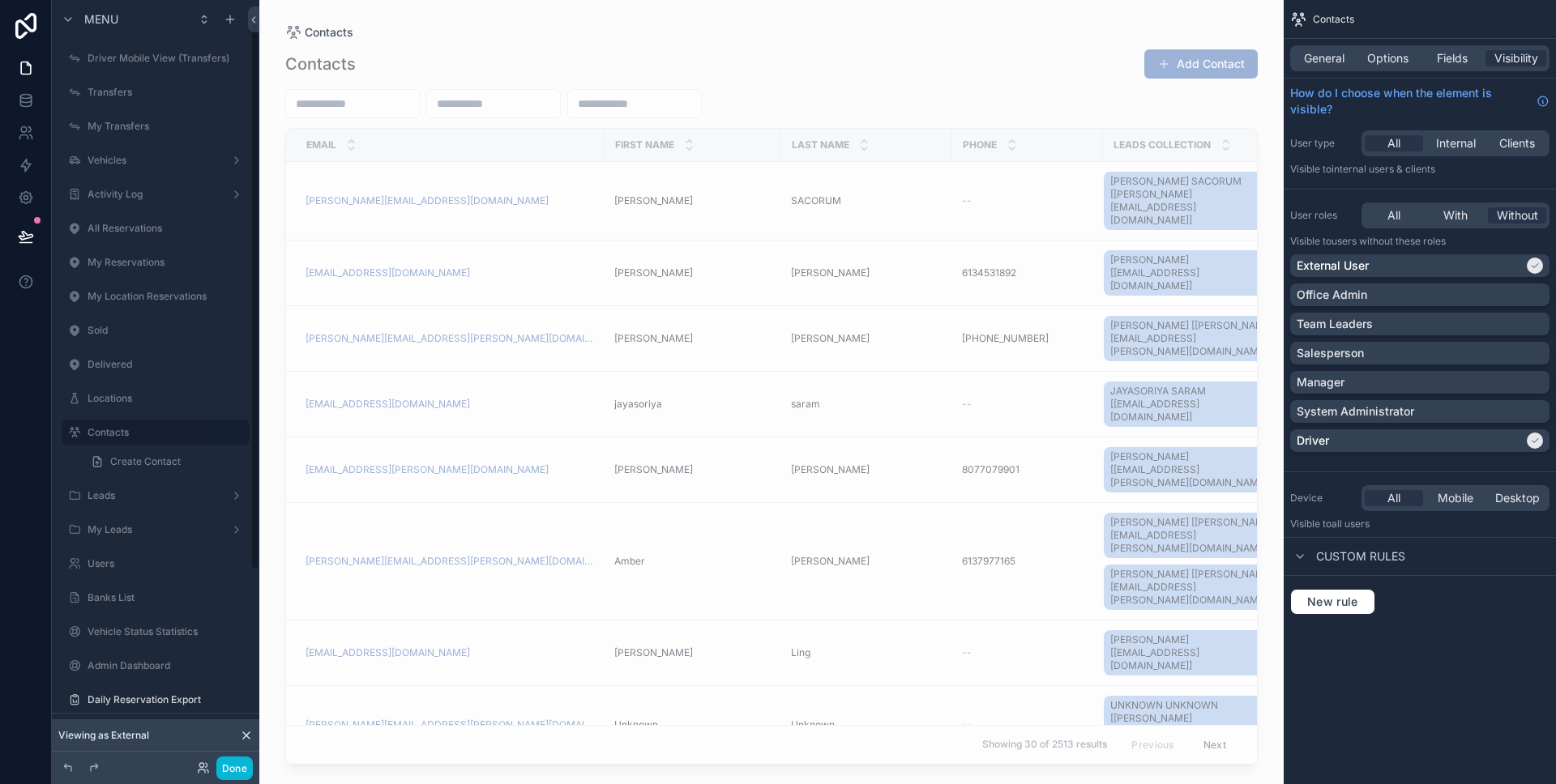
scroll to position [32, 0]
click at [246, 762] on button "Done" at bounding box center [234, 768] width 36 height 23
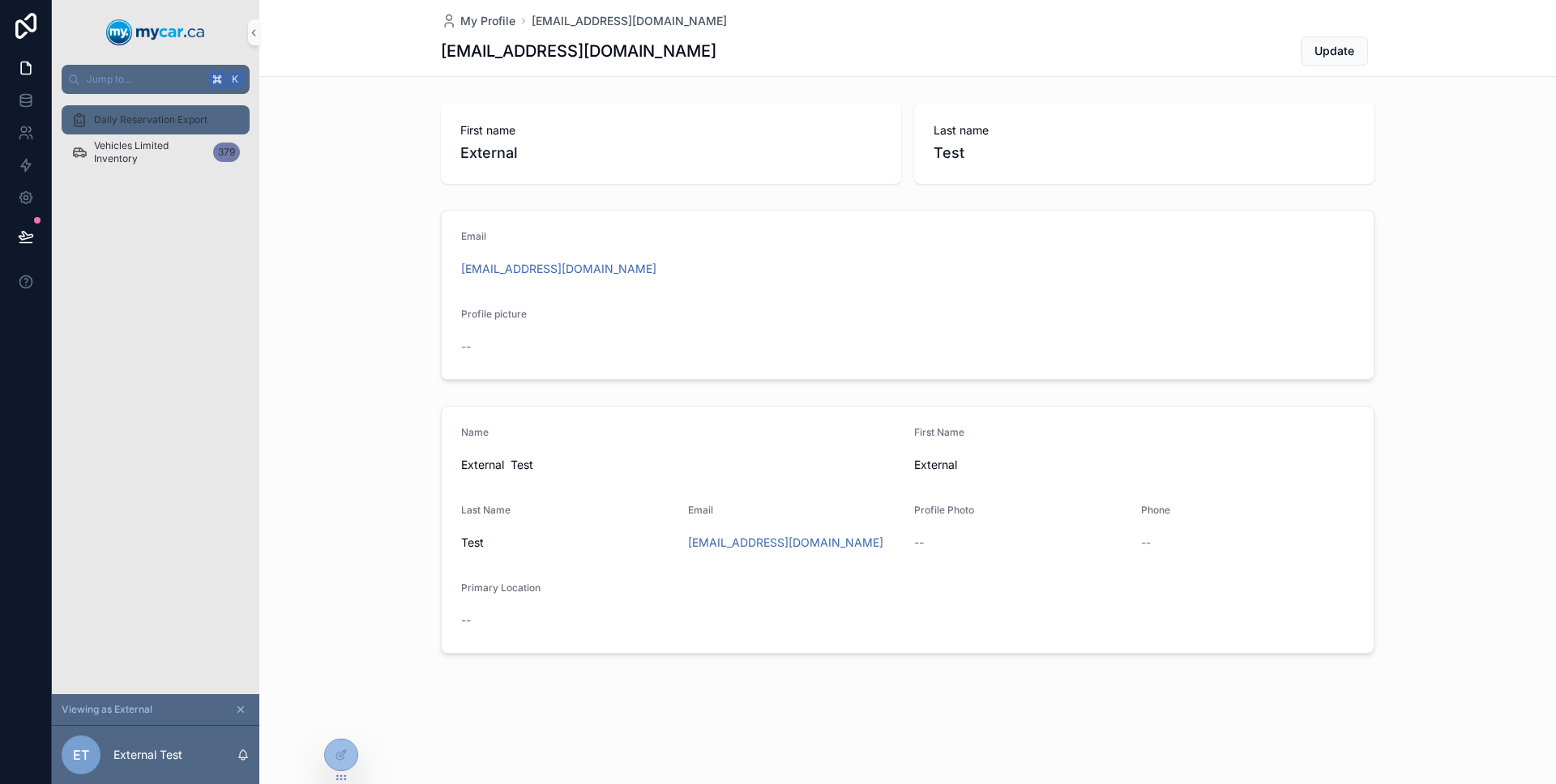
click at [154, 126] on div "Daily Reservation Export" at bounding box center [156, 119] width 168 height 26
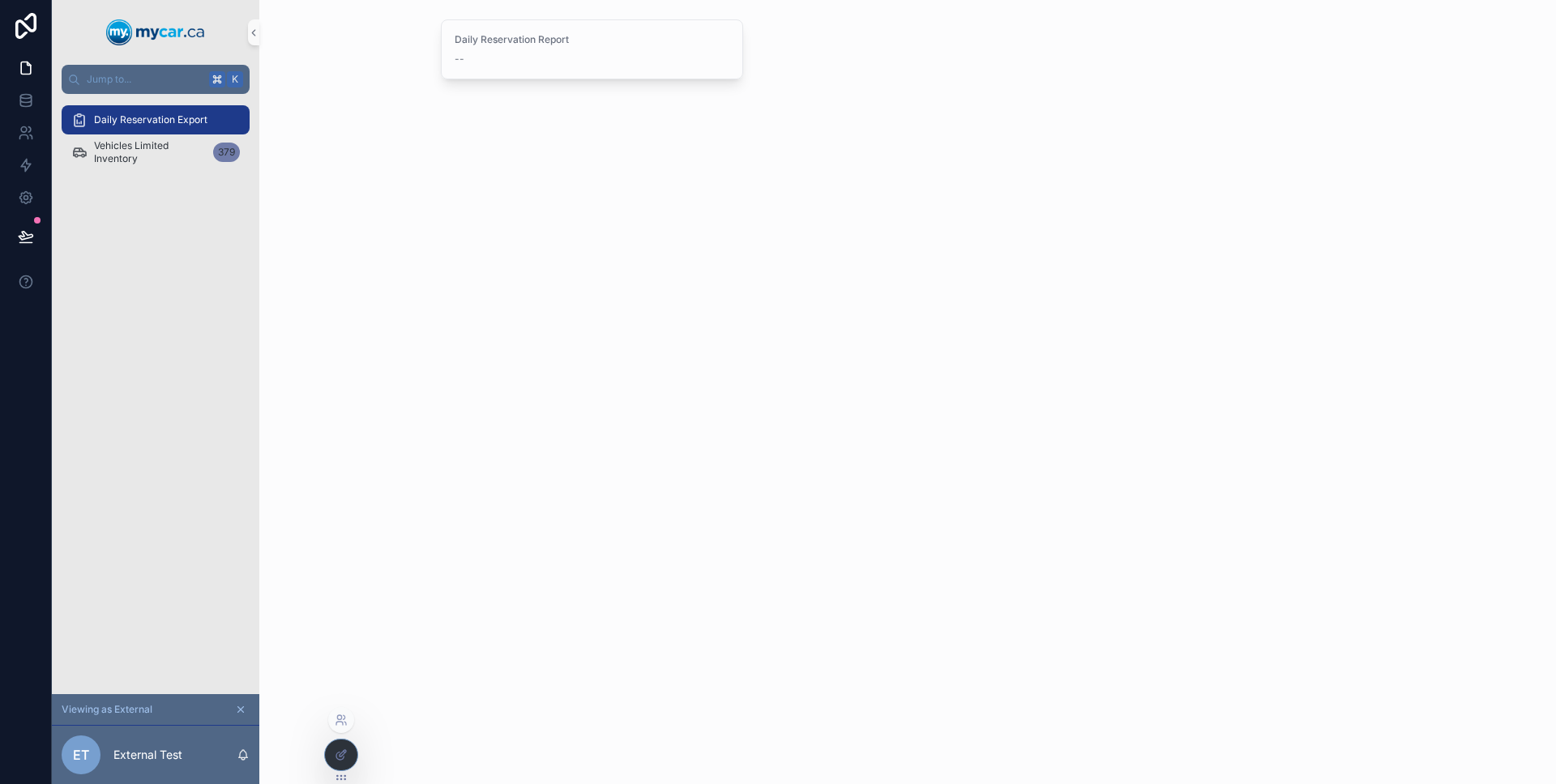
click at [349, 748] on div at bounding box center [340, 754] width 32 height 30
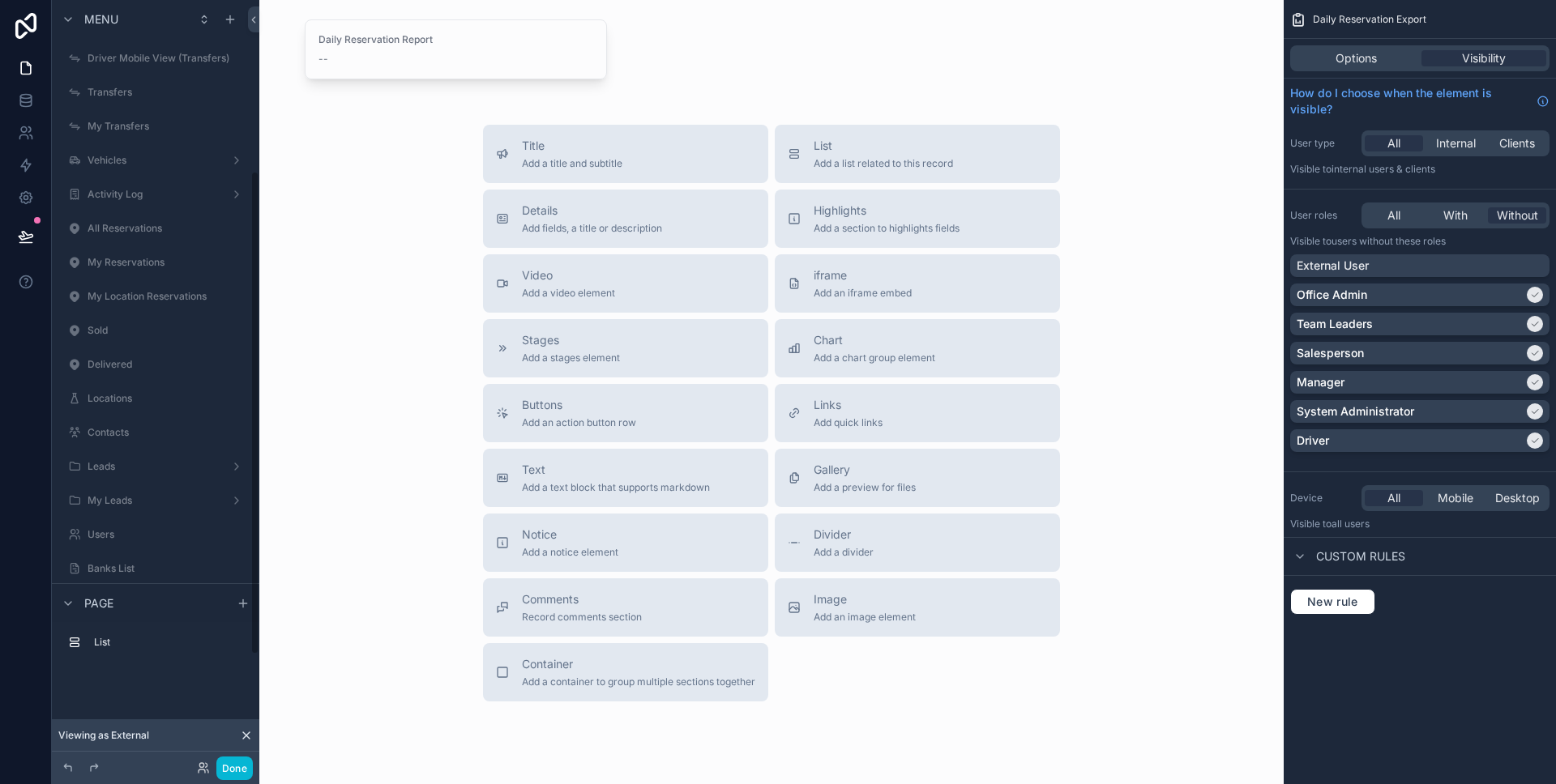
scroll to position [271, 0]
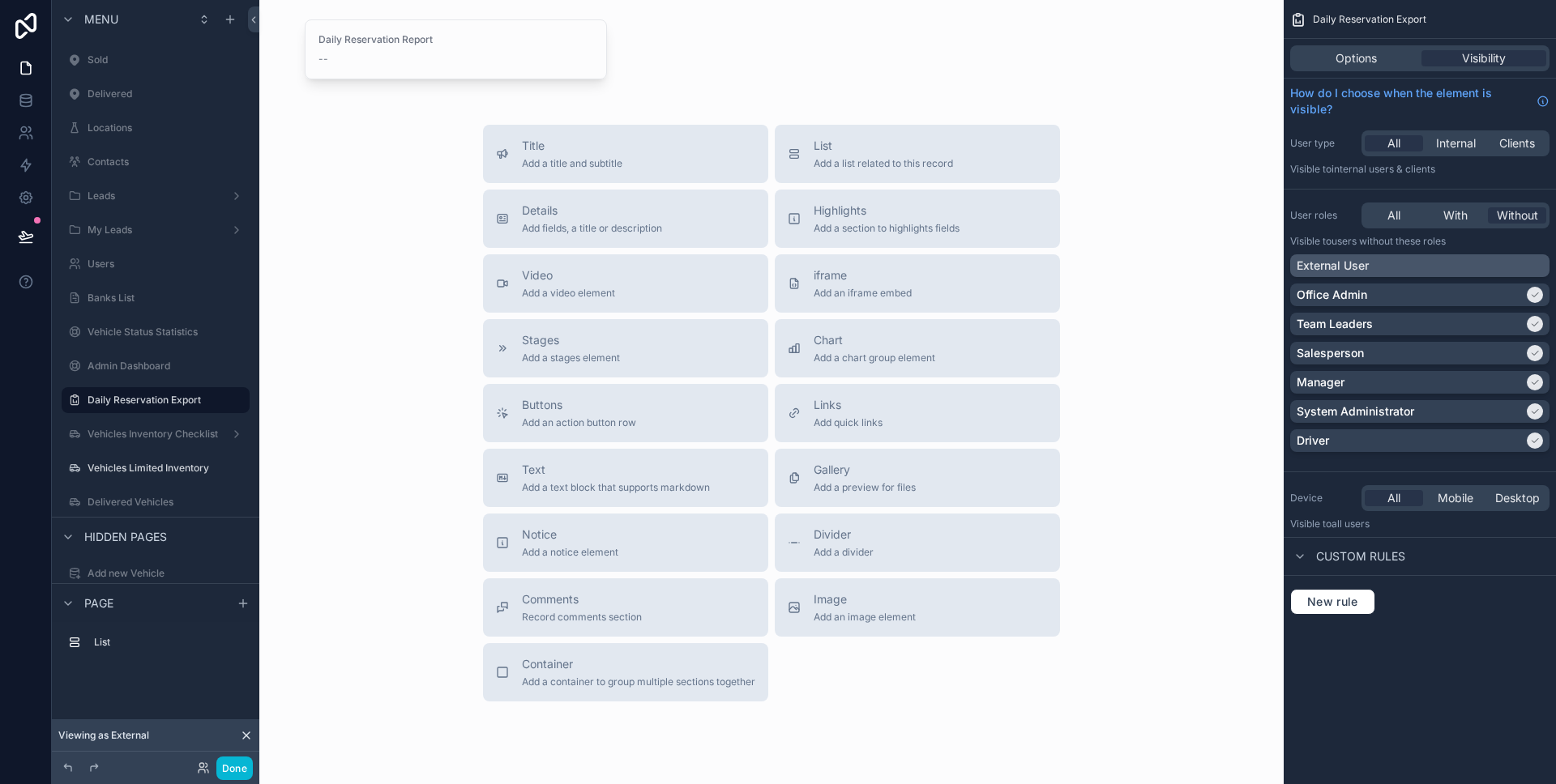
click at [1384, 273] on div "External User" at bounding box center [1419, 265] width 246 height 17
click at [245, 768] on button "Done" at bounding box center [234, 768] width 36 height 23
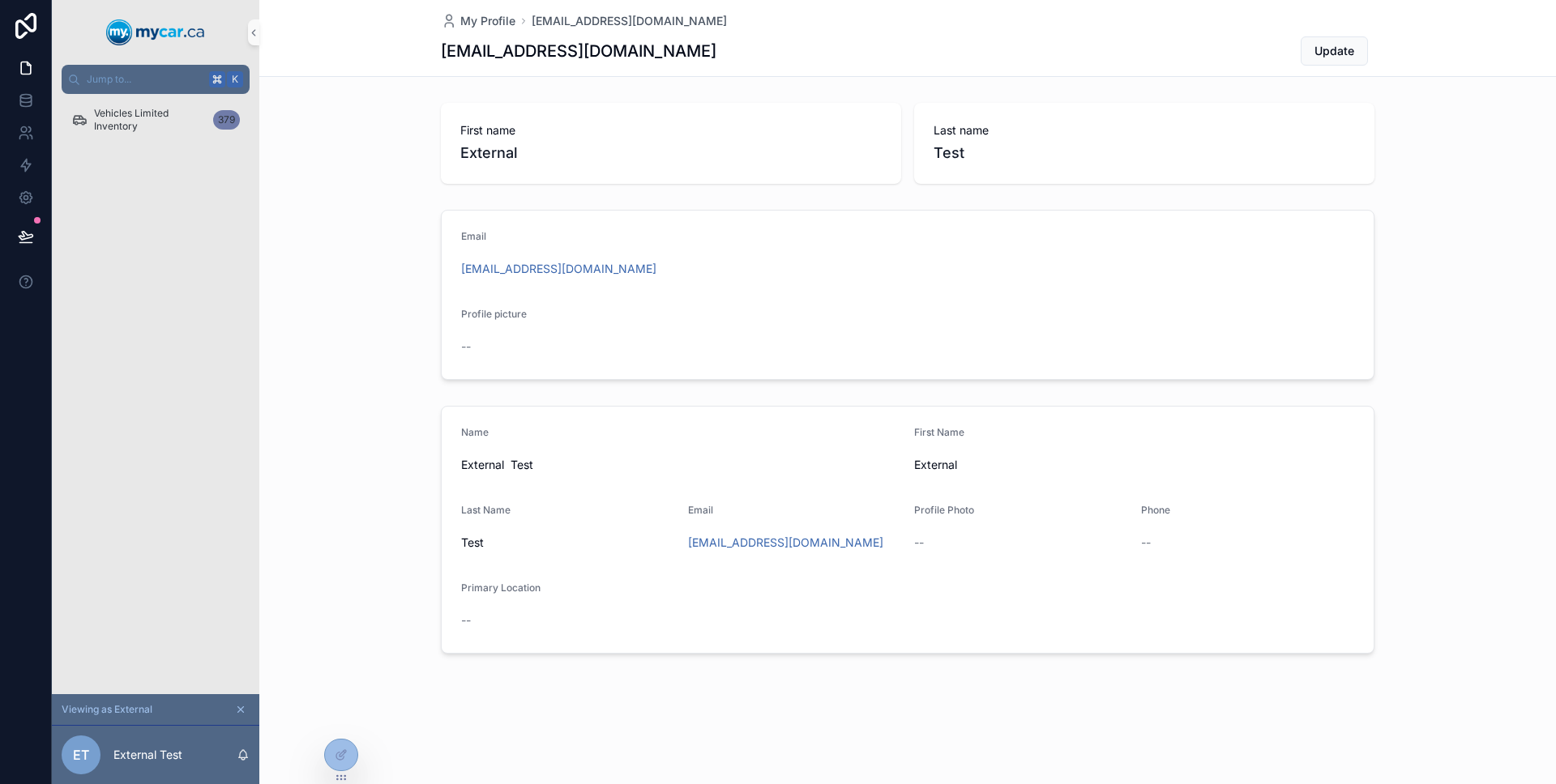
drag, startPoint x: 134, startPoint y: 461, endPoint x: 116, endPoint y: 370, distance: 92.8
click at [134, 461] on div "Vehicles Limited Inventory 379" at bounding box center [156, 394] width 207 height 600
click at [35, 247] on button at bounding box center [25, 237] width 35 height 45
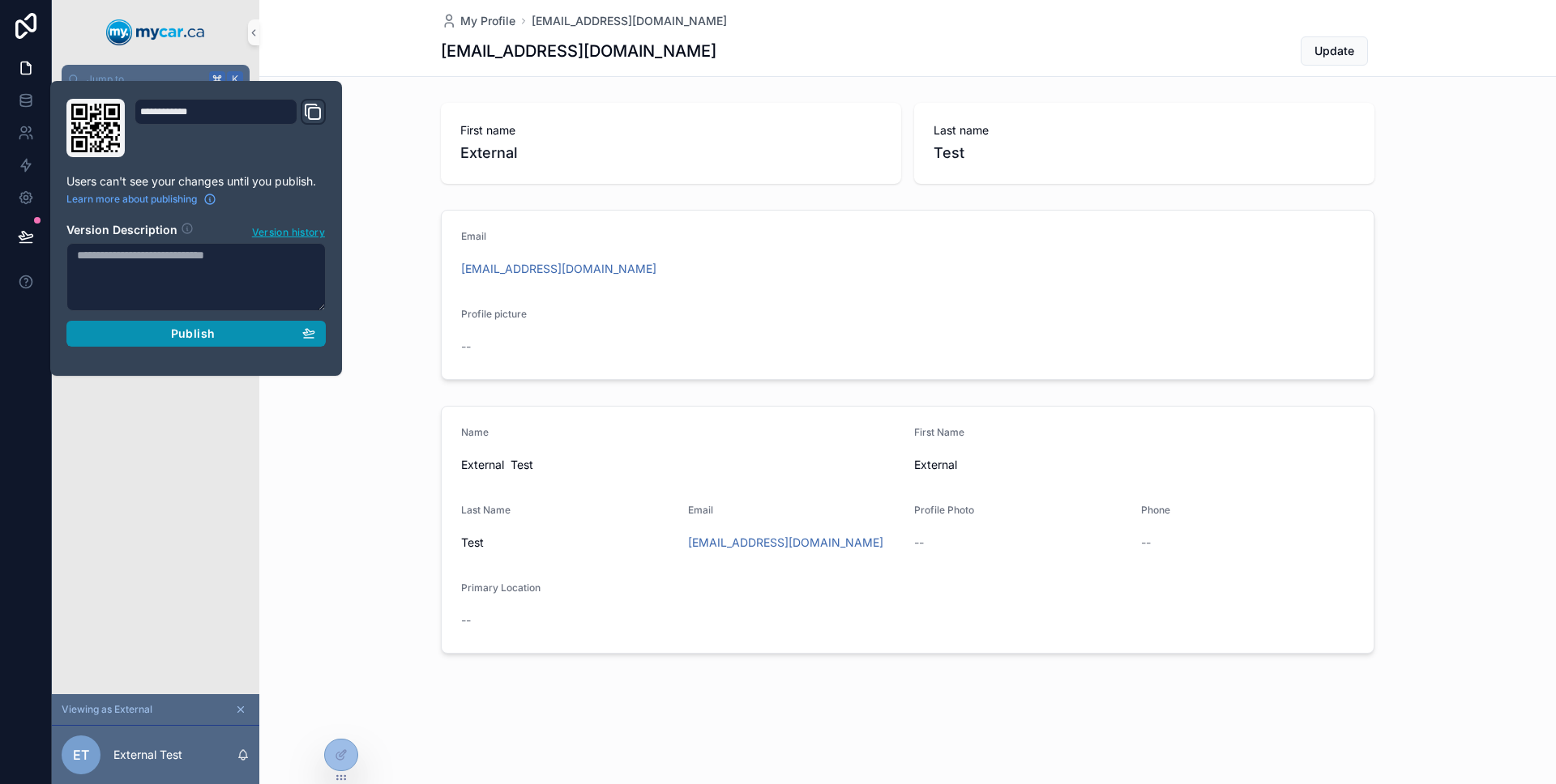
click at [154, 328] on div "Publish" at bounding box center [197, 333] width 239 height 15
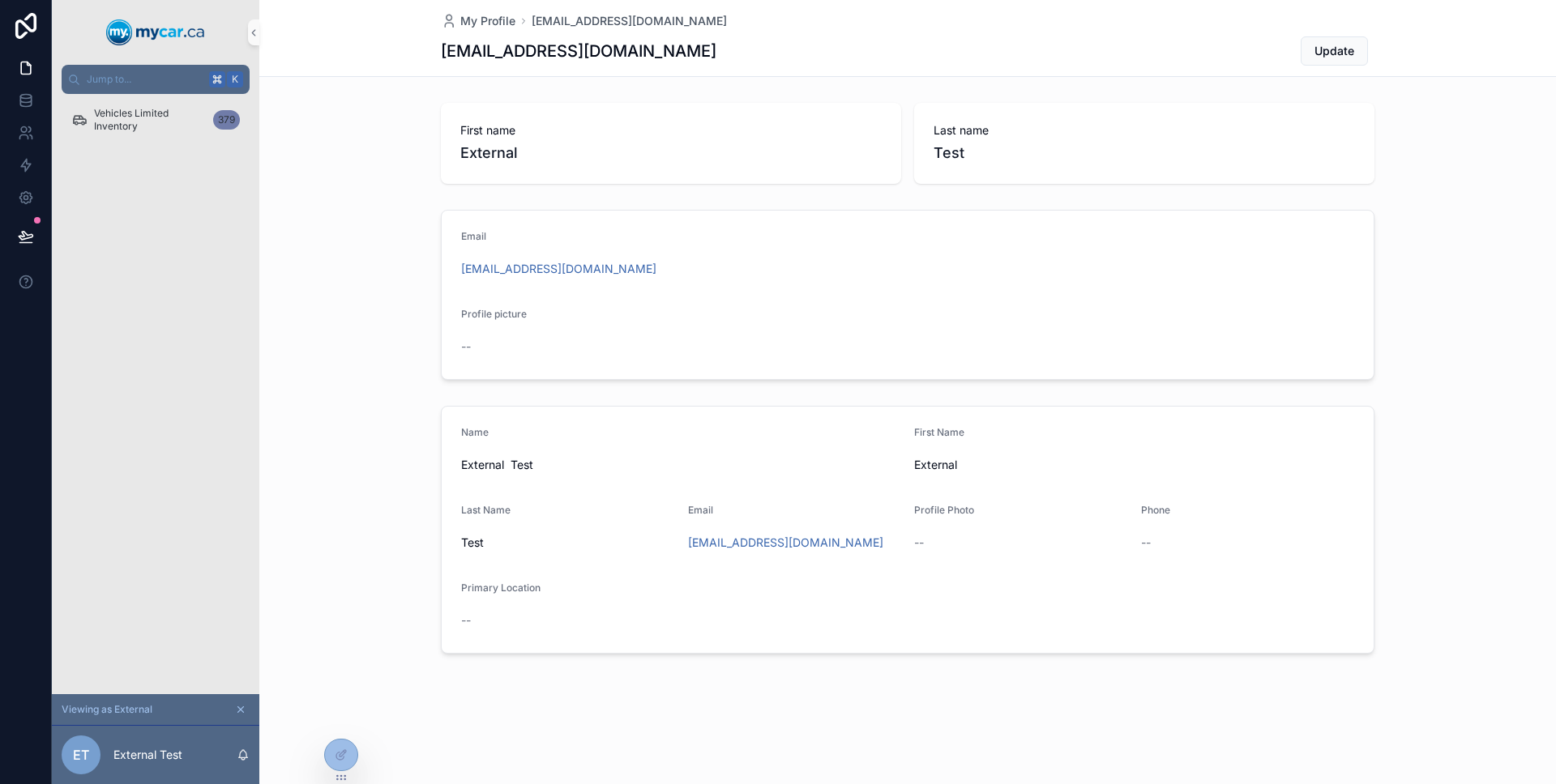
click at [115, 440] on div "Vehicles Limited Inventory 379" at bounding box center [156, 394] width 207 height 600
click at [174, 150] on div "Vehicles Limited Inventory 379" at bounding box center [156, 124] width 207 height 62
click at [175, 127] on span "Vehicles Limited Inventory" at bounding box center [150, 119] width 112 height 26
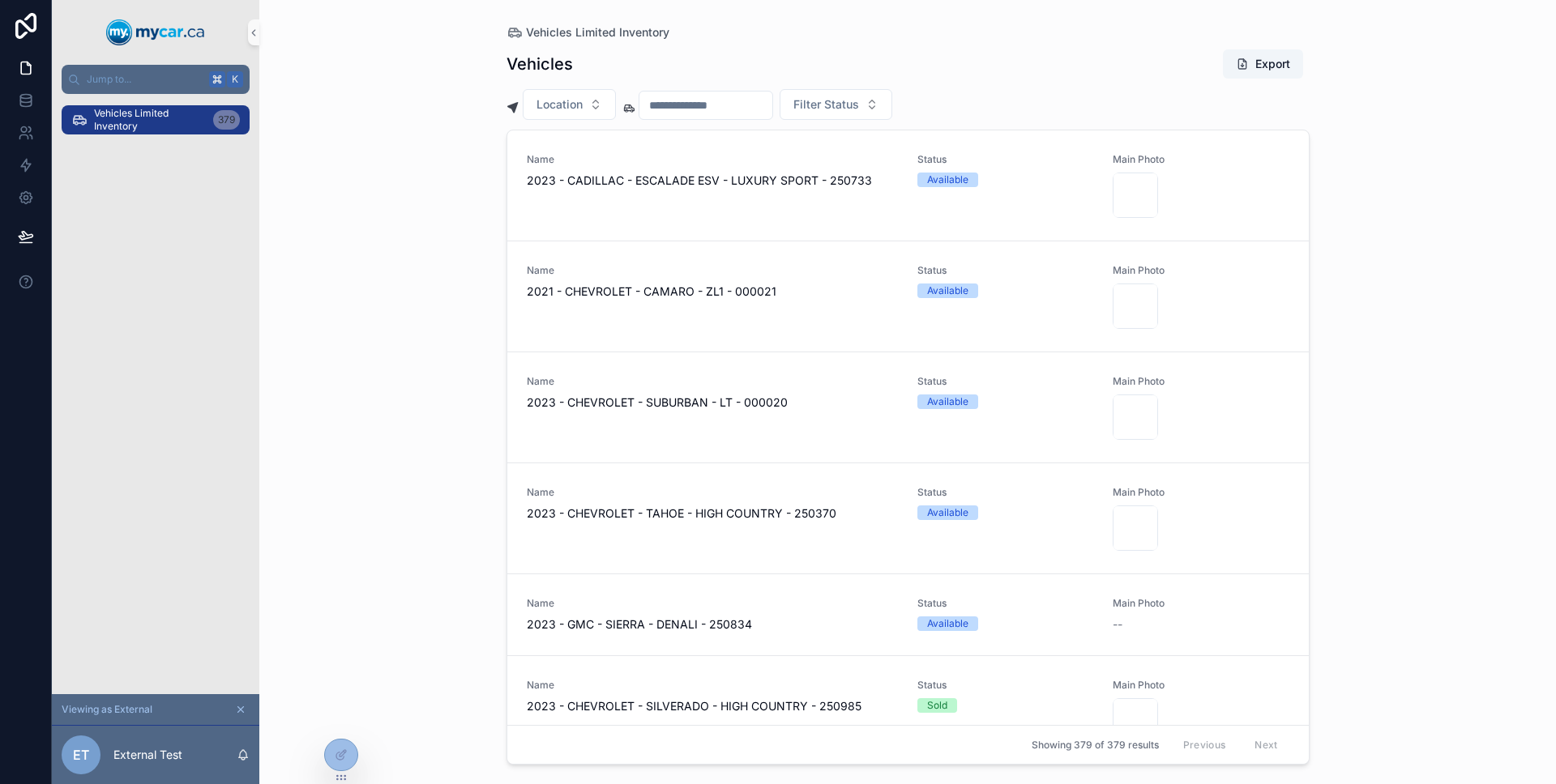
click at [124, 122] on span "Vehicles Limited Inventory" at bounding box center [150, 119] width 112 height 26
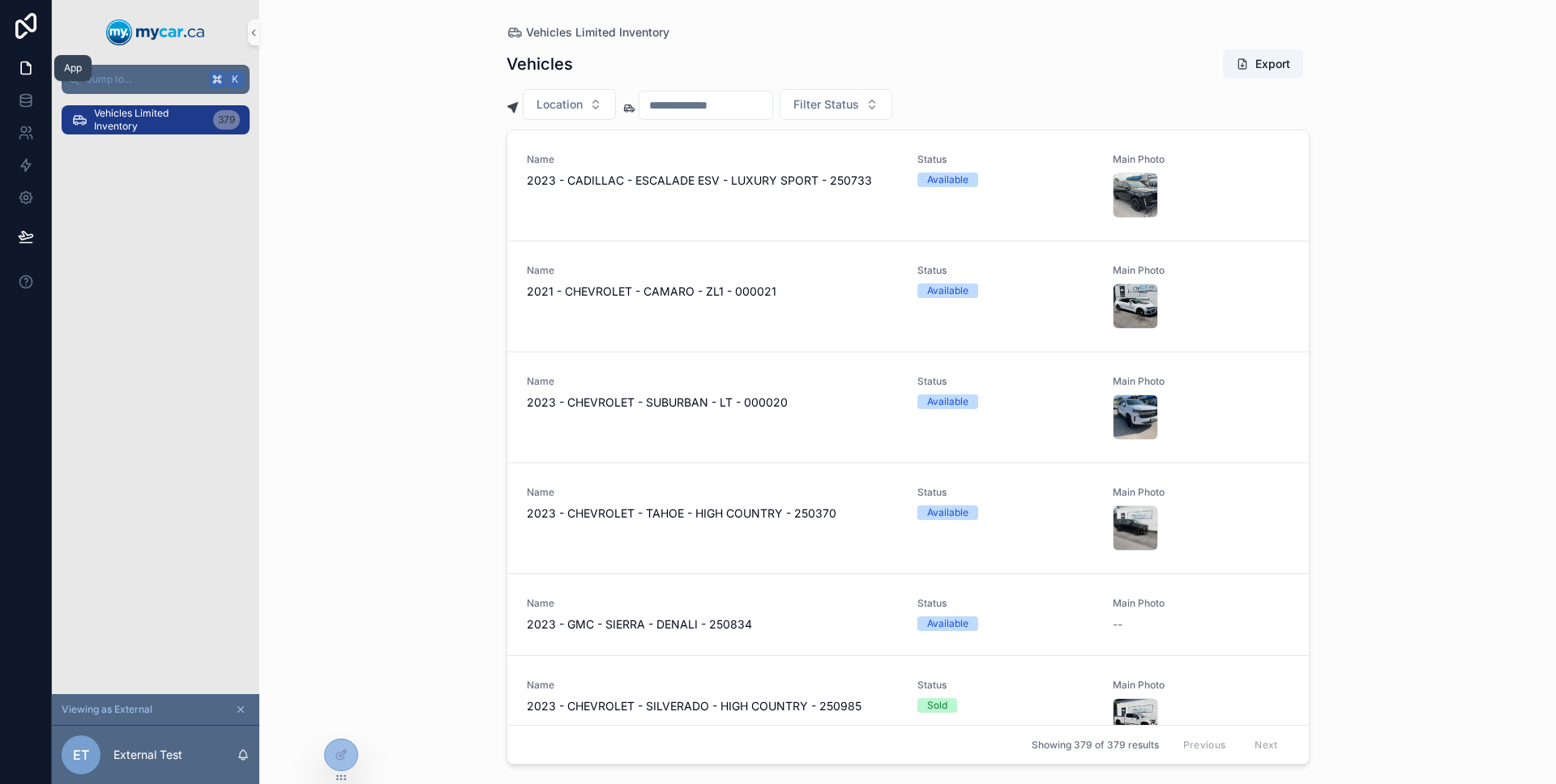
click at [27, 77] on link at bounding box center [25, 67] width 51 height 32
click at [696, 187] on span "2023 - CADILLAC - ESCALADE ESV - LUXURY SPORT - 250733" at bounding box center [712, 180] width 372 height 17
click at [691, 181] on span "2023 - CADILLAC - ESCALADE ESV - LUXURY SPORT - 250733" at bounding box center [712, 180] width 372 height 17
click at [673, 156] on span "Name" at bounding box center [712, 159] width 372 height 13
click at [672, 172] on span "2023 - CADILLAC - ESCALADE ESV - LUXURY SPORT - 250733" at bounding box center [712, 180] width 372 height 17
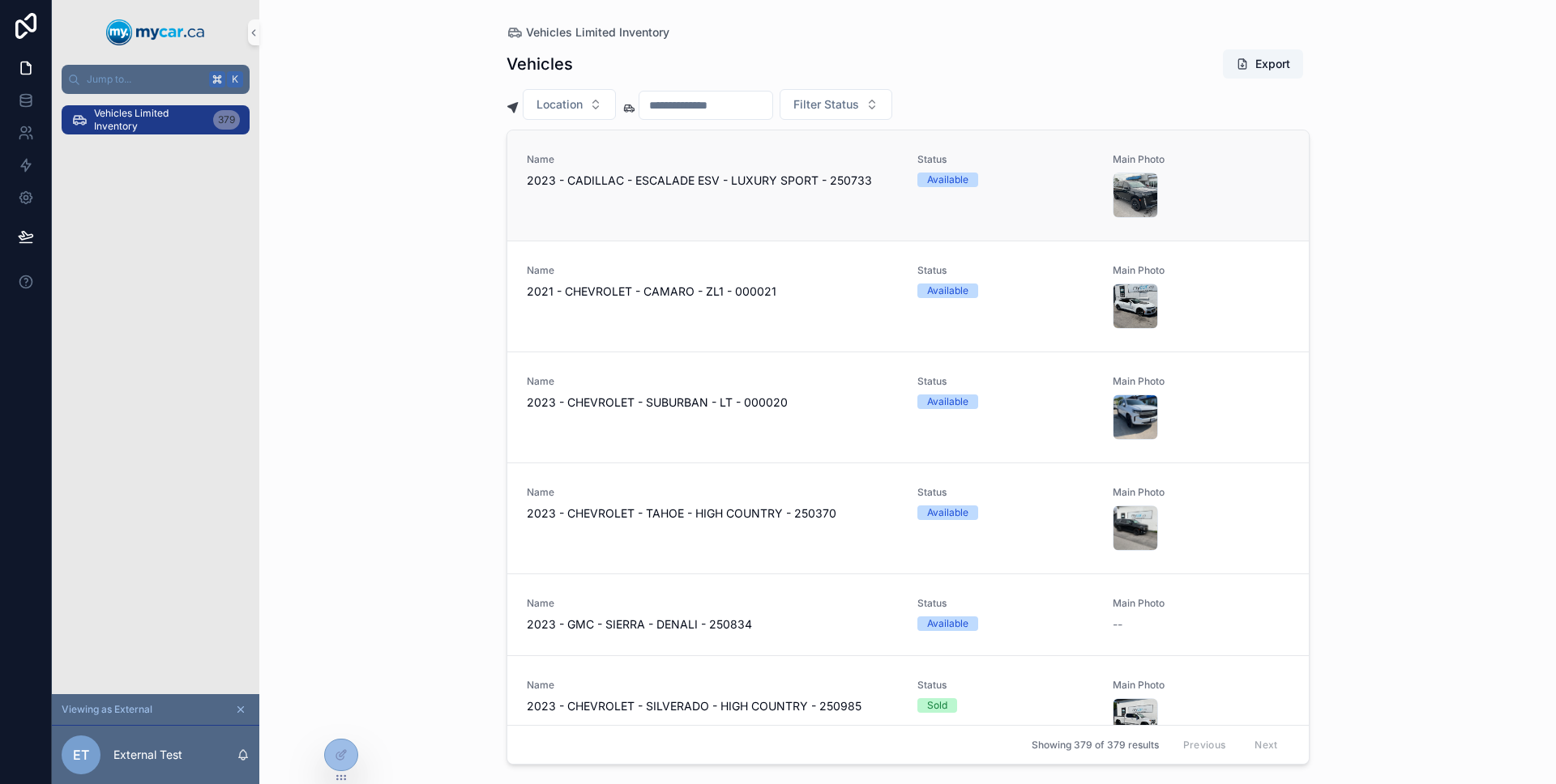
click at [948, 175] on div "Available" at bounding box center [948, 179] width 41 height 15
click at [983, 182] on div "Available" at bounding box center [1005, 179] width 176 height 15
click at [892, 107] on button "Filter Status" at bounding box center [835, 104] width 112 height 30
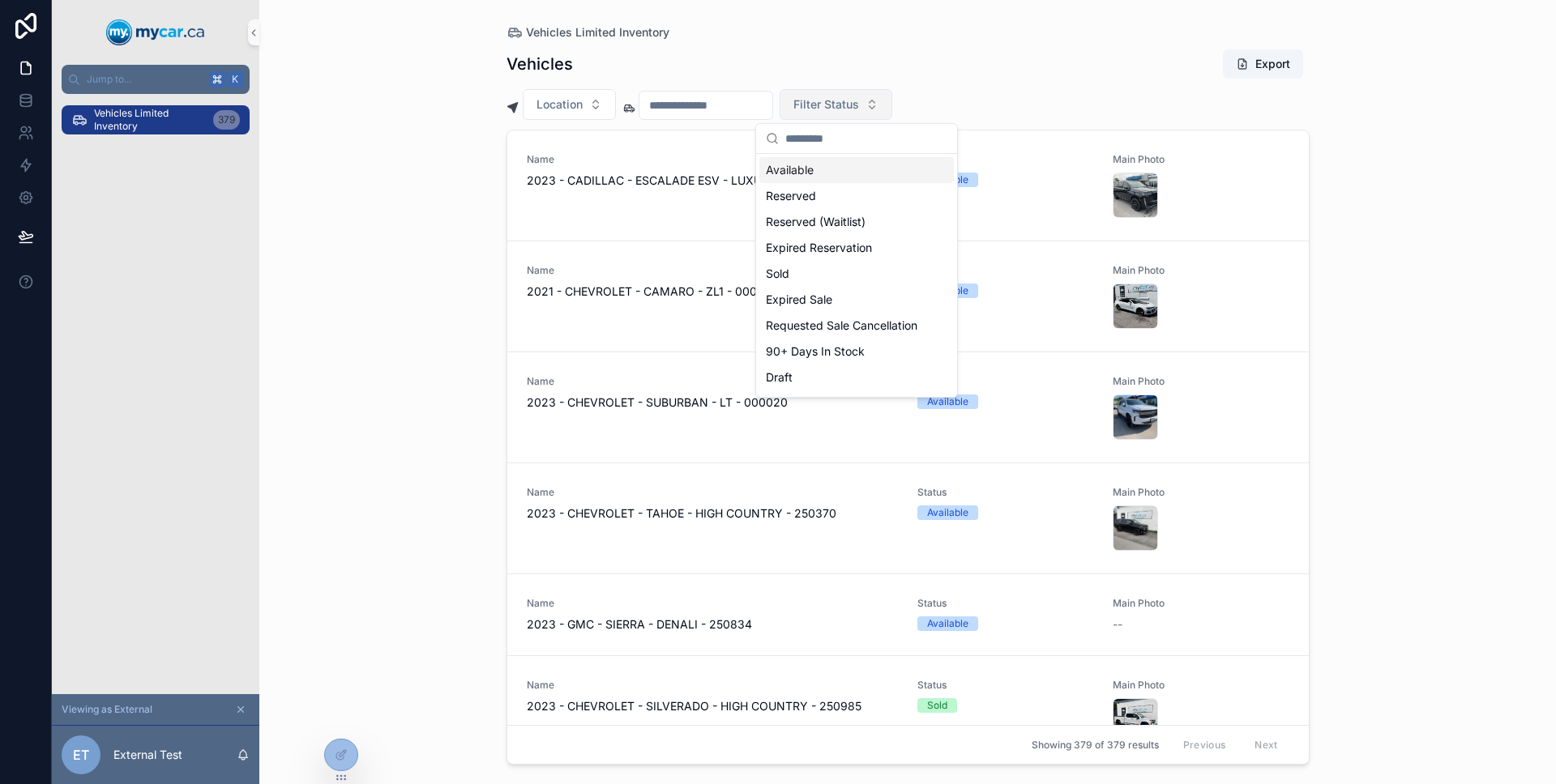
click at [892, 107] on button "Filter Status" at bounding box center [835, 104] width 112 height 30
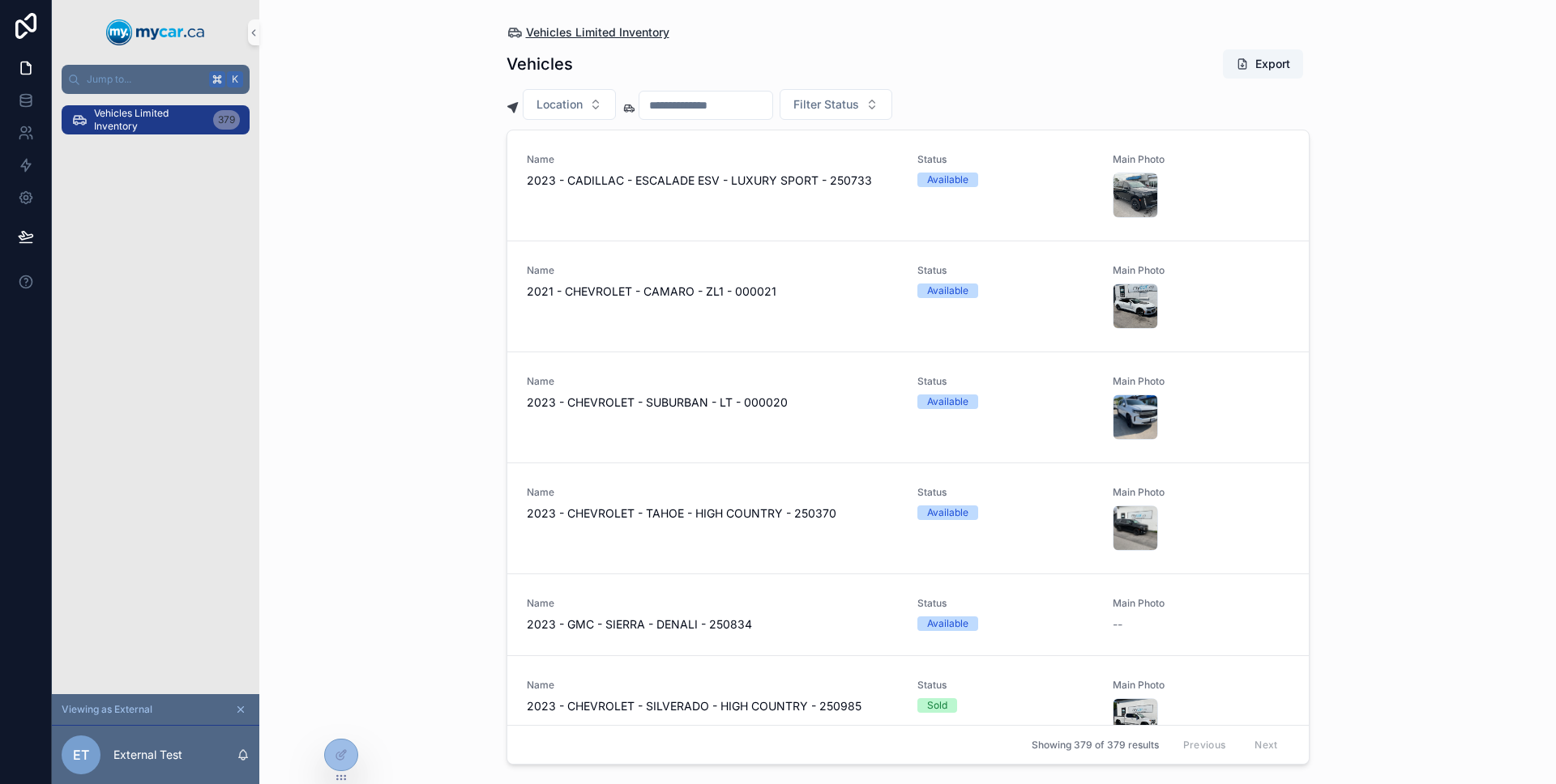
click at [526, 35] on span "Vehicles Limited Inventory" at bounding box center [598, 32] width 144 height 17
click at [172, 115] on span "Vehicles Limited Inventory" at bounding box center [150, 119] width 112 height 26
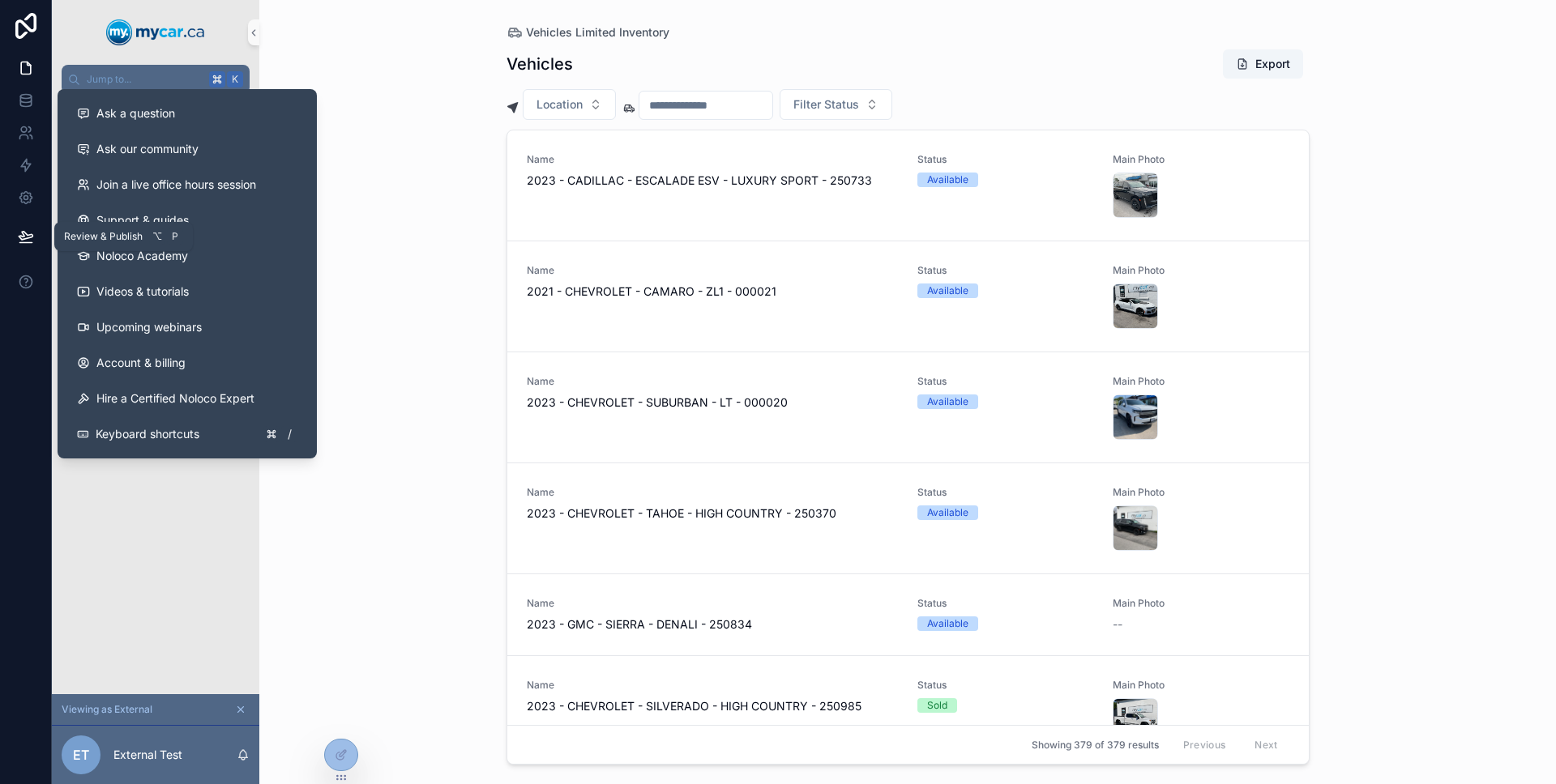
click at [30, 244] on button at bounding box center [25, 237] width 35 height 45
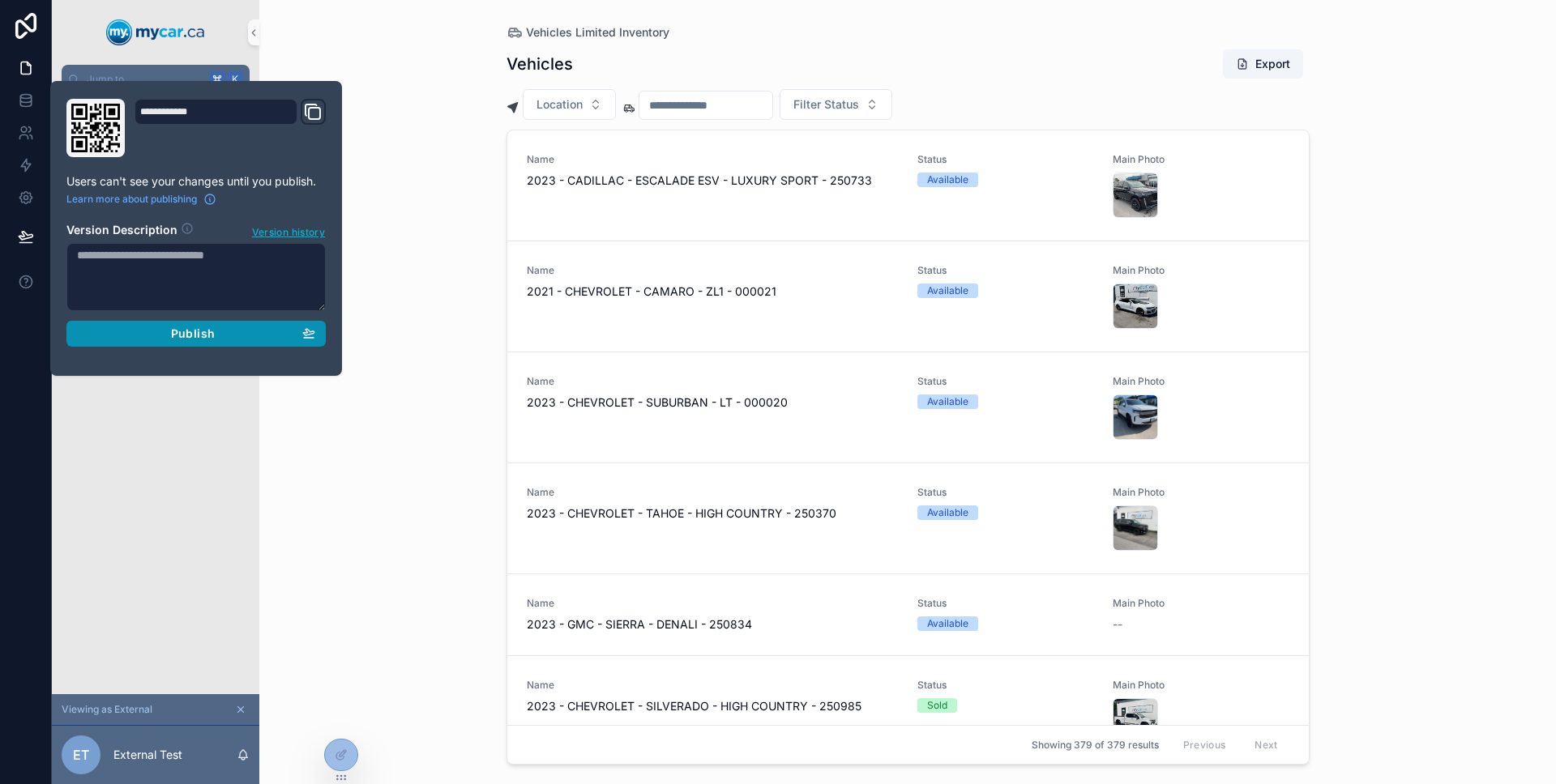
click at [147, 327] on div "Publish" at bounding box center [197, 333] width 239 height 15
click at [132, 414] on div "Vehicles Limited Inventory 379" at bounding box center [156, 394] width 207 height 600
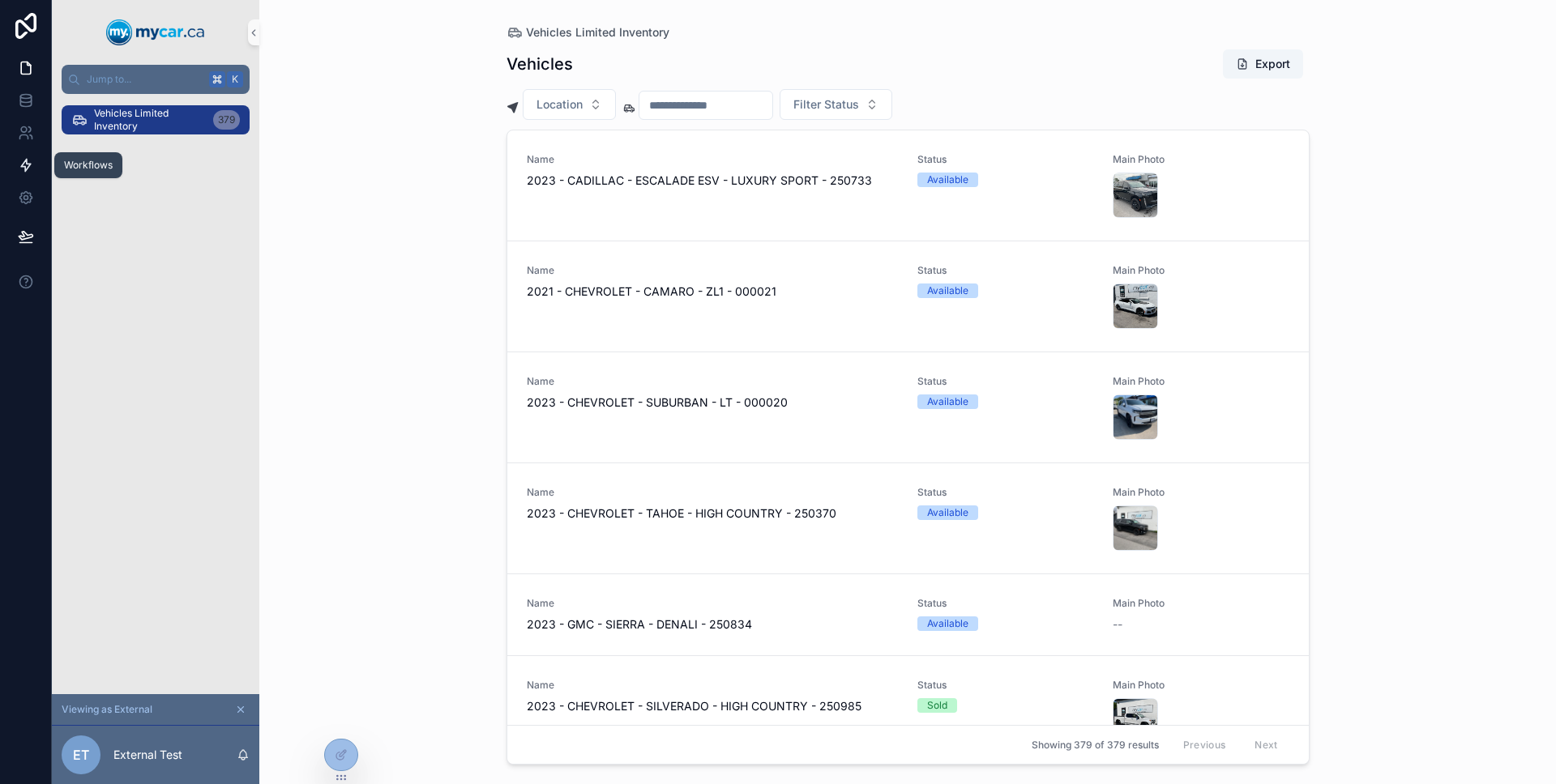
click at [34, 150] on link at bounding box center [25, 164] width 51 height 32
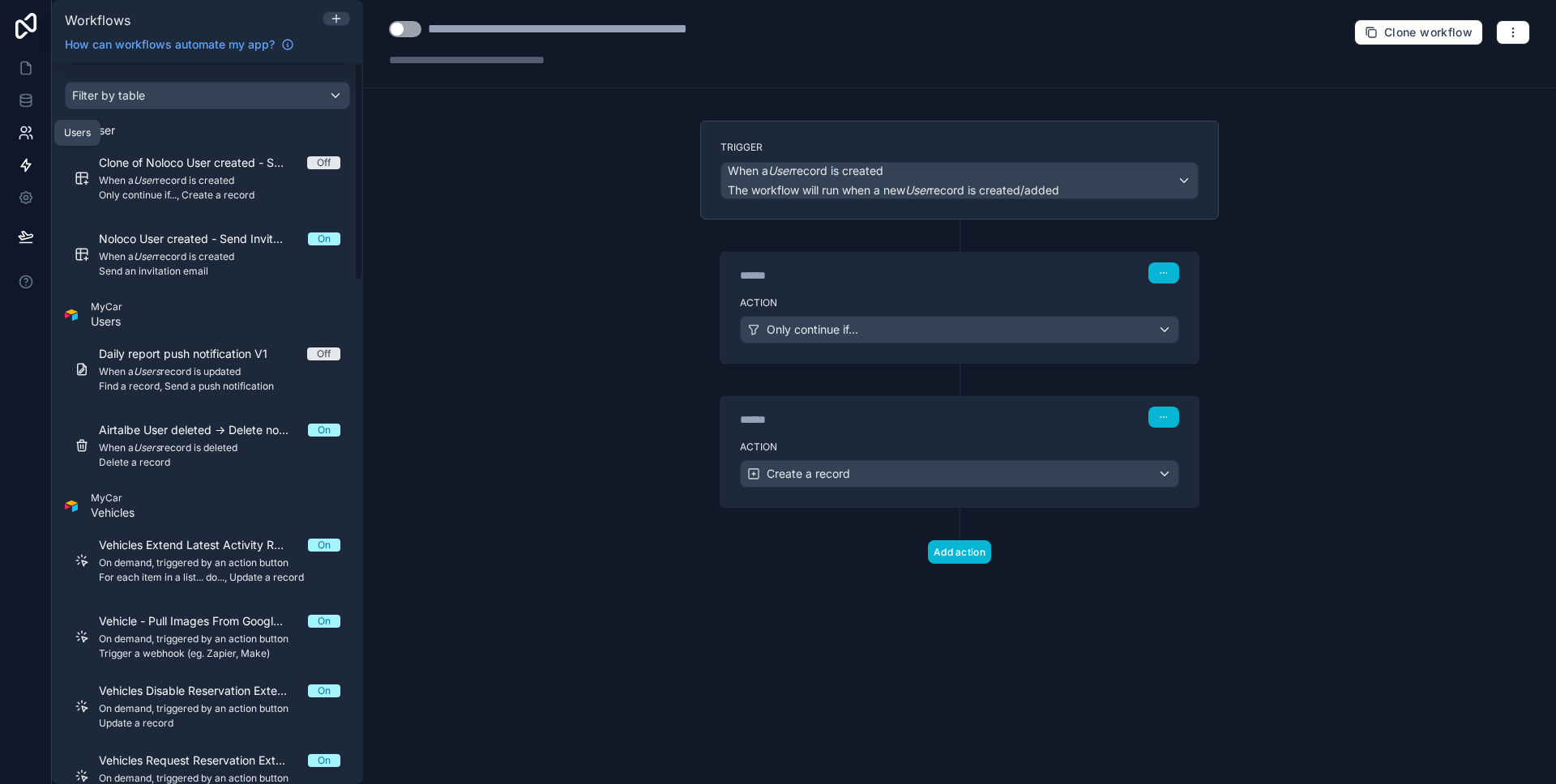
click at [32, 133] on icon at bounding box center [25, 133] width 17 height 17
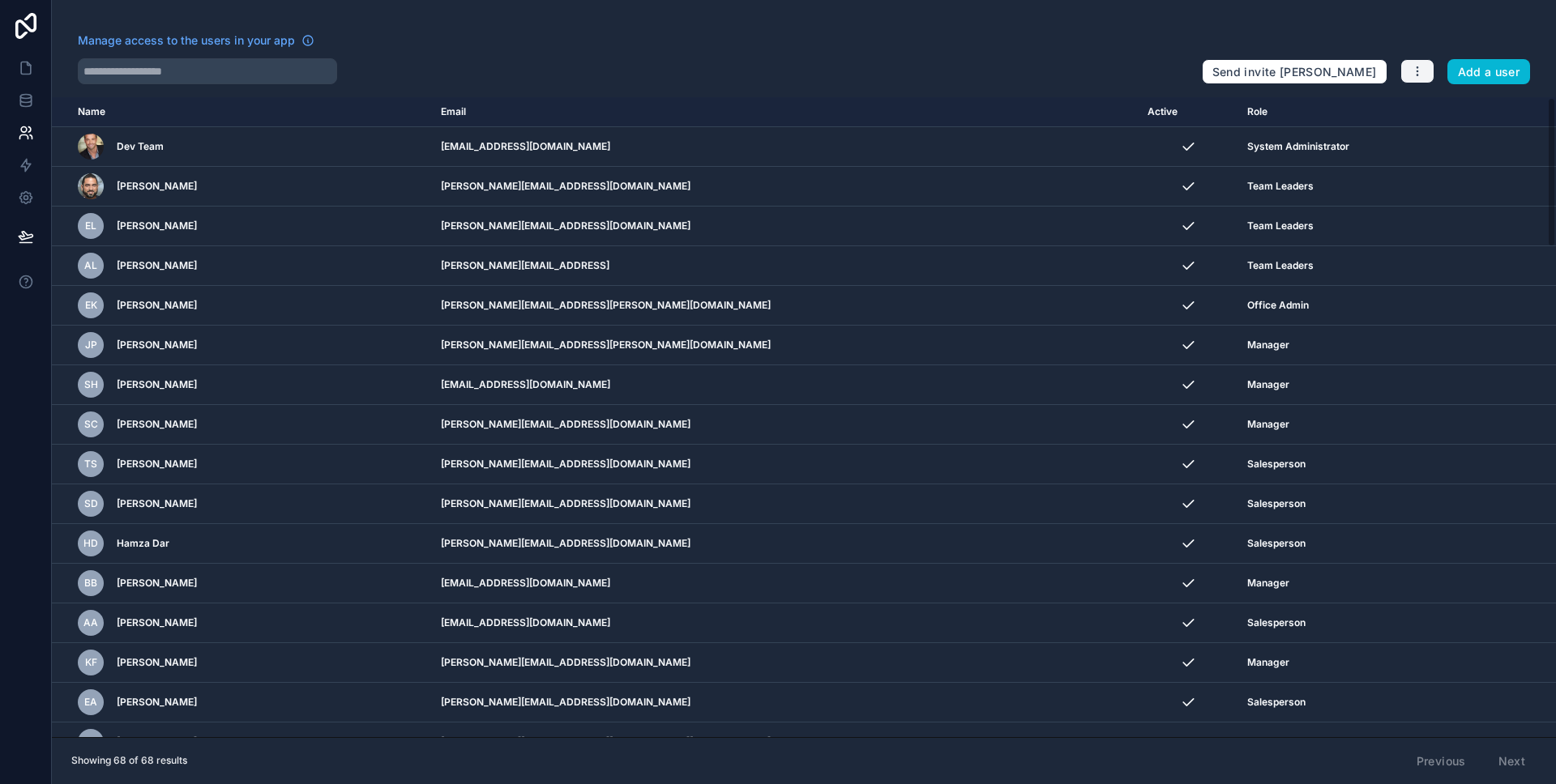
click at [1431, 75] on button "button" at bounding box center [1416, 70] width 34 height 24
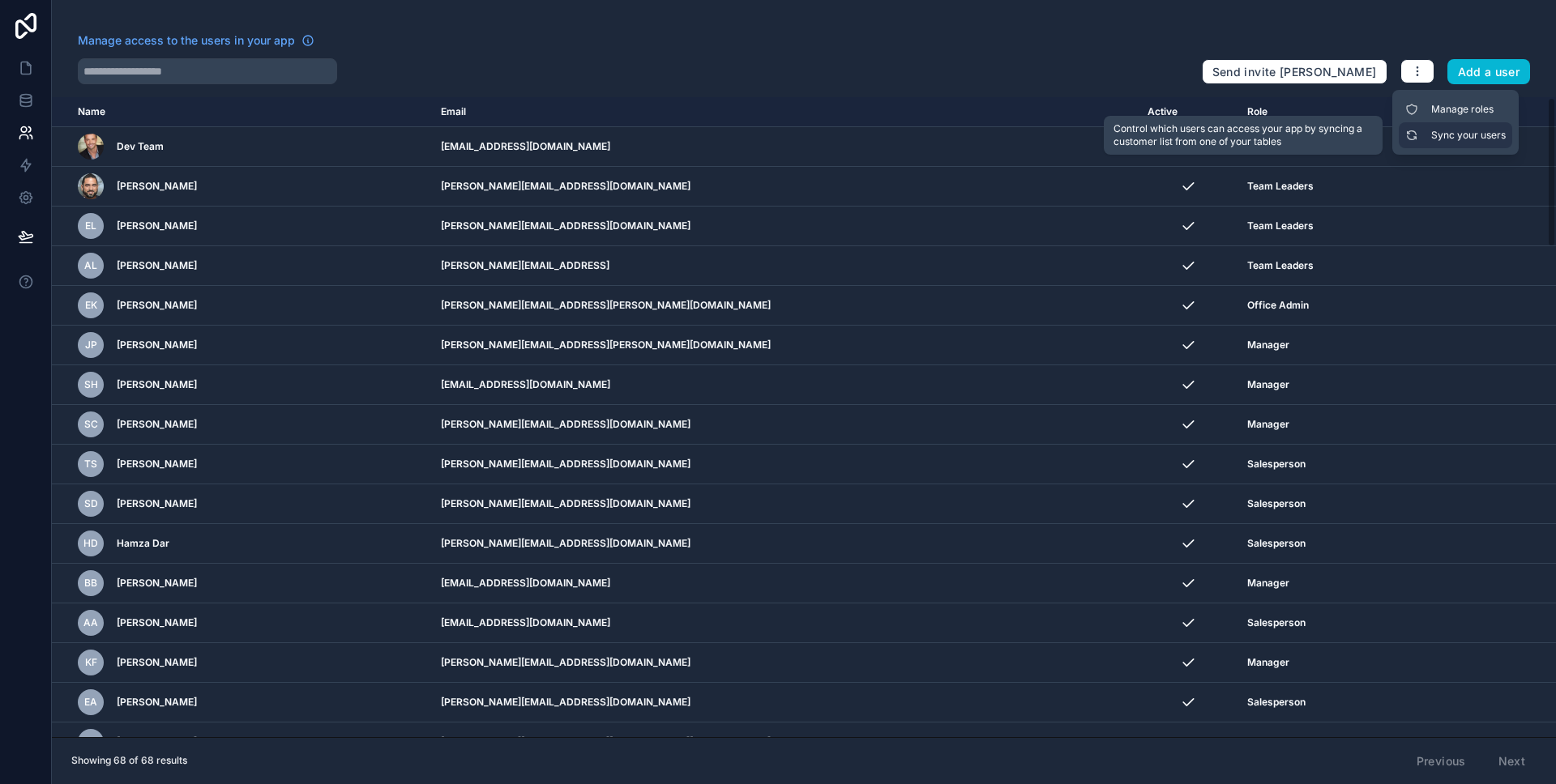
click at [1463, 125] on link "Sync your users" at bounding box center [1455, 135] width 113 height 26
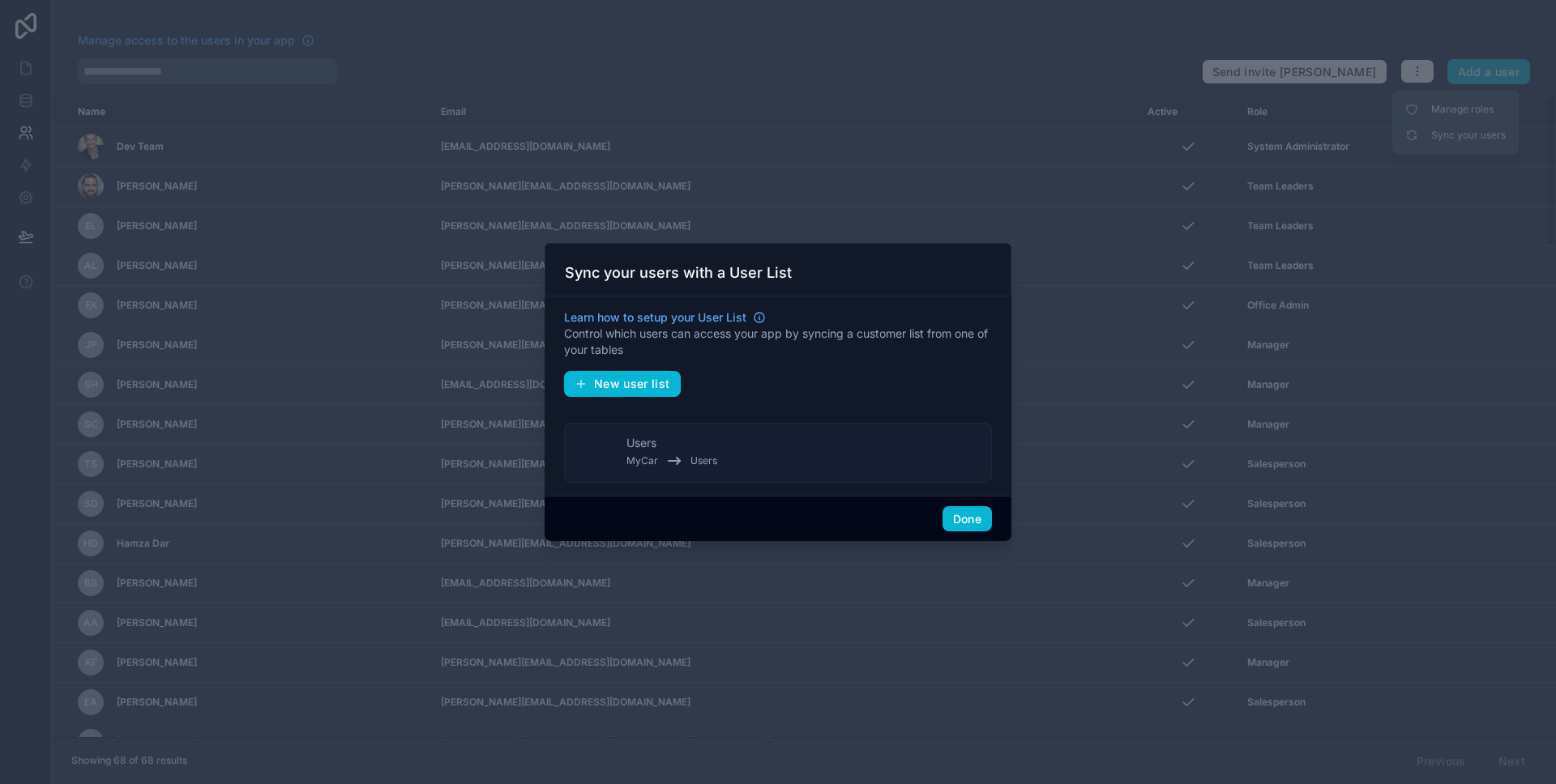
click at [818, 450] on button "Users MyCar Users" at bounding box center [778, 452] width 427 height 60
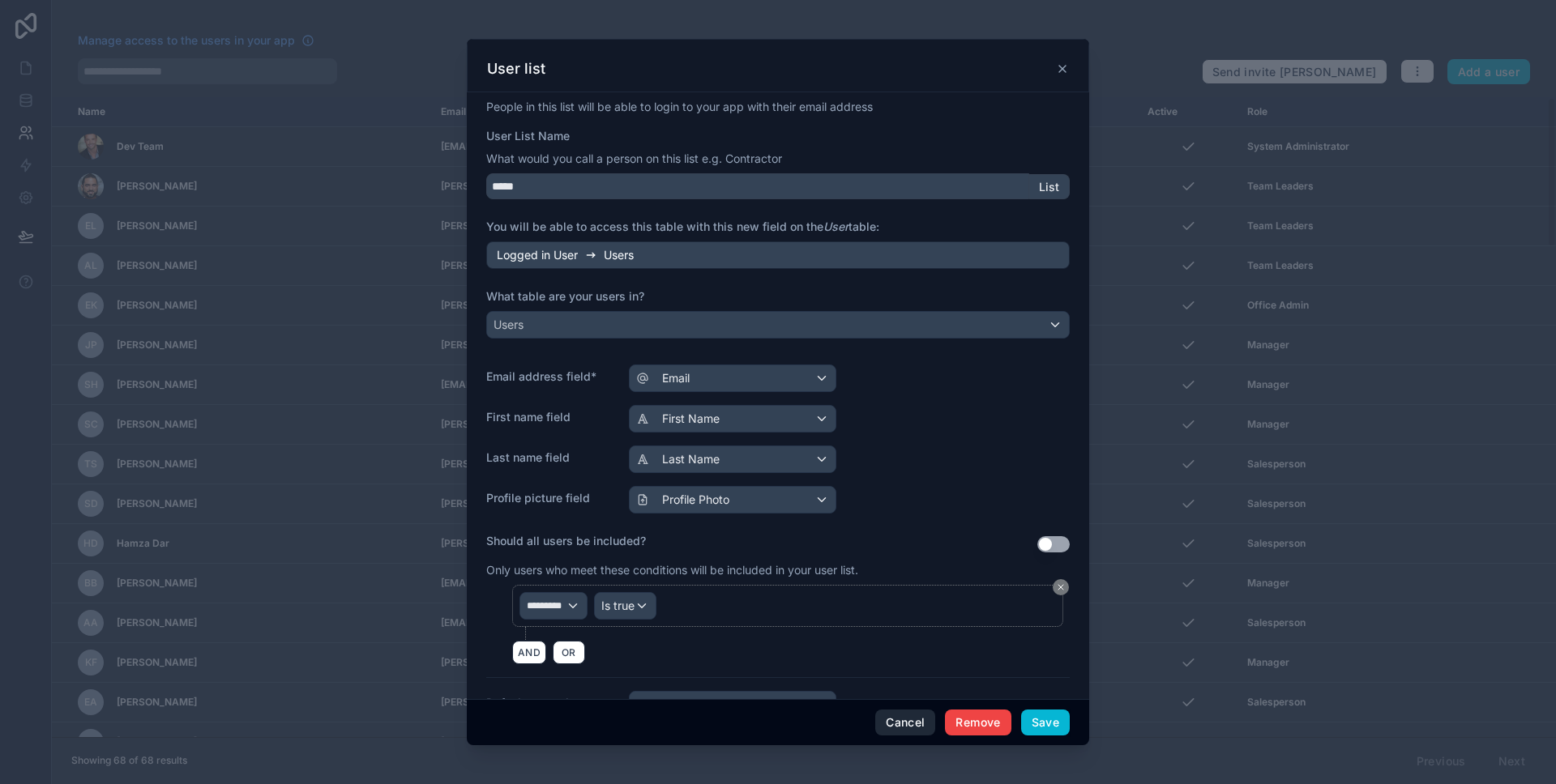
click at [911, 729] on button "Cancel" at bounding box center [905, 722] width 60 height 26
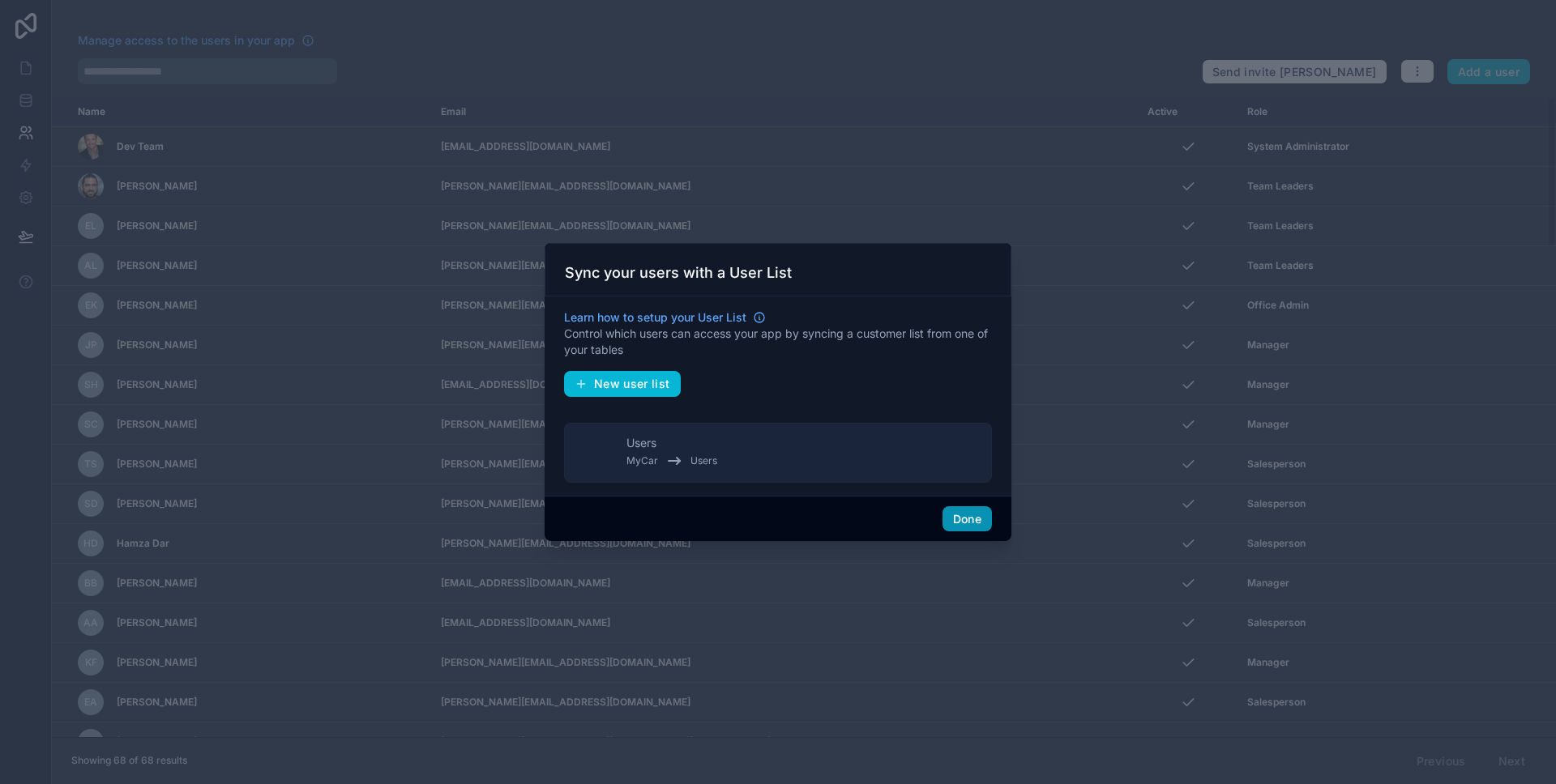
click at [966, 508] on button "Done" at bounding box center [966, 519] width 50 height 26
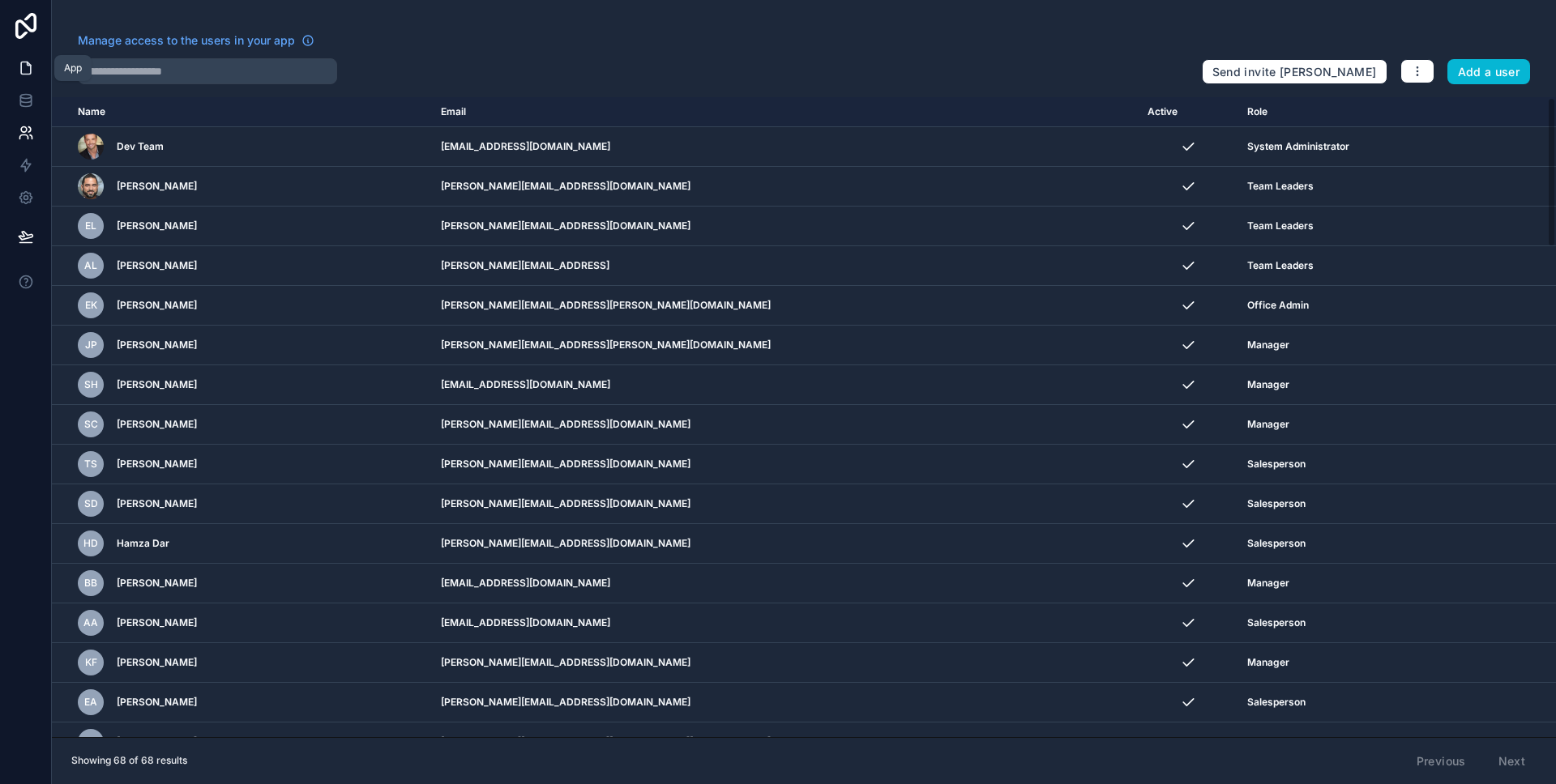
click at [7, 64] on link at bounding box center [25, 67] width 51 height 32
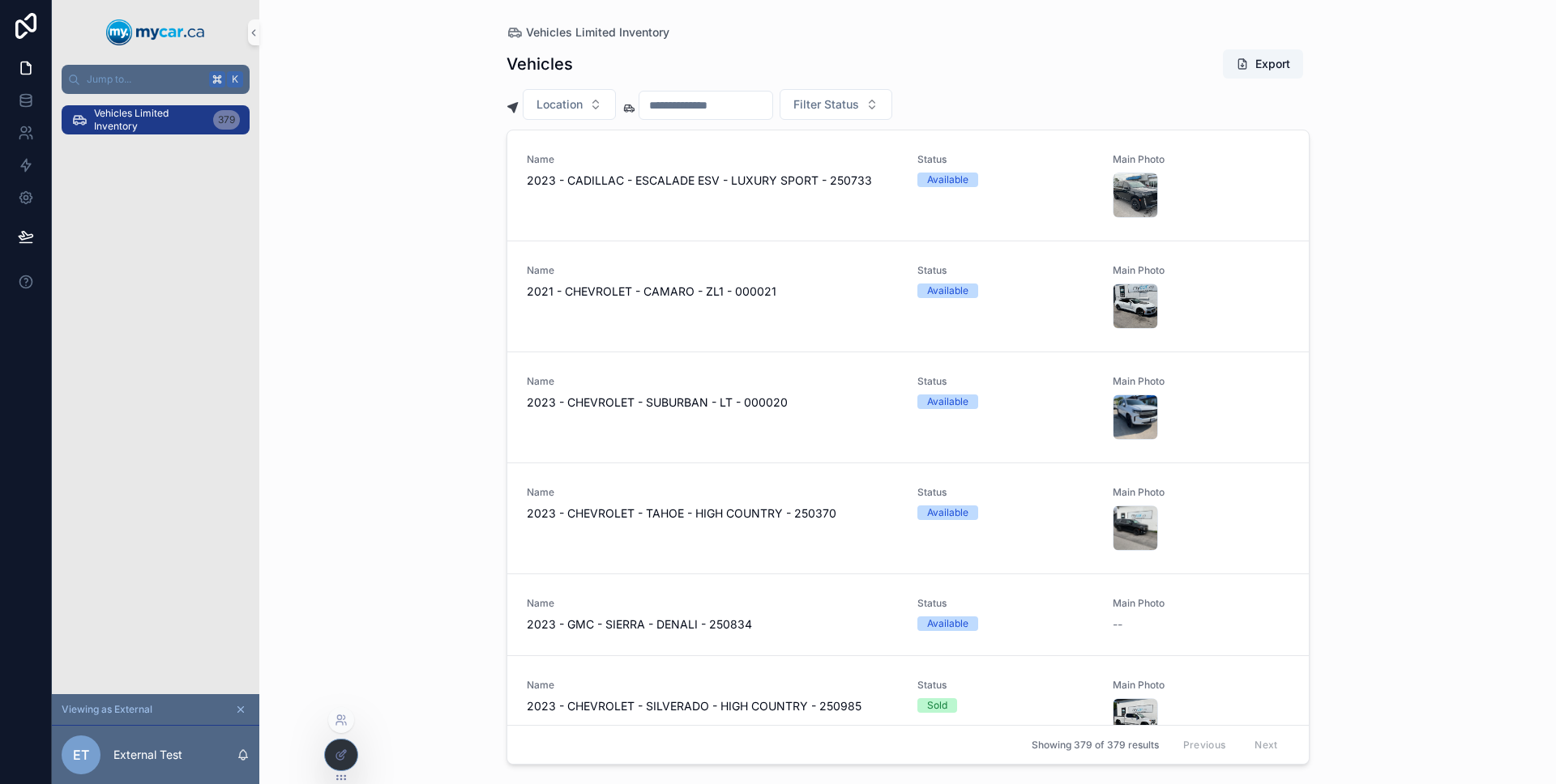
click at [342, 747] on div at bounding box center [340, 754] width 32 height 30
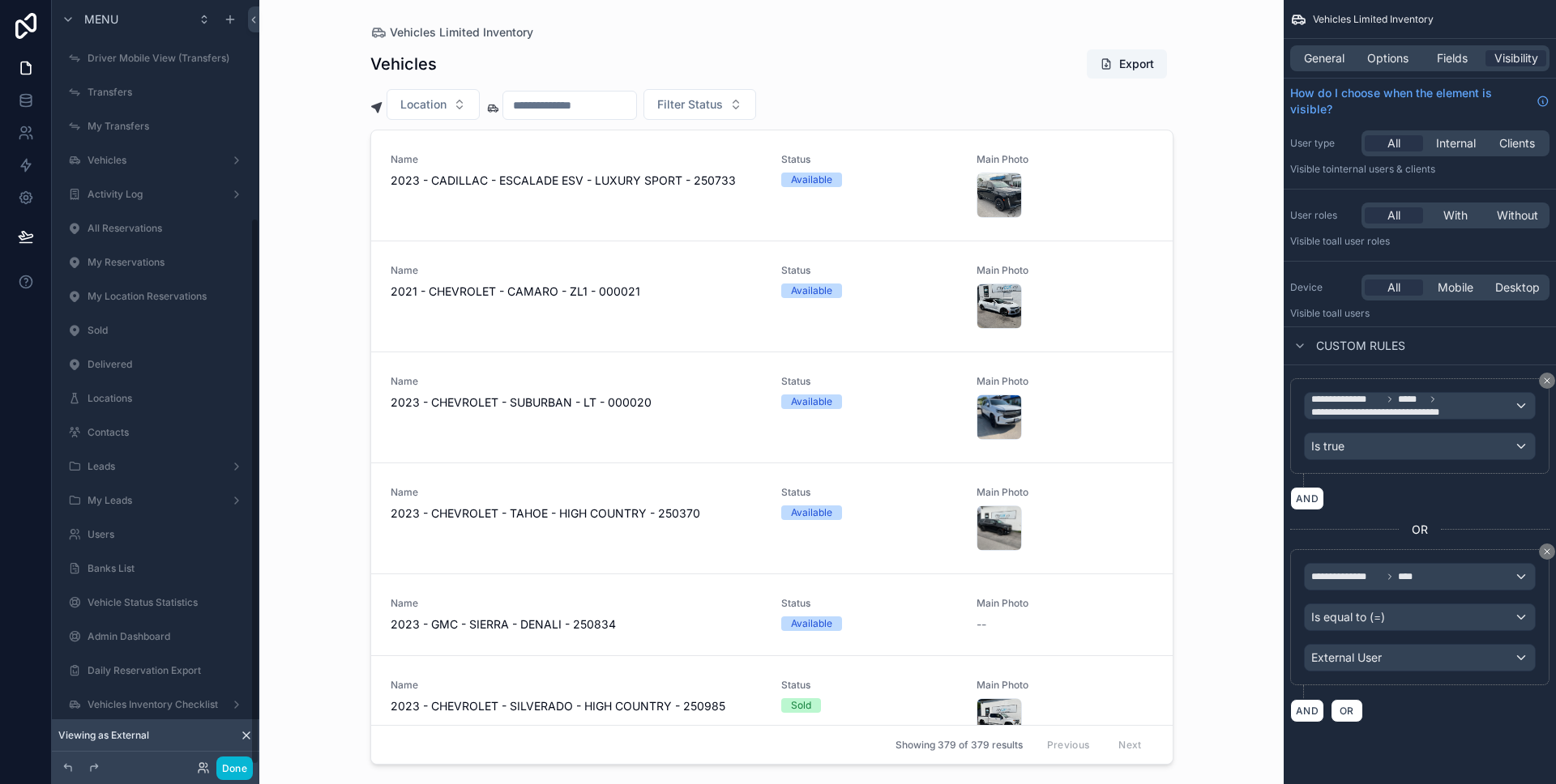
scroll to position [304, 0]
click at [241, 761] on button "Done" at bounding box center [234, 768] width 36 height 23
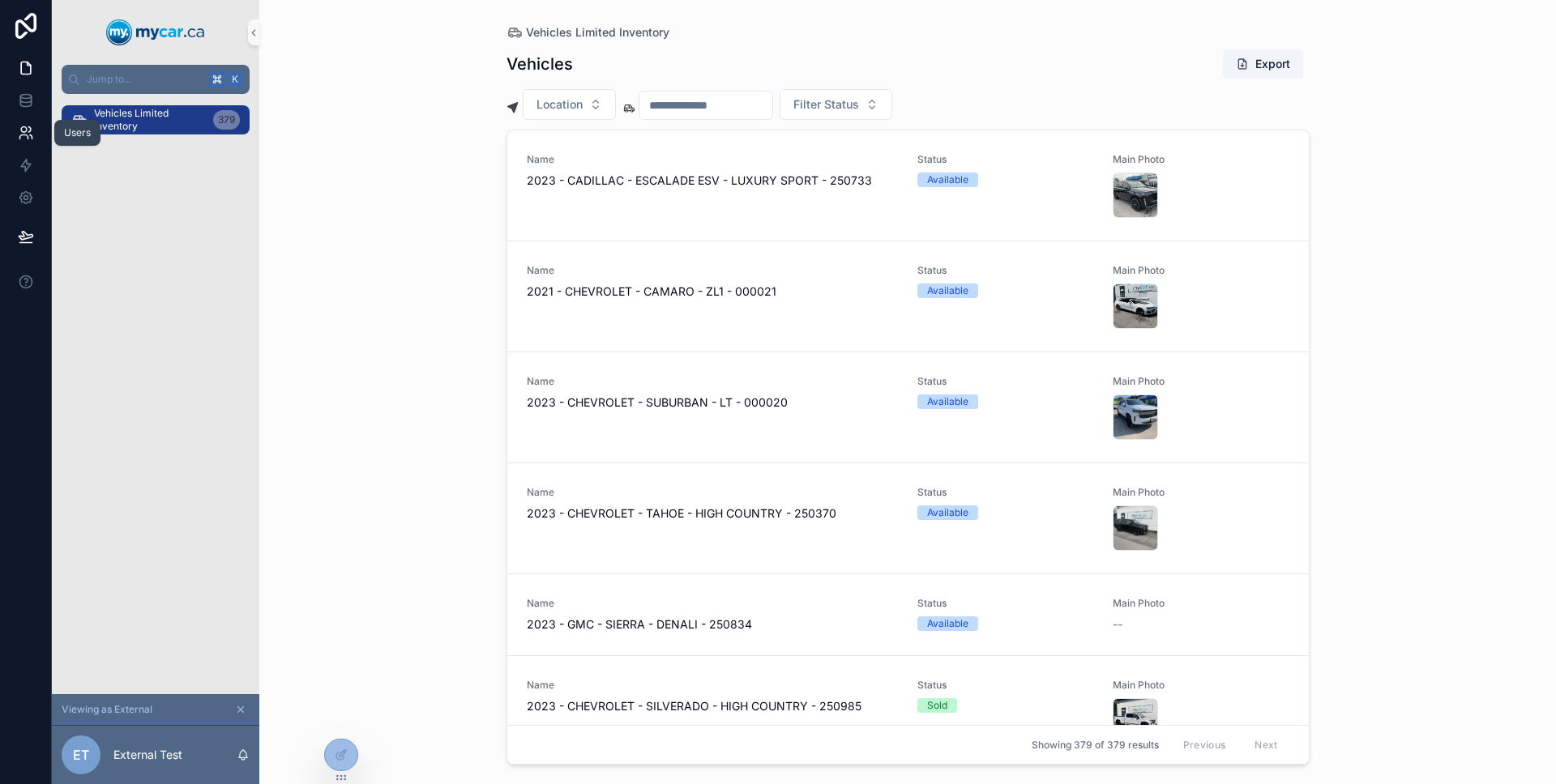
click at [33, 136] on link at bounding box center [25, 132] width 51 height 32
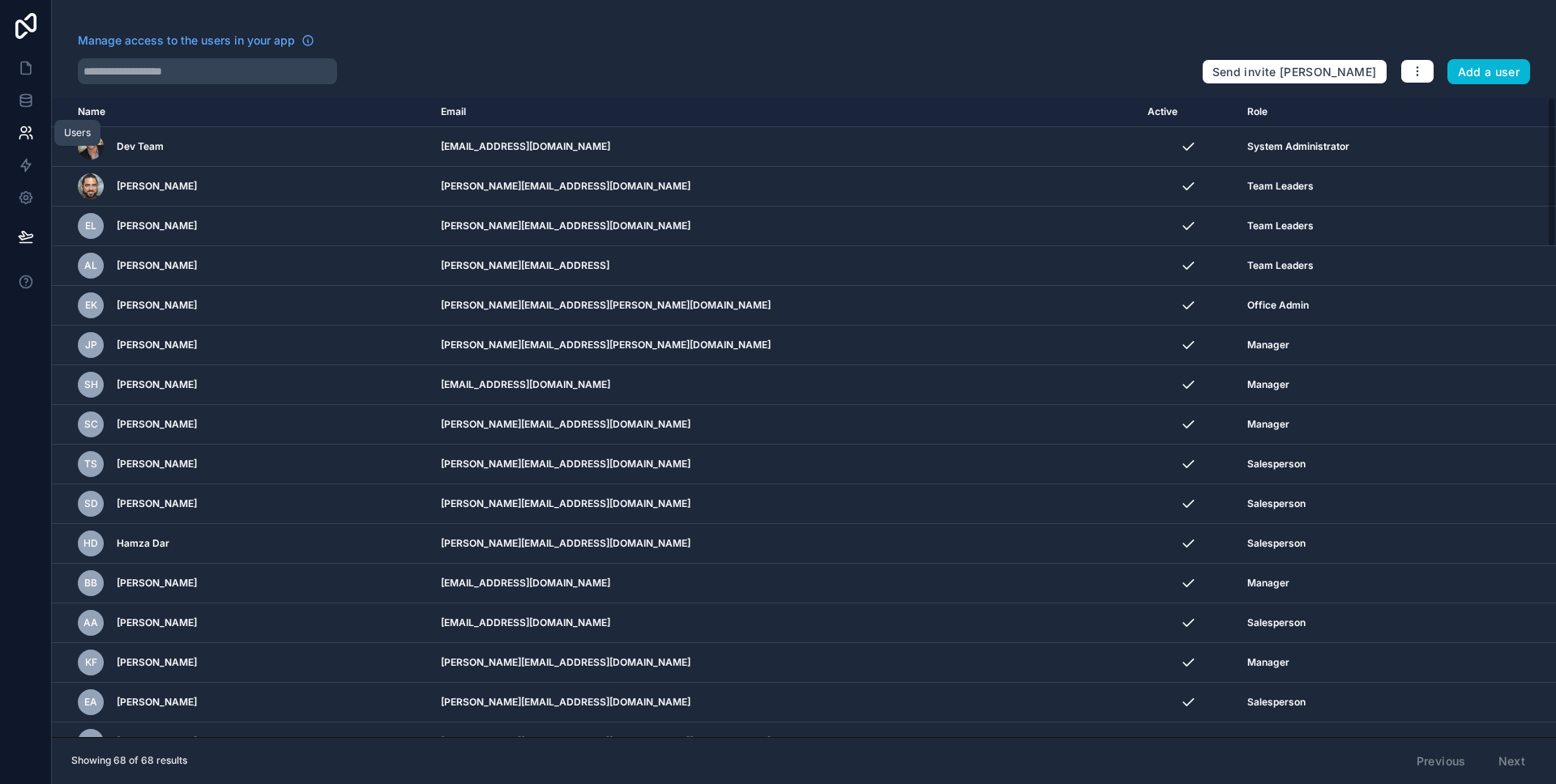
click at [25, 137] on icon at bounding box center [25, 133] width 17 height 17
click at [1406, 69] on button "button" at bounding box center [1416, 70] width 34 height 24
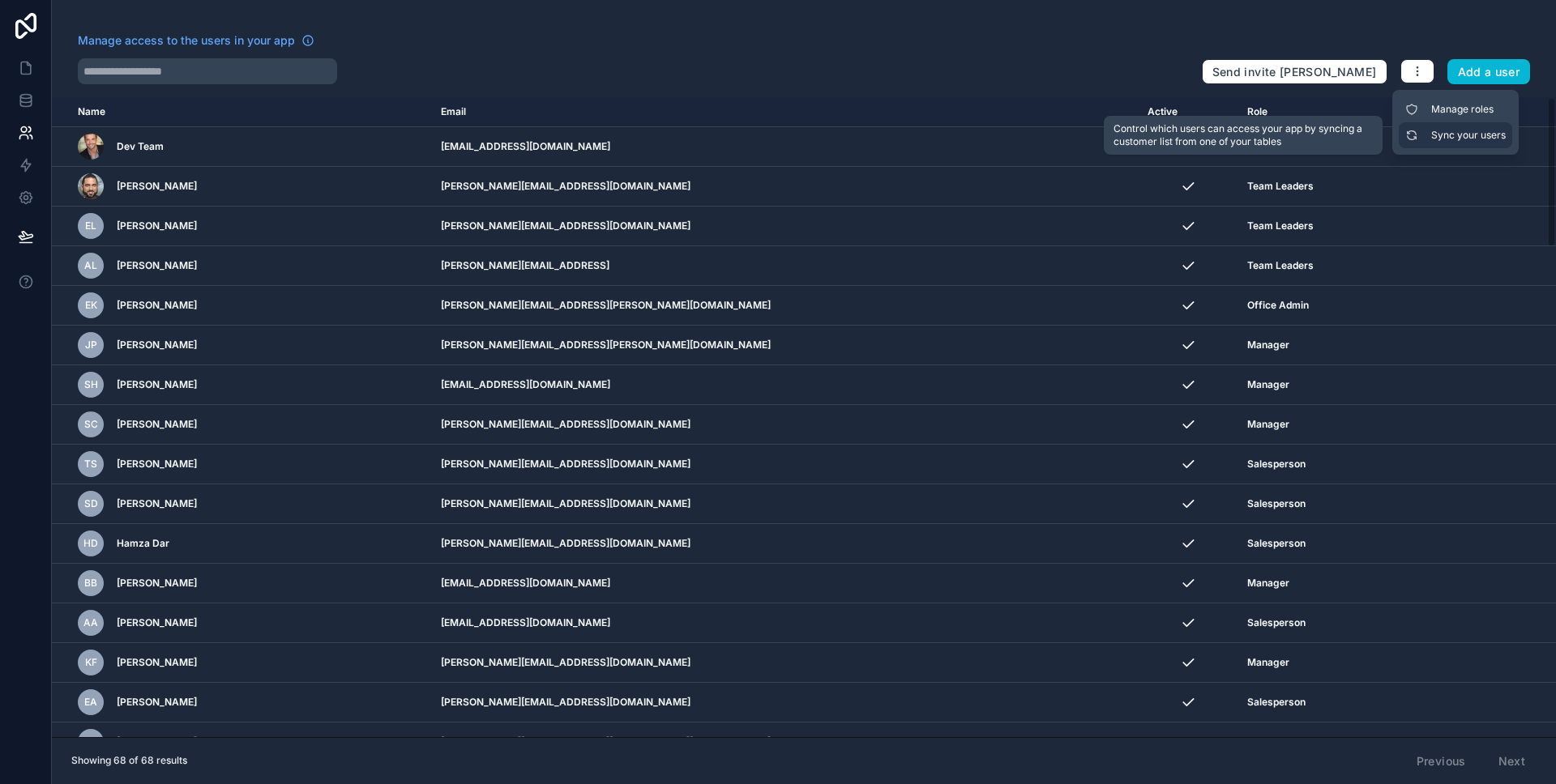
click at [1424, 129] on link "Sync your users" at bounding box center [1455, 135] width 113 height 26
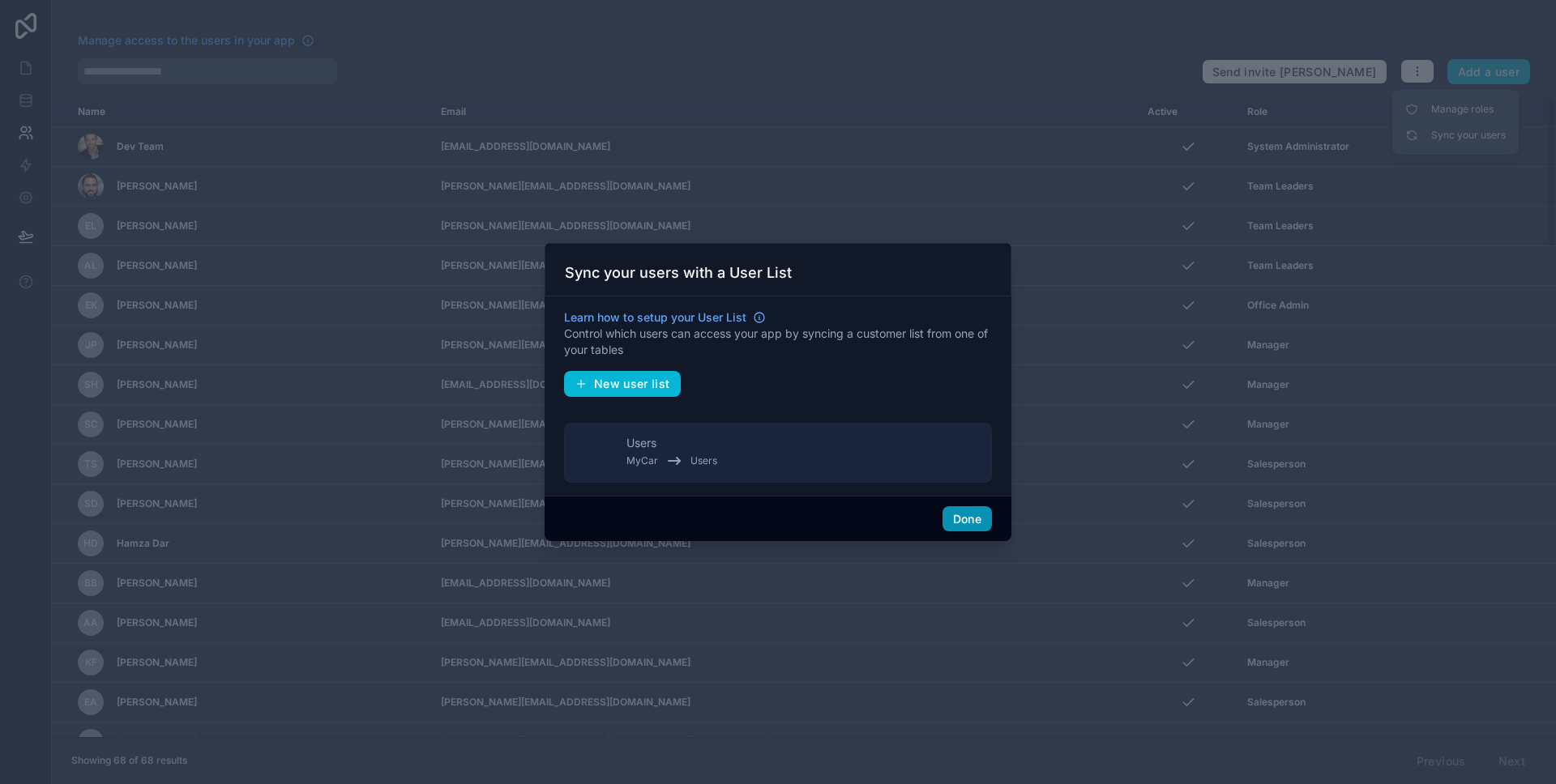
click at [985, 512] on button "Done" at bounding box center [966, 519] width 50 height 26
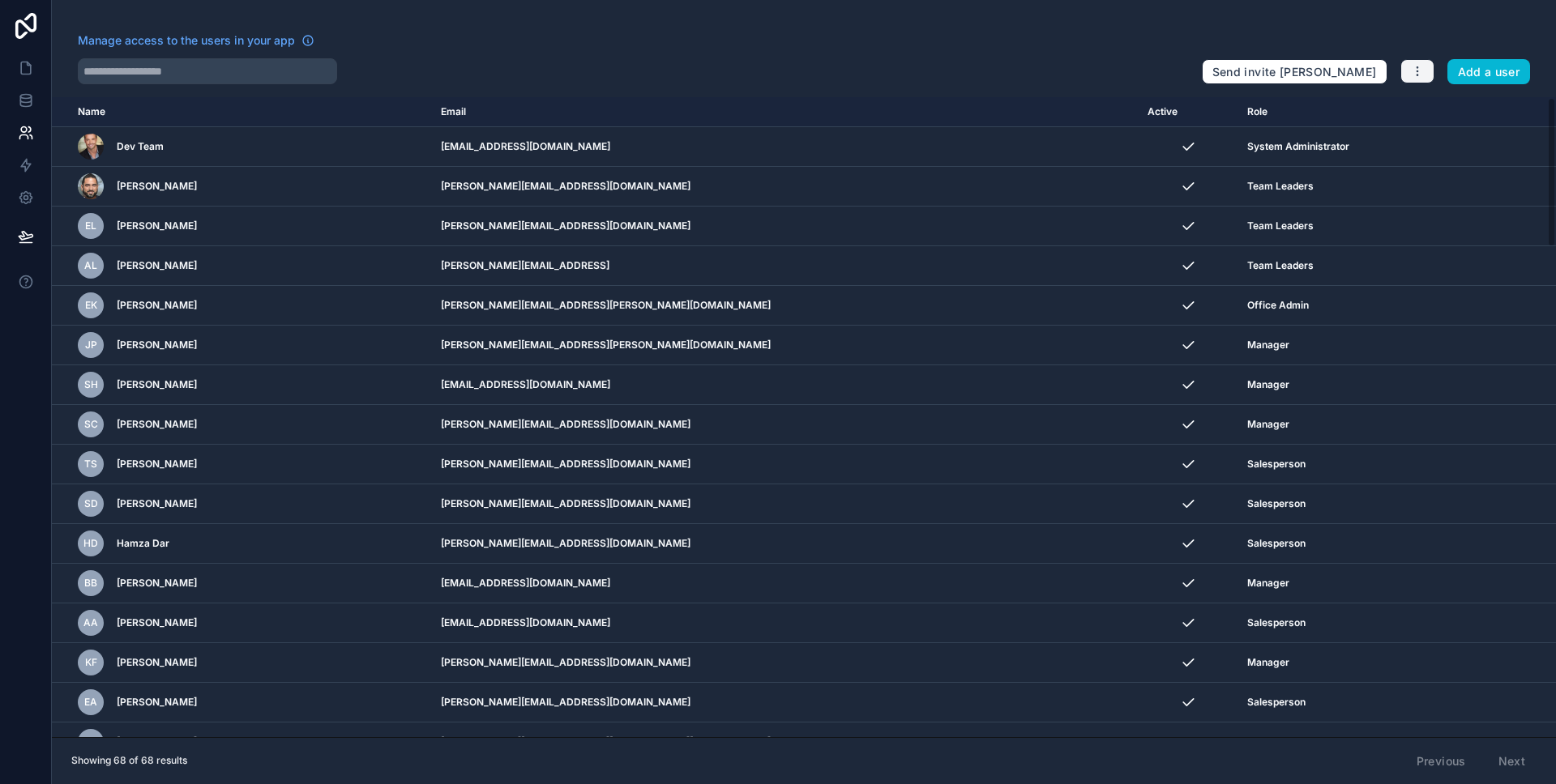
click at [1424, 66] on button "button" at bounding box center [1416, 70] width 34 height 24
click at [1426, 102] on link "Manage roles" at bounding box center [1455, 109] width 113 height 26
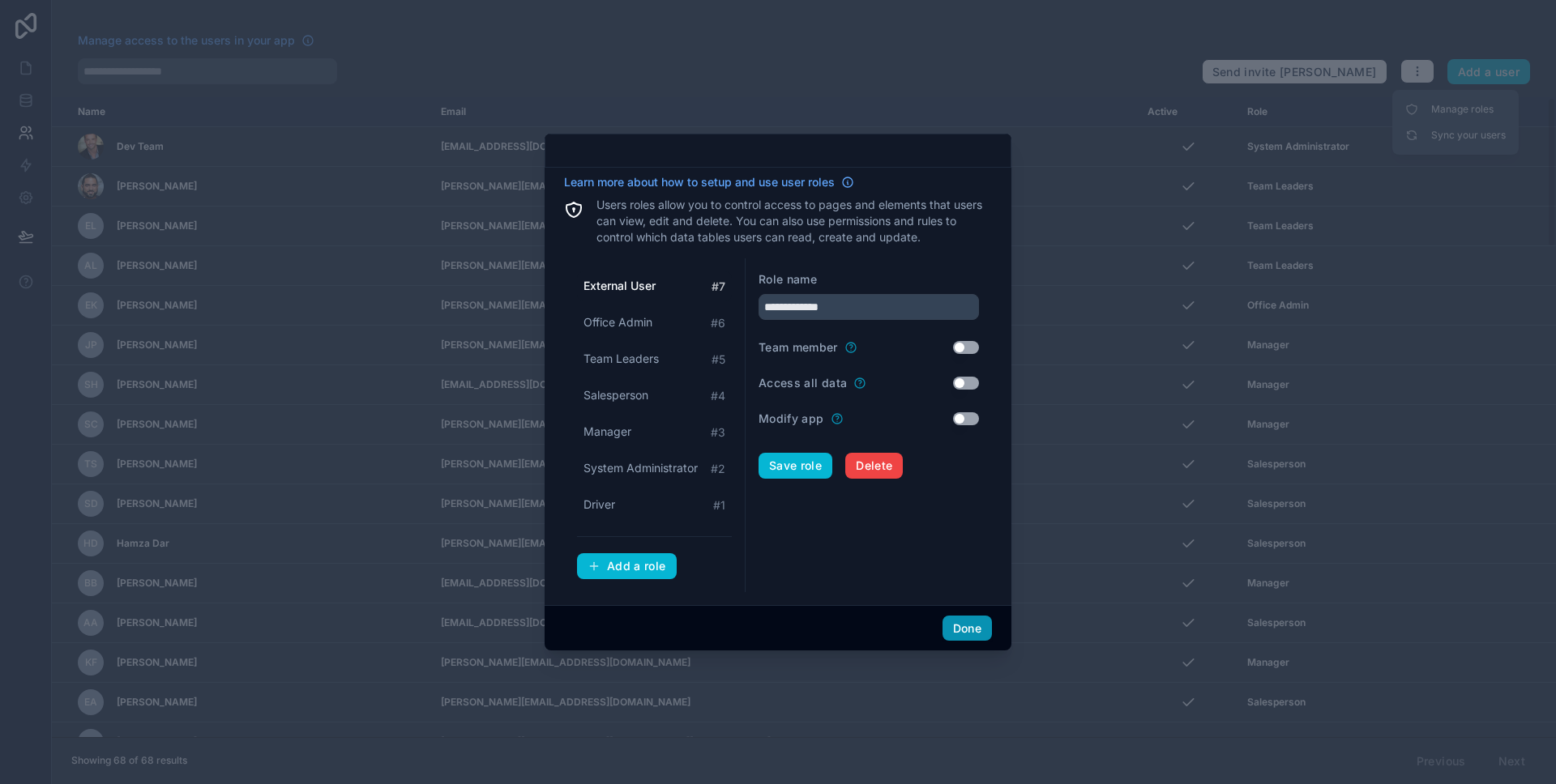
click at [974, 629] on button "Done" at bounding box center [966, 629] width 50 height 26
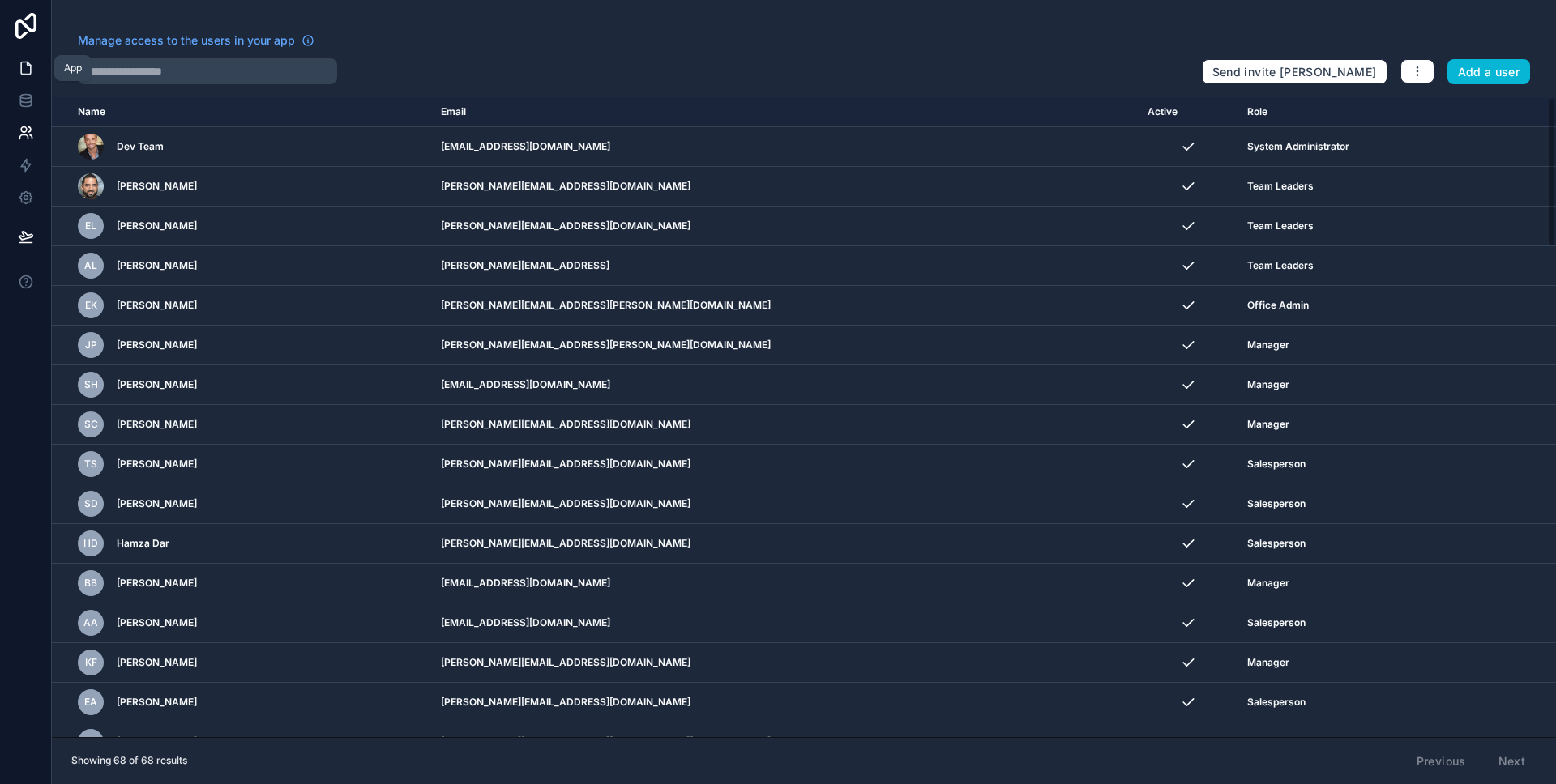
click at [30, 79] on link at bounding box center [25, 67] width 51 height 32
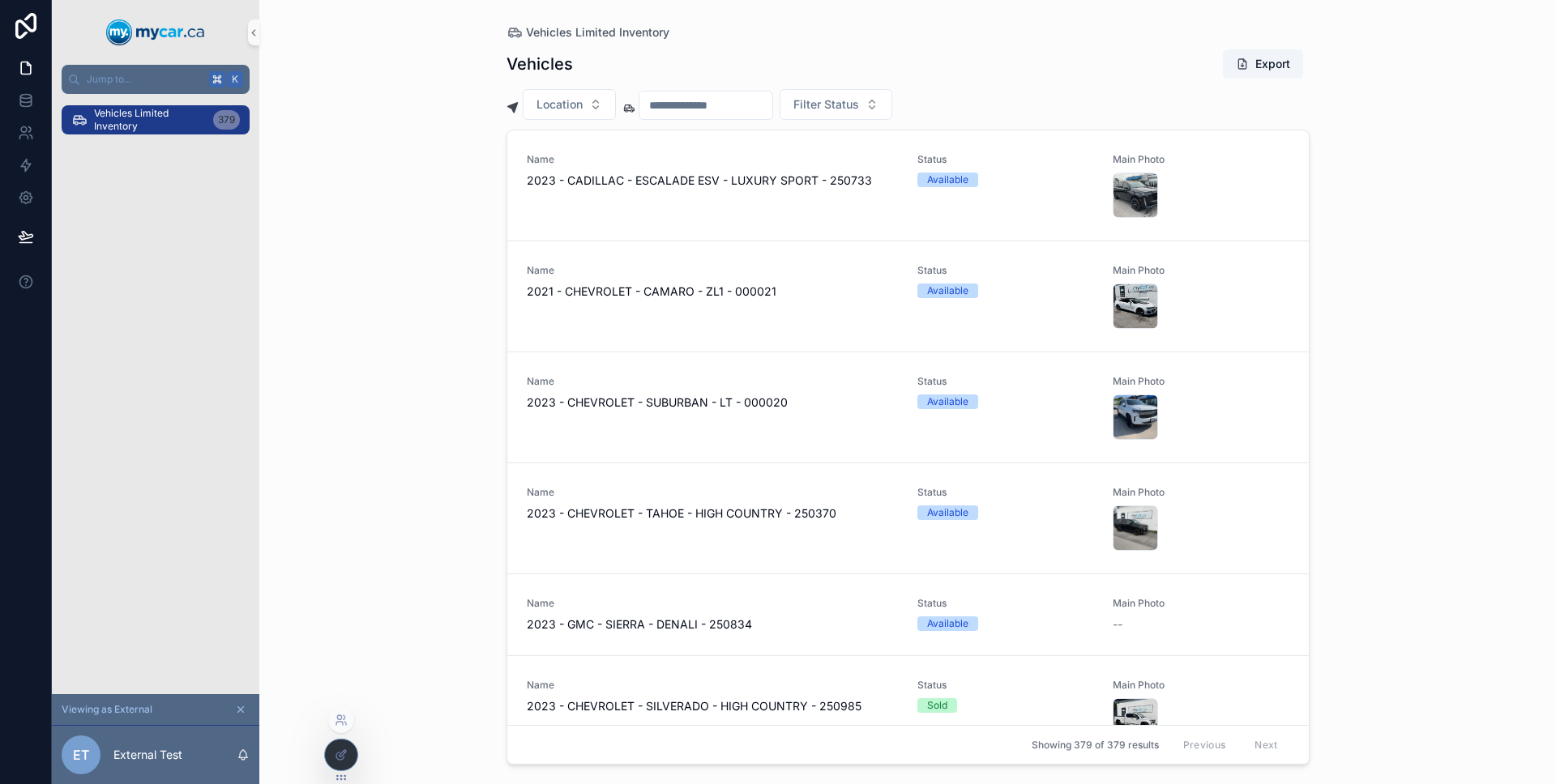
click at [348, 744] on div at bounding box center [340, 754] width 32 height 30
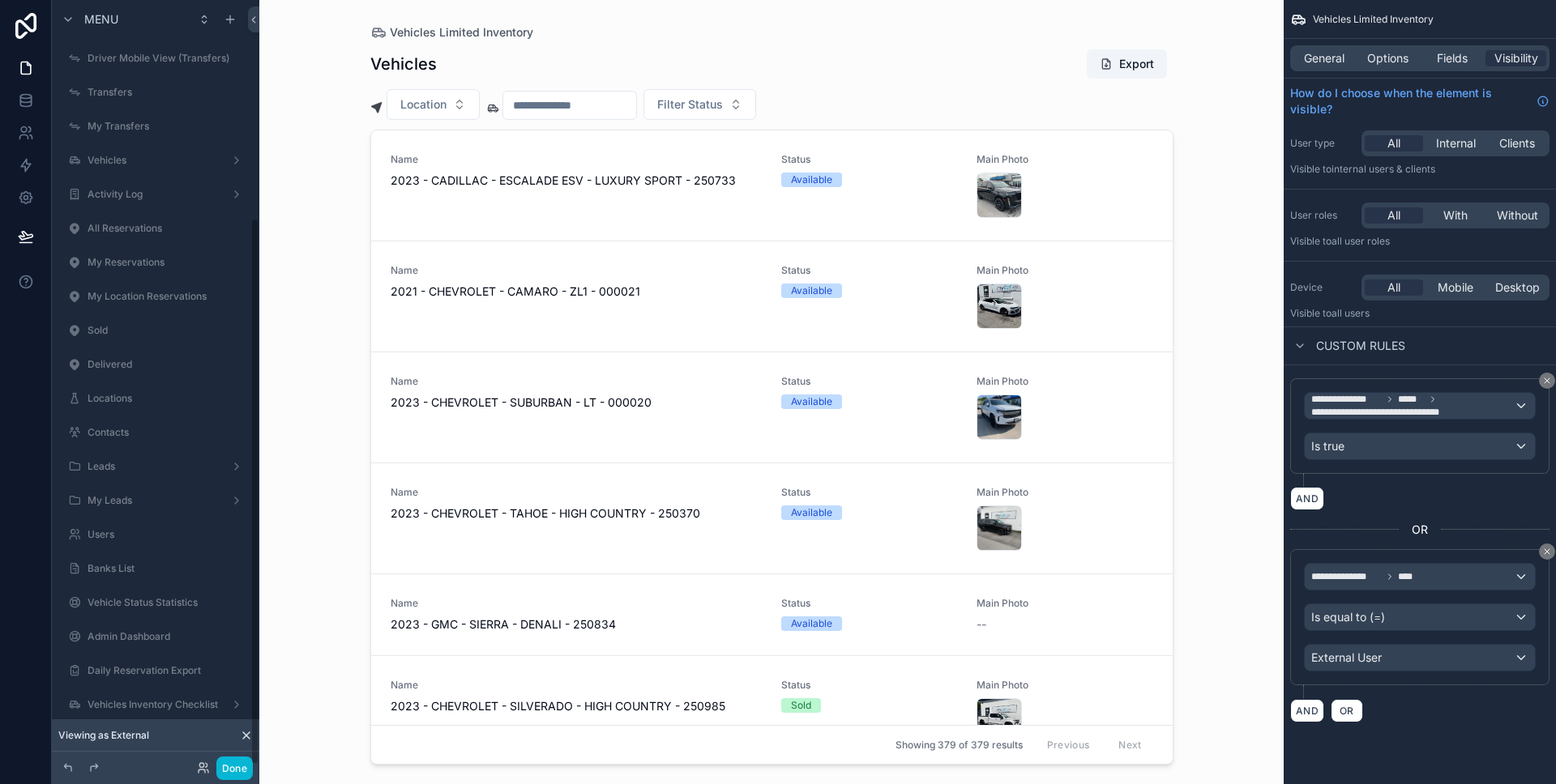
scroll to position [304, 0]
click at [245, 776] on button "Done" at bounding box center [234, 768] width 36 height 23
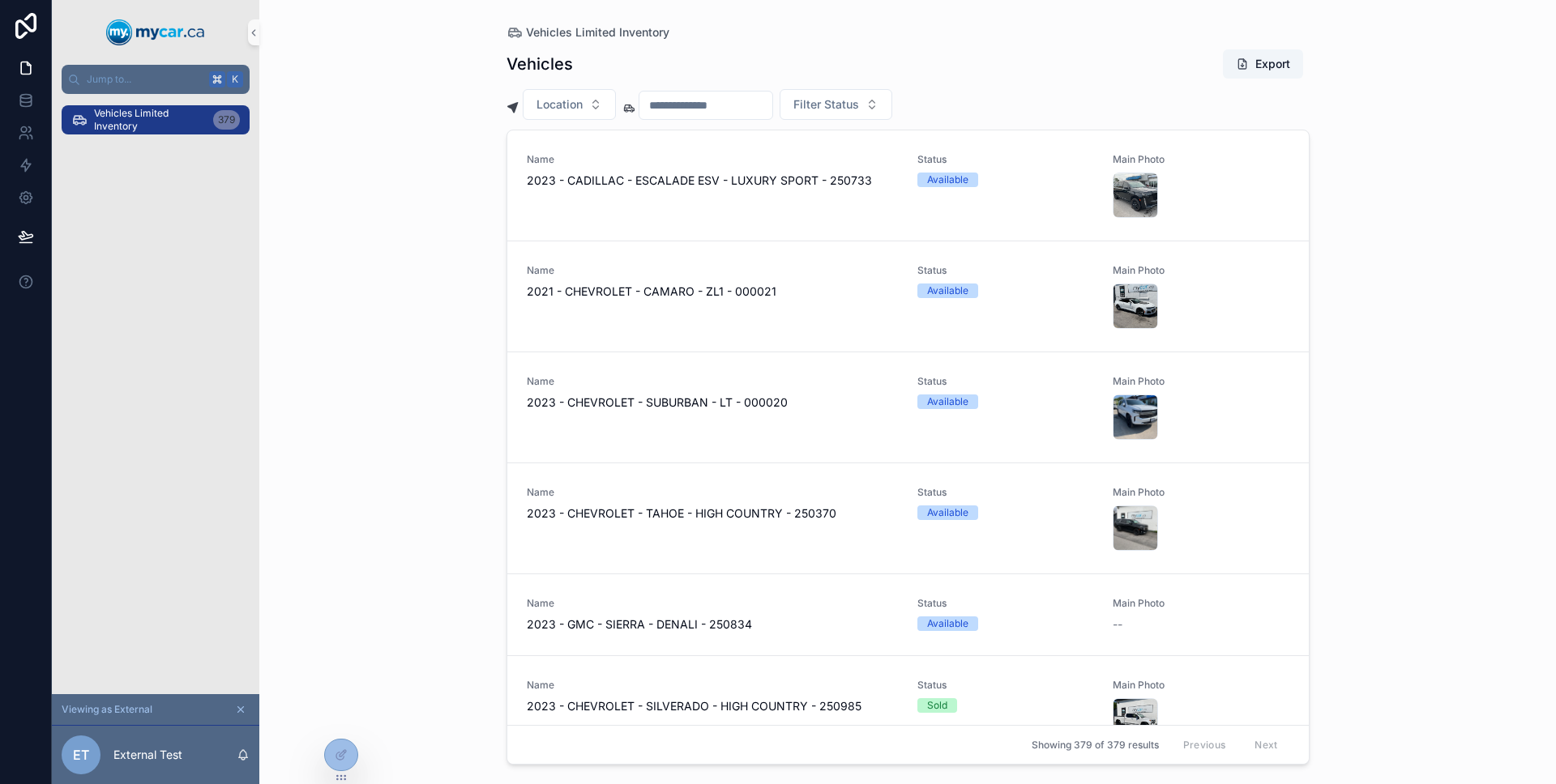
click at [245, 774] on div "ET External Test" at bounding box center [156, 755] width 207 height 59
click at [23, 131] on icon at bounding box center [24, 130] width 6 height 6
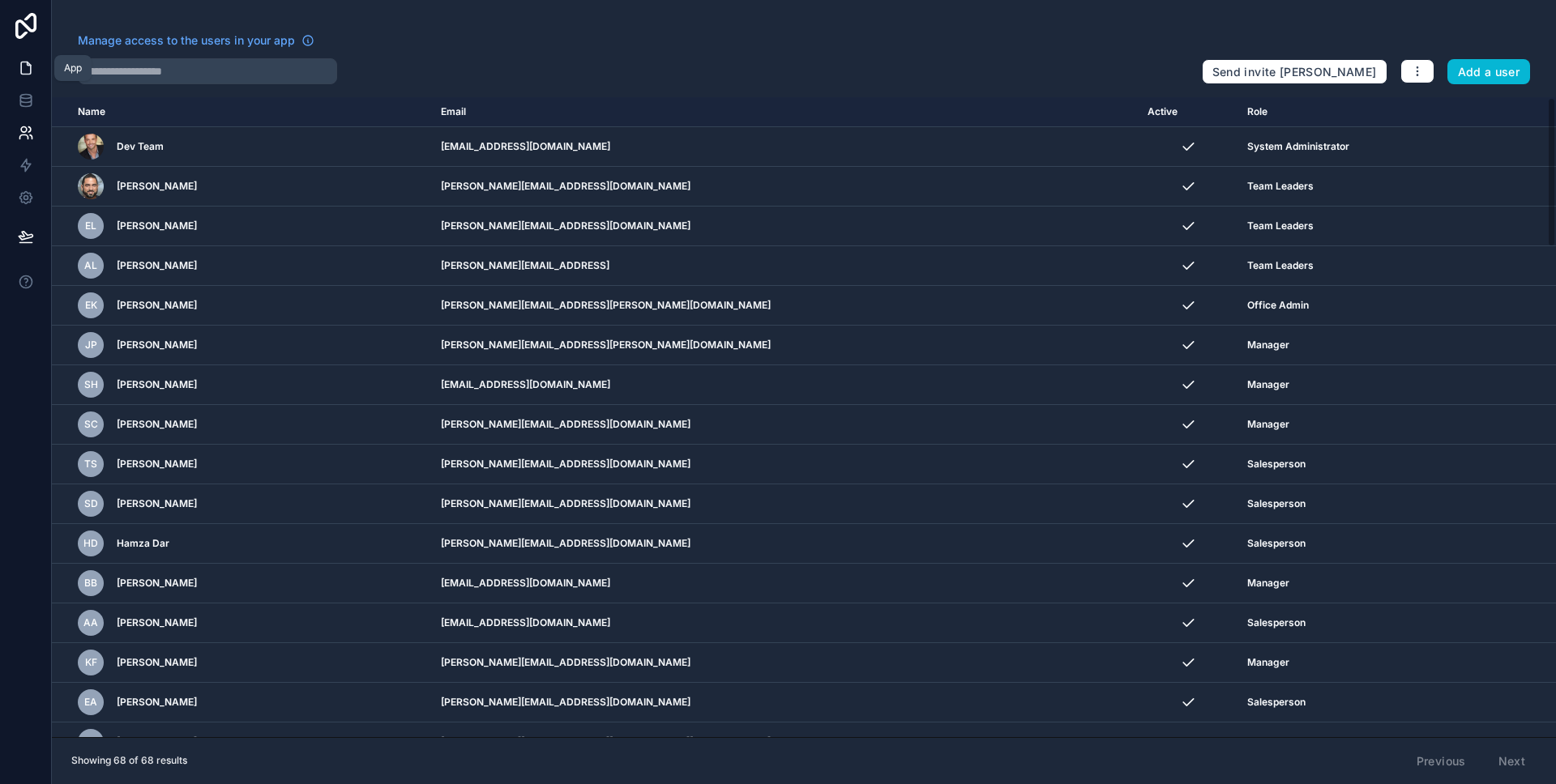
click at [27, 71] on icon at bounding box center [25, 67] width 17 height 17
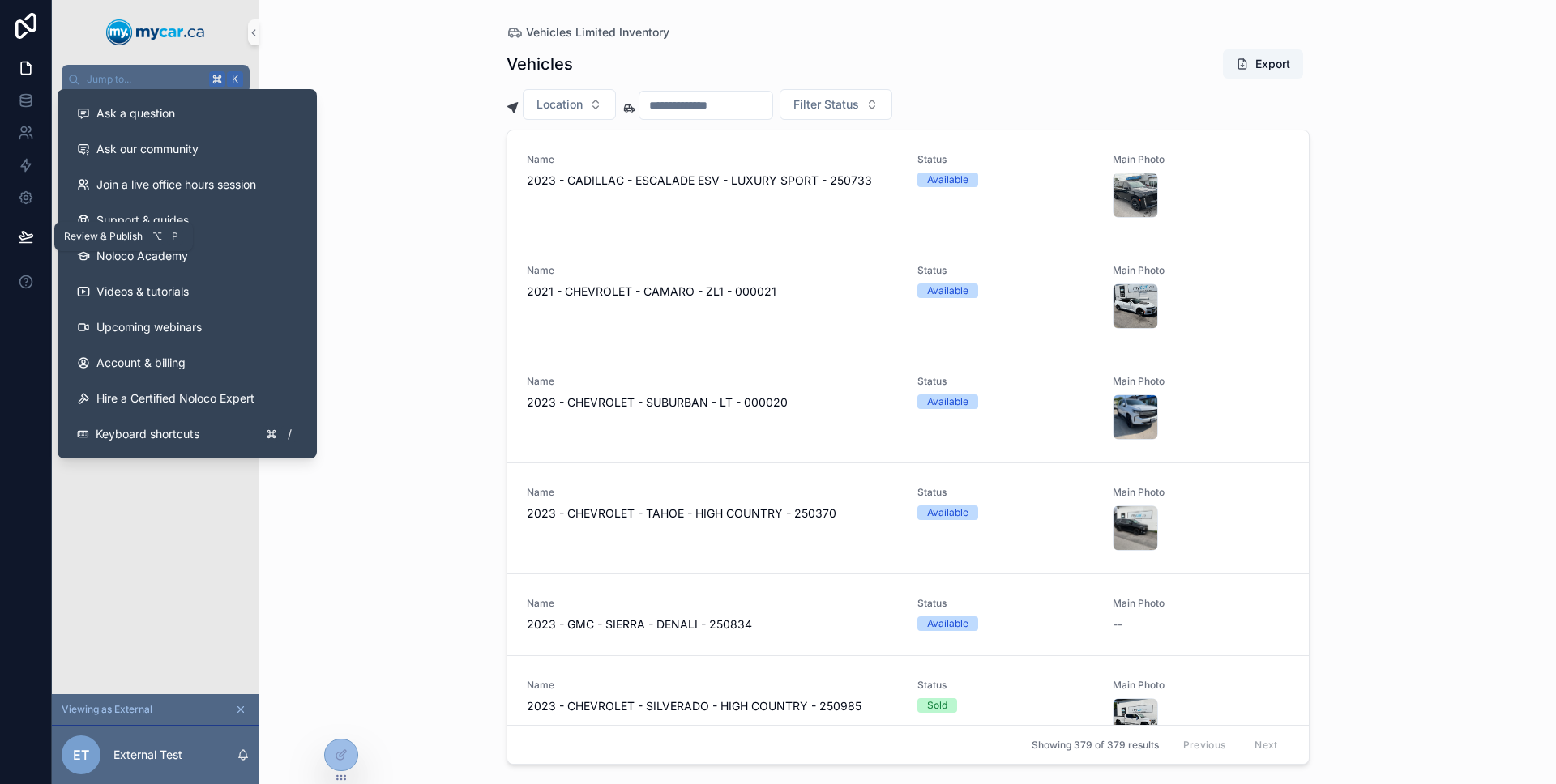
click at [24, 240] on icon at bounding box center [25, 237] width 17 height 17
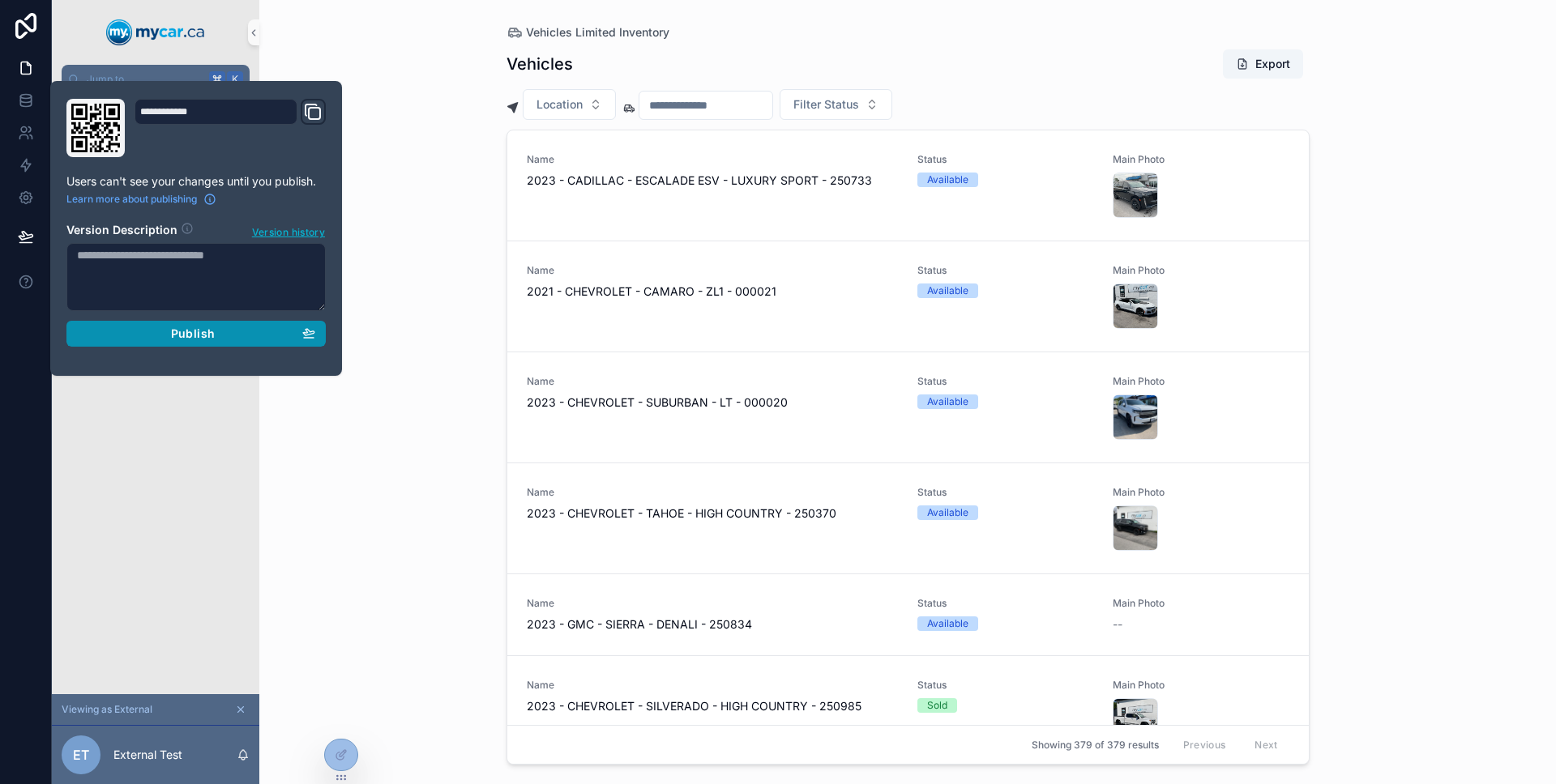
click at [177, 329] on span "Publish" at bounding box center [193, 333] width 44 height 15
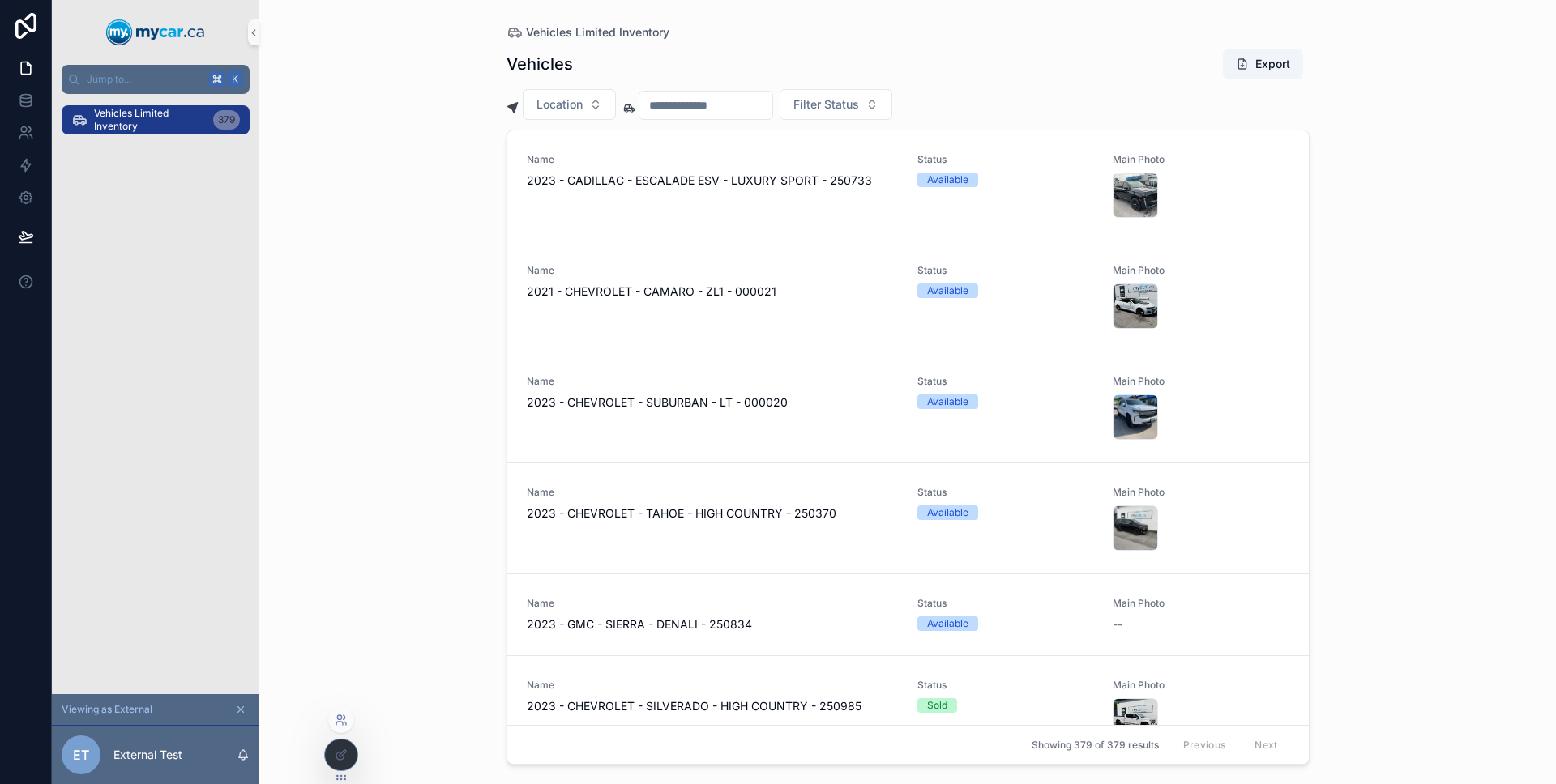
click at [347, 719] on icon at bounding box center [340, 719] width 13 height 13
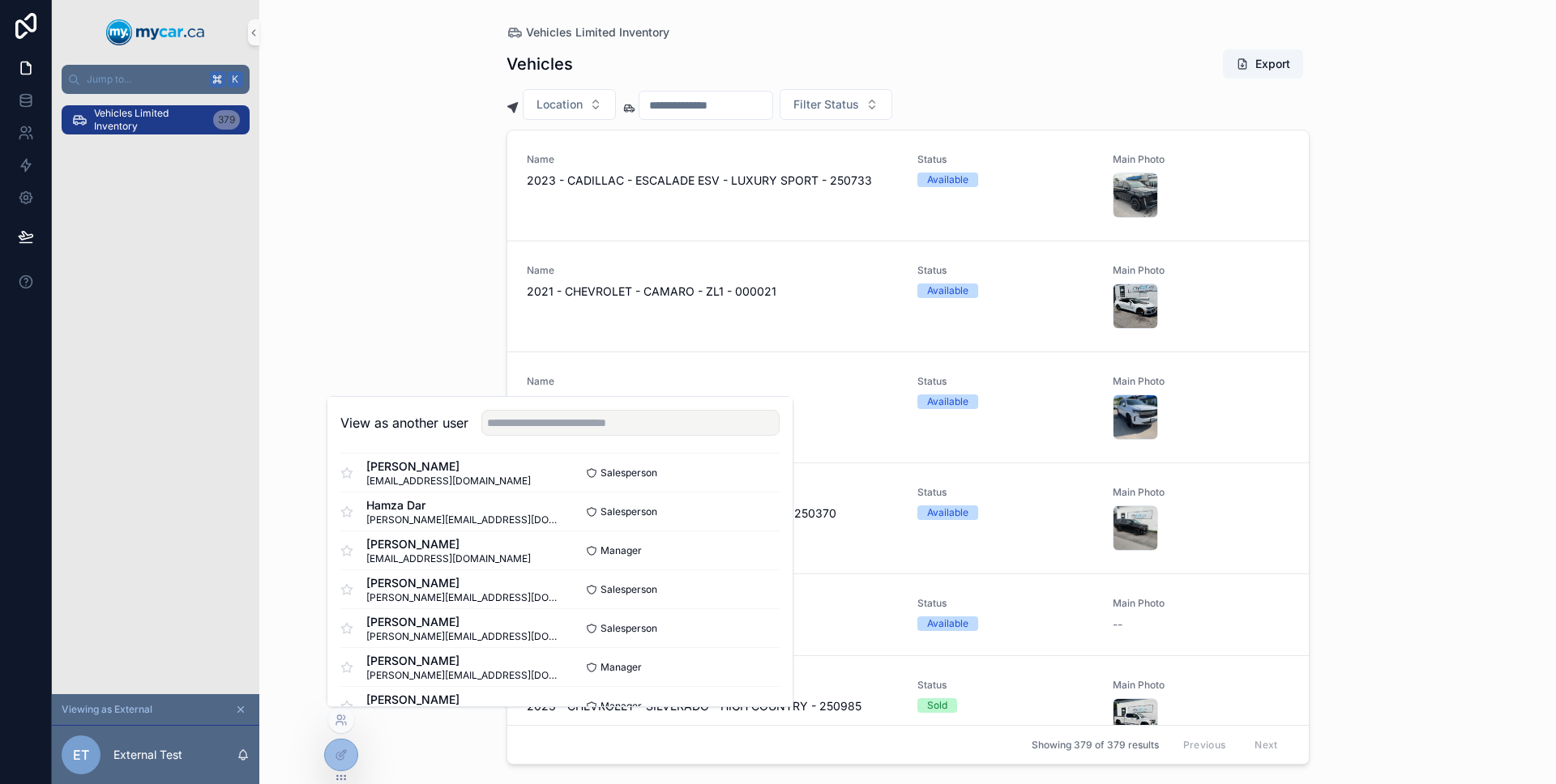
scroll to position [2413, 0]
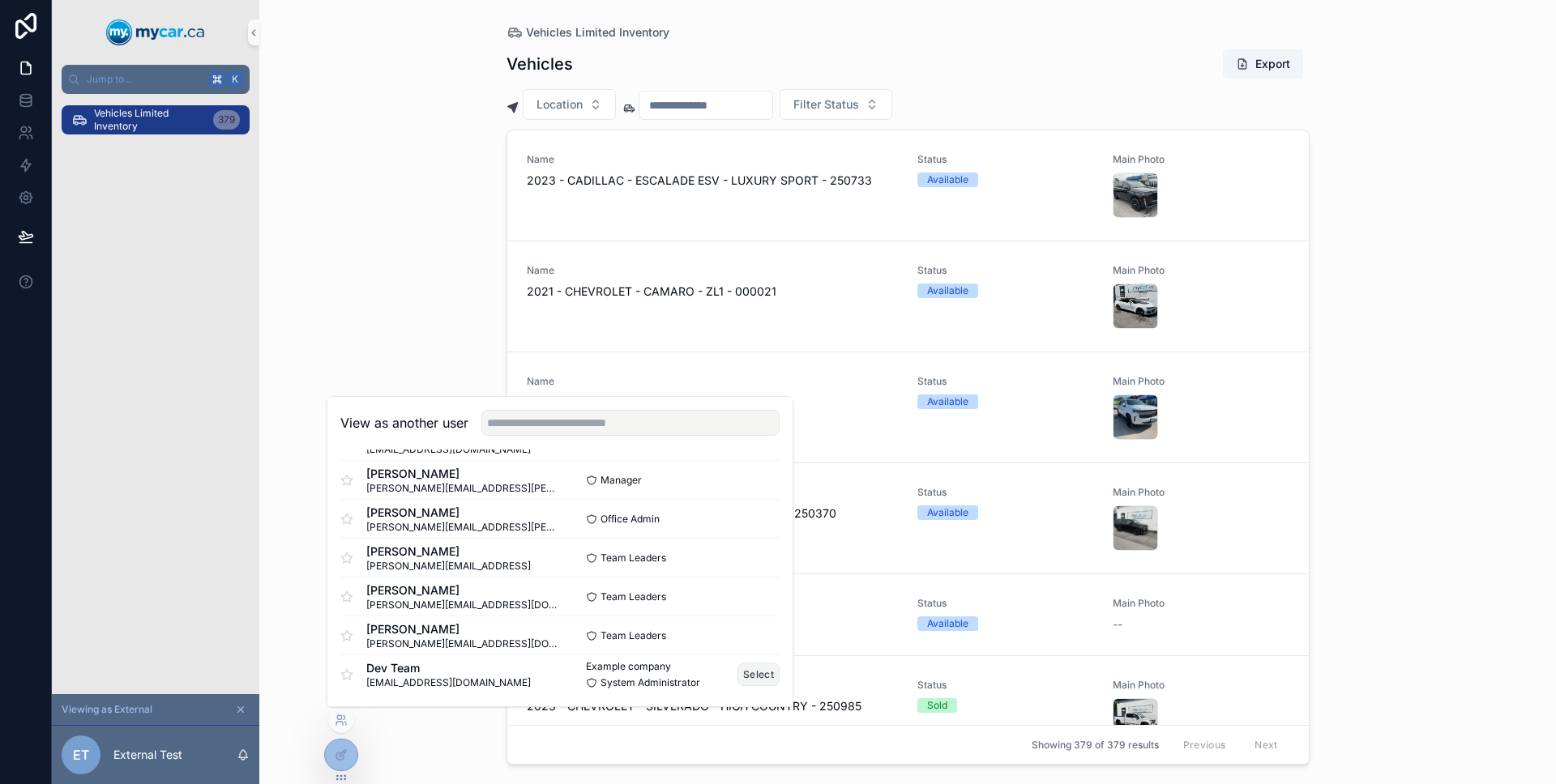
click at [750, 673] on button "Select" at bounding box center [758, 675] width 42 height 23
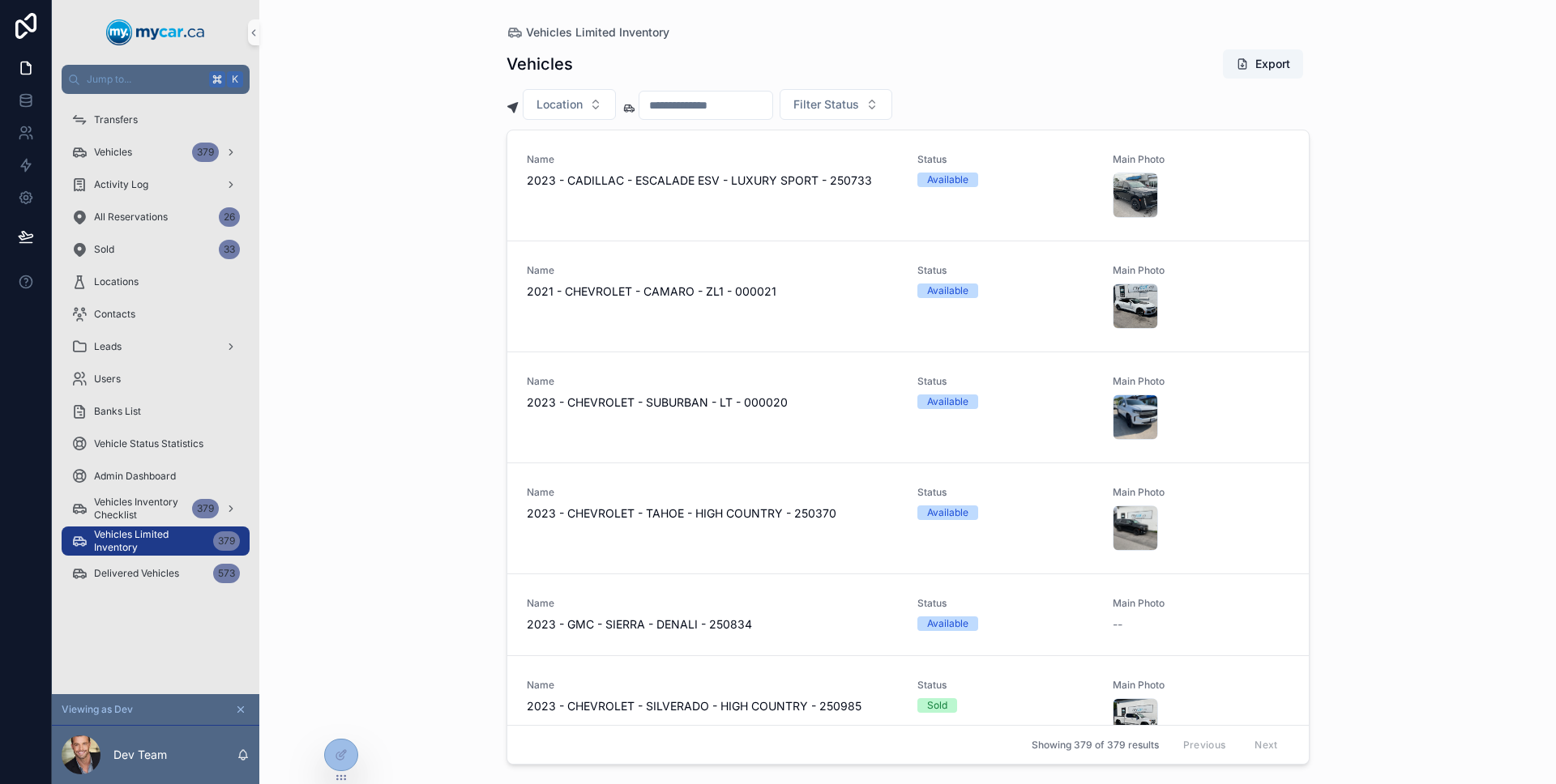
click at [187, 614] on div "Transfers Vehicles 379 Activity Log All Reservations 26 Sold 33 Locations Conta…" at bounding box center [156, 394] width 207 height 600
click at [112, 377] on span "Users" at bounding box center [107, 378] width 26 height 13
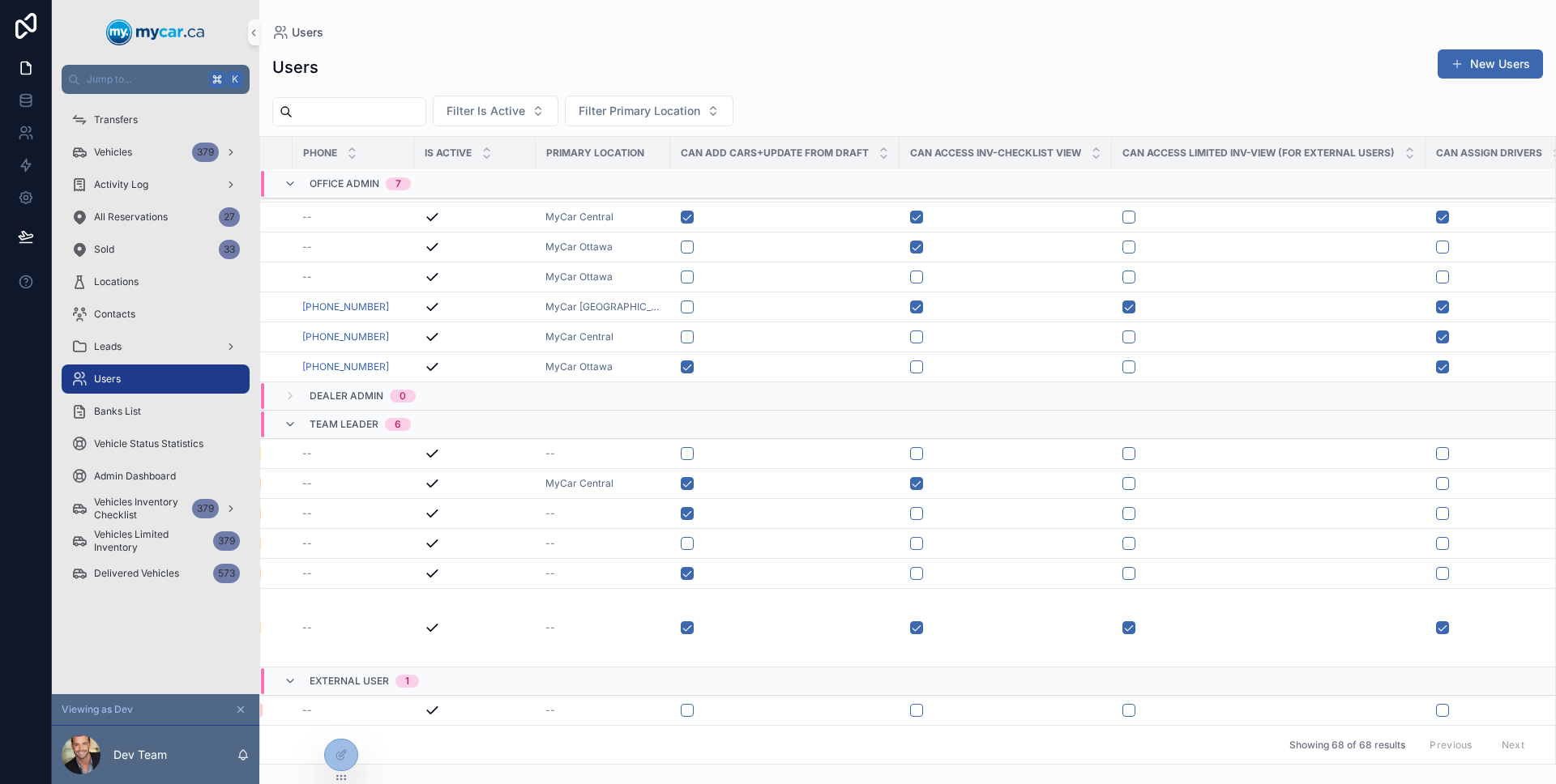
scroll to position [1403, 588]
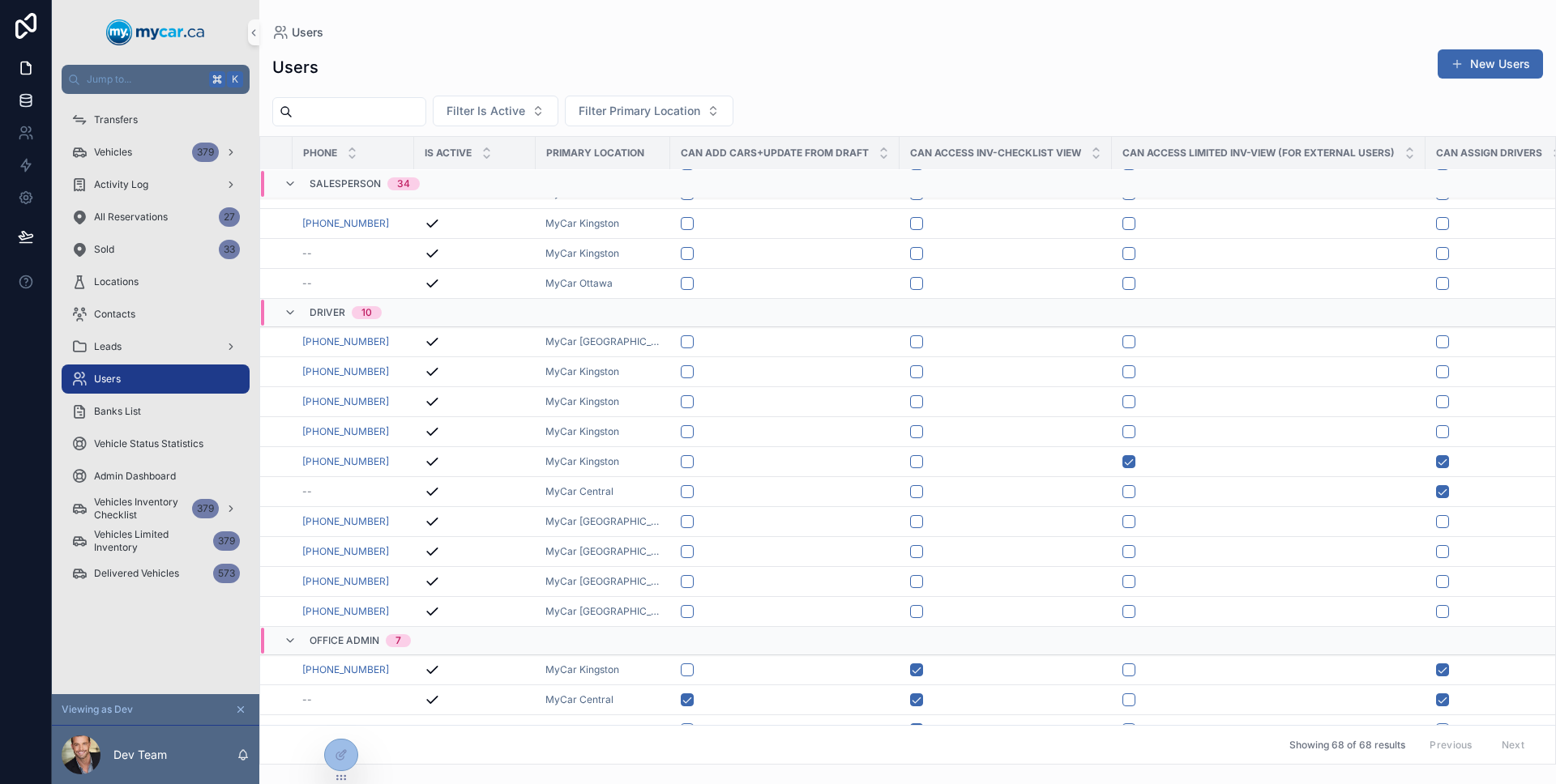
click at [28, 106] on icon at bounding box center [25, 104] width 11 height 7
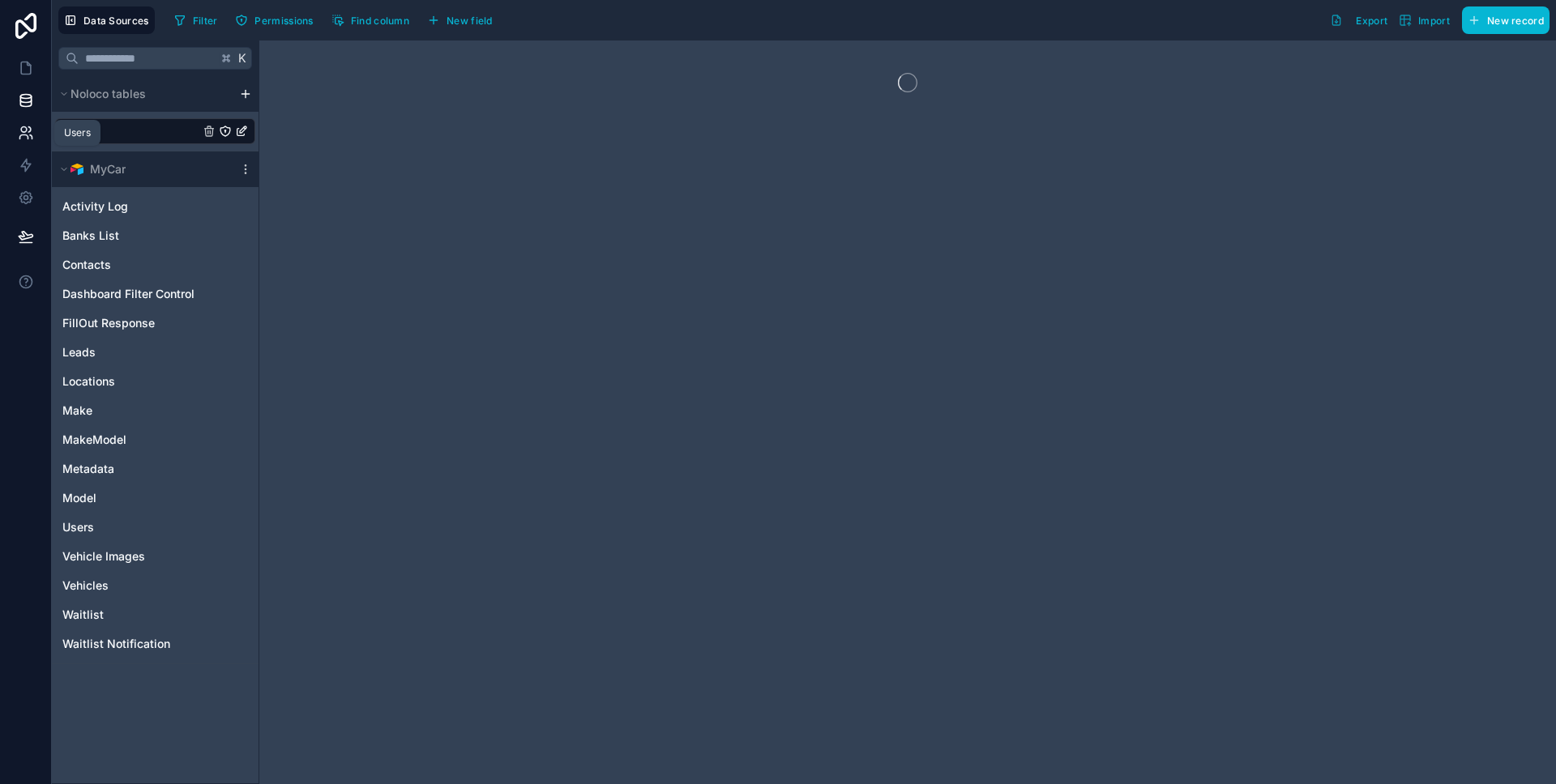
click at [27, 125] on icon at bounding box center [25, 133] width 17 height 17
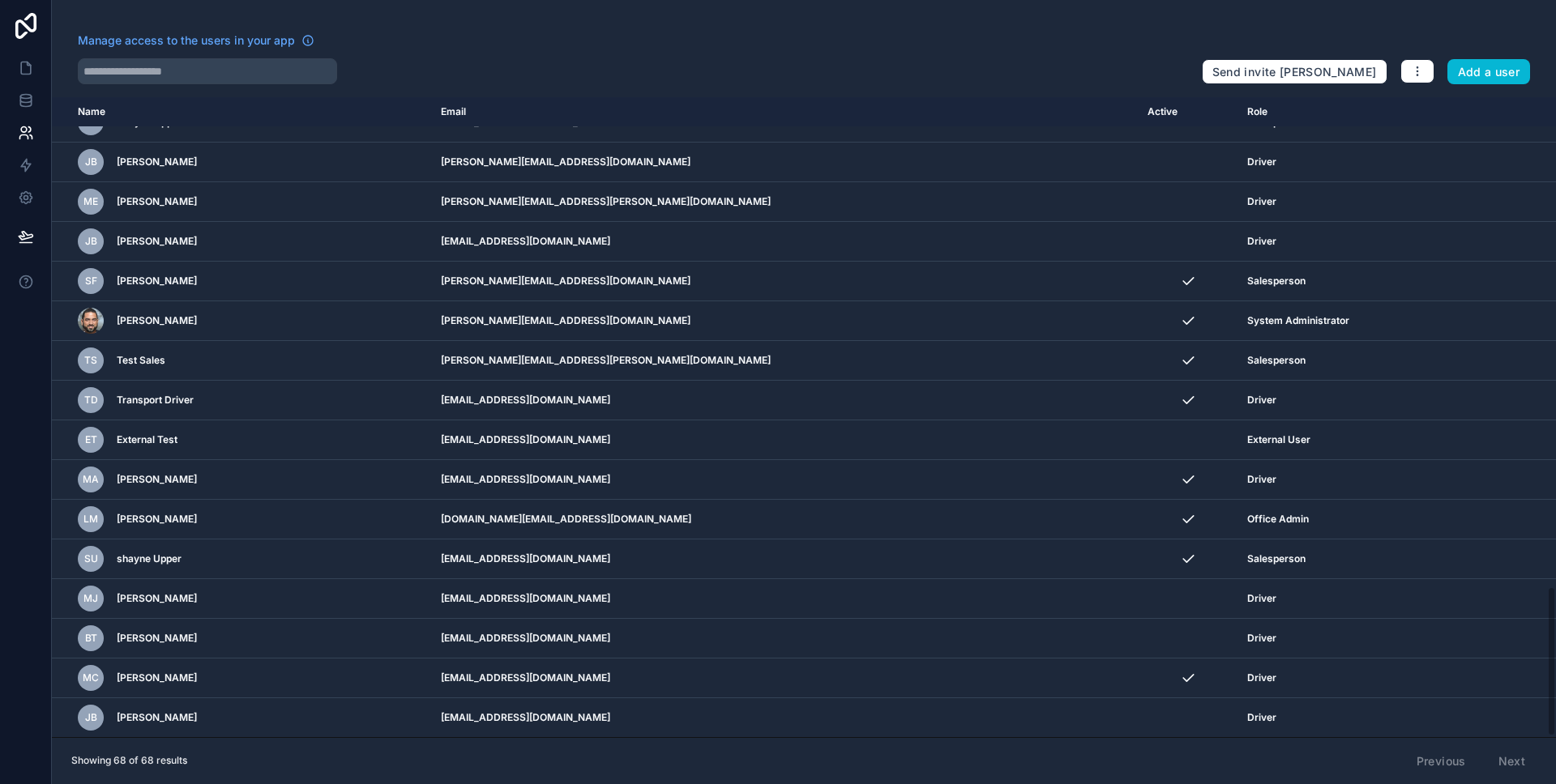
scroll to position [1579, 0]
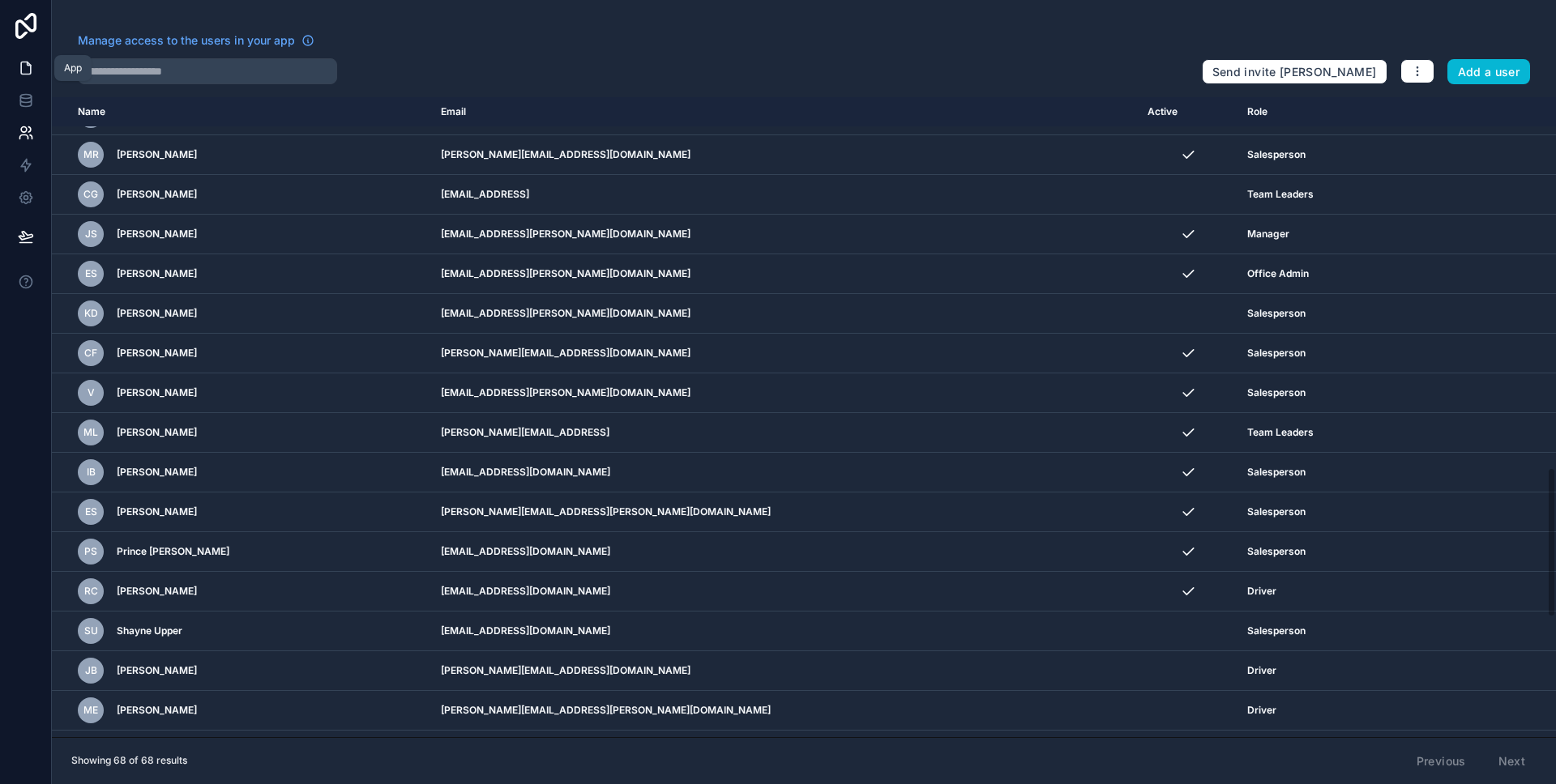
click at [27, 64] on icon at bounding box center [25, 67] width 17 height 17
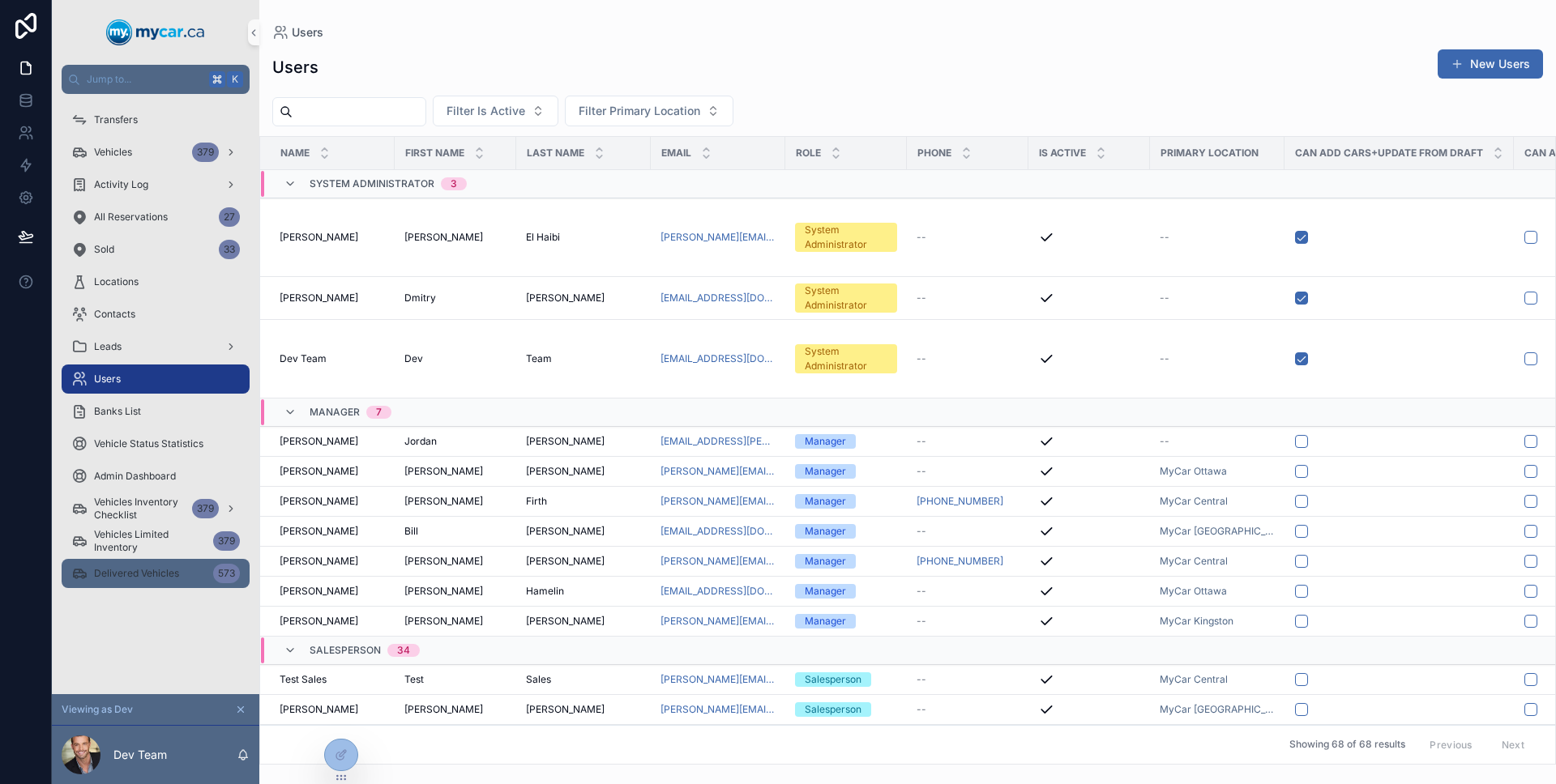
click at [159, 574] on span "Delivered Vehicles" at bounding box center [136, 573] width 85 height 13
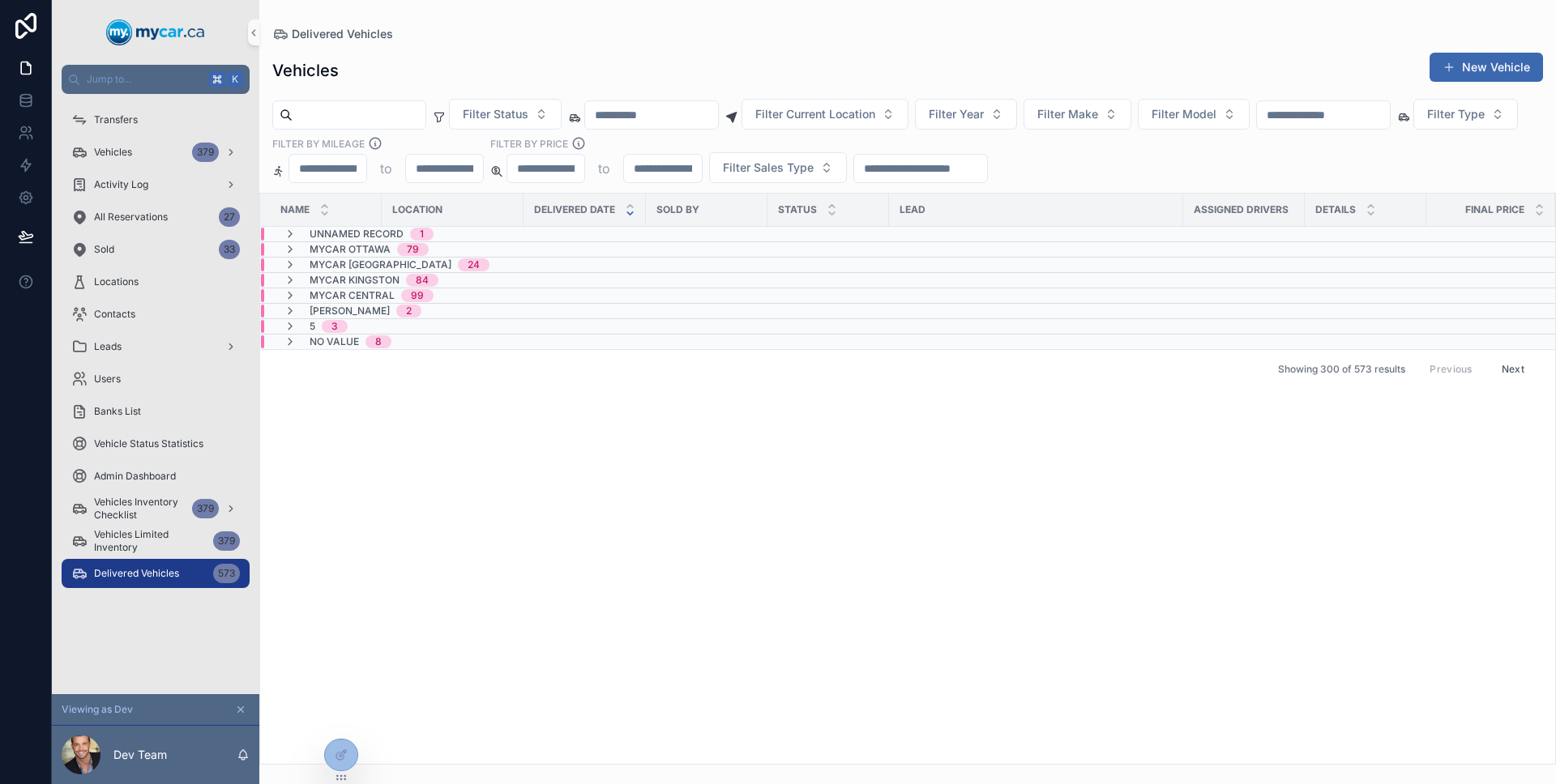
click at [296, 335] on div "No value 8" at bounding box center [337, 341] width 108 height 13
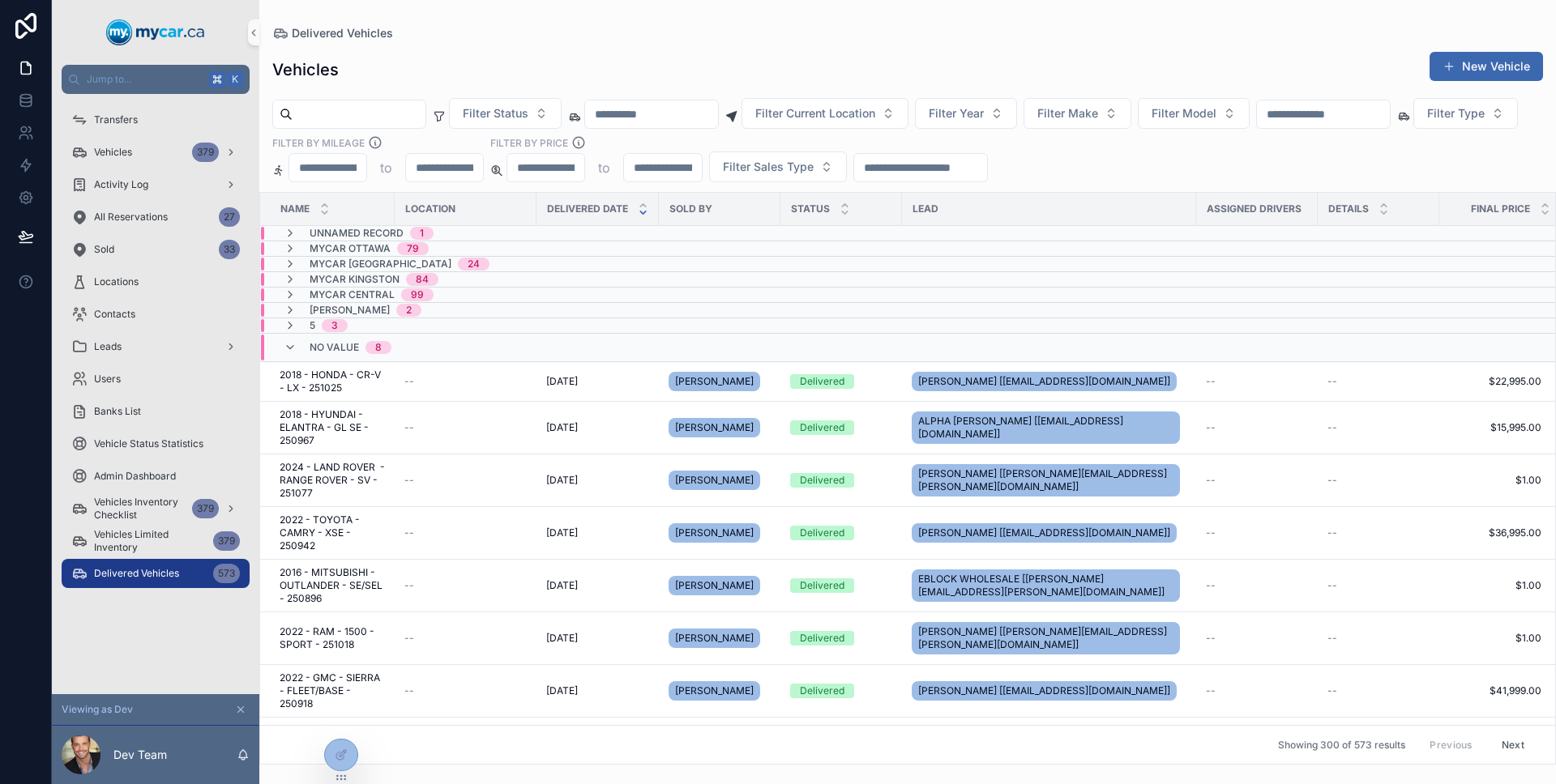
click at [296, 335] on div "No value 8" at bounding box center [337, 347] width 108 height 26
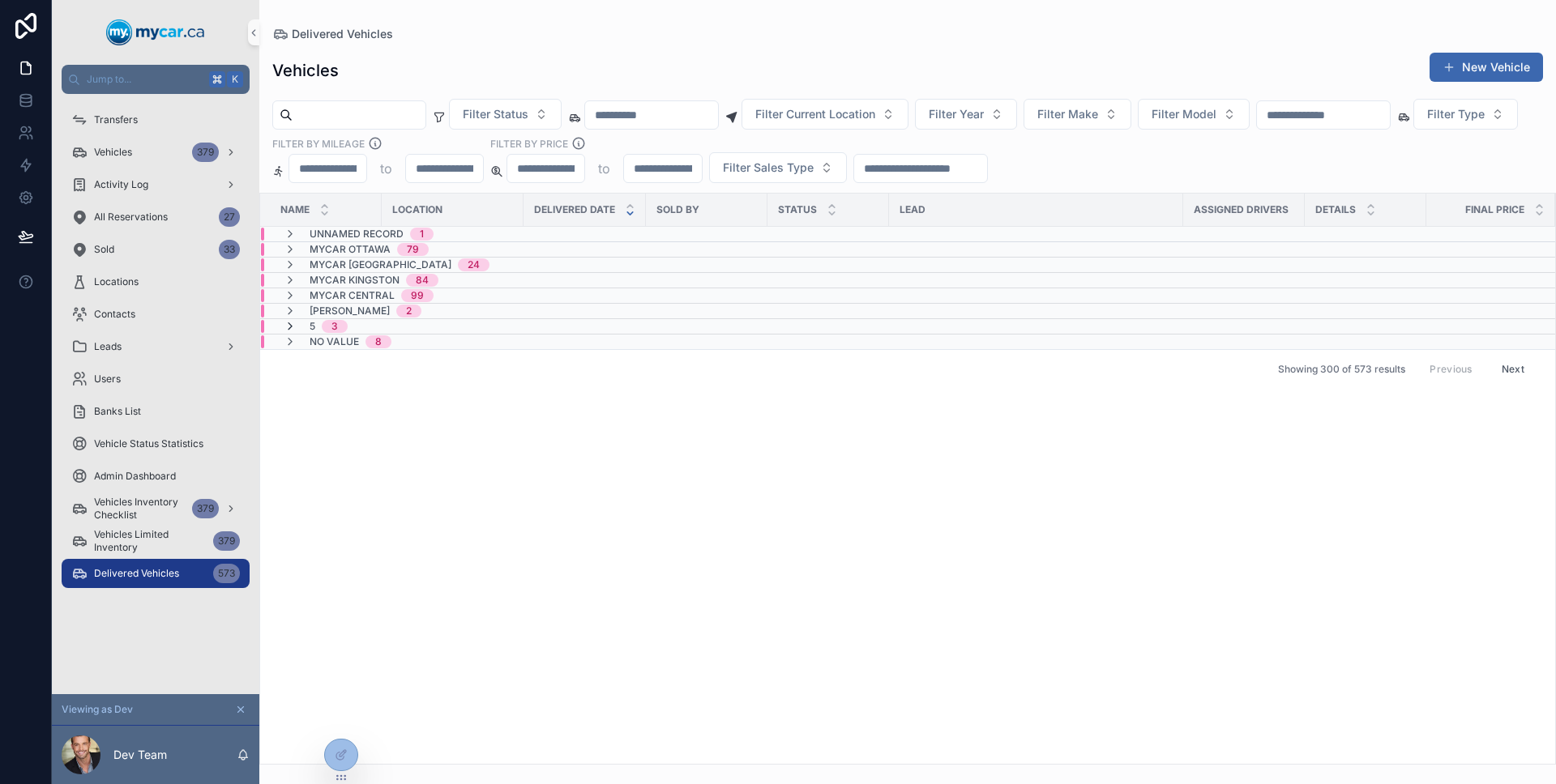
click at [292, 327] on icon "scrollable content" at bounding box center [289, 326] width 13 height 13
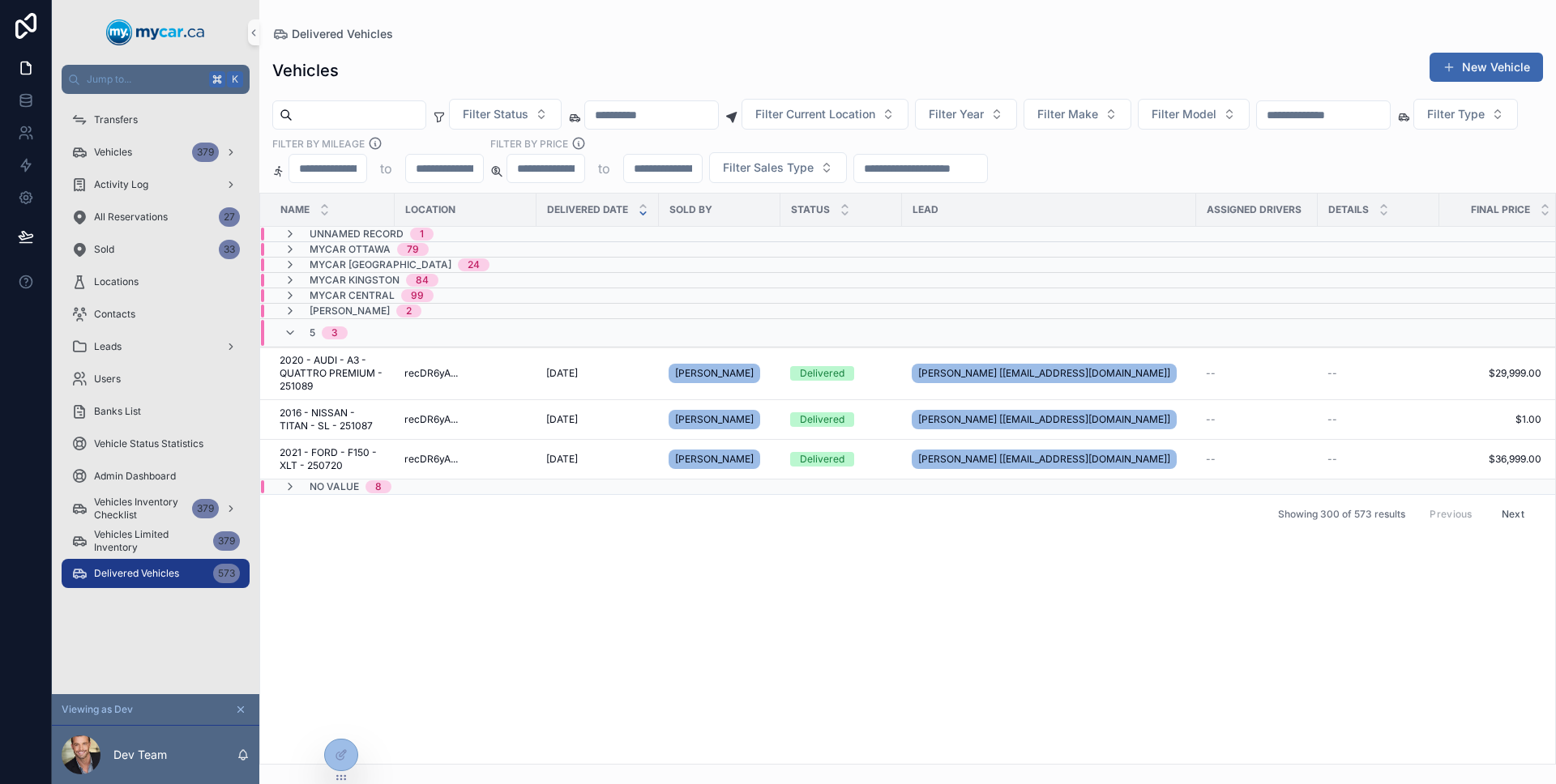
click at [292, 327] on icon "scrollable content" at bounding box center [289, 332] width 13 height 13
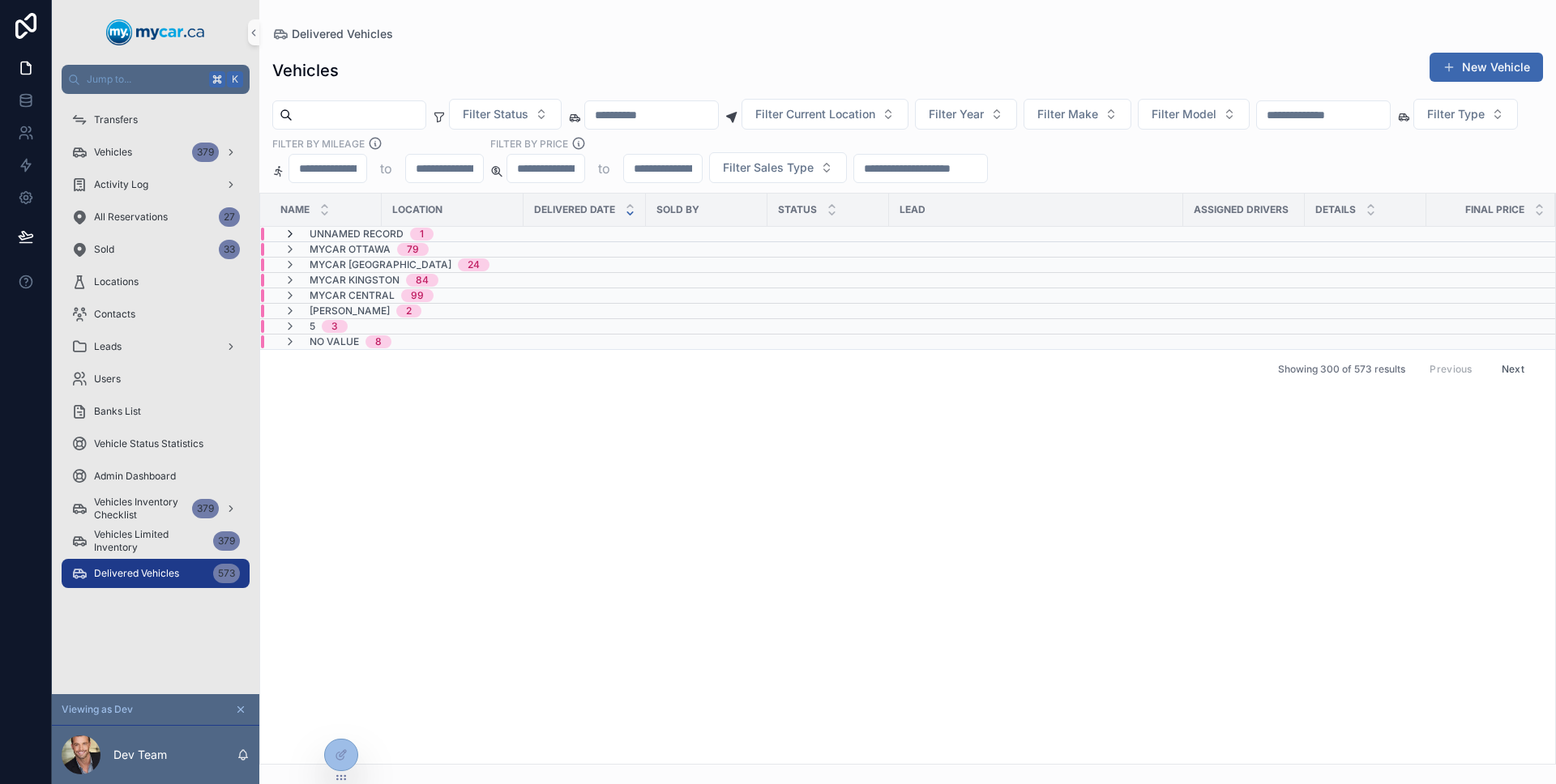
click at [289, 231] on icon "scrollable content" at bounding box center [289, 234] width 13 height 13
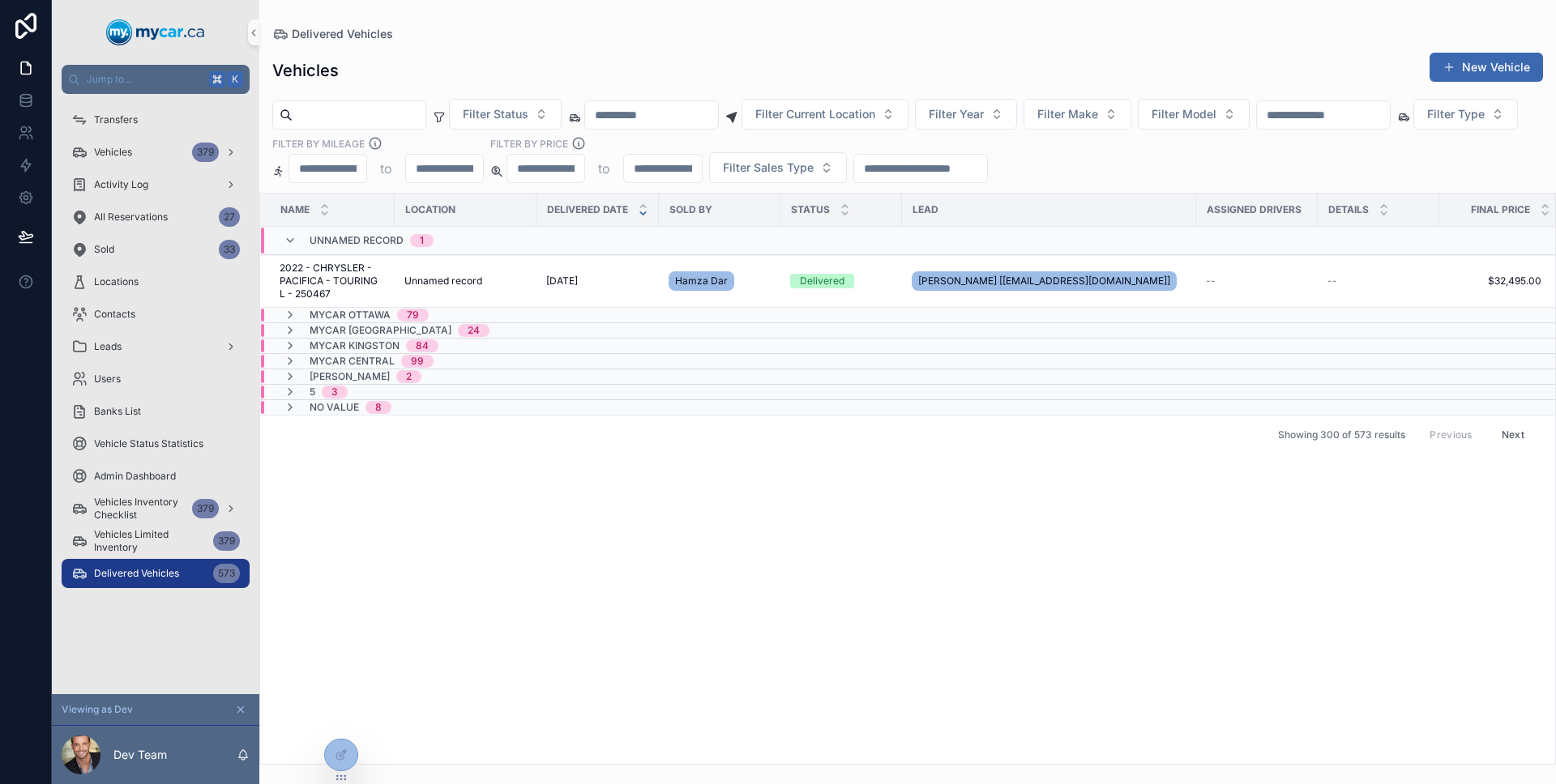
click at [289, 231] on div "Unnamed record 1" at bounding box center [358, 240] width 150 height 26
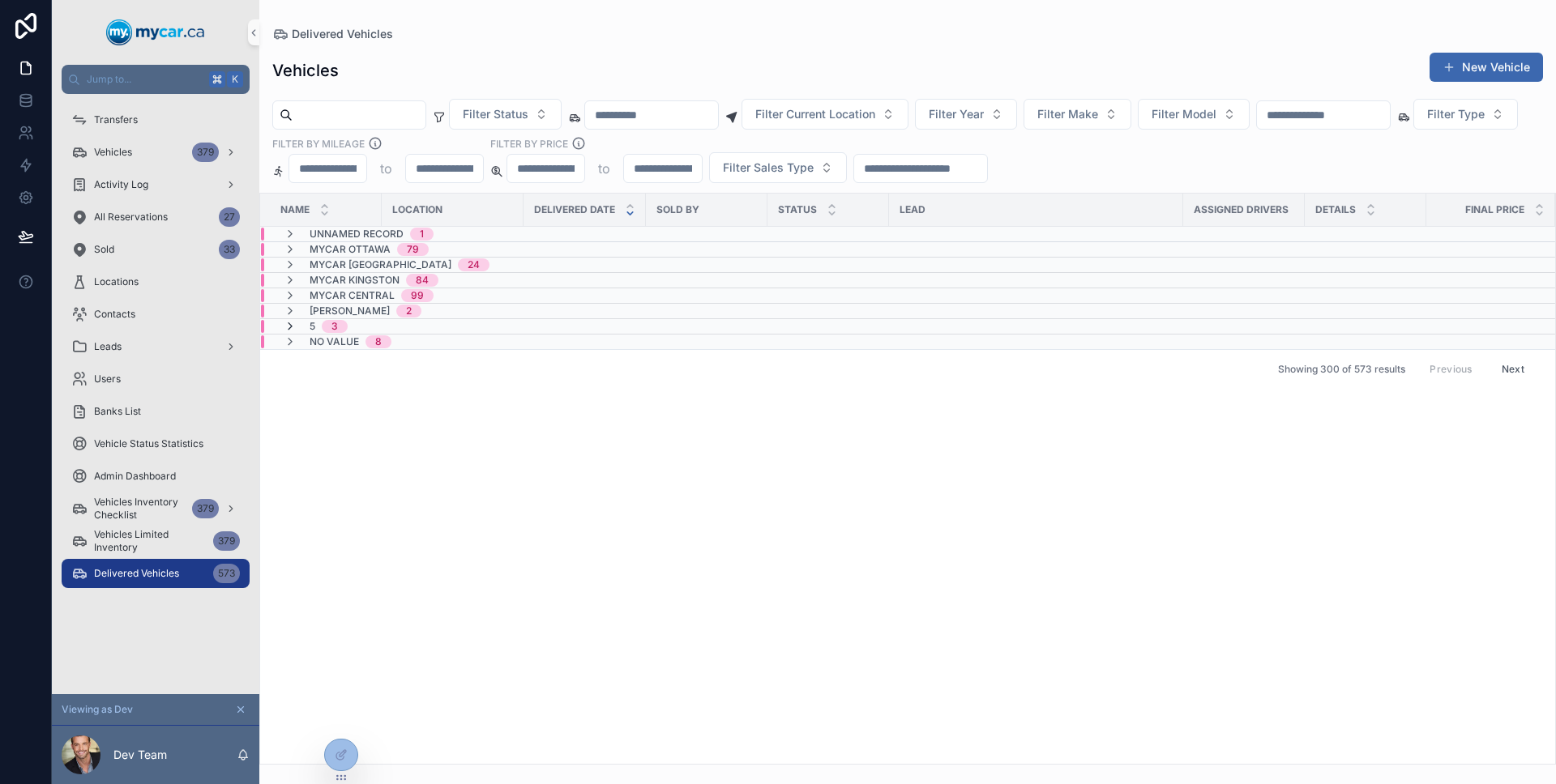
click at [293, 323] on icon "scrollable content" at bounding box center [289, 326] width 13 height 13
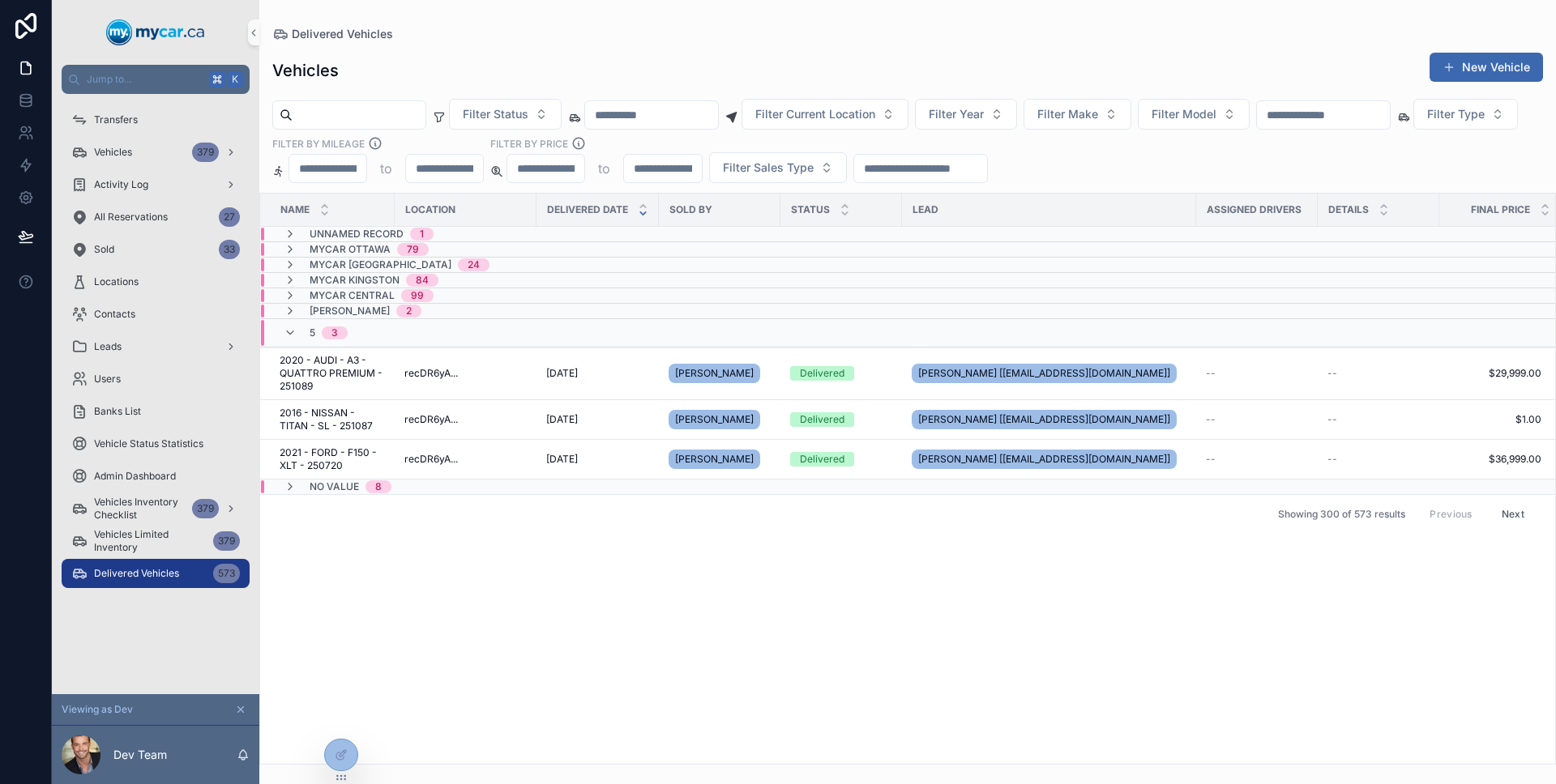
click at [293, 323] on div "5 3" at bounding box center [315, 332] width 64 height 26
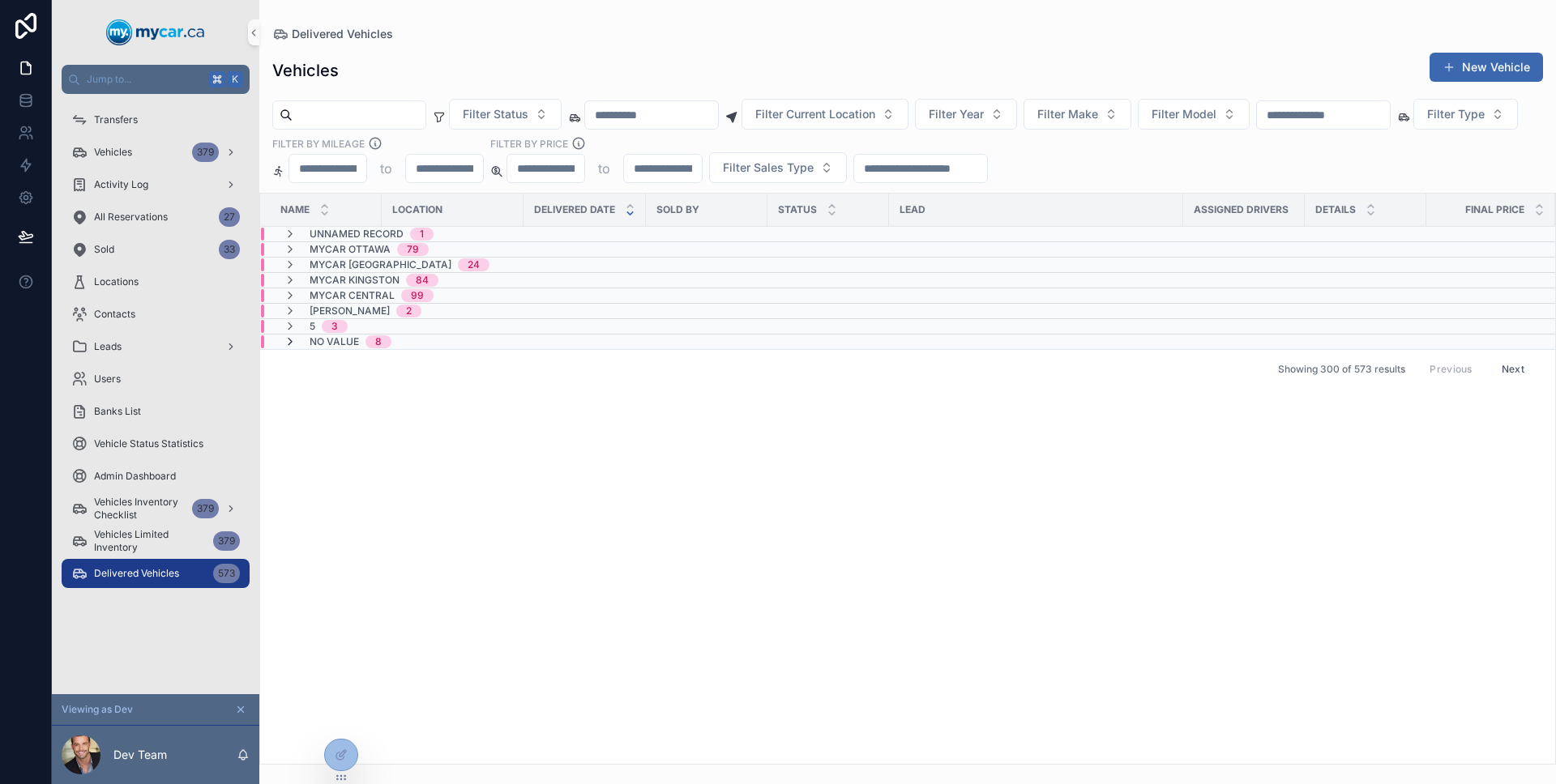
click at [289, 345] on icon "scrollable content" at bounding box center [289, 341] width 13 height 13
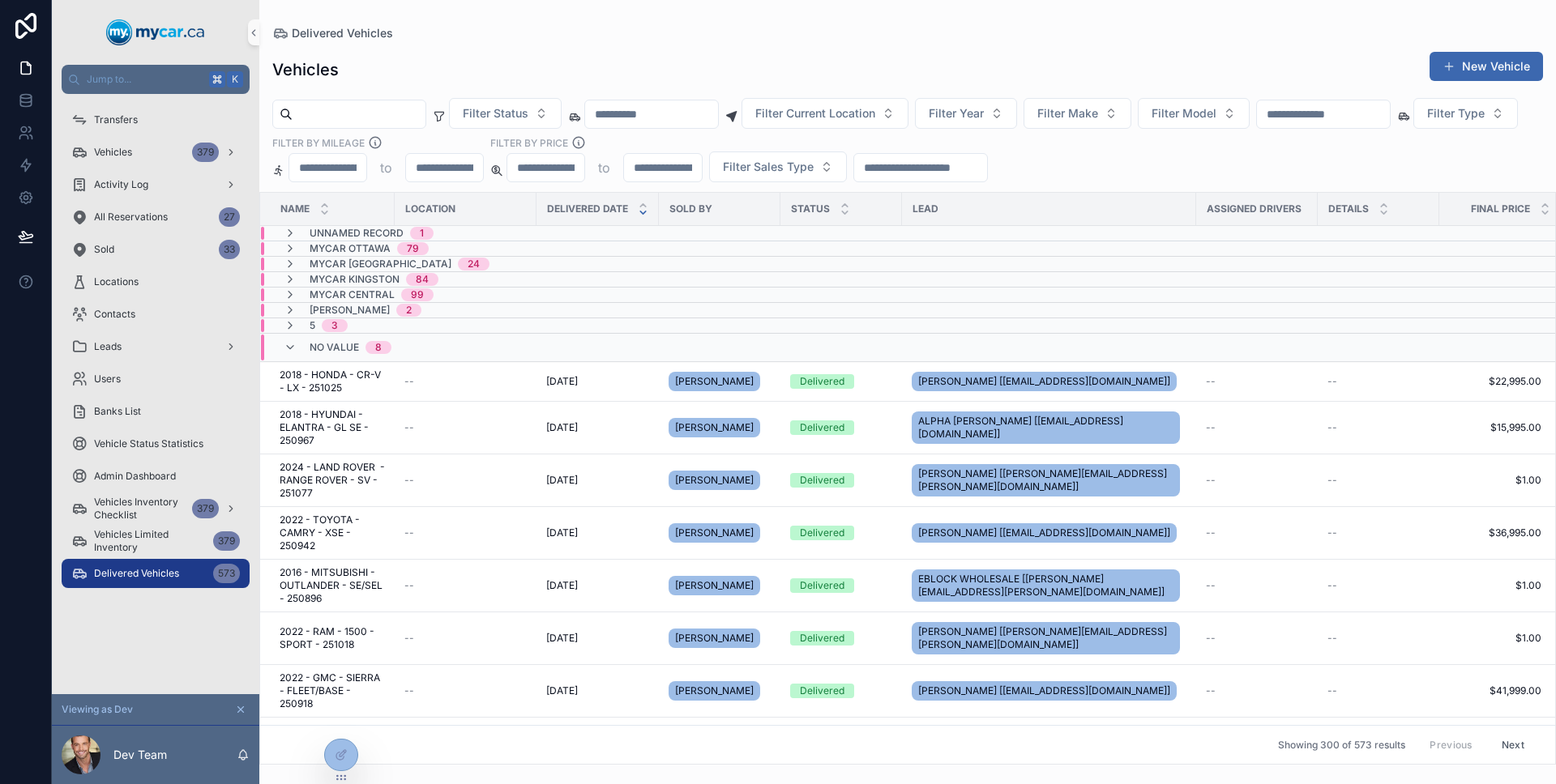
click at [289, 345] on icon "scrollable content" at bounding box center [289, 347] width 13 height 13
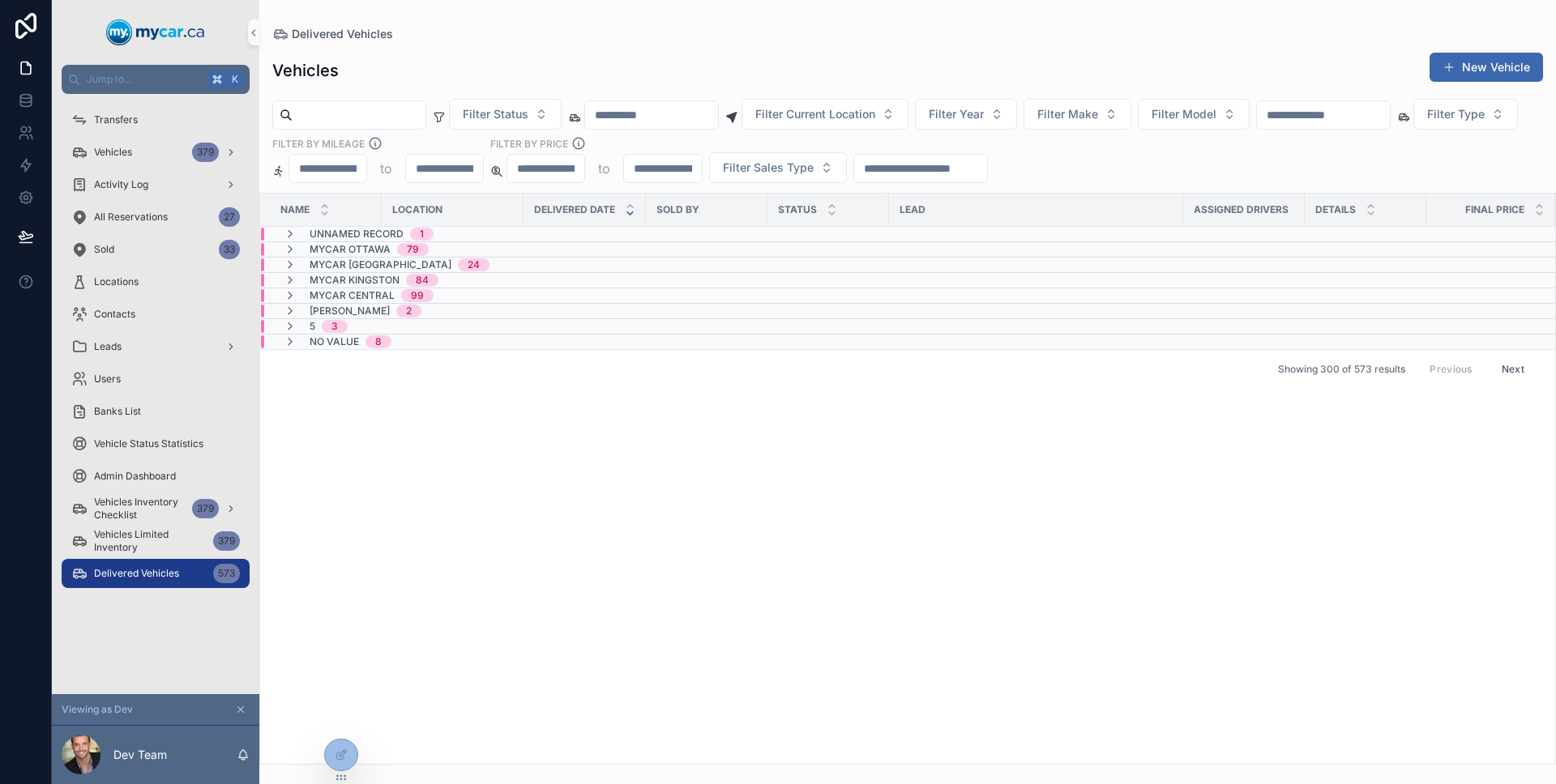
click at [289, 345] on icon "scrollable content" at bounding box center [289, 341] width 13 height 13
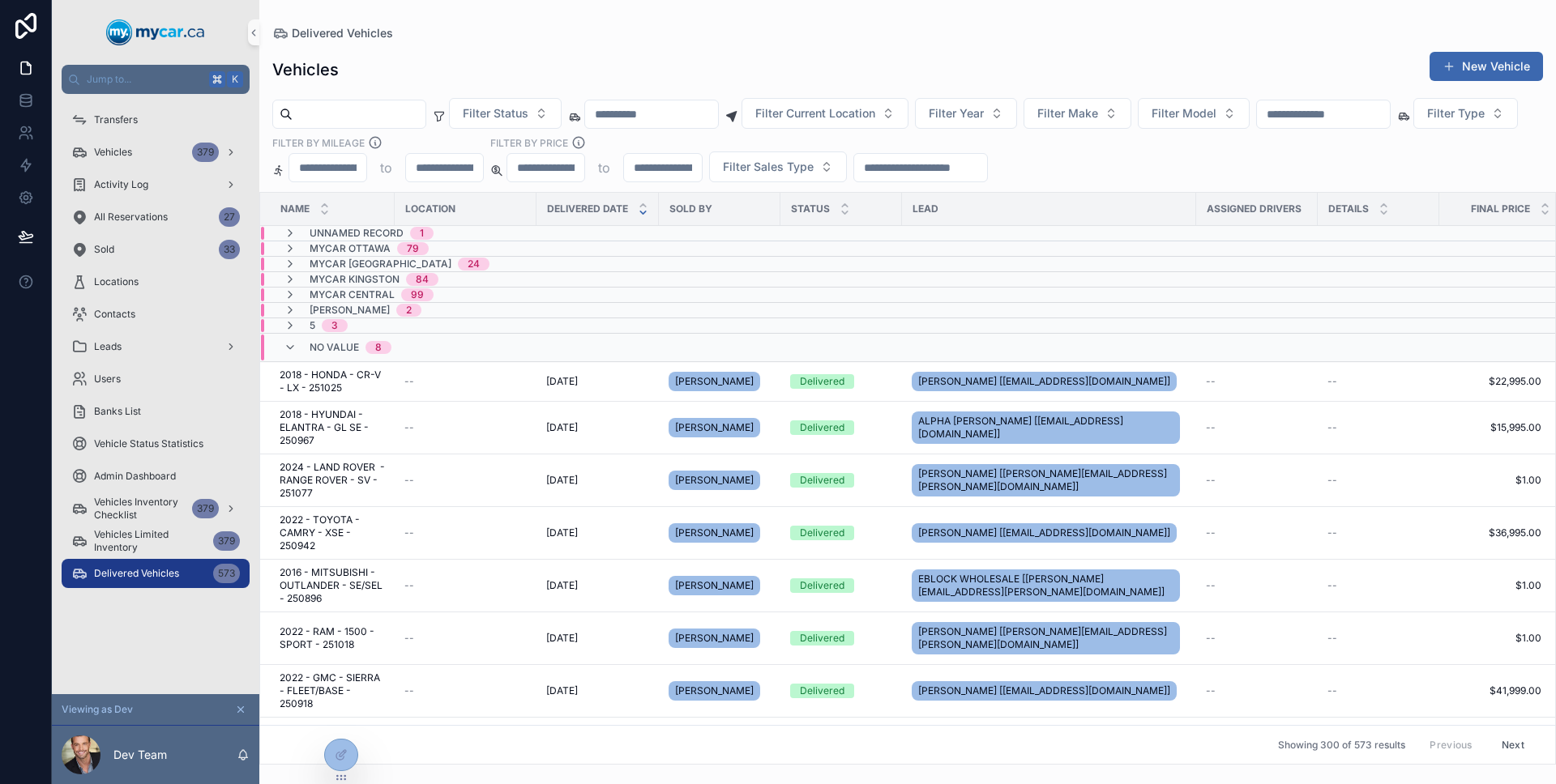
click at [289, 345] on icon "scrollable content" at bounding box center [289, 347] width 13 height 13
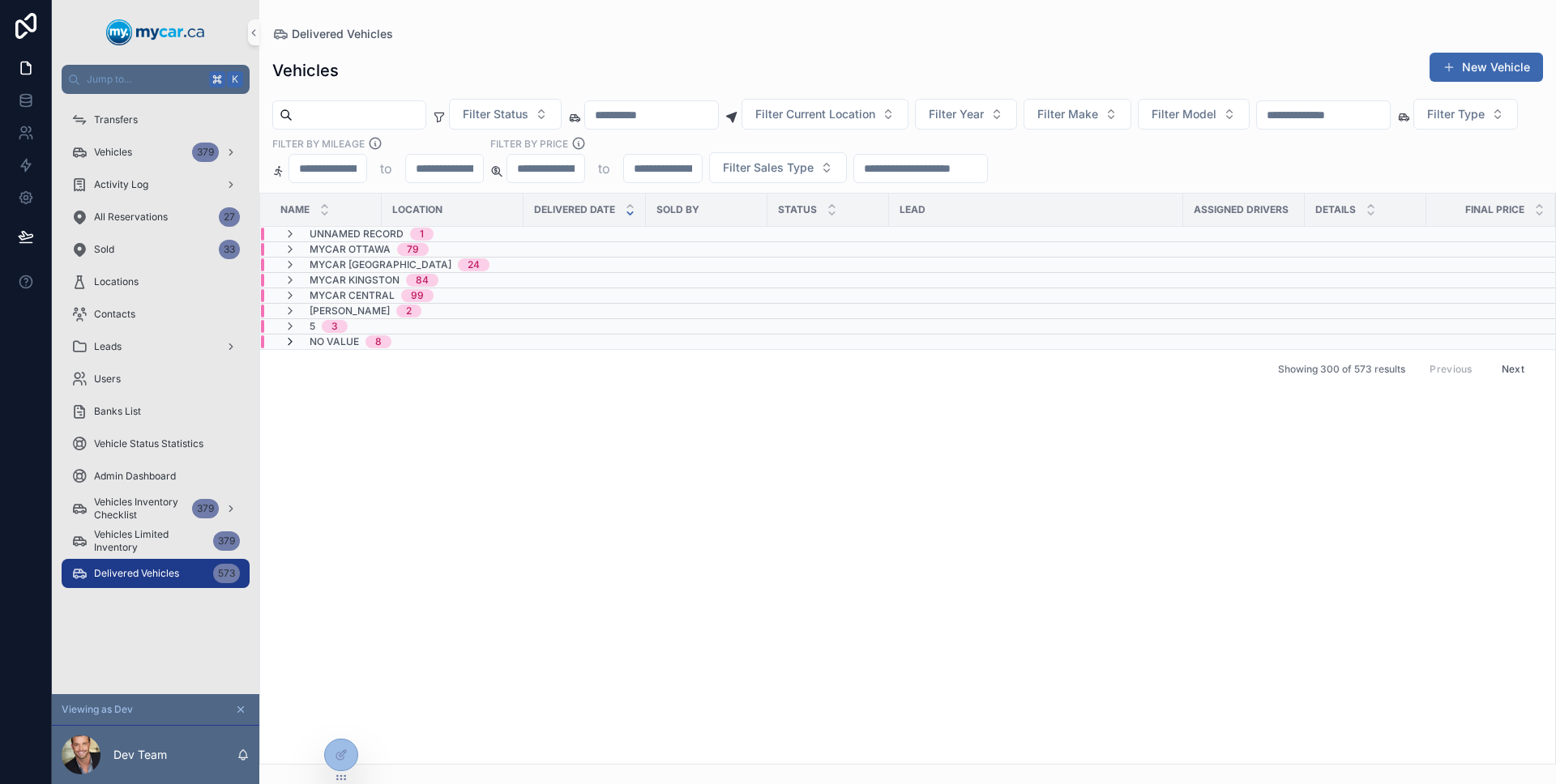
click at [294, 338] on icon "scrollable content" at bounding box center [289, 341] width 13 height 13
click at [293, 339] on icon "scrollable content" at bounding box center [289, 341] width 13 height 13
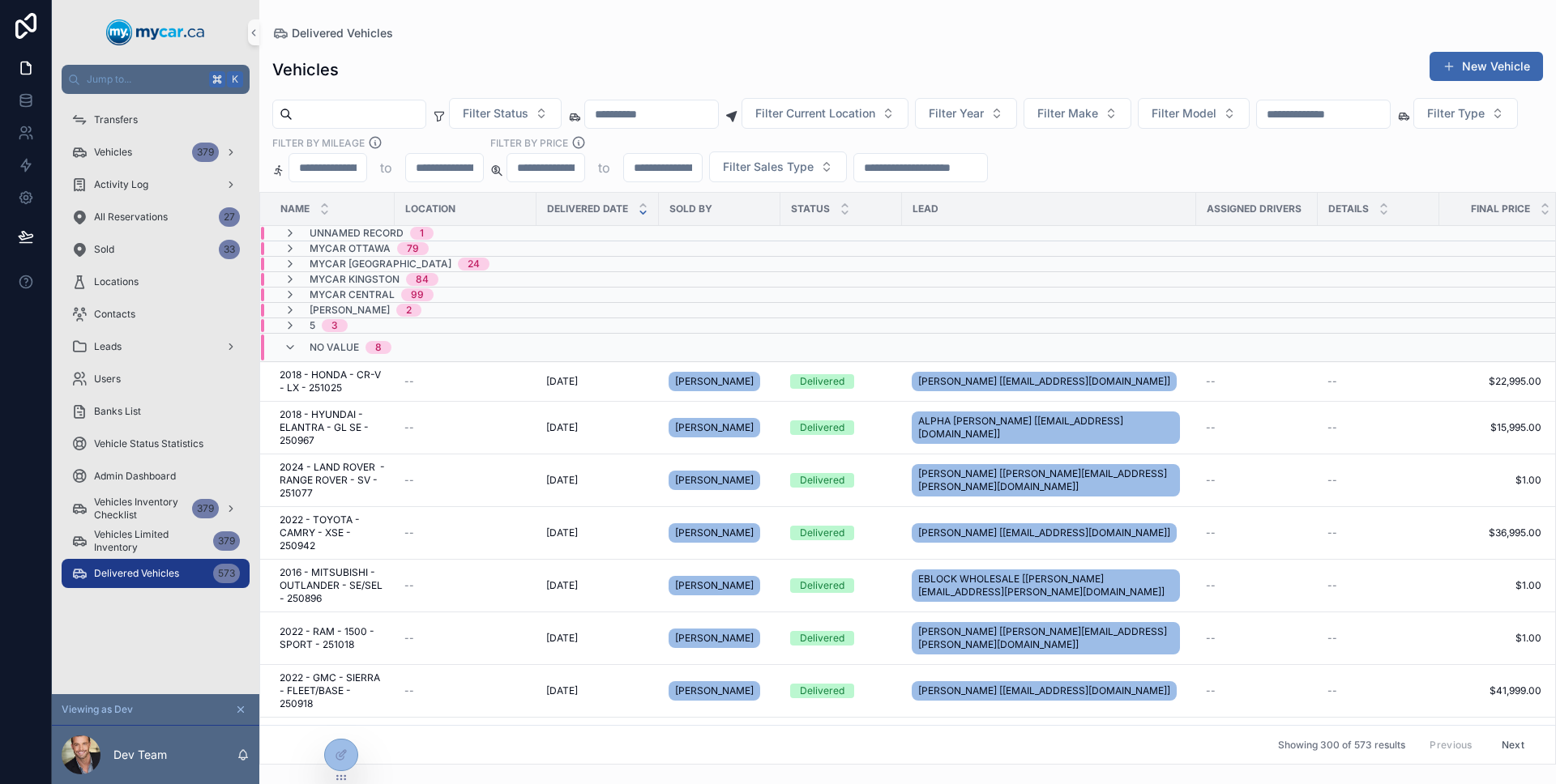
click at [293, 339] on div "No value 8" at bounding box center [337, 347] width 108 height 26
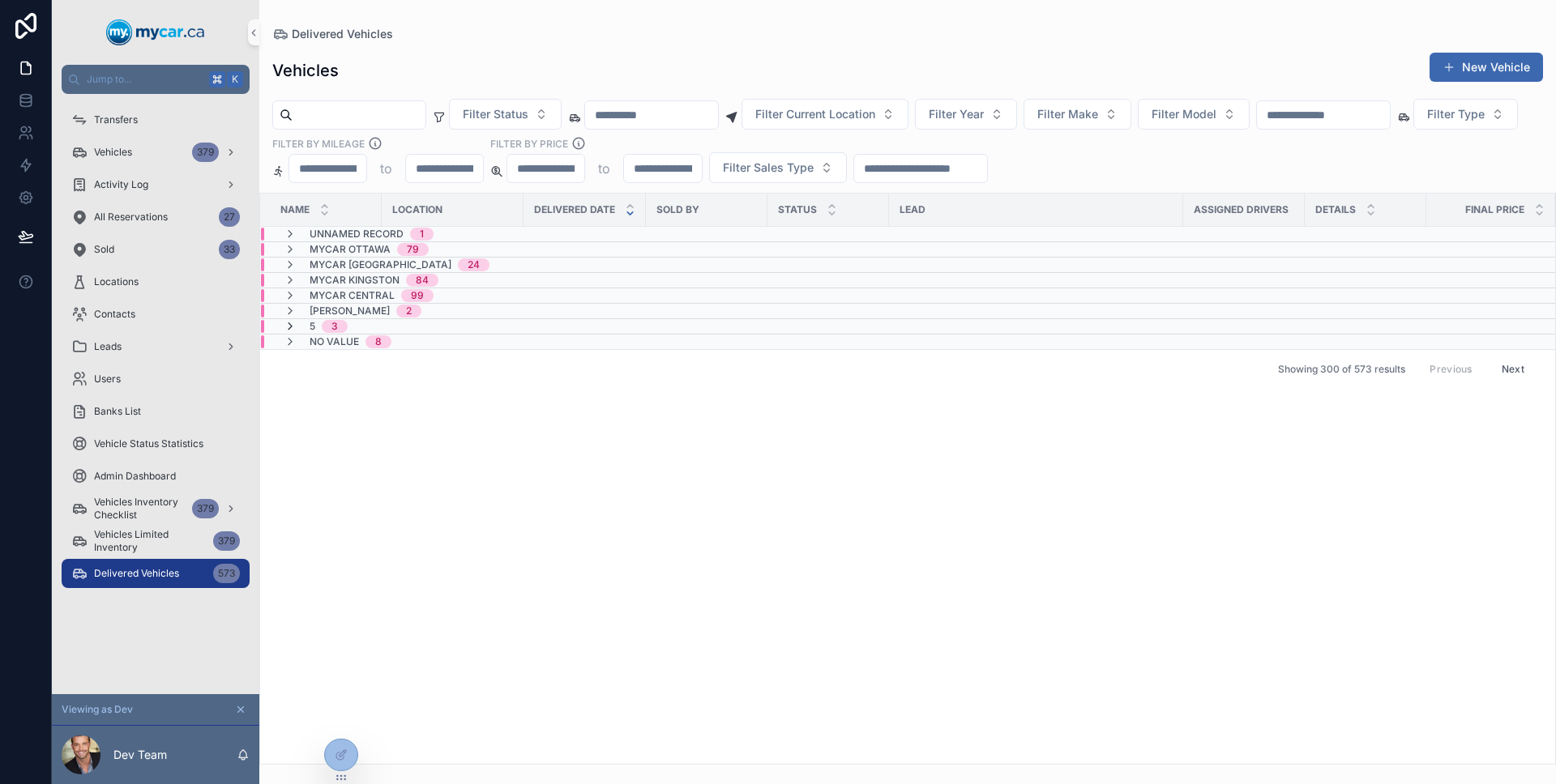
click at [294, 324] on icon "scrollable content" at bounding box center [289, 326] width 13 height 13
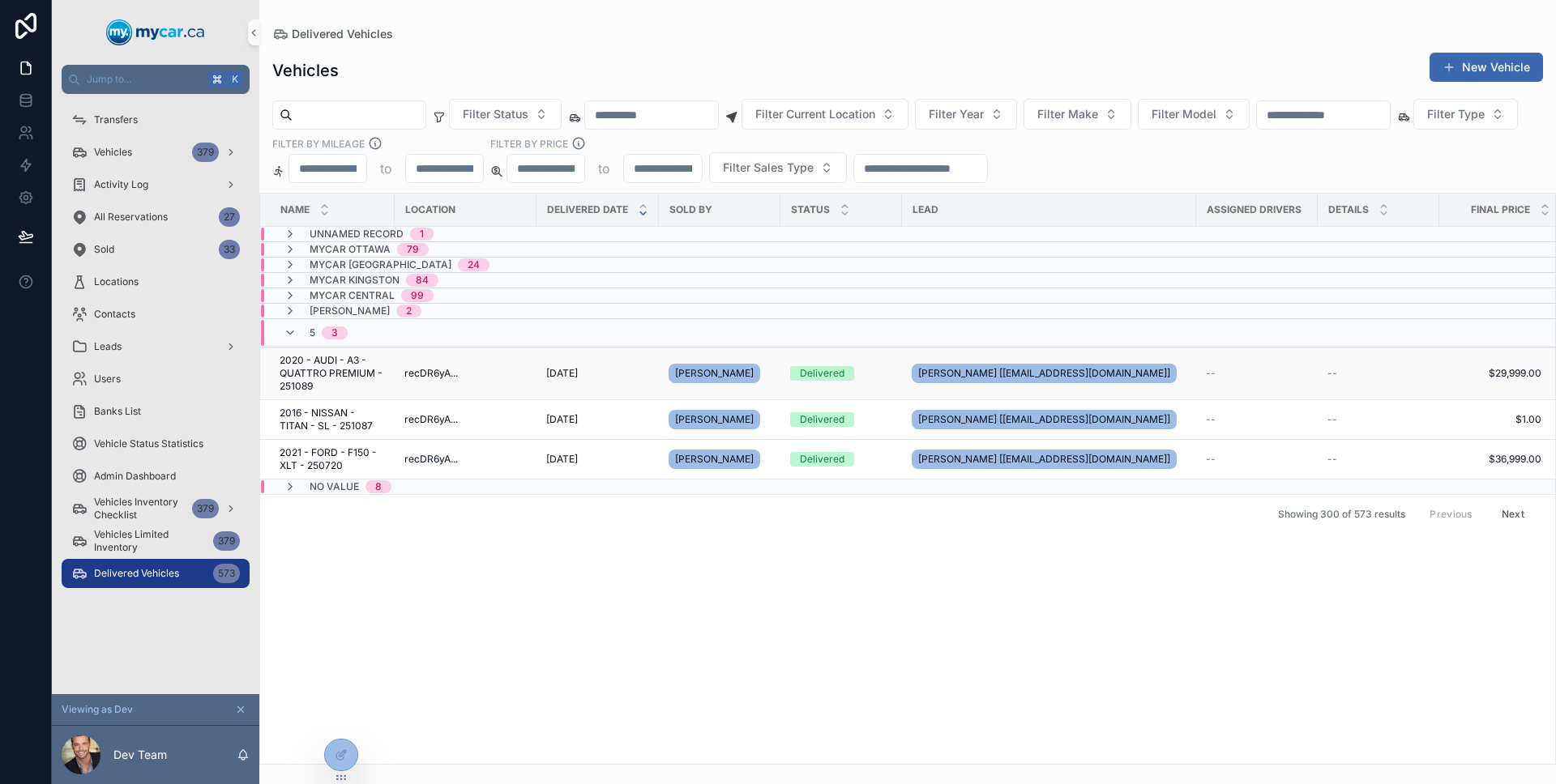
click at [380, 384] on span "2020 - AUDI - A3 - QUATTRO PREMIUM - 251089" at bounding box center [333, 373] width 106 height 39
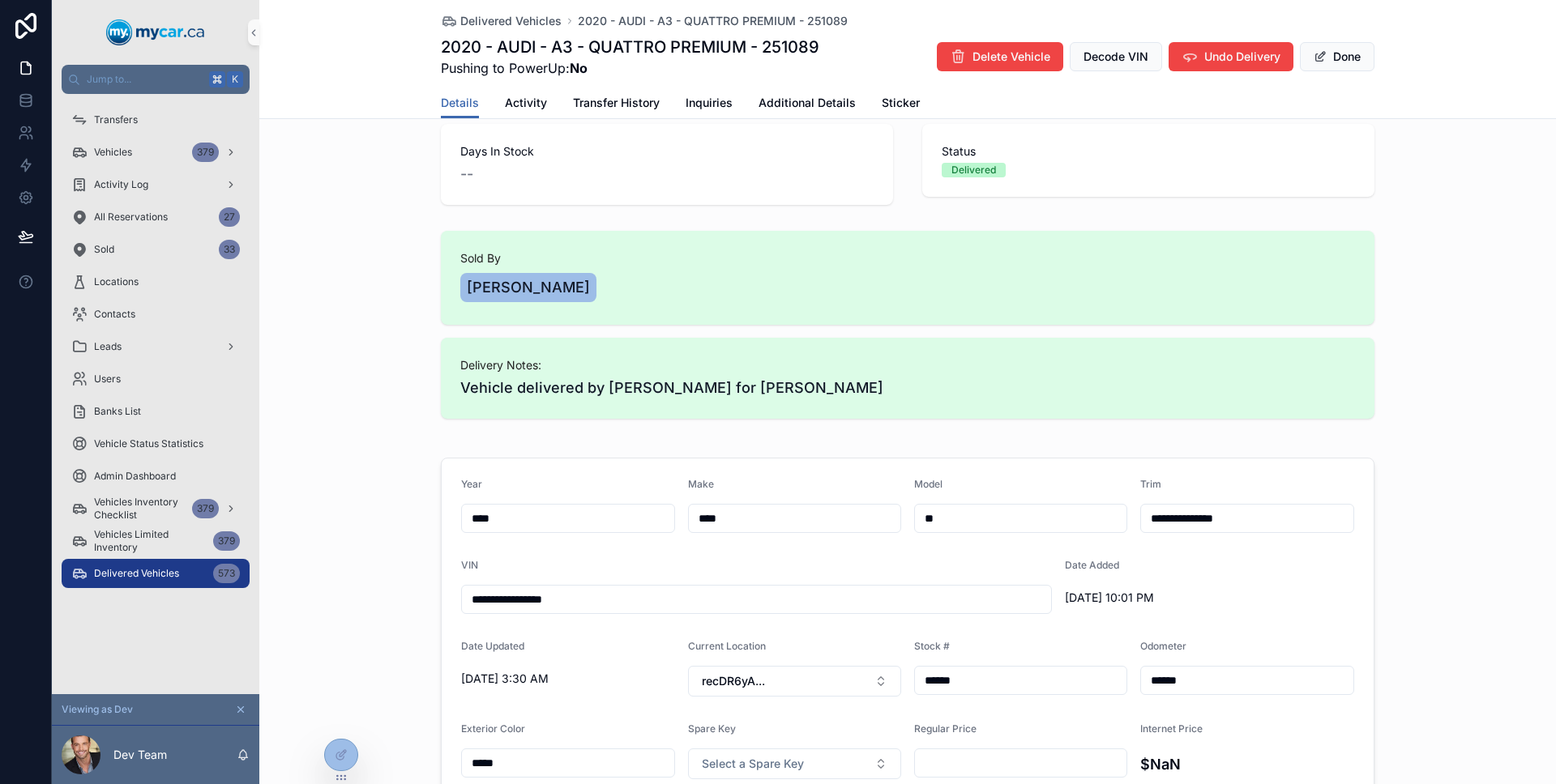
scroll to position [125, 0]
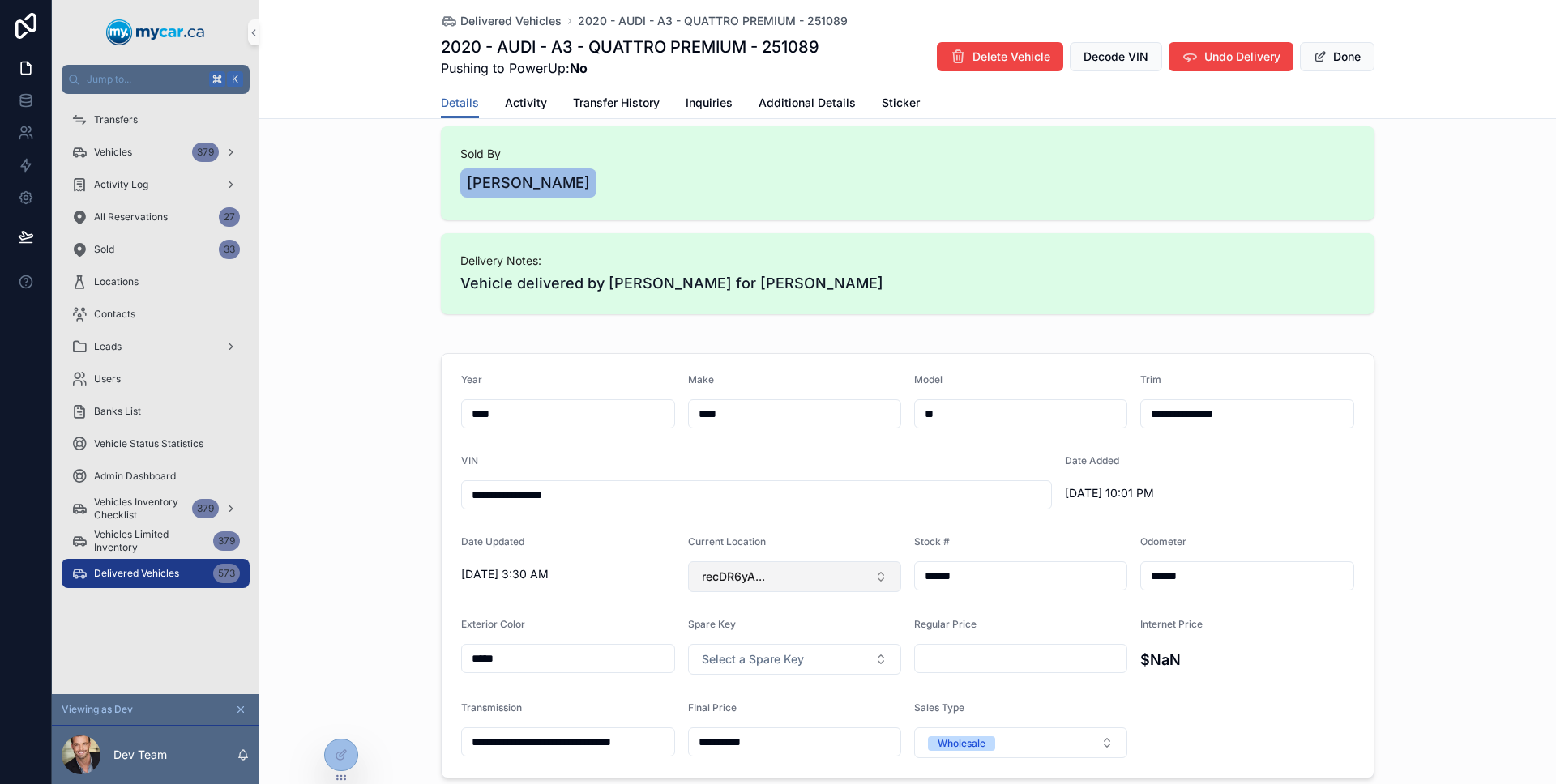
click at [788, 570] on button "recDR6yA..." at bounding box center [794, 576] width 214 height 30
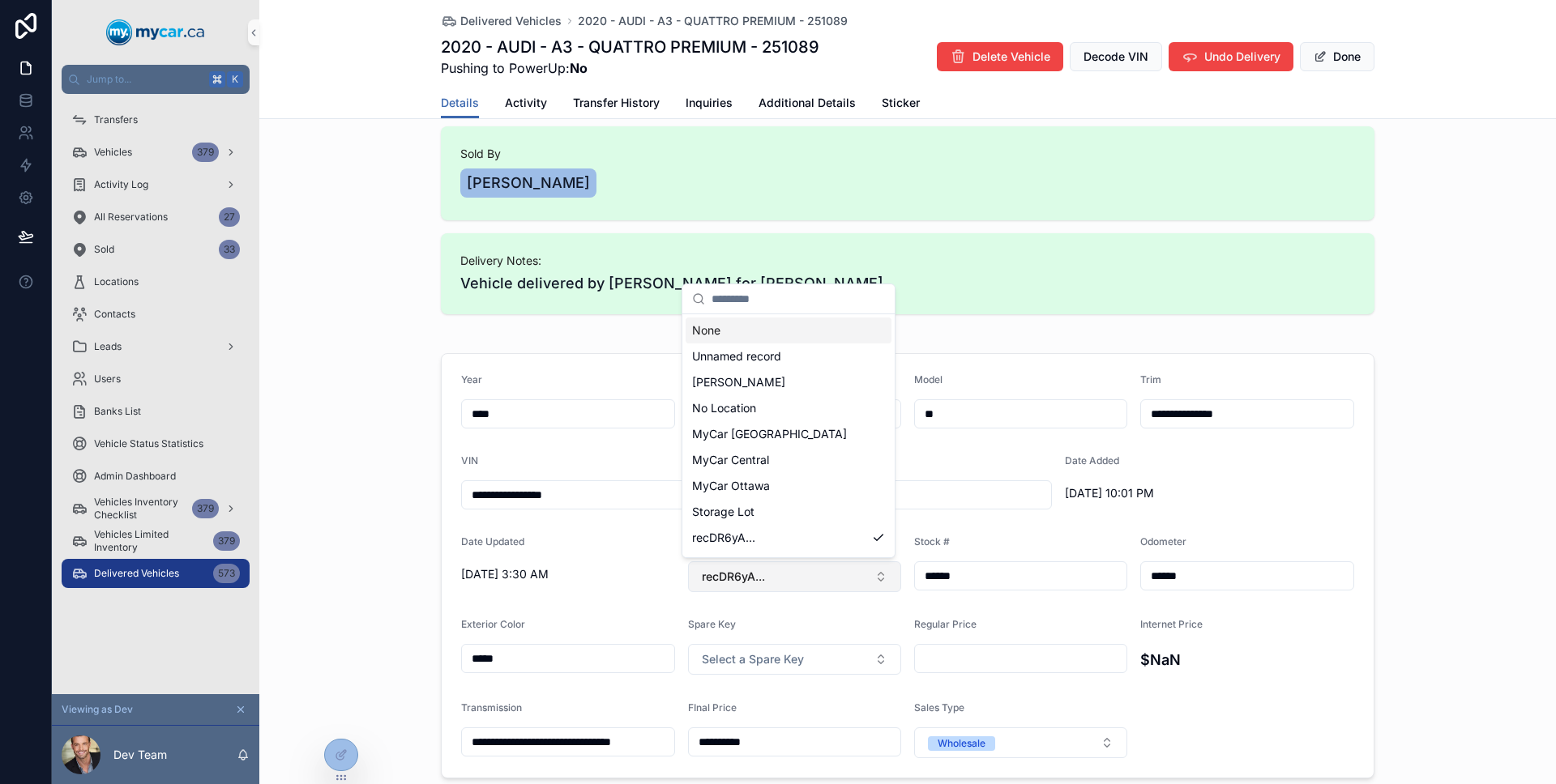
click at [788, 570] on button "recDR6yA..." at bounding box center [794, 576] width 214 height 30
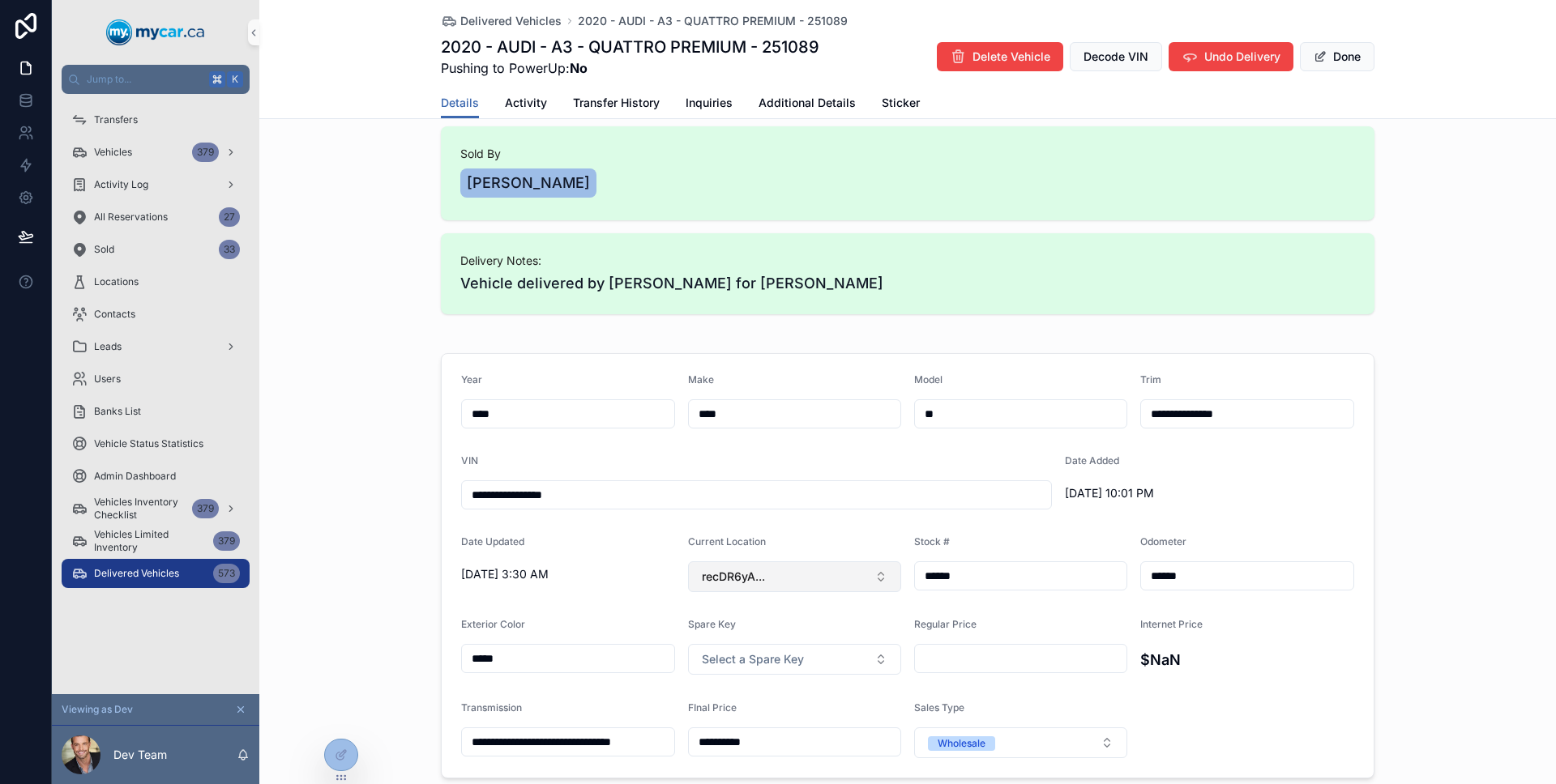
scroll to position [303, 0]
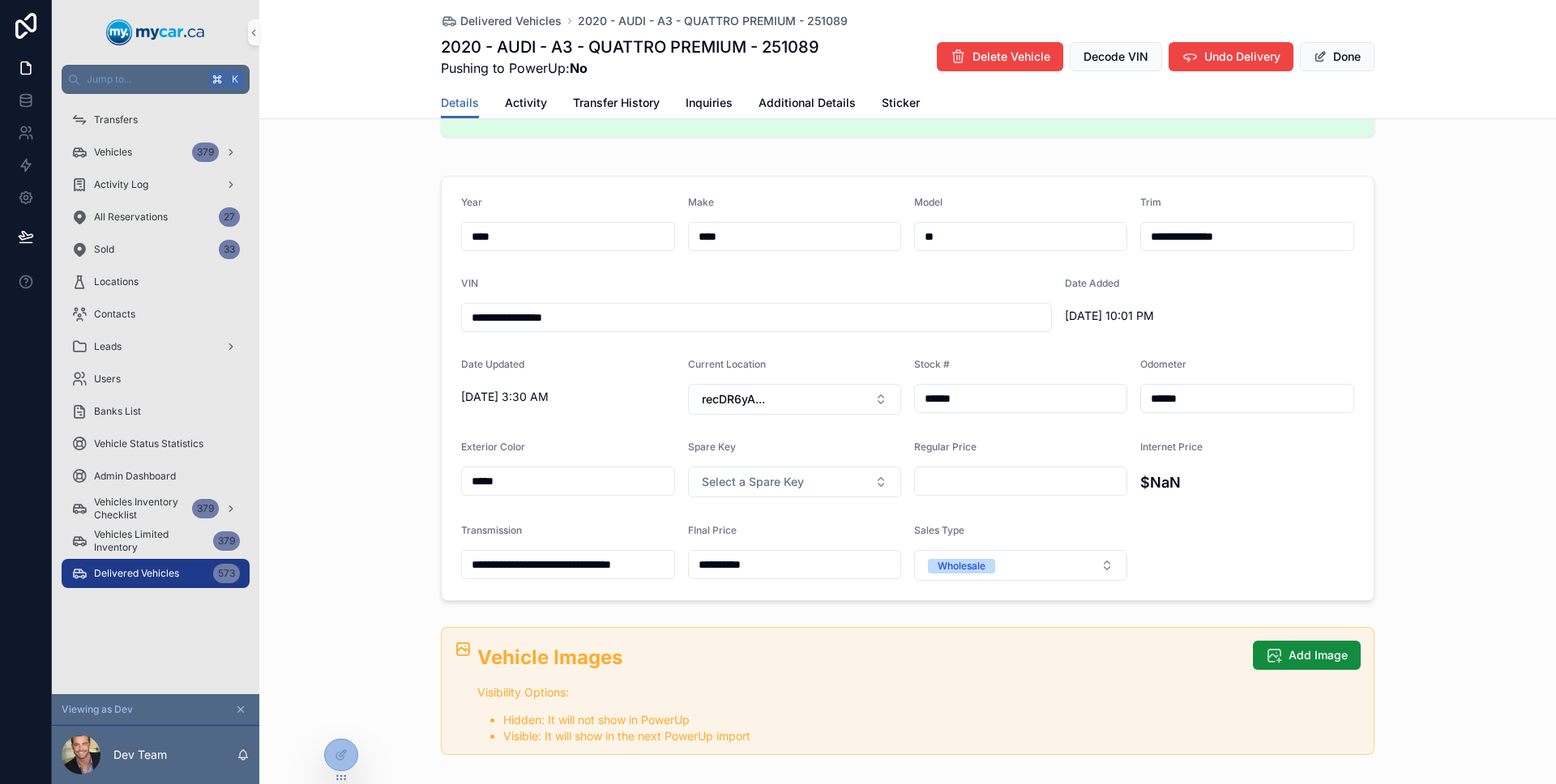
click at [172, 568] on span "Delivered Vehicles" at bounding box center [136, 573] width 85 height 13
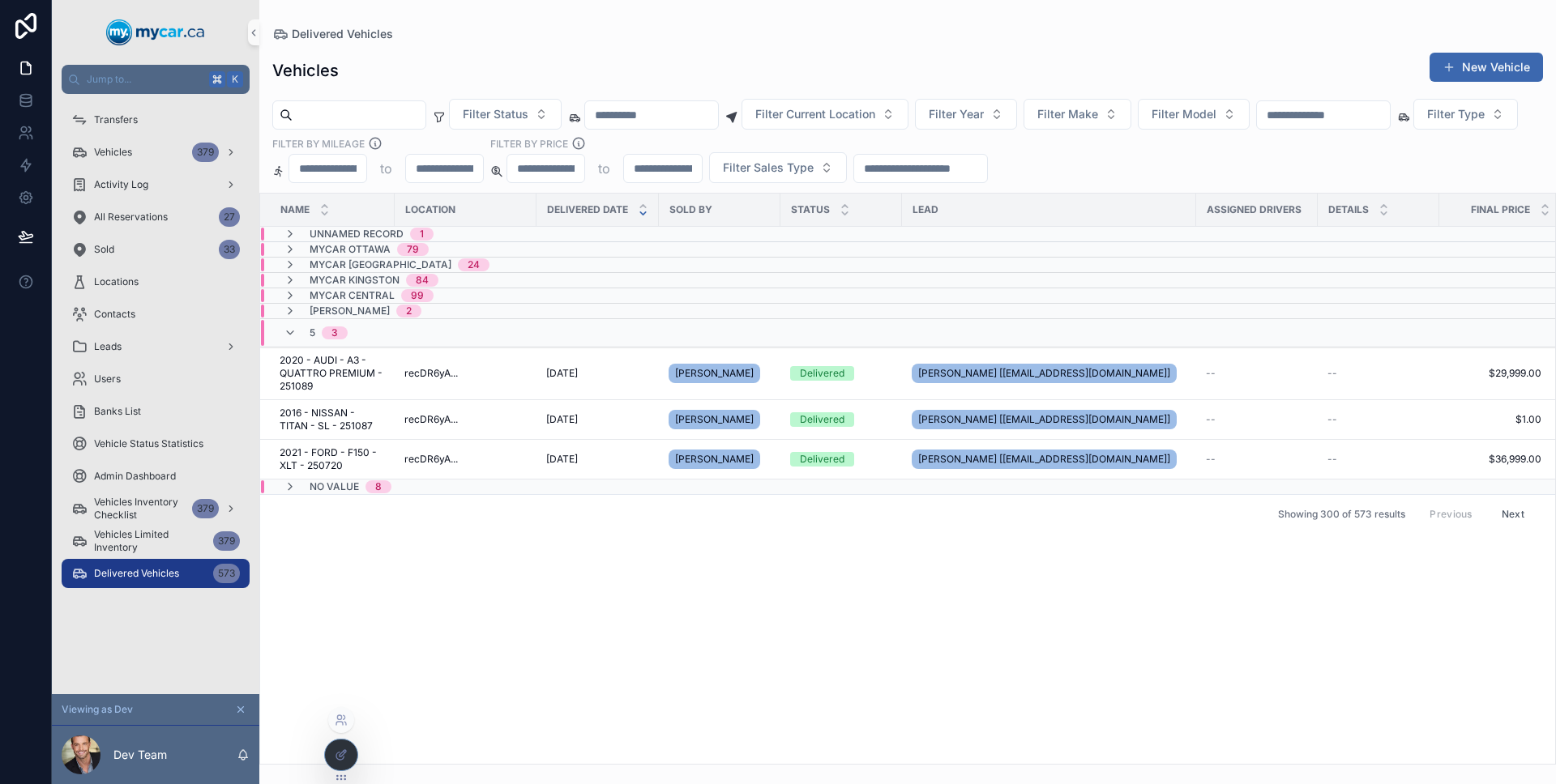
click at [350, 755] on div at bounding box center [340, 754] width 32 height 30
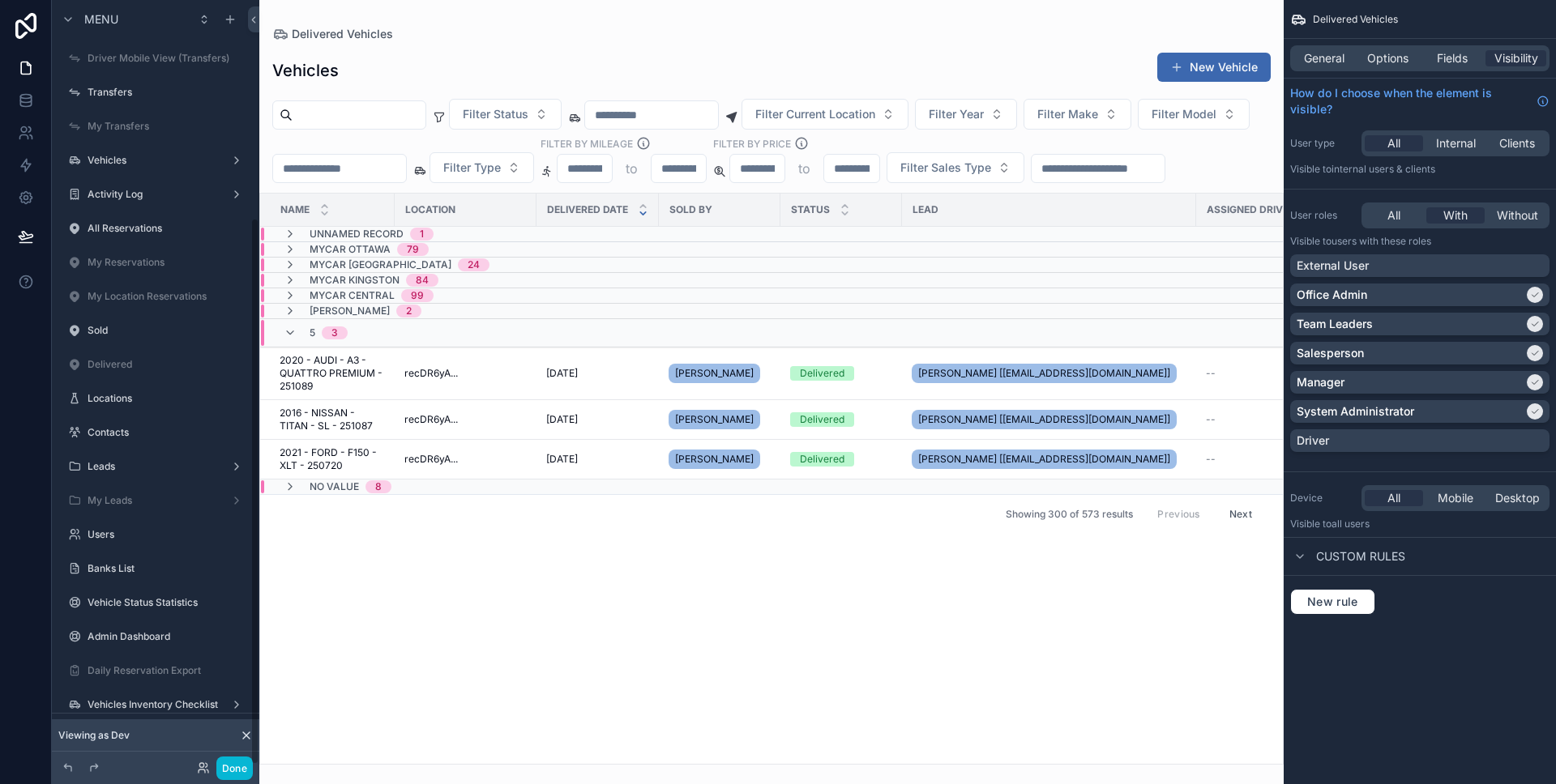
scroll to position [304, 0]
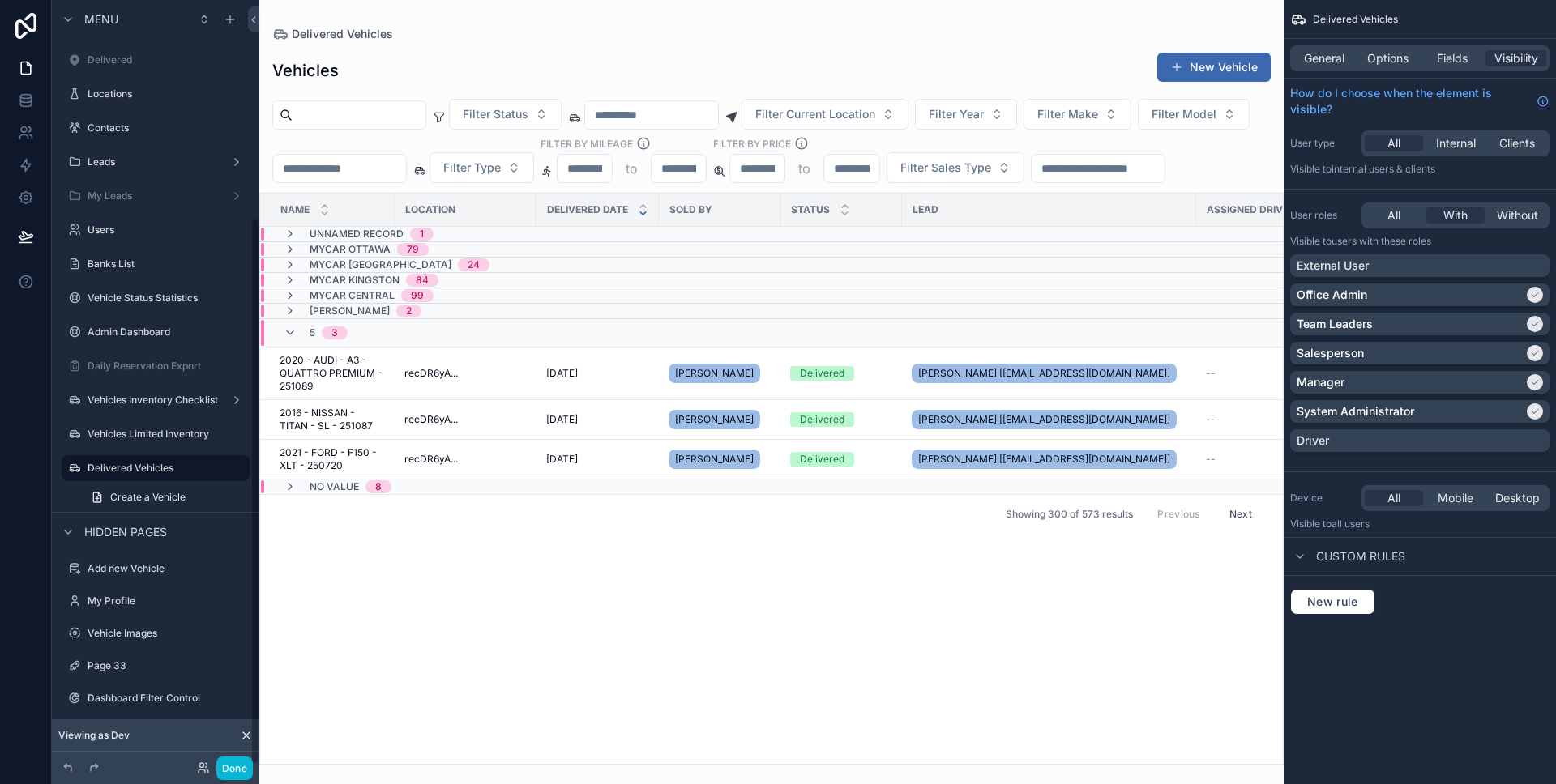
click at [463, 452] on div "scrollable content" at bounding box center [771, 392] width 1024 height 784
click at [1389, 52] on span "Options" at bounding box center [1388, 58] width 41 height 17
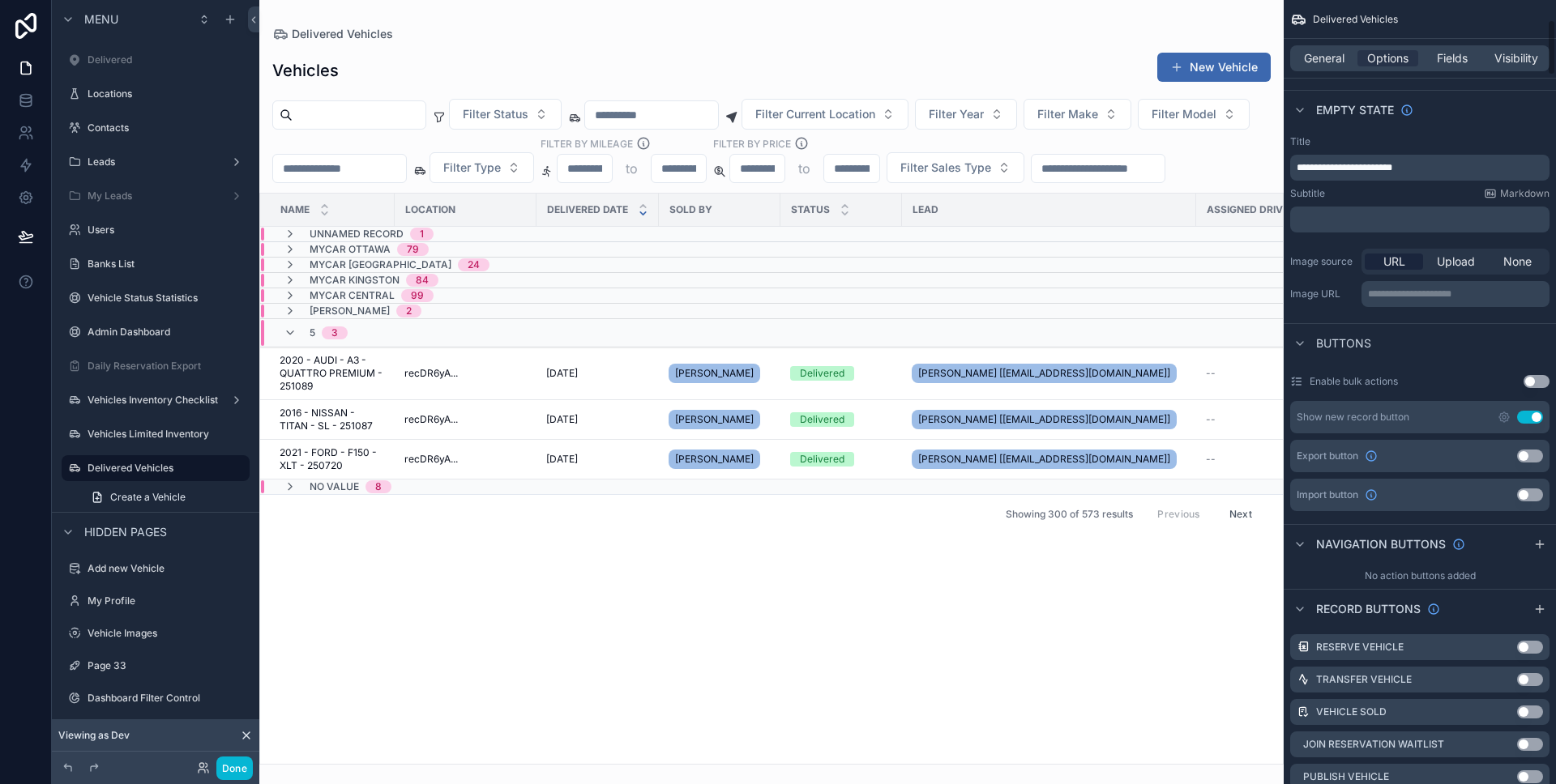
scroll to position [394, 0]
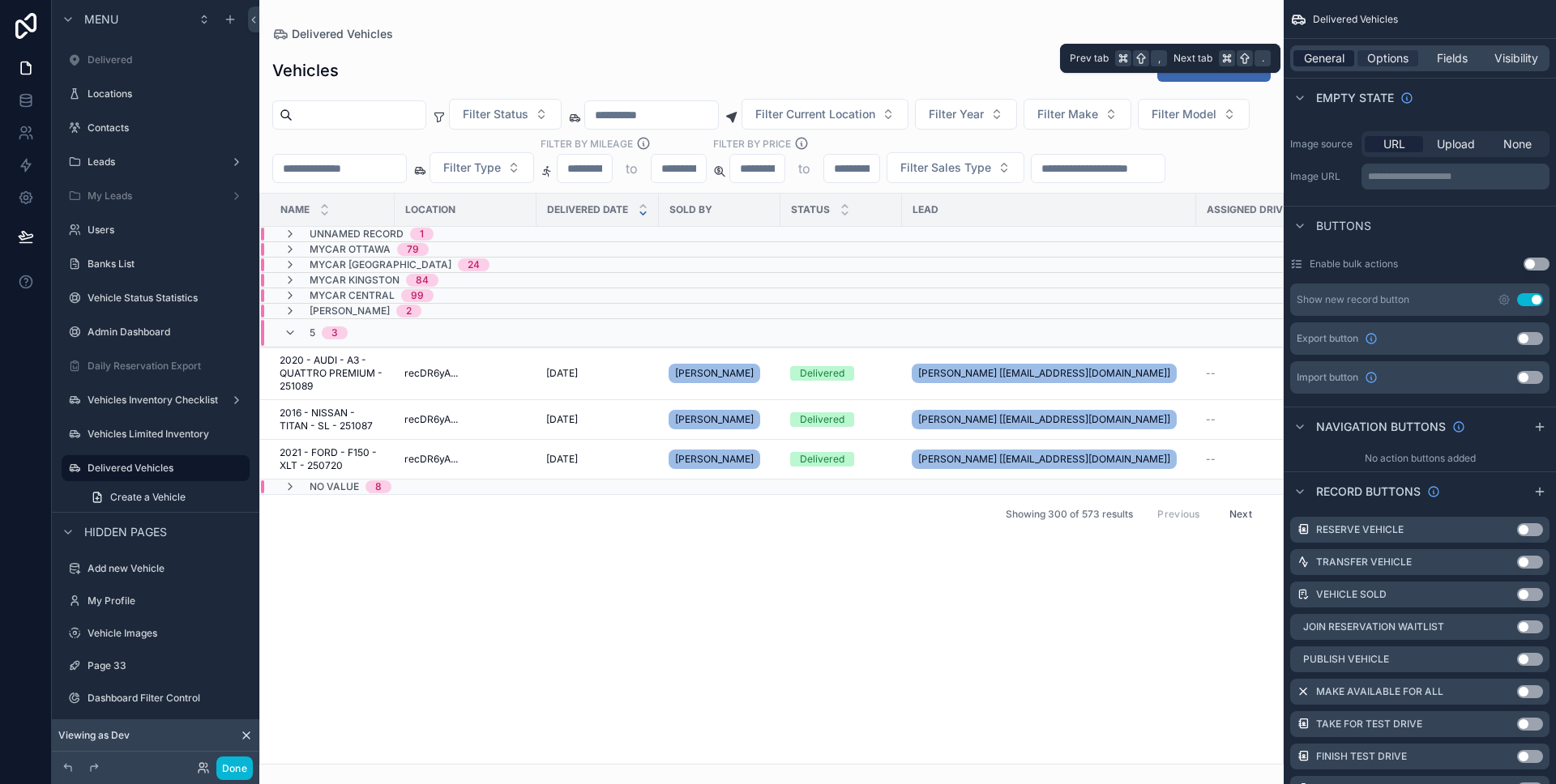
click at [1319, 59] on span "General" at bounding box center [1323, 58] width 40 height 17
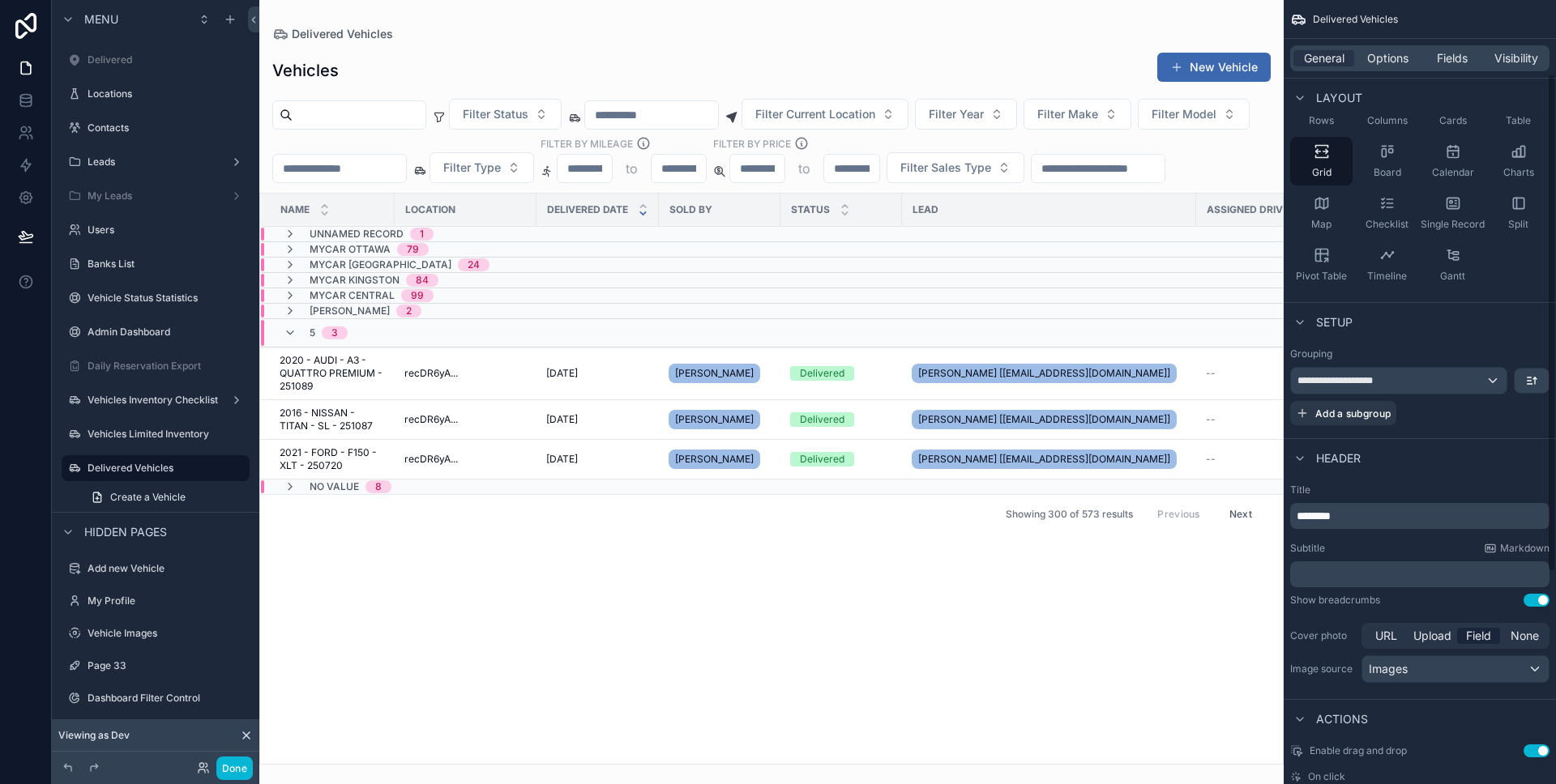
scroll to position [0, 0]
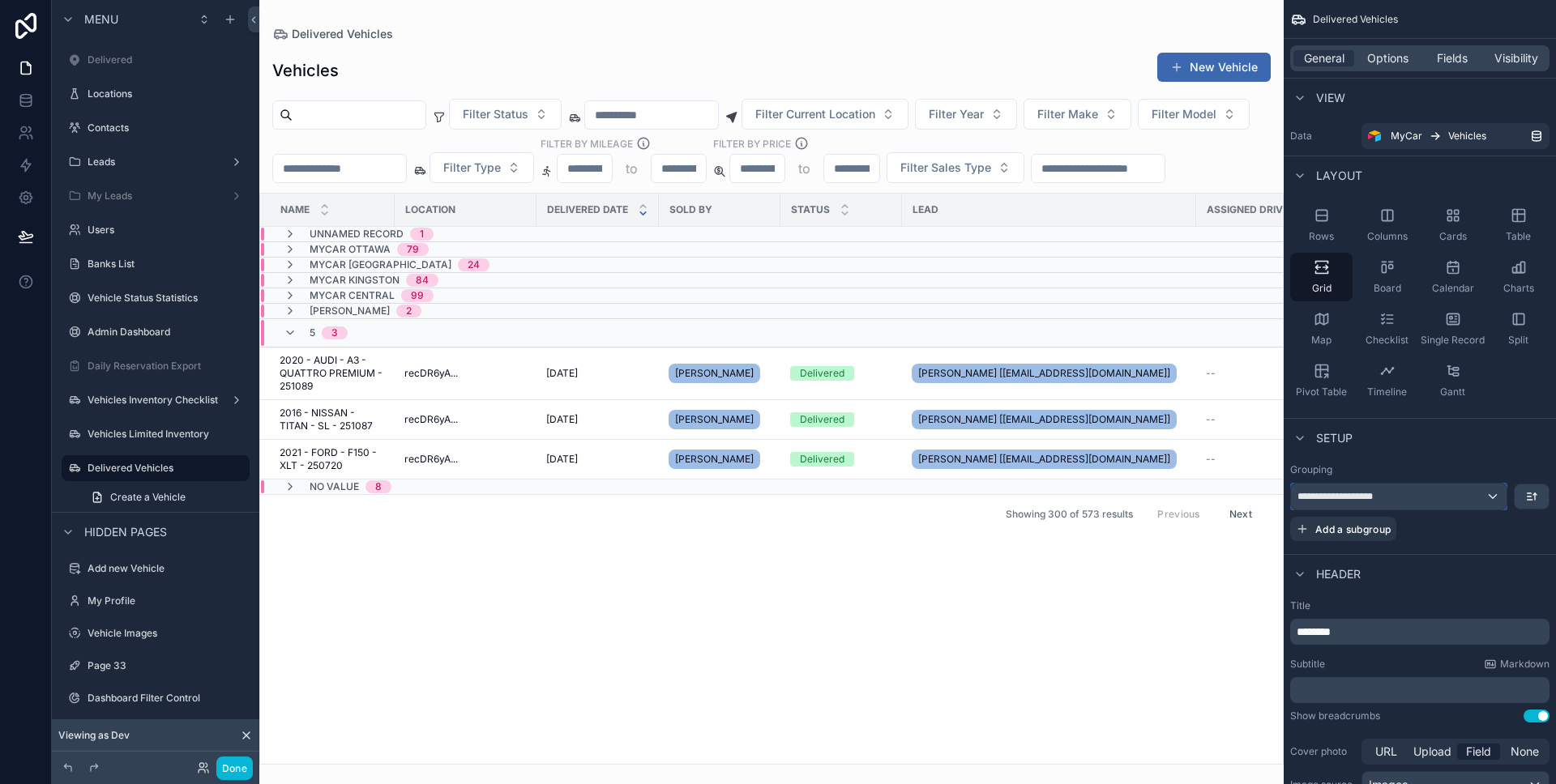
click at [1416, 488] on div "**********" at bounding box center [1399, 497] width 215 height 26
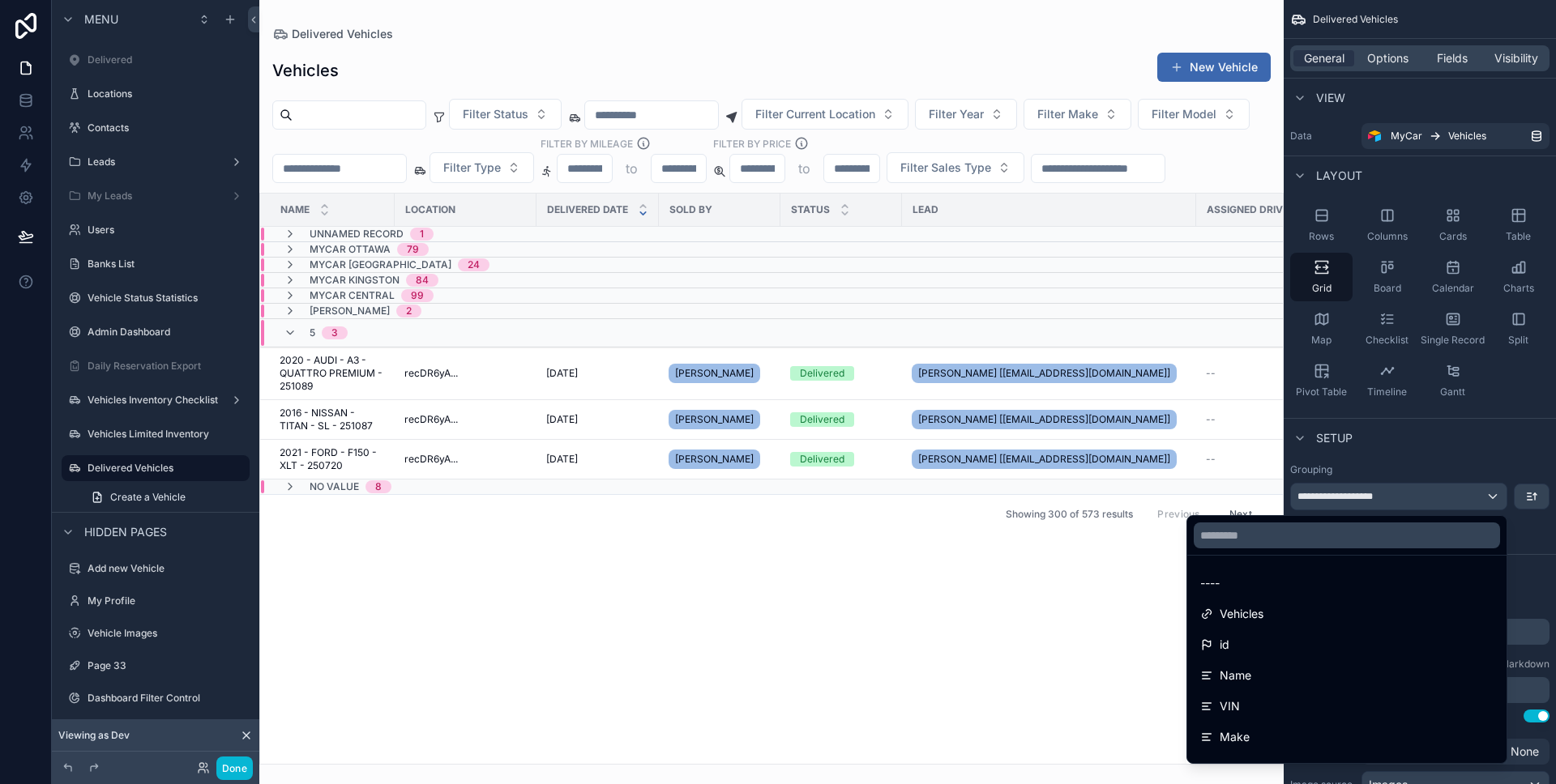
click at [1416, 488] on div "scrollable content" at bounding box center [778, 392] width 1556 height 784
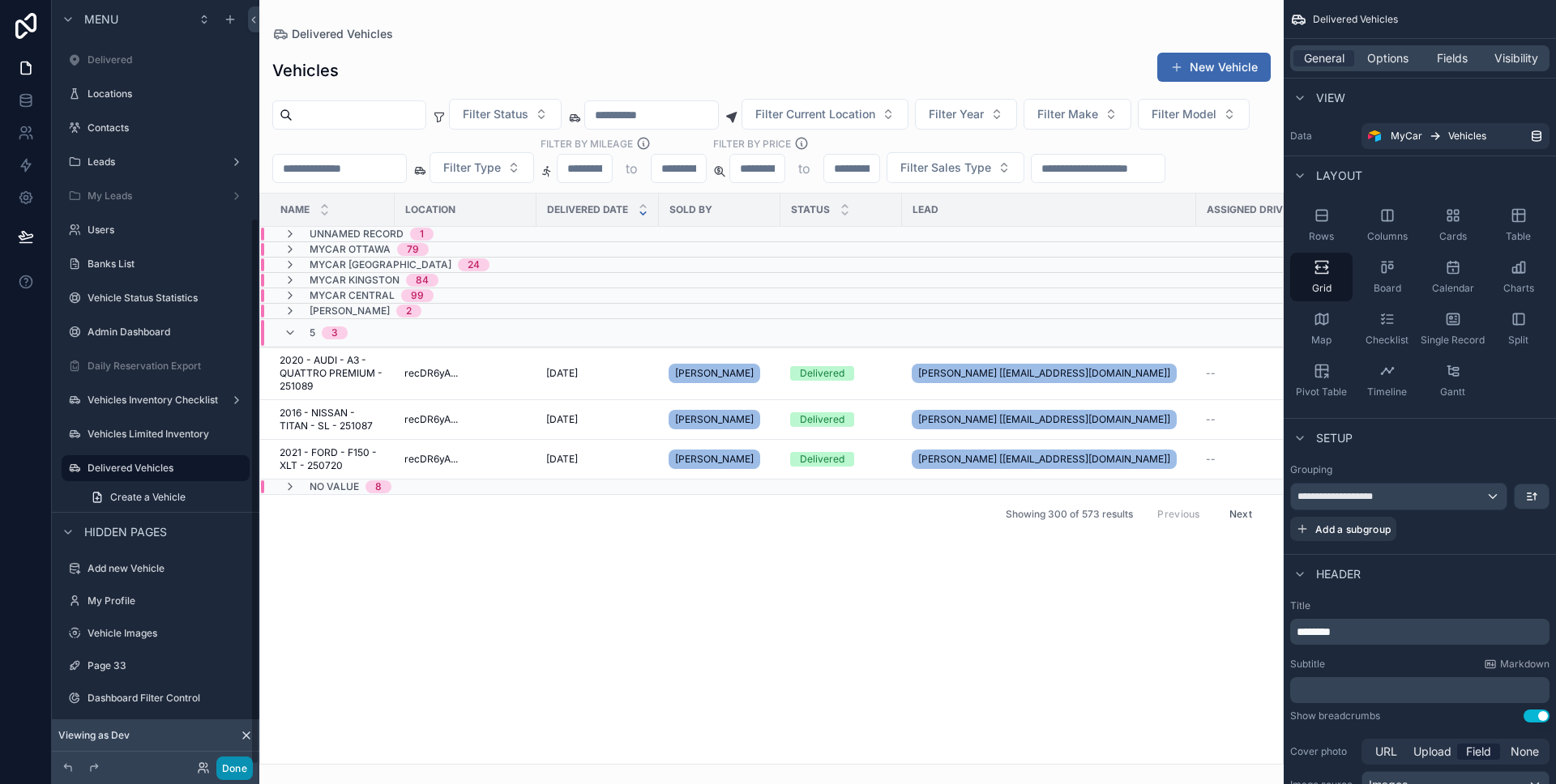
click at [231, 758] on button "Done" at bounding box center [234, 768] width 36 height 23
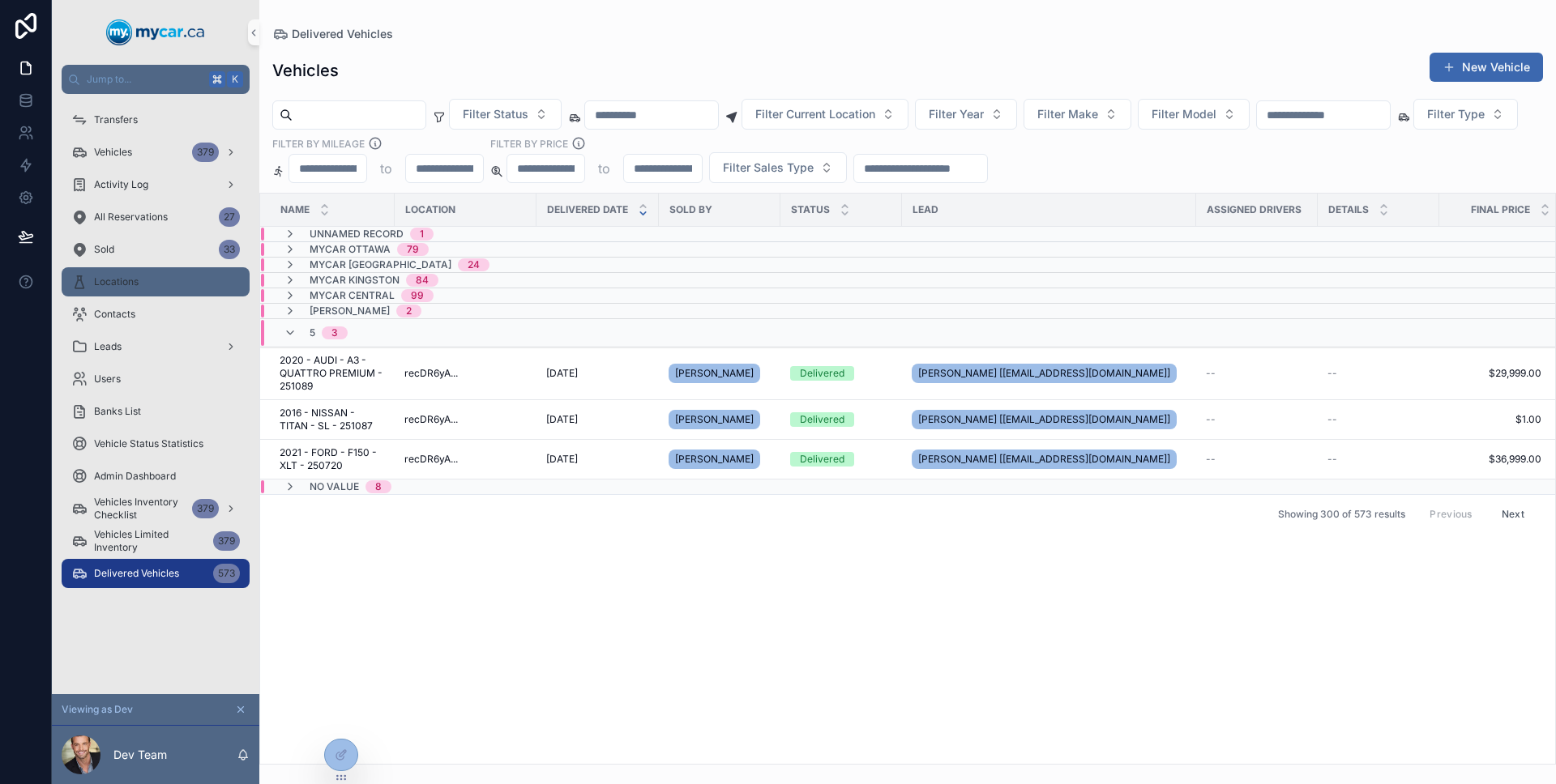
click at [185, 288] on div "Locations" at bounding box center [156, 282] width 168 height 26
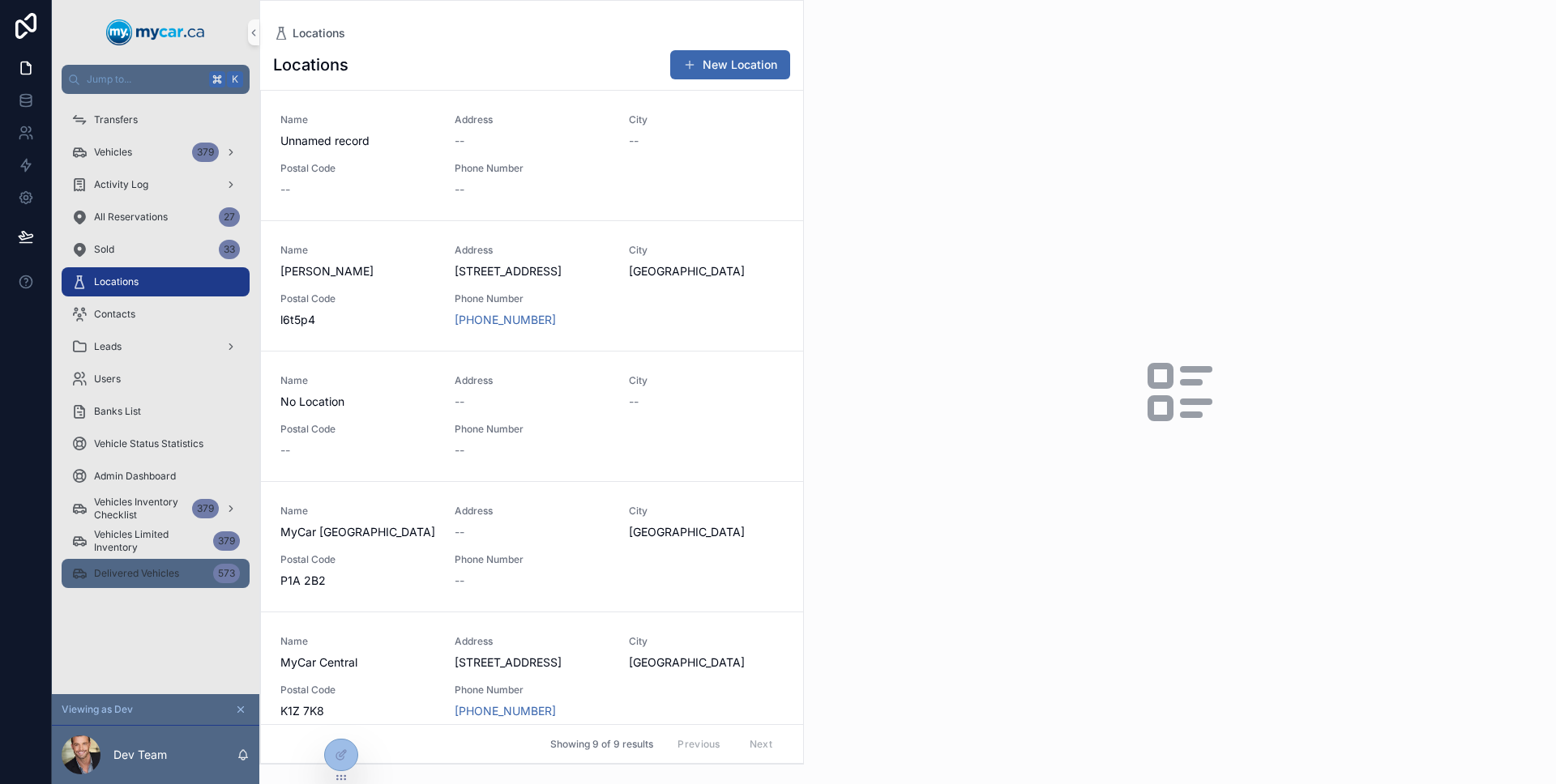
click at [165, 567] on span "Delivered Vehicles" at bounding box center [136, 573] width 85 height 13
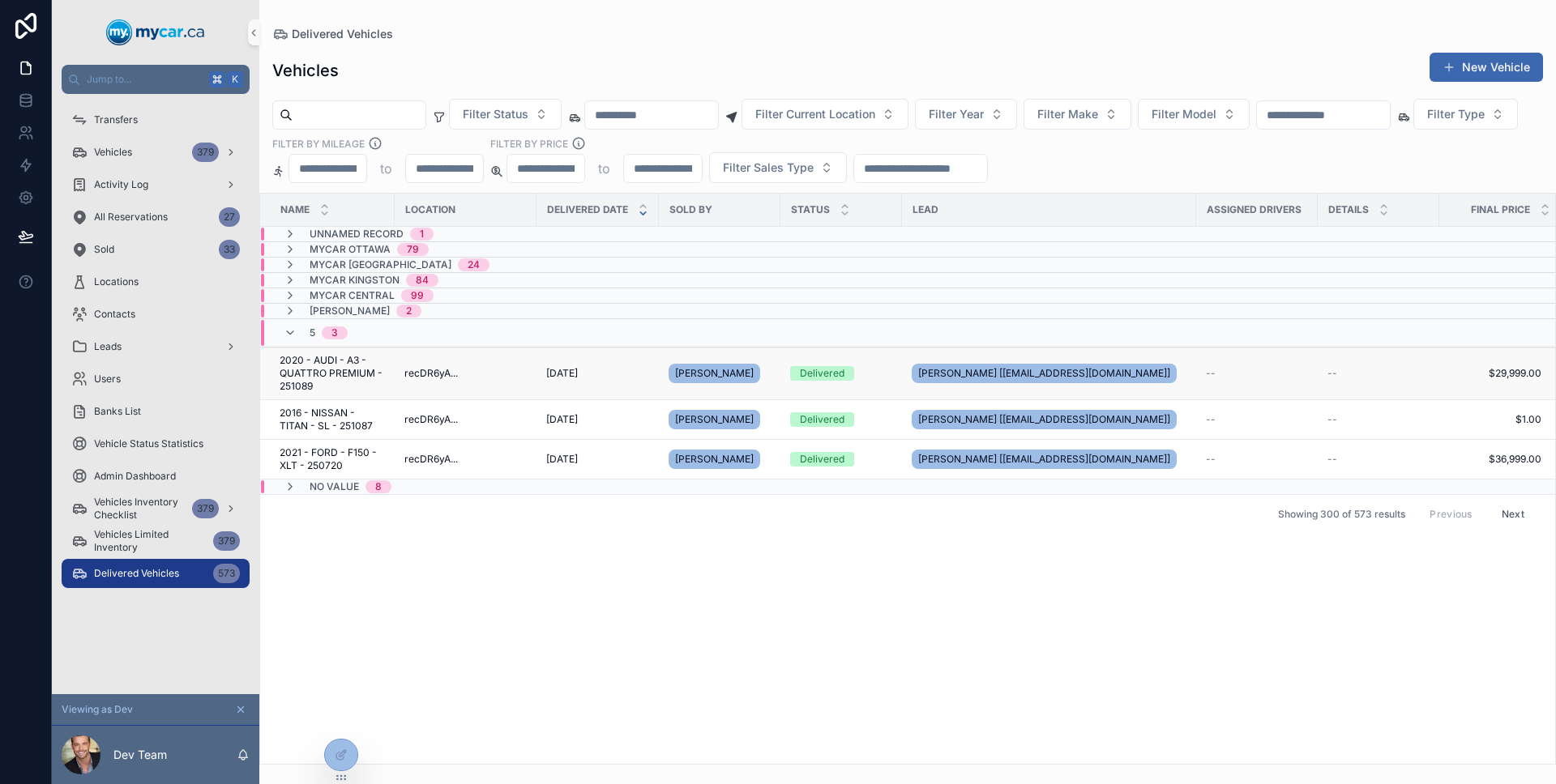
click at [371, 365] on span "2020 - AUDI - A3 - QUATTRO PREMIUM - 251089" at bounding box center [333, 373] width 106 height 39
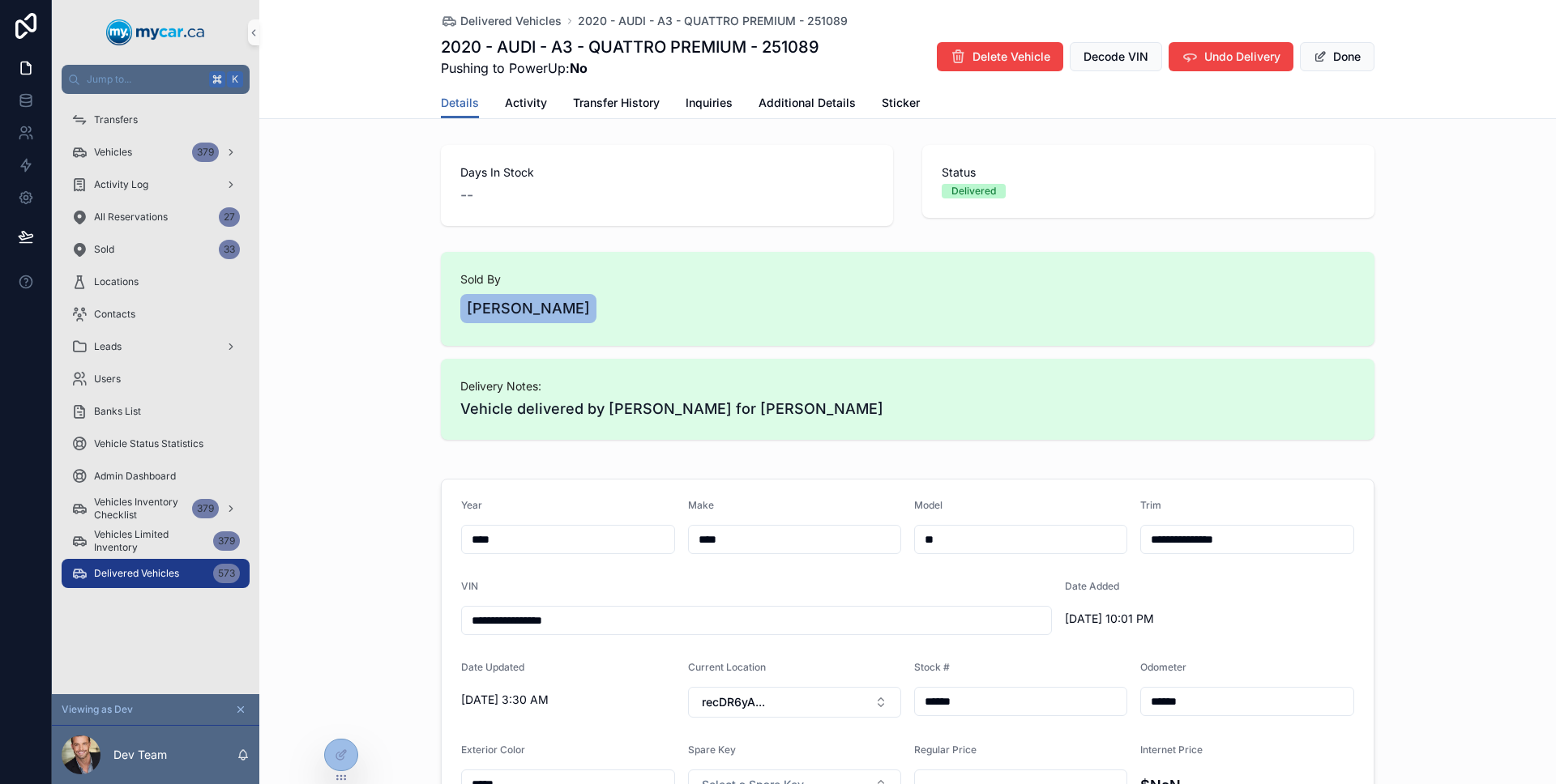
scroll to position [97, 0]
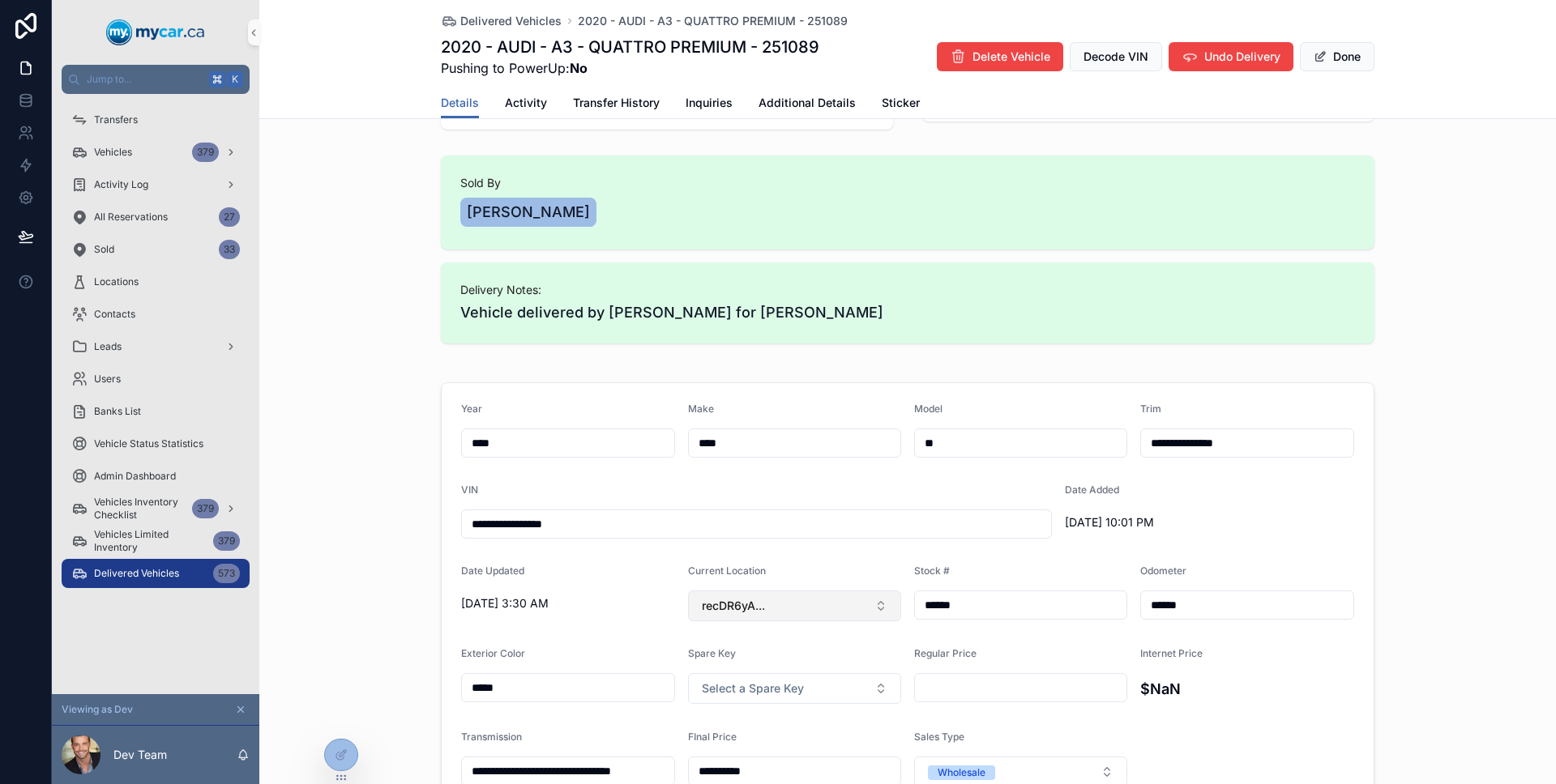
click at [843, 615] on button "recDR6yA..." at bounding box center [794, 605] width 214 height 30
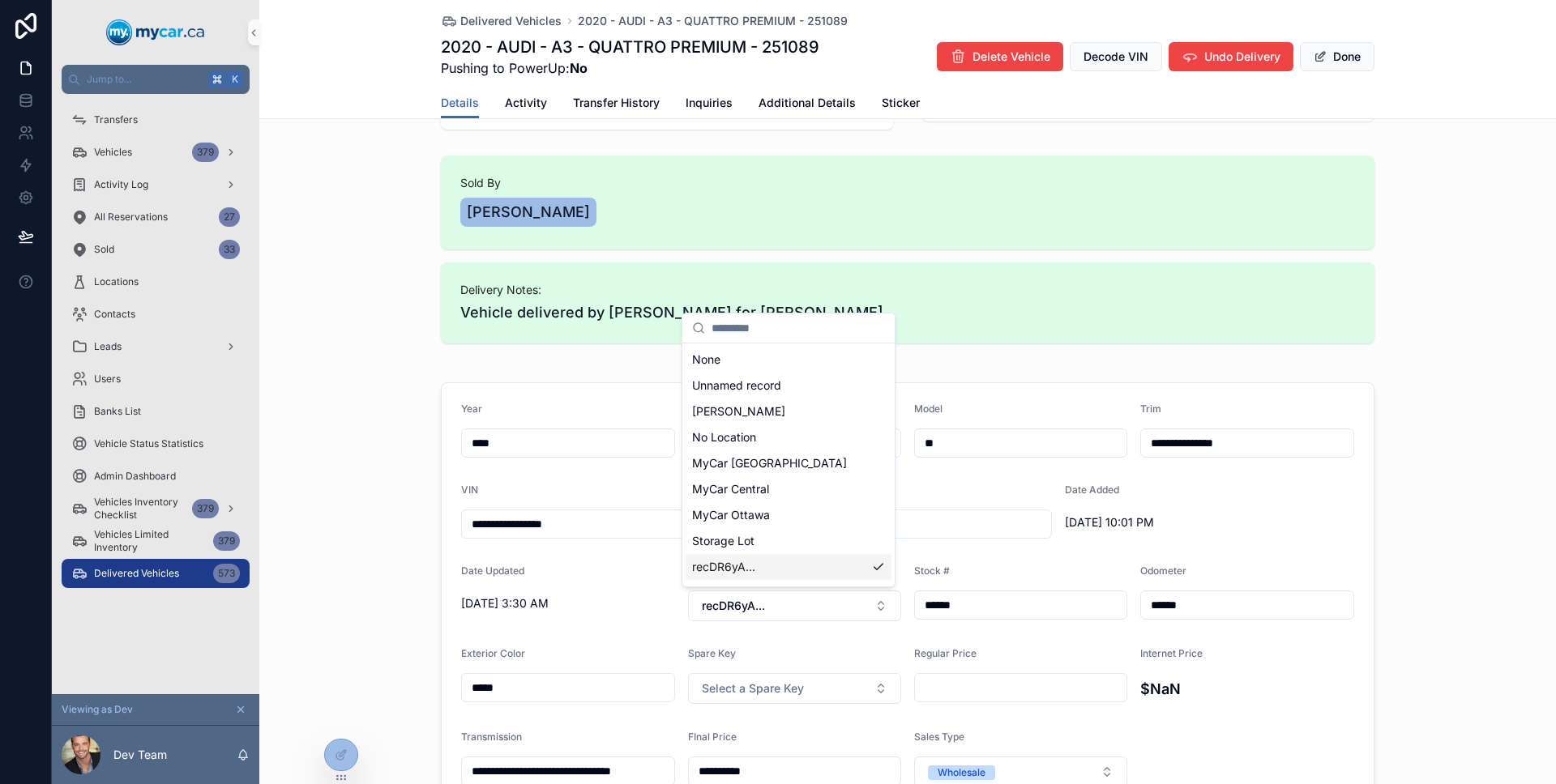
click at [825, 572] on div "recDR6yA..." at bounding box center [788, 567] width 205 height 26
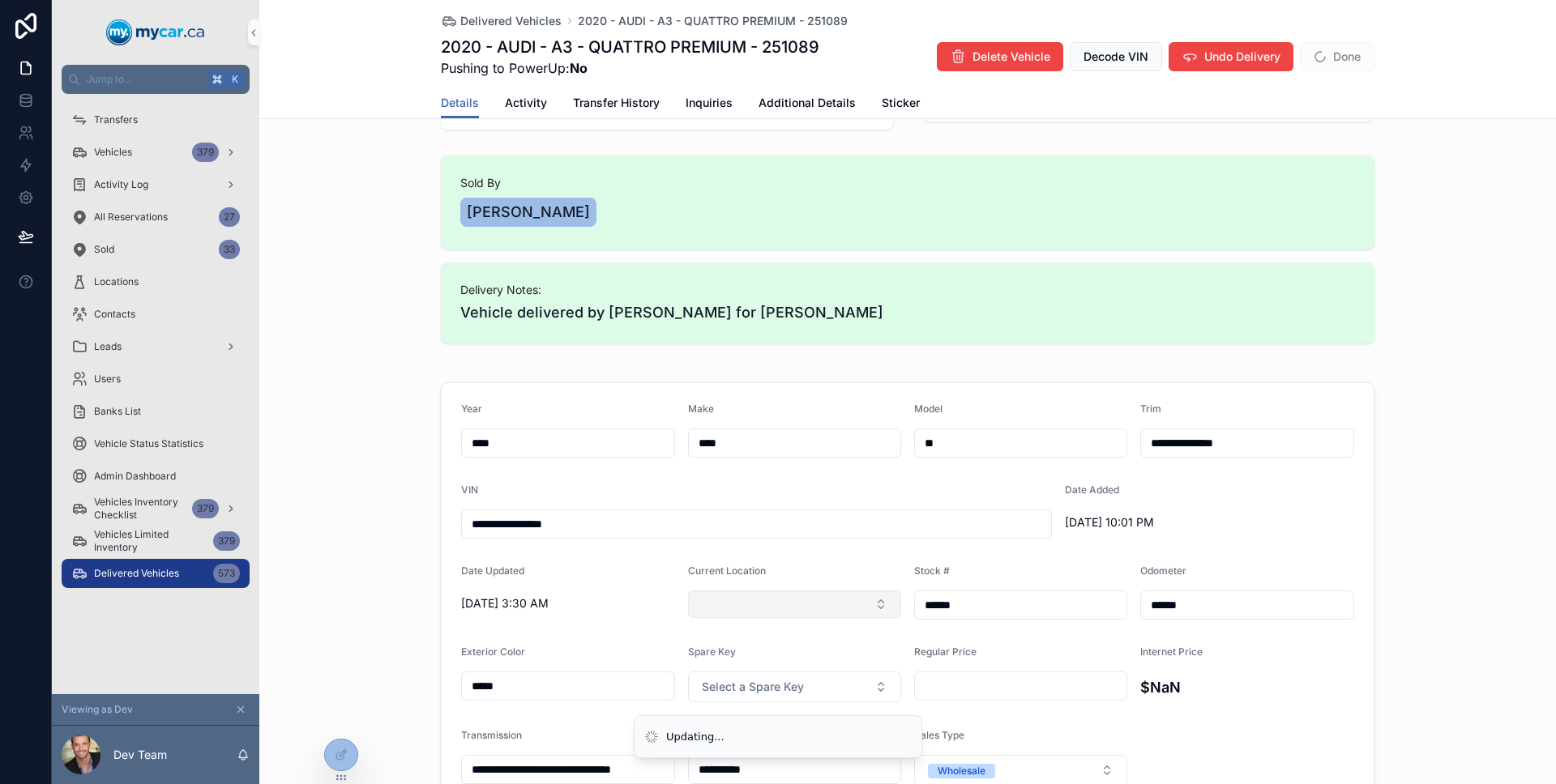
click at [821, 593] on button "Select Button" at bounding box center [794, 604] width 214 height 27
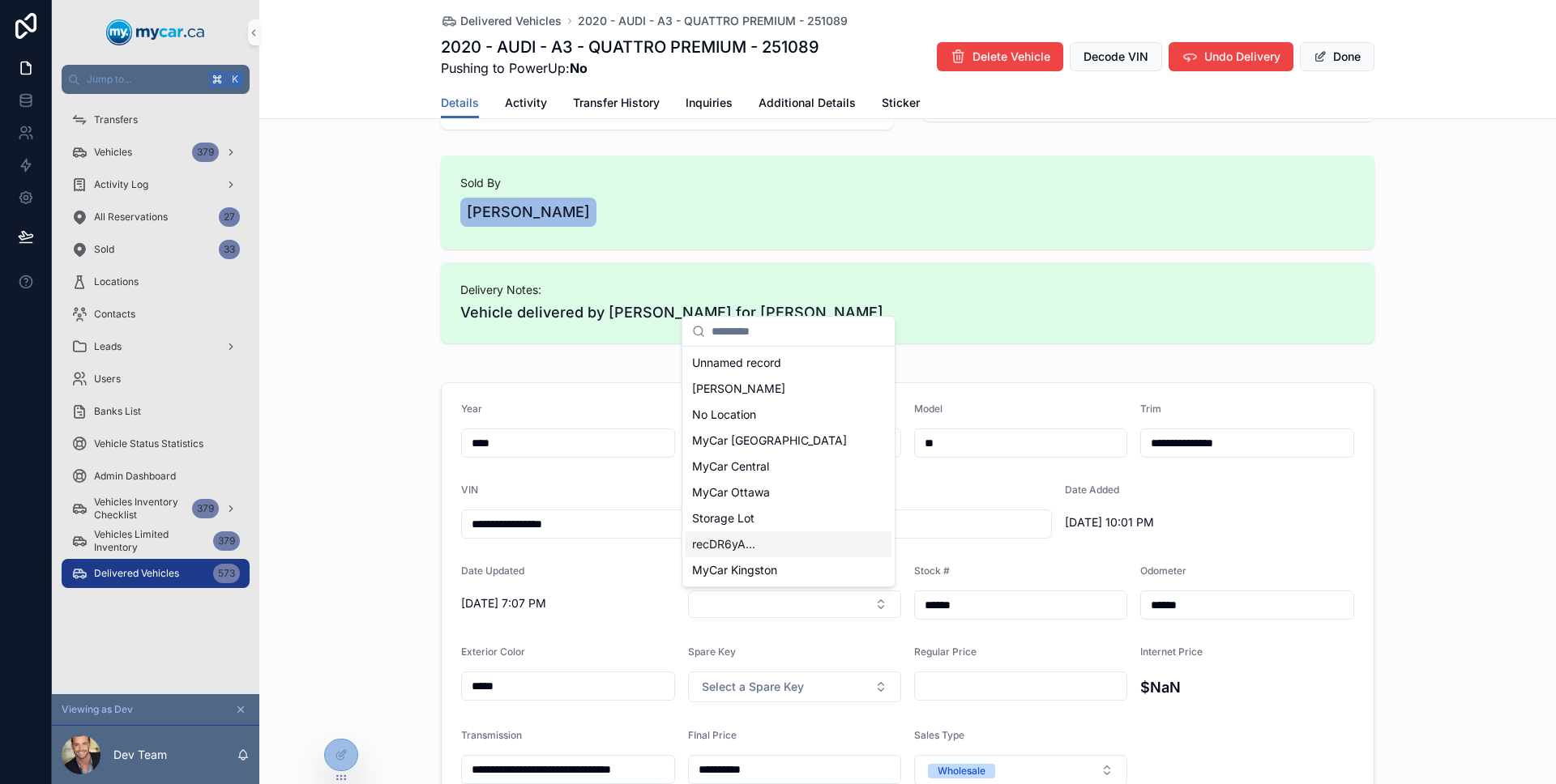
click at [806, 550] on div "recDR6yA..." at bounding box center [788, 544] width 205 height 26
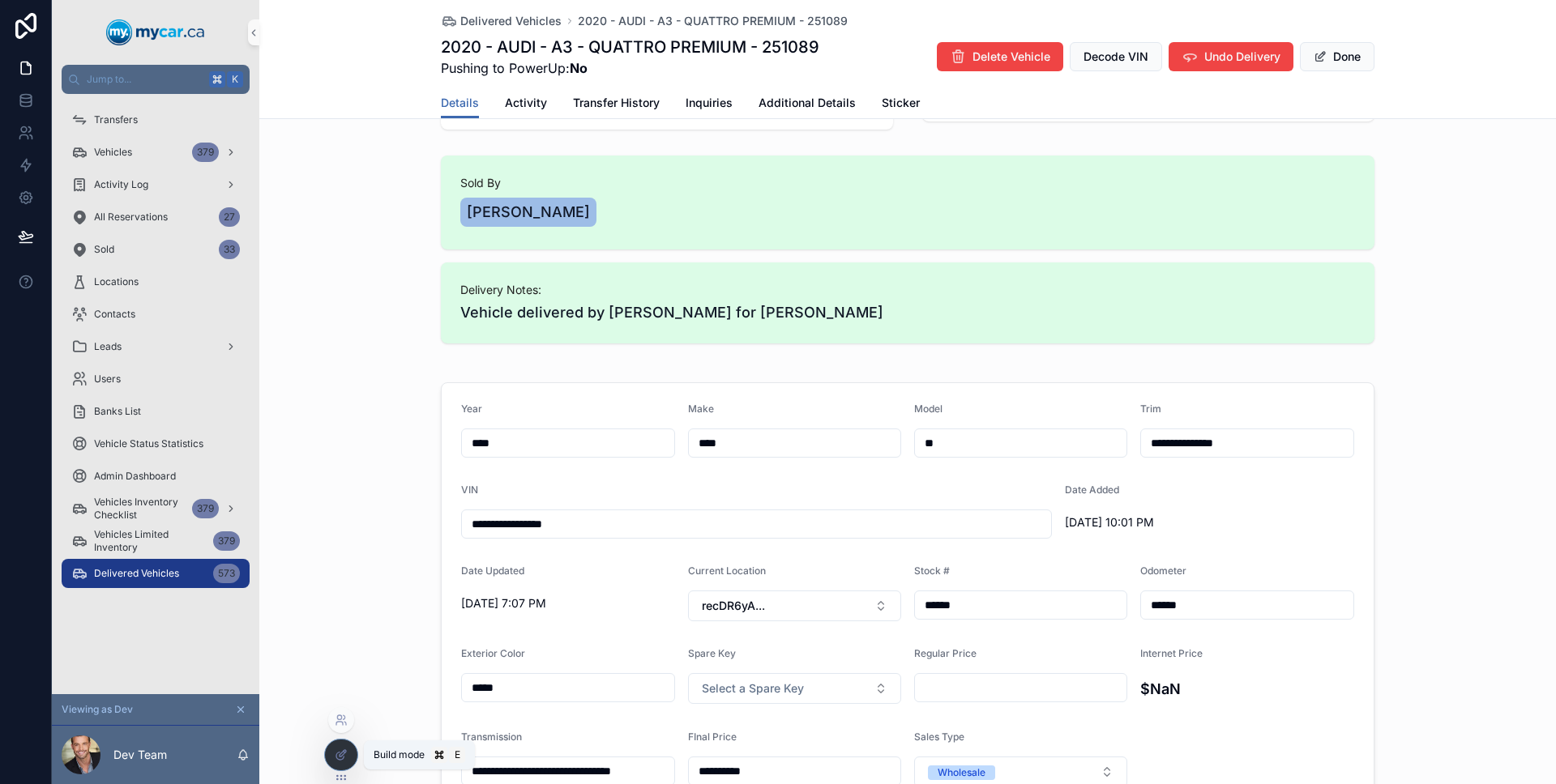
click at [342, 755] on icon at bounding box center [342, 753] width 7 height 7
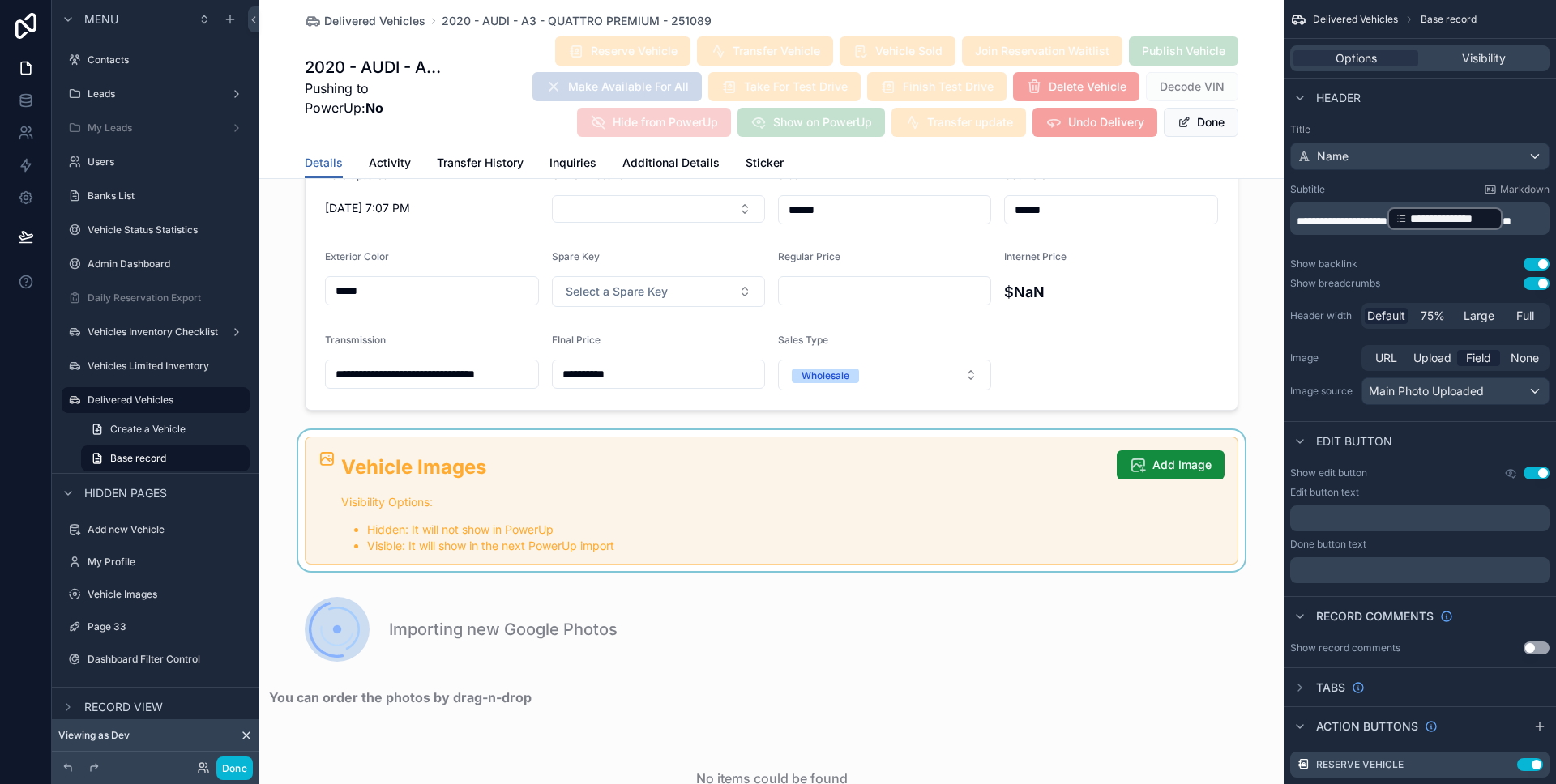
scroll to position [2061, 0]
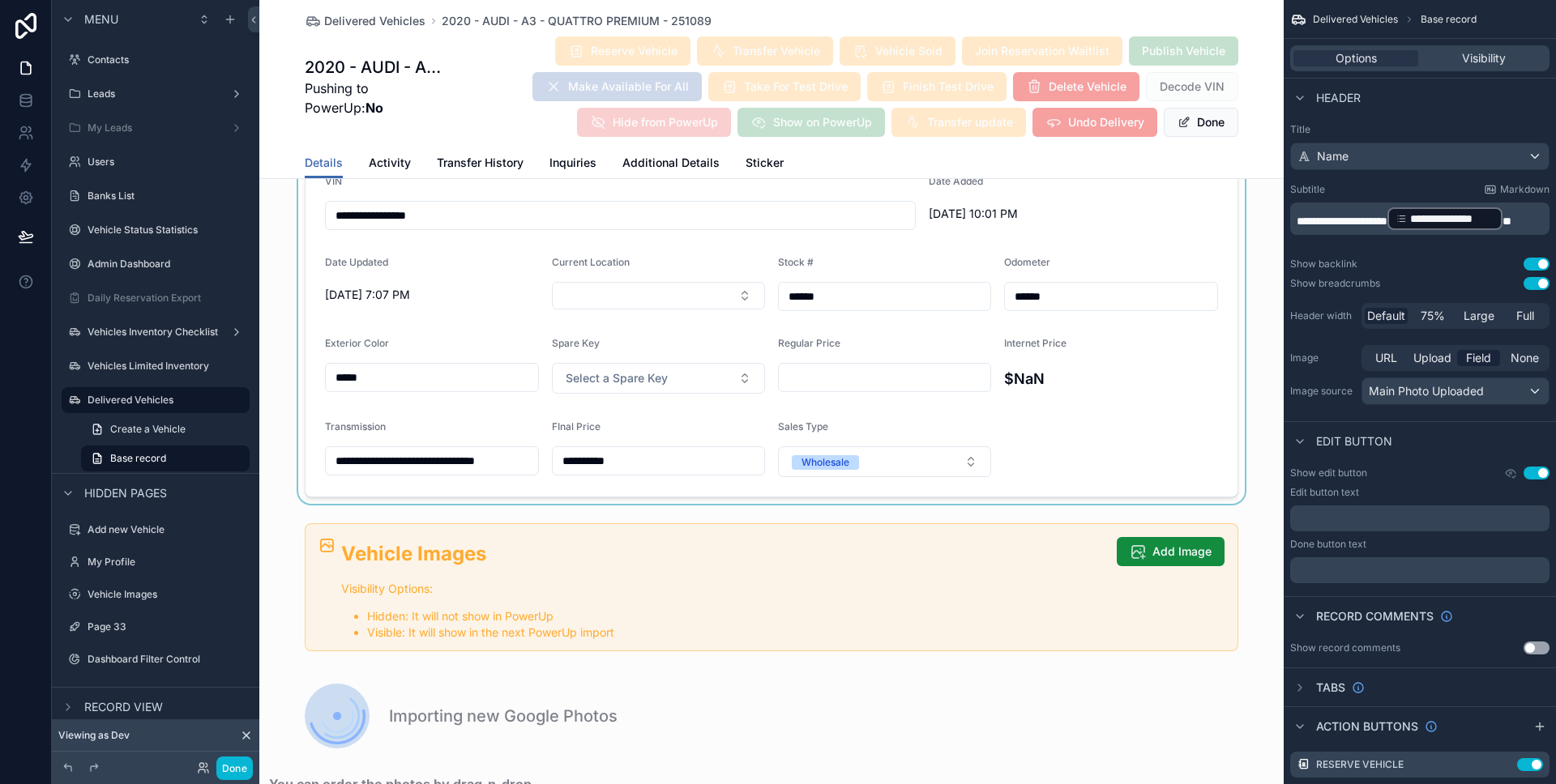
click at [578, 322] on div "scrollable content" at bounding box center [771, 285] width 1024 height 437
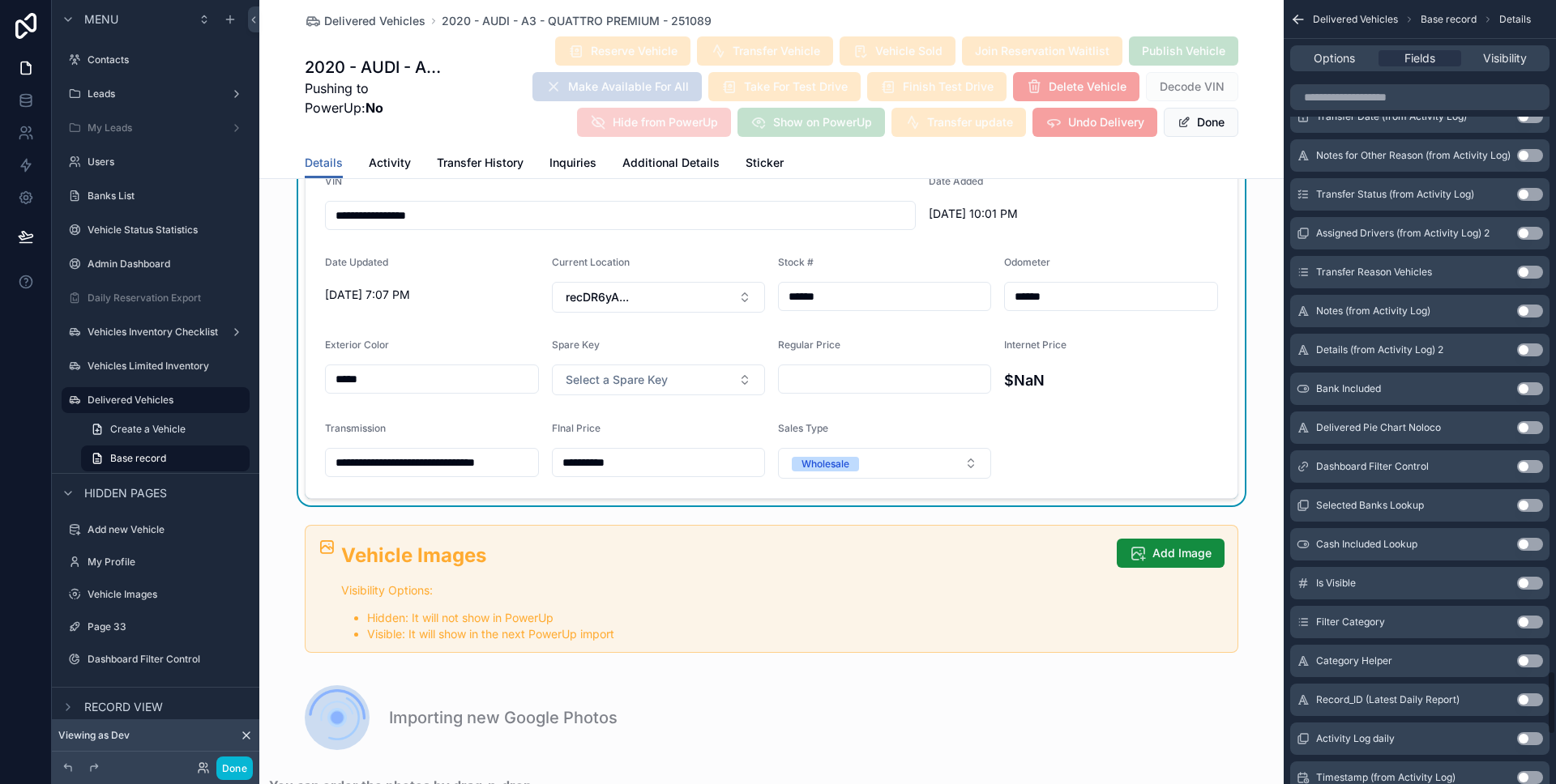
scroll to position [7403, 0]
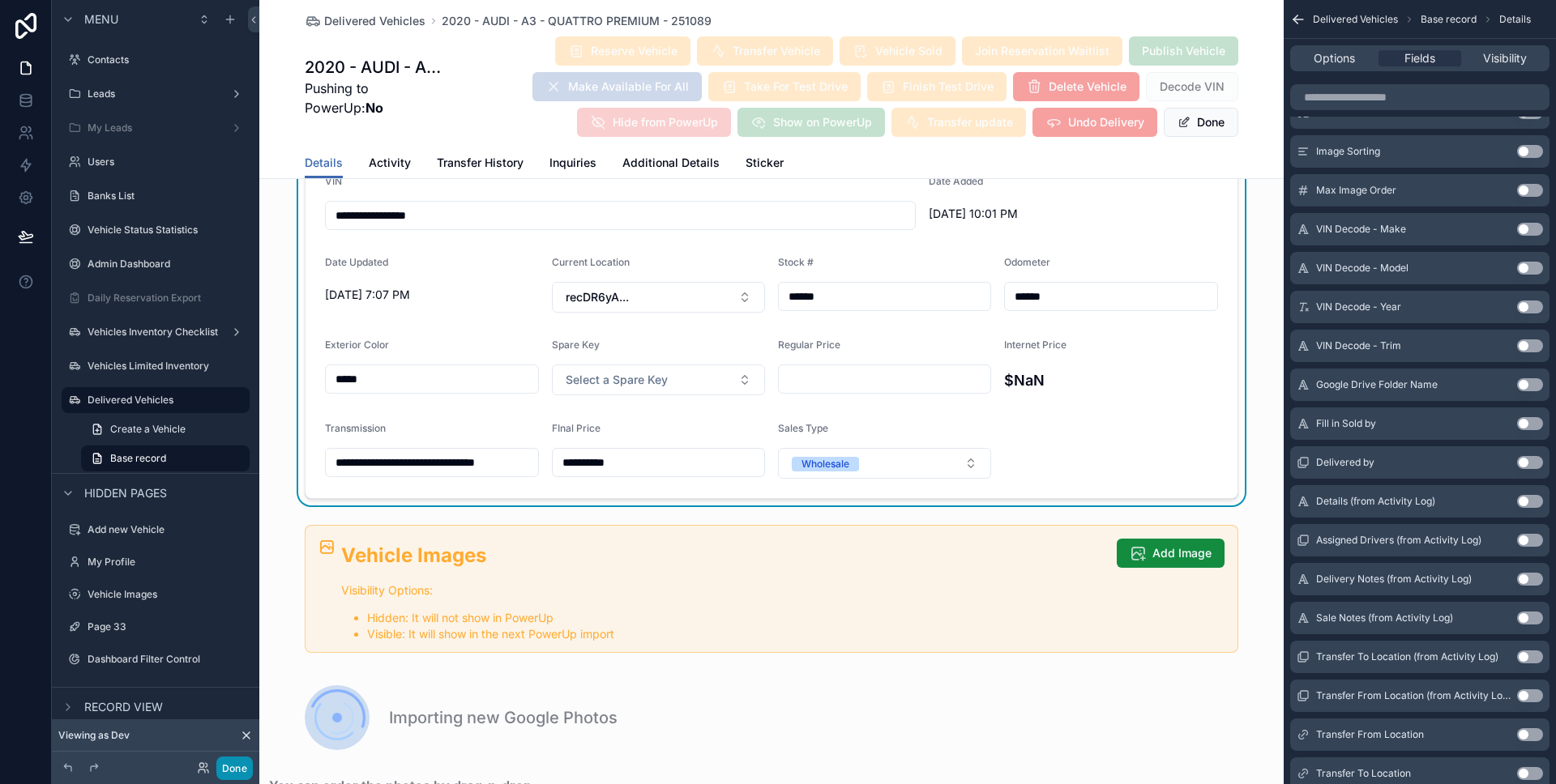
click at [246, 765] on button "Done" at bounding box center [234, 768] width 36 height 23
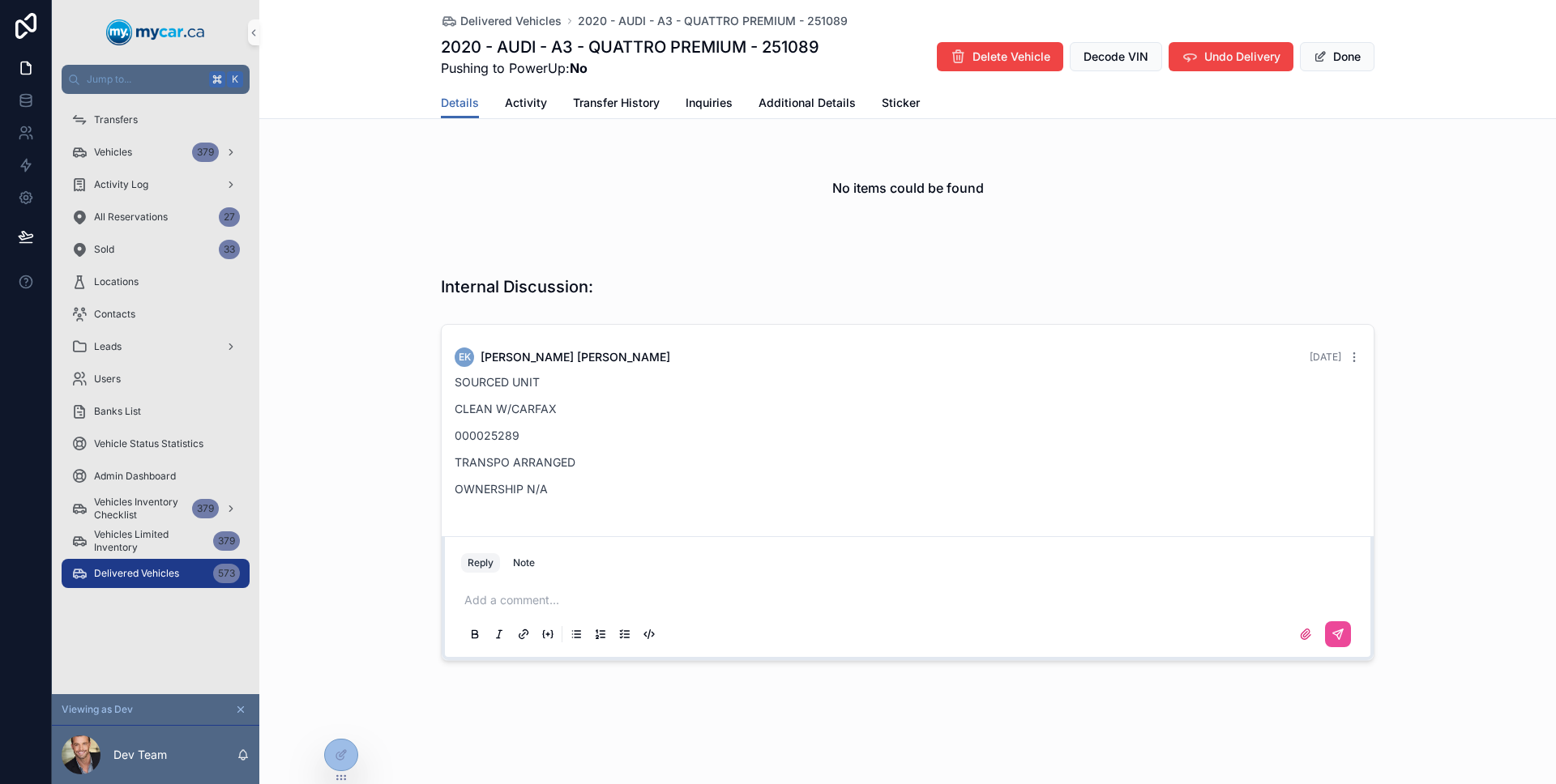
scroll to position [986, 0]
click at [149, 544] on span "Vehicles Limited Inventory" at bounding box center [150, 541] width 112 height 26
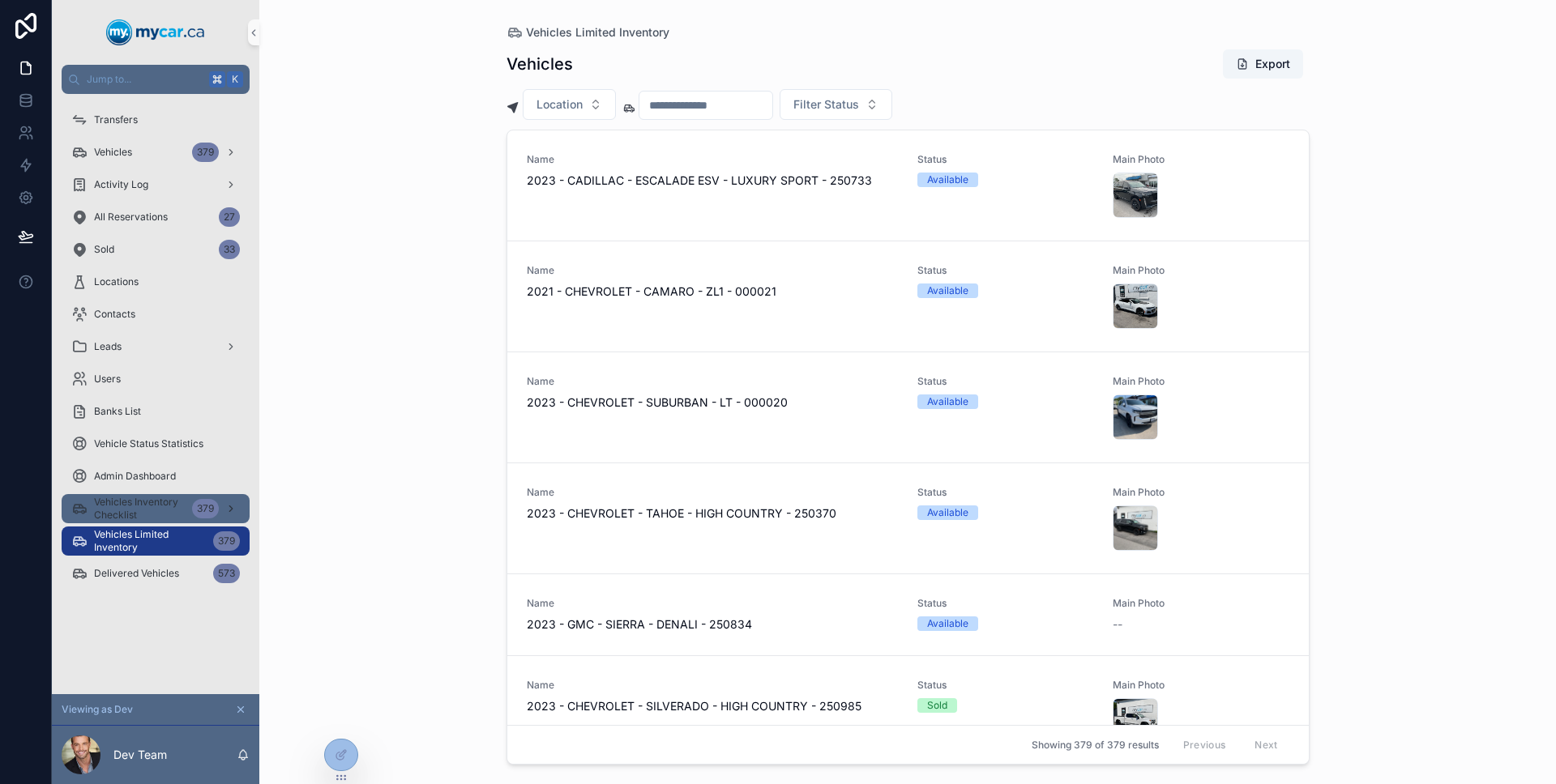
click at [160, 507] on span "Vehicles Inventory Checklist" at bounding box center [140, 508] width 92 height 26
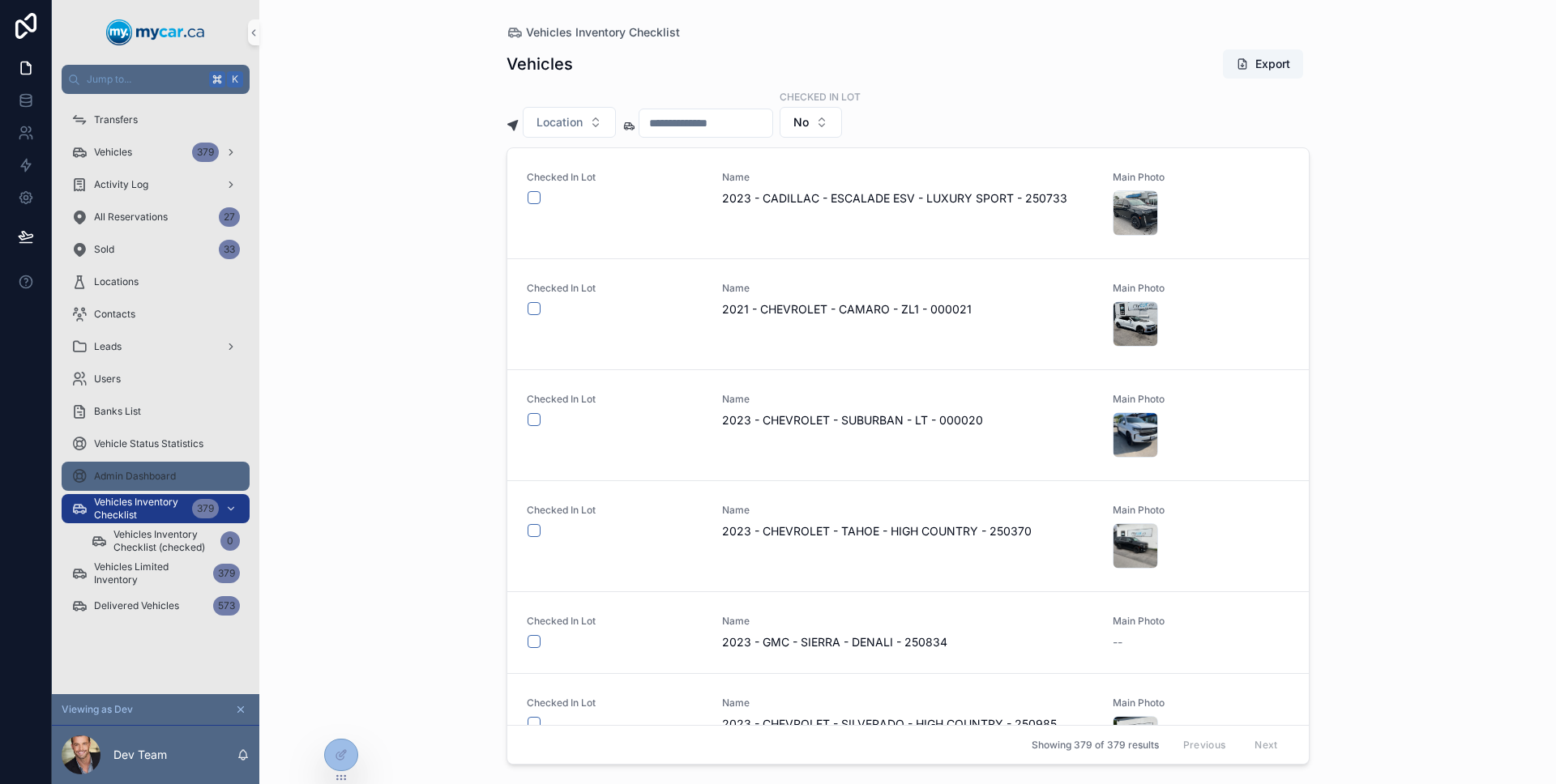
click at [153, 480] on span "Admin Dashboard" at bounding box center [135, 475] width 82 height 13
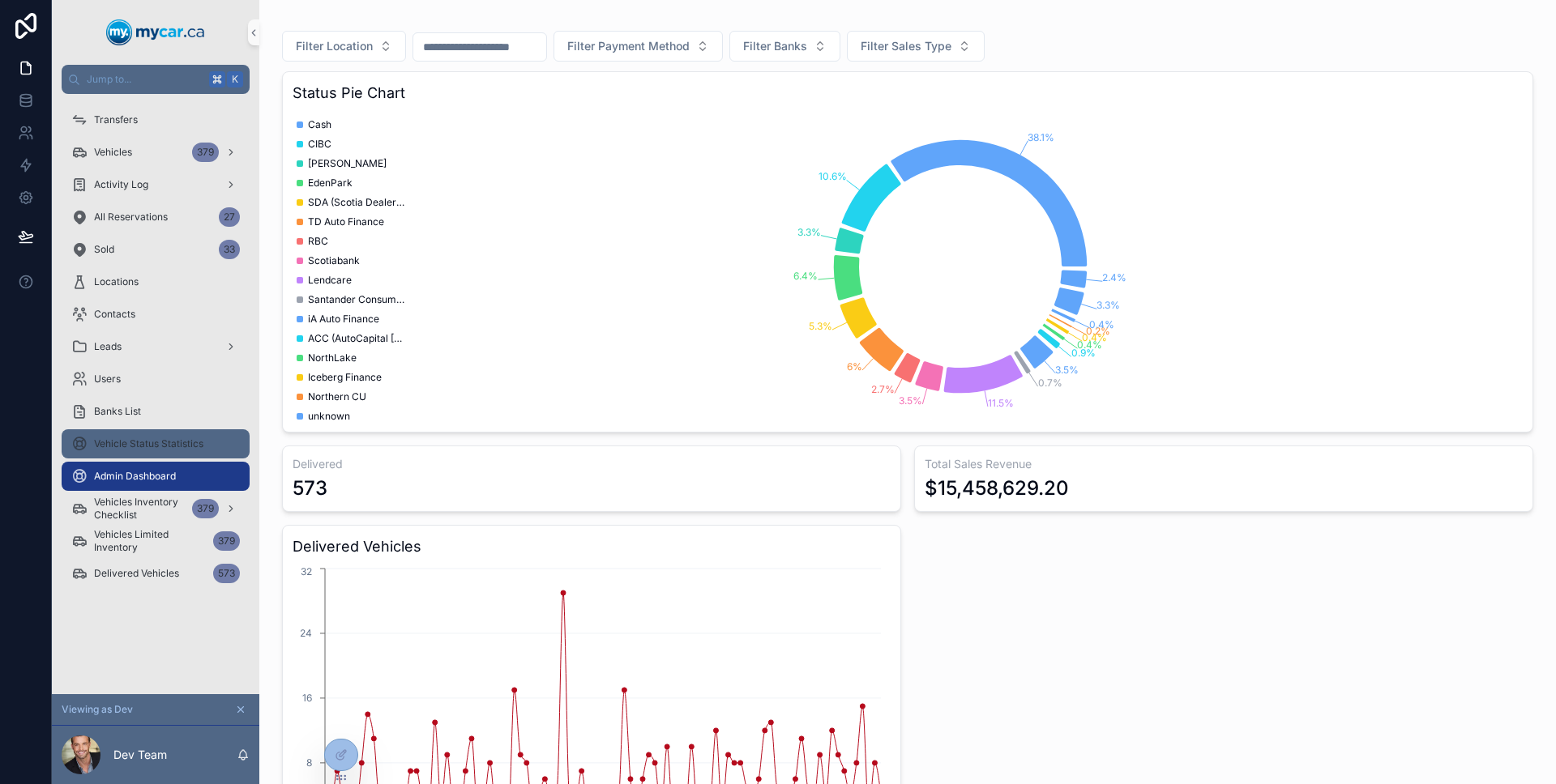
click at [157, 451] on div "Vehicle Status Statistics" at bounding box center [156, 444] width 168 height 26
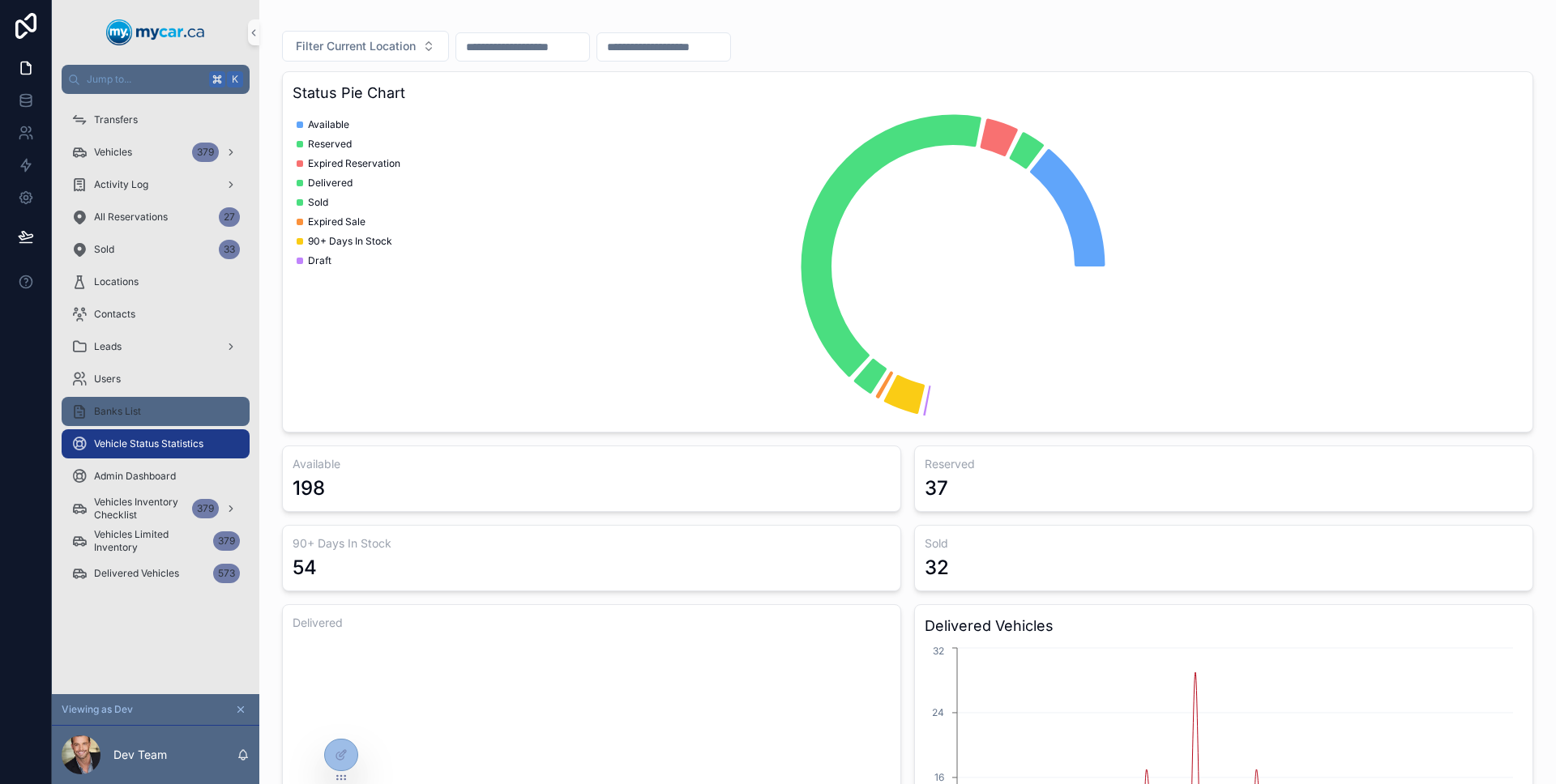
click at [156, 414] on div "Banks List" at bounding box center [156, 412] width 168 height 26
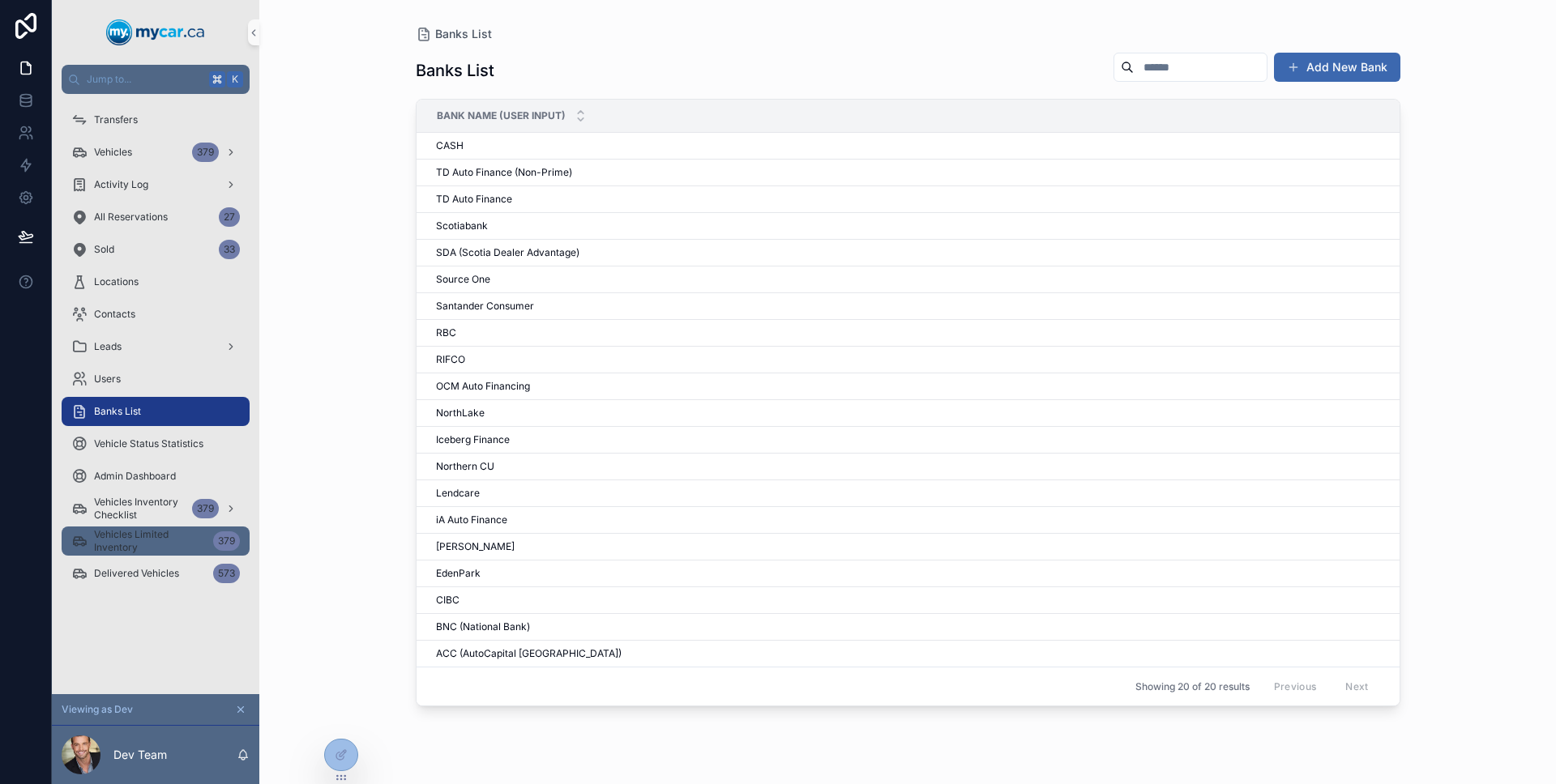
click at [167, 545] on span "Vehicles Limited Inventory" at bounding box center [150, 541] width 112 height 26
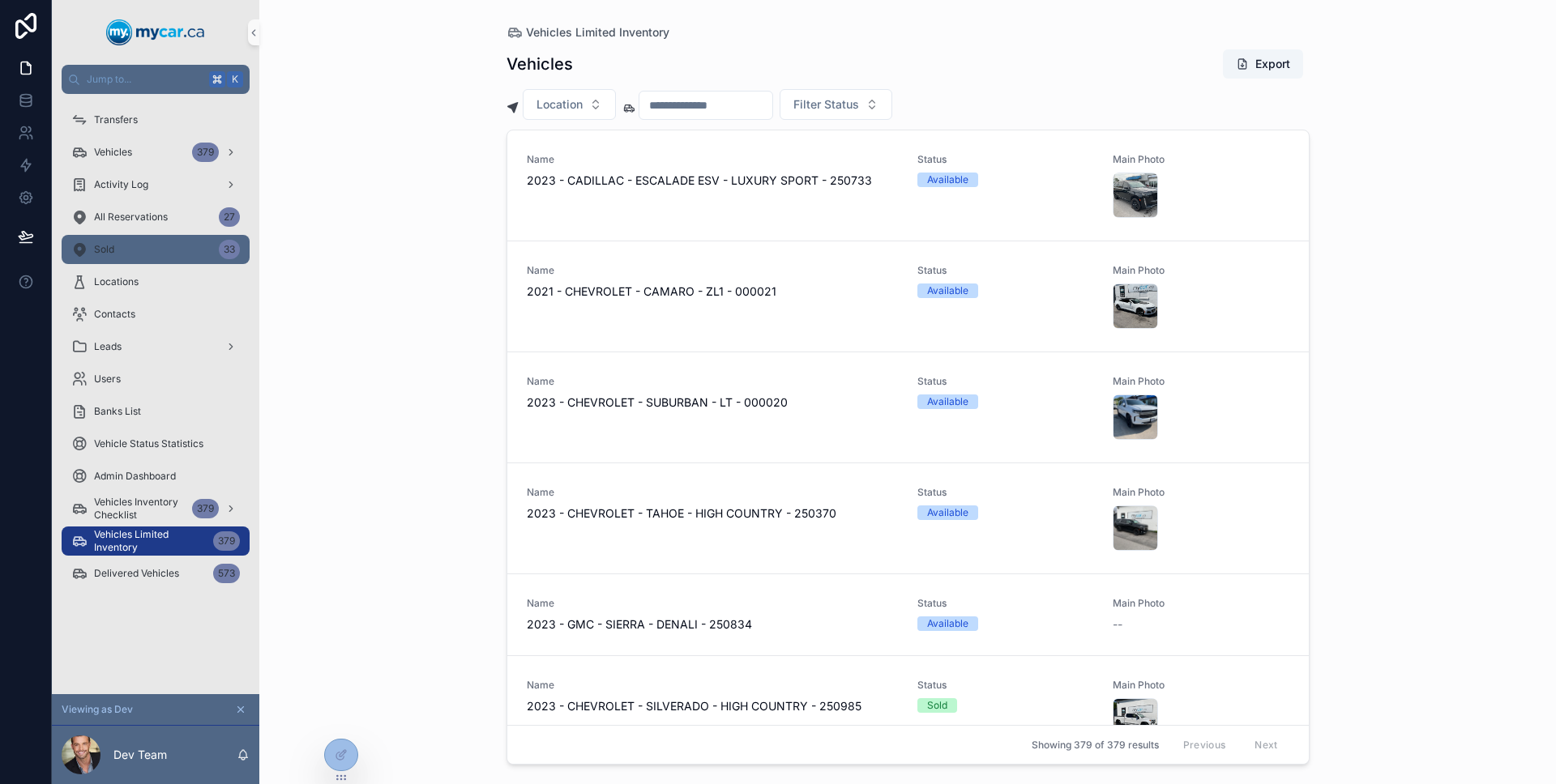
click at [146, 235] on link "Sold 33" at bounding box center [156, 249] width 188 height 29
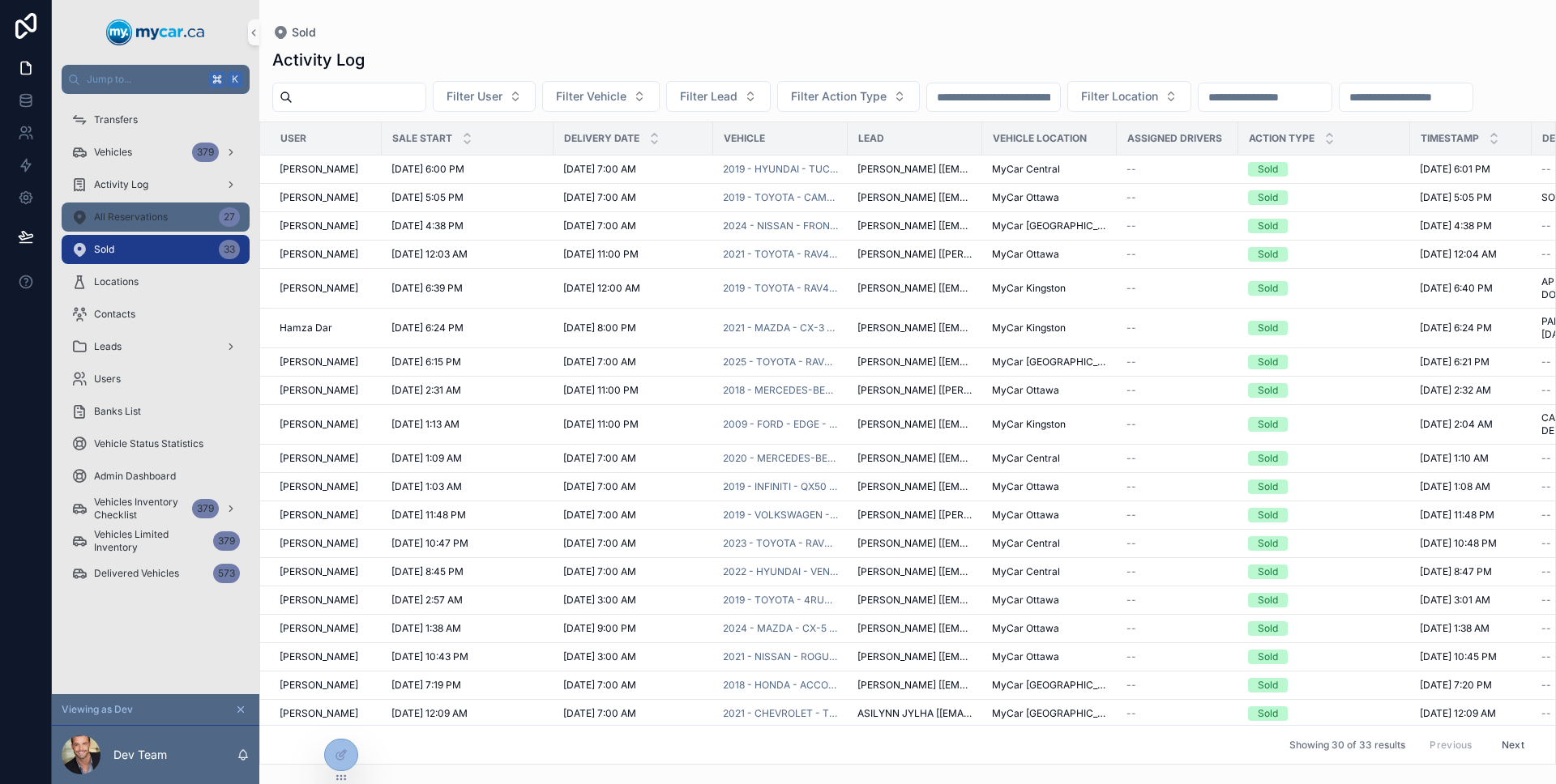
click at [144, 225] on div "All Reservations 27" at bounding box center [156, 217] width 168 height 26
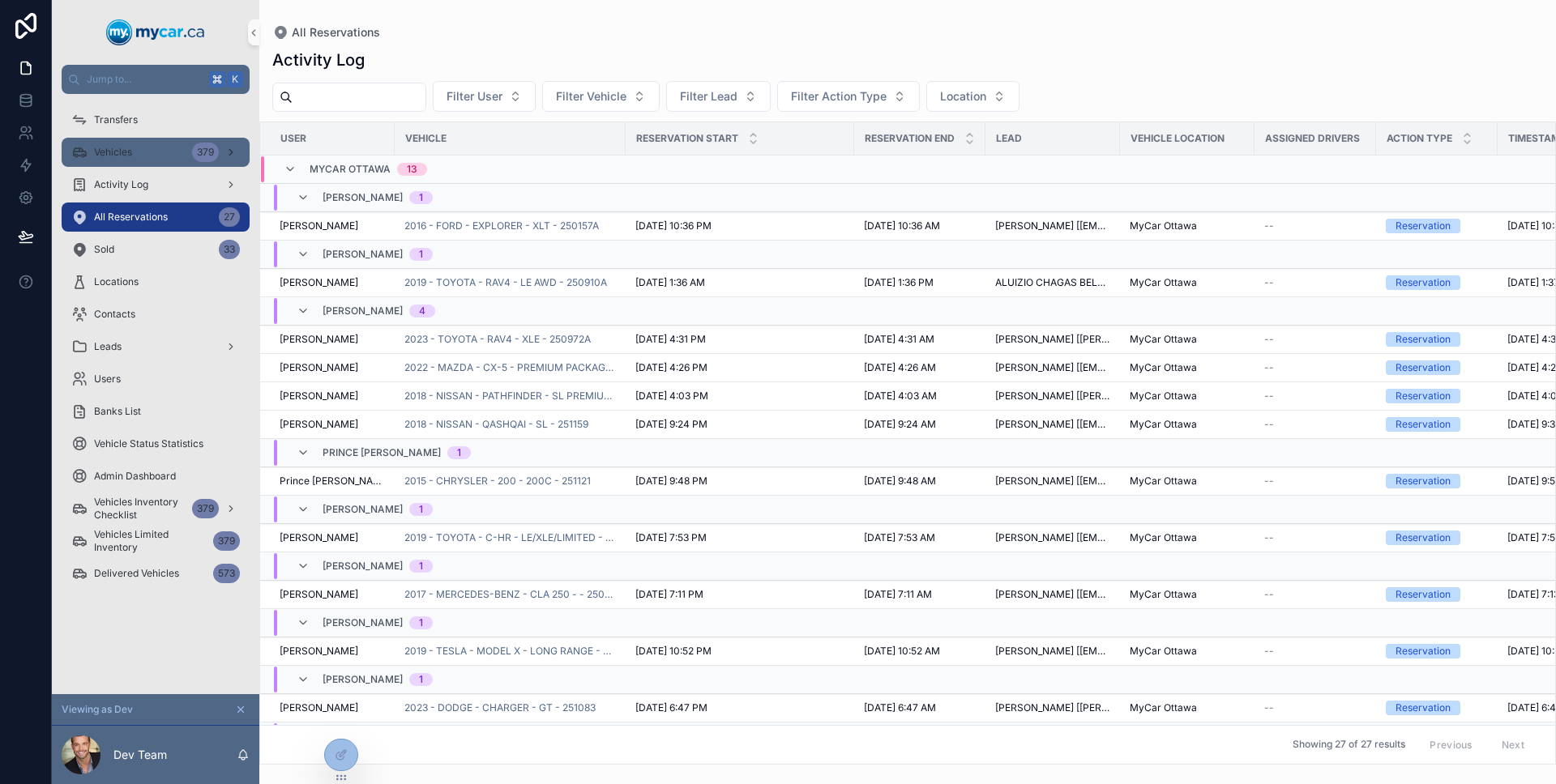
click at [149, 158] on div "Vehicles 379" at bounding box center [156, 152] width 168 height 26
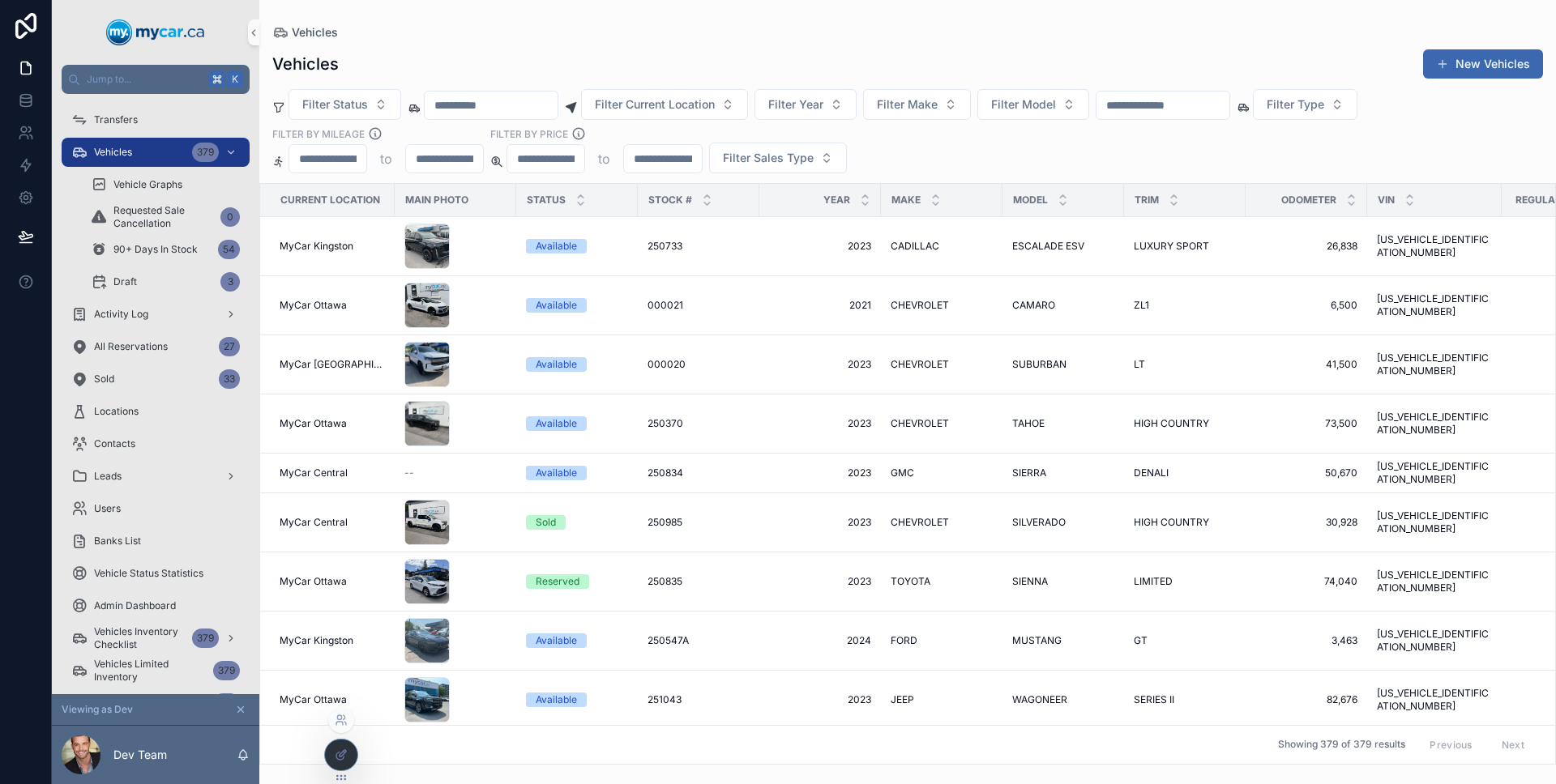
click at [340, 743] on div at bounding box center [340, 754] width 32 height 30
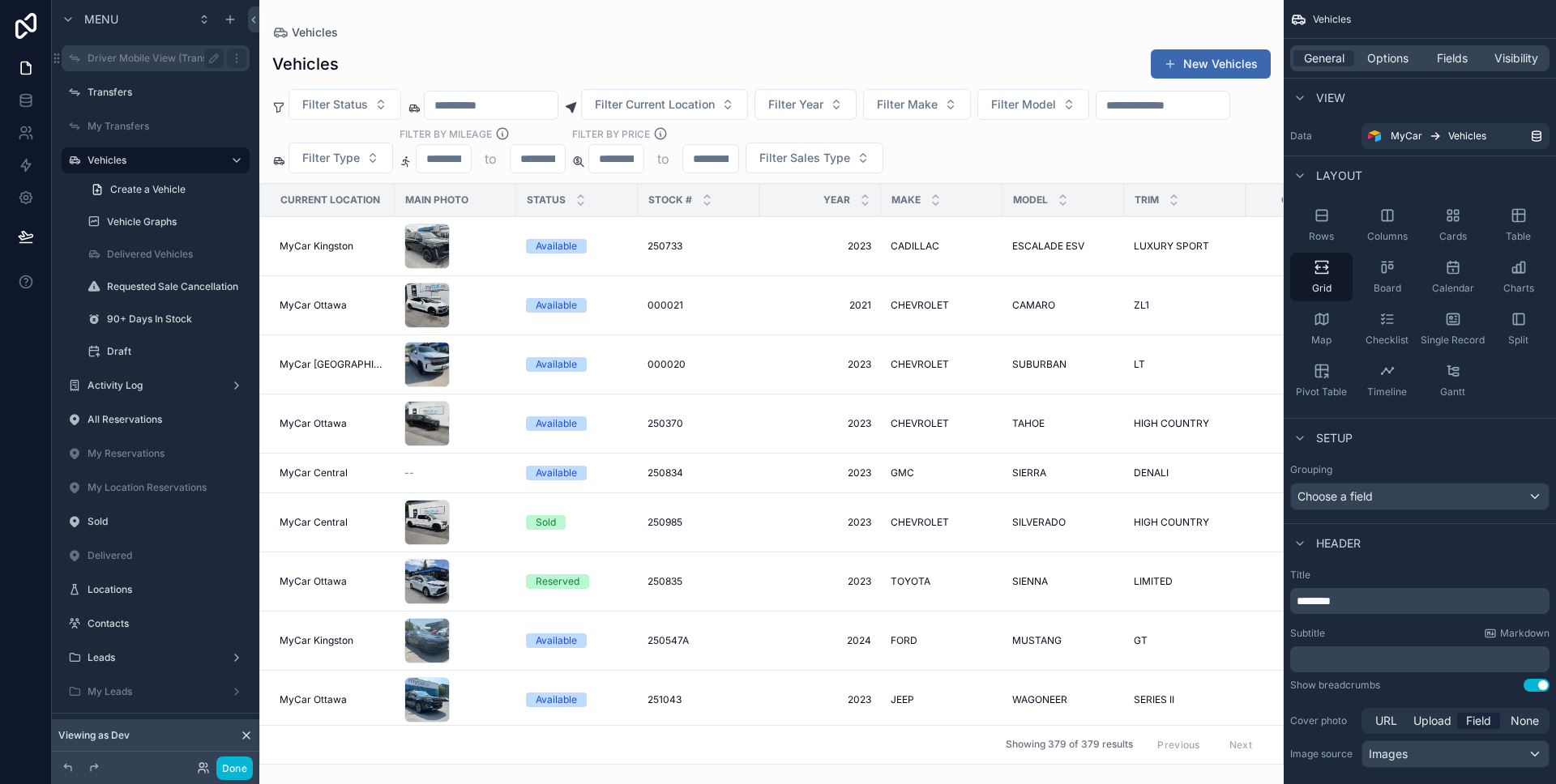
click at [128, 64] on label "Driver Mobile View (Transfers)" at bounding box center [157, 58] width 142 height 13
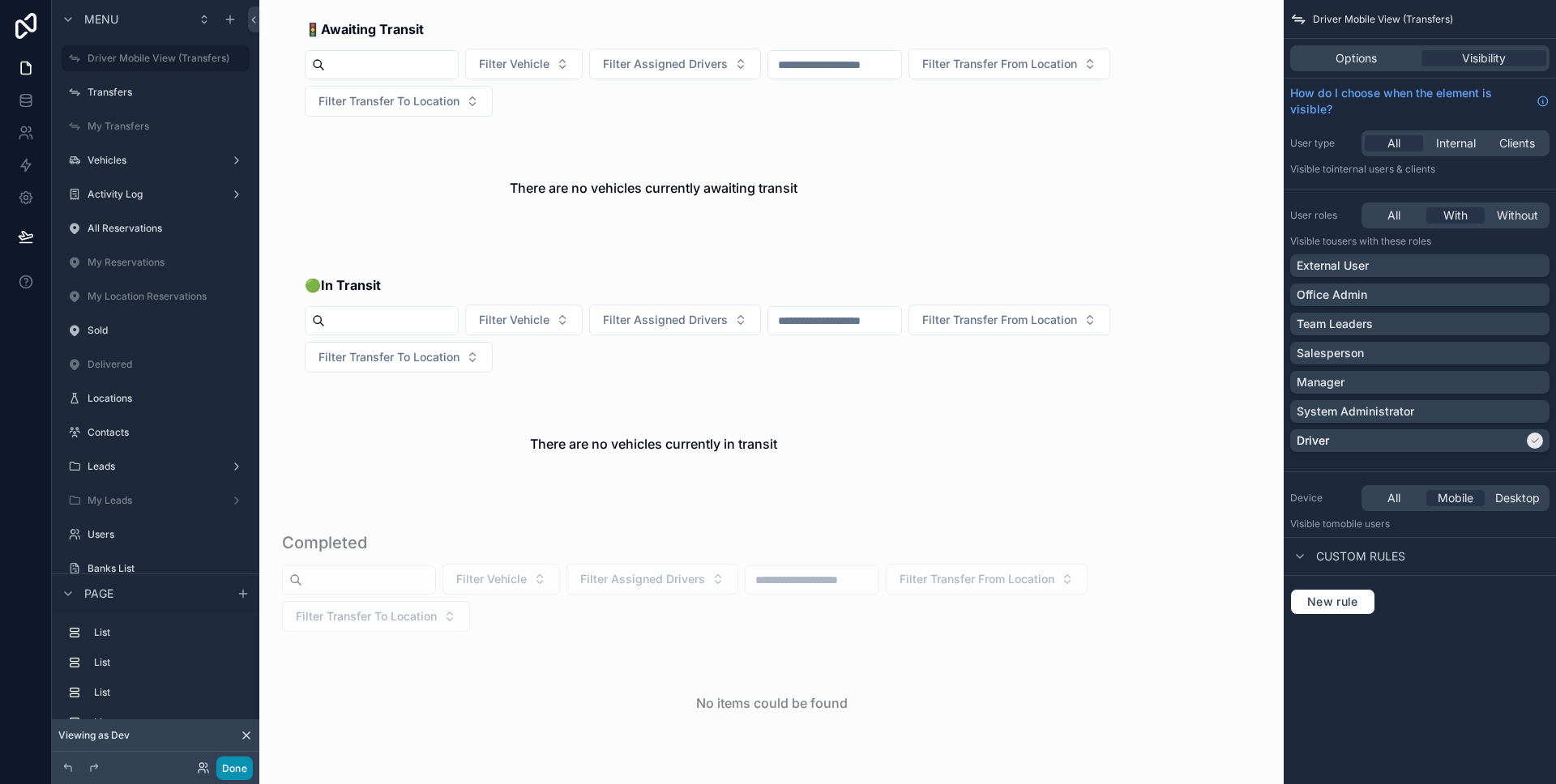
click at [245, 758] on button "Done" at bounding box center [234, 768] width 36 height 23
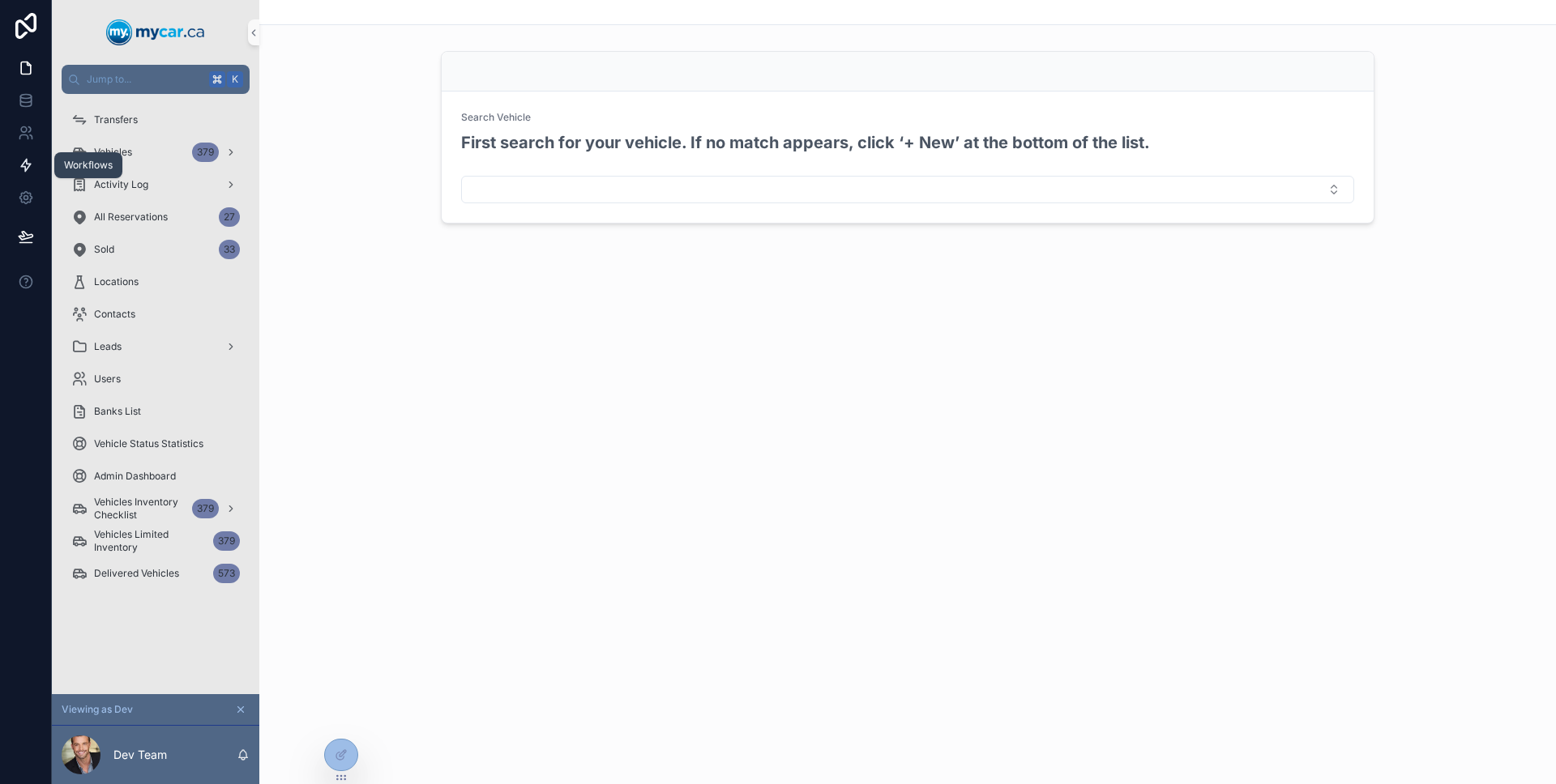
click at [30, 166] on icon at bounding box center [25, 165] width 17 height 17
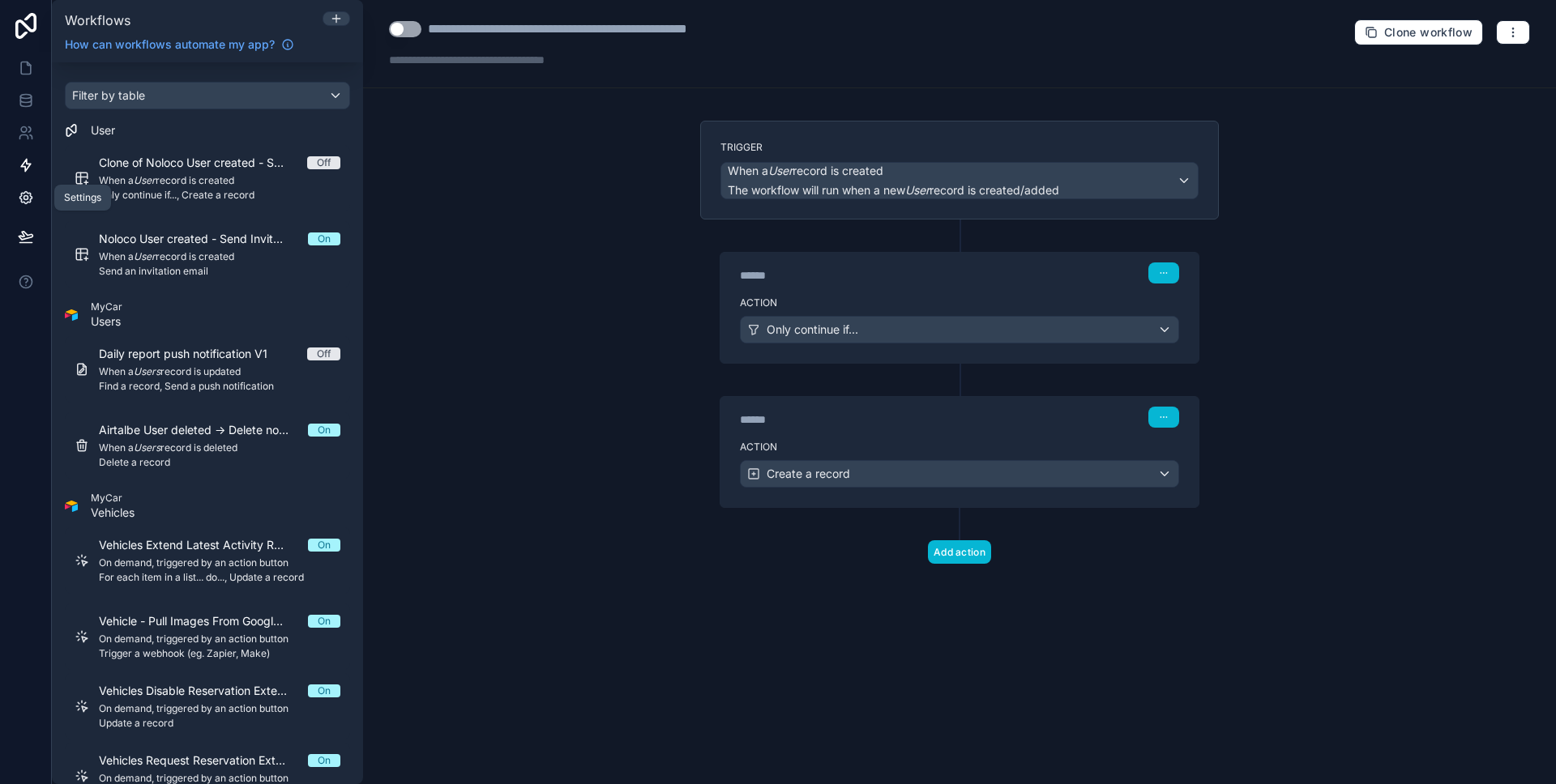
click at [34, 197] on link at bounding box center [25, 197] width 51 height 32
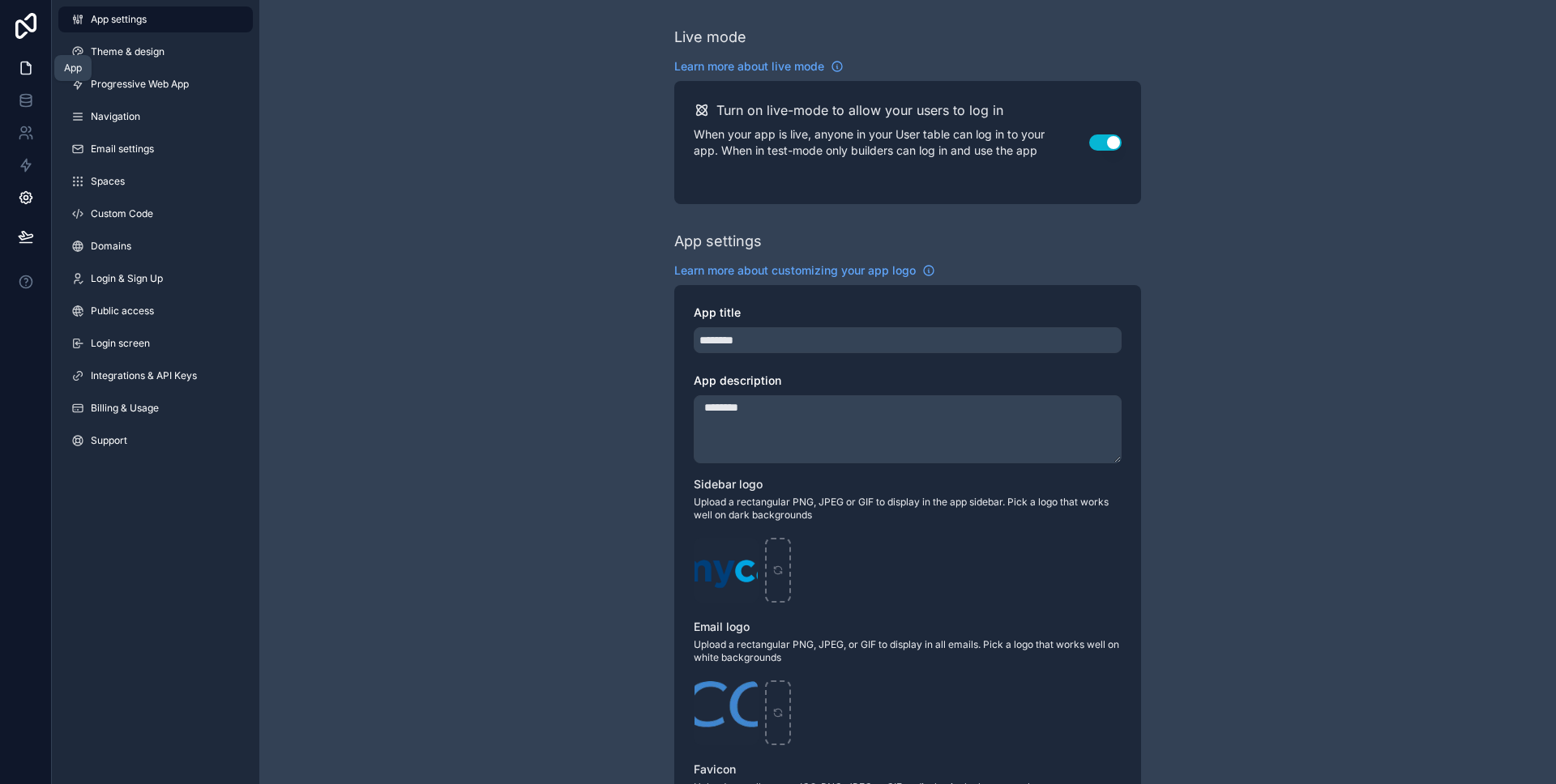
click at [30, 80] on link at bounding box center [25, 67] width 51 height 32
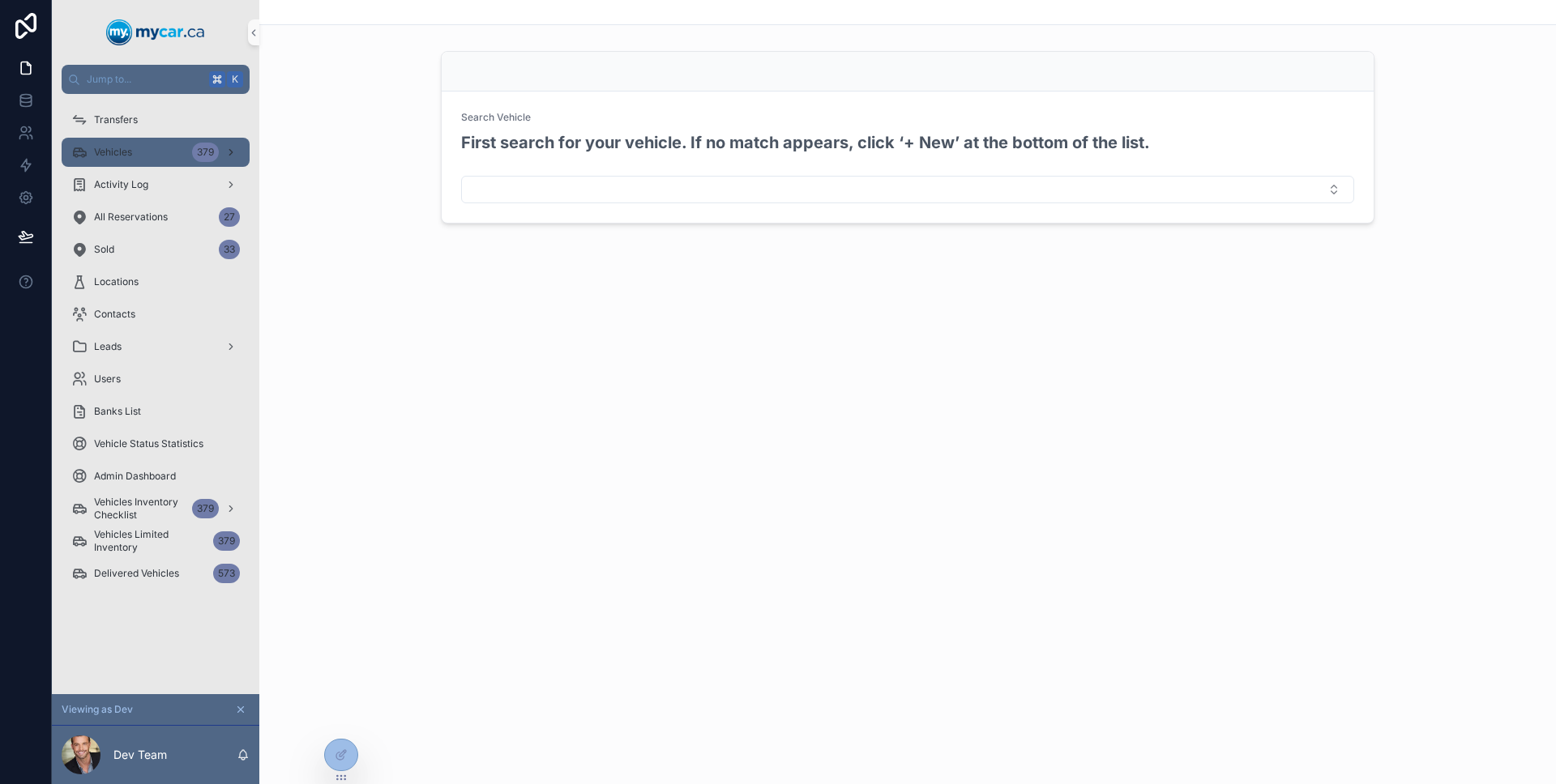
click at [141, 146] on div "Vehicles 379" at bounding box center [156, 152] width 168 height 26
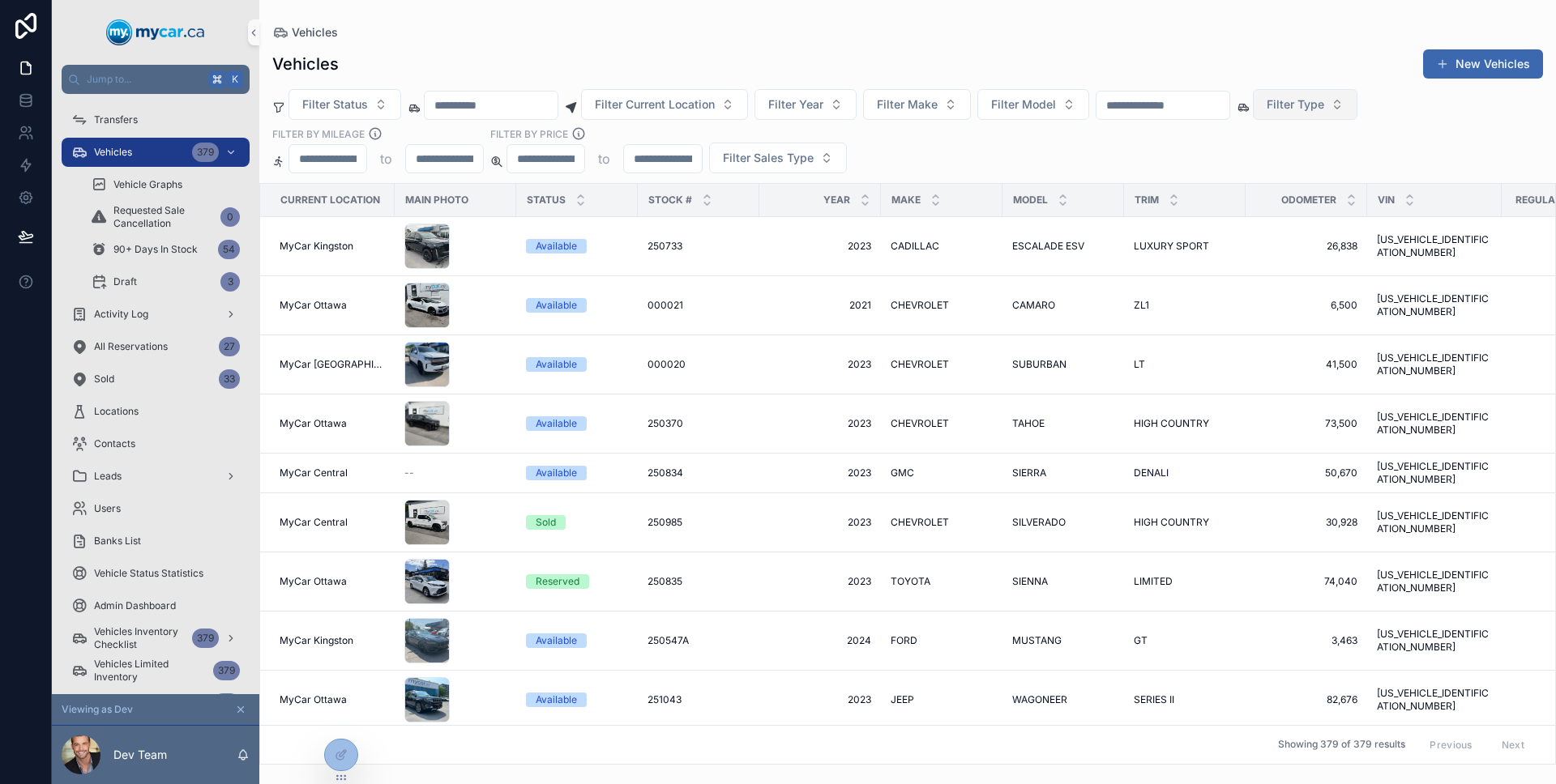
click at [1315, 110] on span "Filter Type" at bounding box center [1295, 105] width 58 height 17
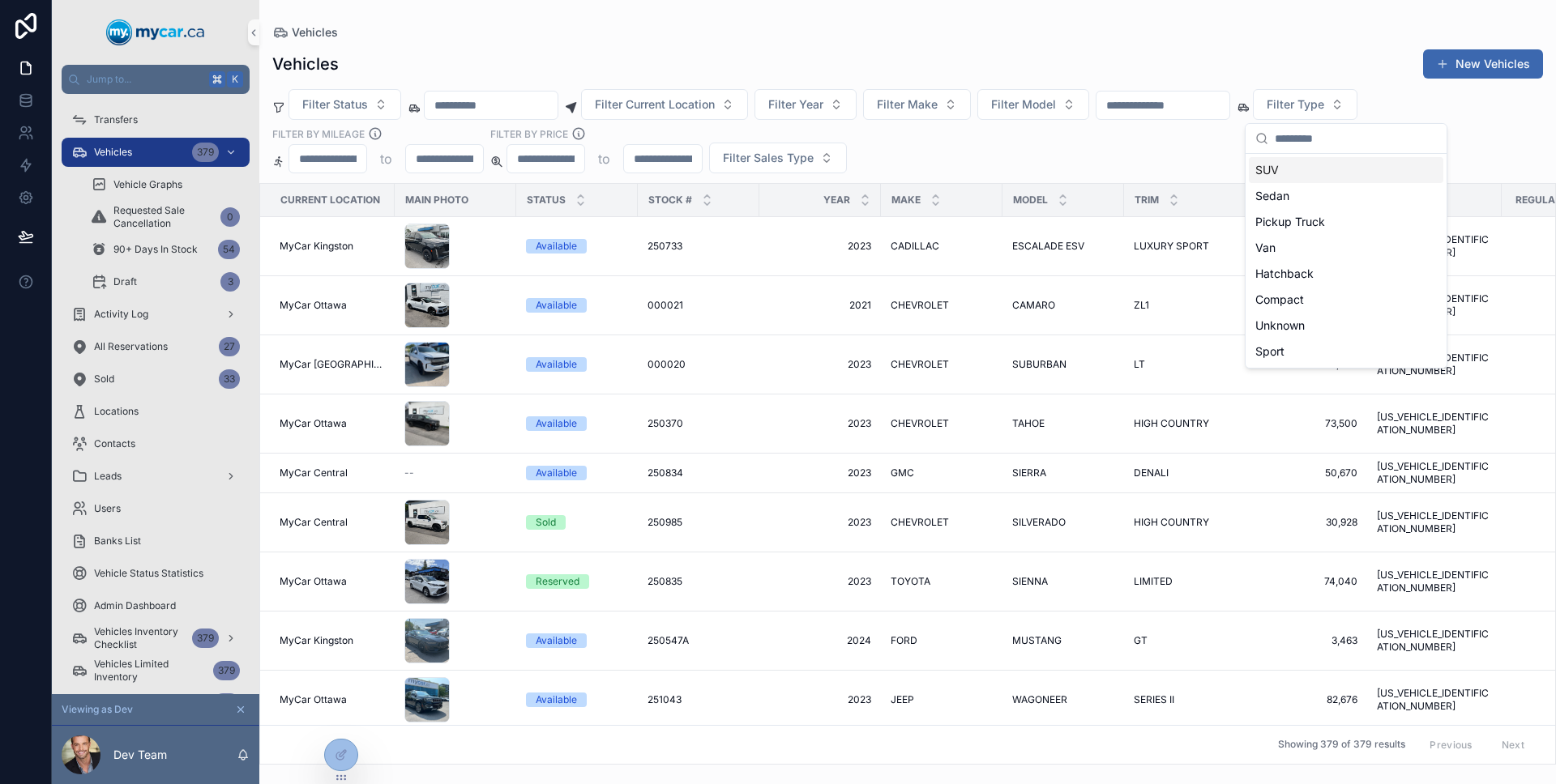
click at [1313, 76] on div "Vehicles New Vehicles" at bounding box center [907, 64] width 1270 height 30
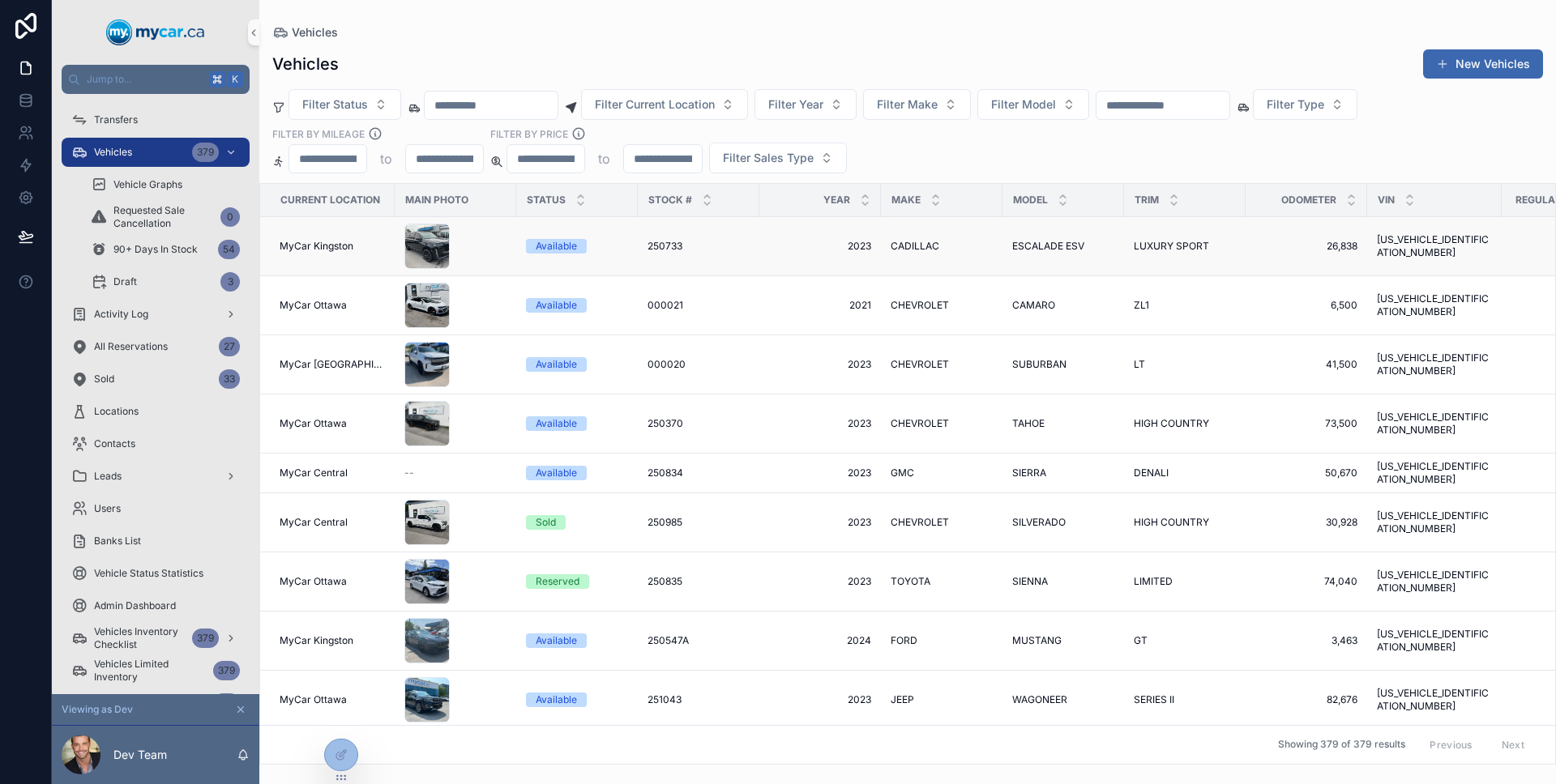
click at [773, 243] on span "2023" at bounding box center [820, 245] width 102 height 13
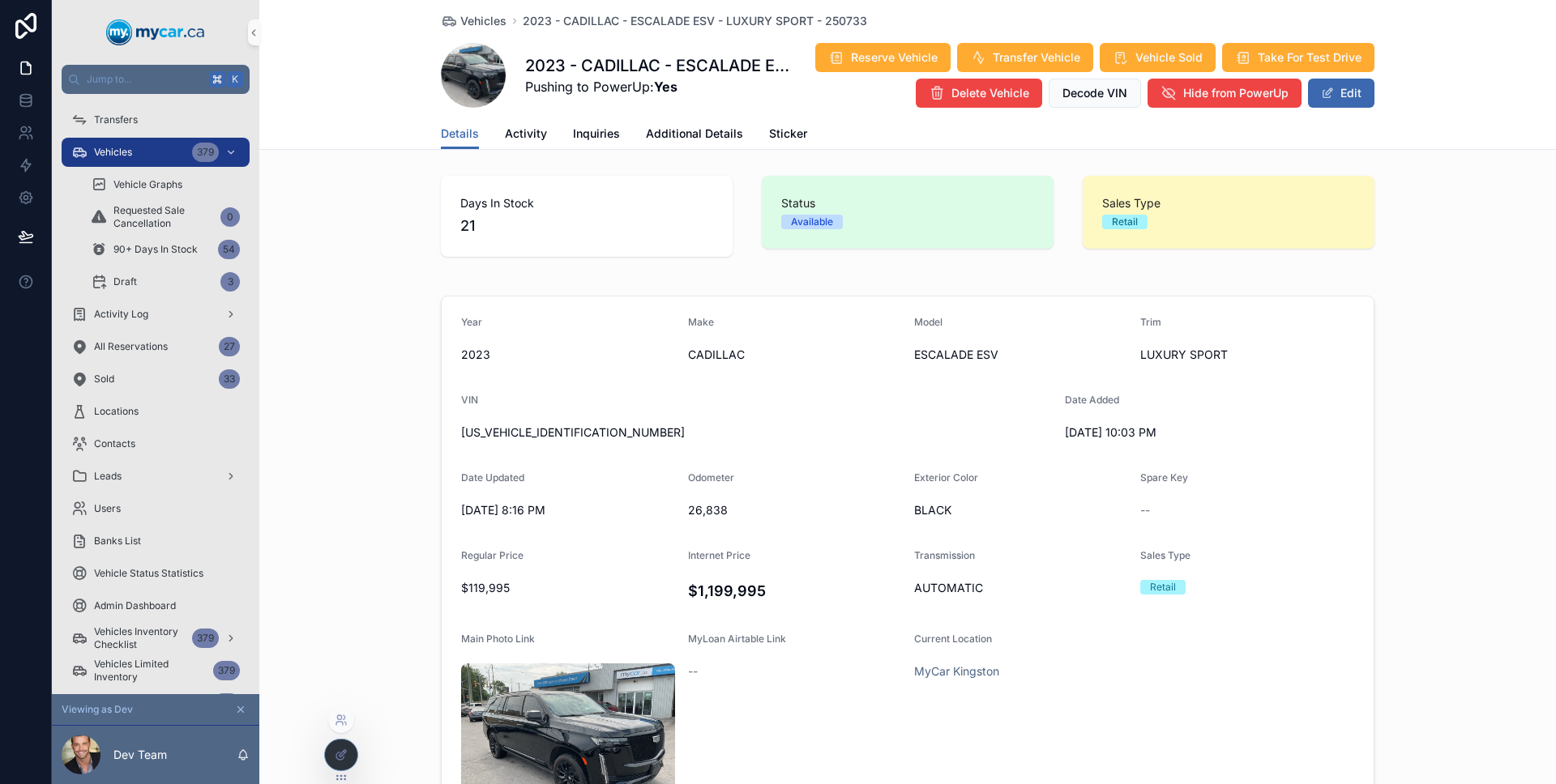
click at [355, 753] on div at bounding box center [340, 754] width 32 height 30
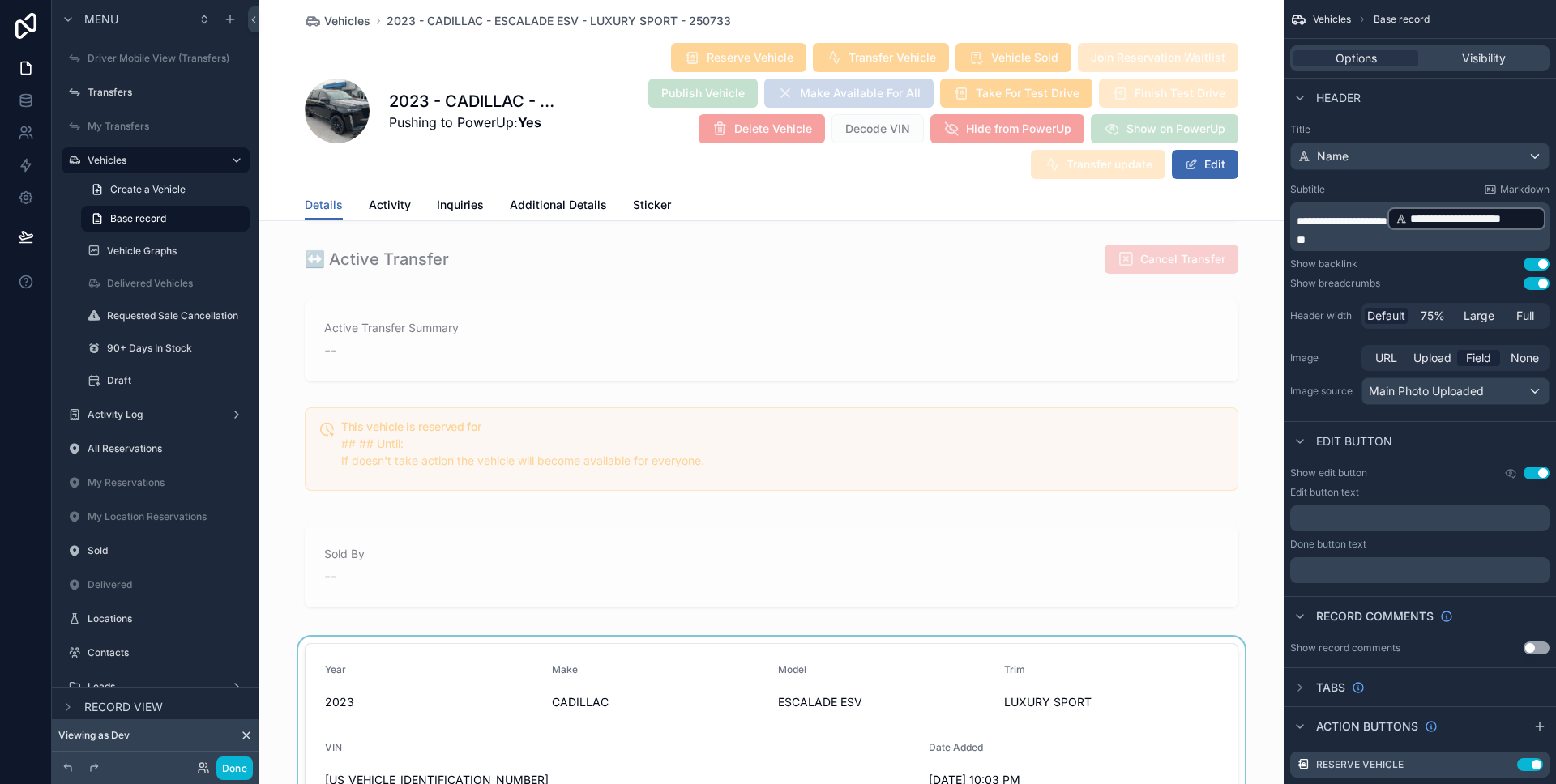
scroll to position [1666, 0]
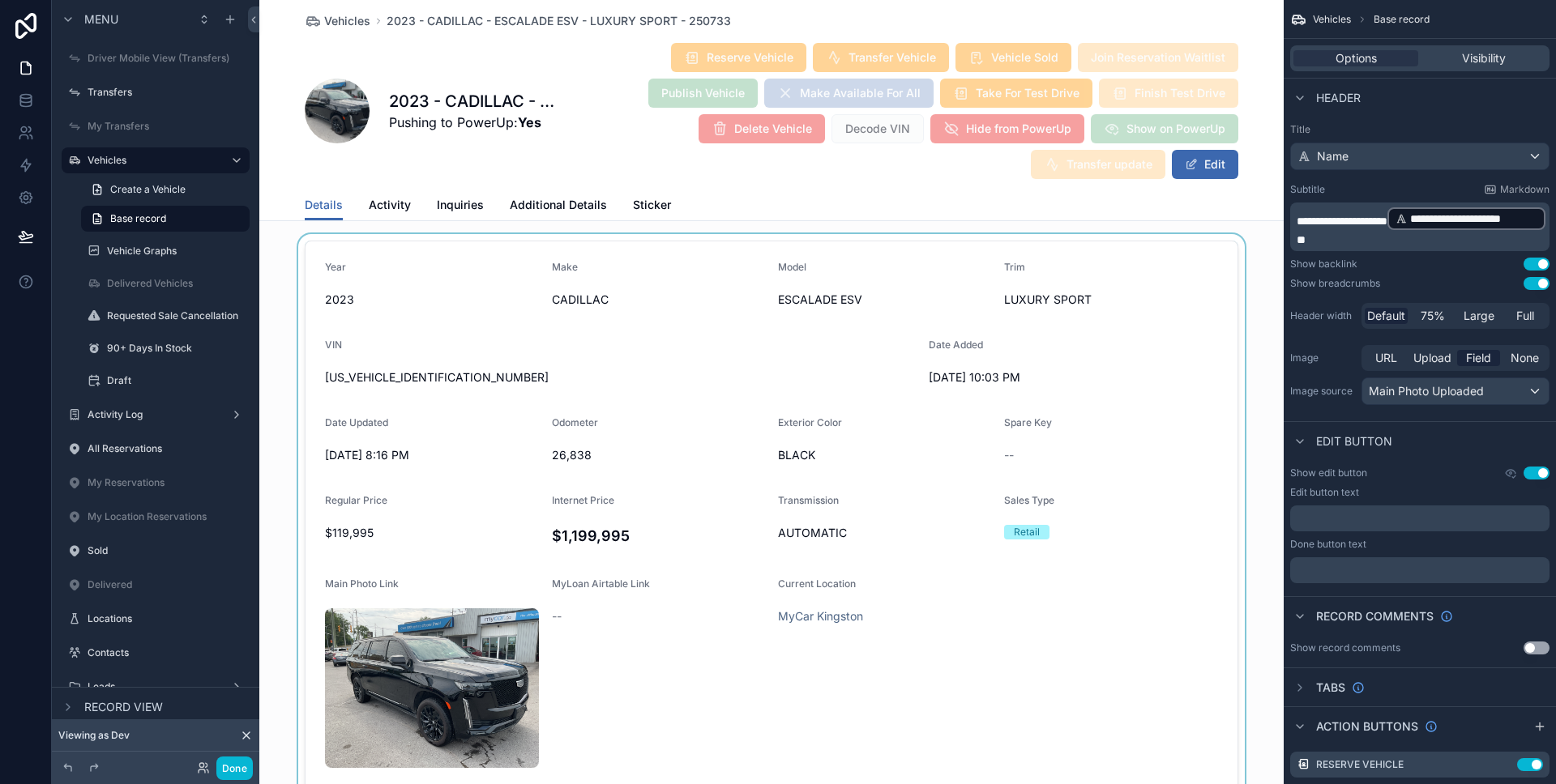
click at [575, 542] on div "scrollable content" at bounding box center [771, 516] width 1024 height 566
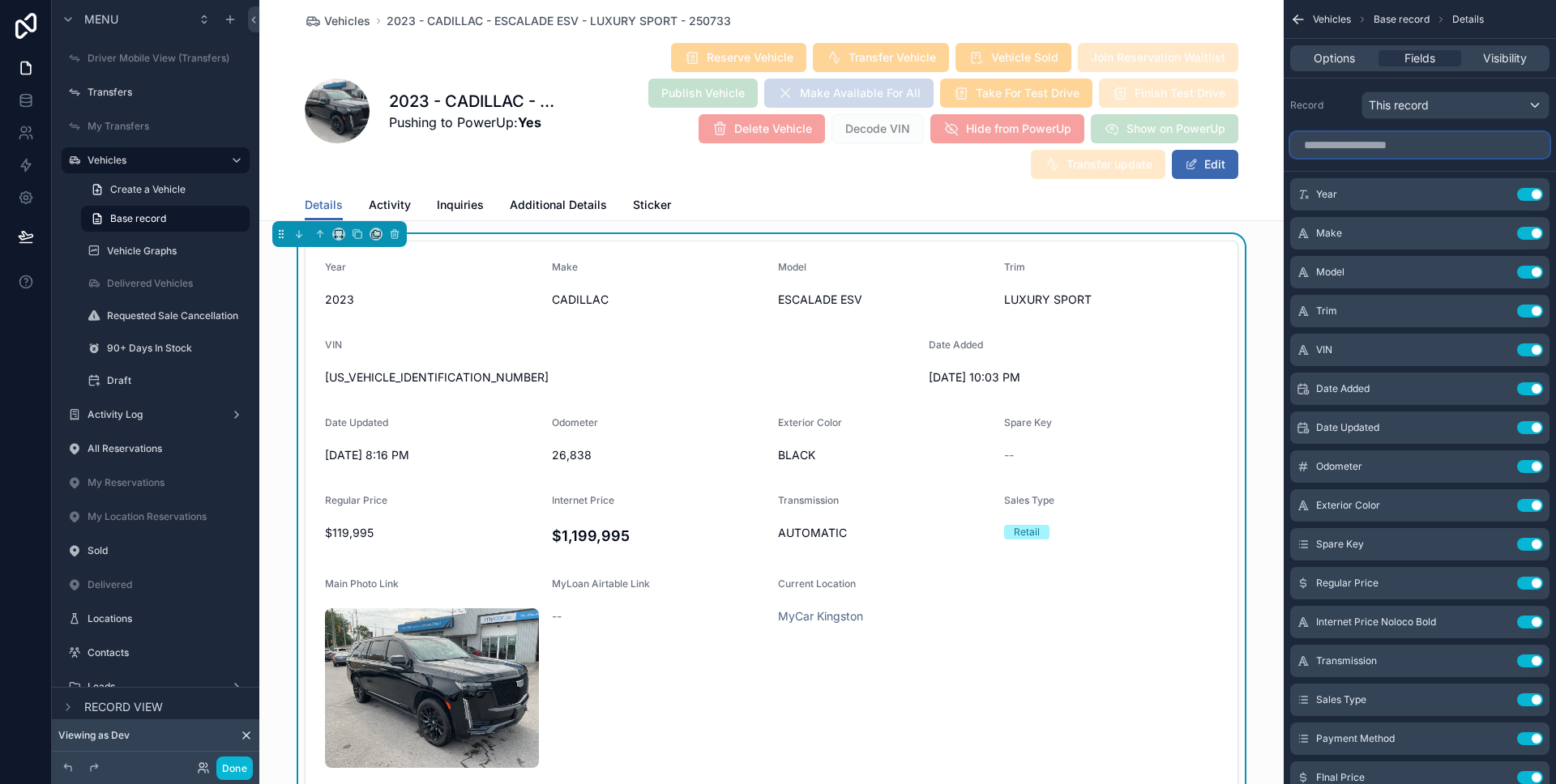
click at [1424, 157] on input "scrollable content" at bounding box center [1419, 145] width 259 height 26
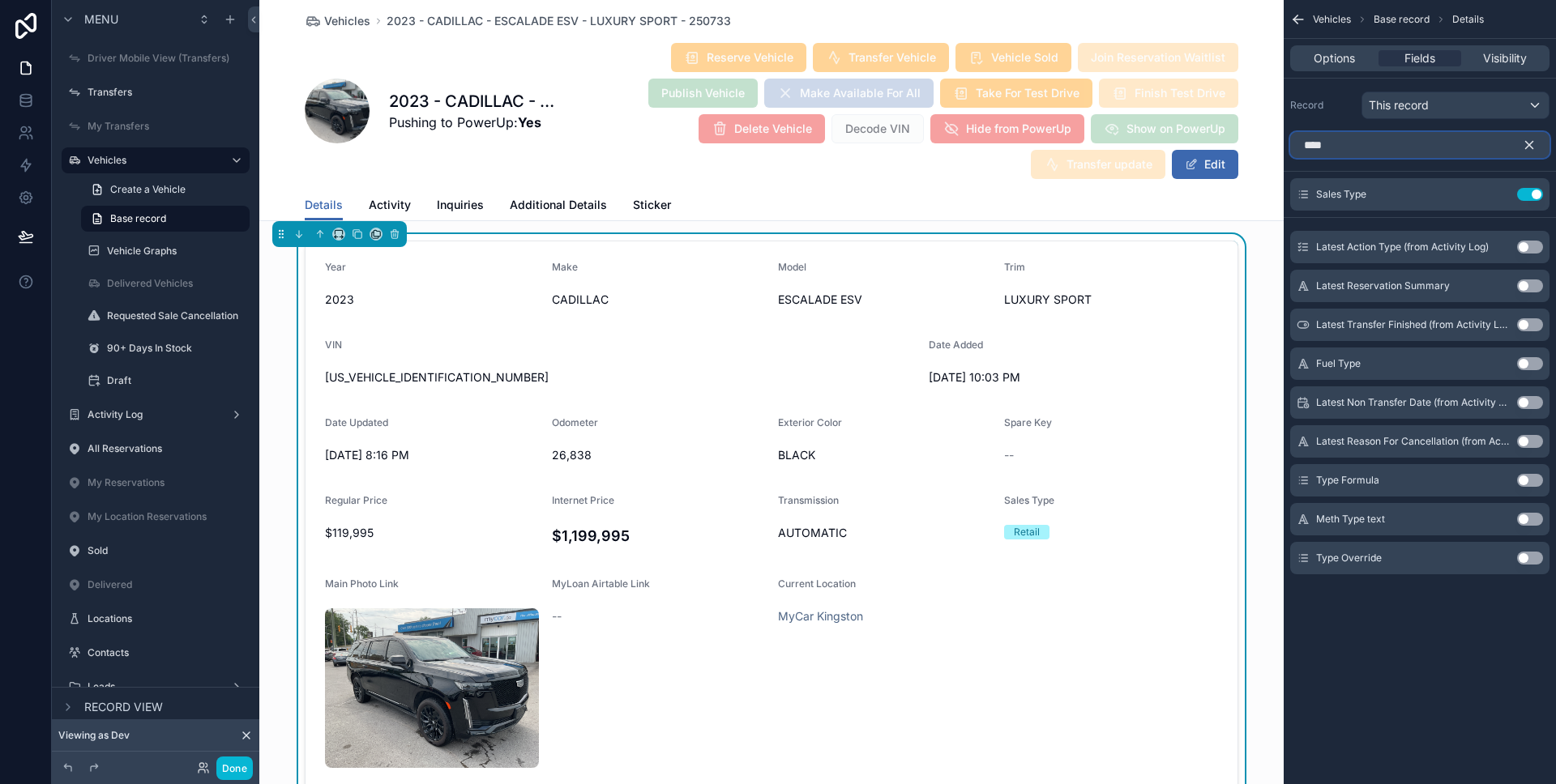
type input "****"
click at [1524, 561] on button "Use setting" at bounding box center [1530, 557] width 26 height 13
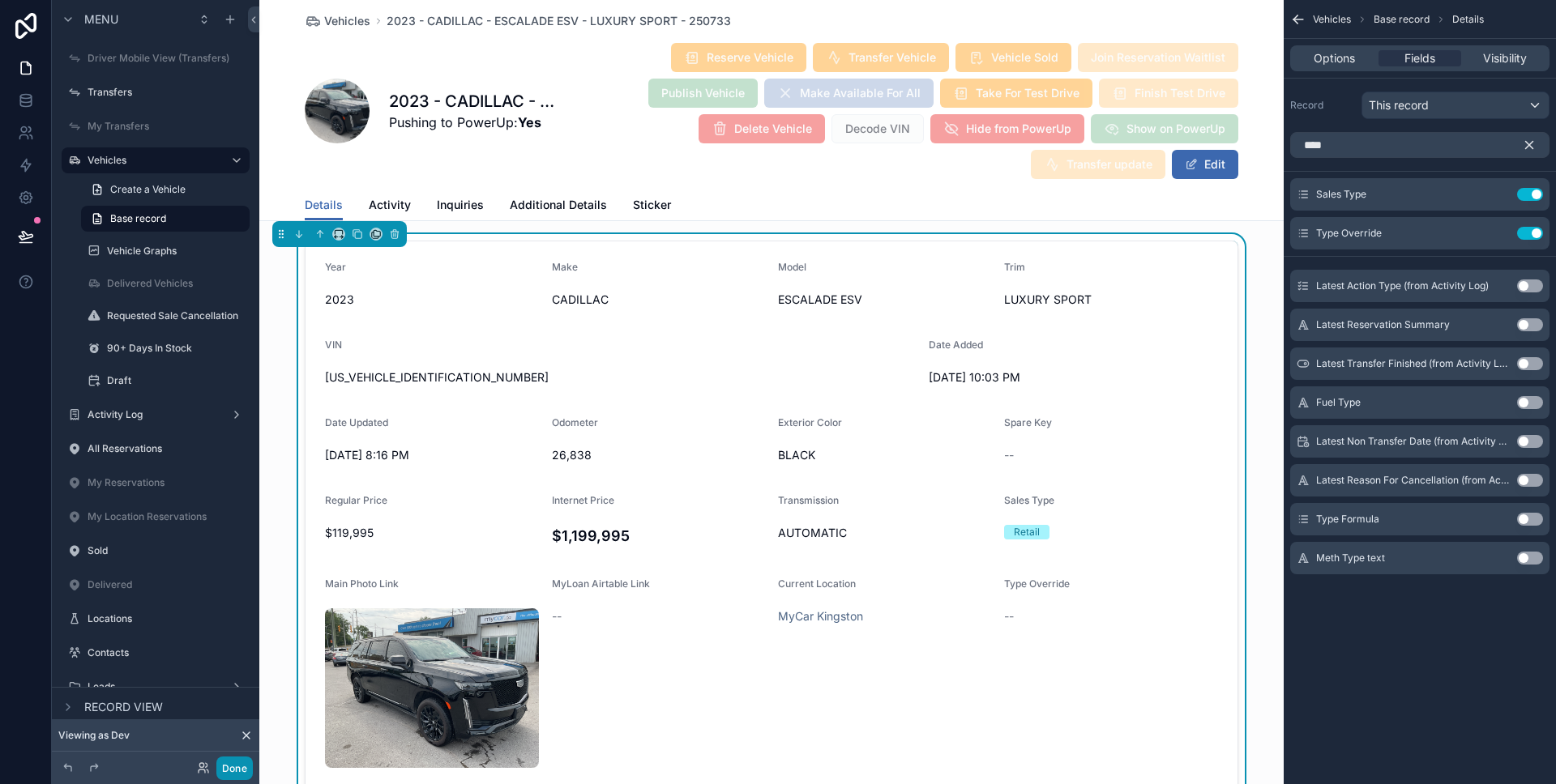
click at [247, 761] on button "Done" at bounding box center [234, 768] width 36 height 23
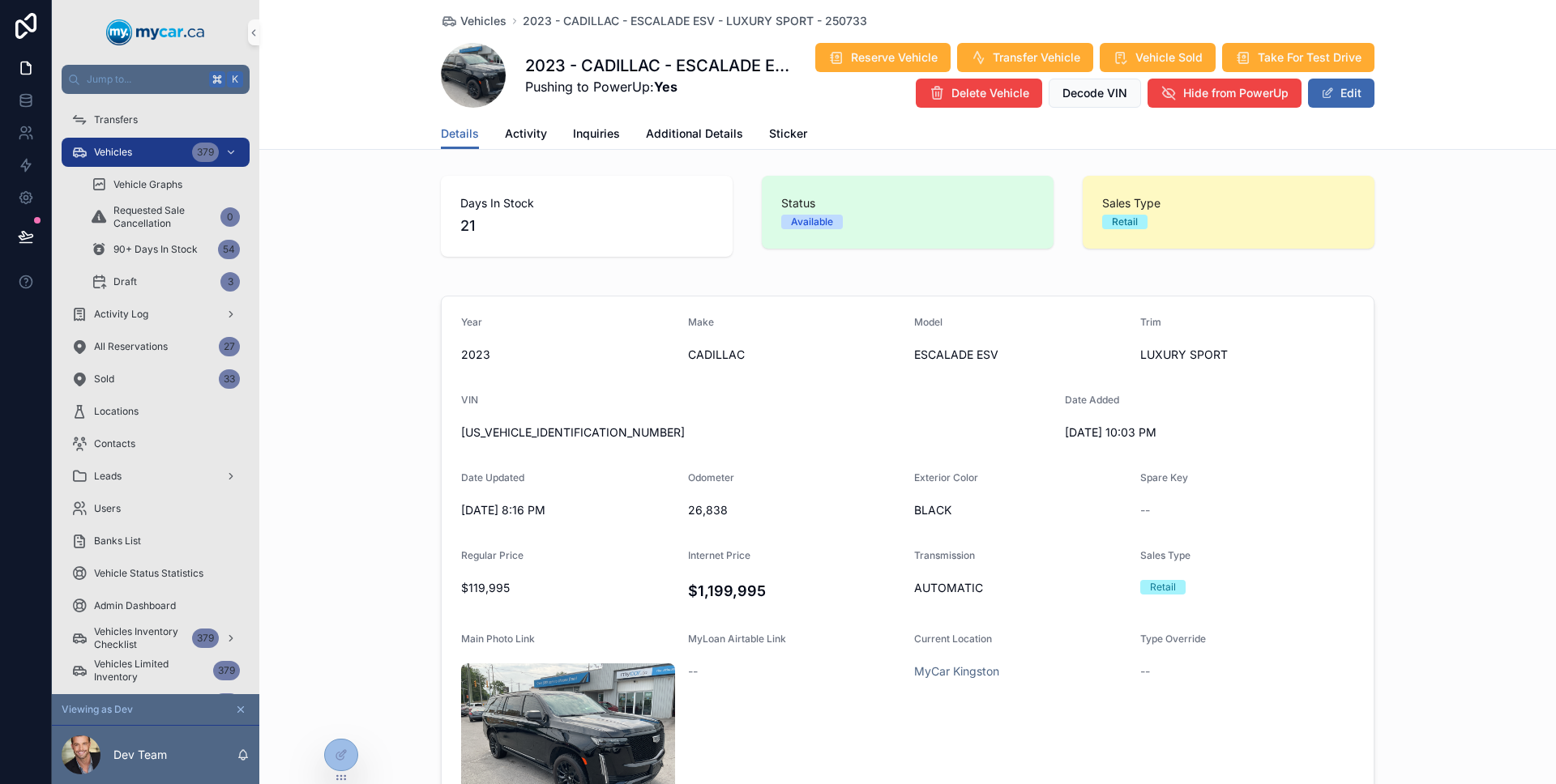
scroll to position [116, 0]
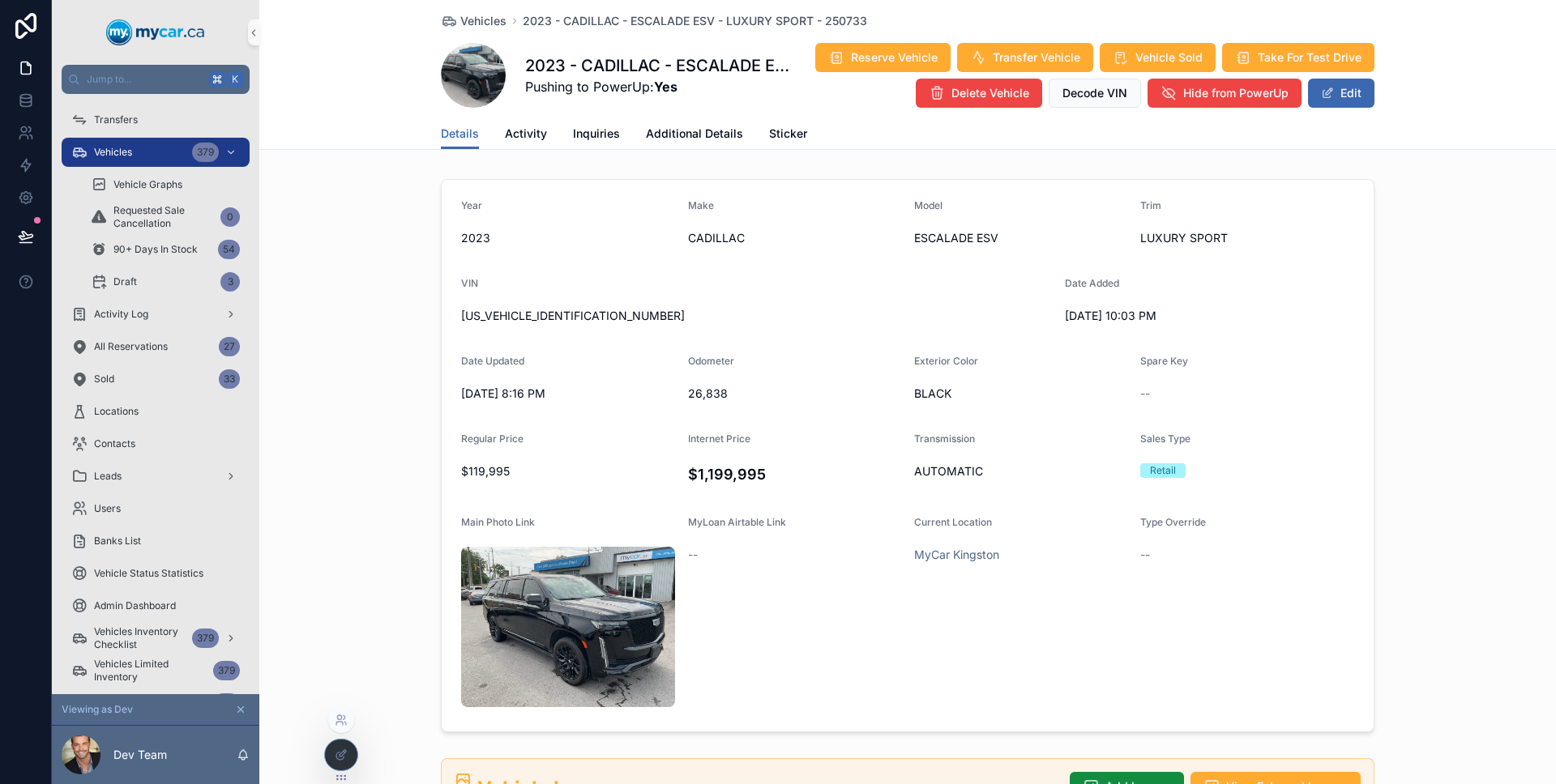
click at [347, 752] on div at bounding box center [340, 754] width 32 height 30
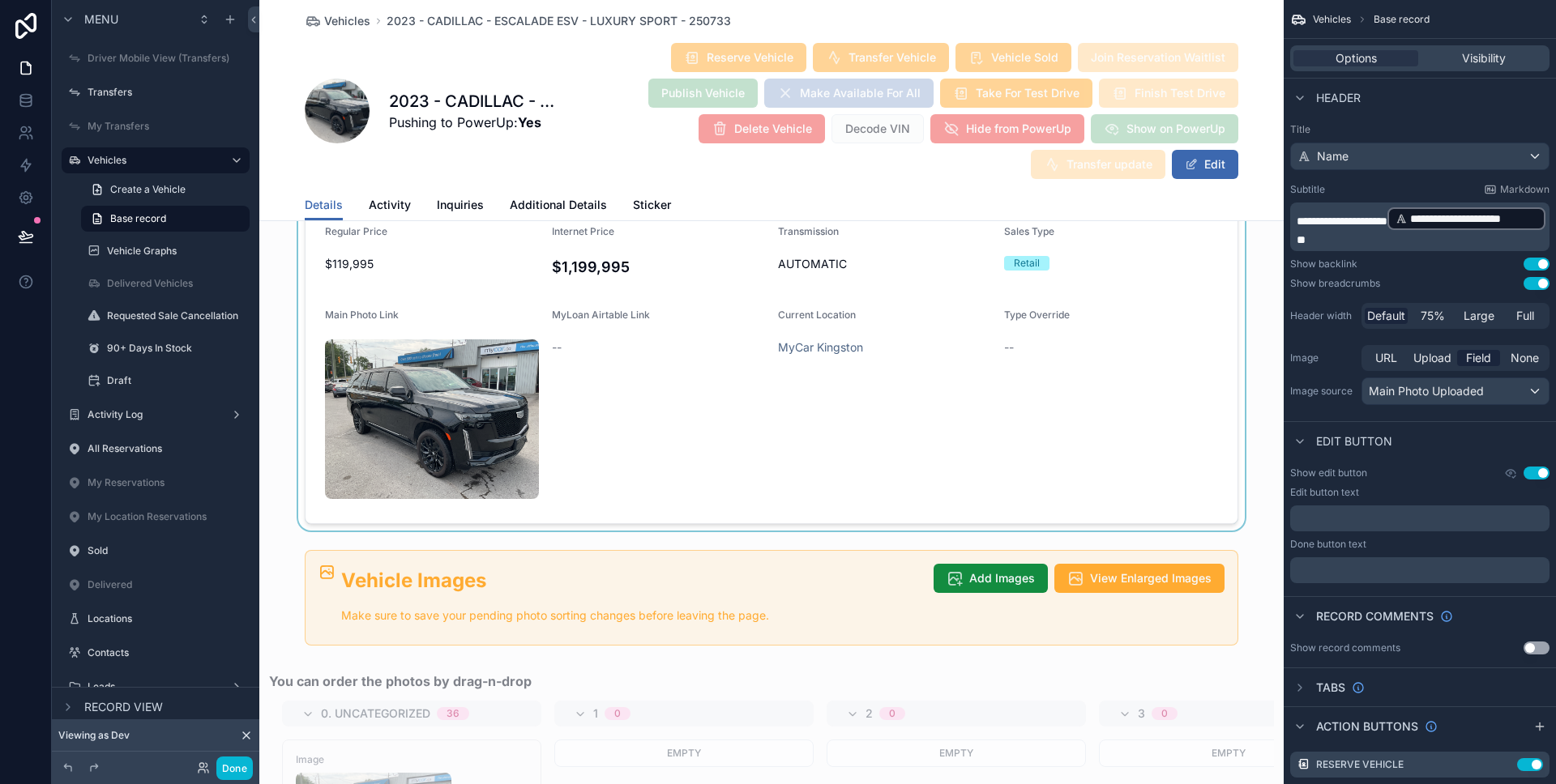
scroll to position [1899, 0]
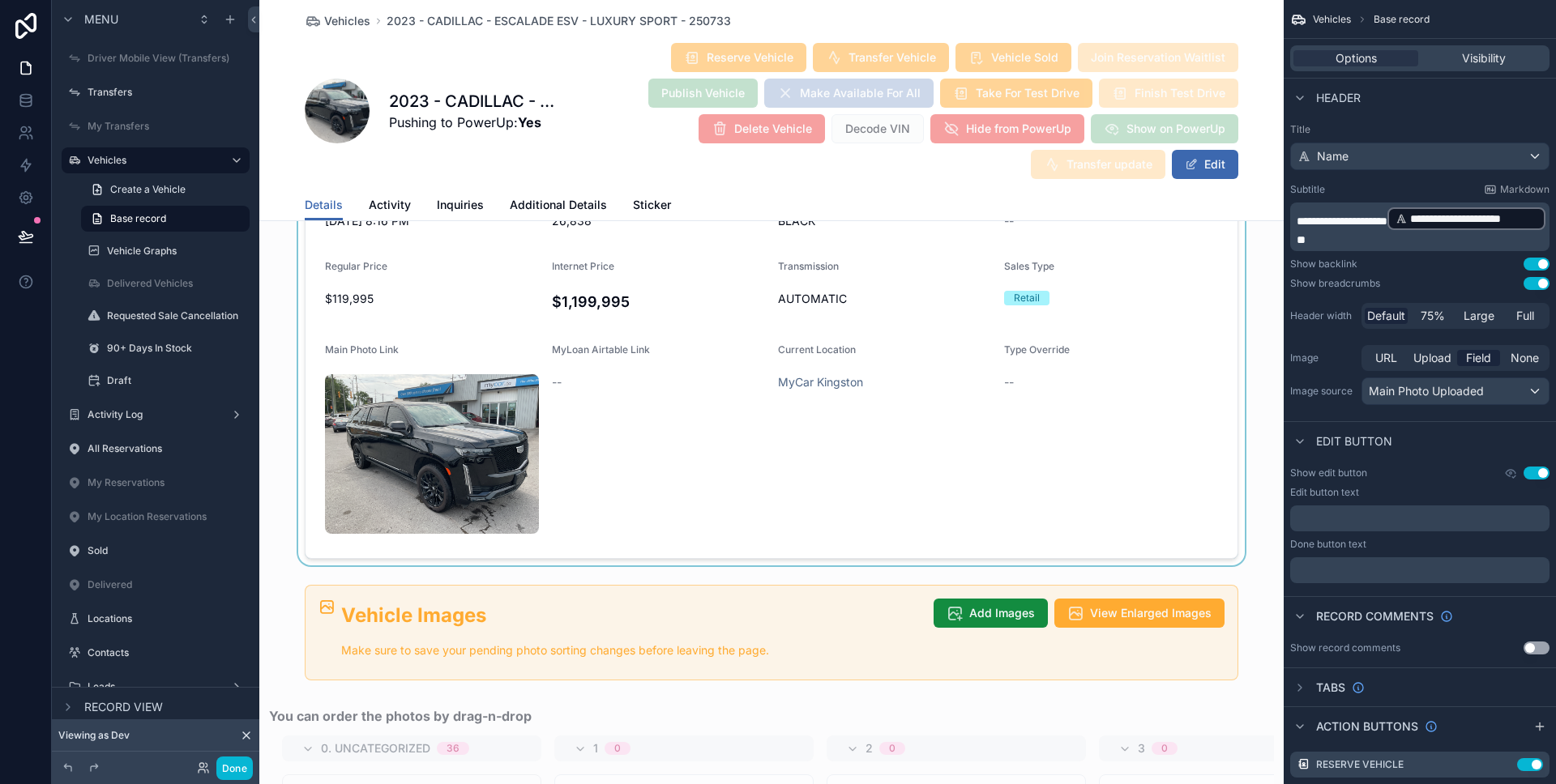
click at [836, 411] on div "scrollable content" at bounding box center [771, 283] width 1024 height 566
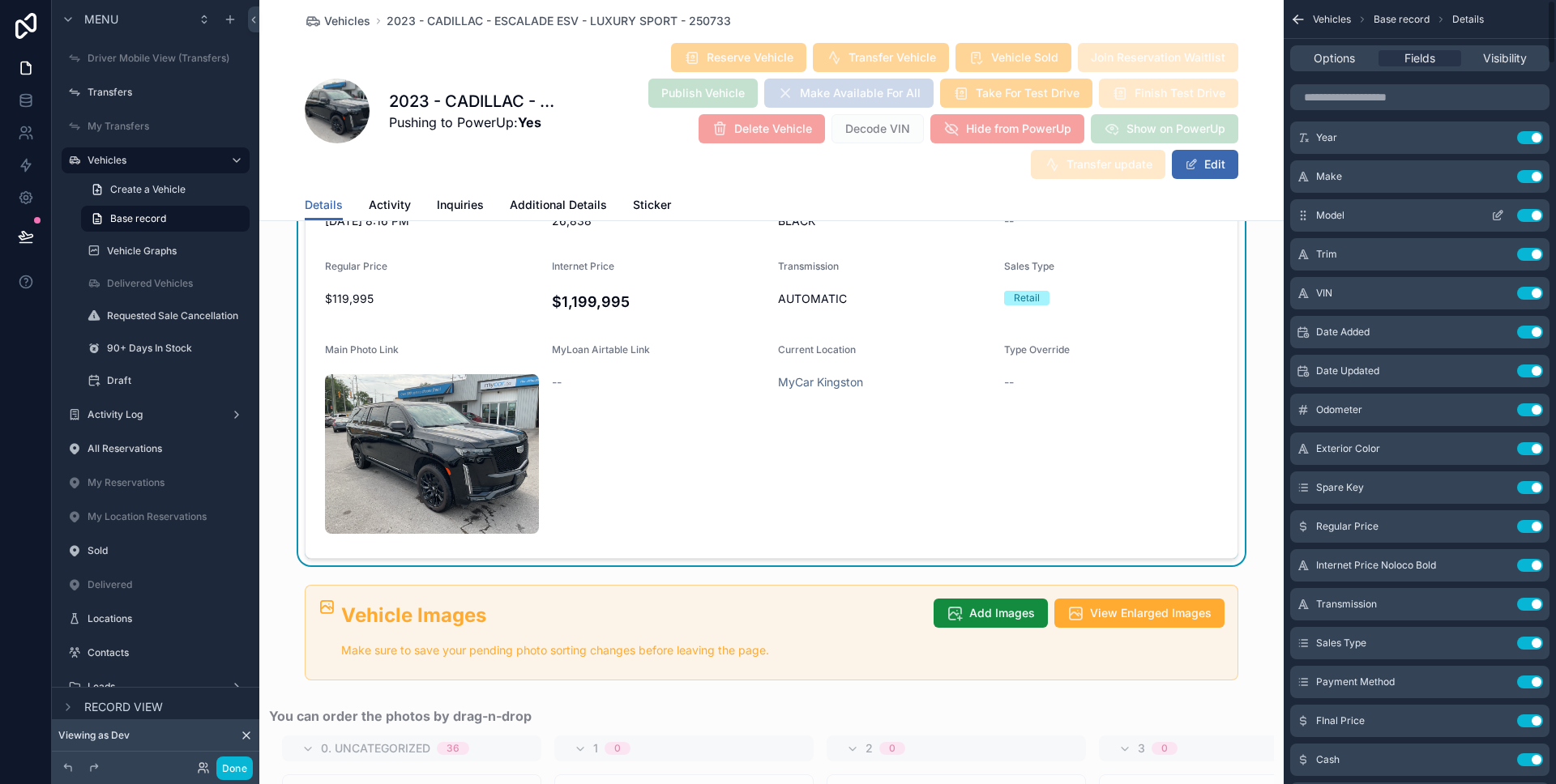
scroll to position [0, 0]
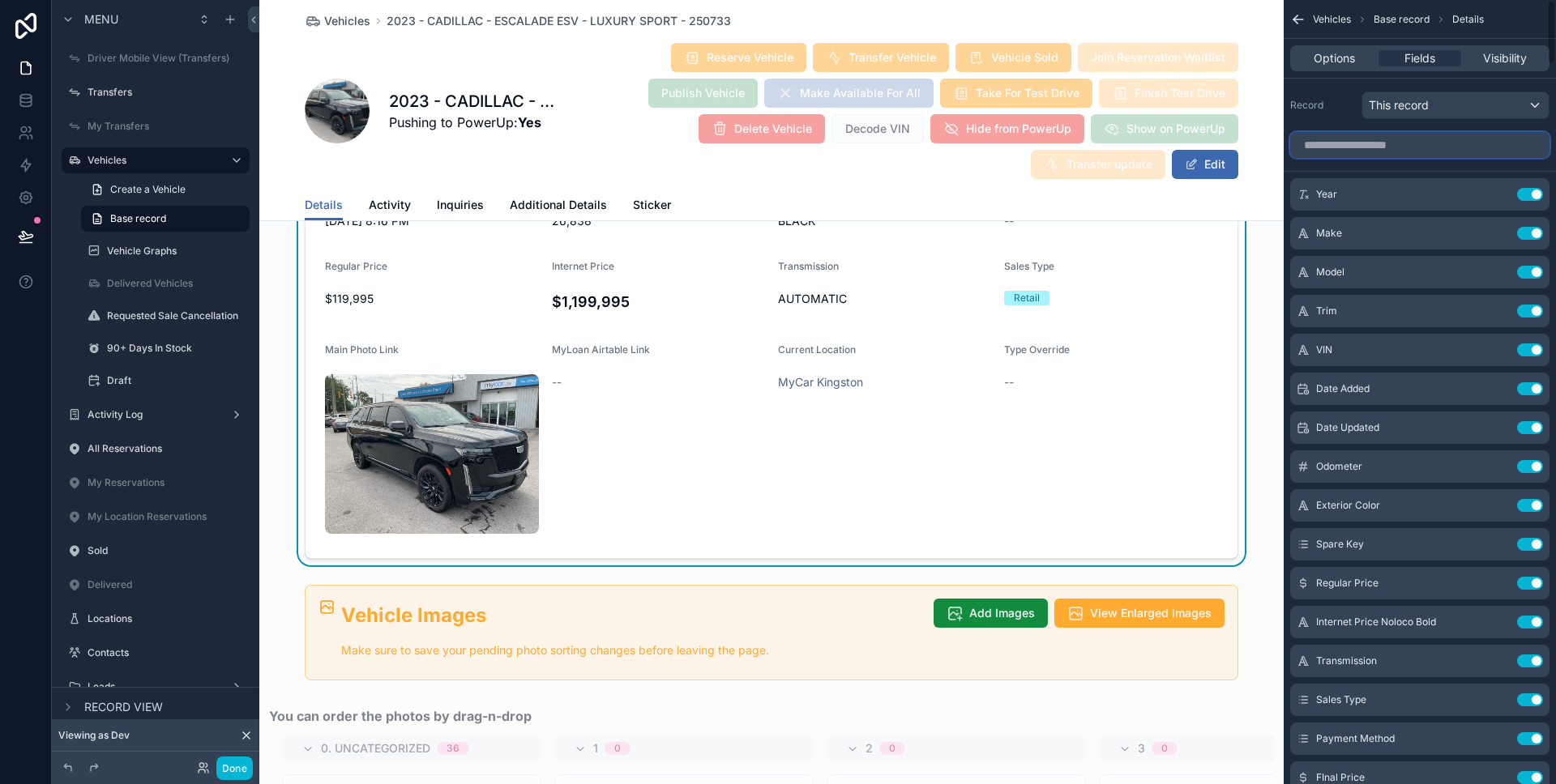
click at [1409, 140] on input "scrollable content" at bounding box center [1419, 145] width 259 height 26
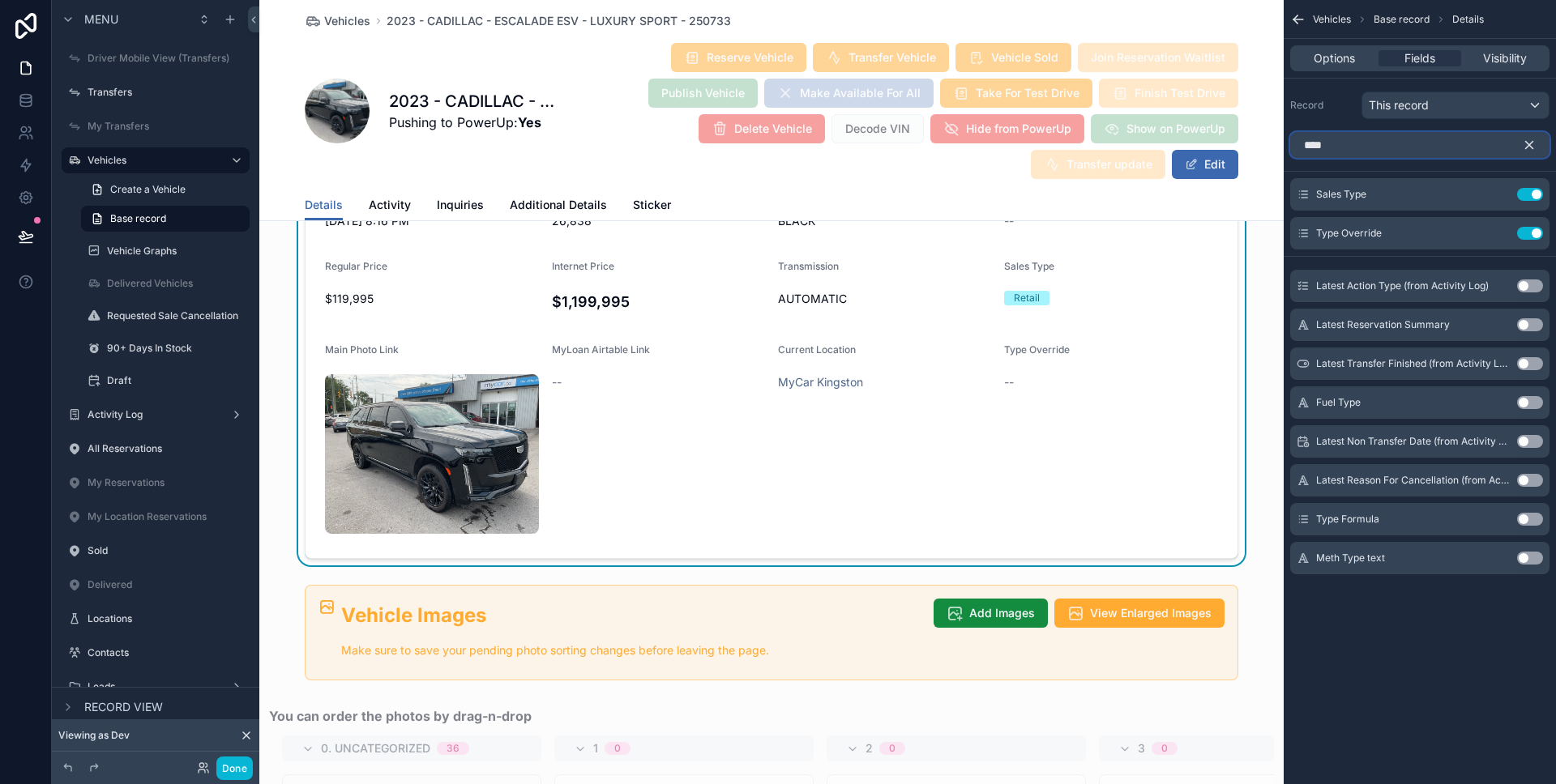
type input "****"
click at [1534, 517] on button "Use setting" at bounding box center [1530, 518] width 26 height 13
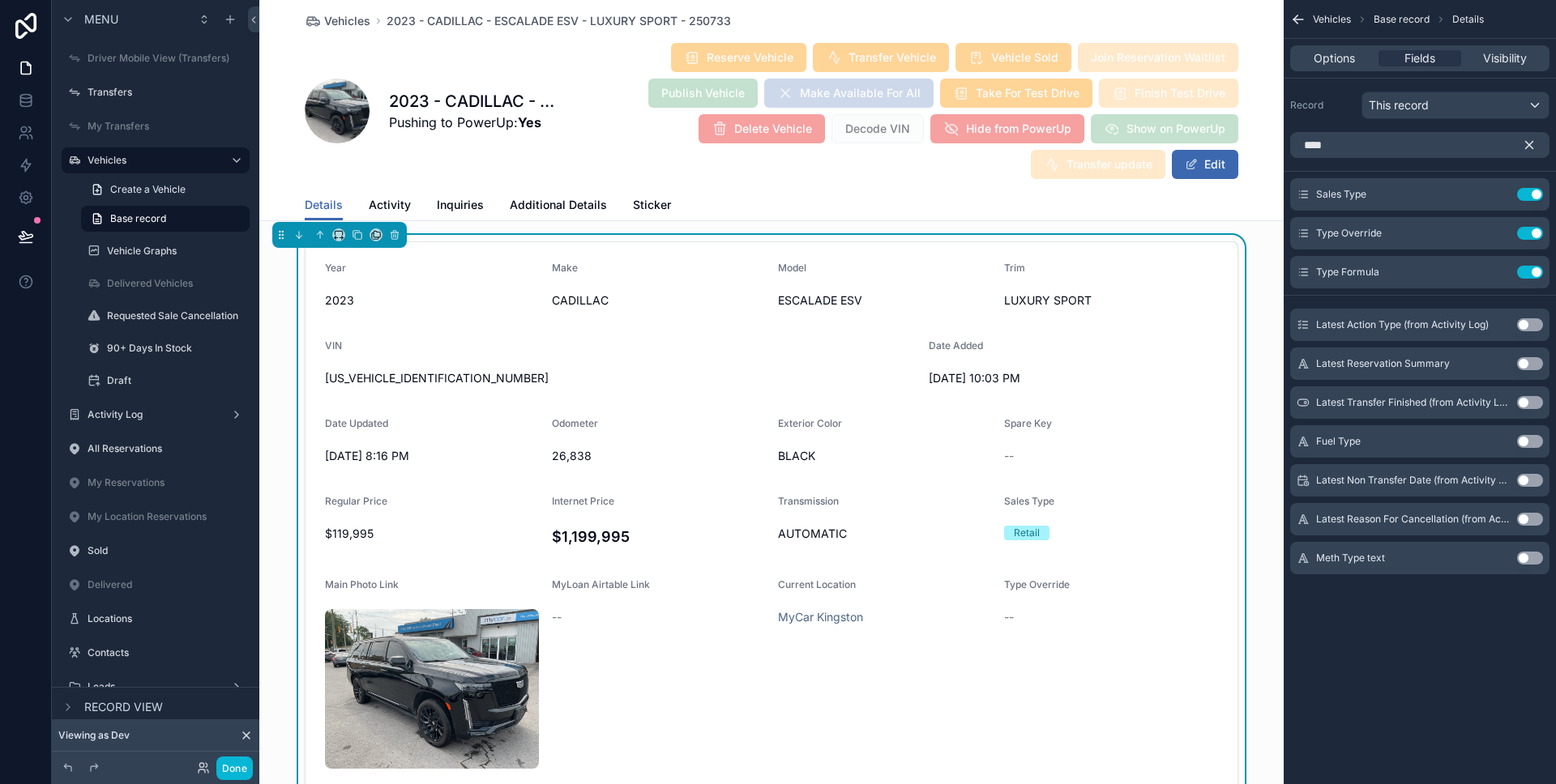
scroll to position [1632, 0]
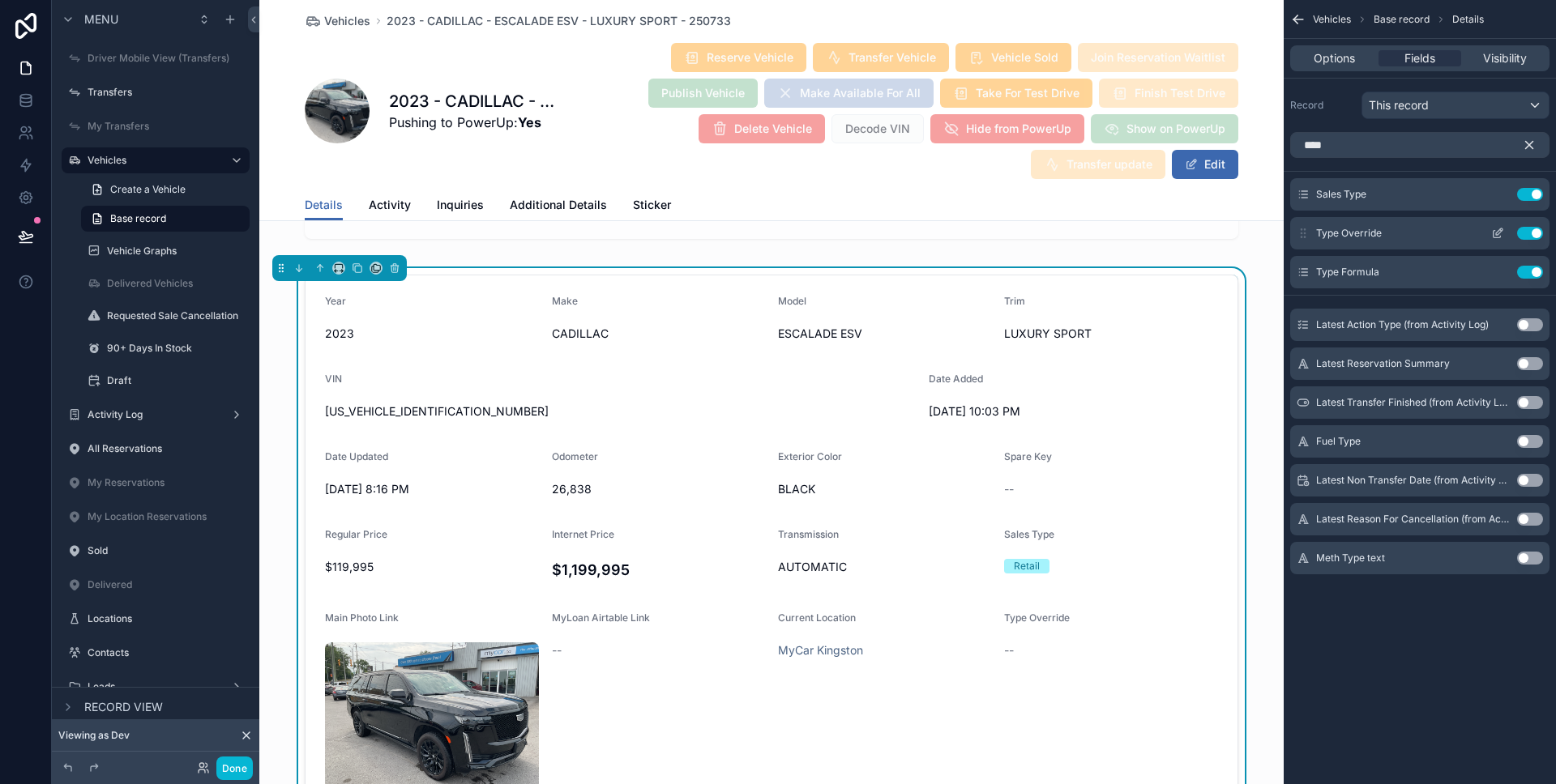
drag, startPoint x: 1307, startPoint y: 277, endPoint x: 1305, endPoint y: 247, distance: 30.1
click at [1305, 247] on div "Sales Type Use setting Type Override Use setting Type Formula Use setting" at bounding box center [1419, 233] width 272 height 110
drag, startPoint x: 1301, startPoint y: 240, endPoint x: 1303, endPoint y: 218, distance: 22.1
click at [1303, 218] on div "Sales Type Use setting Type Override Use setting Type Formula Use setting" at bounding box center [1419, 233] width 272 height 110
drag, startPoint x: 1303, startPoint y: 267, endPoint x: 1301, endPoint y: 240, distance: 27.1
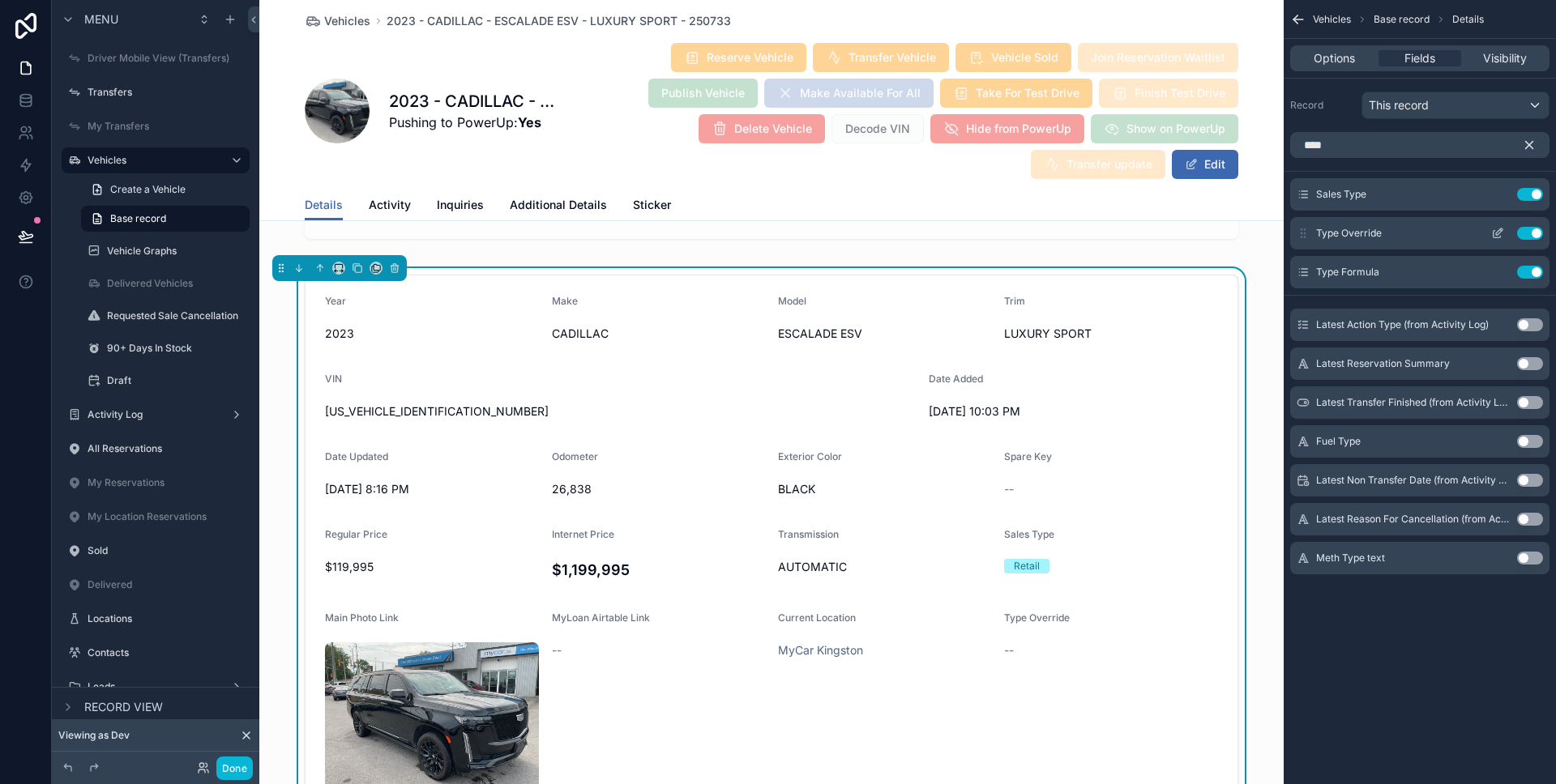
click at [1301, 240] on div "Sales Type Use setting Type Override Use setting Type Formula Use setting" at bounding box center [1419, 233] width 272 height 110
click at [1527, 144] on icon "scrollable content" at bounding box center [1529, 145] width 15 height 15
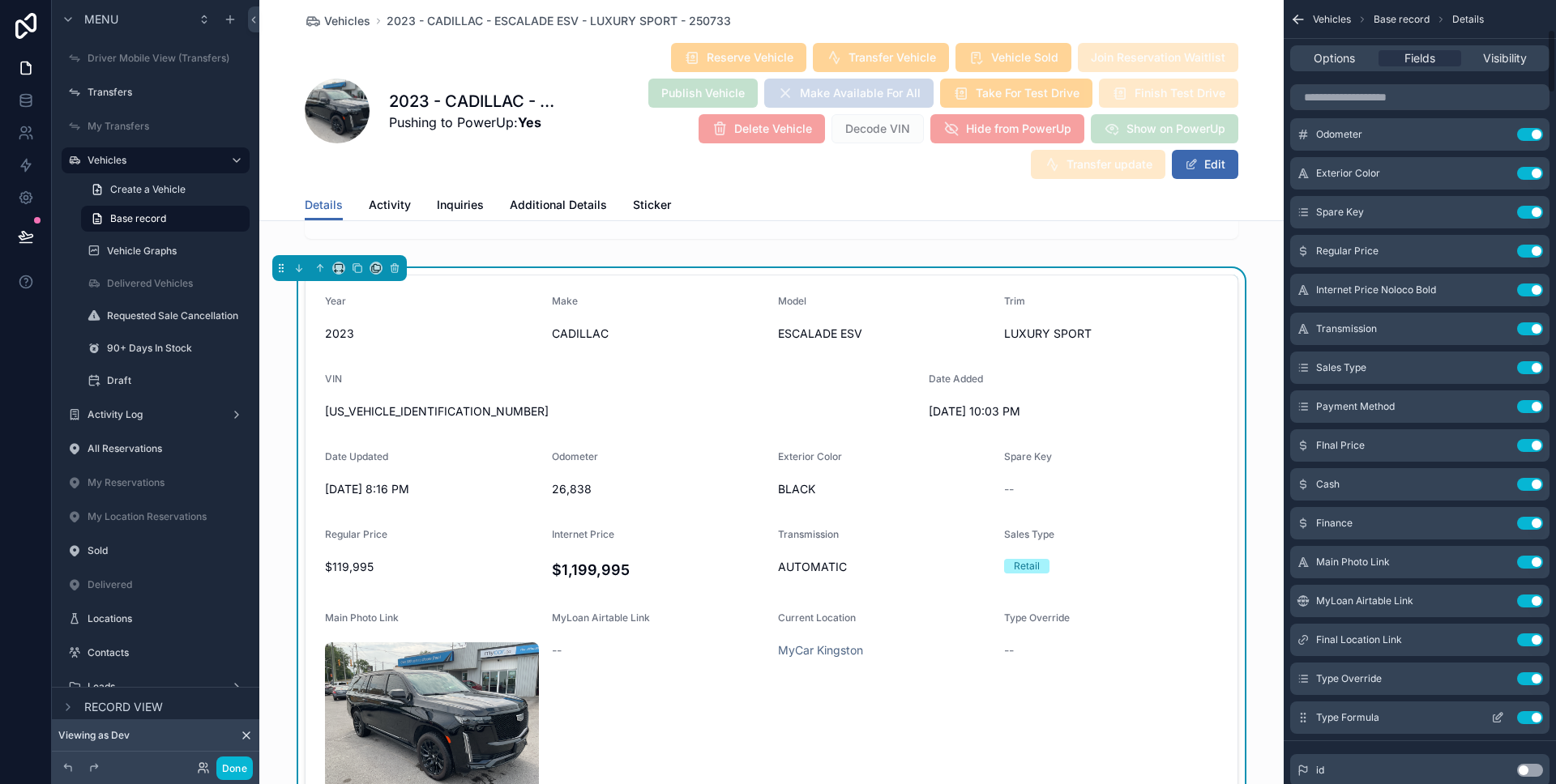
scroll to position [532, 0]
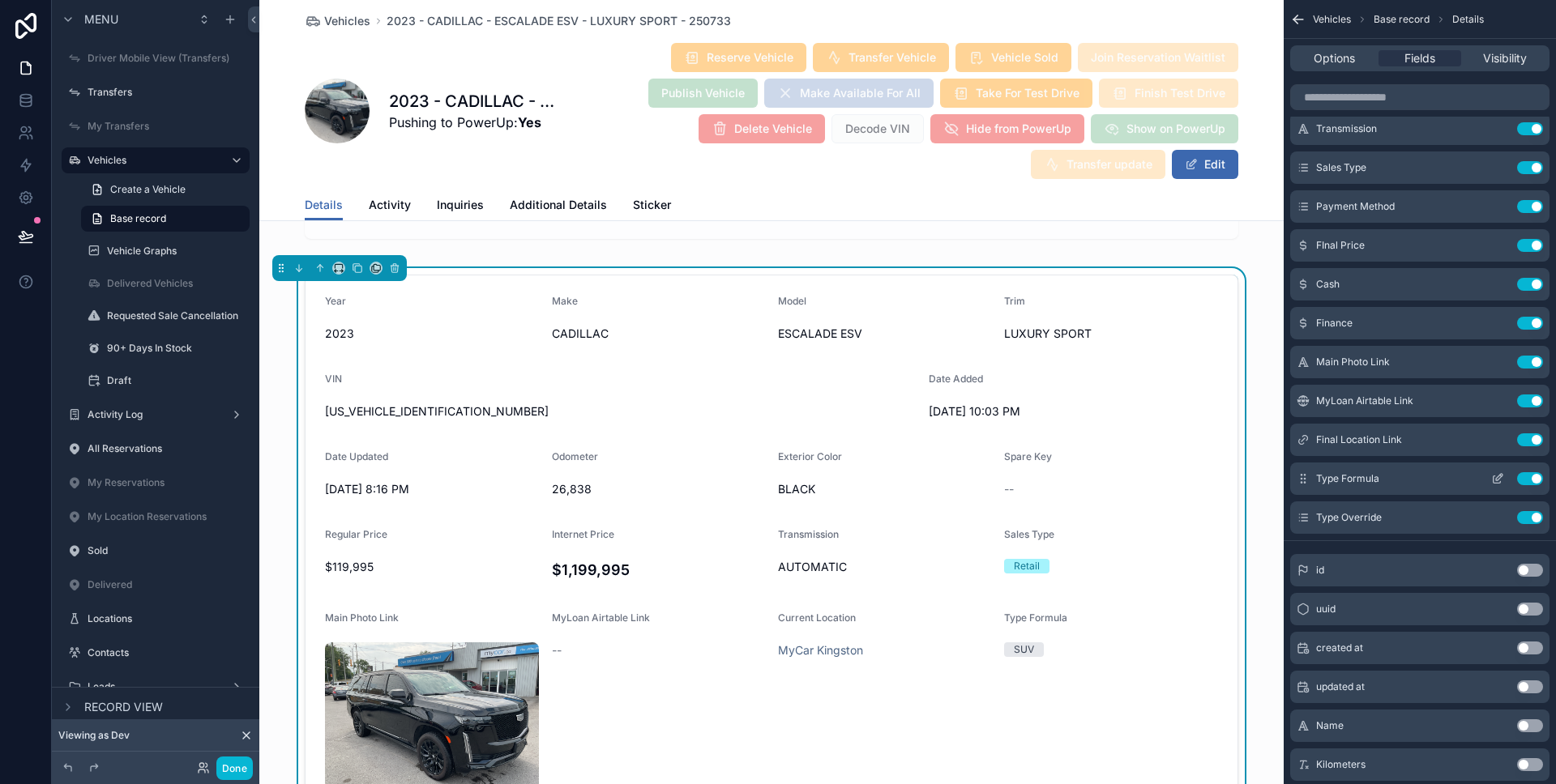
click at [1497, 477] on icon "scrollable content" at bounding box center [1498, 477] width 7 height 7
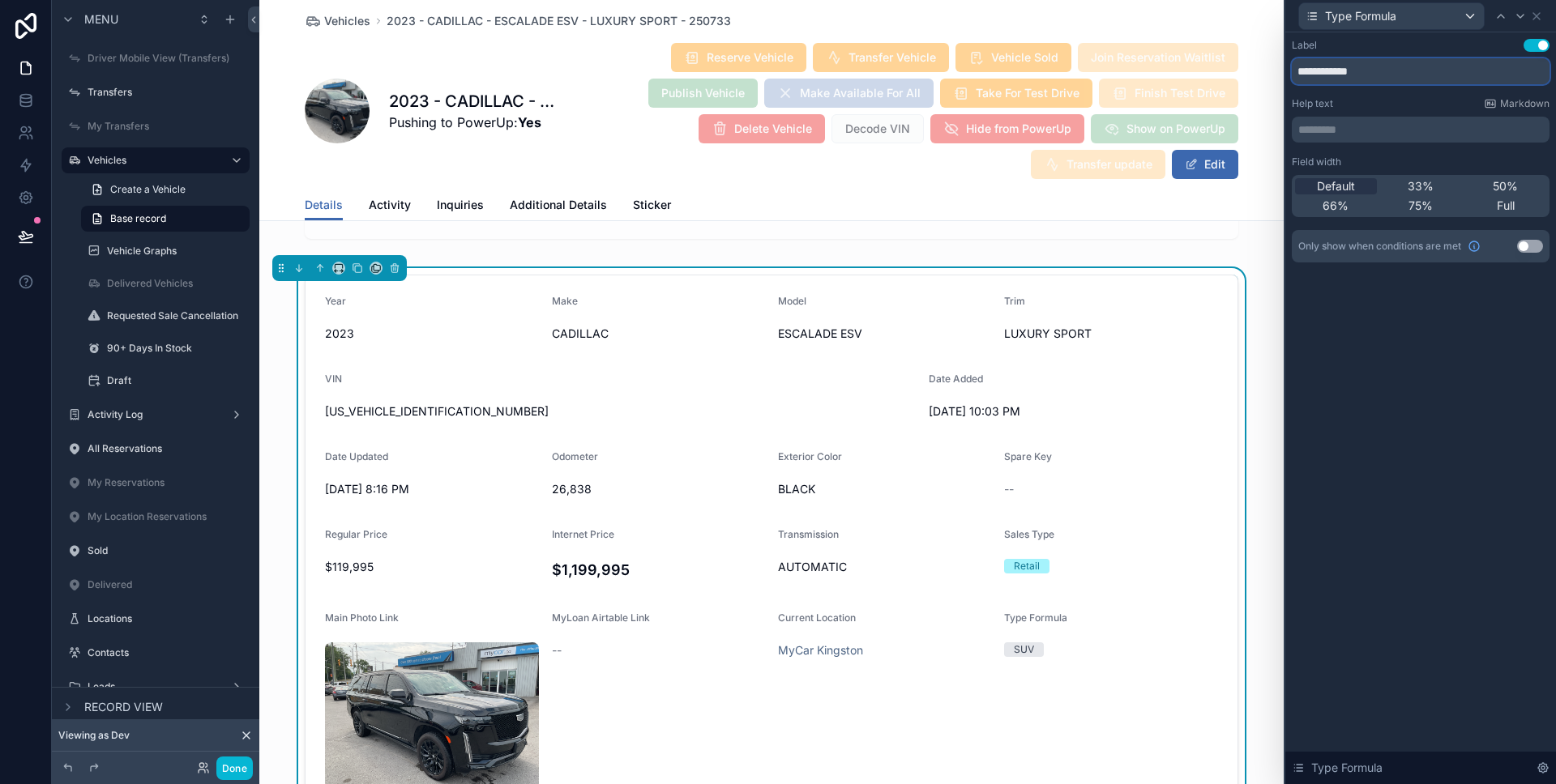
click at [1433, 73] on input "**********" at bounding box center [1419, 71] width 257 height 26
type input "****"
click at [1539, 22] on icon at bounding box center [1535, 16] width 13 height 13
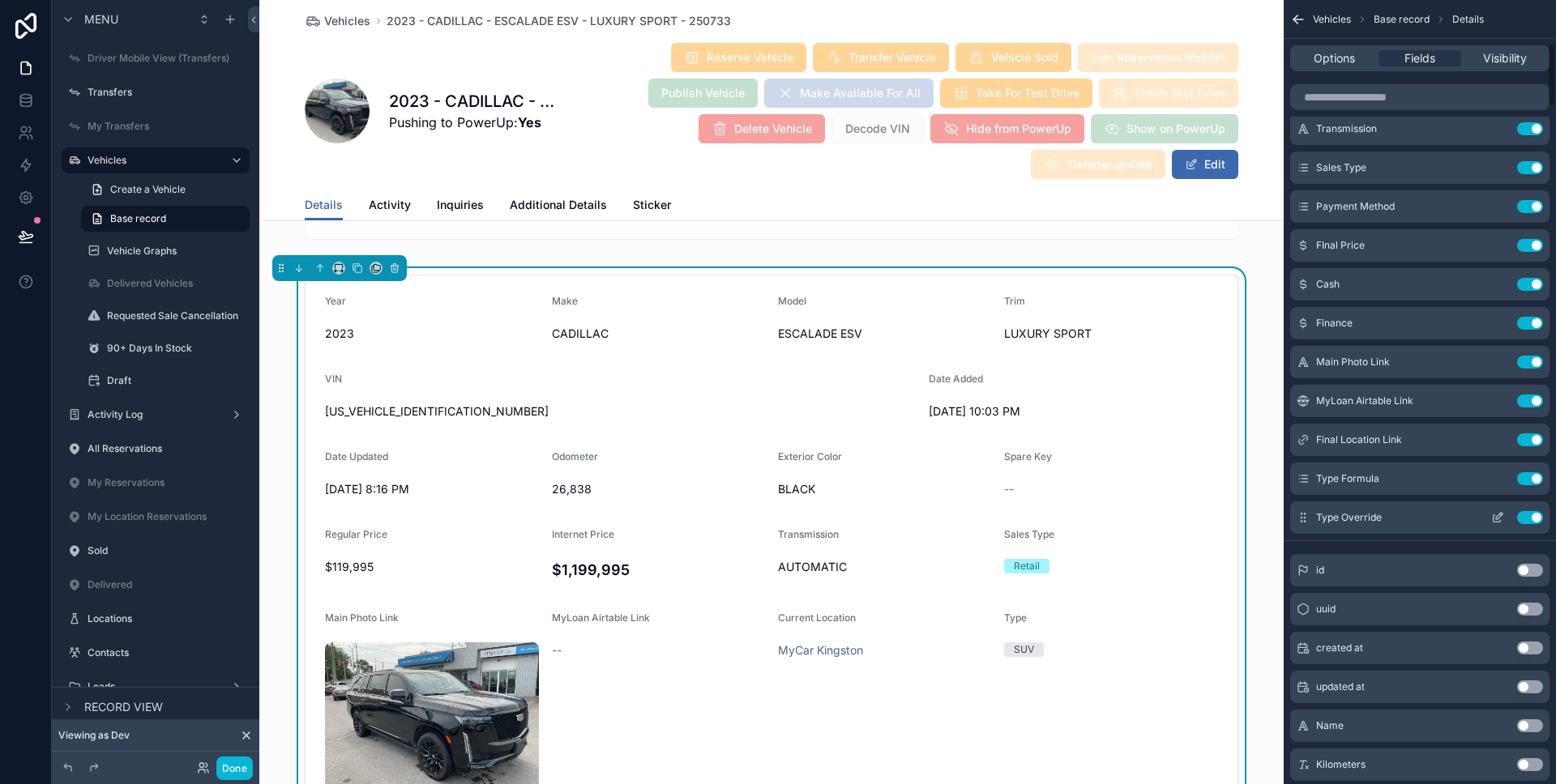
click at [1491, 520] on icon "scrollable content" at bounding box center [1496, 517] width 13 height 13
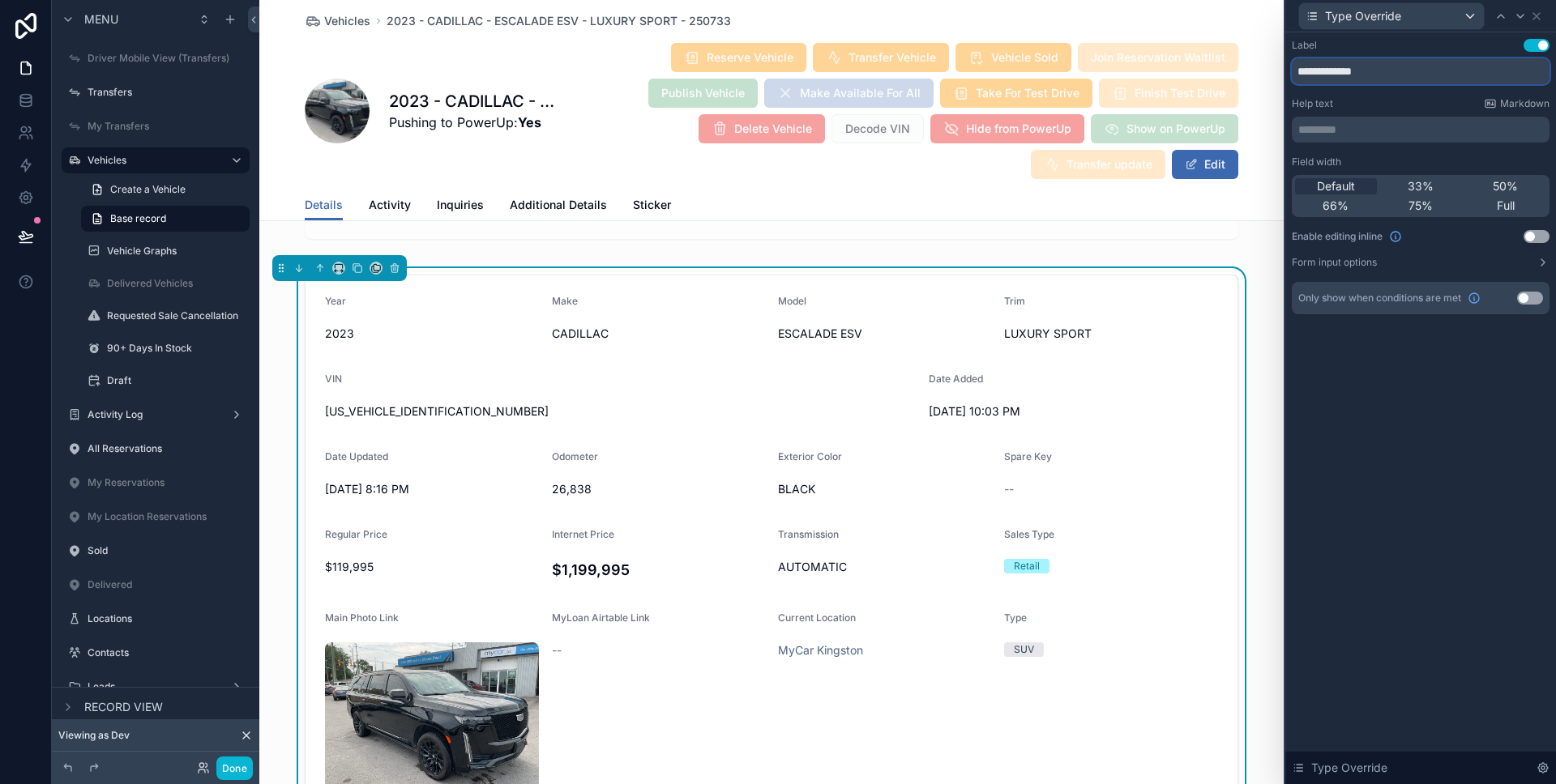
drag, startPoint x: 1386, startPoint y: 69, endPoint x: 1328, endPoint y: 73, distance: 58.1
click at [1328, 73] on input "**********" at bounding box center [1419, 71] width 257 height 26
type input "**********"
click at [1396, 360] on div "**********" at bounding box center [1420, 408] width 271 height 752
click at [37, 230] on button at bounding box center [25, 237] width 35 height 45
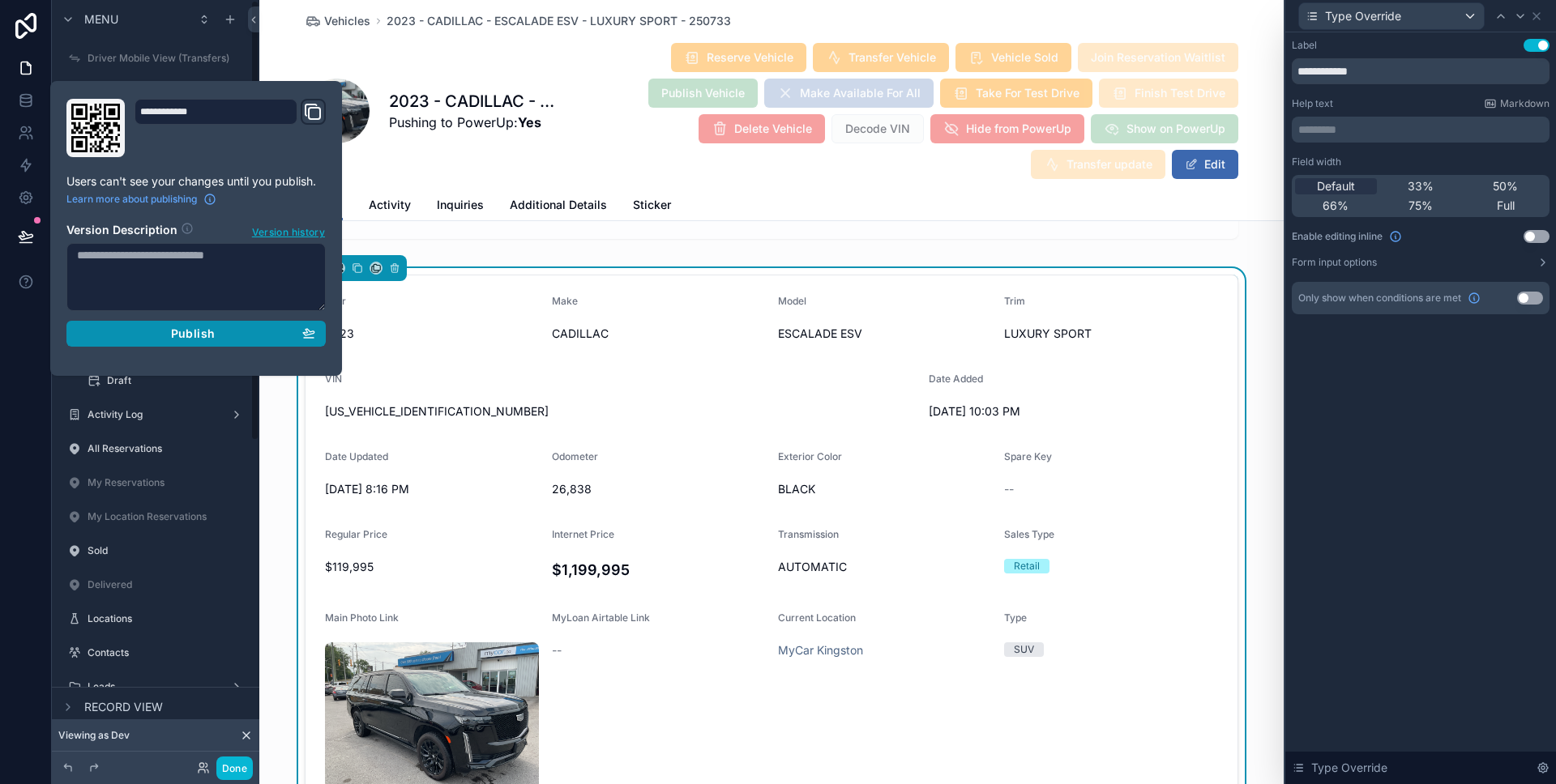
click at [254, 334] on div "Publish" at bounding box center [197, 333] width 239 height 15
click at [11, 375] on div at bounding box center [25, 392] width 52 height 784
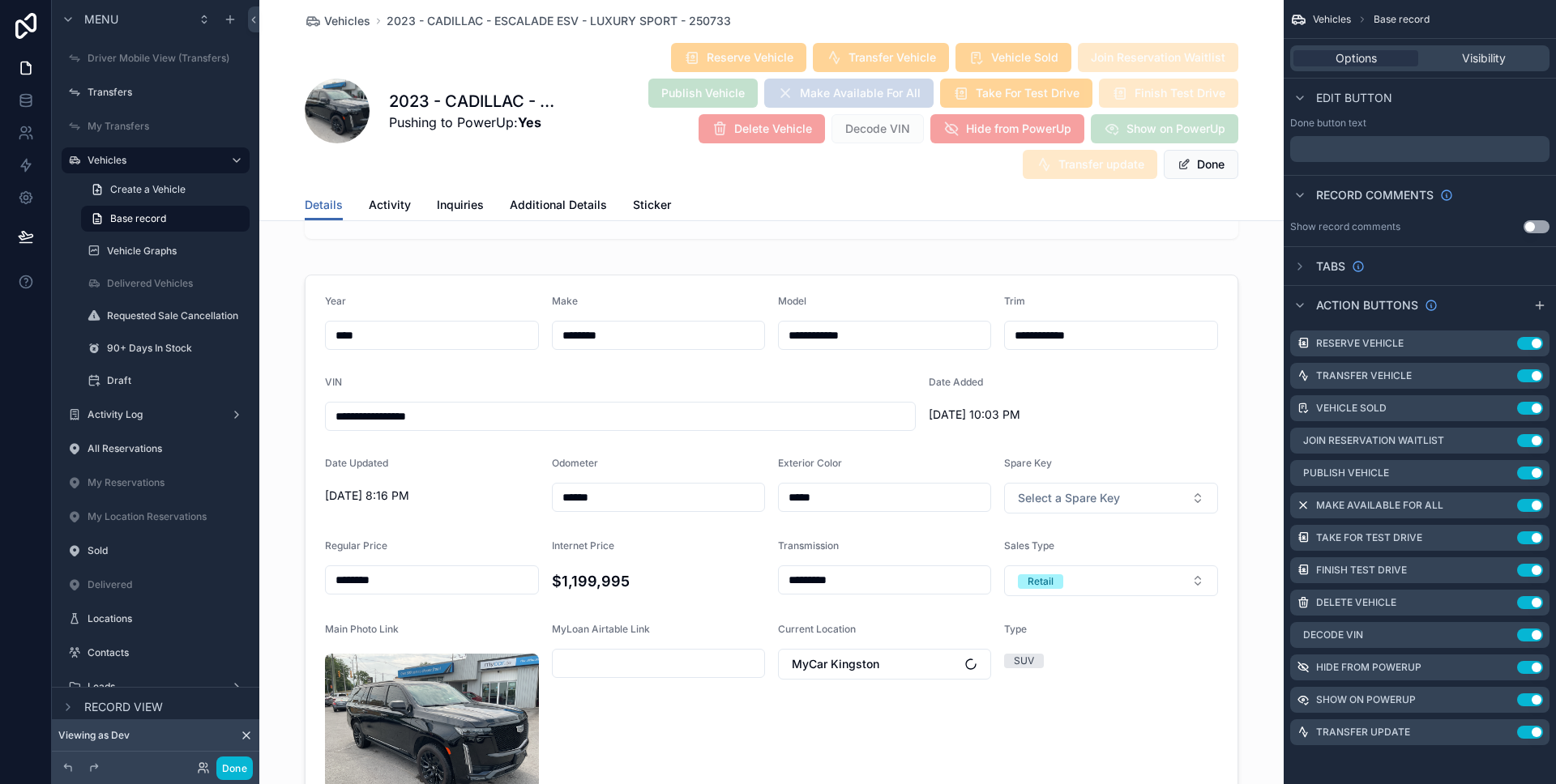
click at [1211, 174] on button "Done" at bounding box center [1201, 164] width 74 height 29
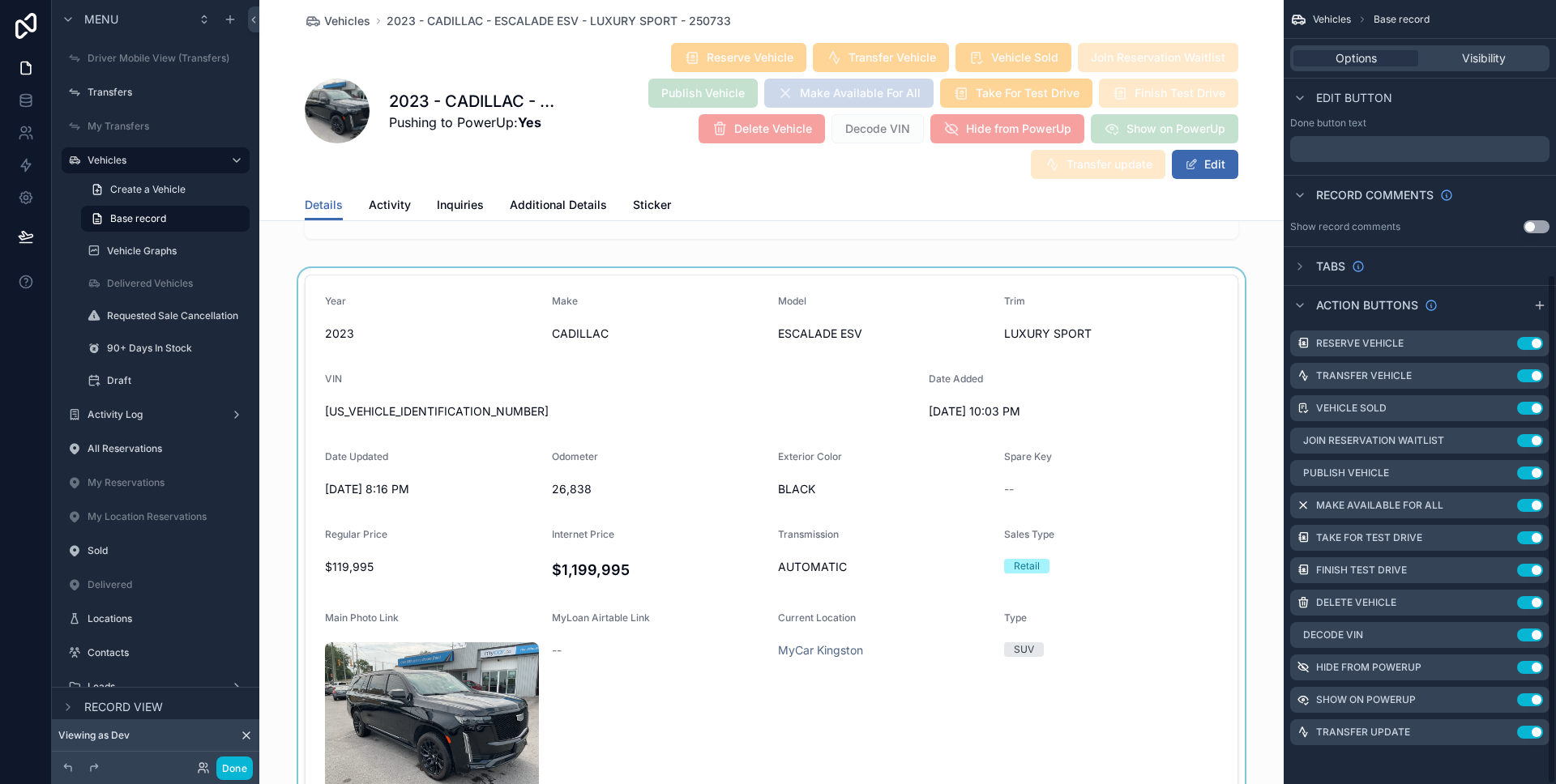
scroll to position [1783, 0]
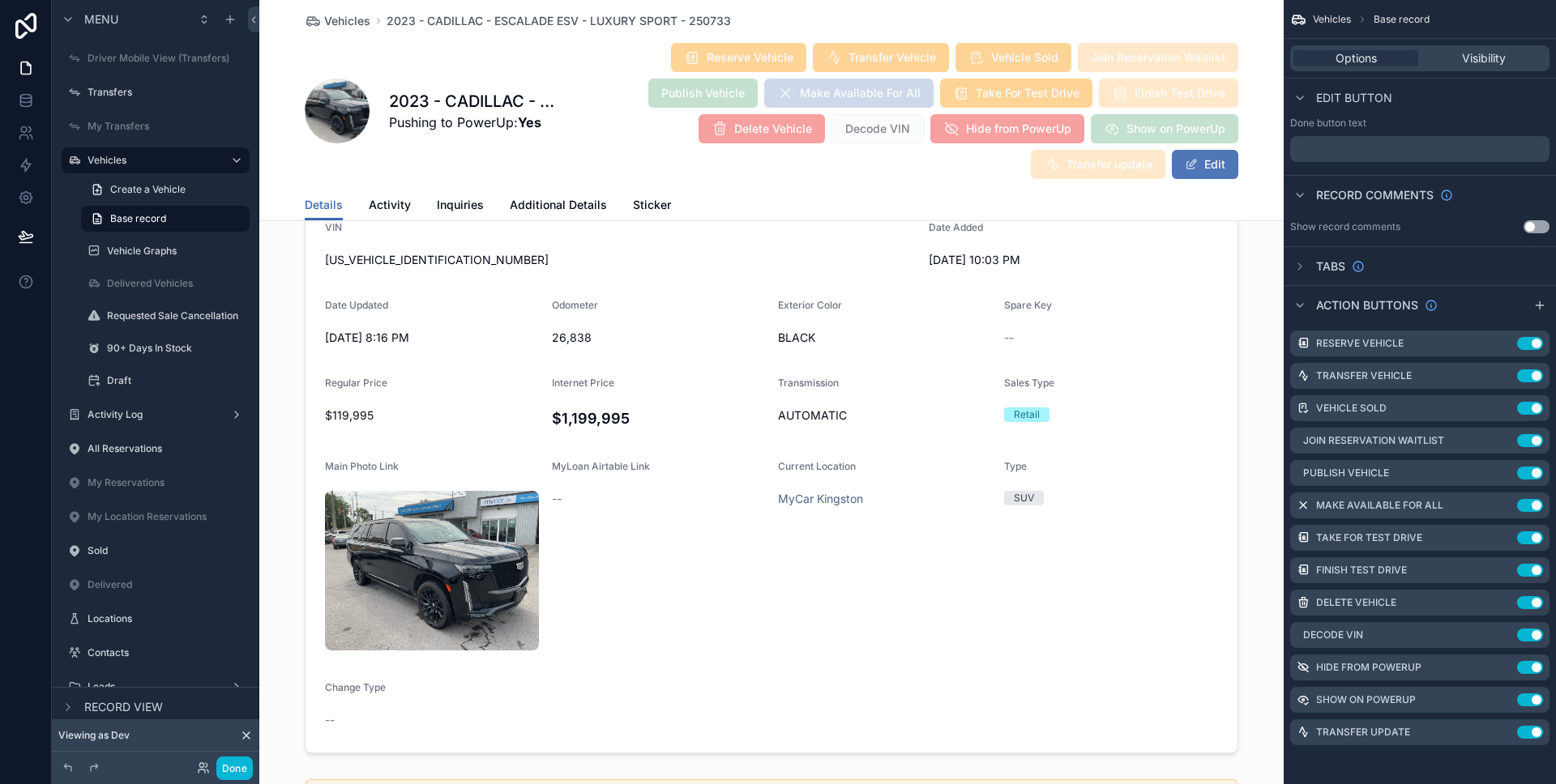
click at [1200, 171] on button "Edit" at bounding box center [1205, 164] width 67 height 29
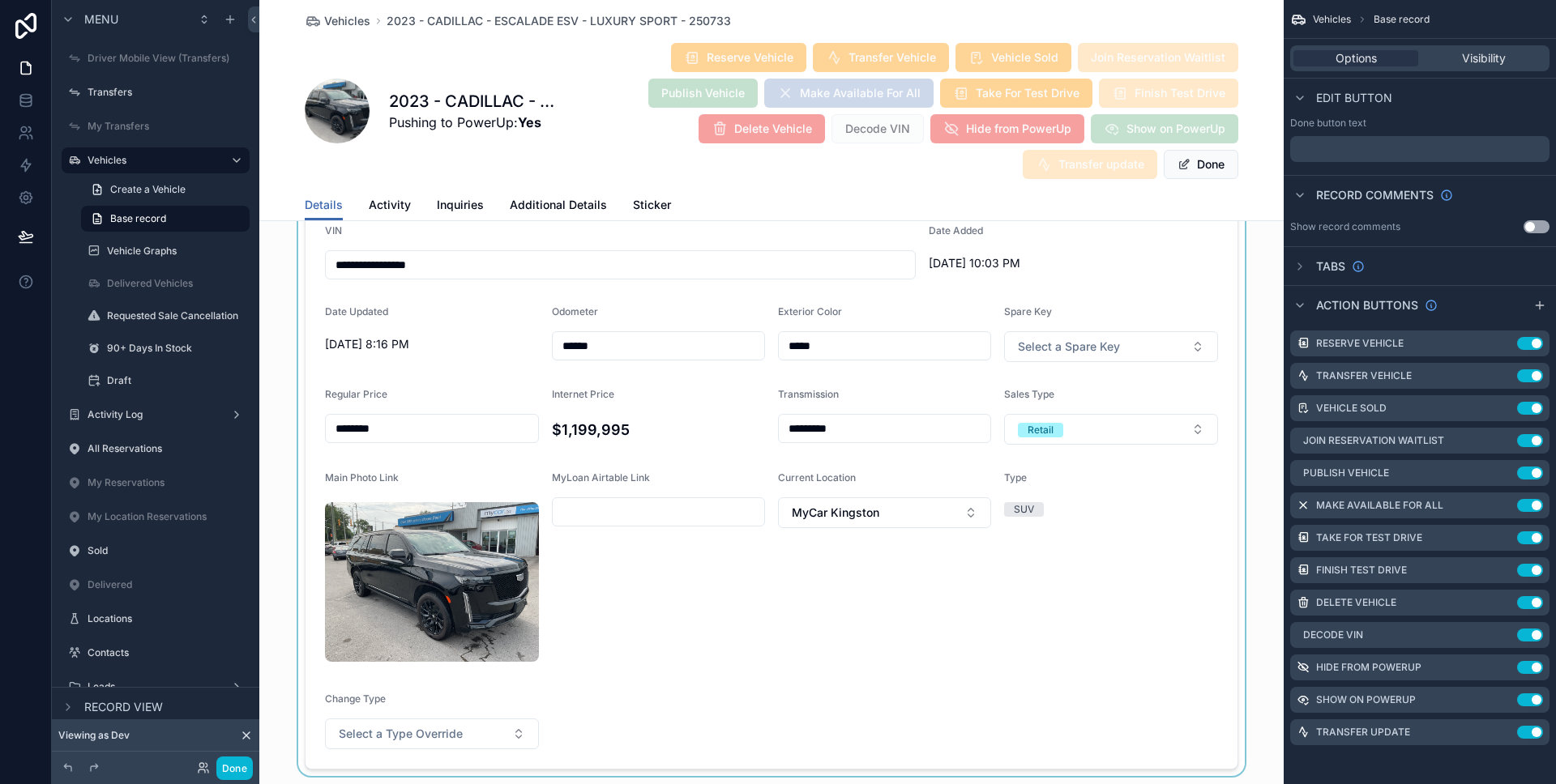
click at [482, 594] on div "scrollable content" at bounding box center [771, 446] width 1024 height 660
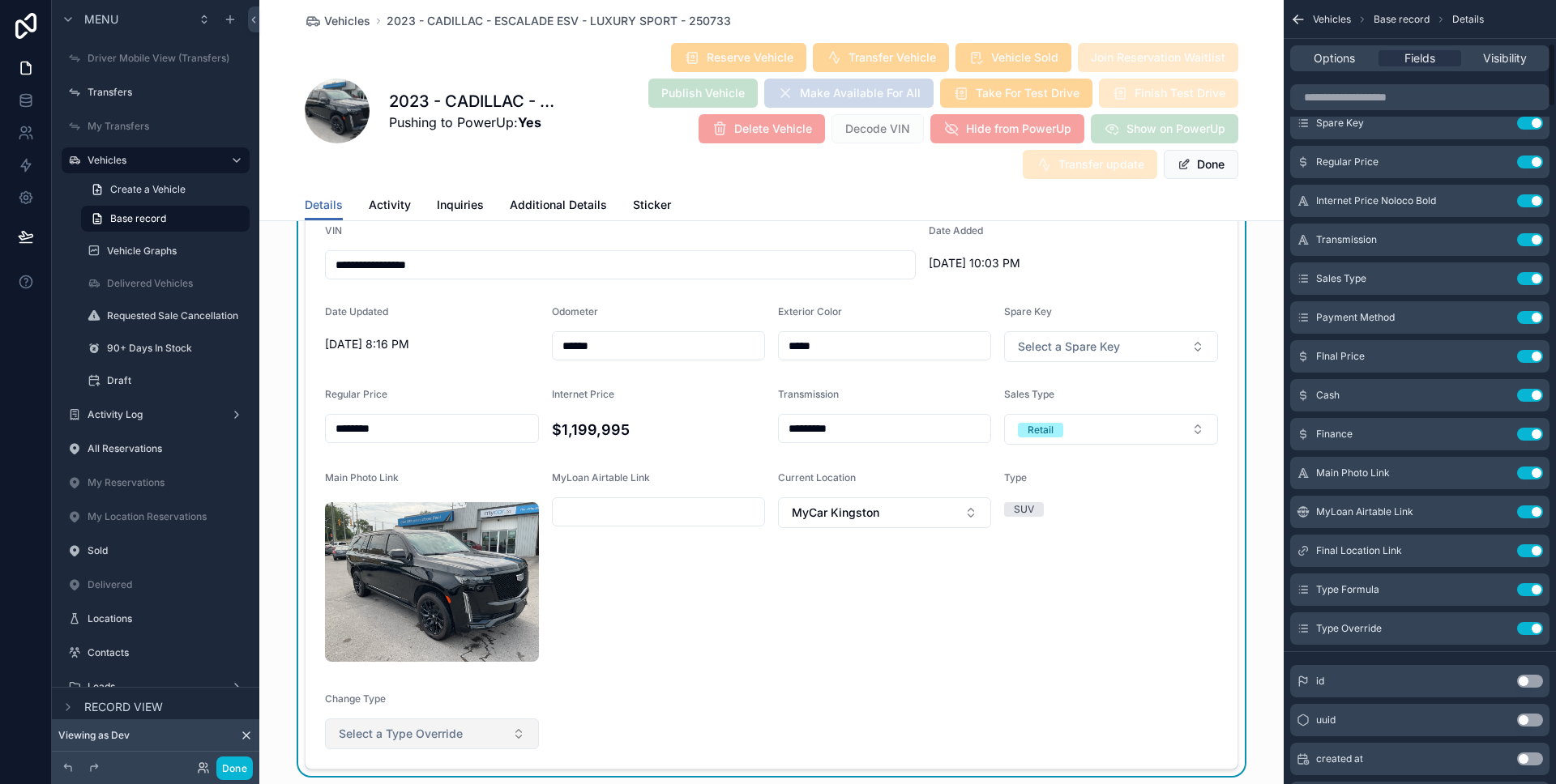
scroll to position [532, 0]
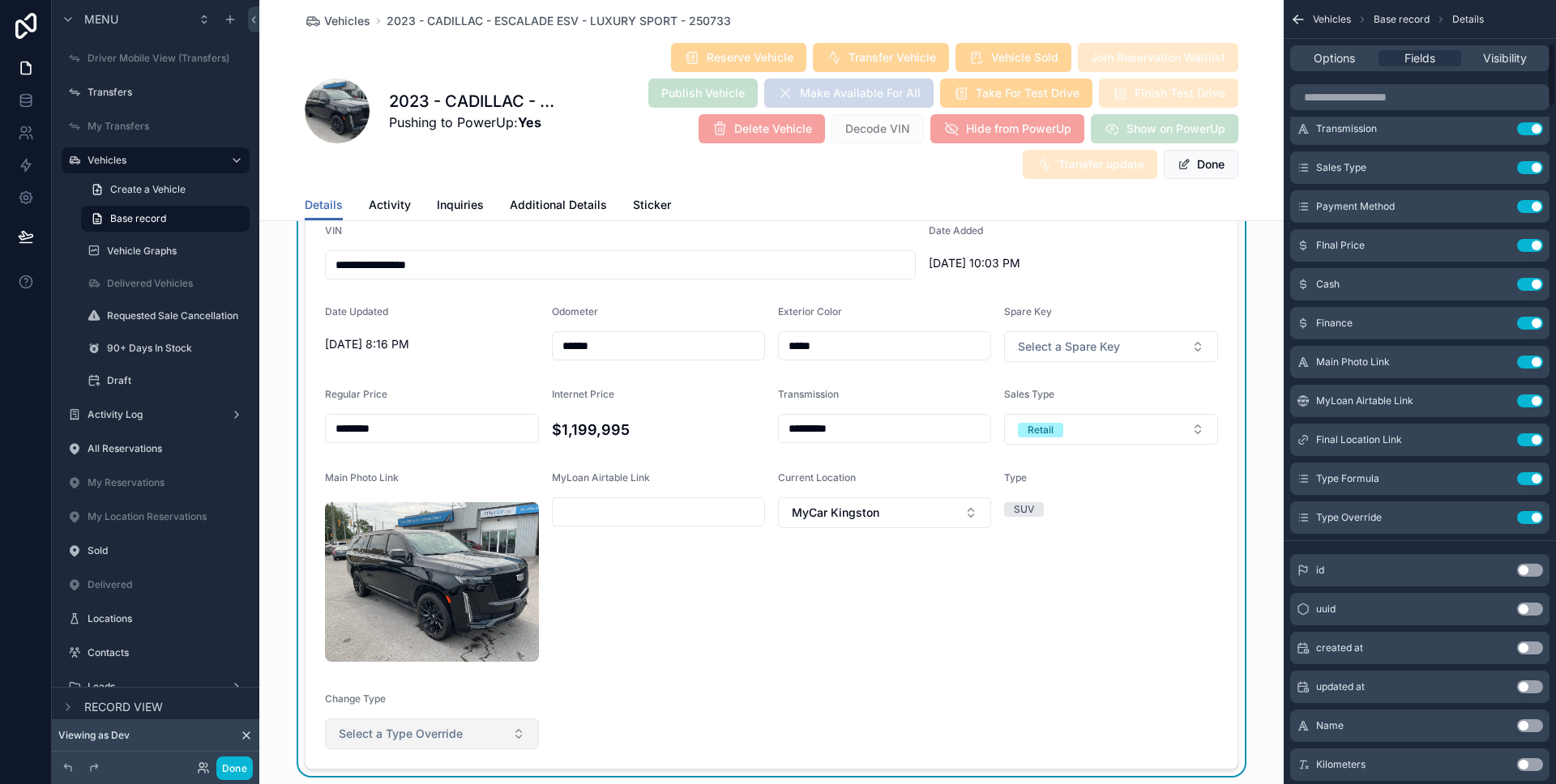
click at [481, 719] on button "Select a Type Override" at bounding box center [431, 733] width 214 height 30
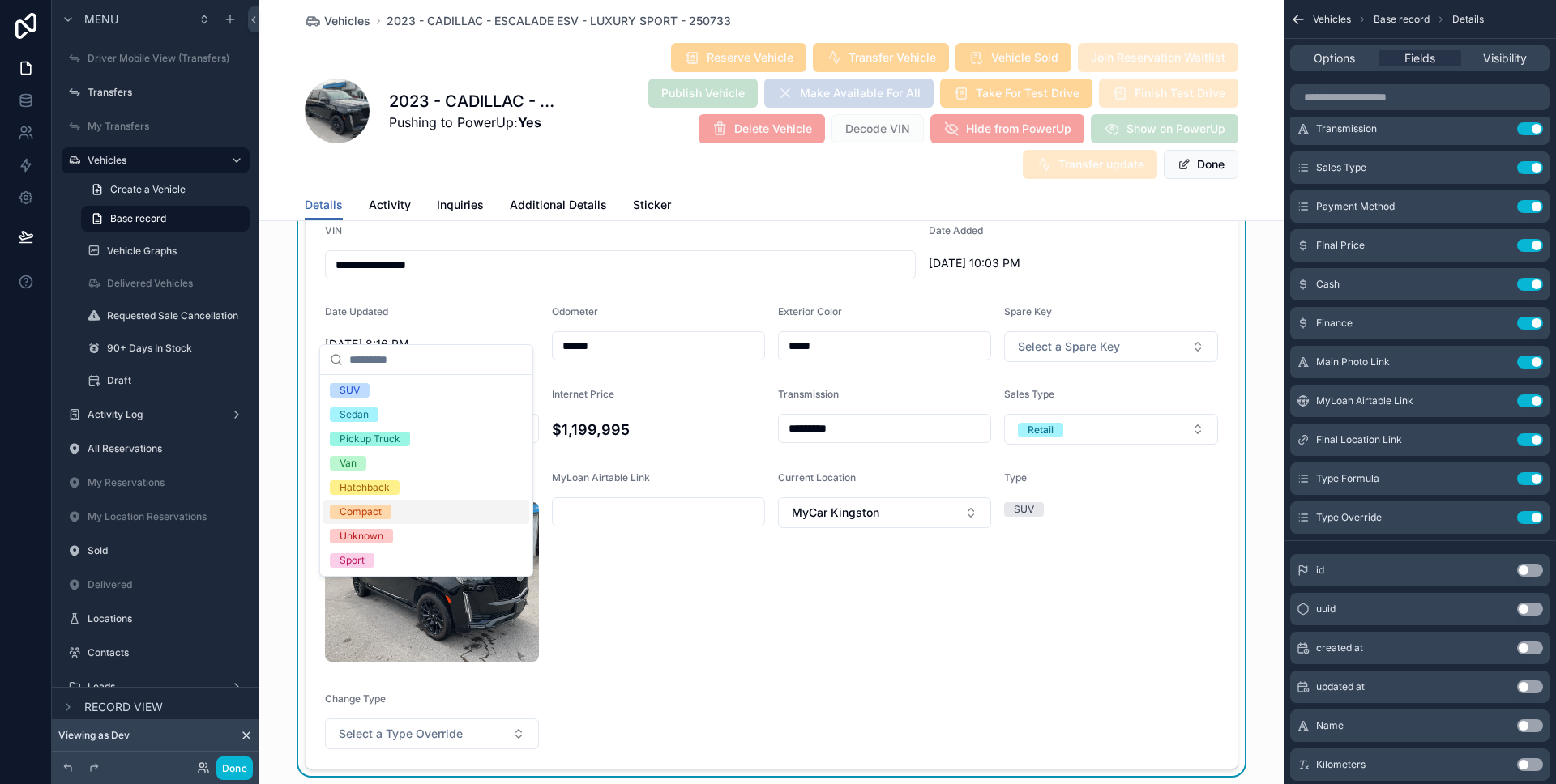
click at [630, 577] on form "**********" at bounding box center [771, 447] width 932 height 645
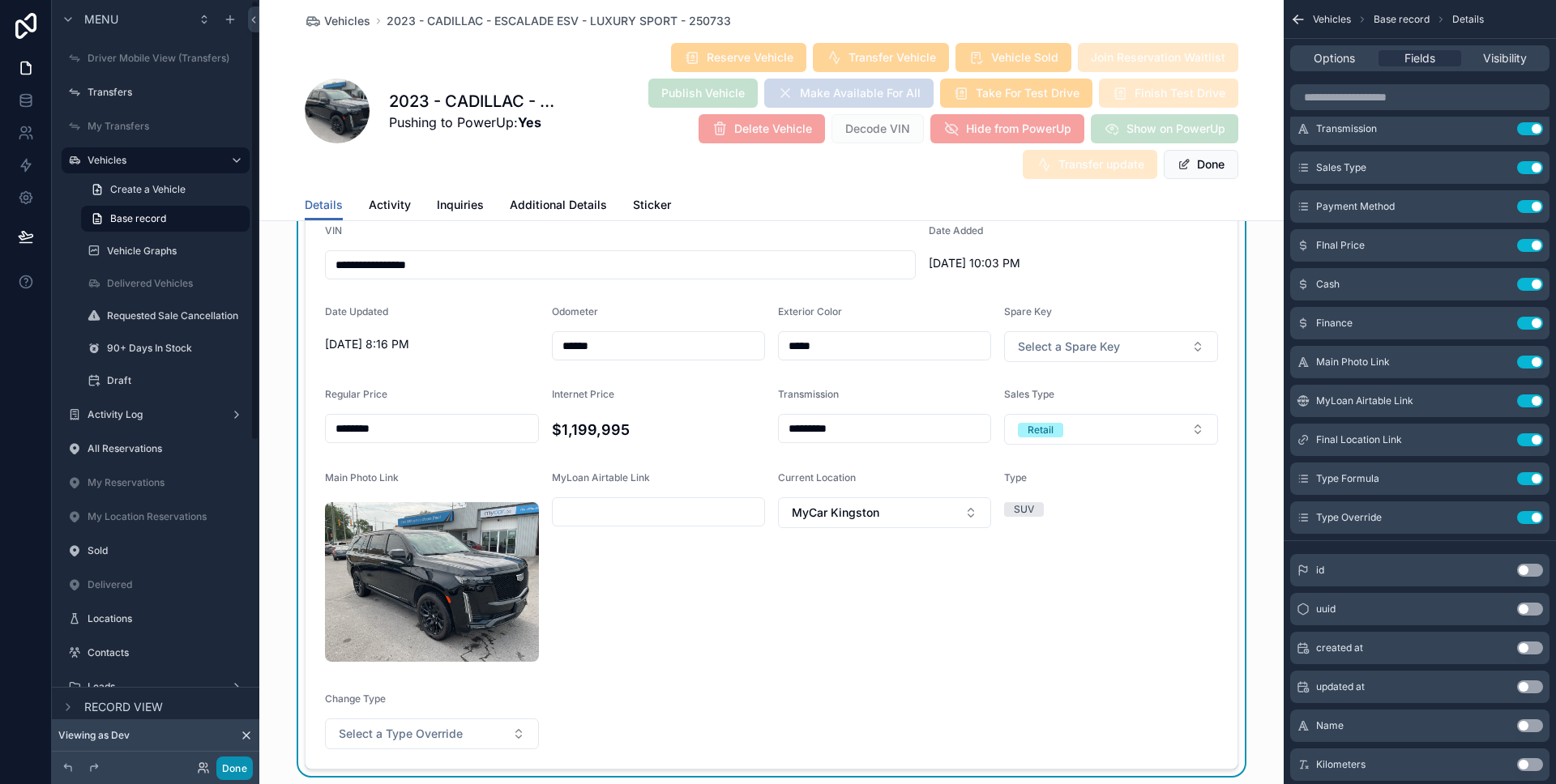
click at [252, 764] on button "Done" at bounding box center [234, 768] width 36 height 23
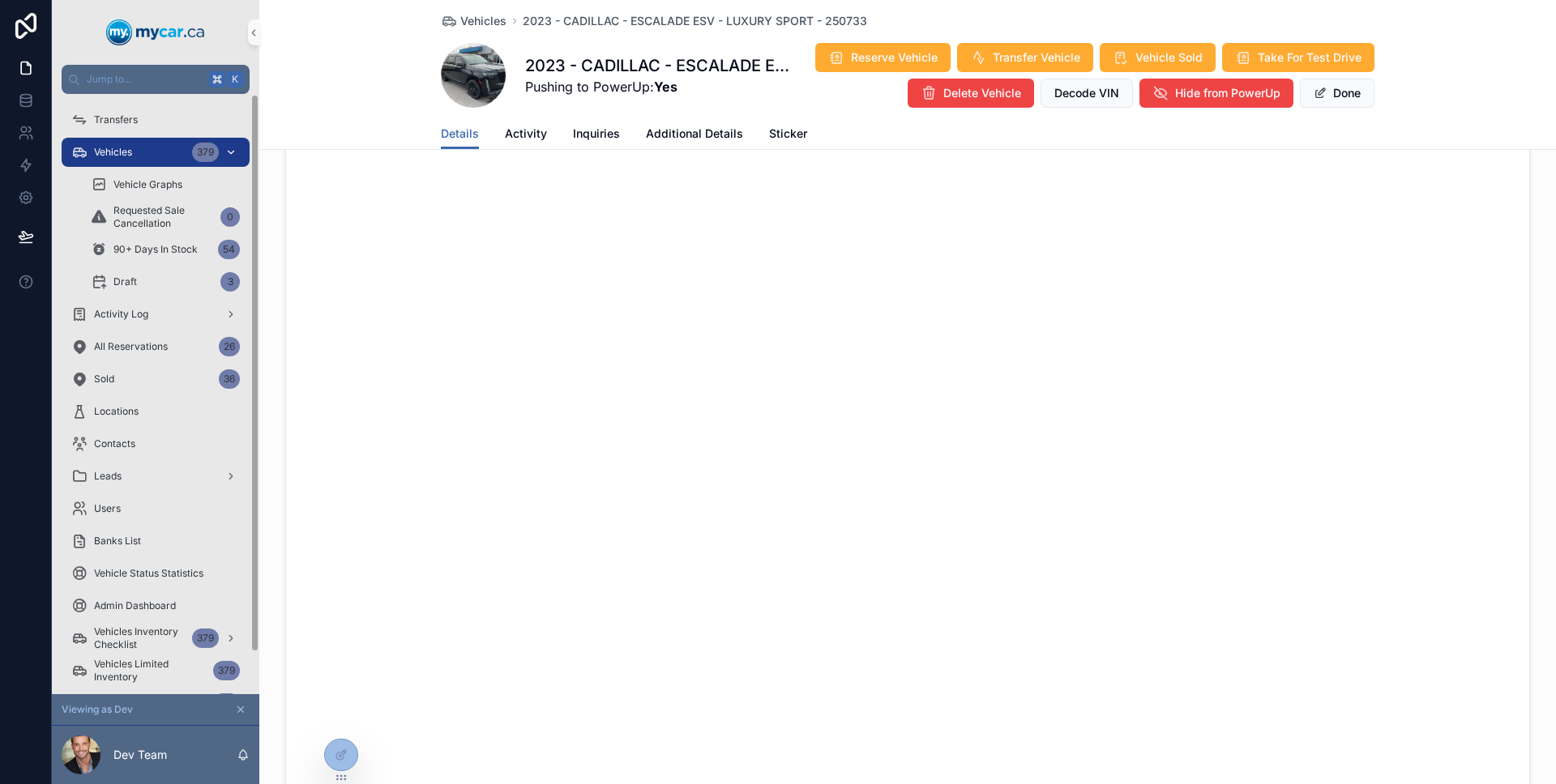
click at [125, 149] on span "Vehicles" at bounding box center [112, 152] width 38 height 13
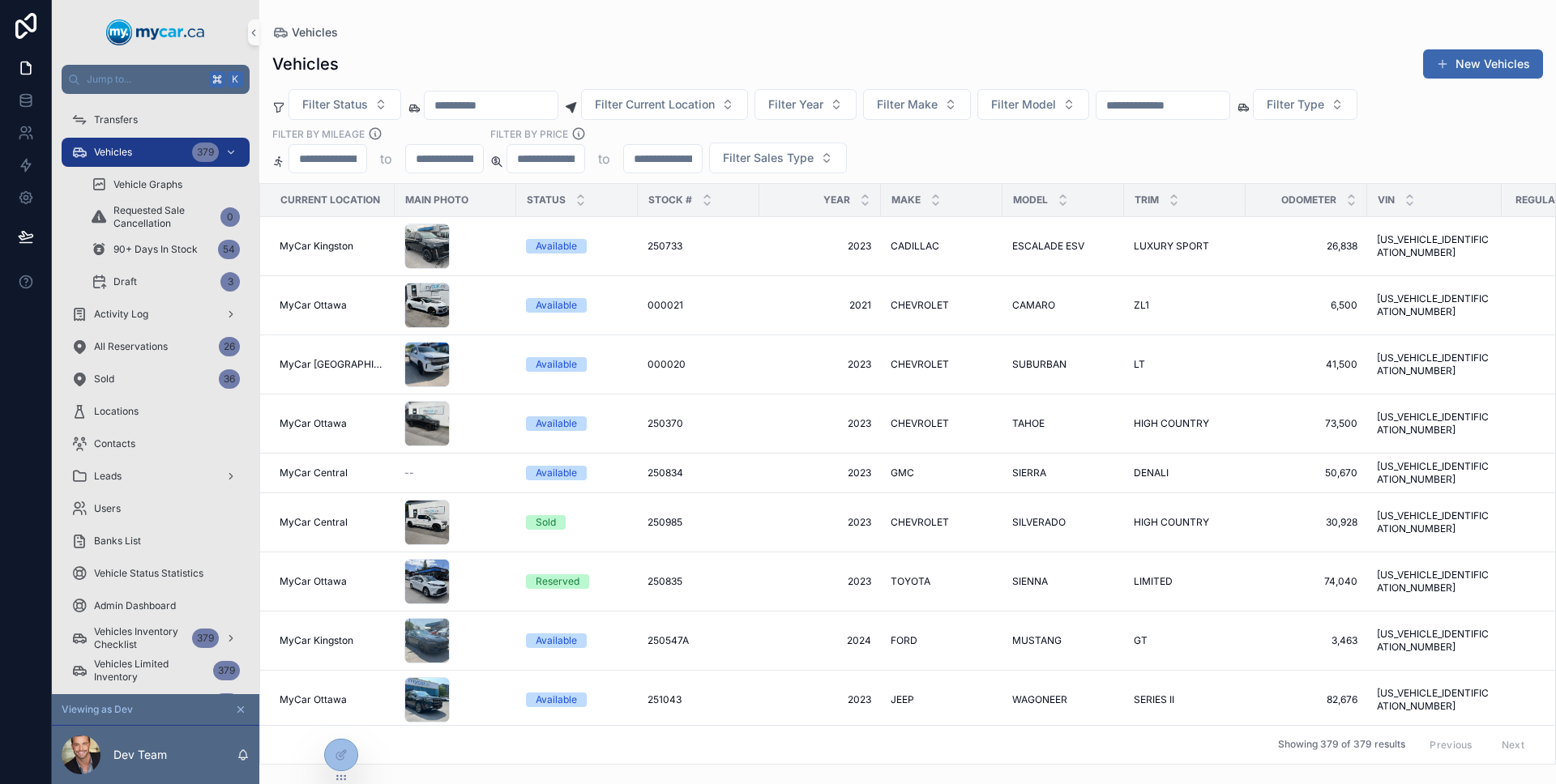
click at [1230, 92] on div "scrollable content" at bounding box center [1163, 106] width 135 height 29
click at [1229, 102] on input "scrollable content" at bounding box center [1163, 105] width 133 height 22
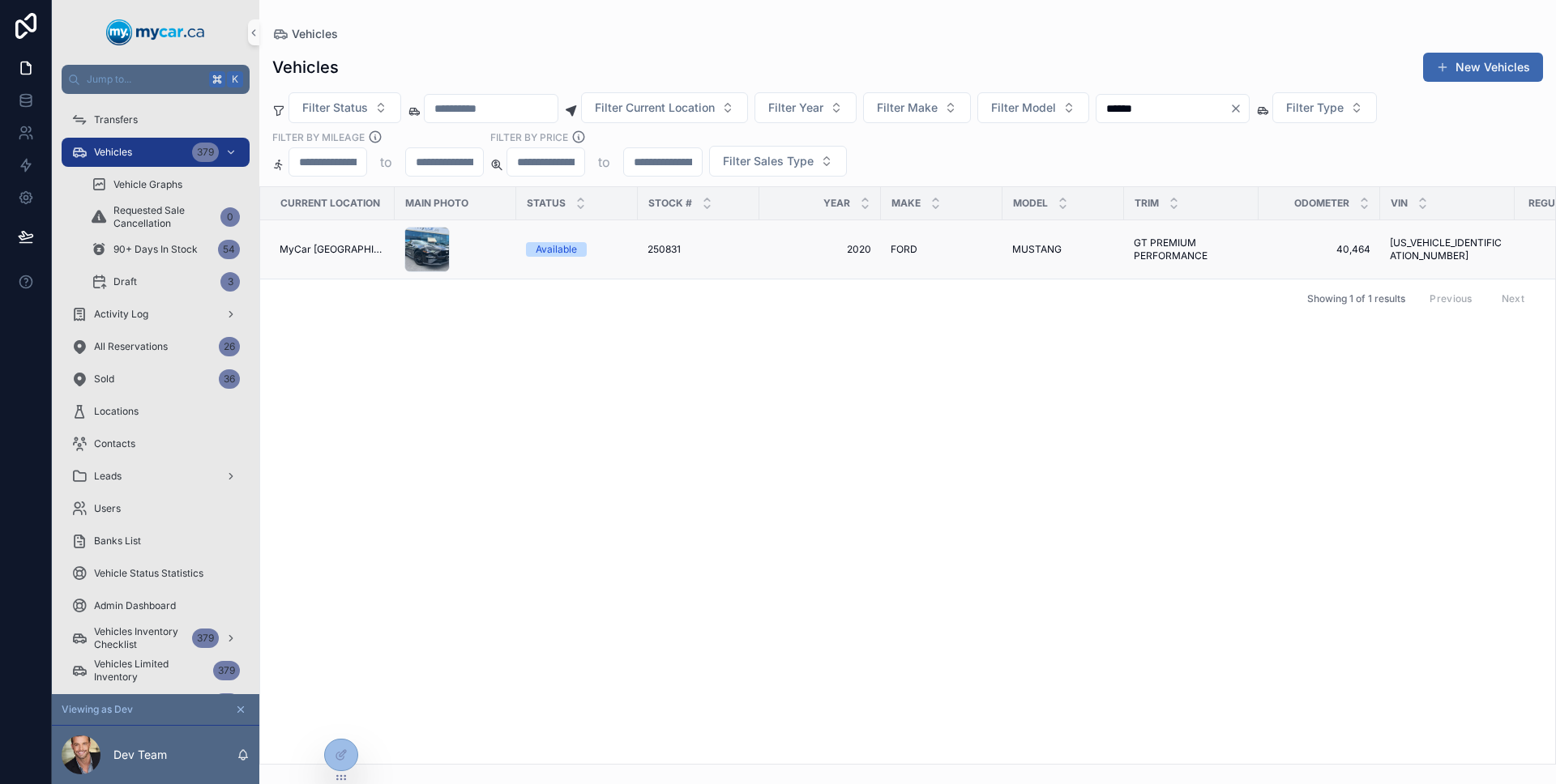
type input "******"
click at [952, 243] on div "[PERSON_NAME]" at bounding box center [941, 249] width 102 height 13
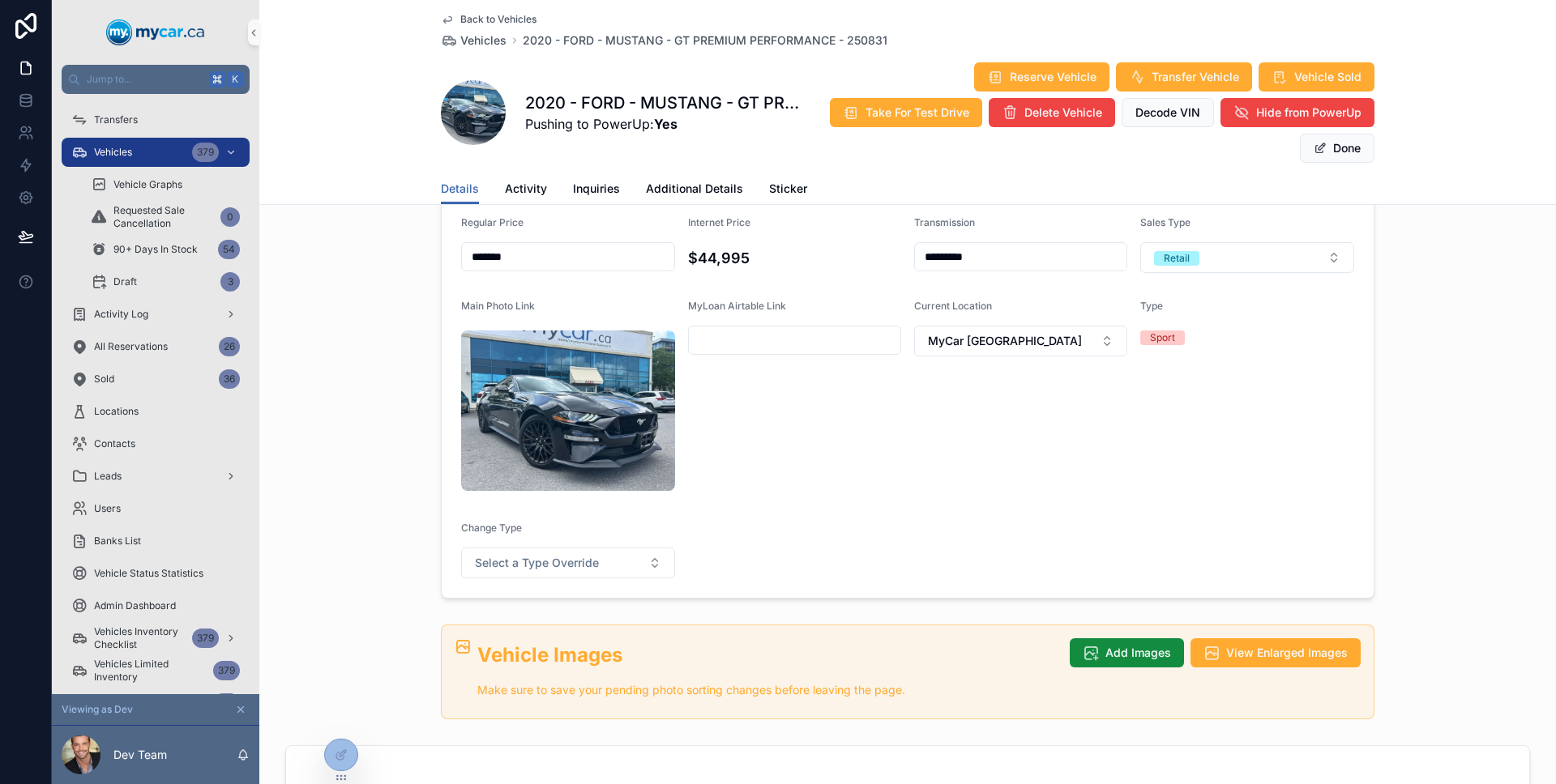
scroll to position [379, 0]
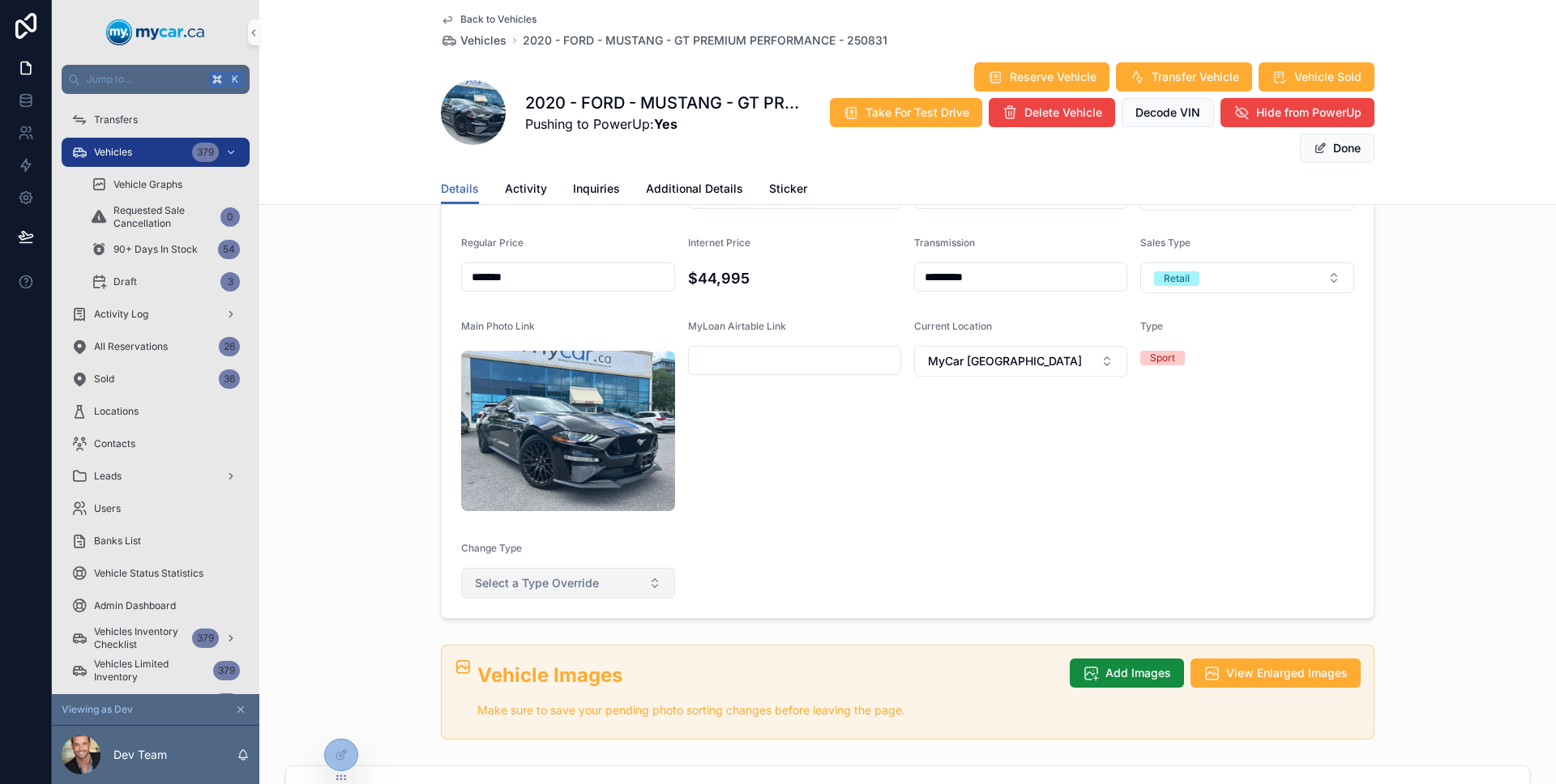
click at [632, 568] on button "Select a Type Override" at bounding box center [567, 583] width 214 height 30
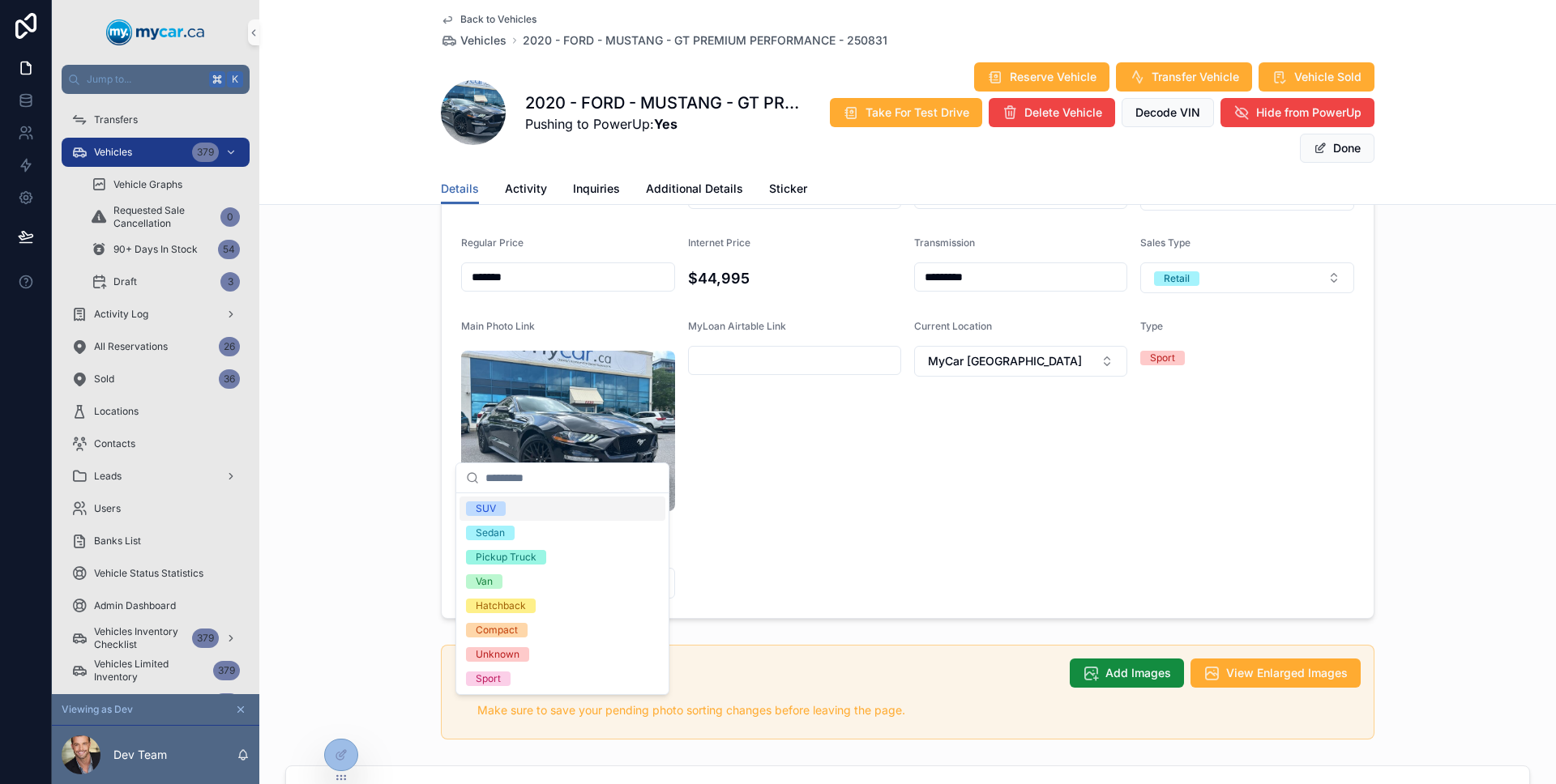
click at [705, 423] on form "**********" at bounding box center [907, 295] width 932 height 645
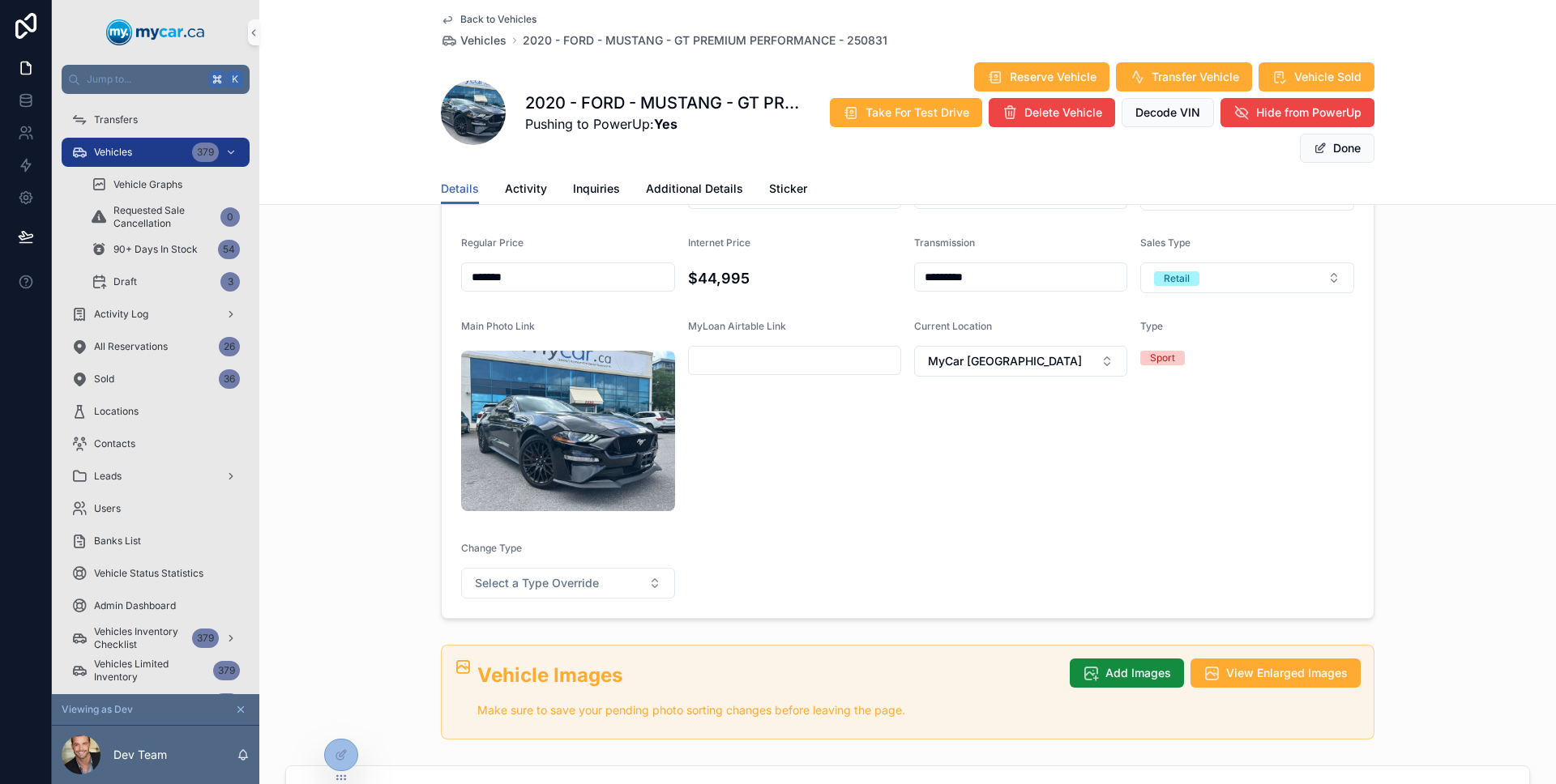
scroll to position [14, 0]
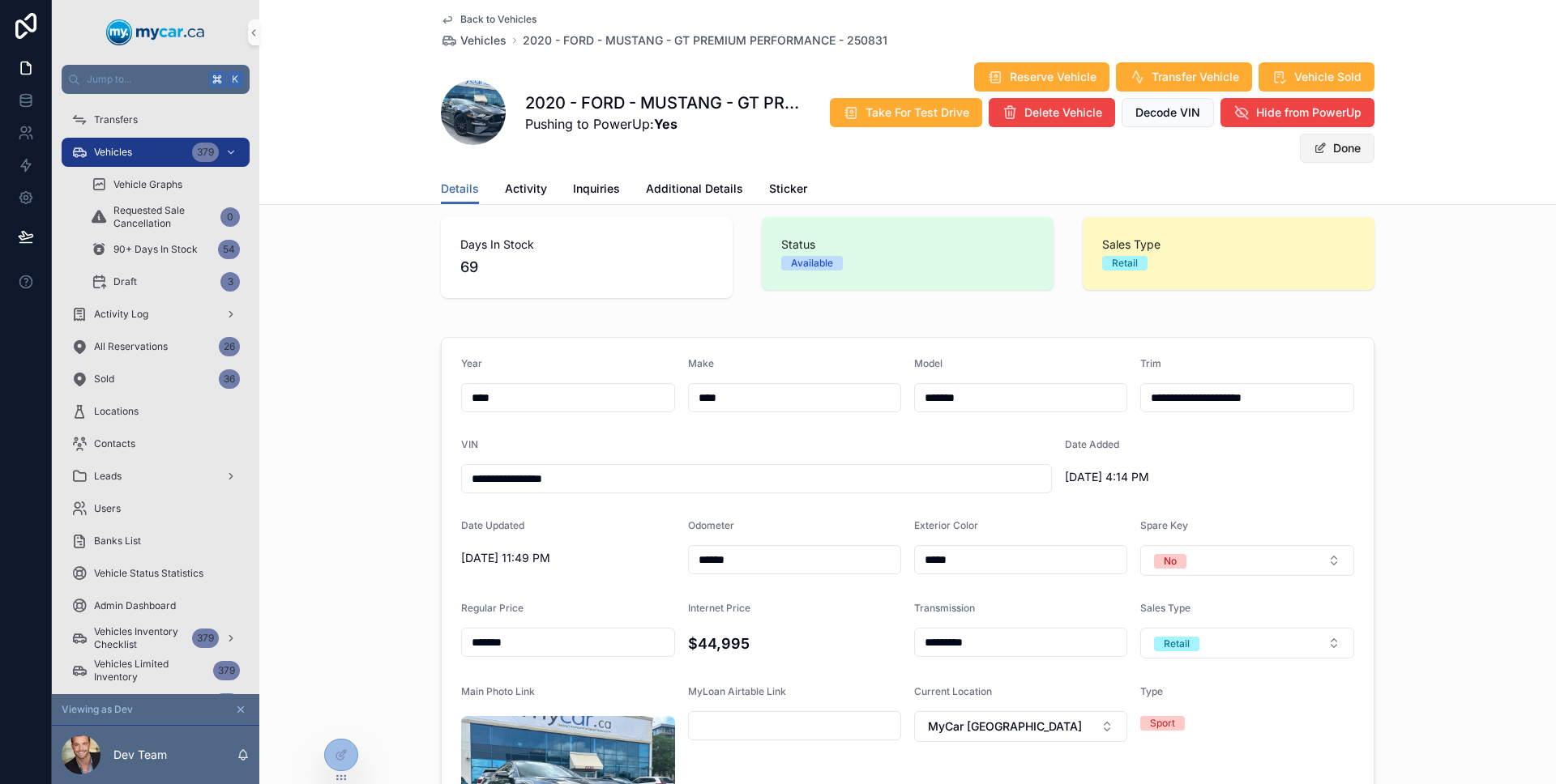
click at [1313, 160] on button "Done" at bounding box center [1337, 149] width 74 height 29
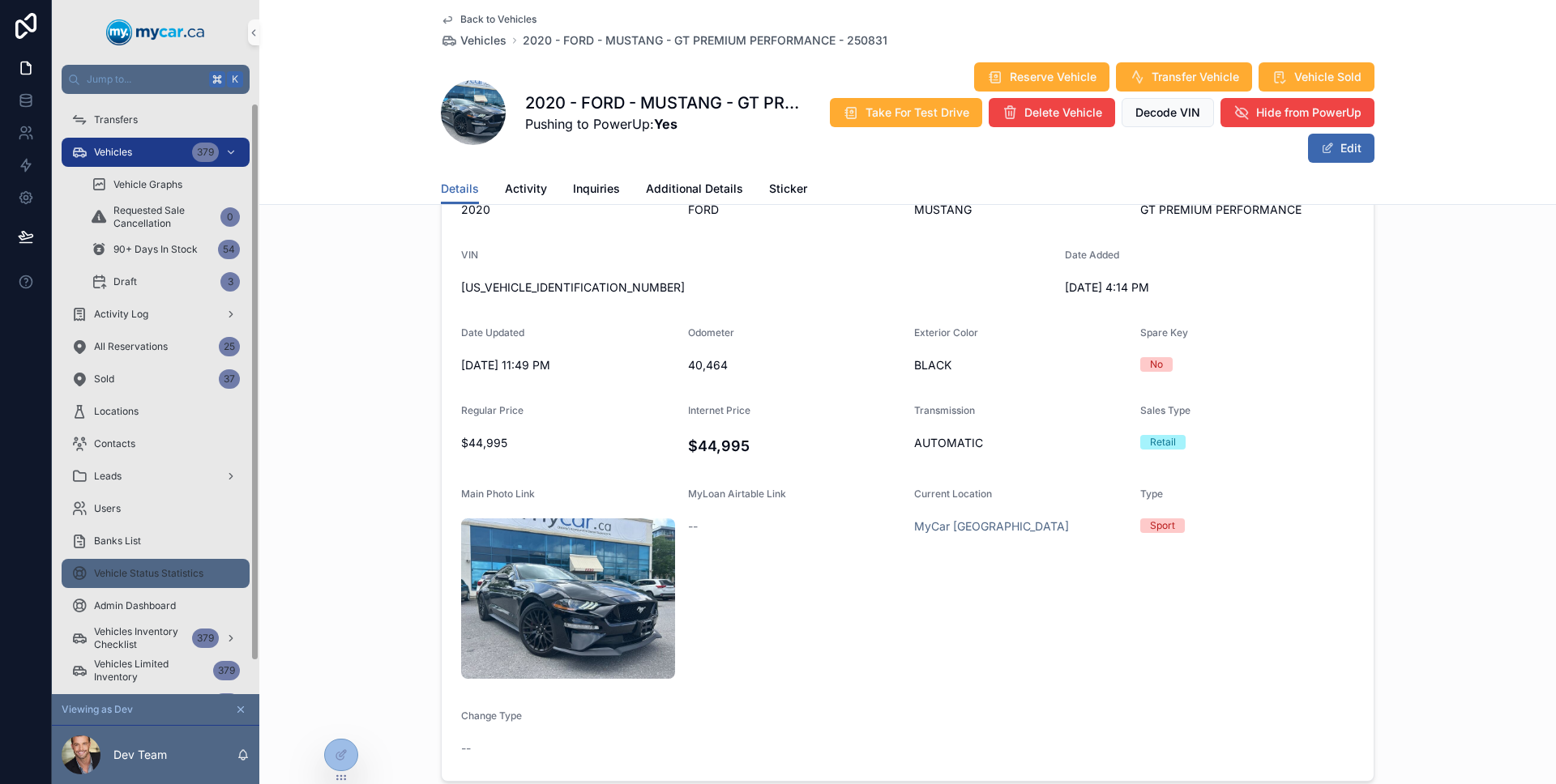
scroll to position [21, 0]
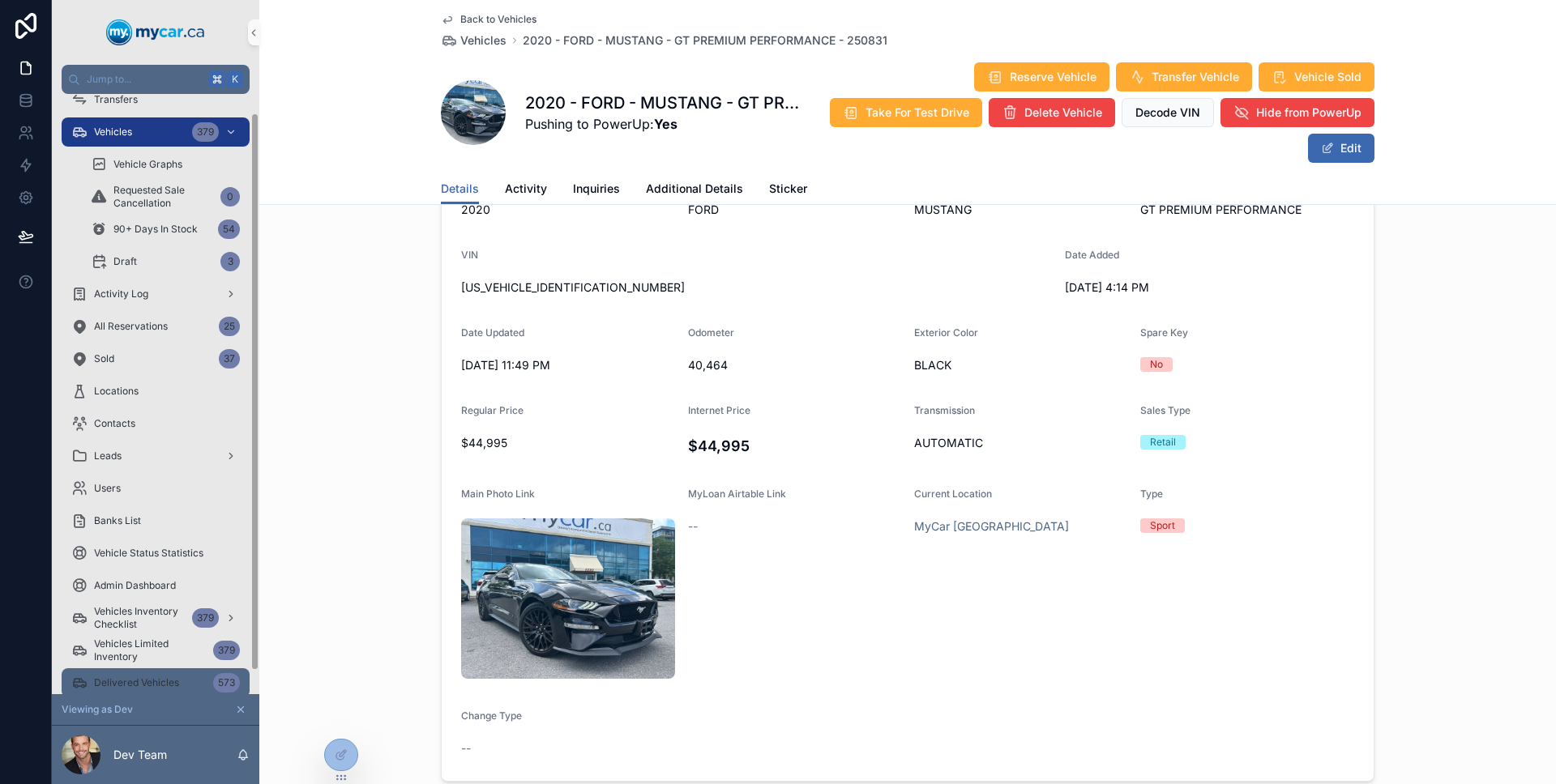
click at [147, 670] on div "Delivered Vehicles 573" at bounding box center [156, 682] width 168 height 26
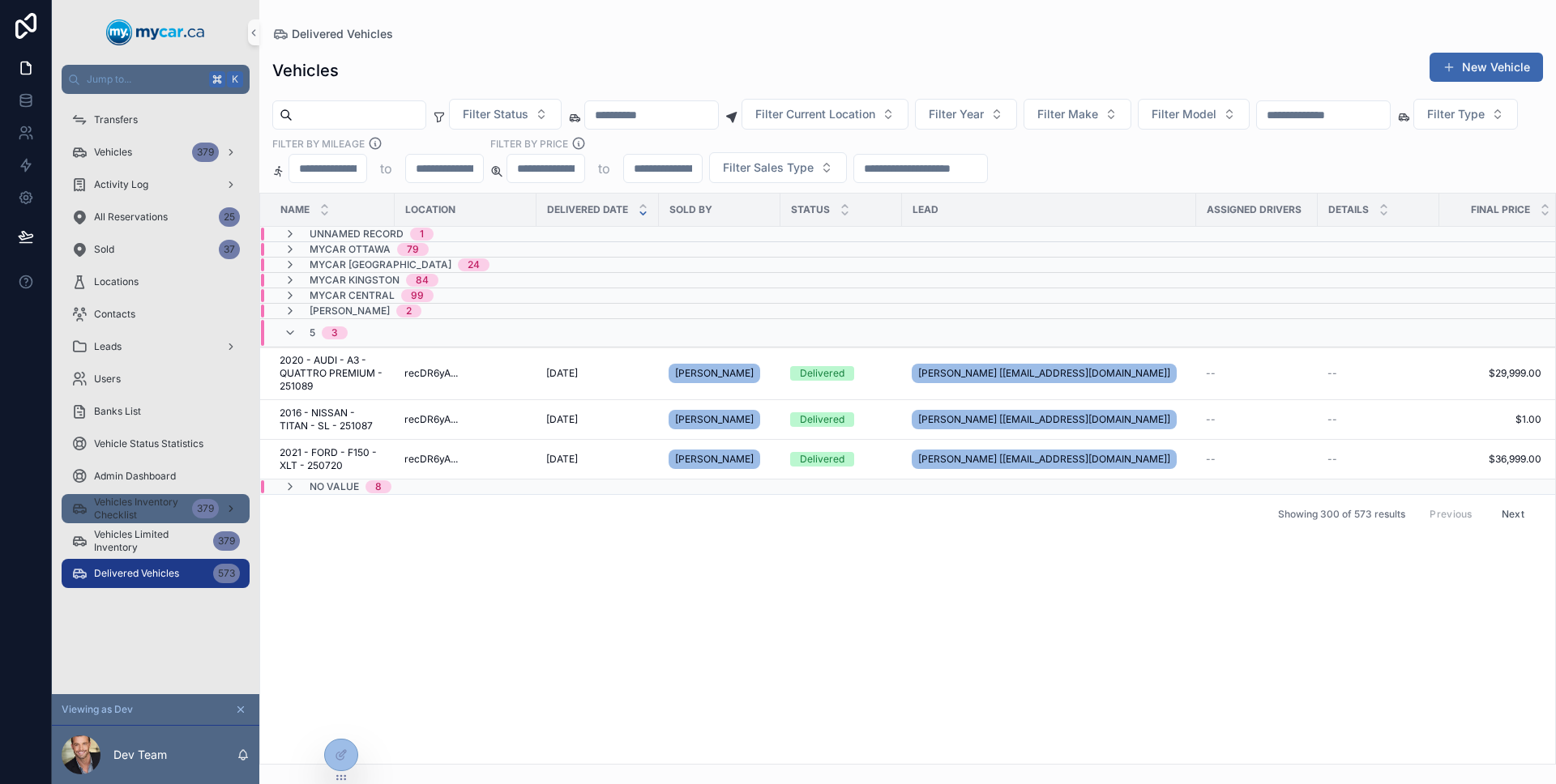
click at [130, 517] on span "Vehicles Inventory Checklist" at bounding box center [140, 508] width 92 height 26
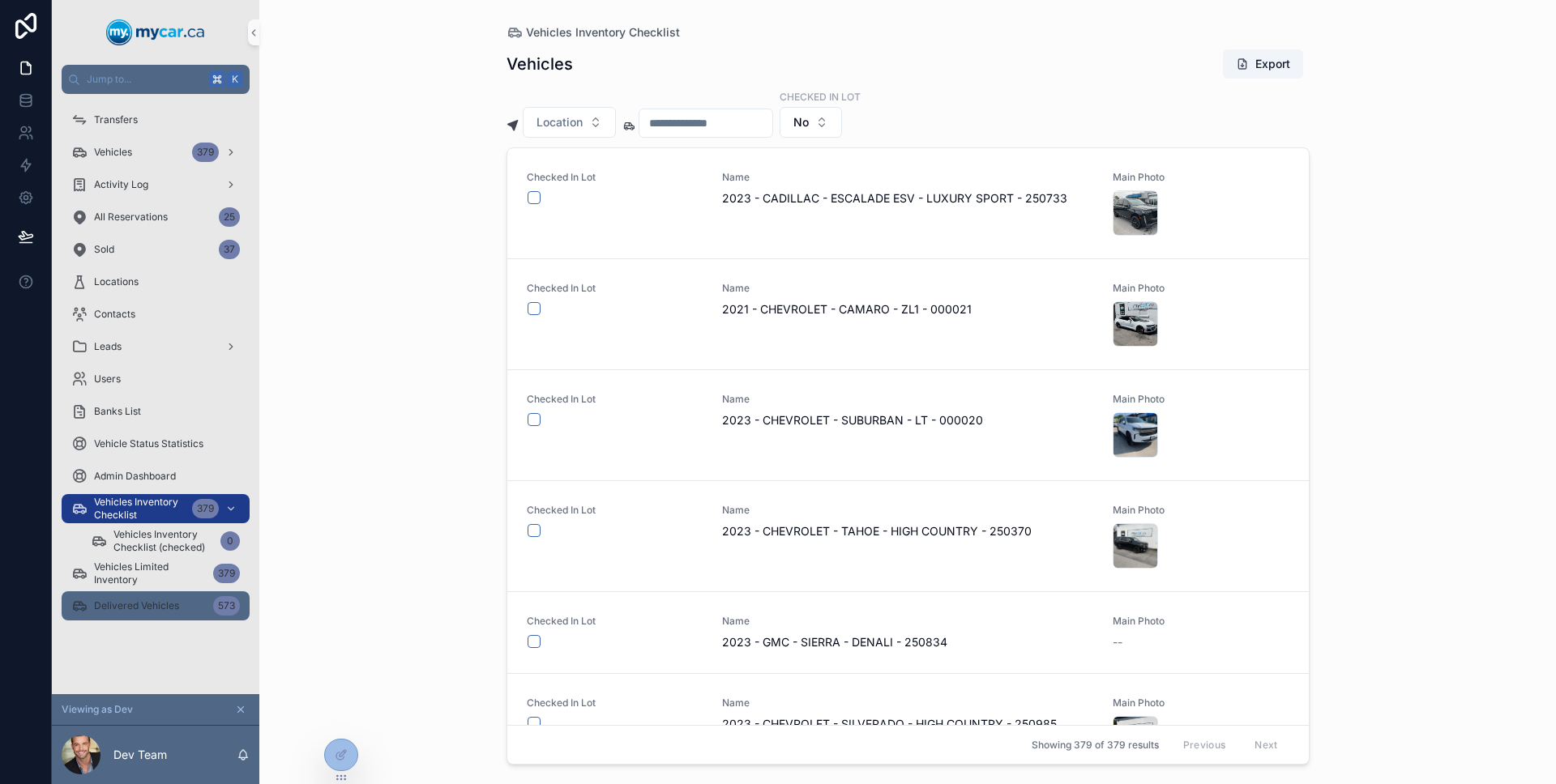
click at [125, 602] on span "Delivered Vehicles" at bounding box center [136, 605] width 85 height 13
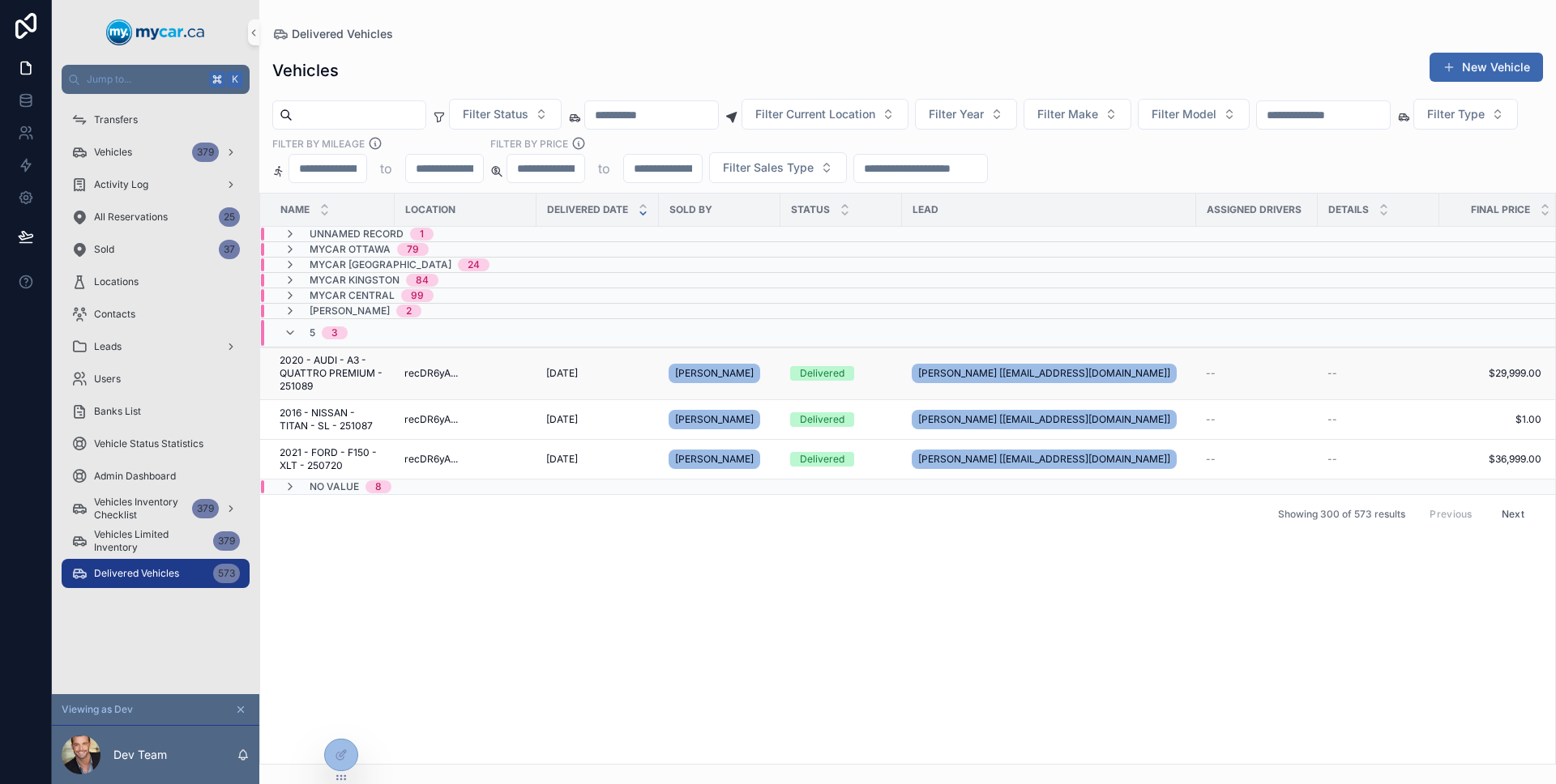
click at [484, 369] on div "recDR6yA..." at bounding box center [465, 372] width 122 height 13
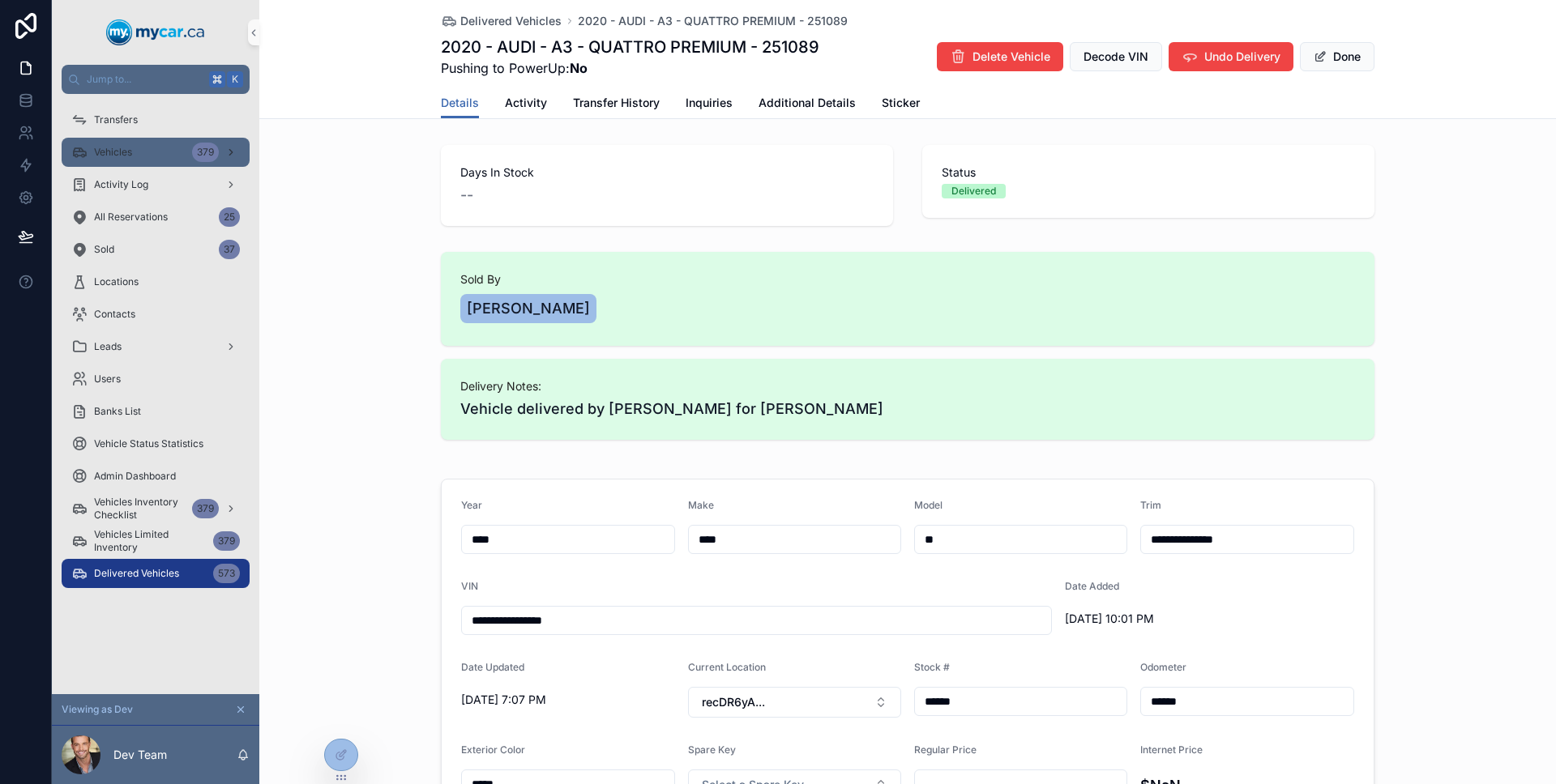
click at [131, 160] on div "Vehicles 379" at bounding box center [156, 152] width 168 height 26
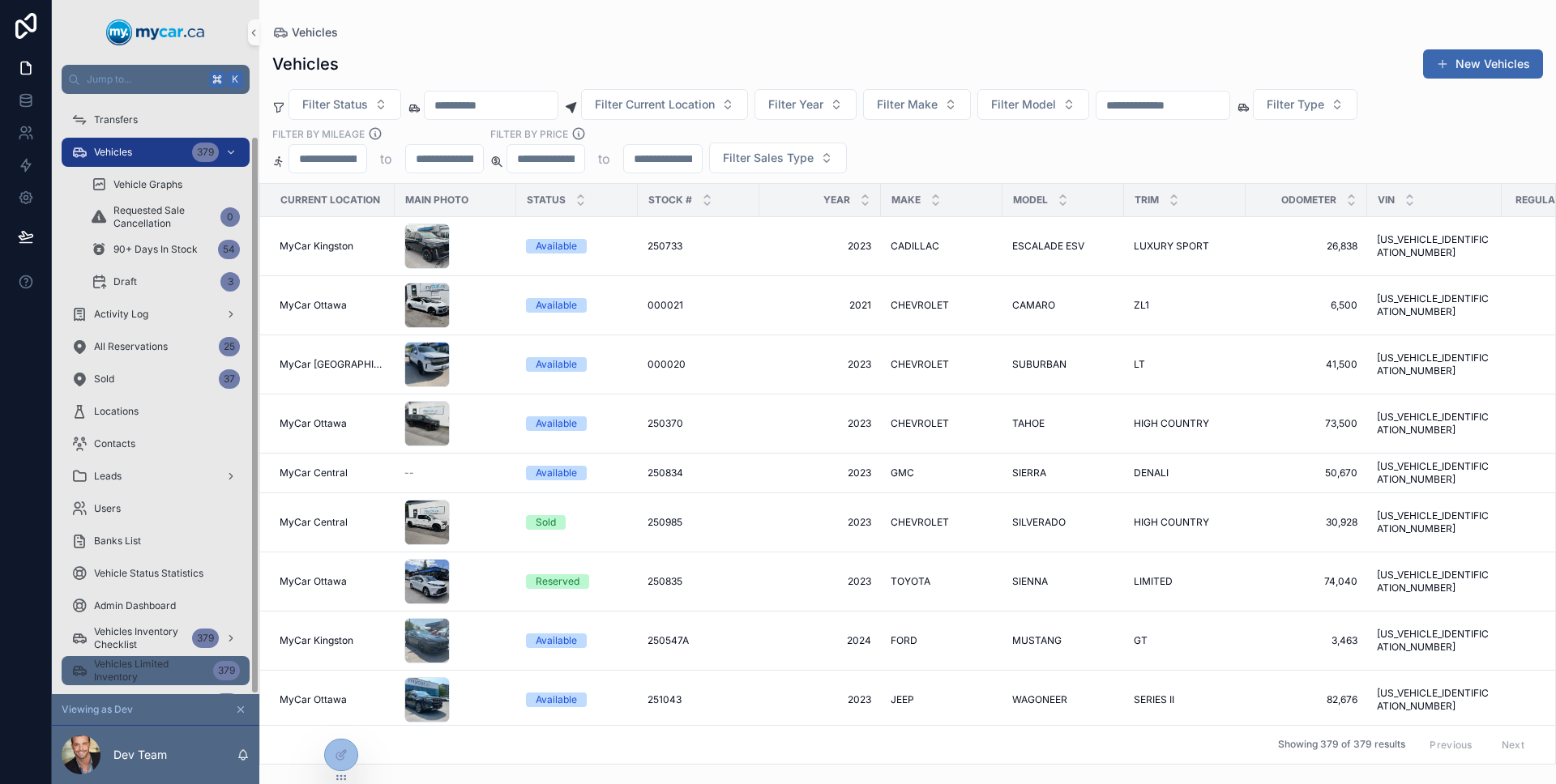
scroll to position [45, 0]
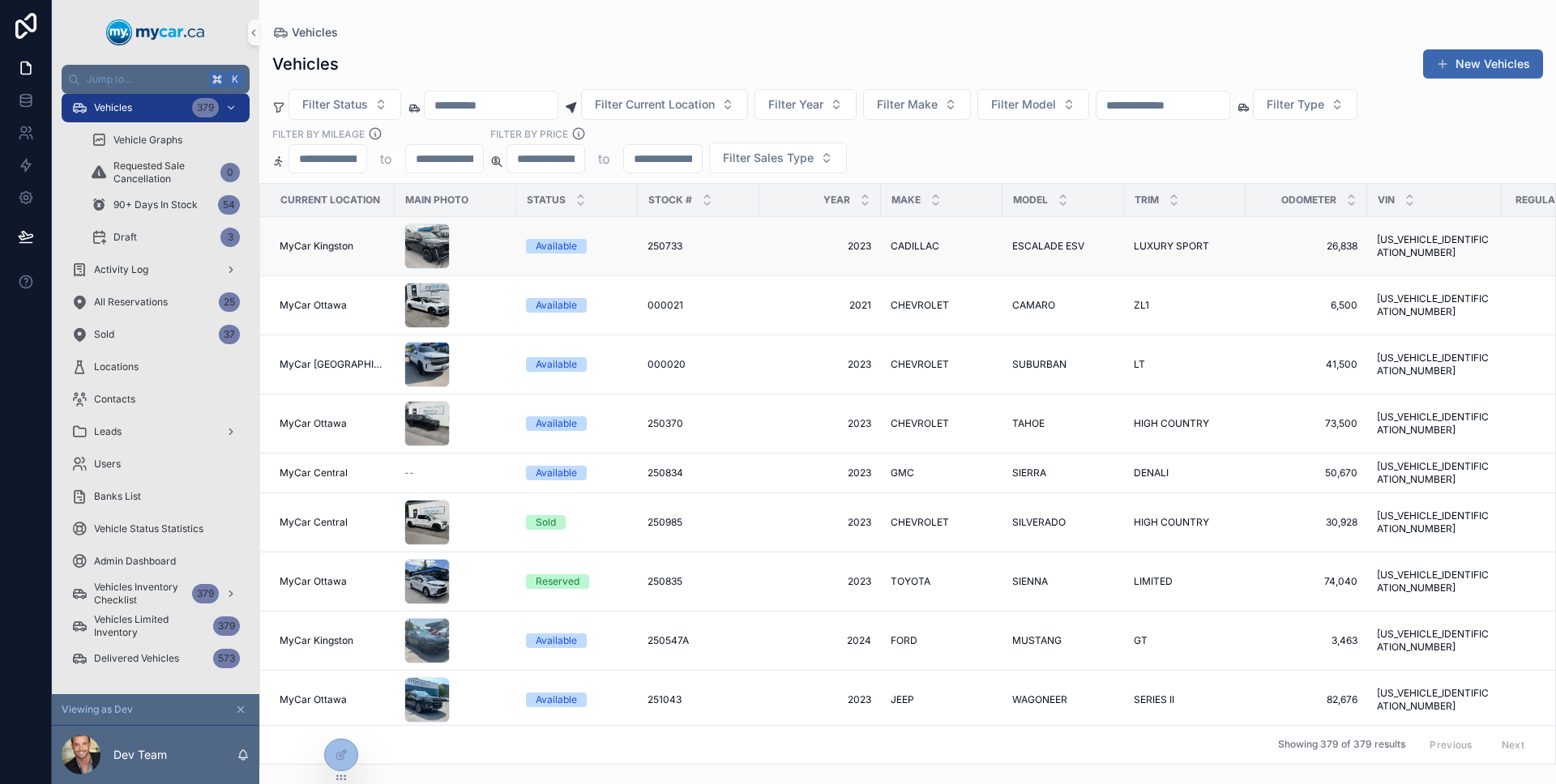
click at [734, 247] on div "250733 250733" at bounding box center [698, 245] width 102 height 13
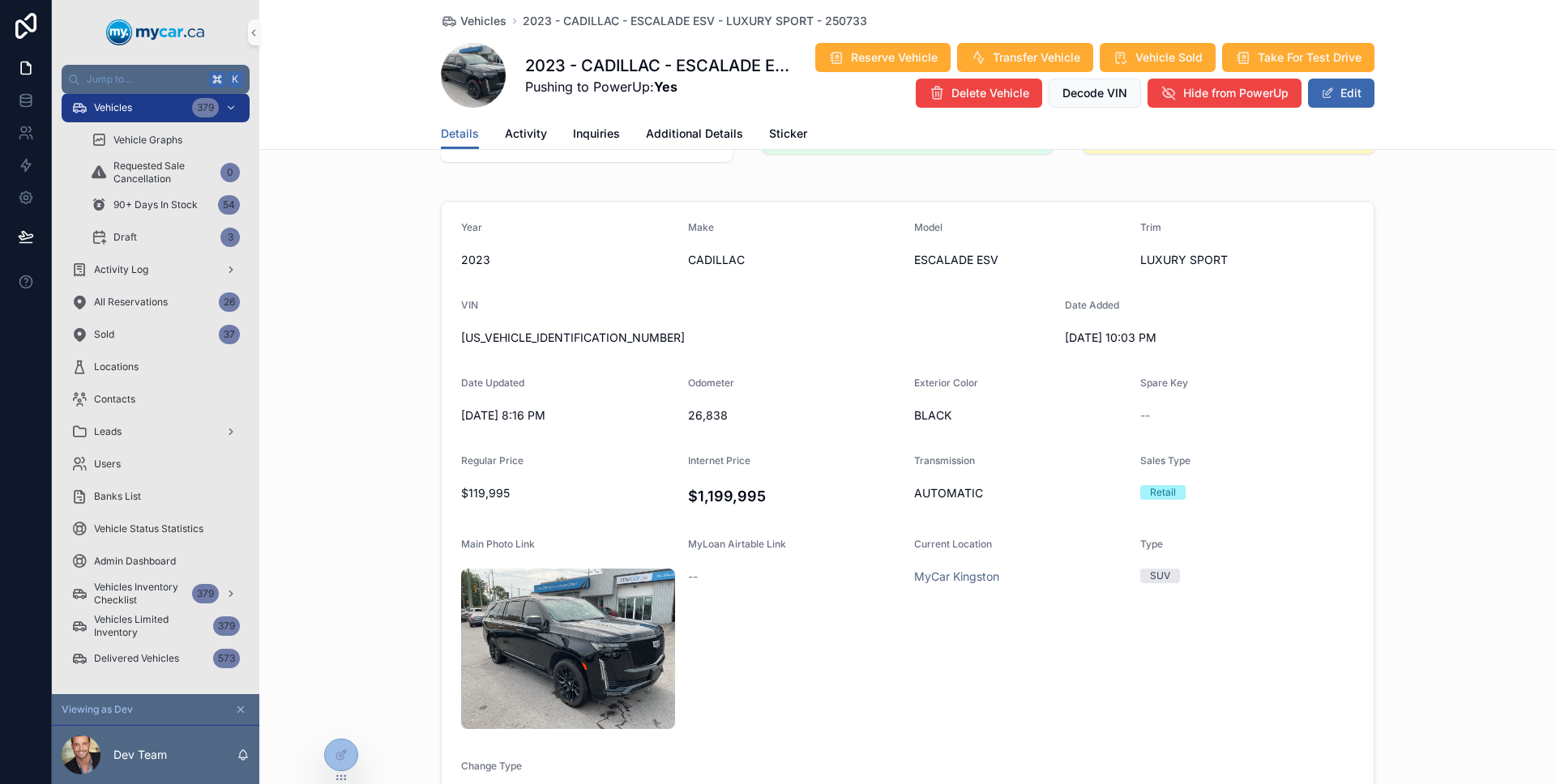
scroll to position [85, 0]
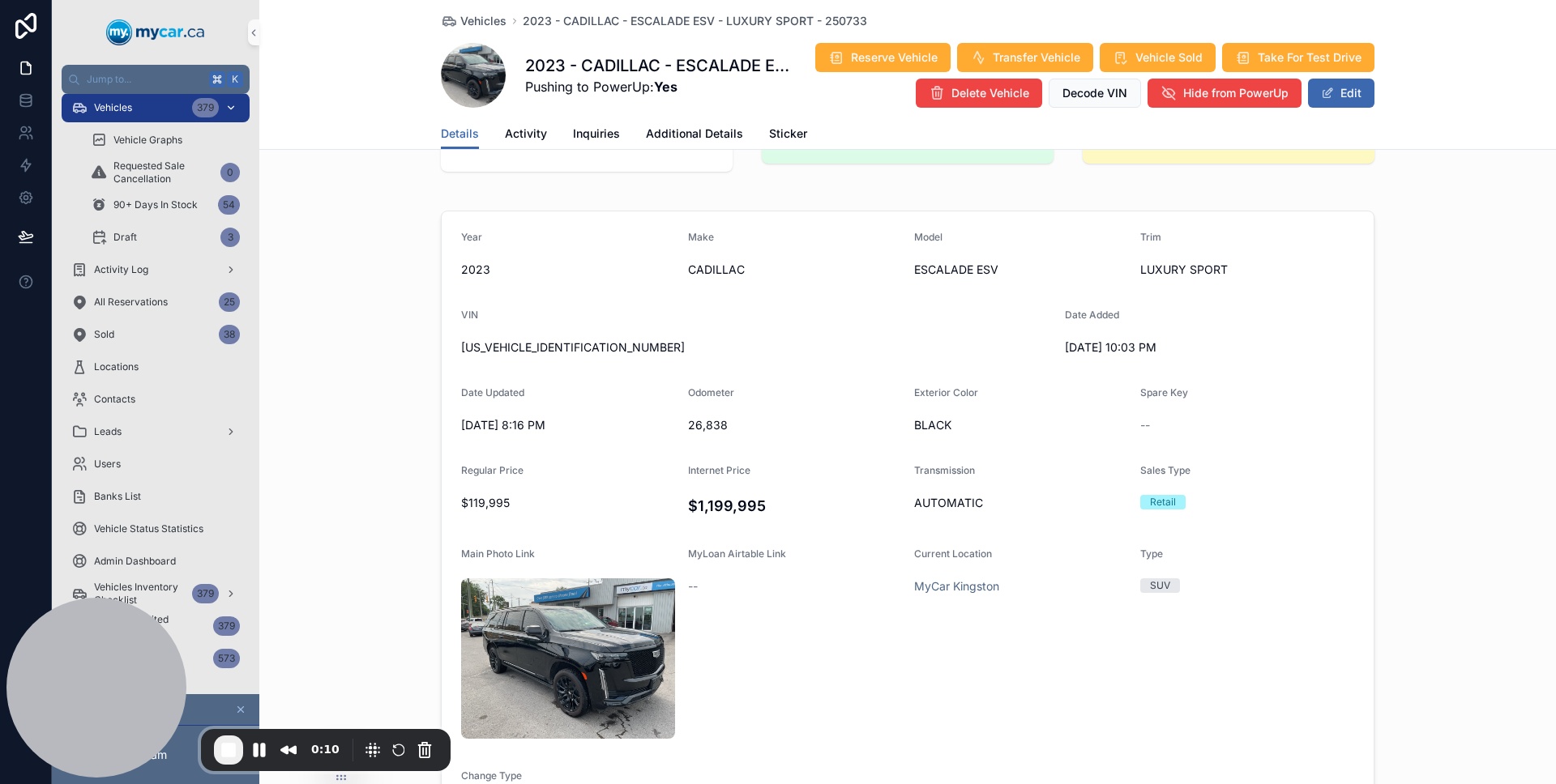
click at [141, 111] on div "Vehicles 379" at bounding box center [156, 108] width 168 height 26
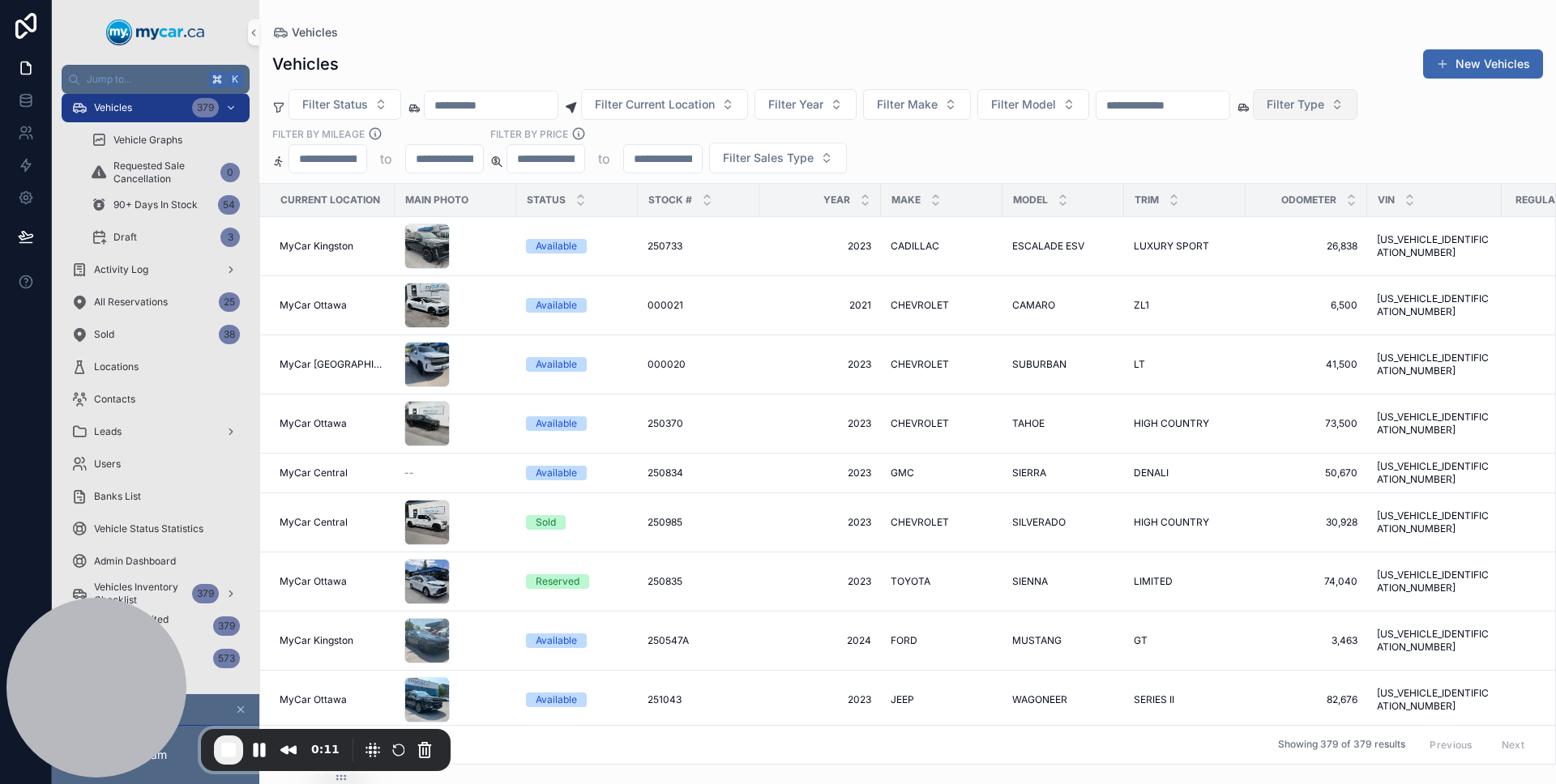
click at [1301, 116] on button "Filter Type" at bounding box center [1305, 104] width 105 height 30
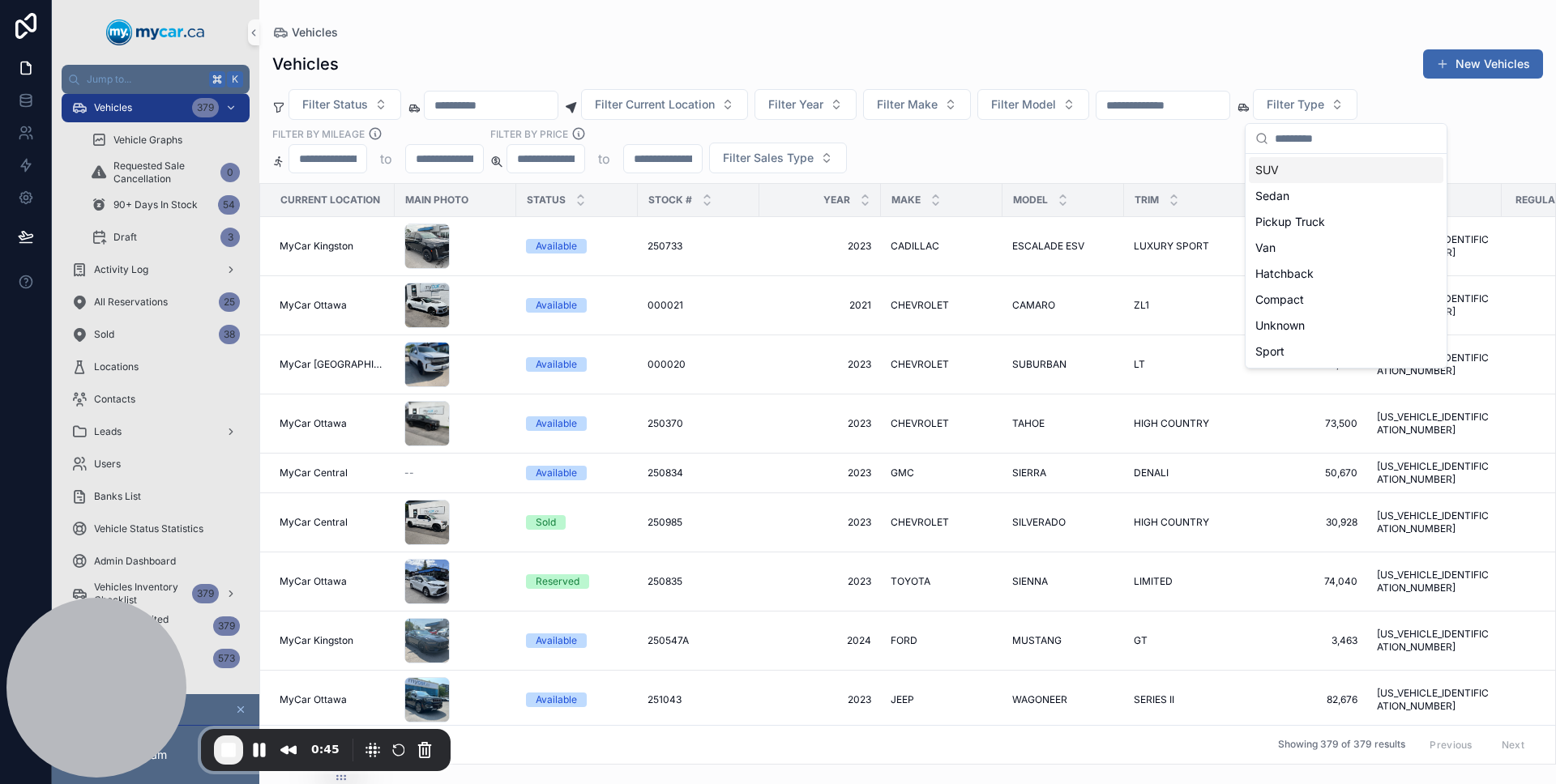
click at [1164, 164] on div "Filter Status Filter Current Location Filter Year Filter Make Filter Model Filt…" at bounding box center [907, 131] width 1296 height 84
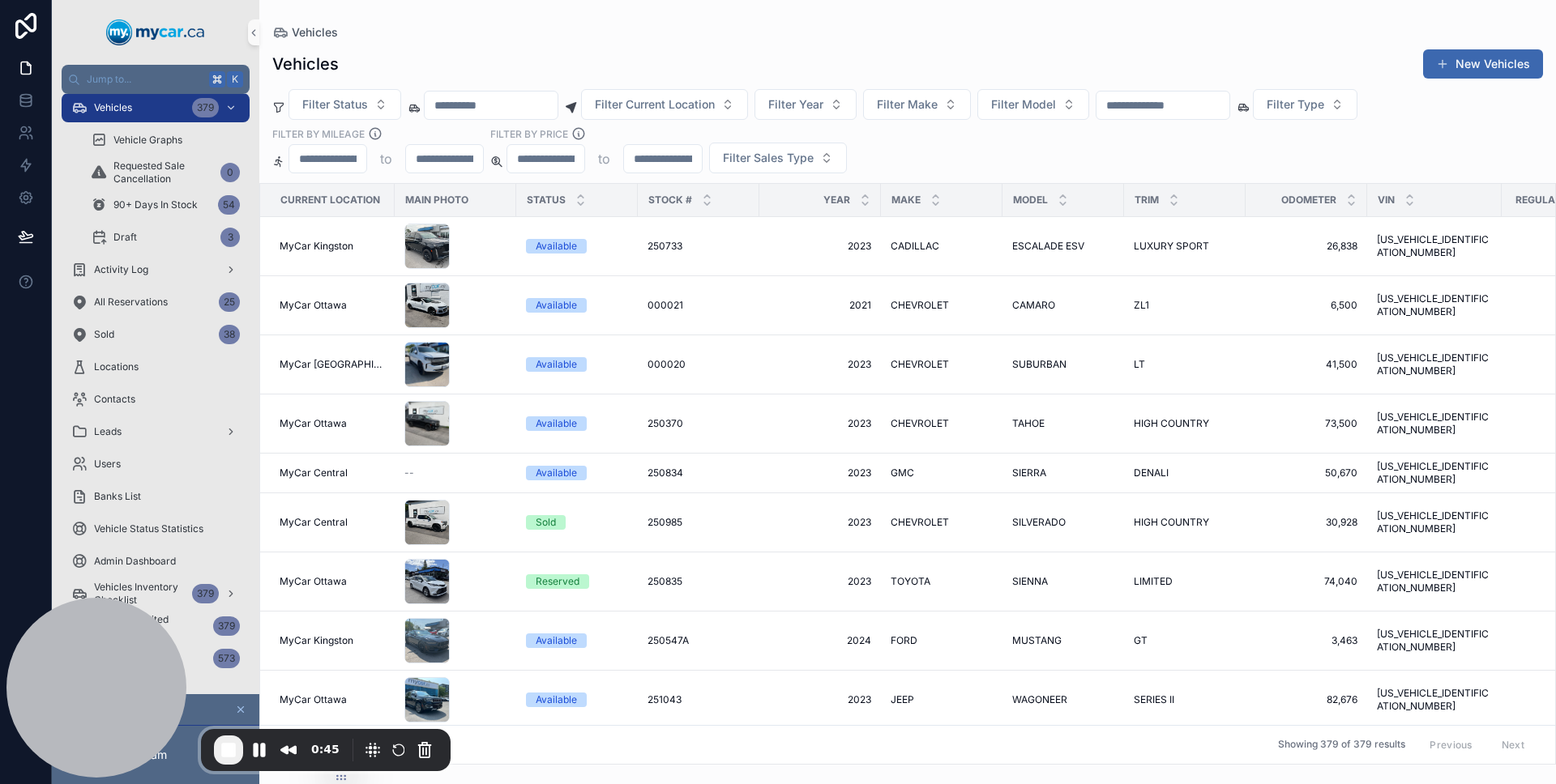
click at [1229, 110] on input "scrollable content" at bounding box center [1163, 105] width 133 height 22
type input "******"
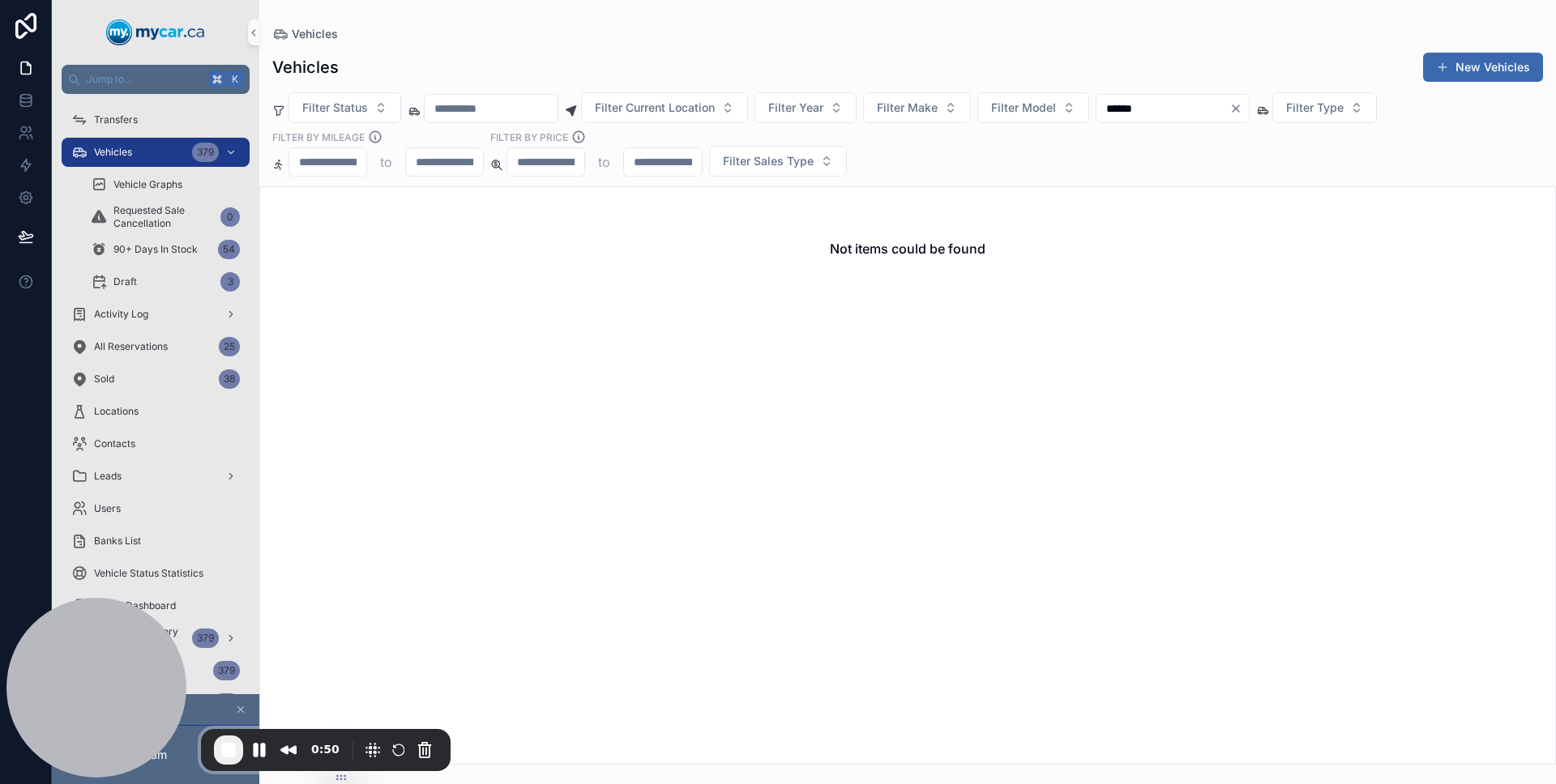
scroll to position [45, 0]
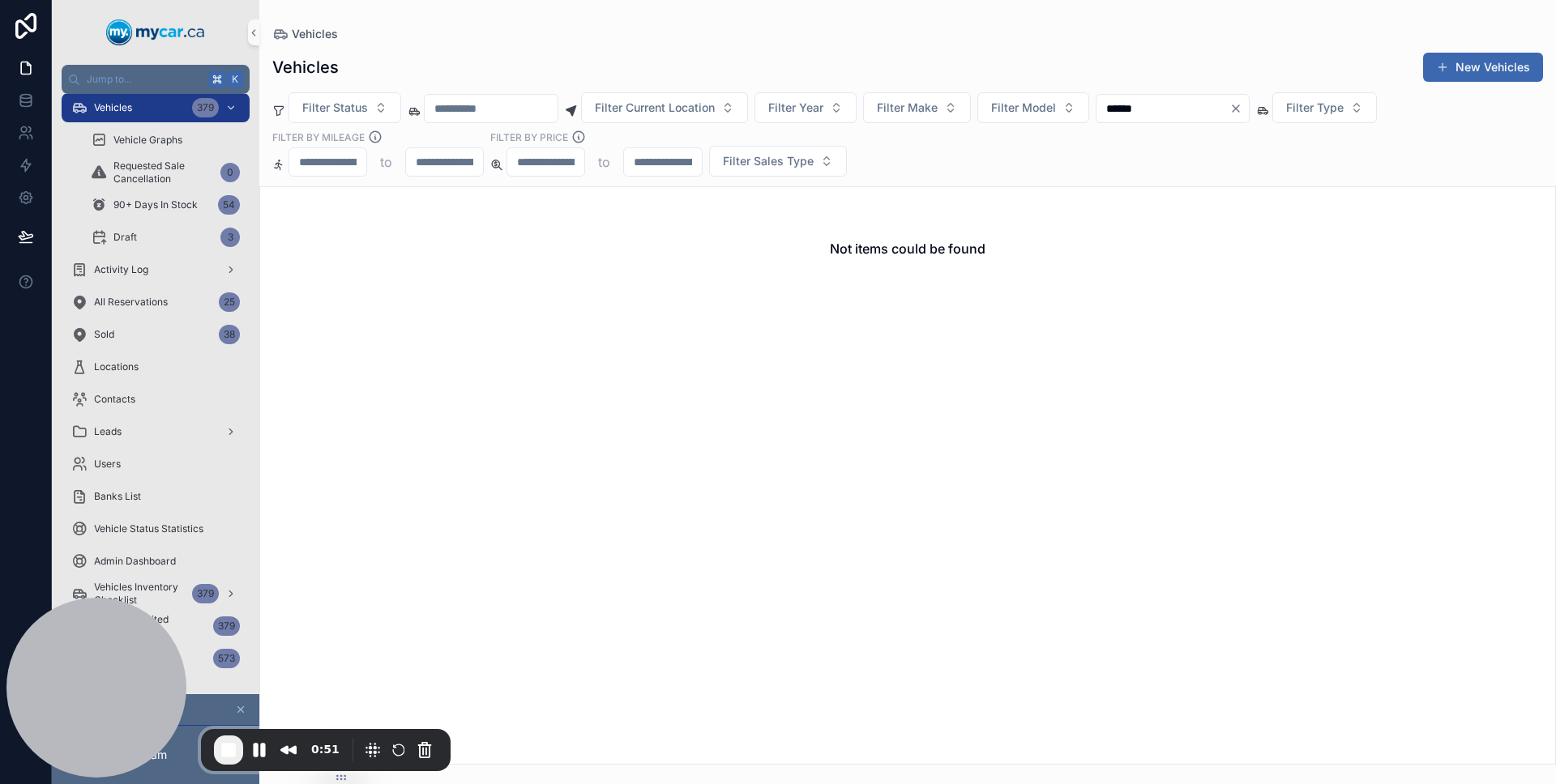
click at [1203, 121] on div "******" at bounding box center [1172, 109] width 154 height 29
click at [1201, 115] on input "******" at bounding box center [1163, 108] width 133 height 22
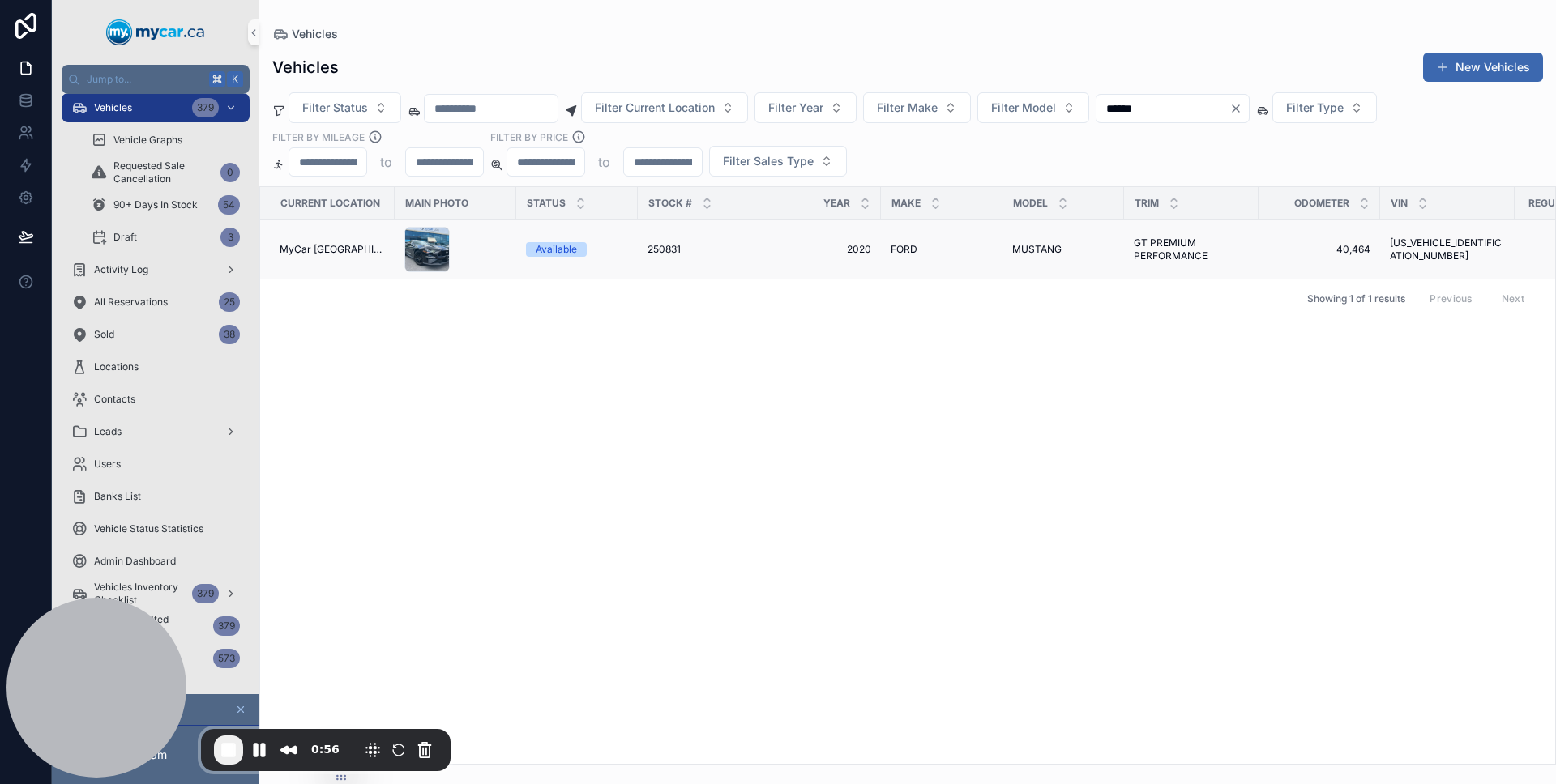
type input "******"
click at [804, 255] on span "2020" at bounding box center [820, 249] width 102 height 13
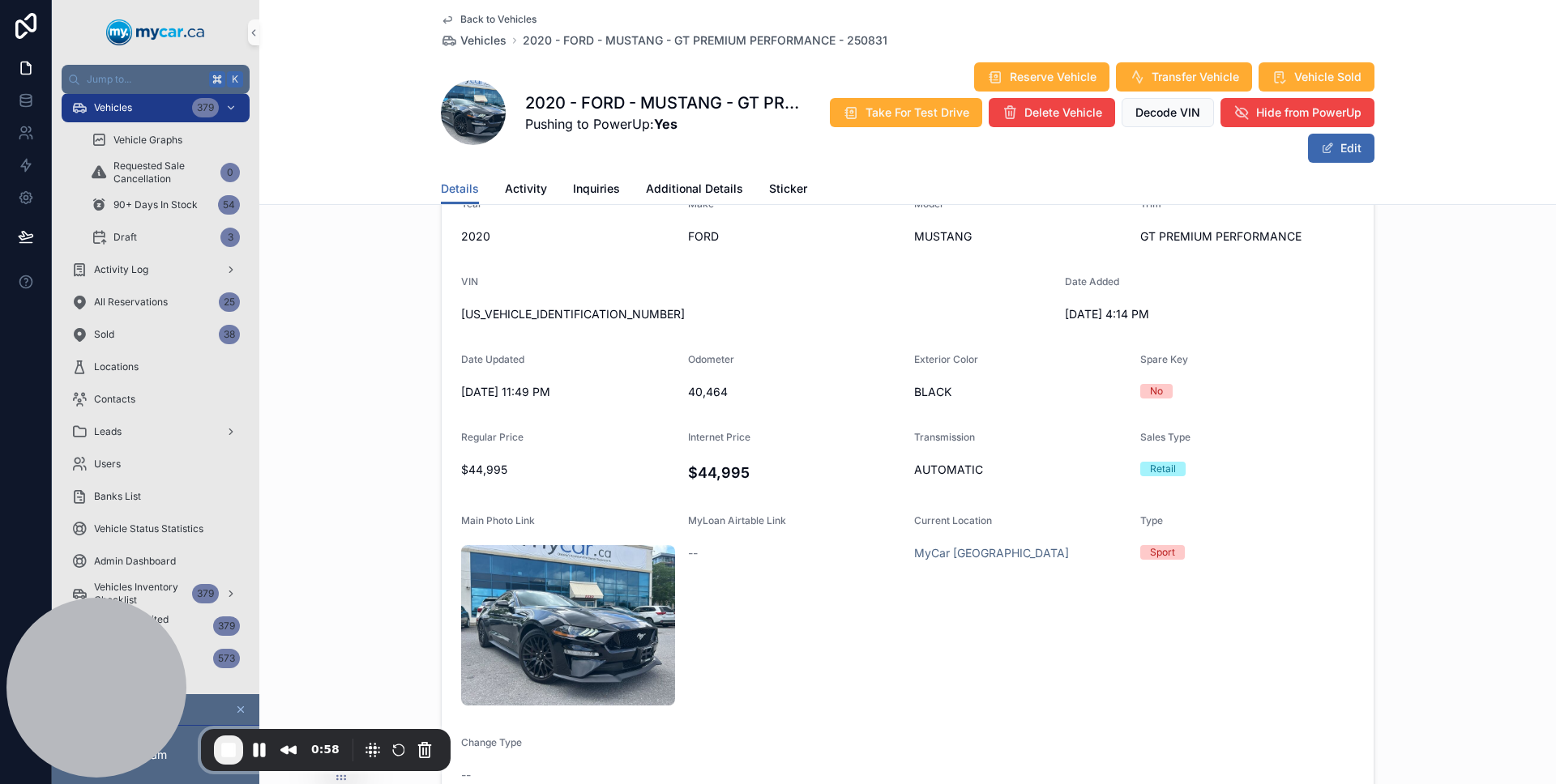
scroll to position [184, 0]
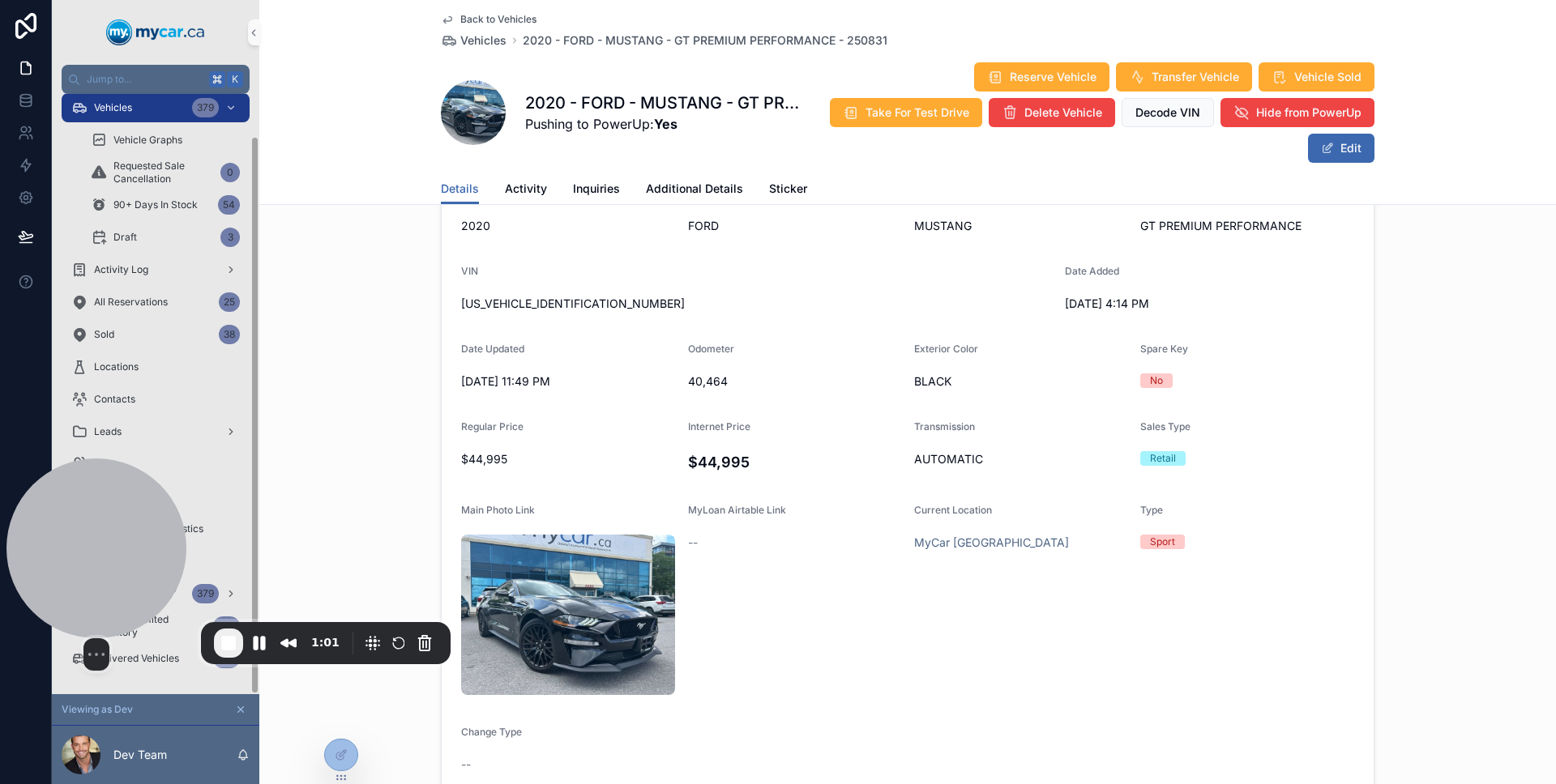
drag, startPoint x: 135, startPoint y: 633, endPoint x: 102, endPoint y: 539, distance: 99.6
click at [94, 526] on div at bounding box center [97, 548] width 180 height 180
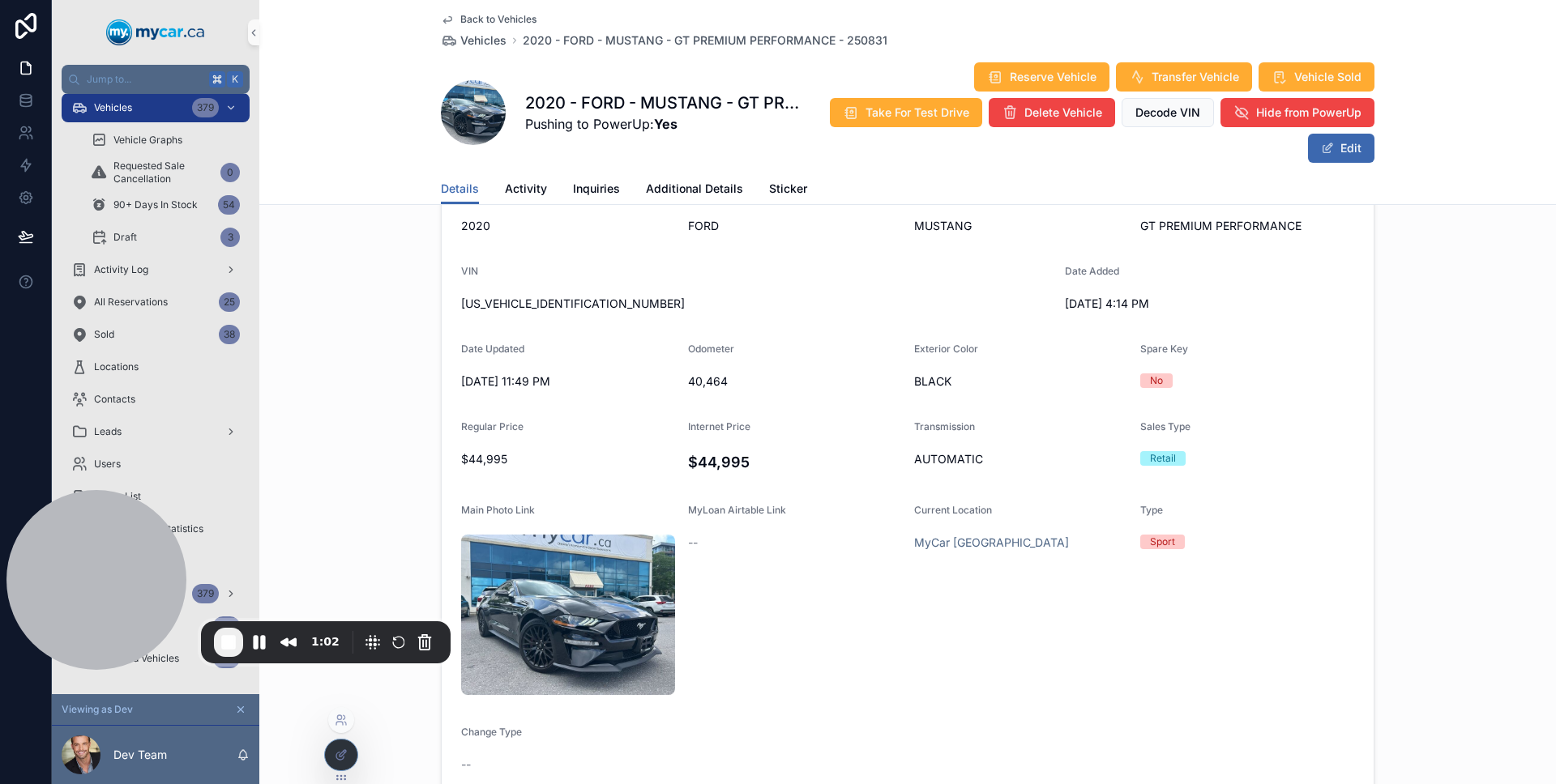
click at [329, 750] on div at bounding box center [340, 754] width 32 height 30
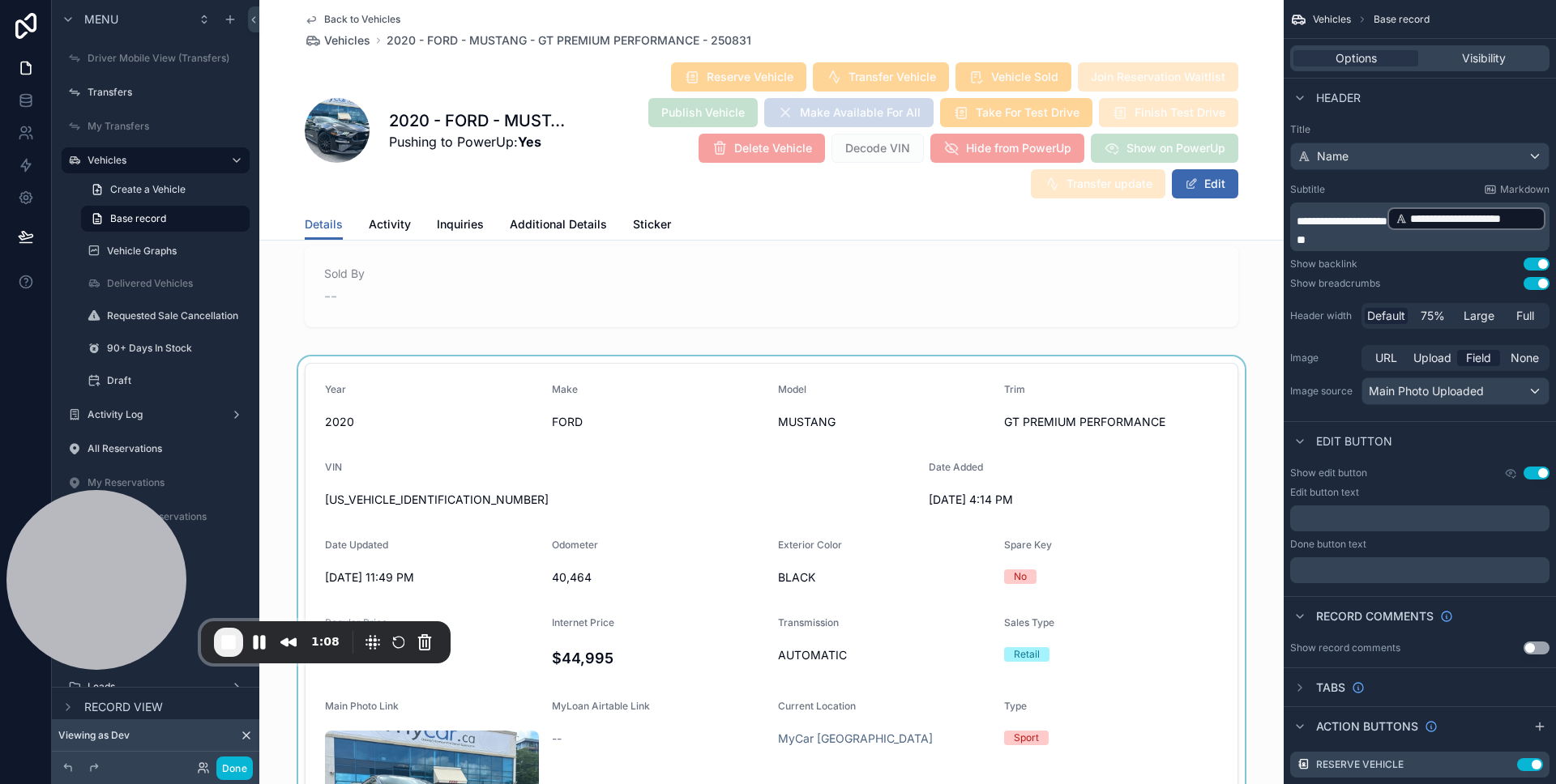
scroll to position [1690, 0]
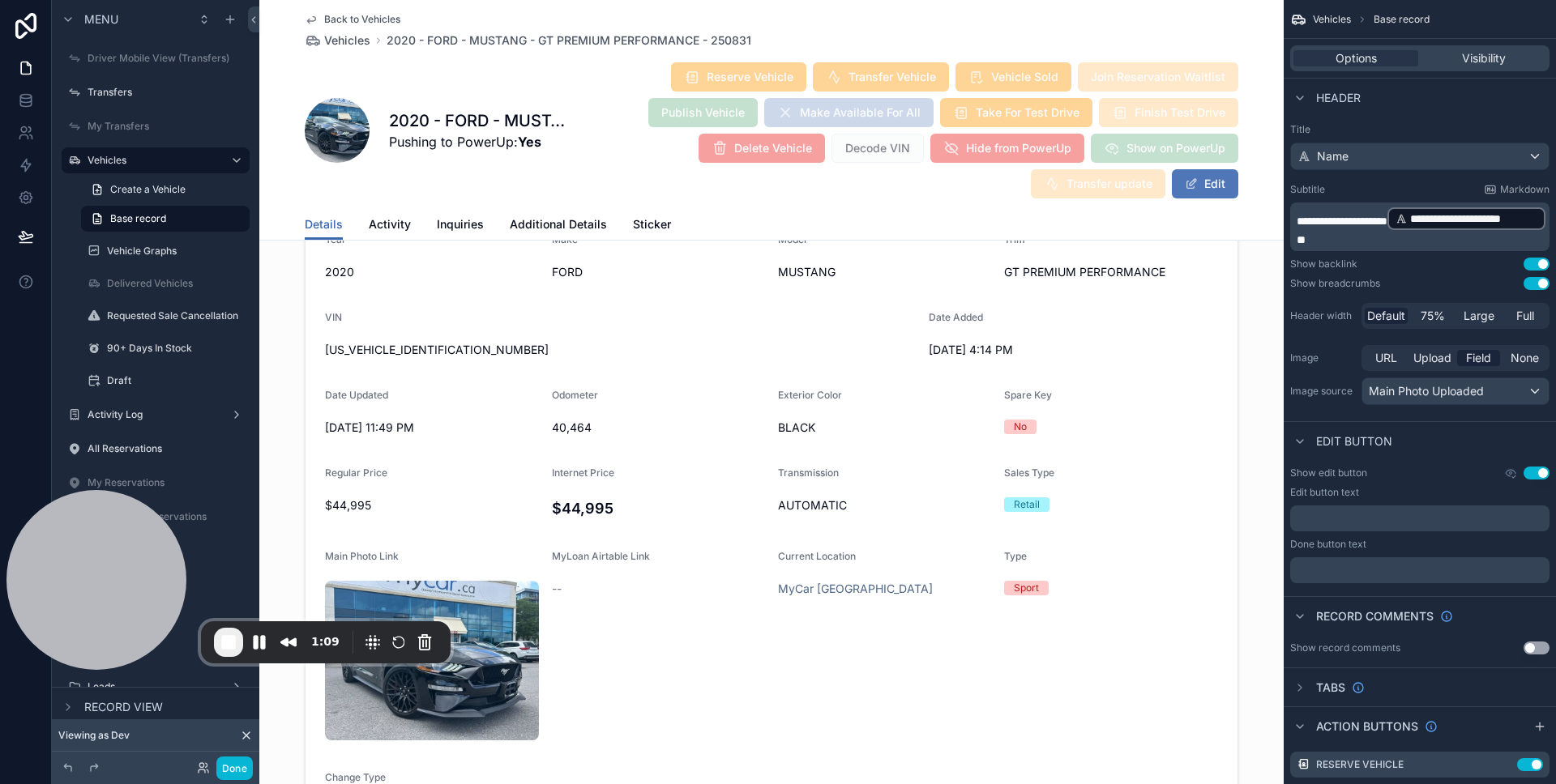
click at [1182, 195] on button "Edit" at bounding box center [1205, 184] width 67 height 29
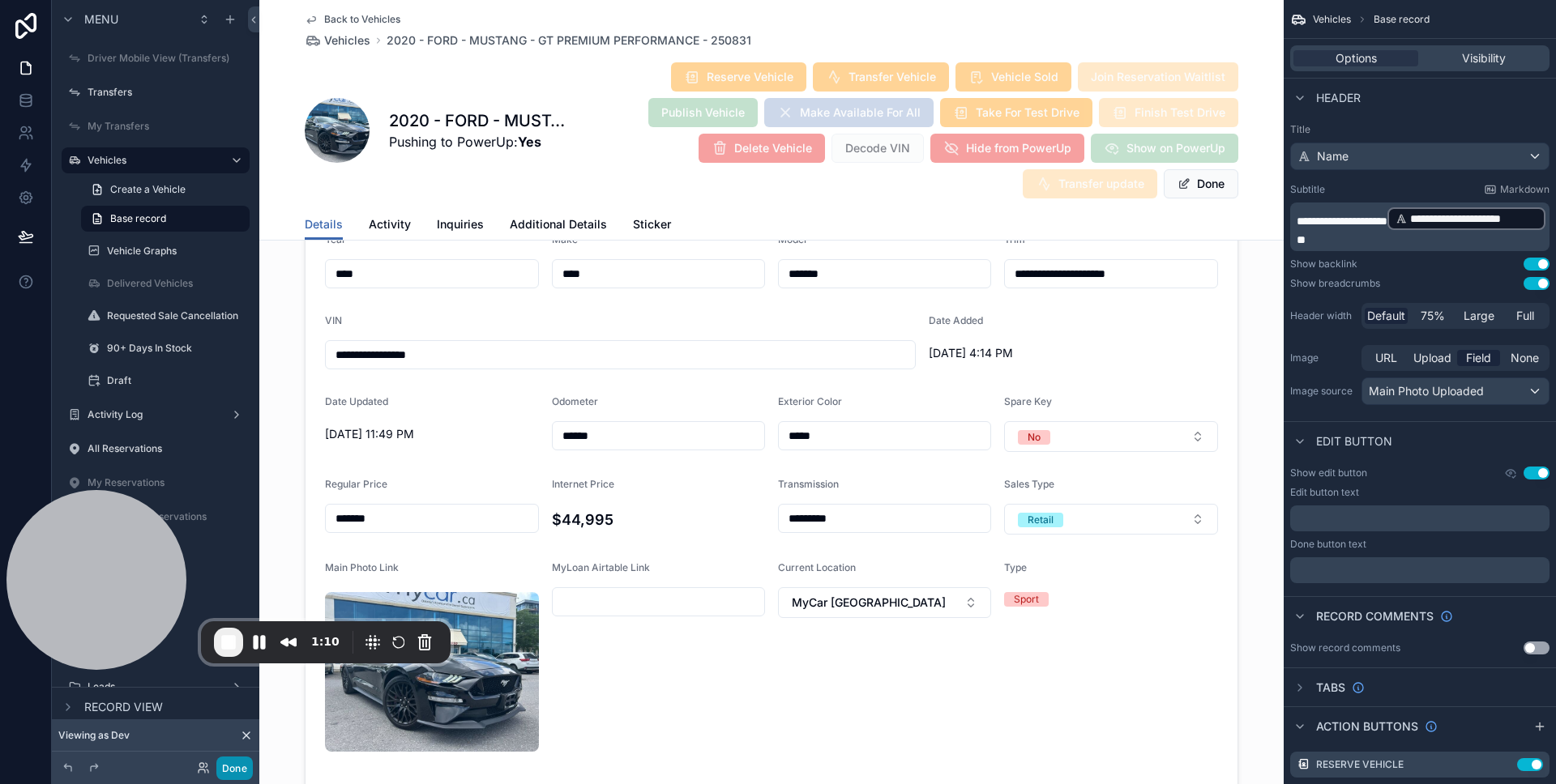
click at [229, 774] on button "Done" at bounding box center [234, 768] width 36 height 23
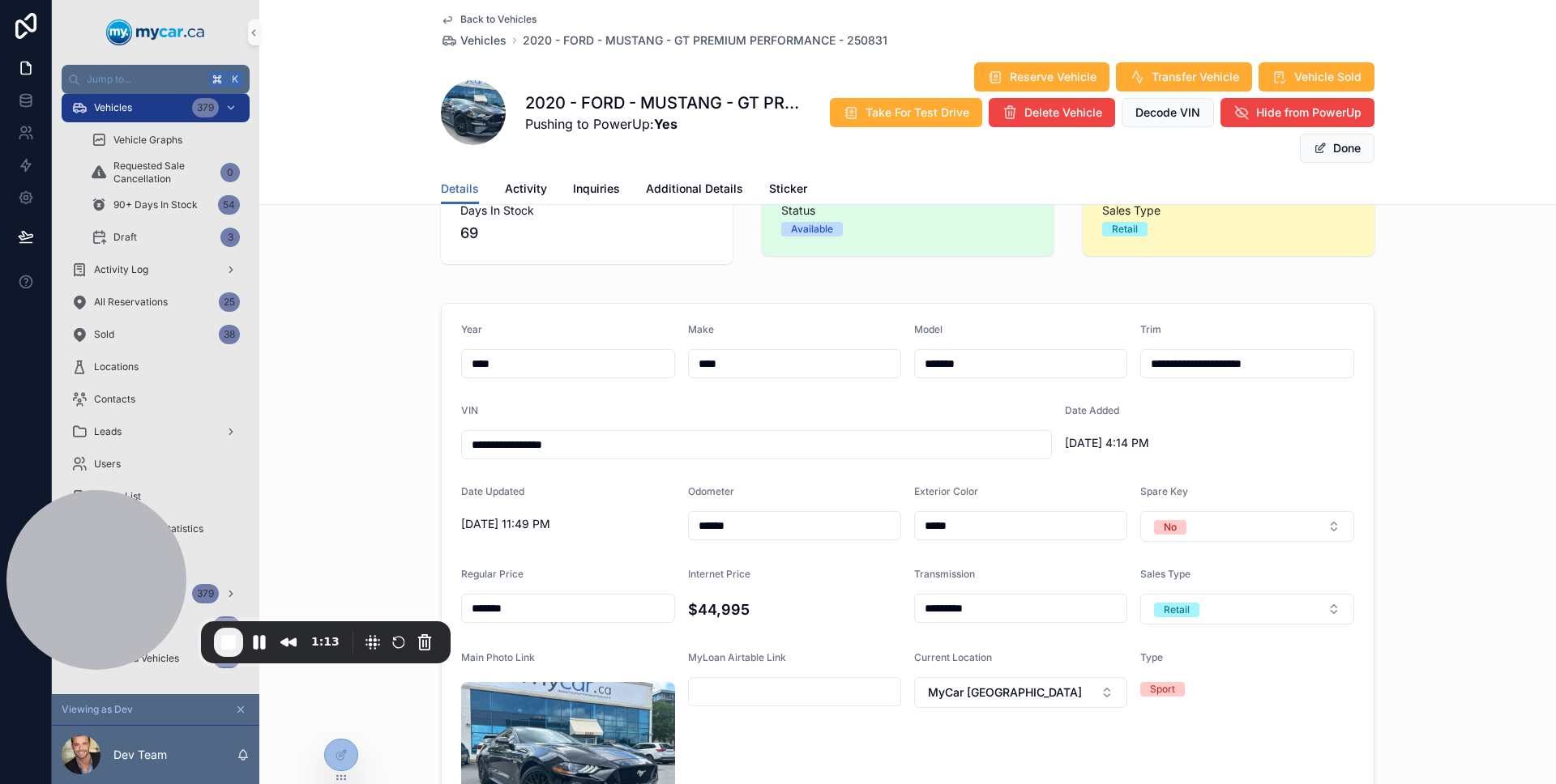
scroll to position [365, 0]
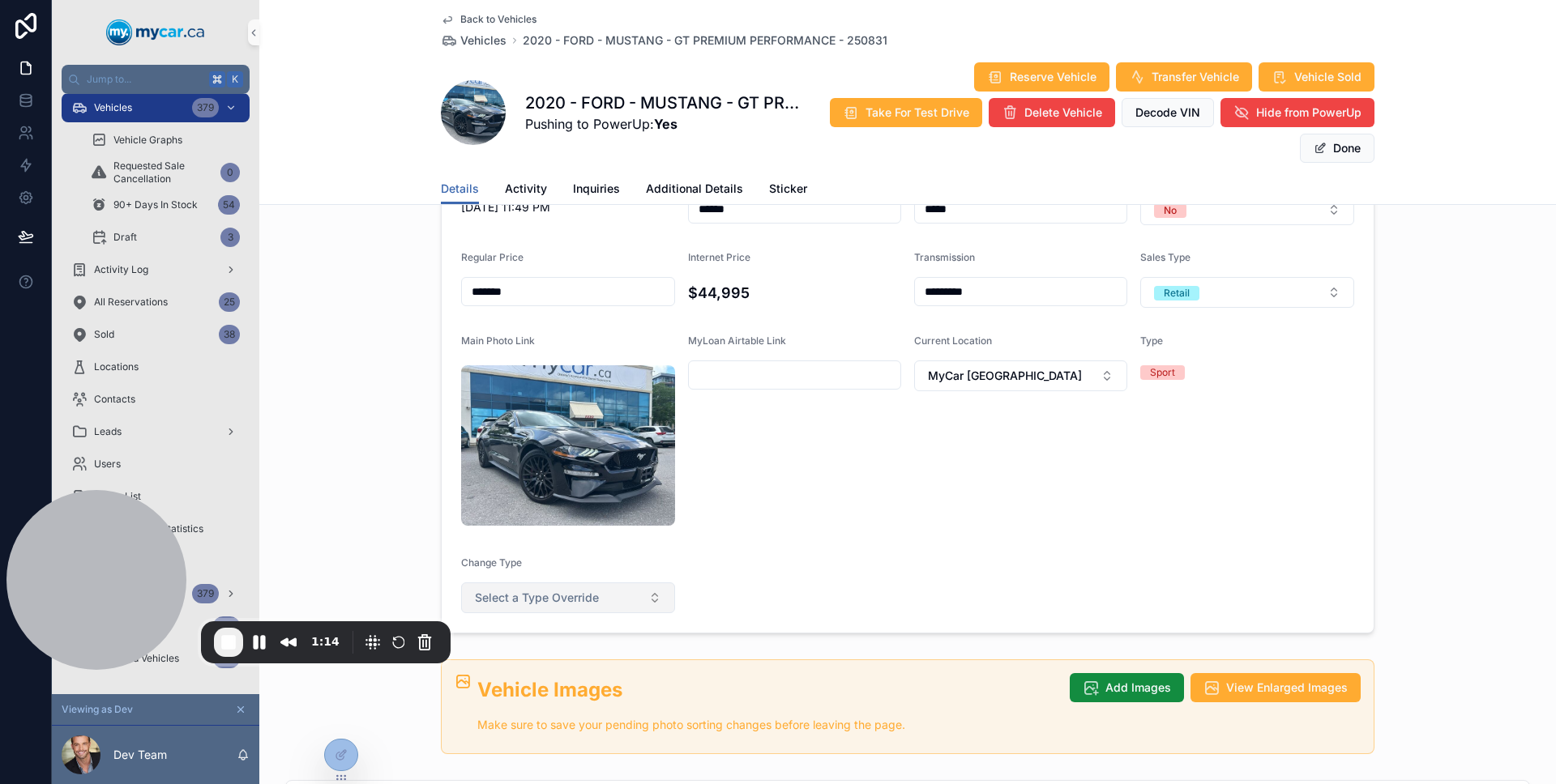
click at [614, 583] on button "Select a Type Override" at bounding box center [567, 597] width 214 height 30
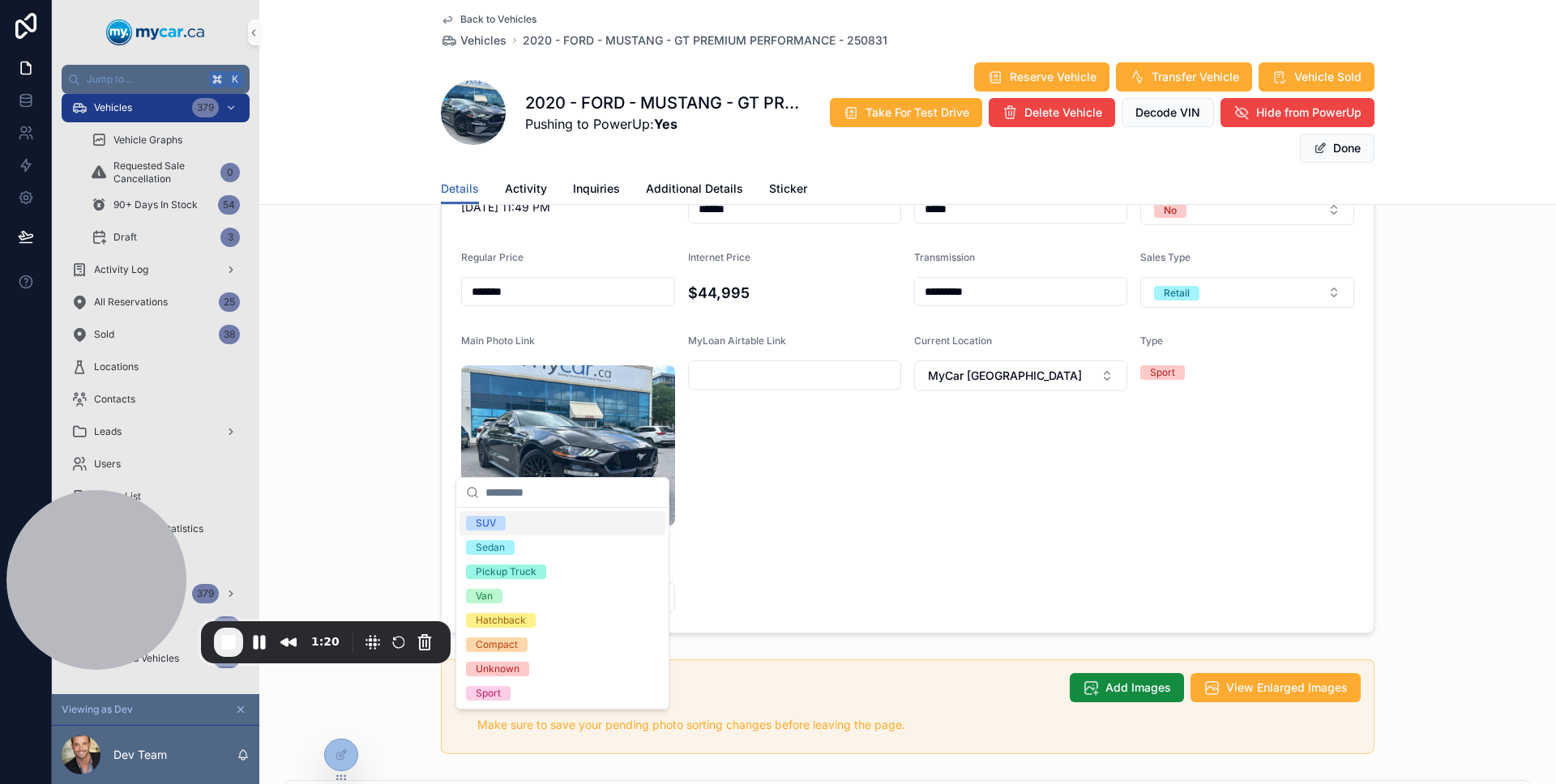
click at [586, 517] on div "SUV" at bounding box center [562, 523] width 205 height 24
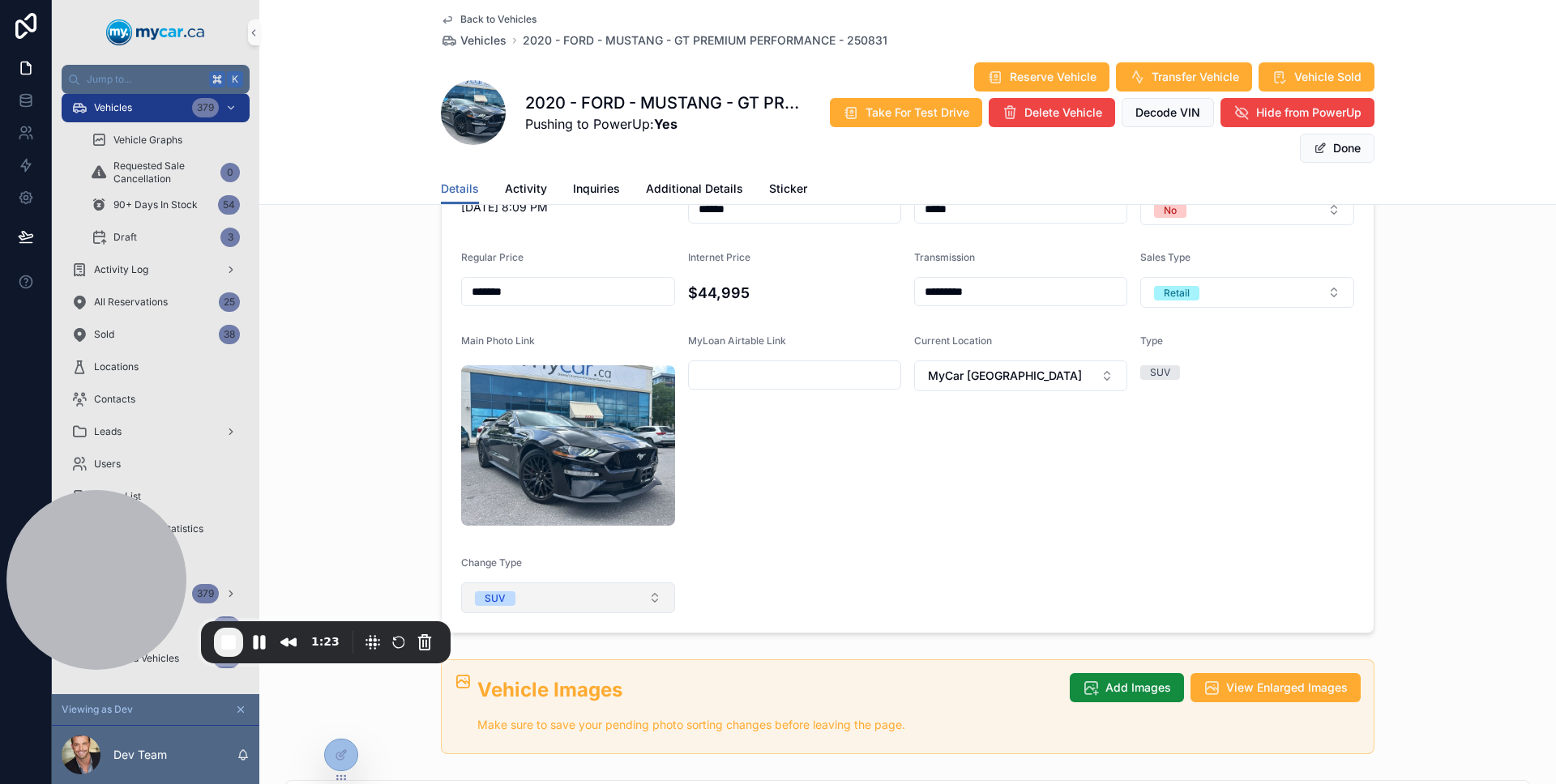
click at [544, 583] on button "SUV" at bounding box center [567, 597] width 214 height 30
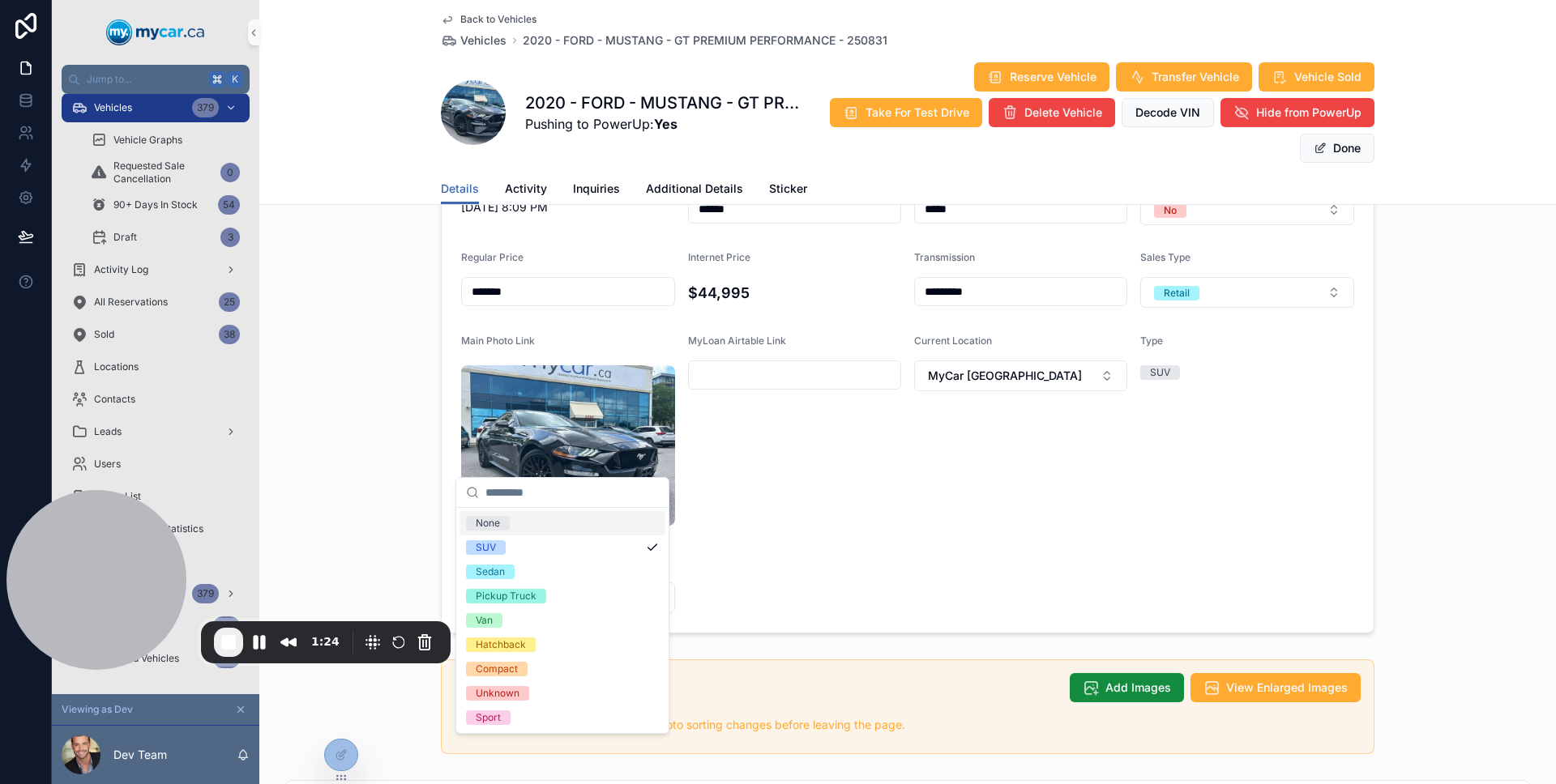
click at [546, 517] on div "None" at bounding box center [562, 523] width 205 height 24
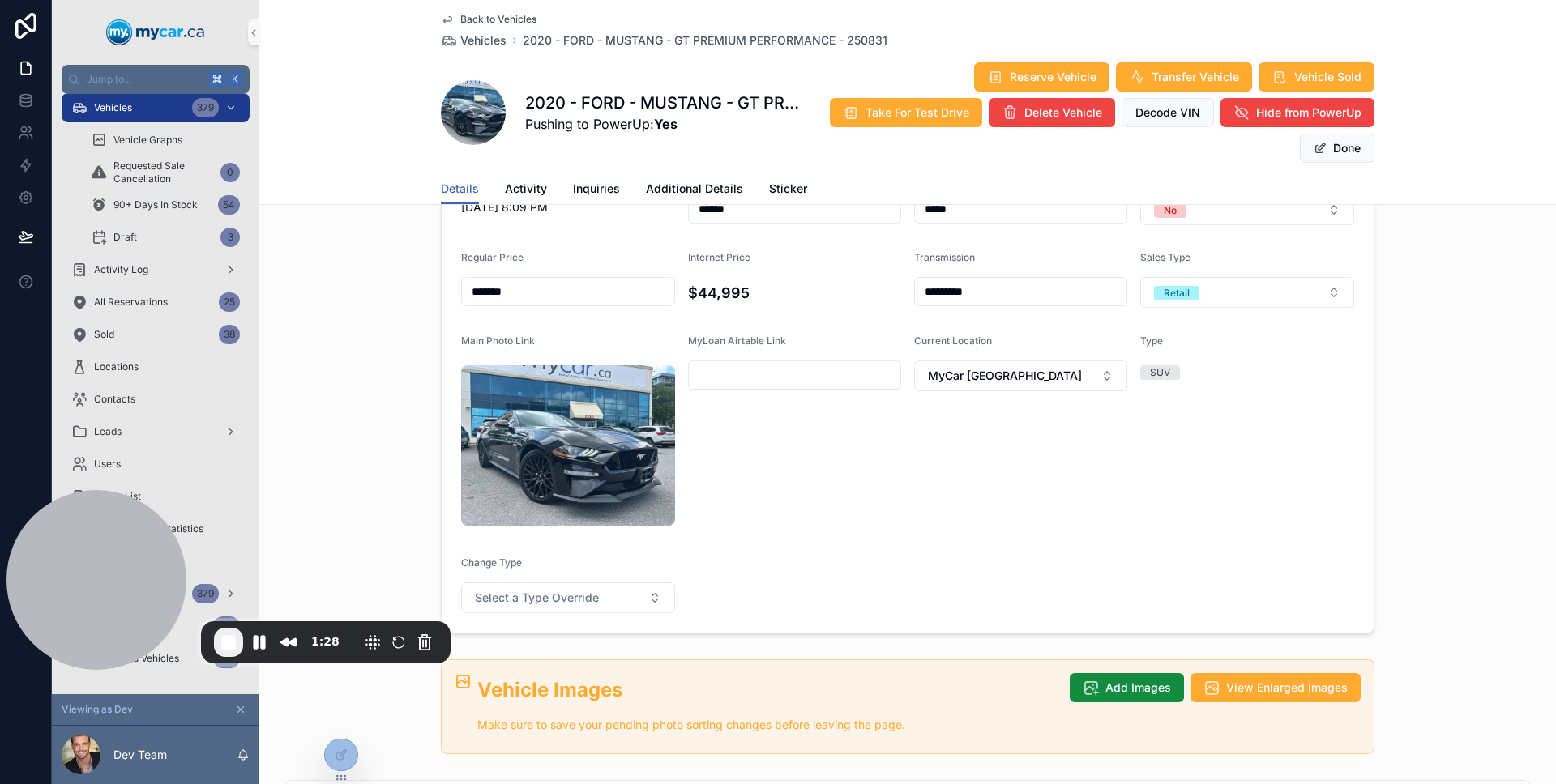
scroll to position [354, 0]
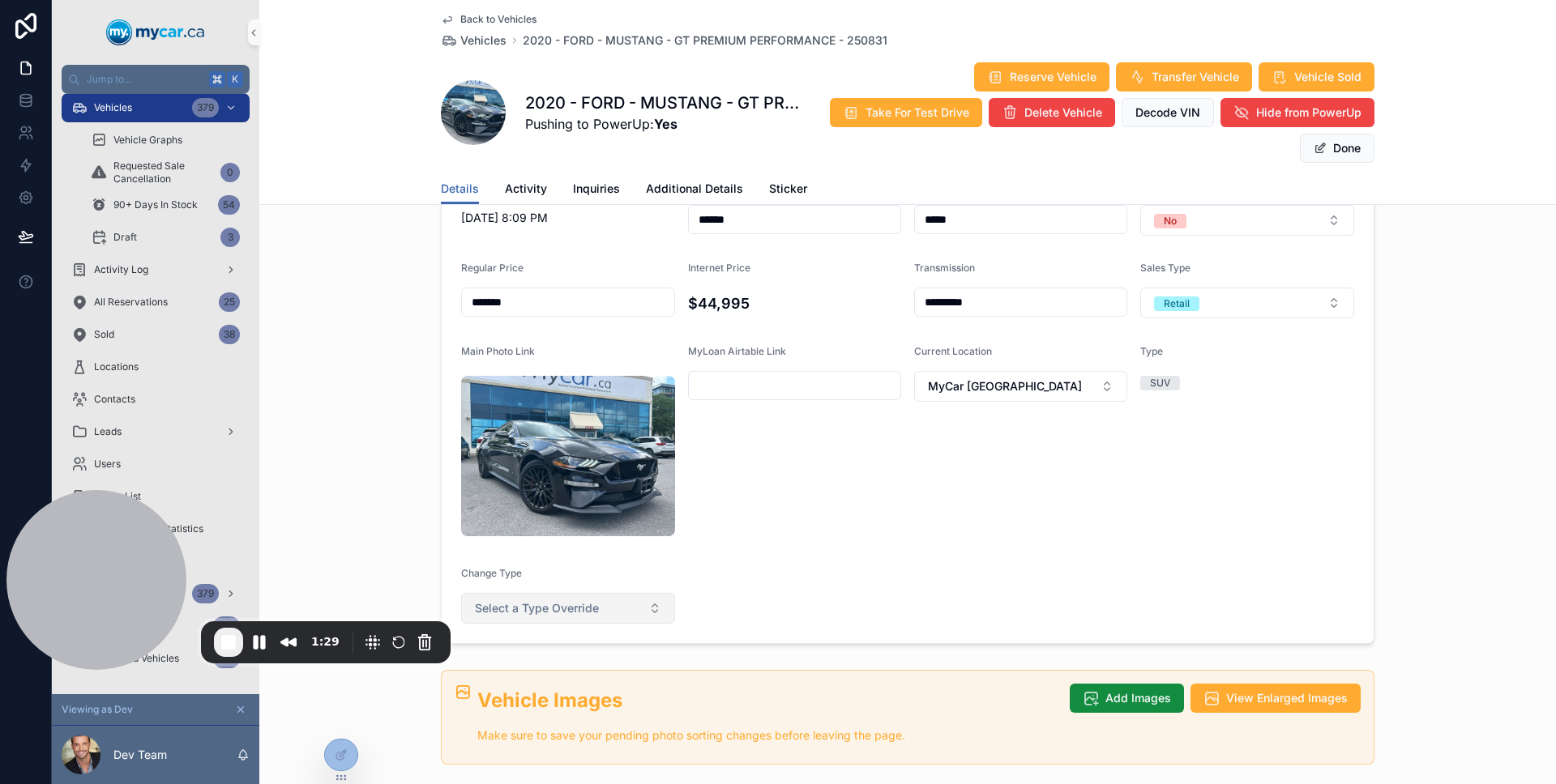
click at [627, 592] on button "Select a Type Override" at bounding box center [567, 607] width 214 height 30
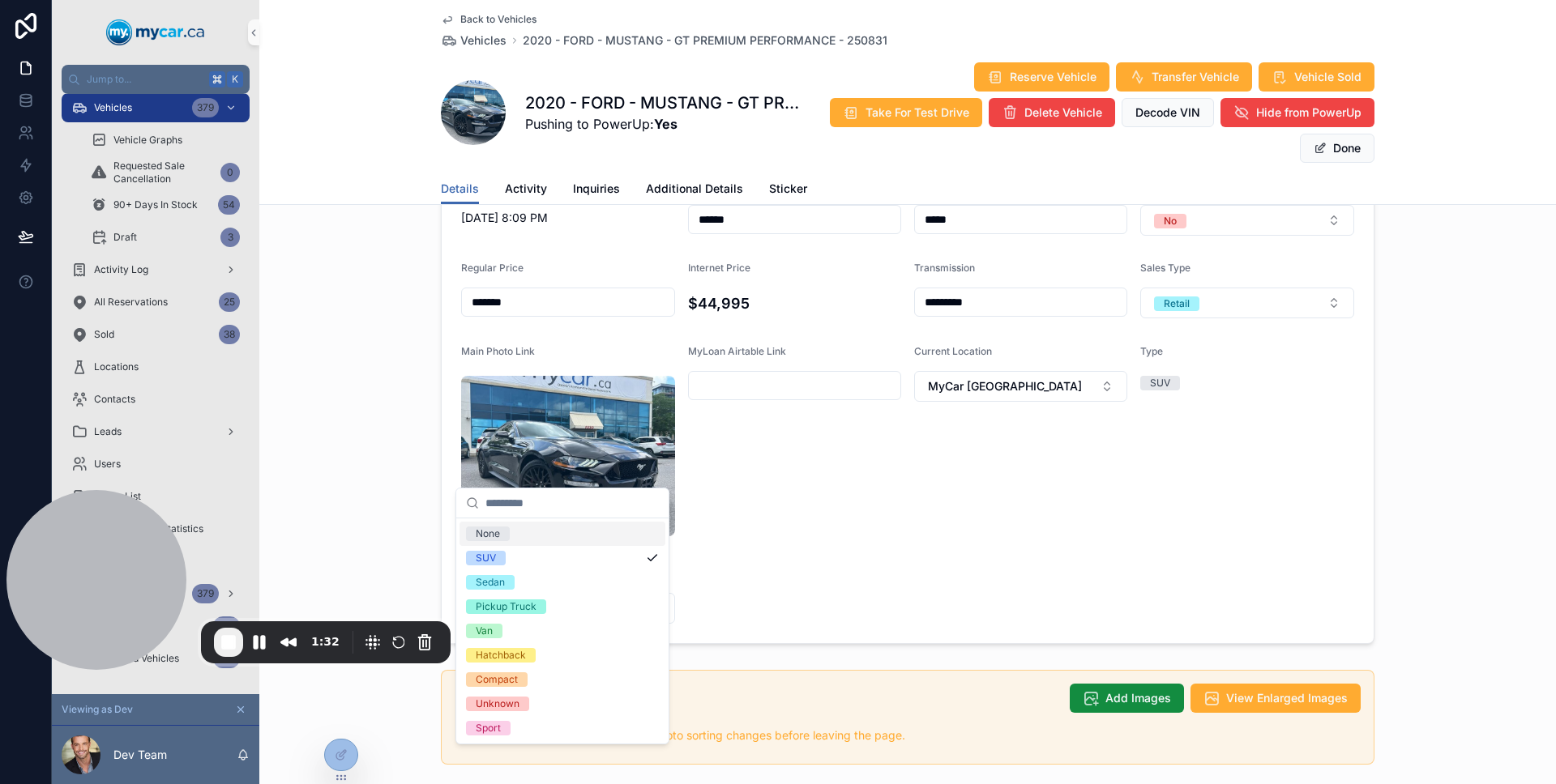
click at [564, 532] on div "None" at bounding box center [562, 533] width 205 height 24
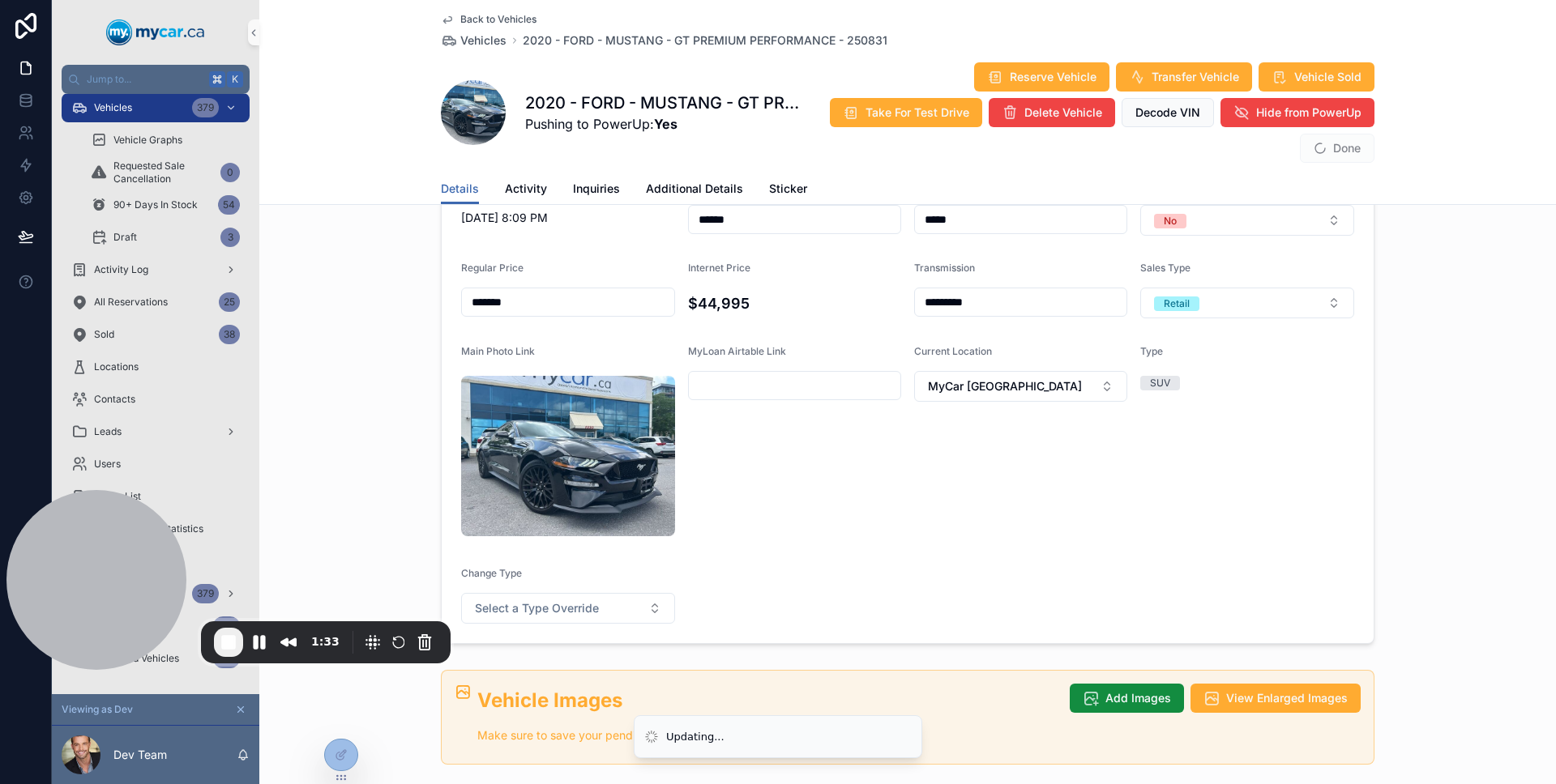
click at [864, 474] on form "**********" at bounding box center [907, 321] width 932 height 645
click at [223, 644] on span "End Recording" at bounding box center [229, 642] width 20 height 20
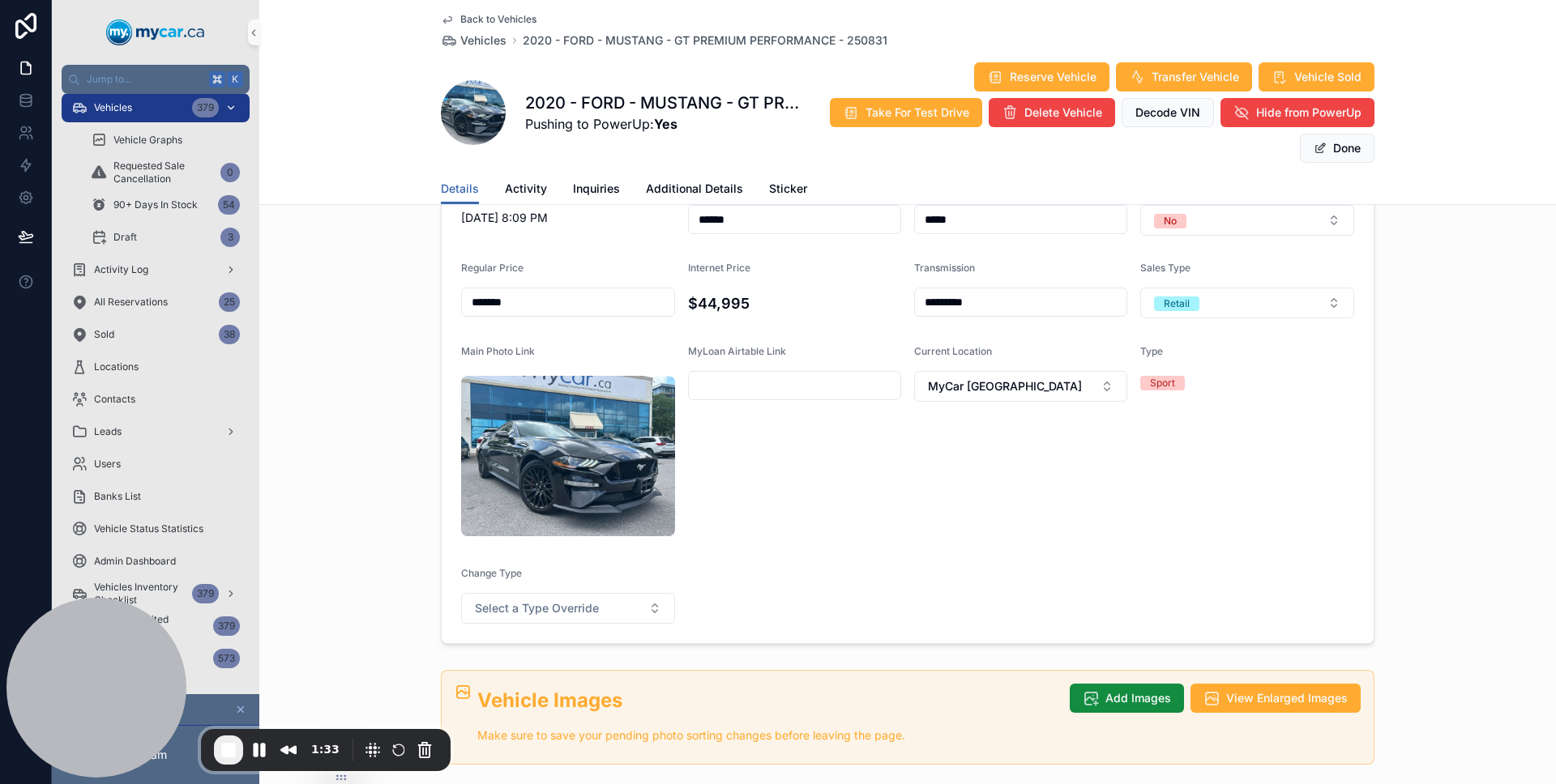
click at [132, 108] on span "Vehicles" at bounding box center [112, 108] width 38 height 13
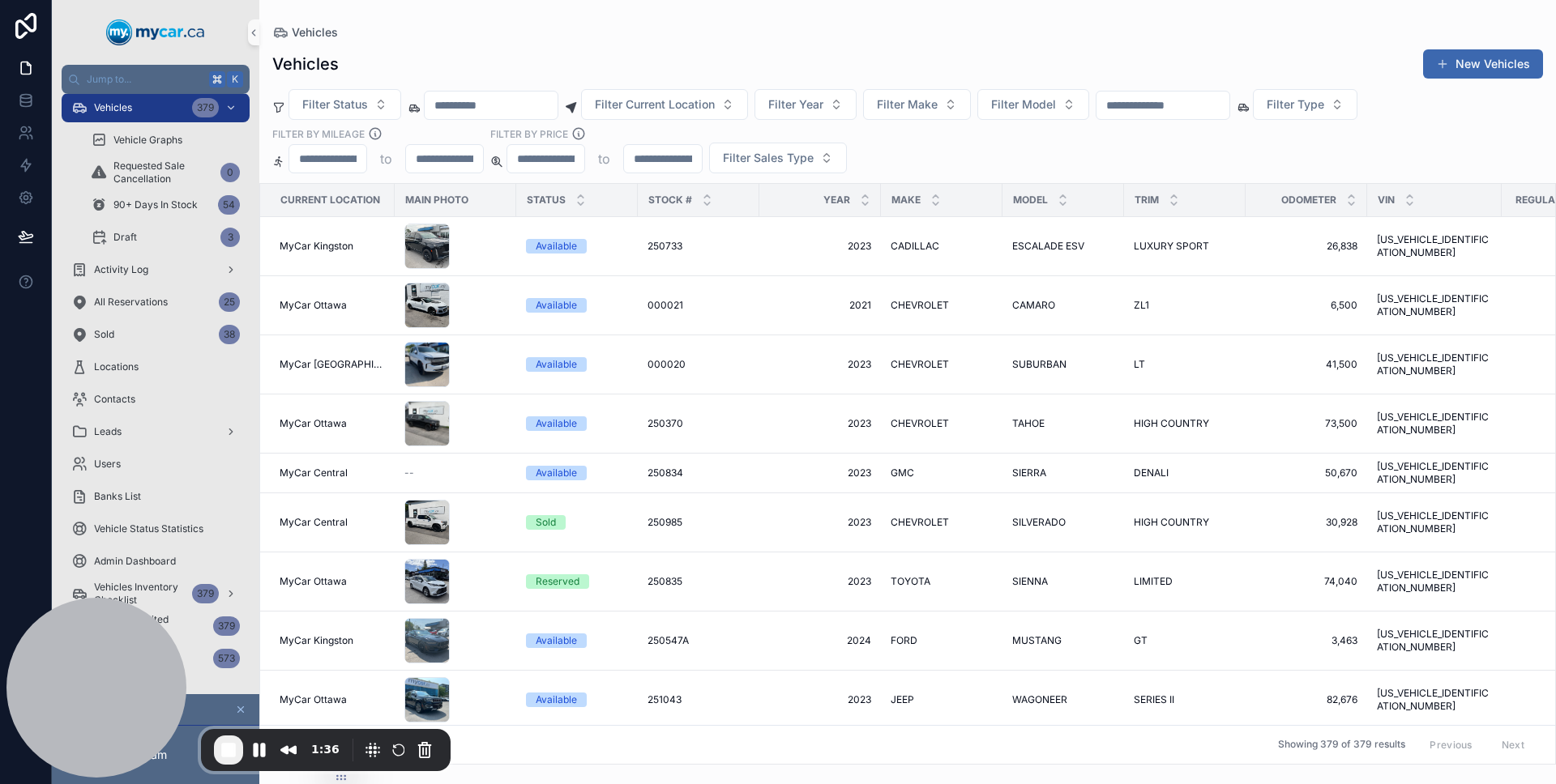
click at [1203, 107] on input "scrollable content" at bounding box center [1163, 105] width 133 height 22
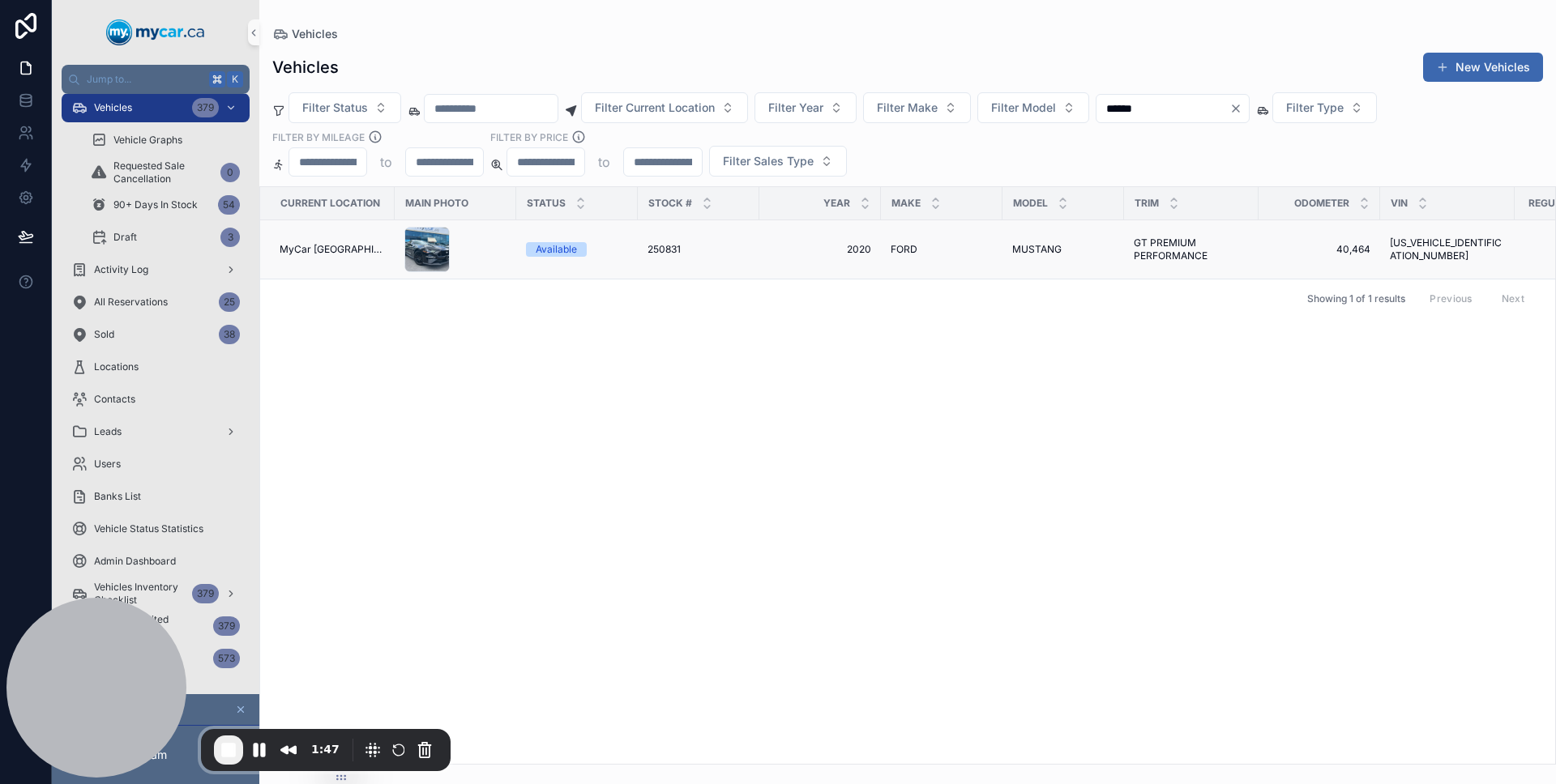
type input "******"
click at [833, 240] on td "2020 2020" at bounding box center [820, 249] width 121 height 59
click at [812, 241] on td "2020 2020" at bounding box center [820, 249] width 121 height 59
click at [798, 246] on span "2020" at bounding box center [820, 249] width 102 height 13
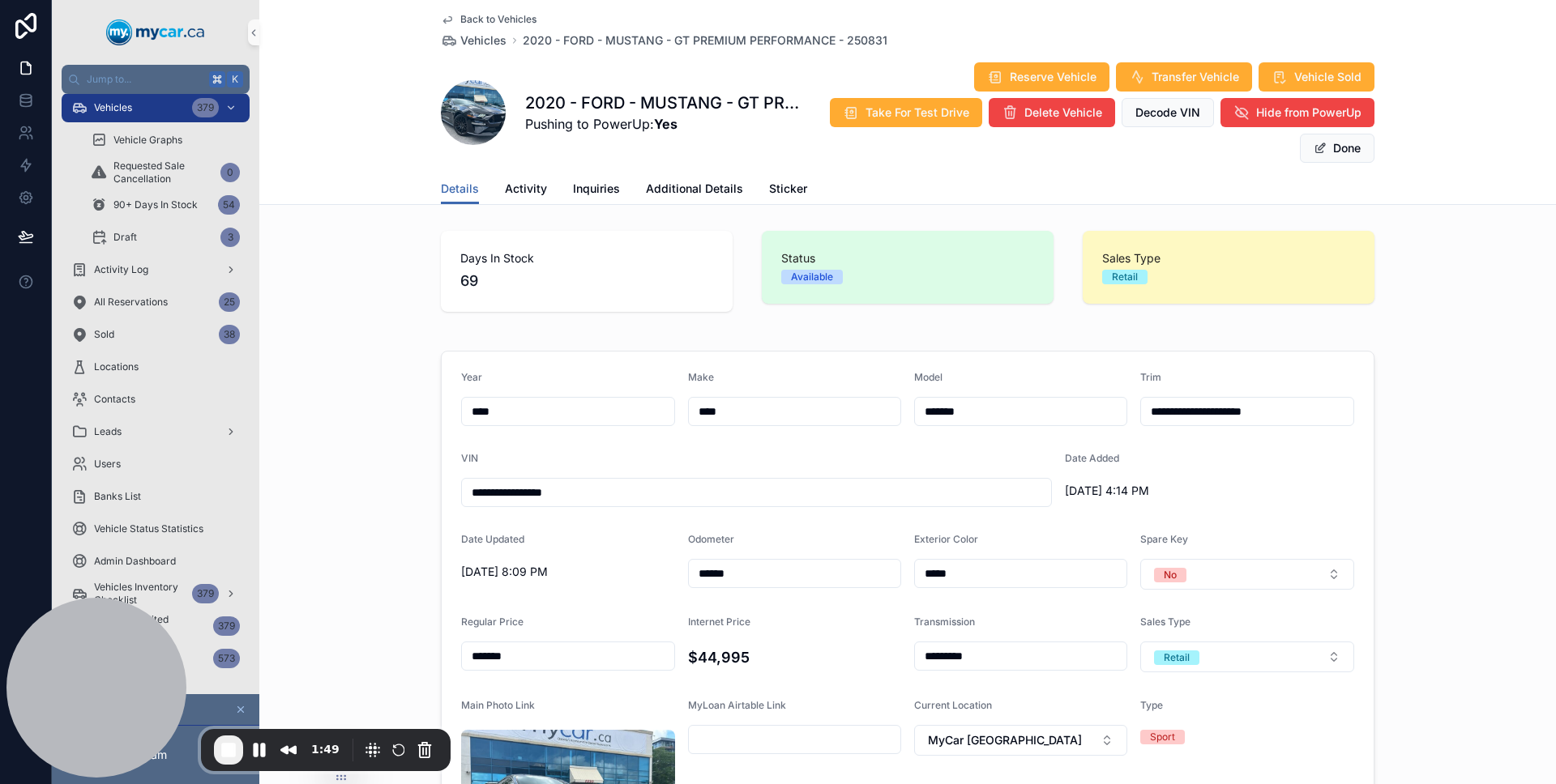
scroll to position [283, 0]
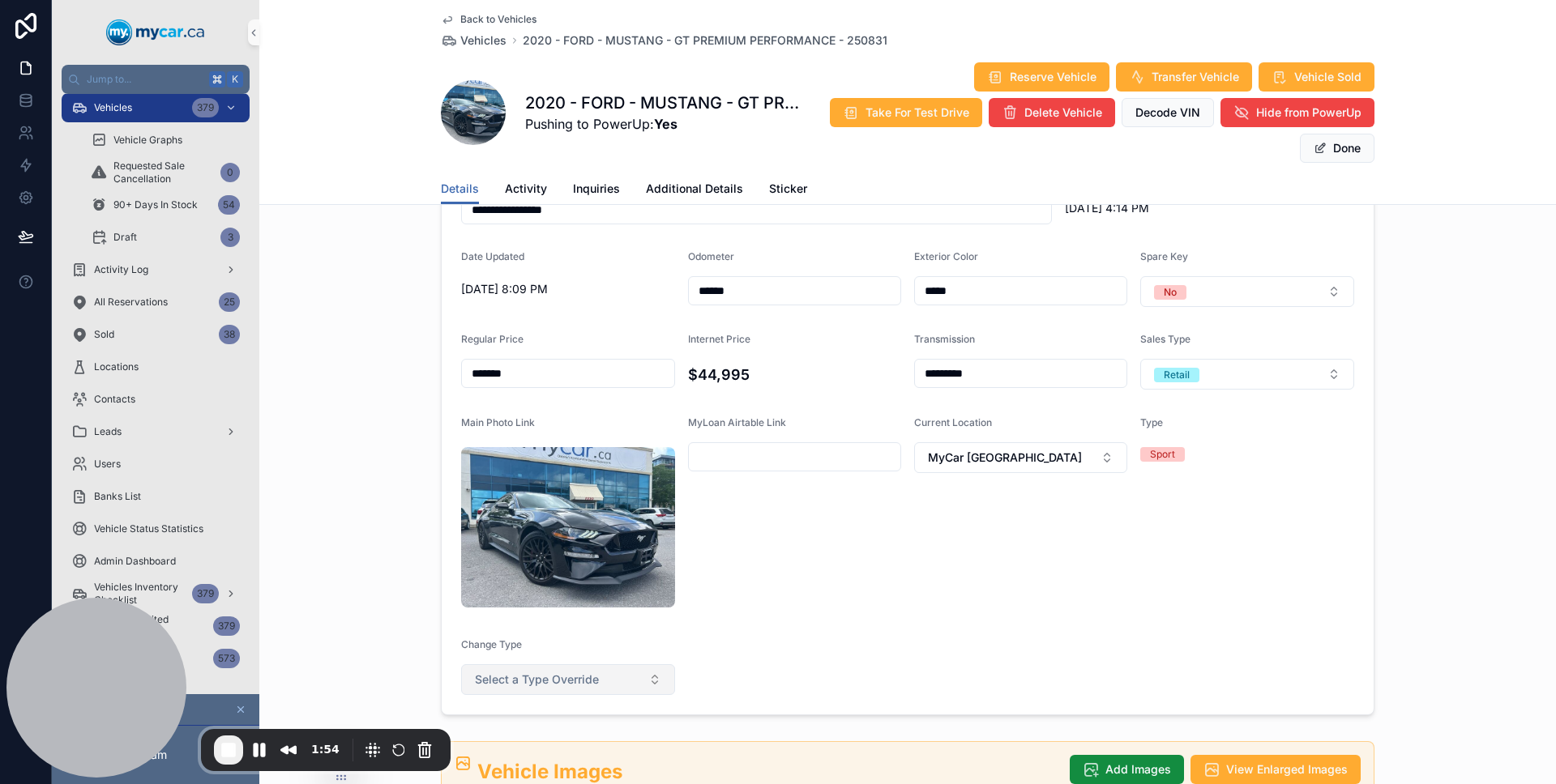
click at [536, 672] on span "Select a Type Override" at bounding box center [536, 679] width 124 height 17
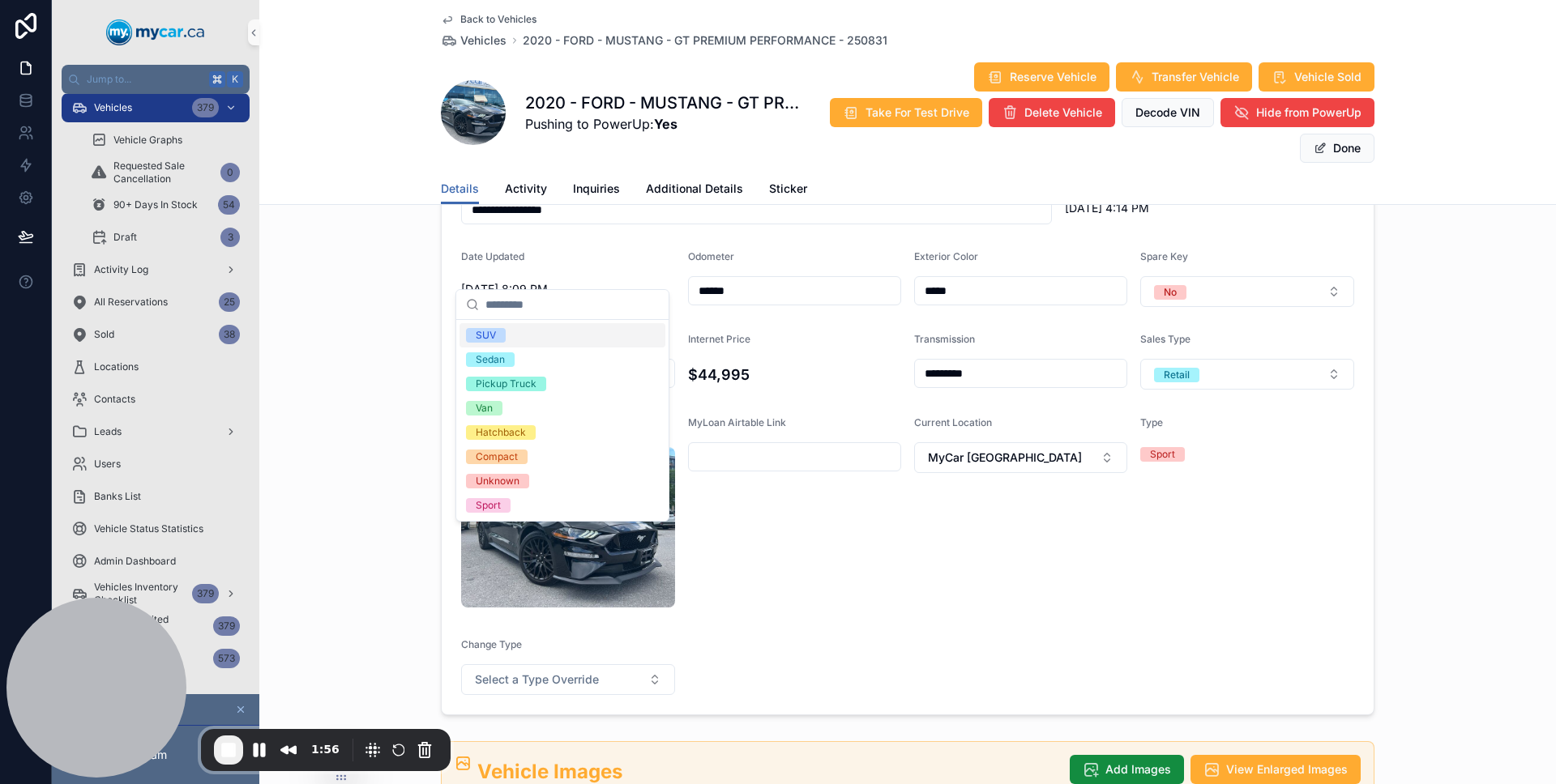
click at [550, 337] on div "SUV" at bounding box center [562, 335] width 205 height 24
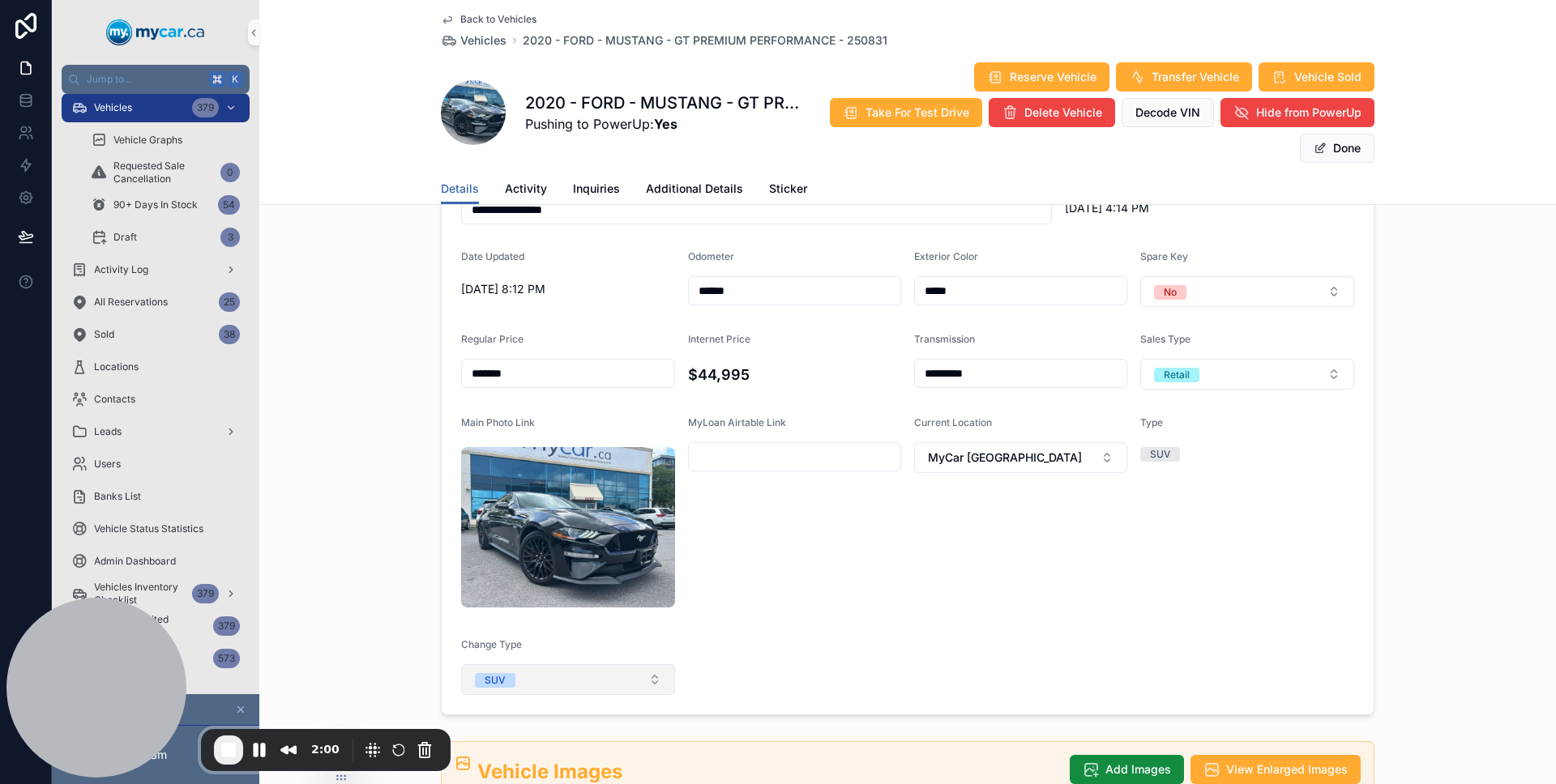
click at [559, 664] on button "SUV" at bounding box center [567, 678] width 214 height 30
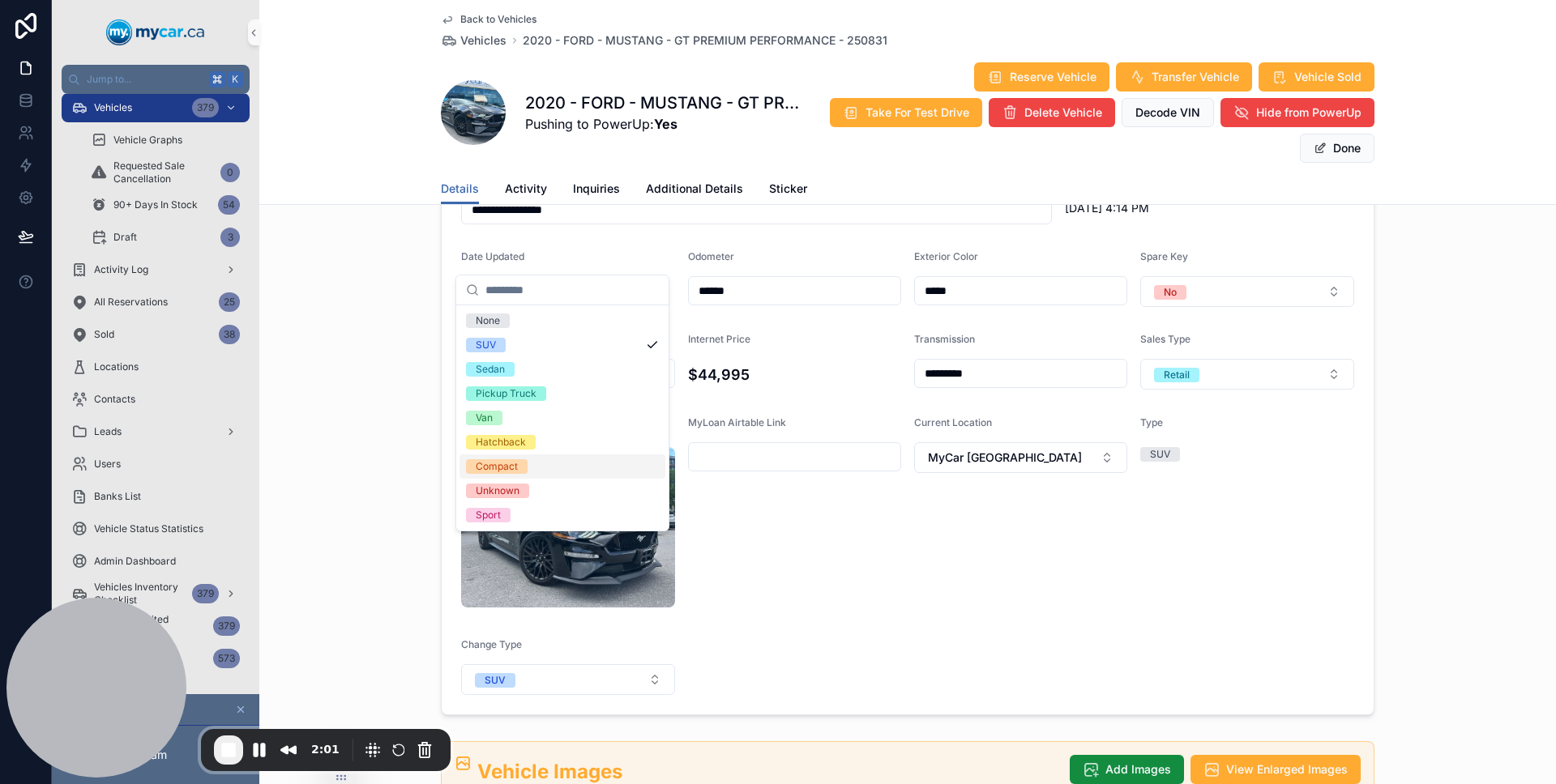
scroll to position [273, 0]
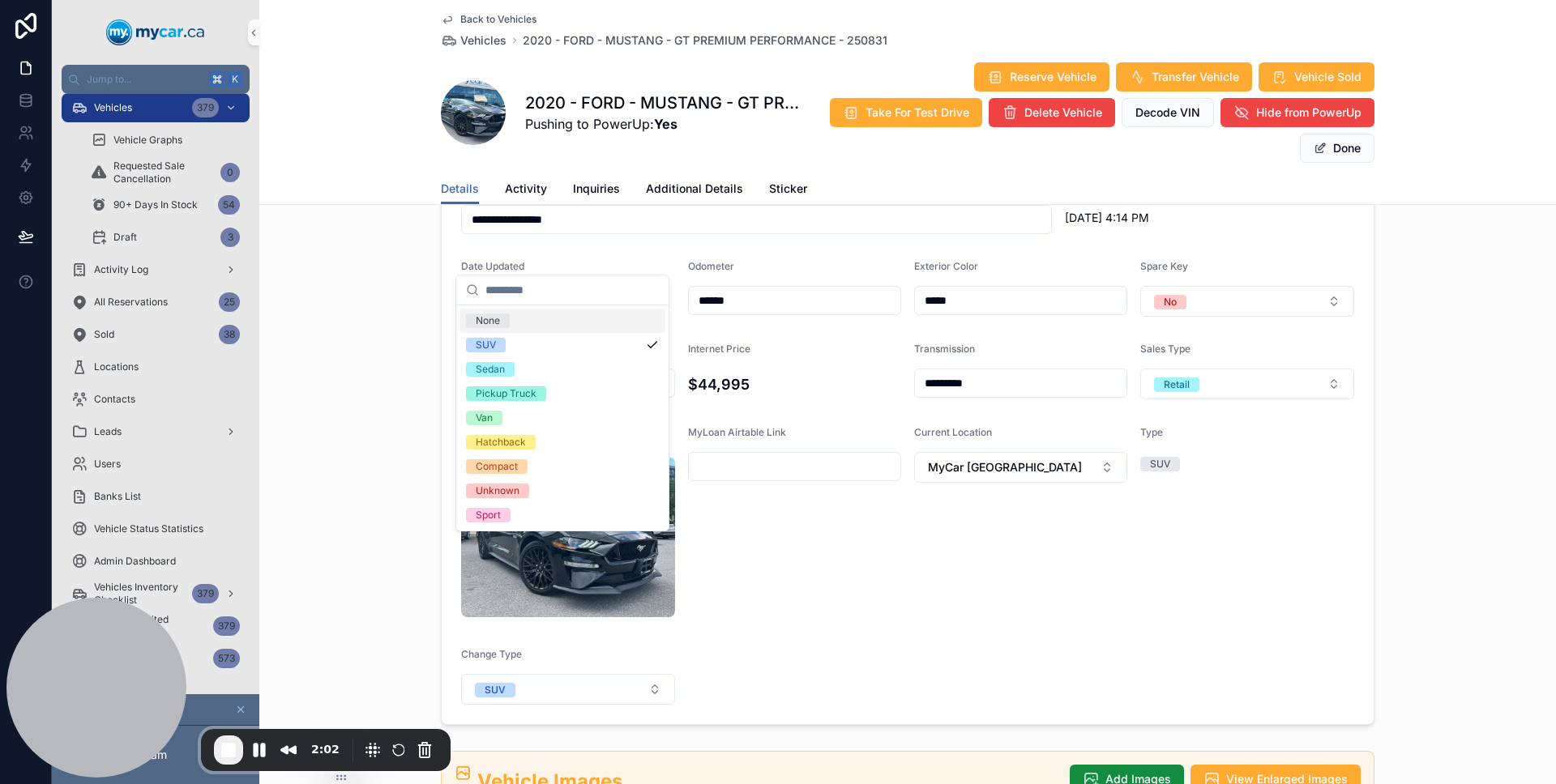
click at [530, 327] on div "None" at bounding box center [562, 321] width 205 height 24
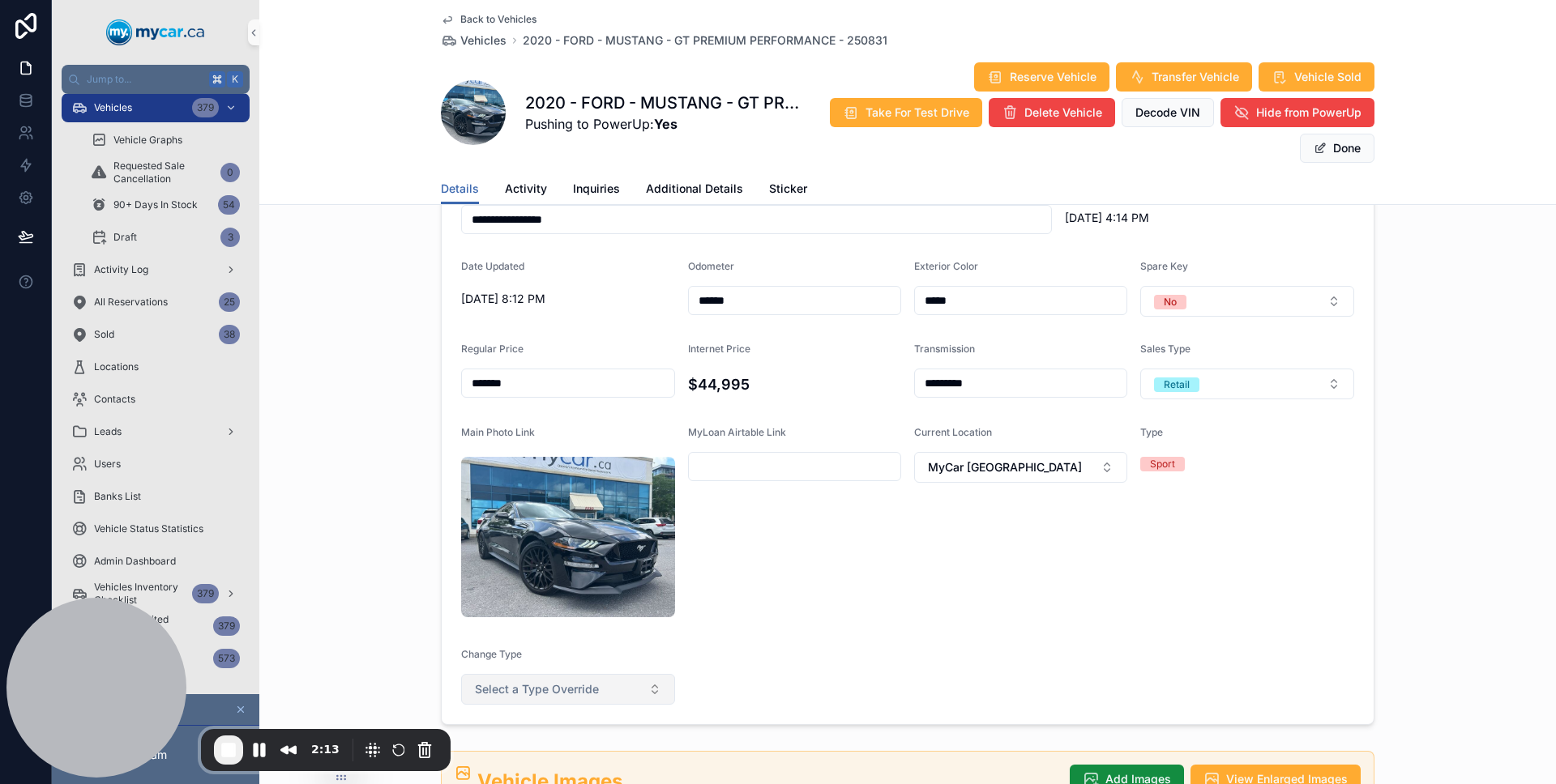
click at [642, 674] on button "Select a Type Override" at bounding box center [567, 688] width 214 height 30
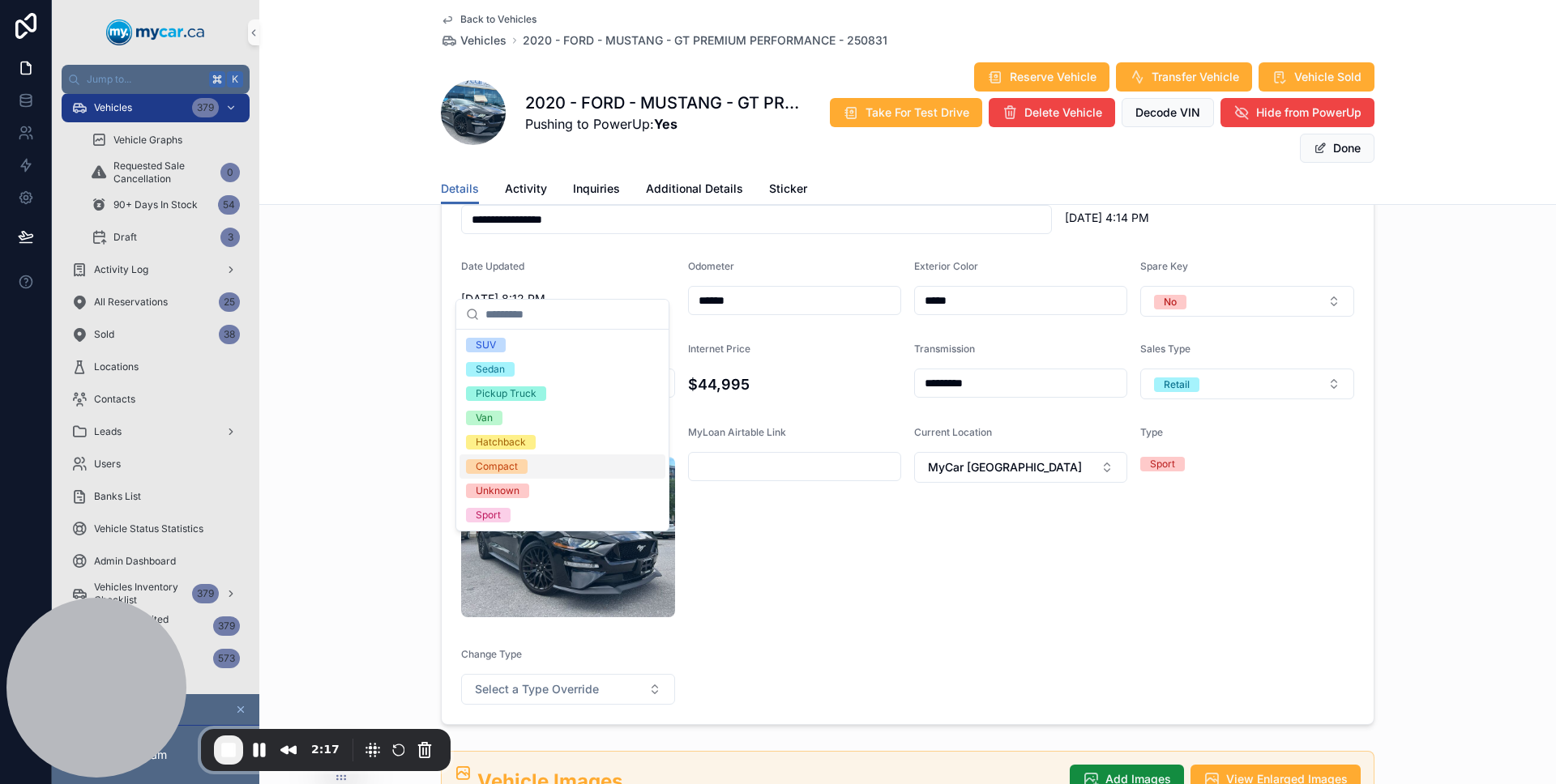
click at [718, 536] on form "**********" at bounding box center [907, 401] width 932 height 645
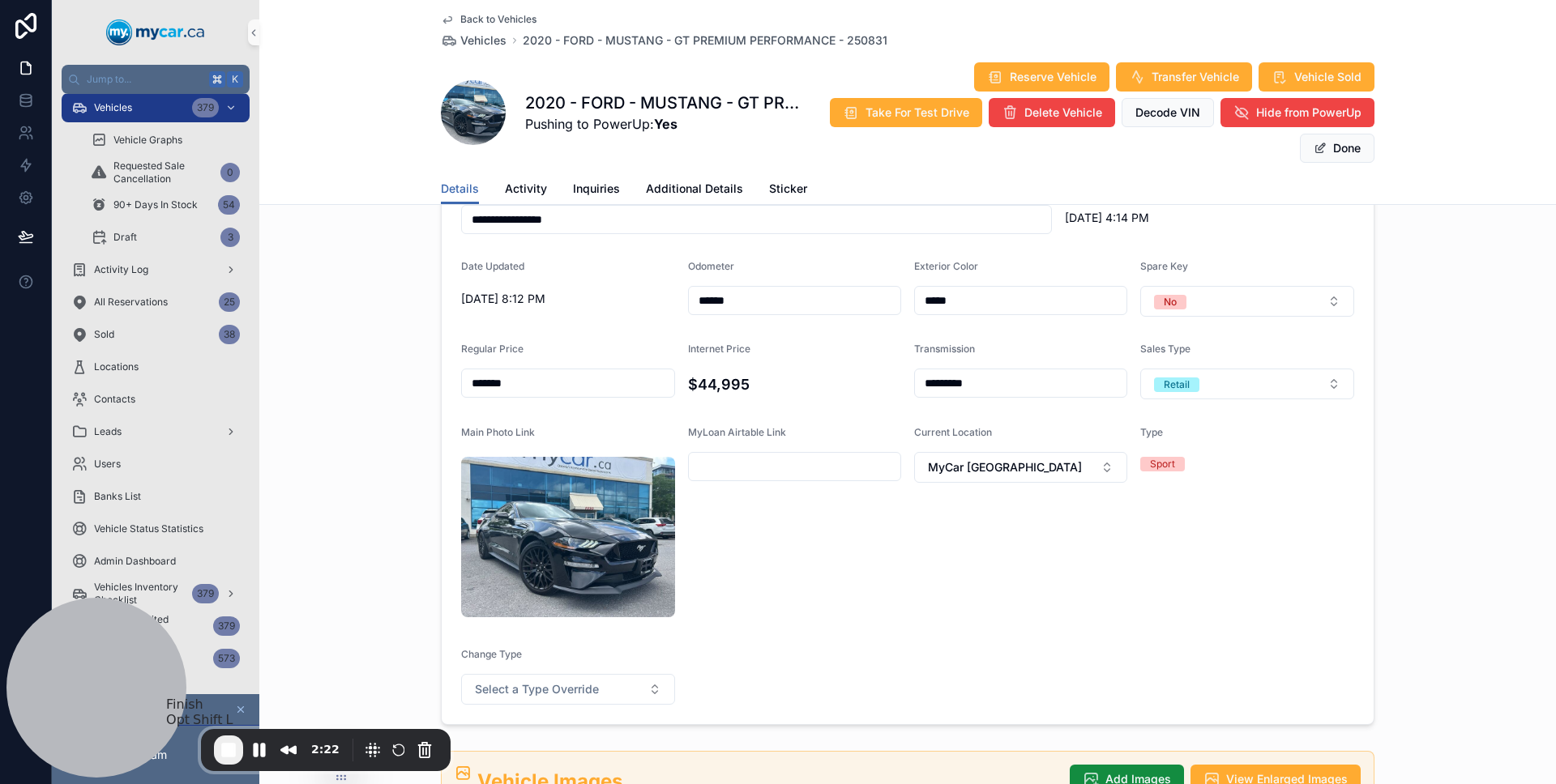
click at [236, 750] on span "End Recording" at bounding box center [229, 750] width 20 height 20
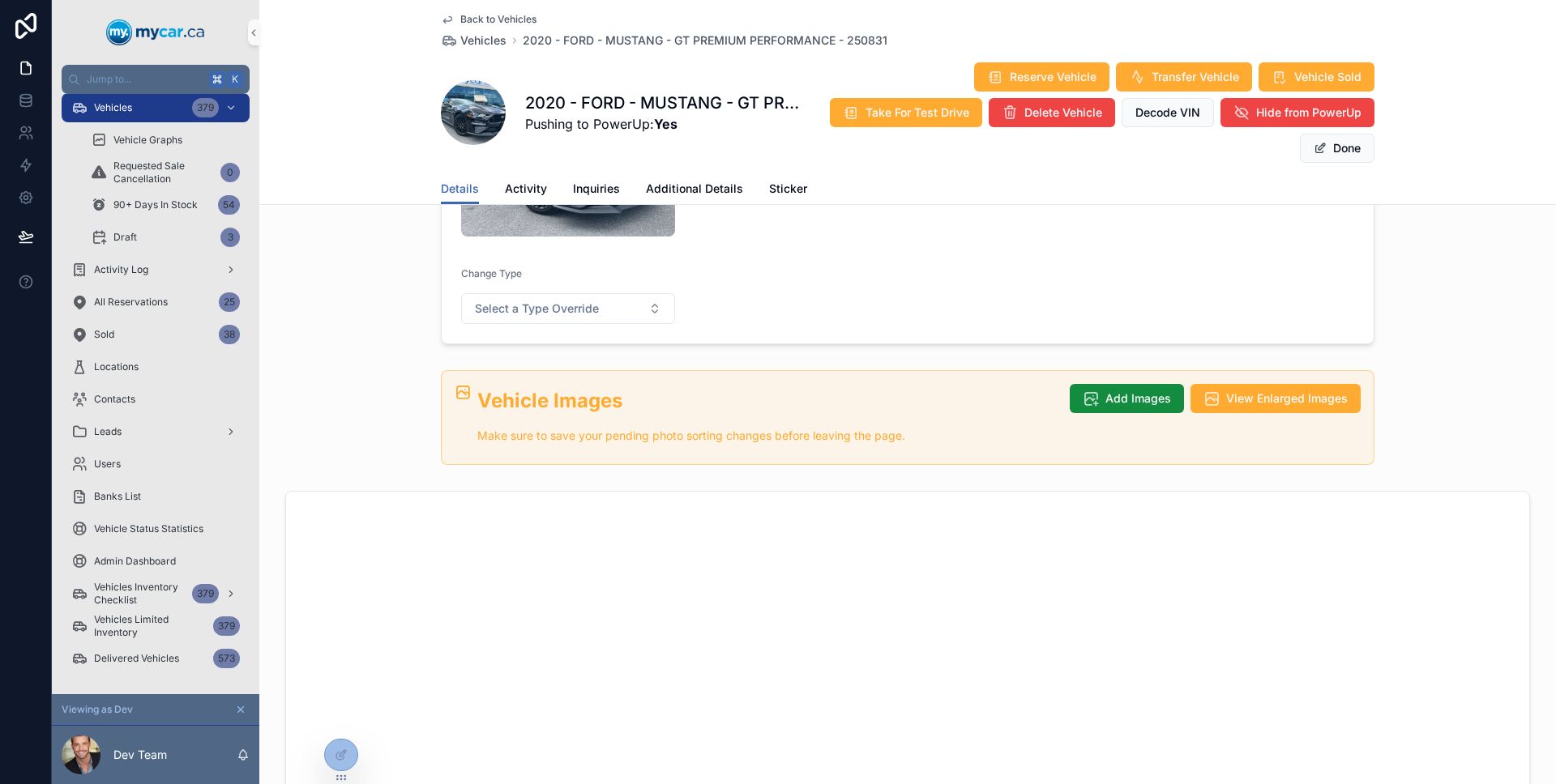
scroll to position [372, 0]
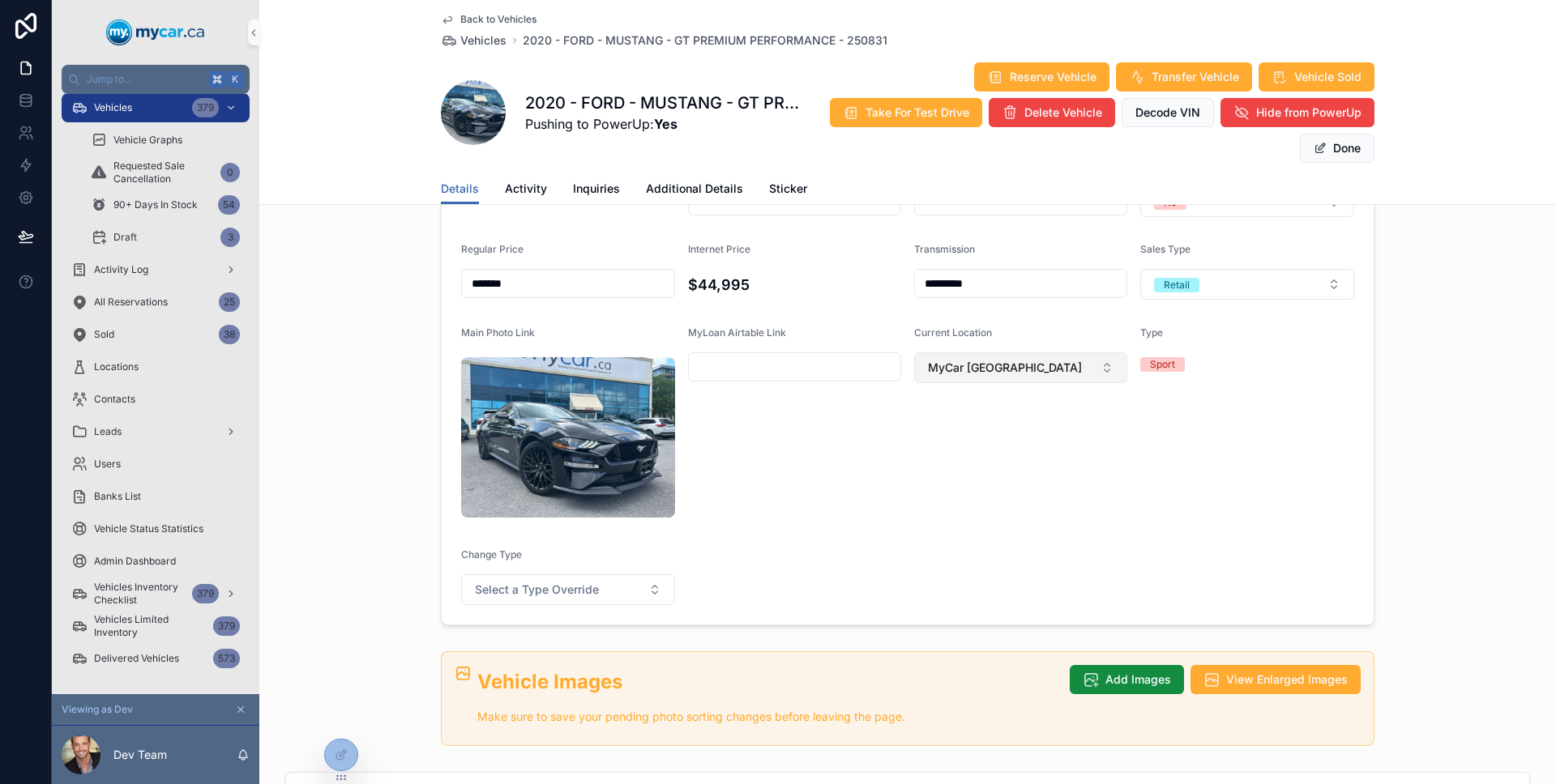
click at [968, 366] on span "MyCar [GEOGRAPHIC_DATA]" at bounding box center [1004, 368] width 154 height 17
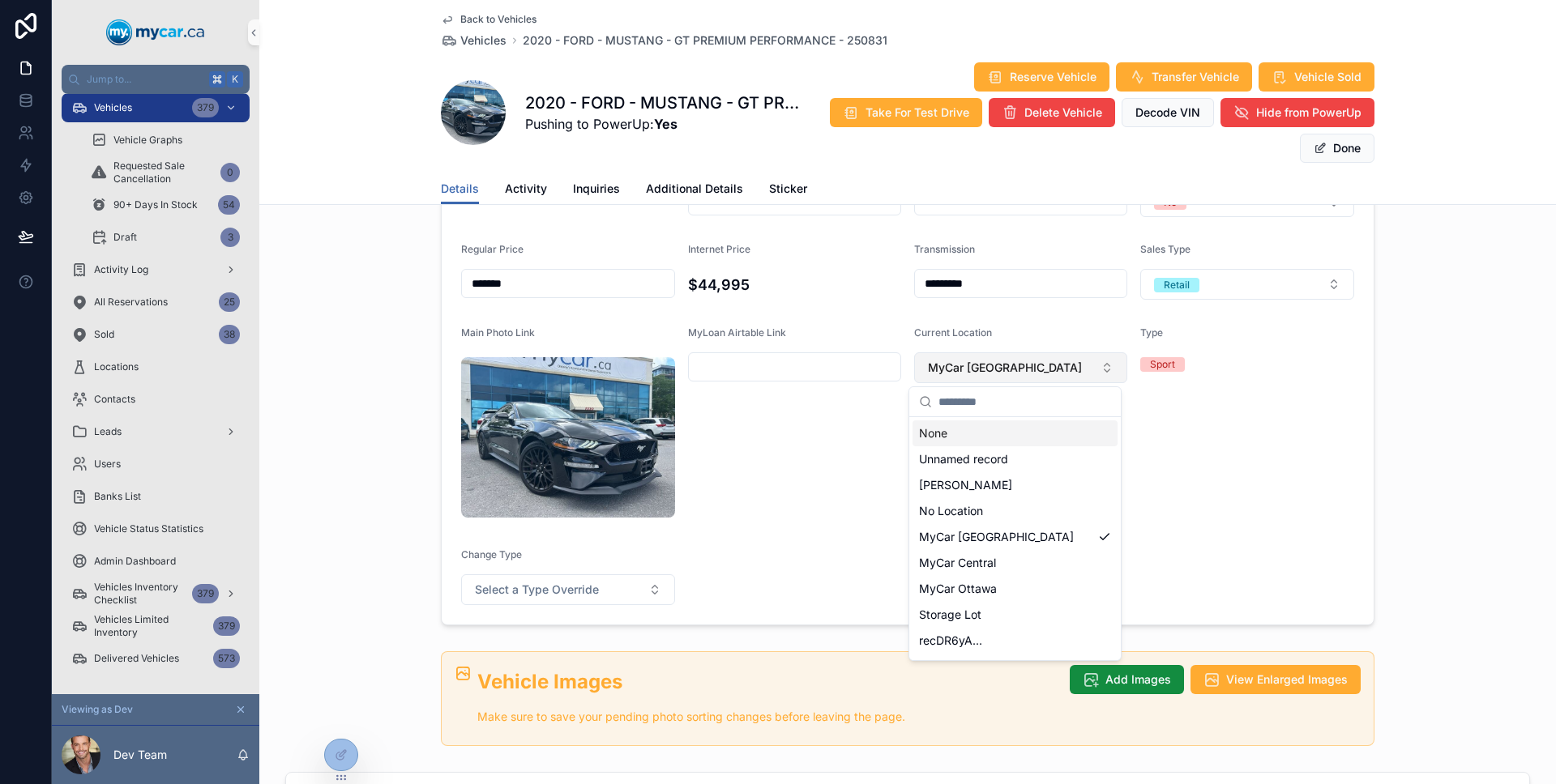
click at [968, 366] on span "MyCar [GEOGRAPHIC_DATA]" at bounding box center [1004, 368] width 154 height 17
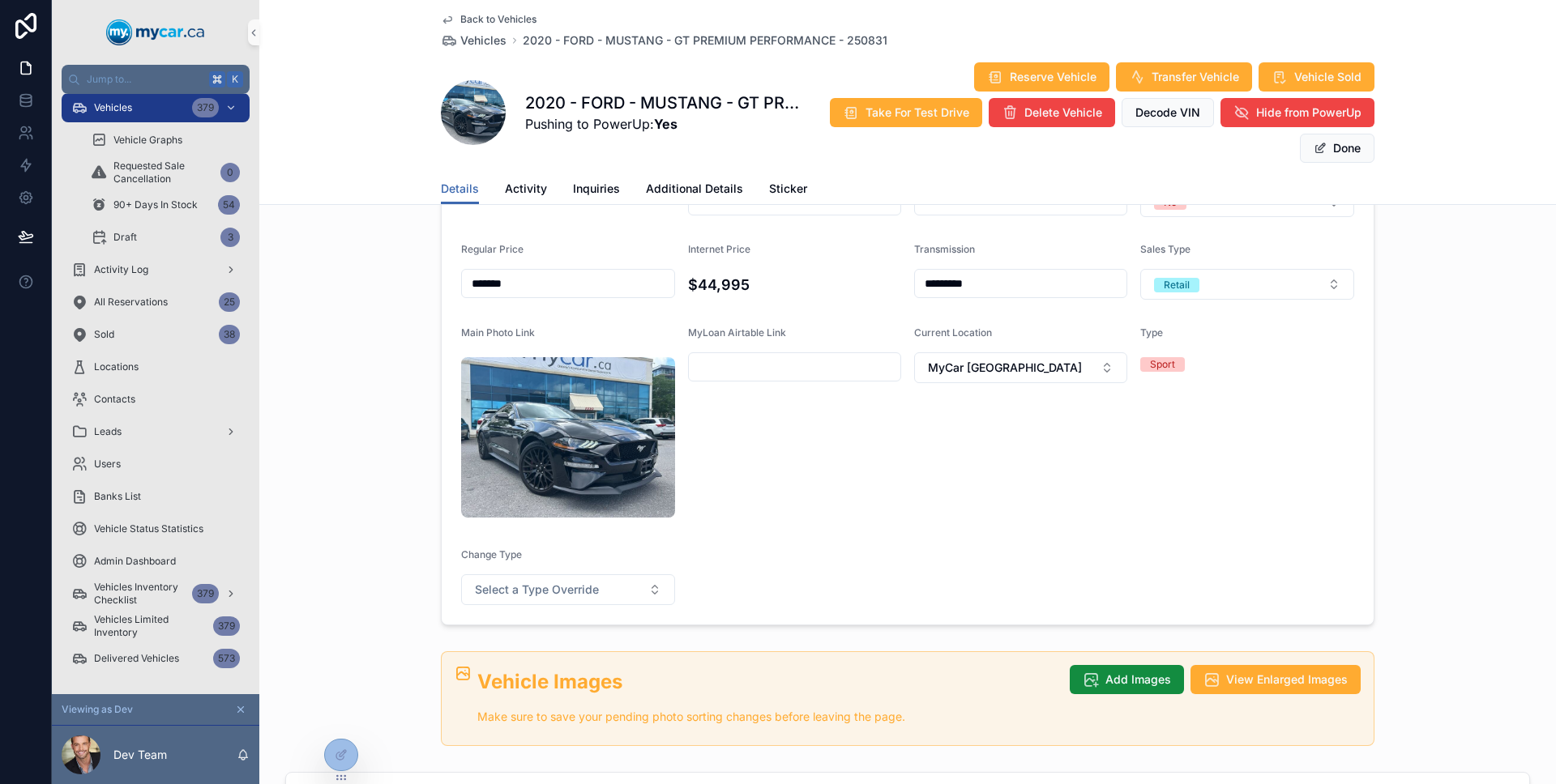
scroll to position [352, 0]
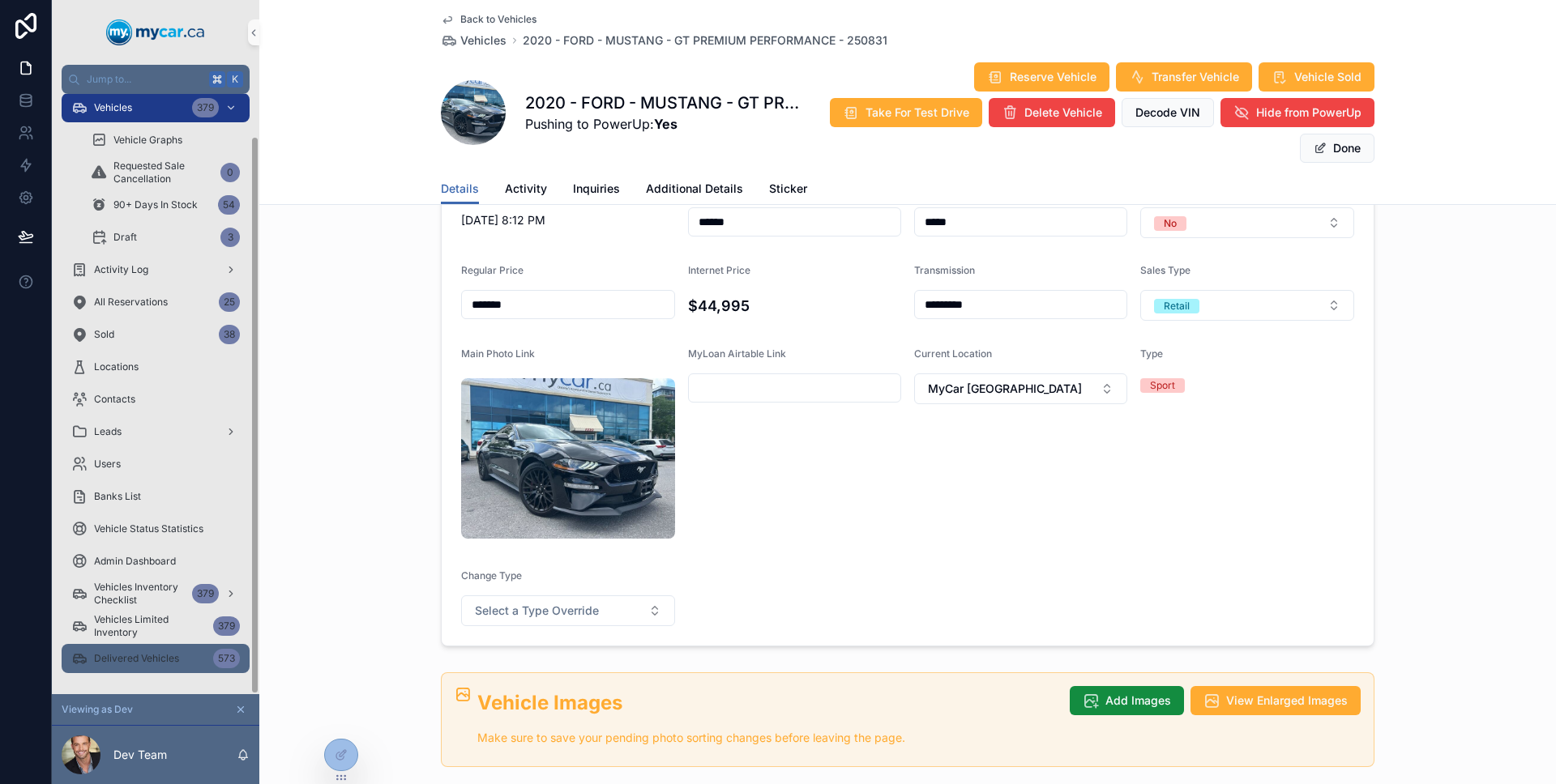
click at [164, 658] on span "Delivered Vehicles" at bounding box center [136, 658] width 85 height 13
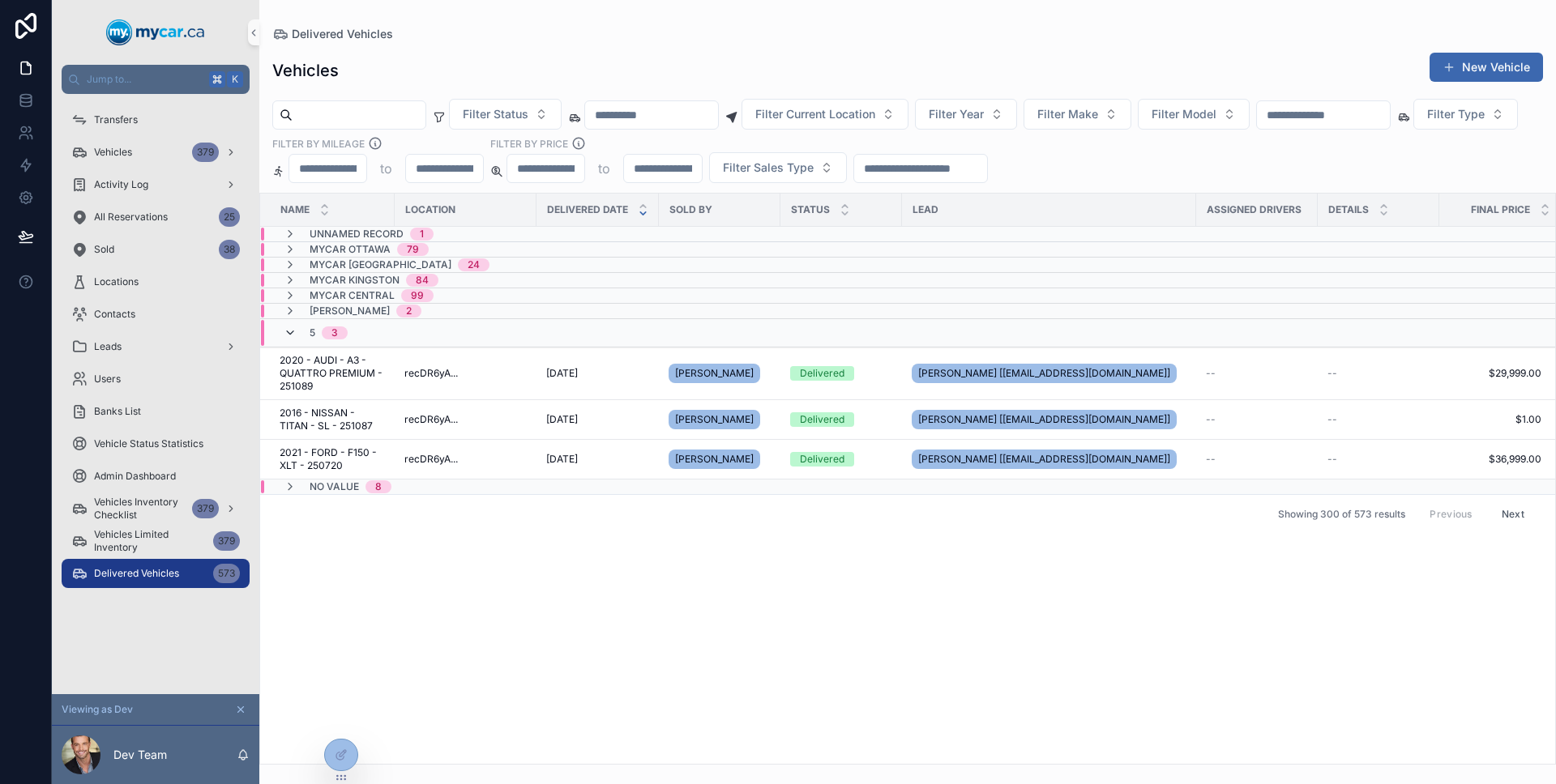
click at [289, 334] on icon "scrollable content" at bounding box center [289, 332] width 13 height 13
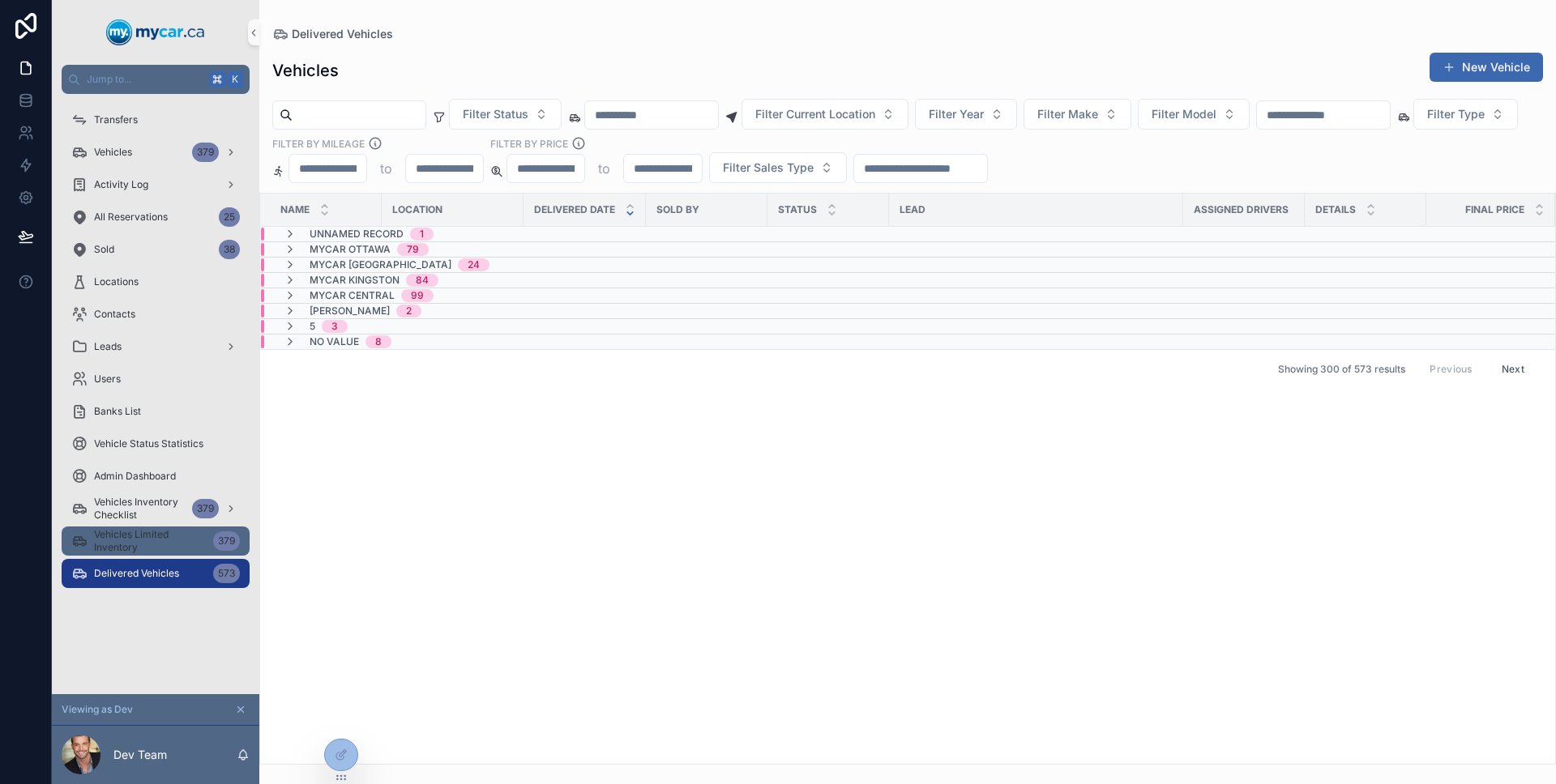
click at [135, 529] on span "Vehicles Limited Inventory" at bounding box center [150, 541] width 112 height 26
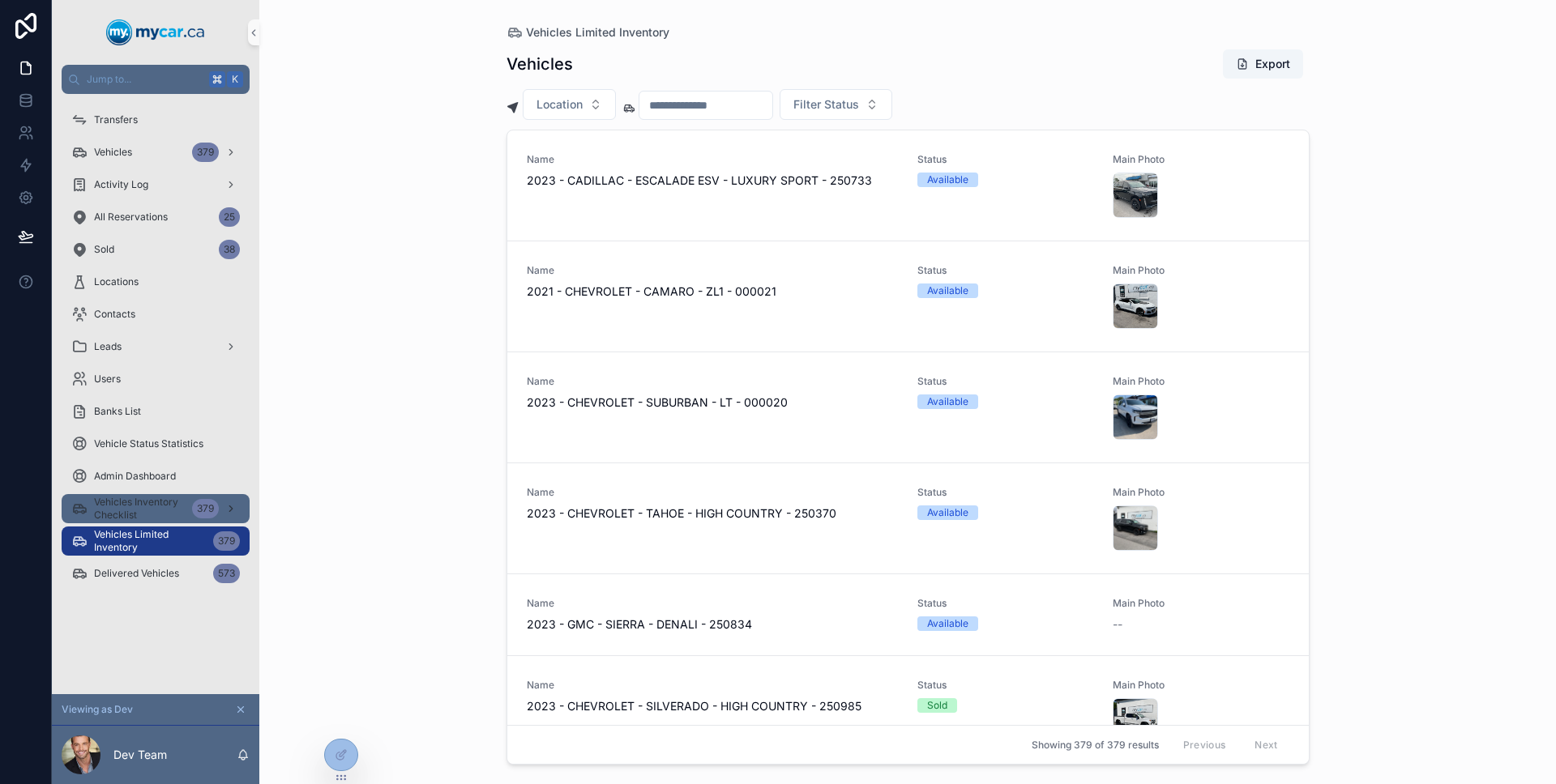
click at [134, 500] on span "Vehicles Inventory Checklist" at bounding box center [140, 508] width 92 height 26
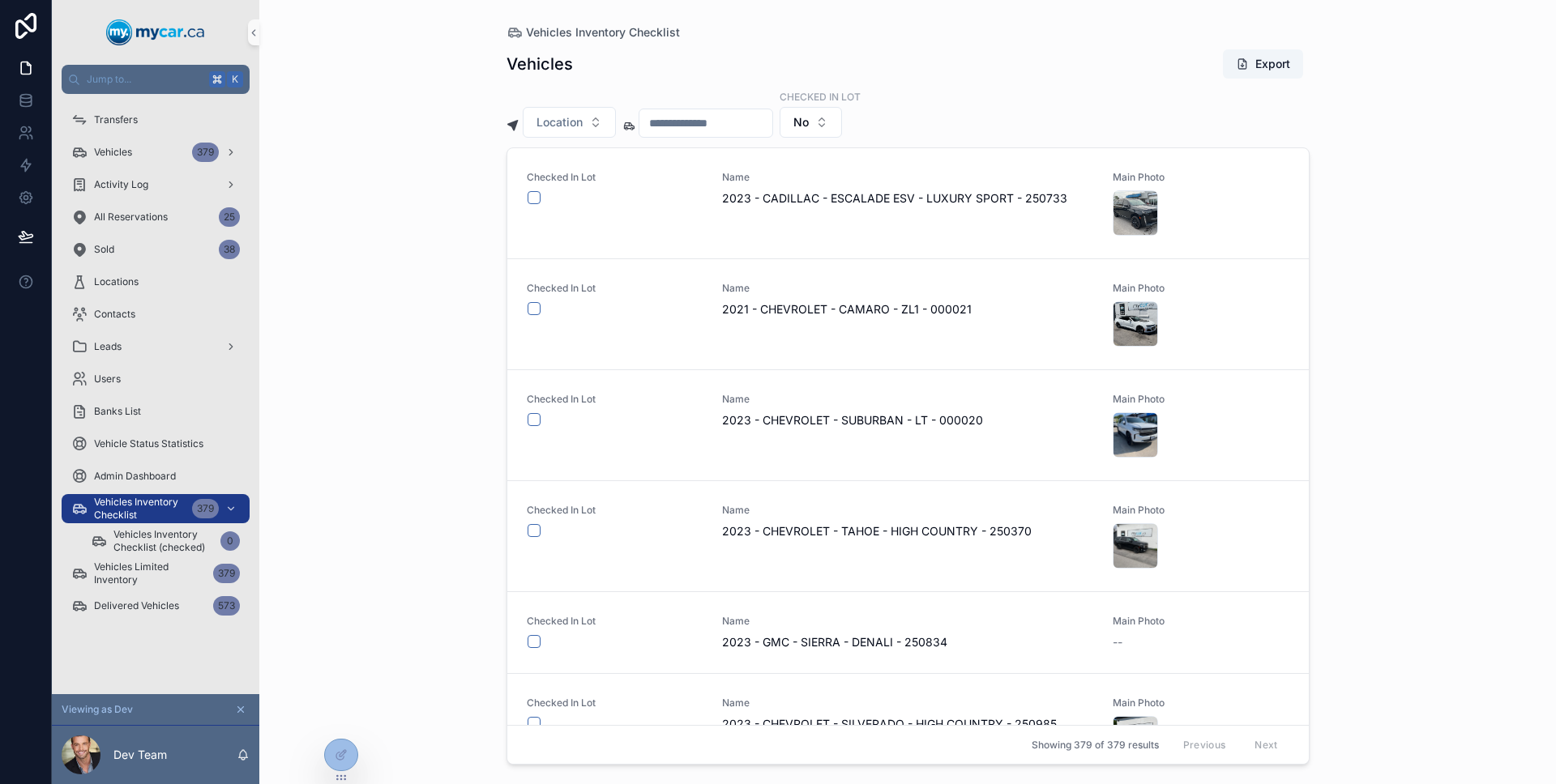
click at [112, 102] on div "Transfers Vehicles 379 Activity Log All Reservations 25 Sold 38 Locations Conta…" at bounding box center [156, 368] width 207 height 547
drag, startPoint x: 115, startPoint y: 108, endPoint x: 133, endPoint y: 145, distance: 41.1
click at [115, 108] on div "Transfers" at bounding box center [156, 119] width 168 height 26
